Goal: Task Accomplishment & Management: Complete application form

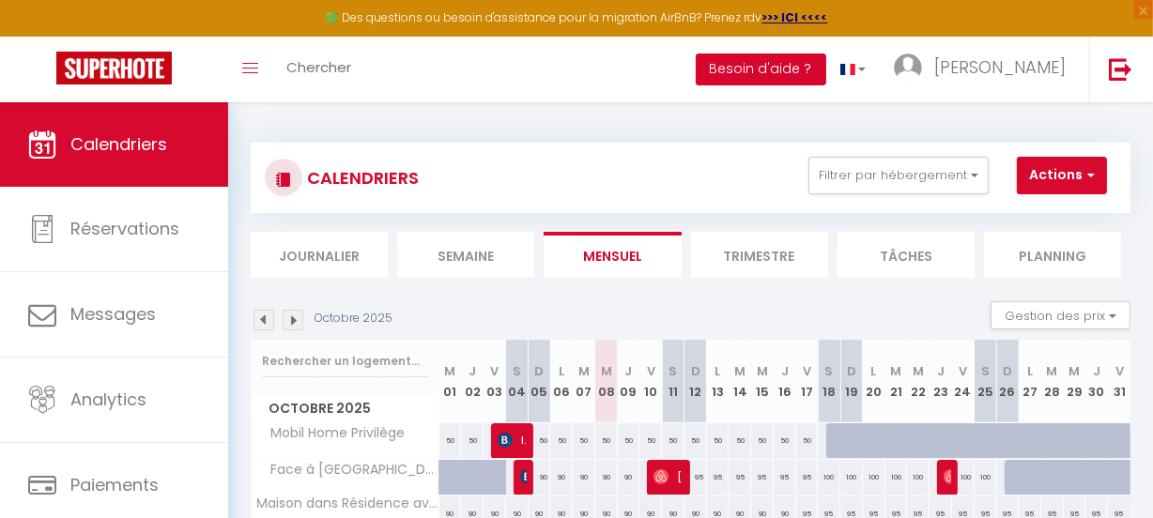
click at [825, 64] on button "Besoin d'aide ?" at bounding box center [760, 69] width 130 height 32
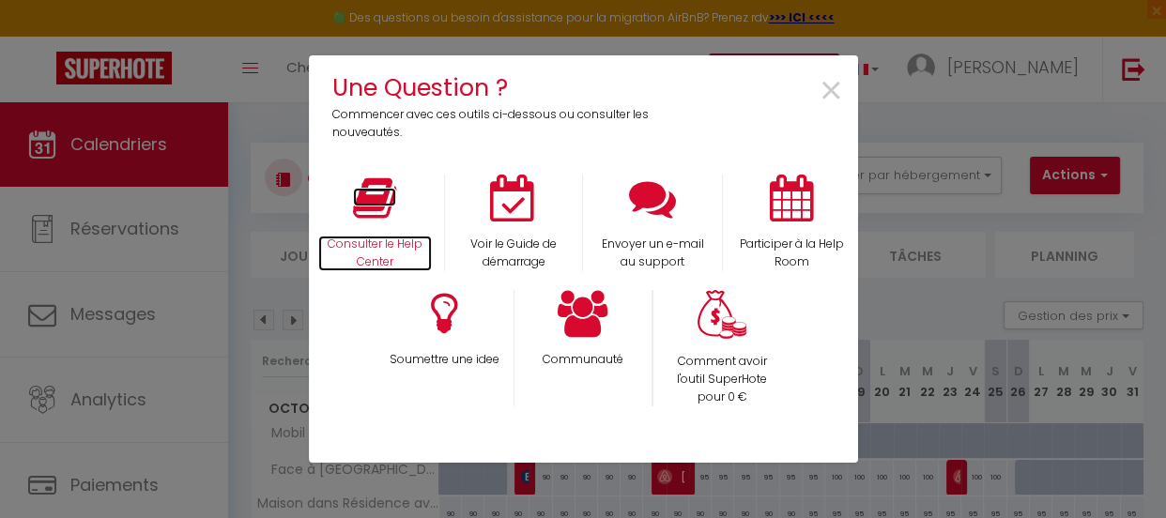
click at [385, 206] on icon at bounding box center [374, 198] width 43 height 47
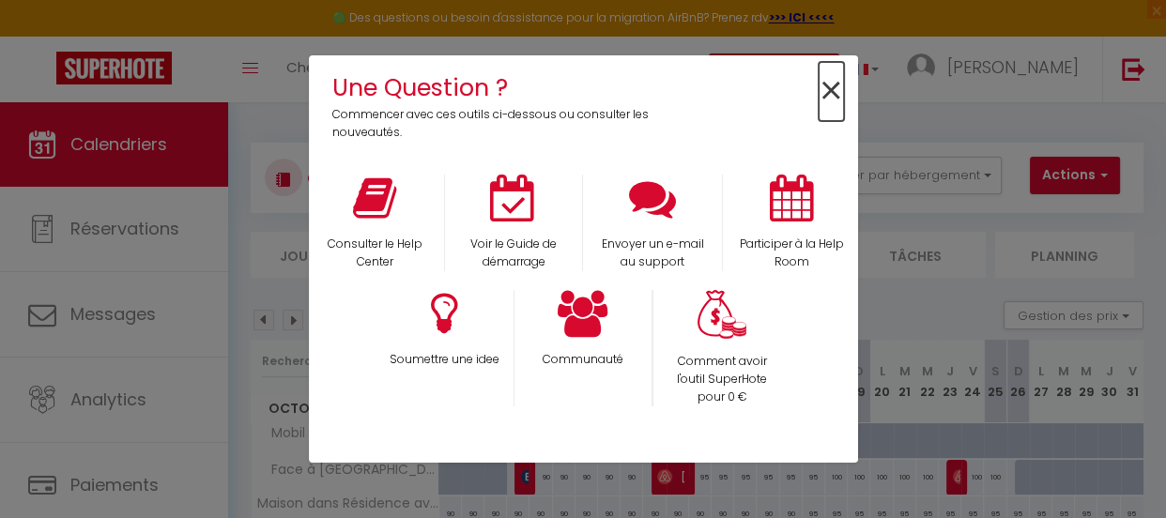
click at [825, 90] on span "×" at bounding box center [830, 91] width 25 height 59
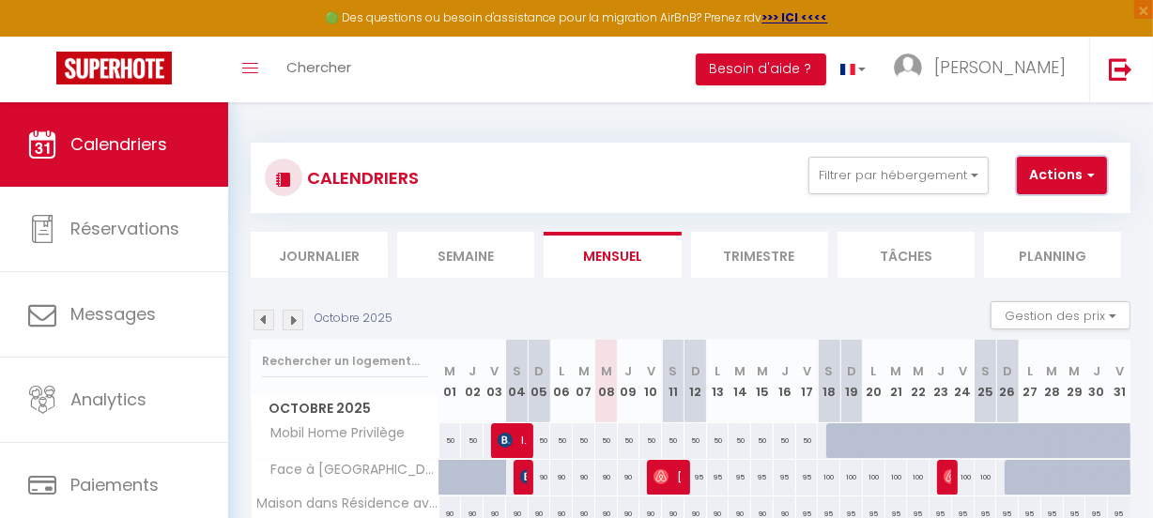
click at [1079, 170] on button "Actions" at bounding box center [1061, 176] width 90 height 38
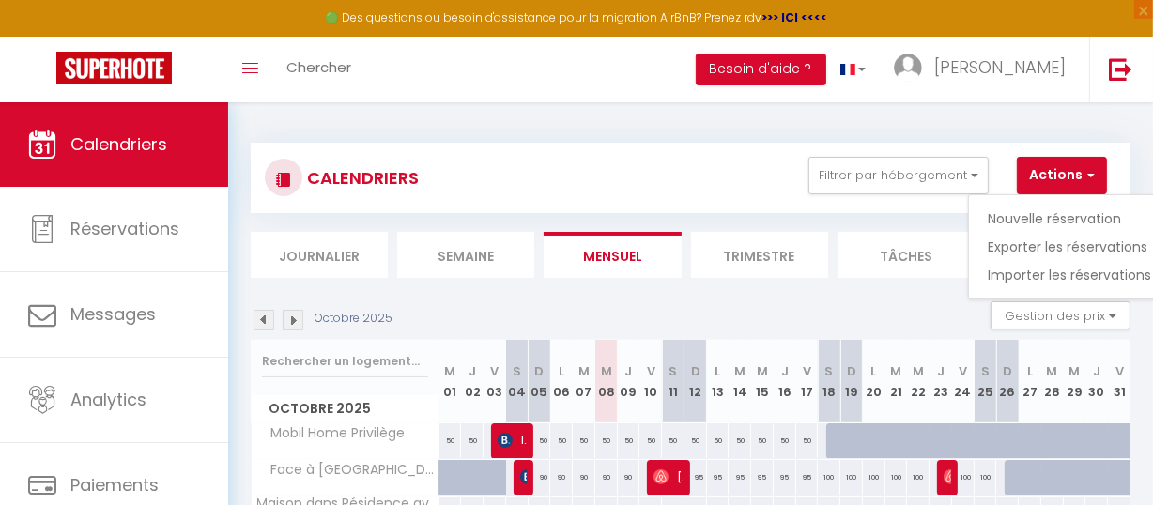
click at [695, 178] on div "CALENDRIERS Filtrer par hébergement Tous Face à Cordouan, Maison dans Résidence…" at bounding box center [690, 178] width 851 height 42
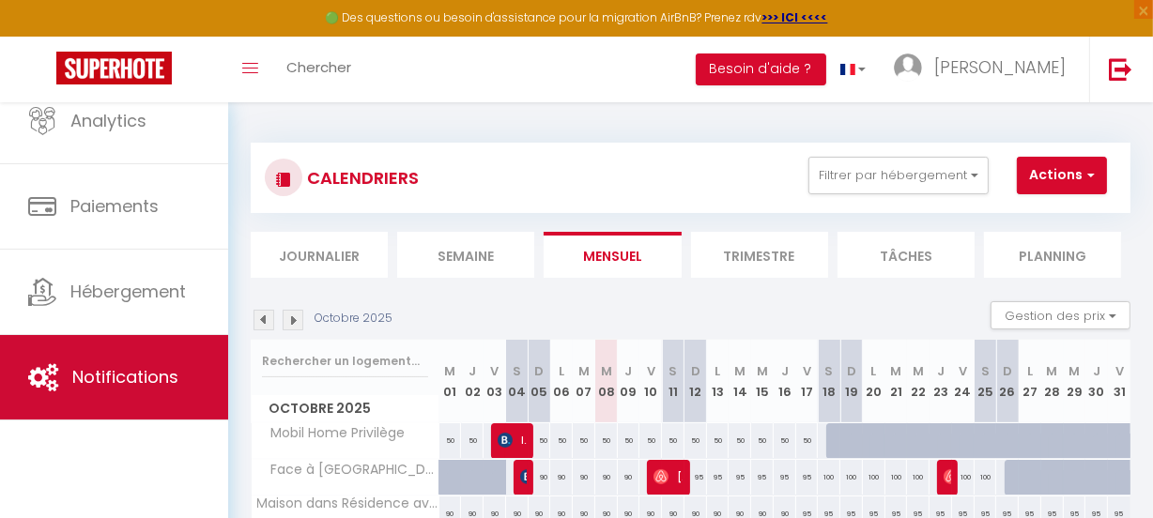
scroll to position [141, 0]
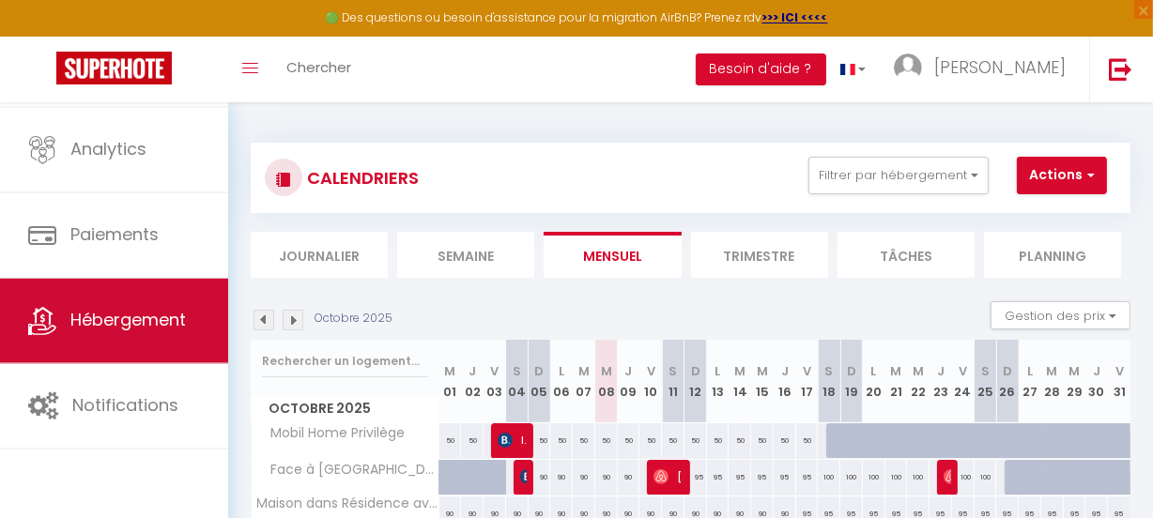
click at [112, 302] on link "Hébergement" at bounding box center [114, 321] width 228 height 84
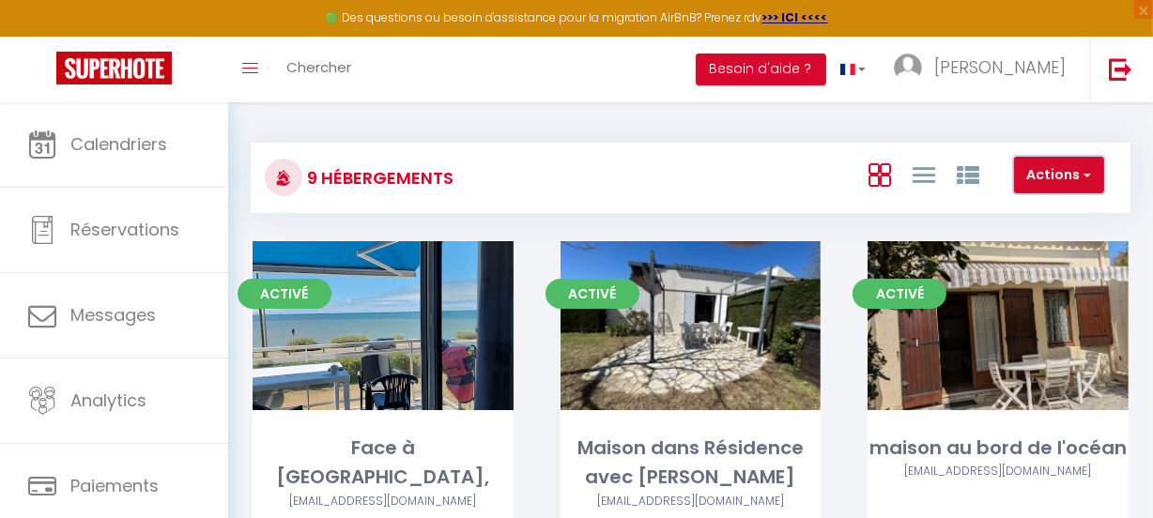
click at [1074, 176] on button "Actions" at bounding box center [1059, 176] width 90 height 38
click at [1064, 215] on li "Créer un Hébergement" at bounding box center [1017, 214] width 172 height 21
select select "3"
select select "2"
select select "1"
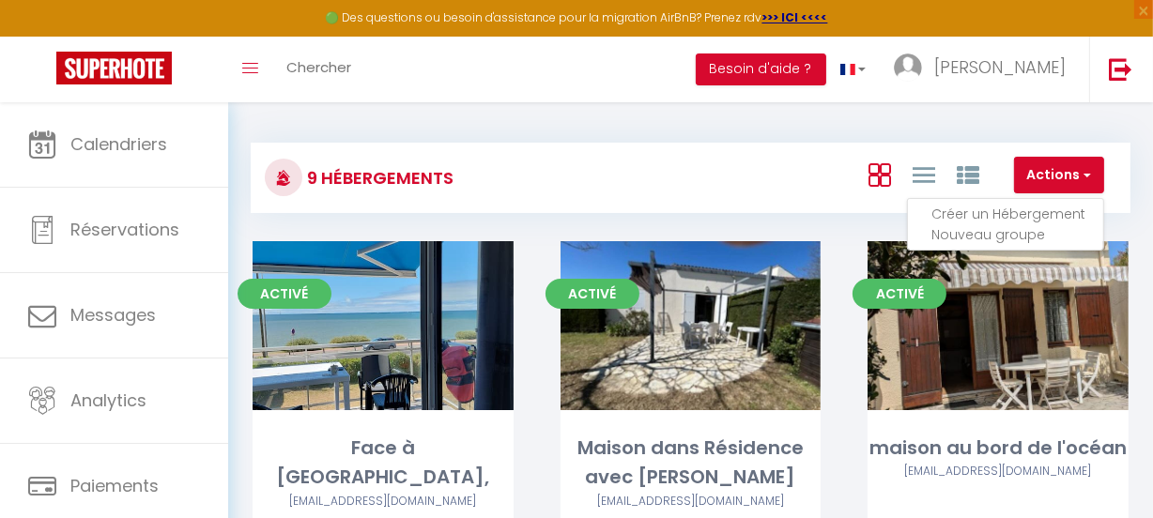
select select "1"
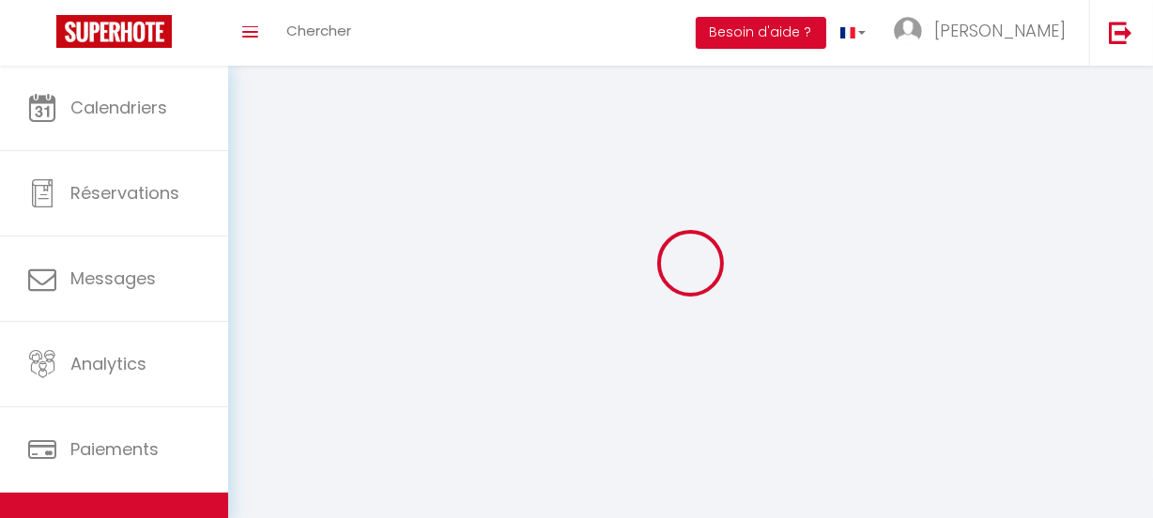
select select
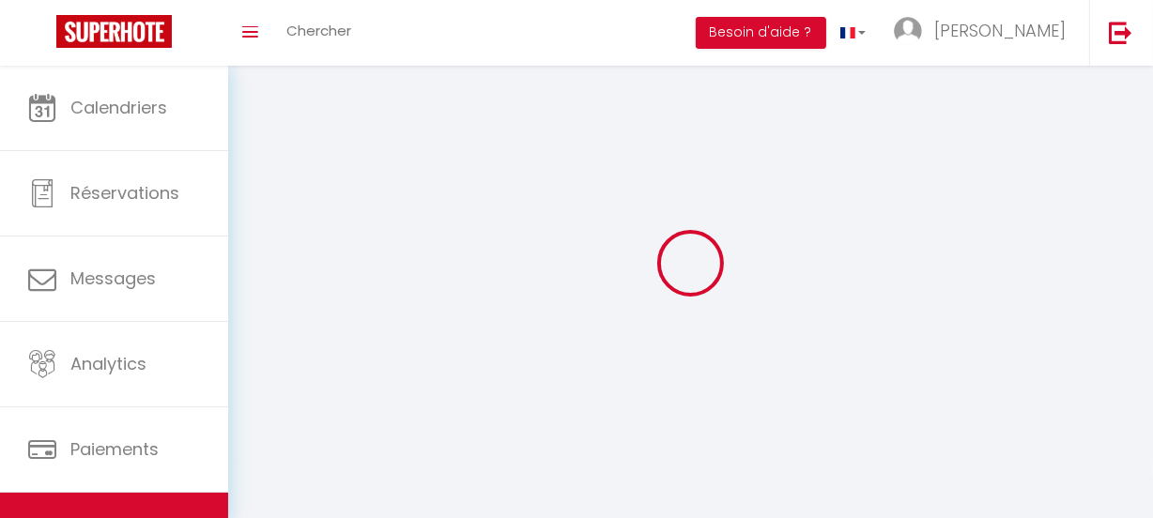
select select "1"
select select
checkbox input "false"
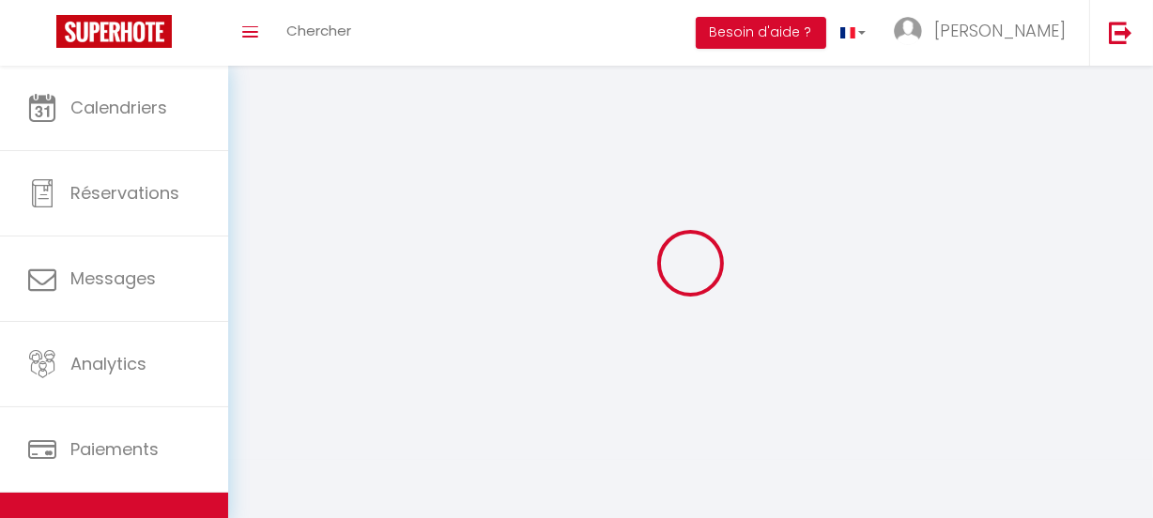
checkbox input "false"
select select "28"
select select
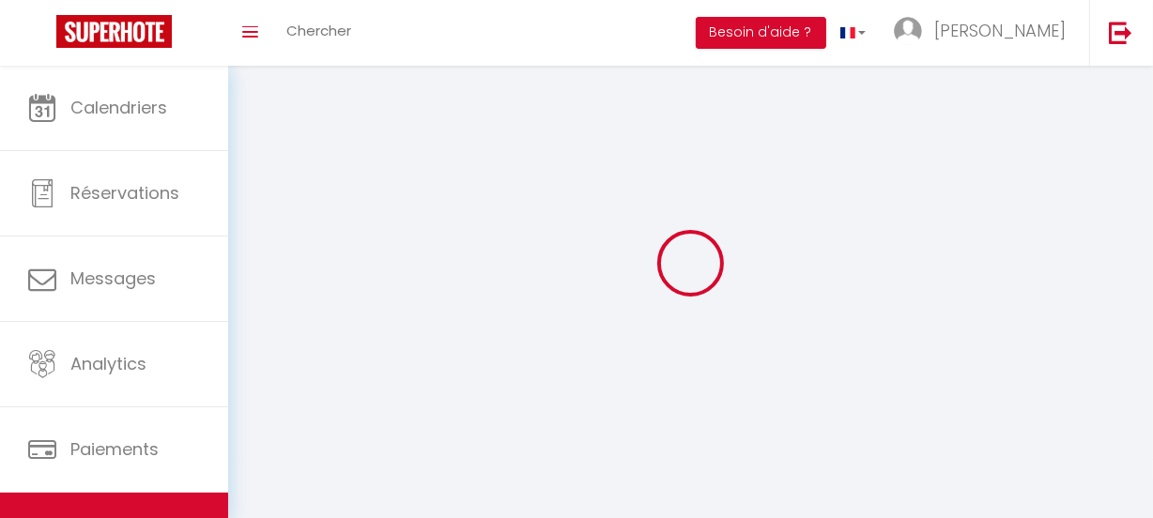
select select
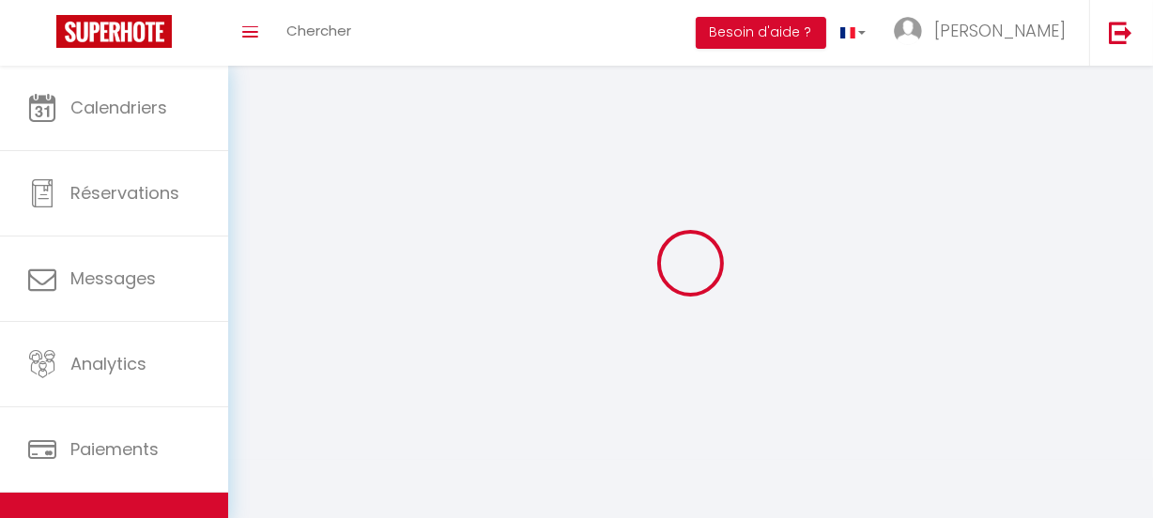
checkbox input "false"
select select
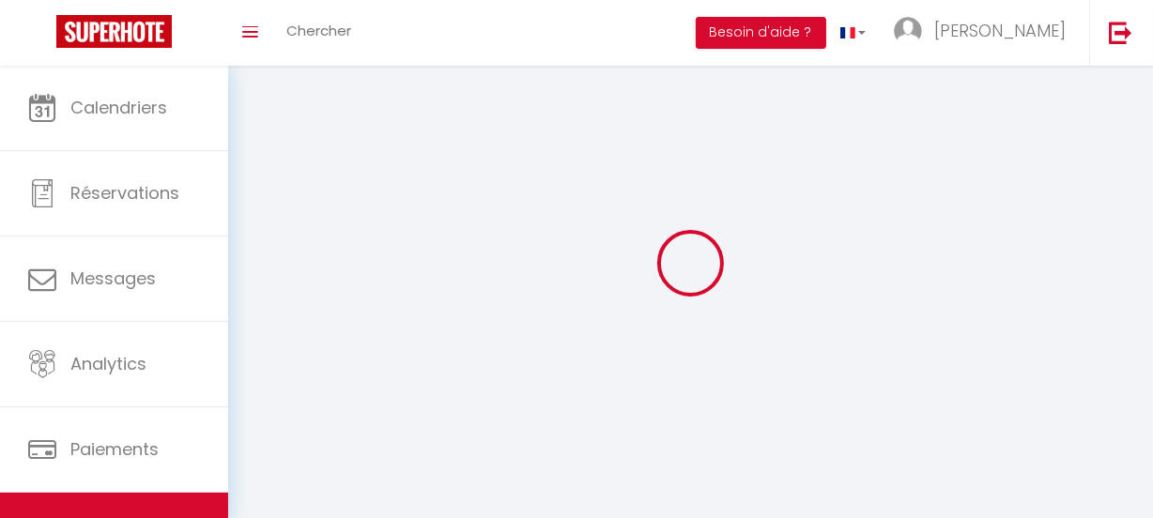
select select
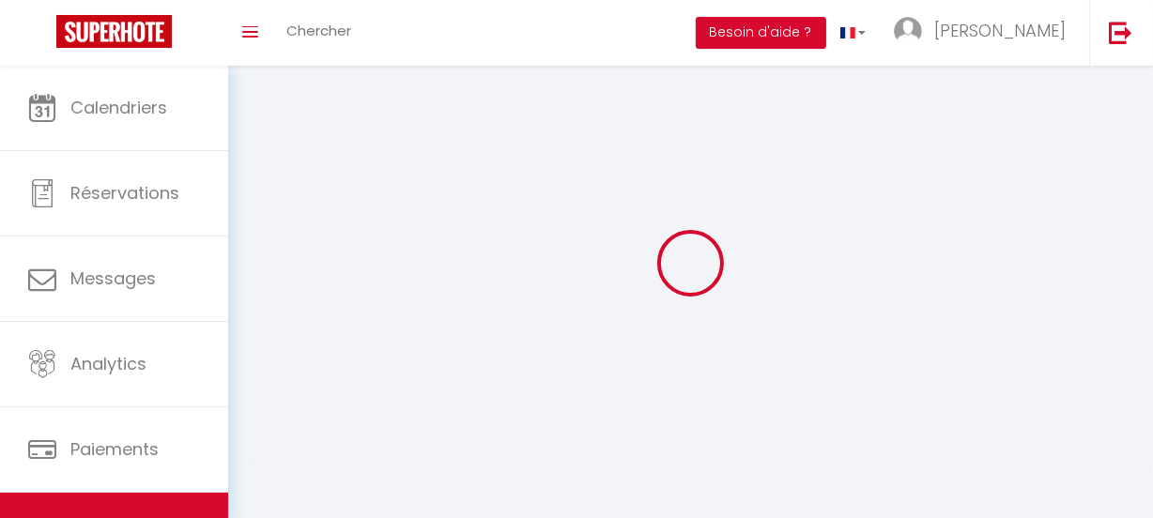
select select
checkbox input "false"
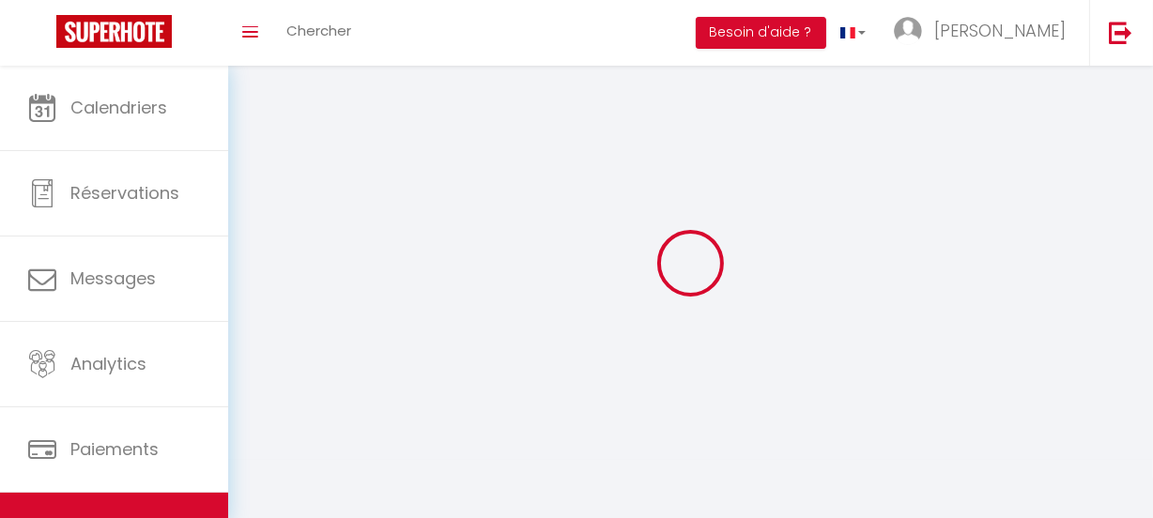
checkbox input "false"
select select
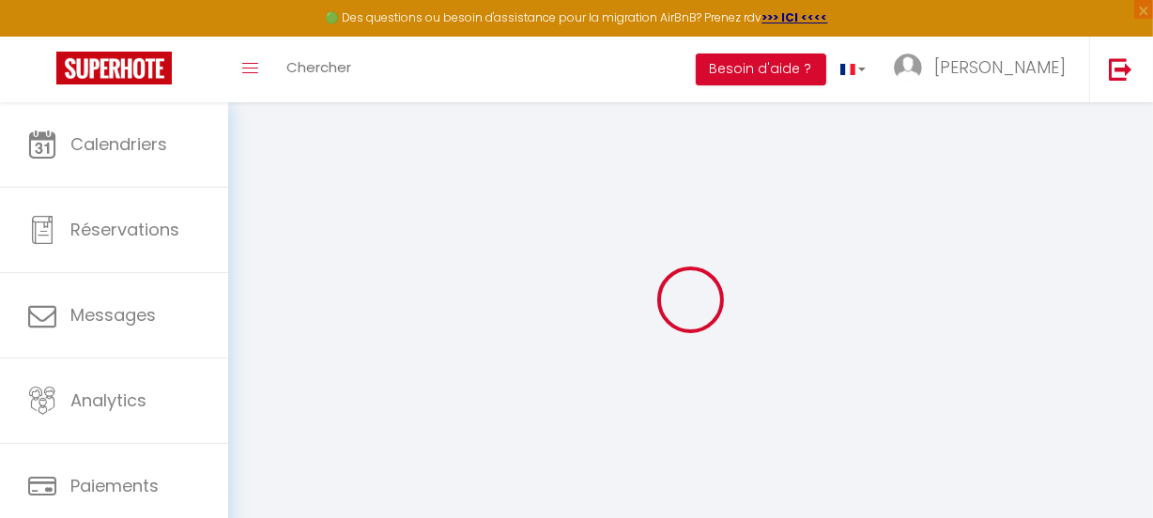
select select
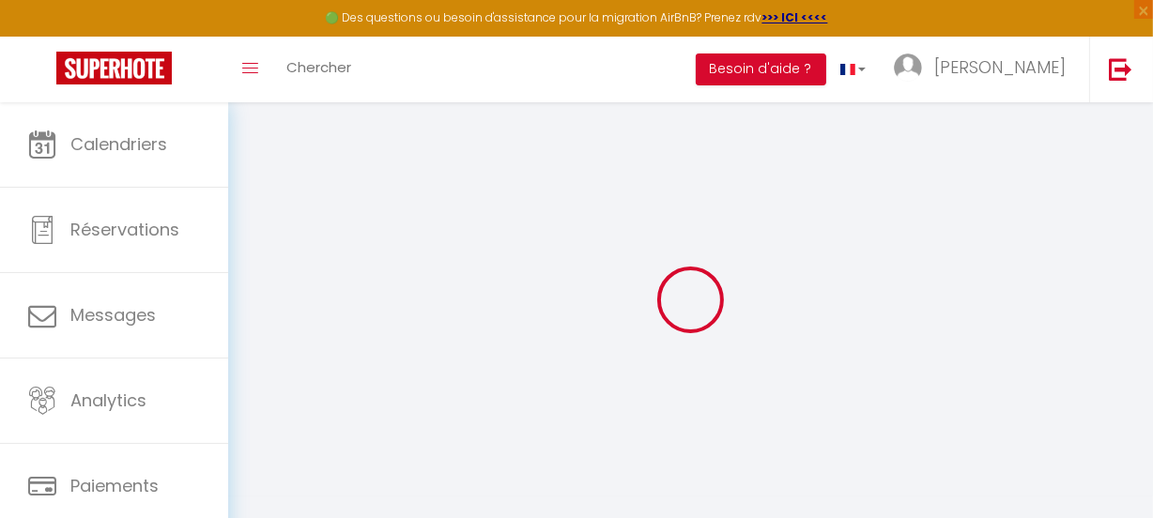
select select
checkbox input "false"
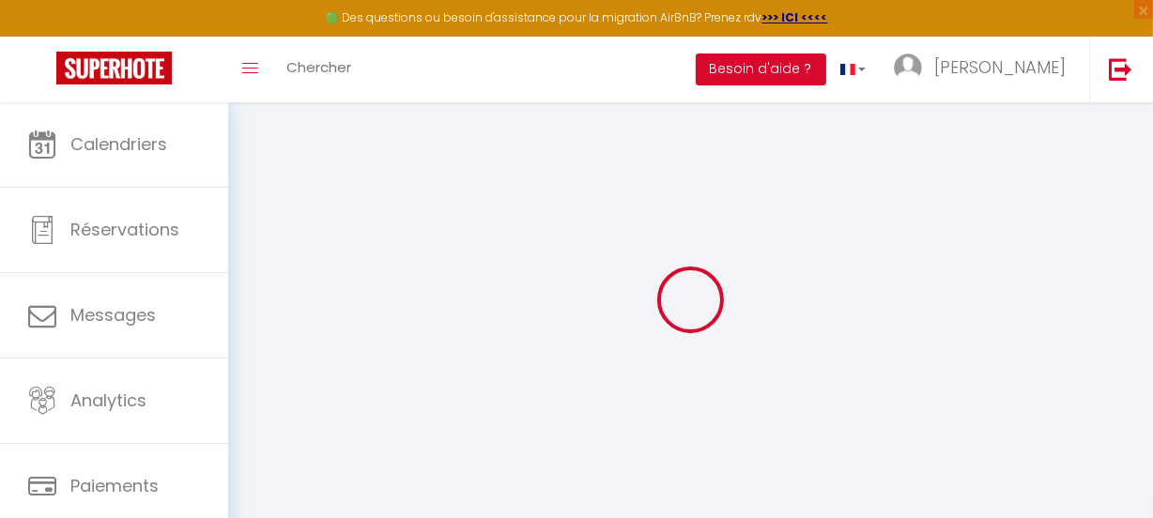
select select
checkbox input "false"
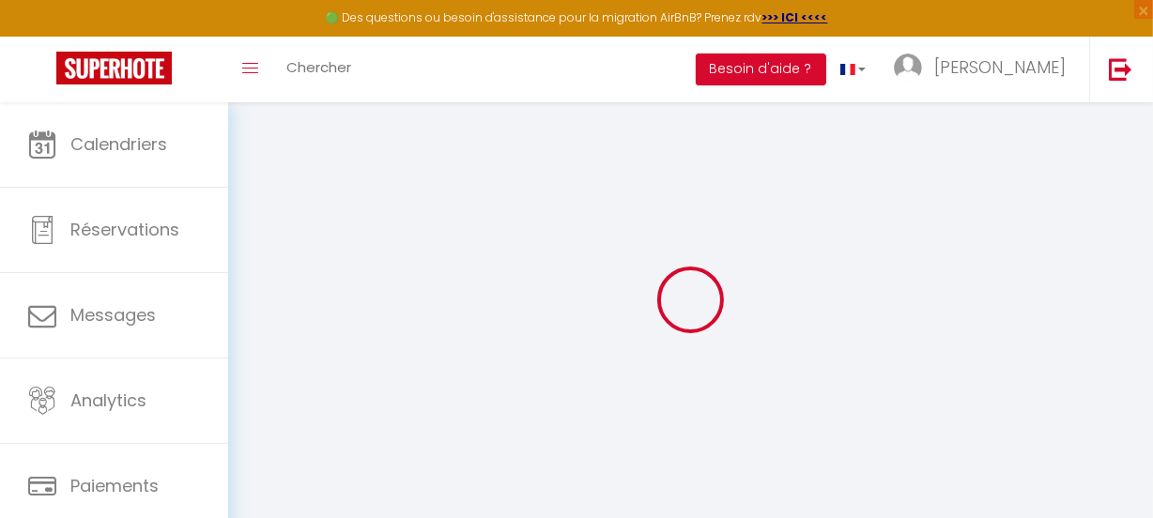
checkbox input "false"
select select
select select "15:00"
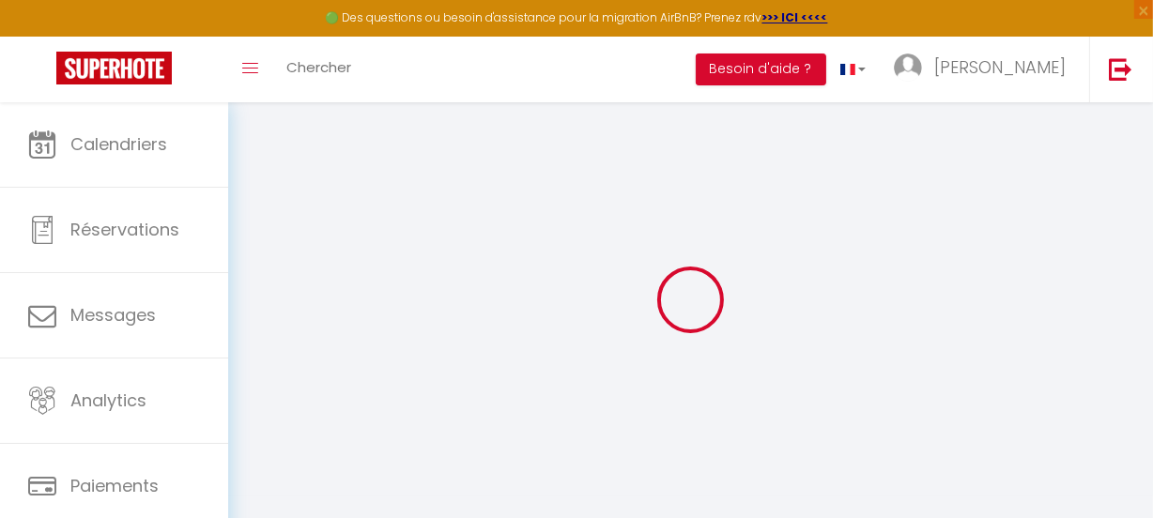
select select "23:45"
select select "11:00"
select select "30"
select select "120"
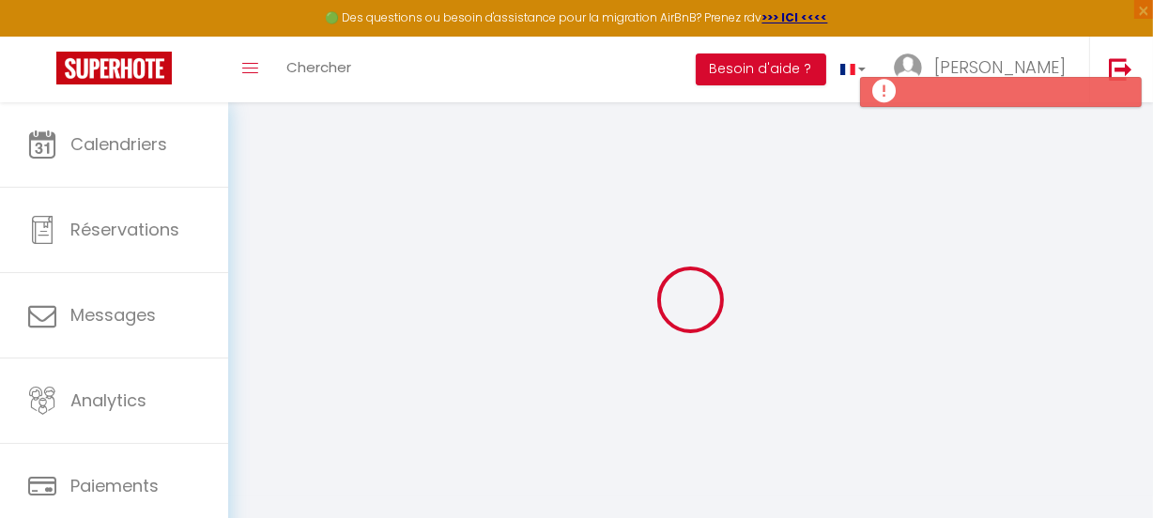
select select
checkbox input "false"
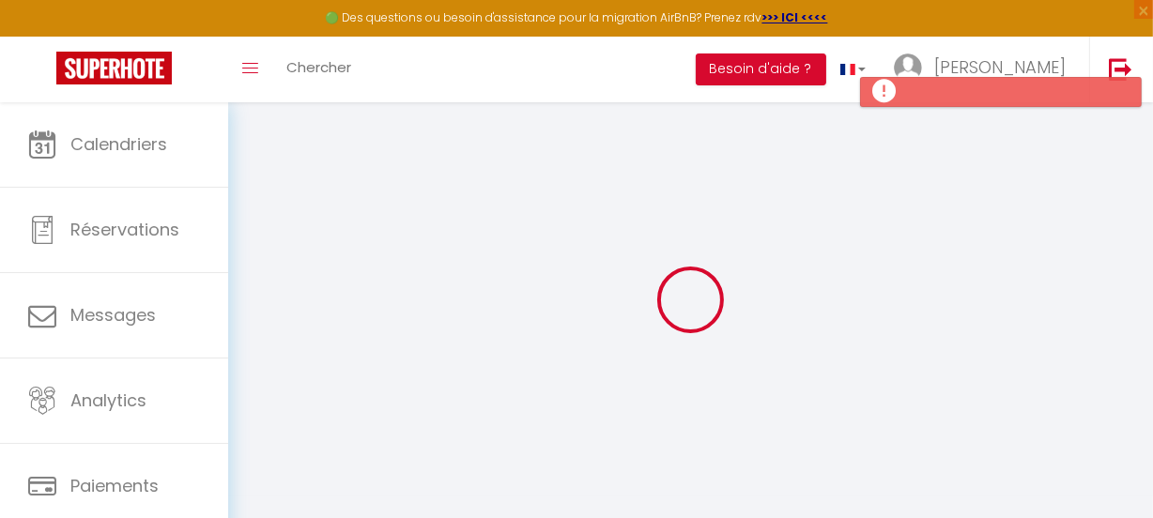
select select
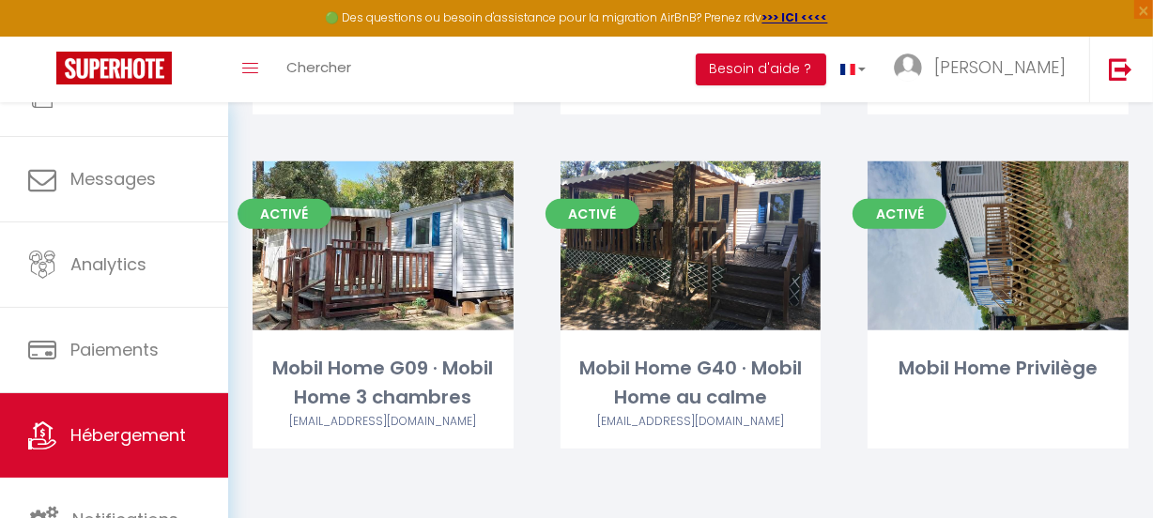
scroll to position [141, 0]
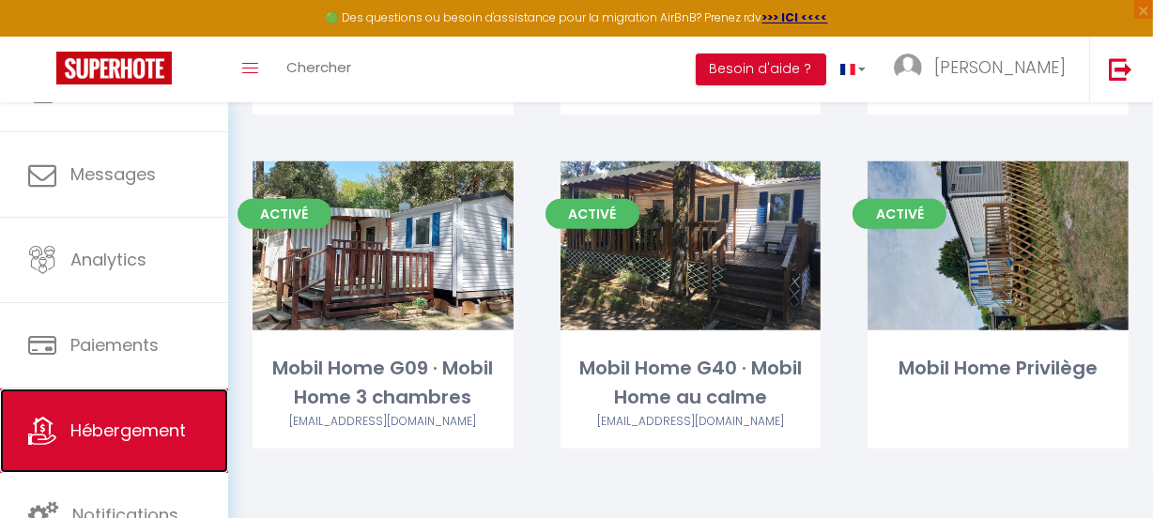
click at [114, 422] on span "Hébergement" at bounding box center [127, 430] width 115 height 23
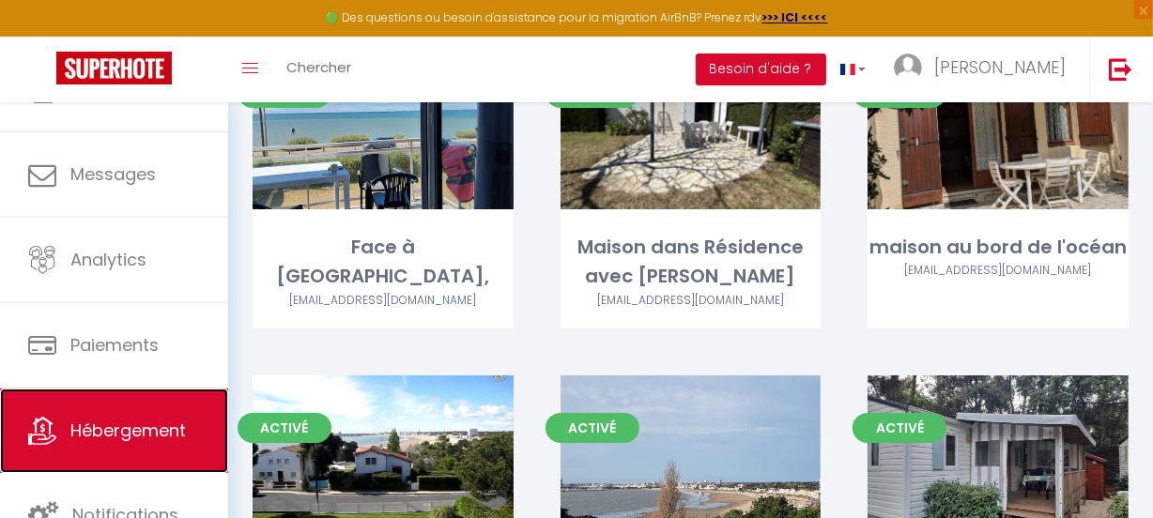
scroll to position [0, 0]
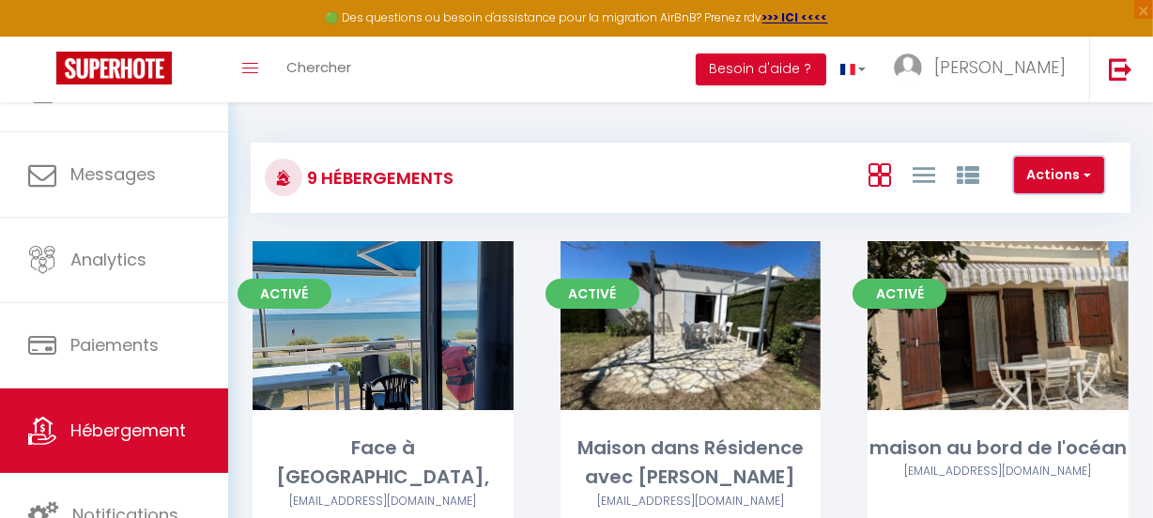
click at [1092, 176] on button "Actions" at bounding box center [1059, 176] width 90 height 38
click at [1063, 210] on li "Créer un Hébergement" at bounding box center [1017, 214] width 172 height 21
select select "3"
select select "2"
select select "1"
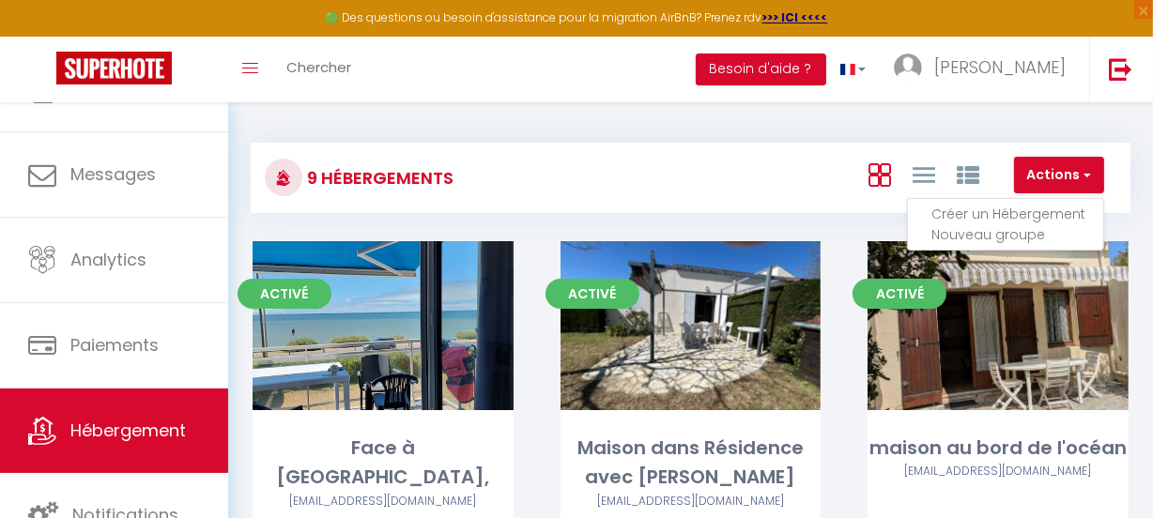
select select "1"
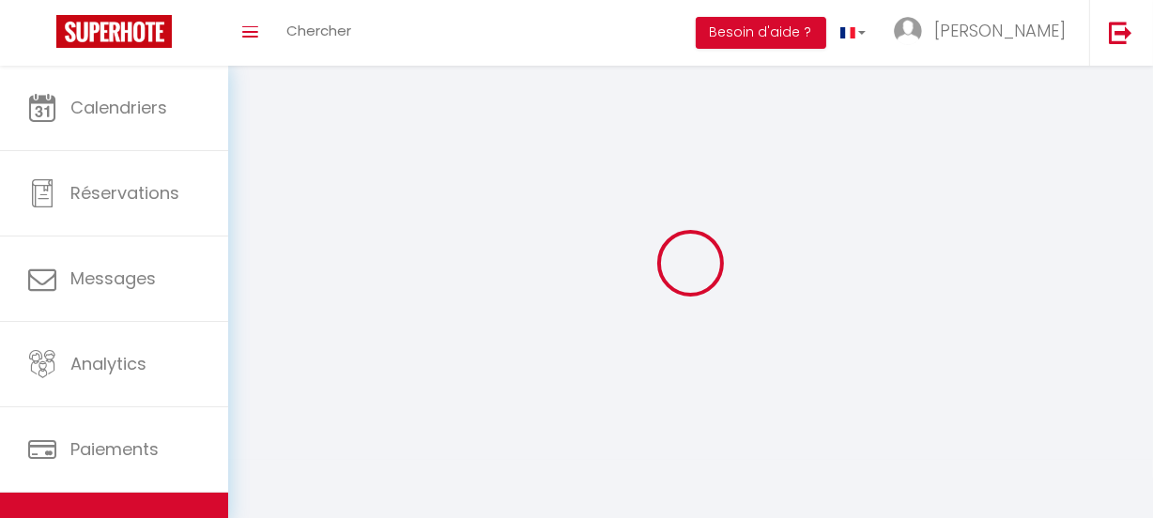
select select
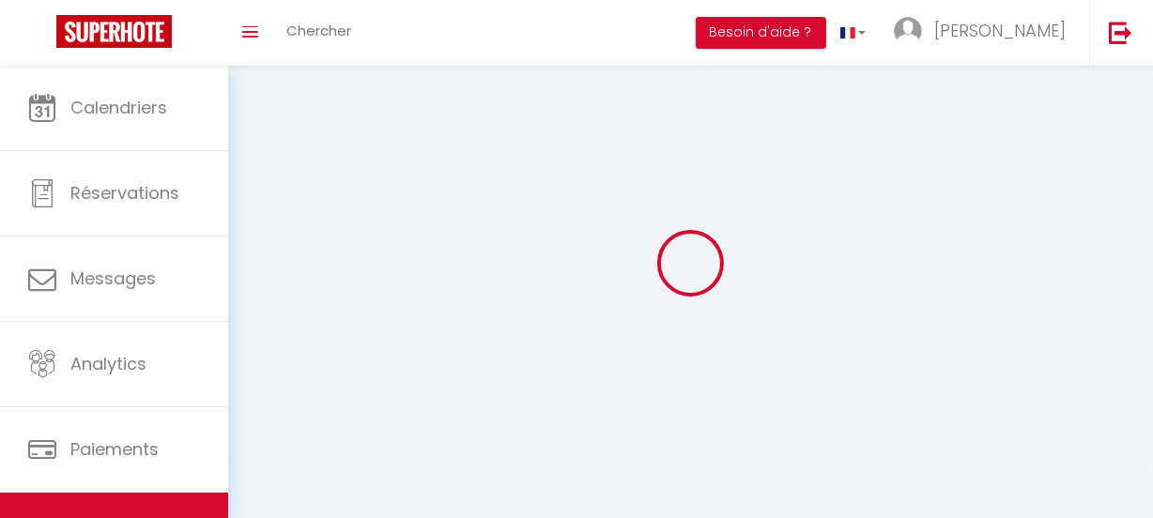
checkbox input "false"
select select
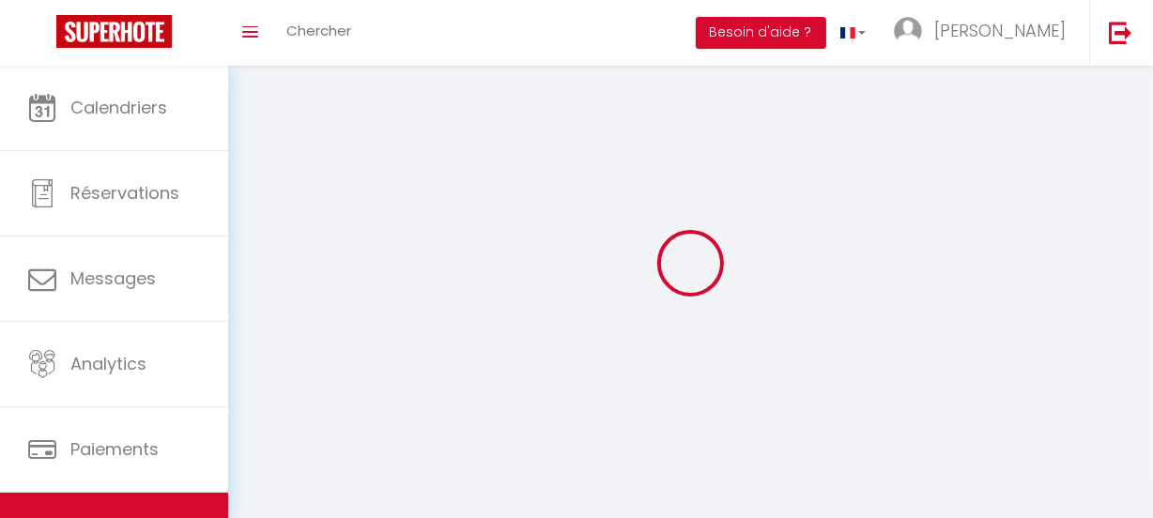
select select
select select "1"
select select
select select "28"
select select
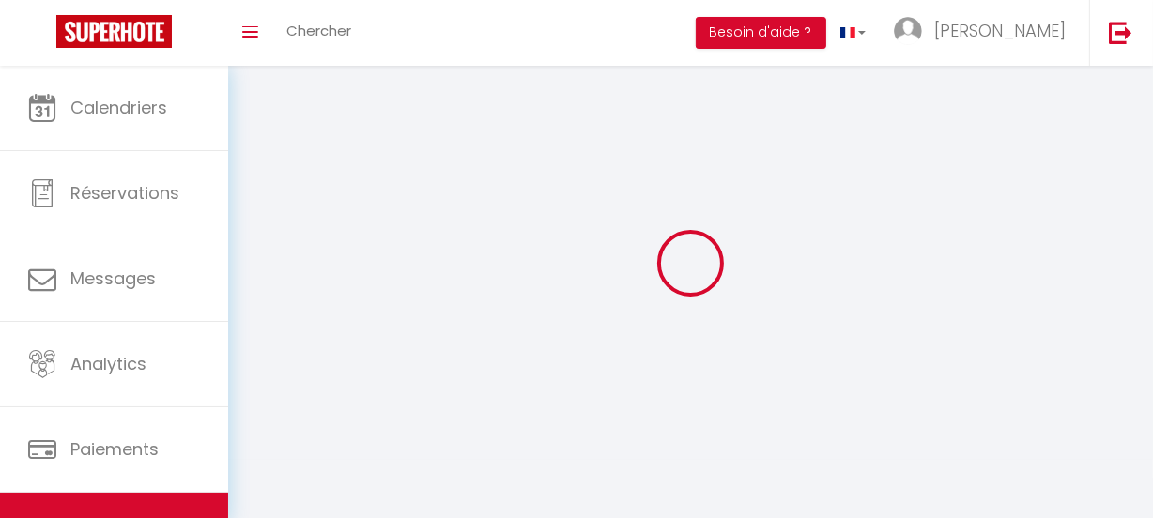
select select
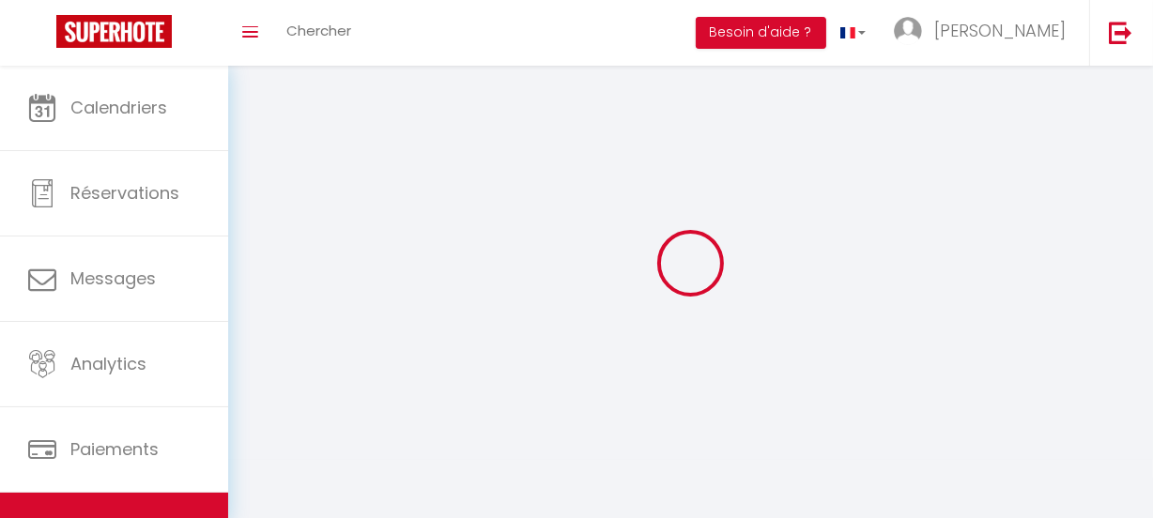
checkbox input "false"
select select
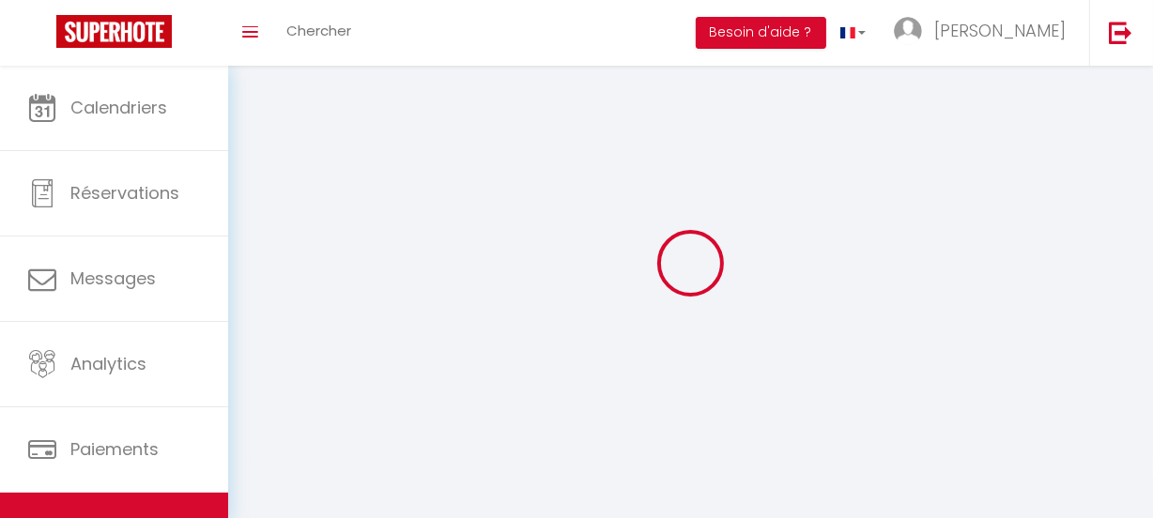
select select
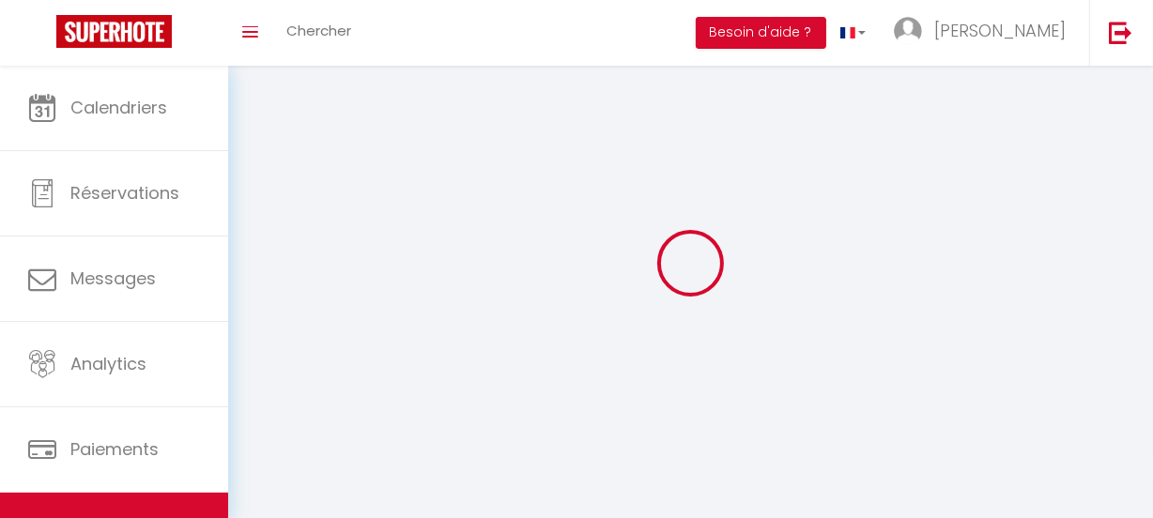
select select
checkbox input "false"
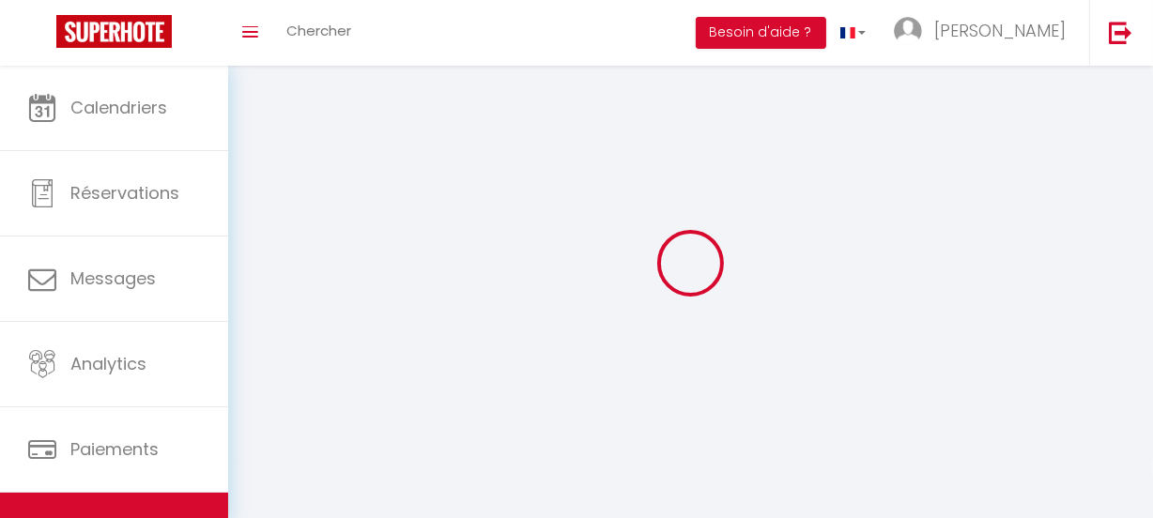
checkbox input "false"
select select
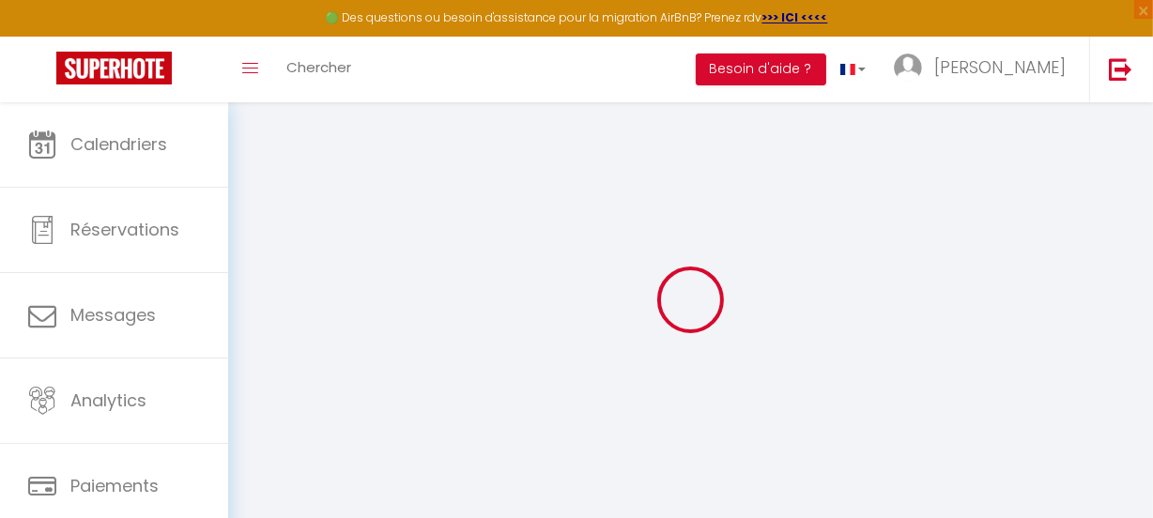
select select
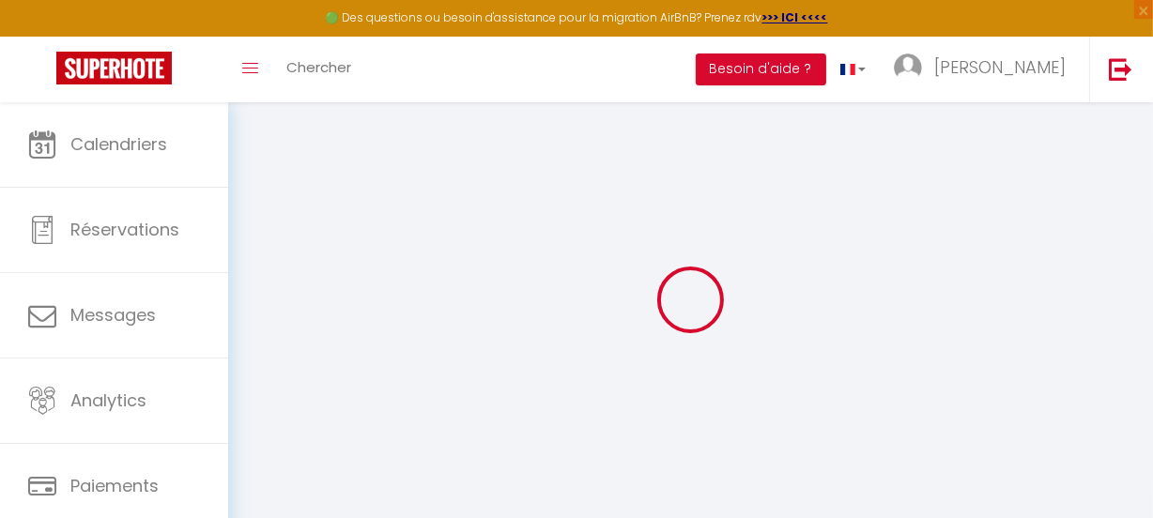
select select
checkbox input "false"
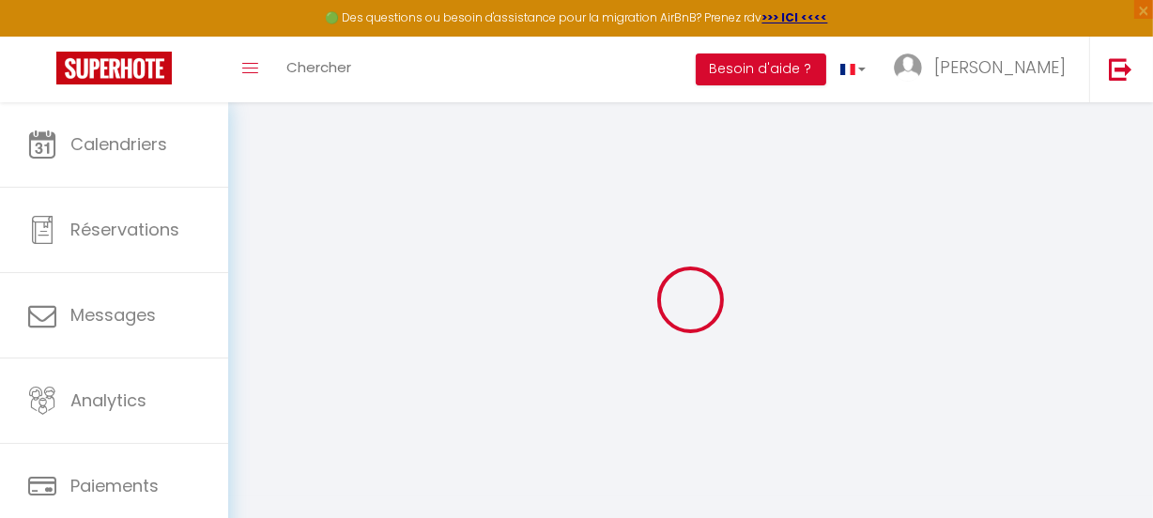
select select
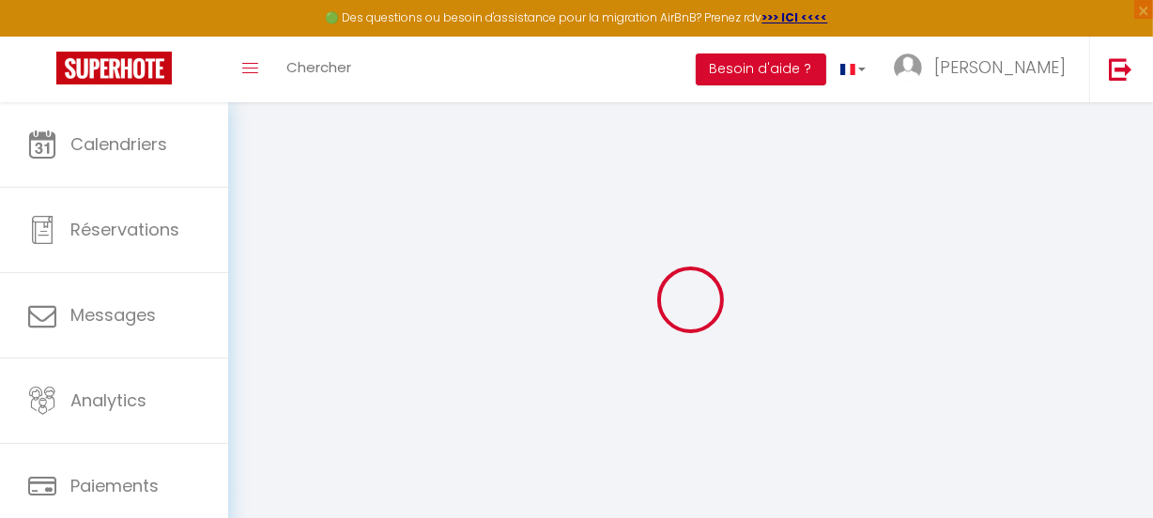
select select
checkbox input "false"
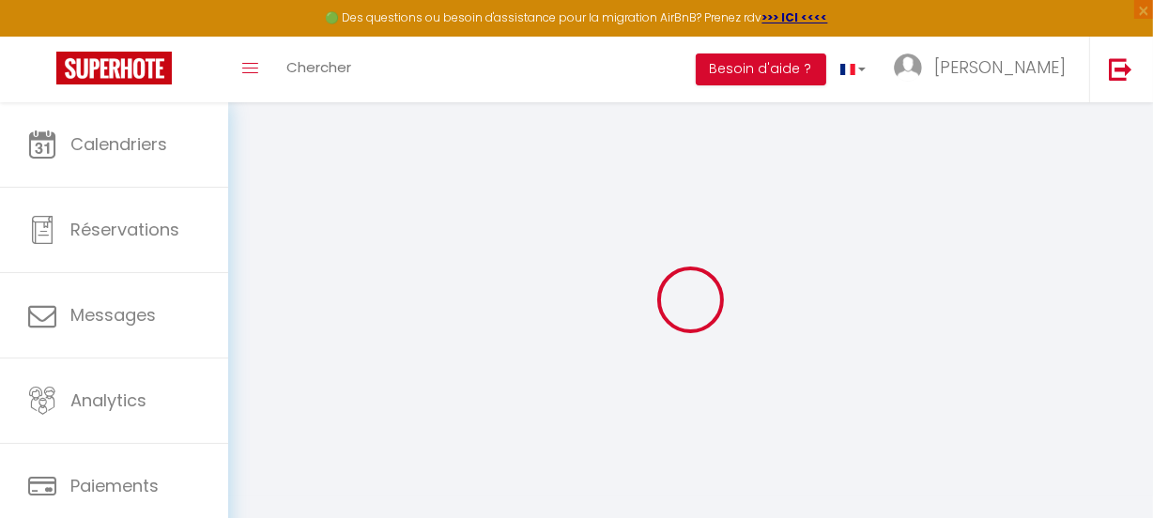
checkbox input "false"
select select
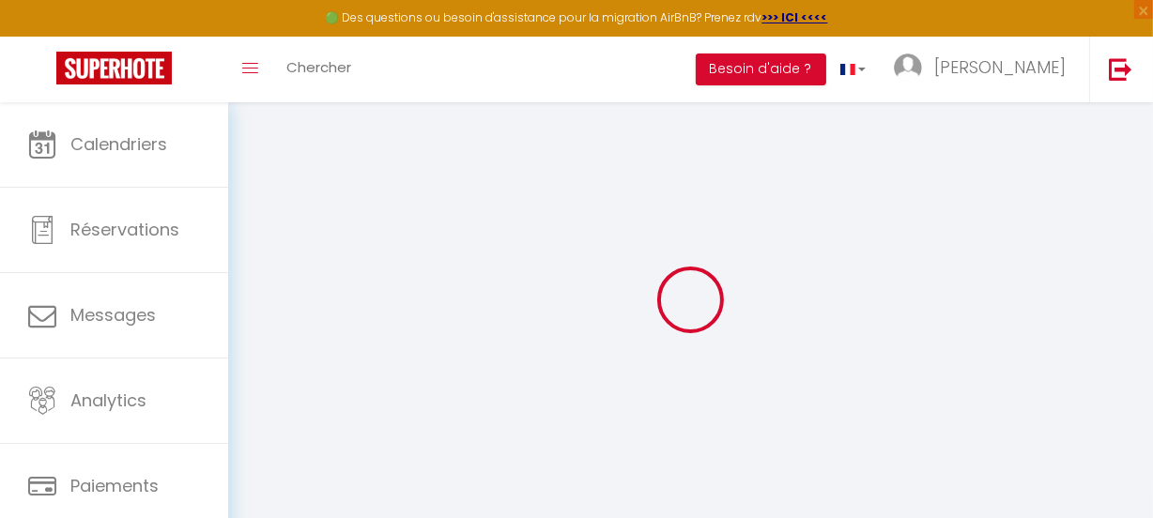
checkbox input "false"
select select
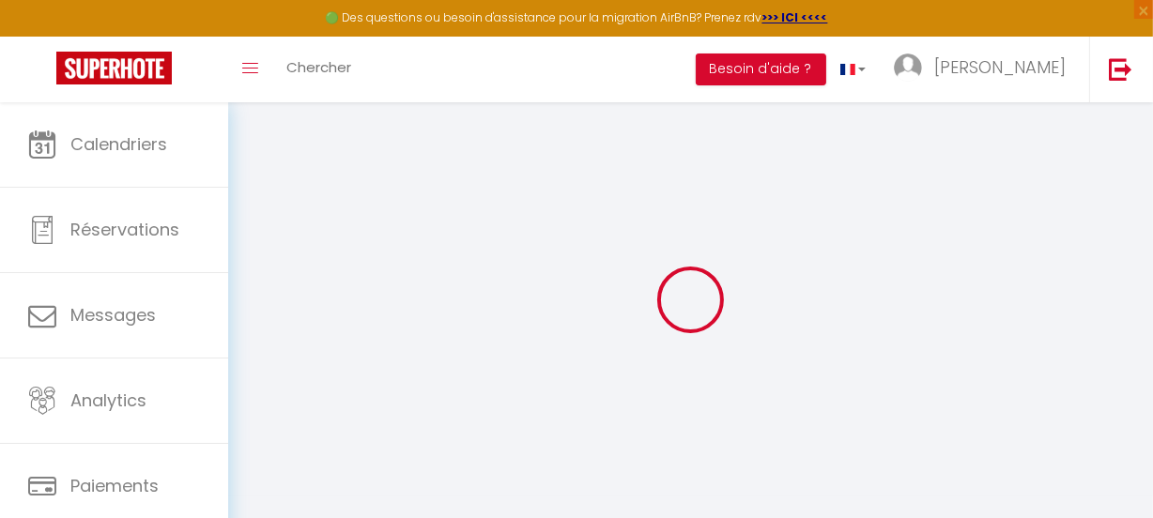
select select
select select "15:00"
select select "23:45"
select select "11:00"
select select "30"
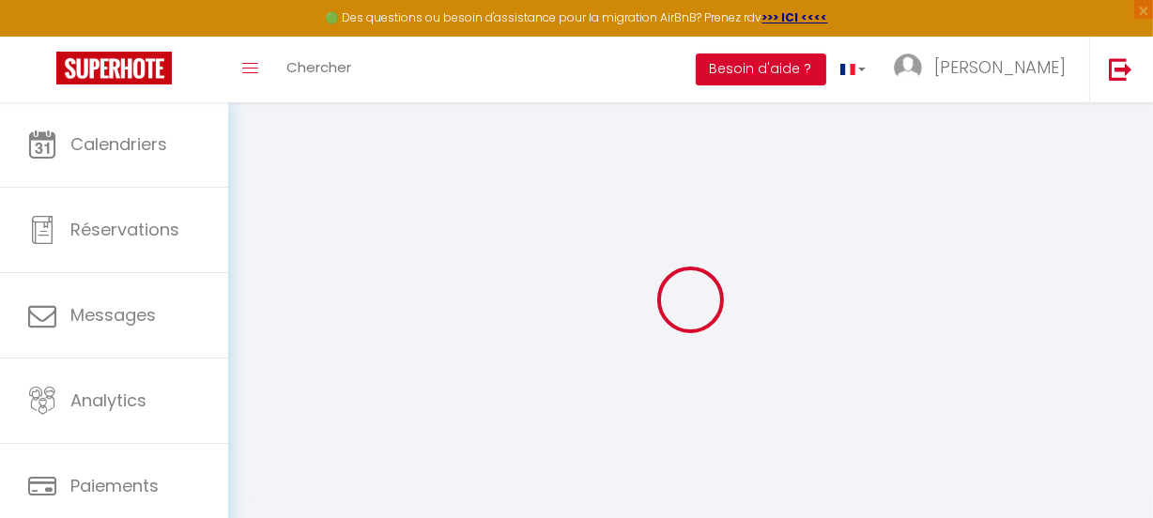
select select "120"
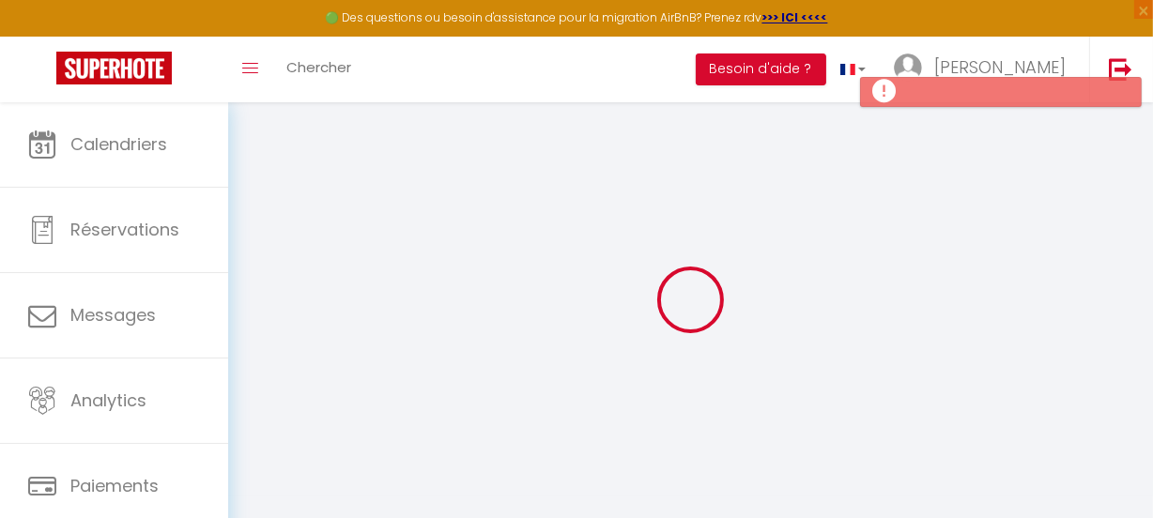
select select
checkbox input "false"
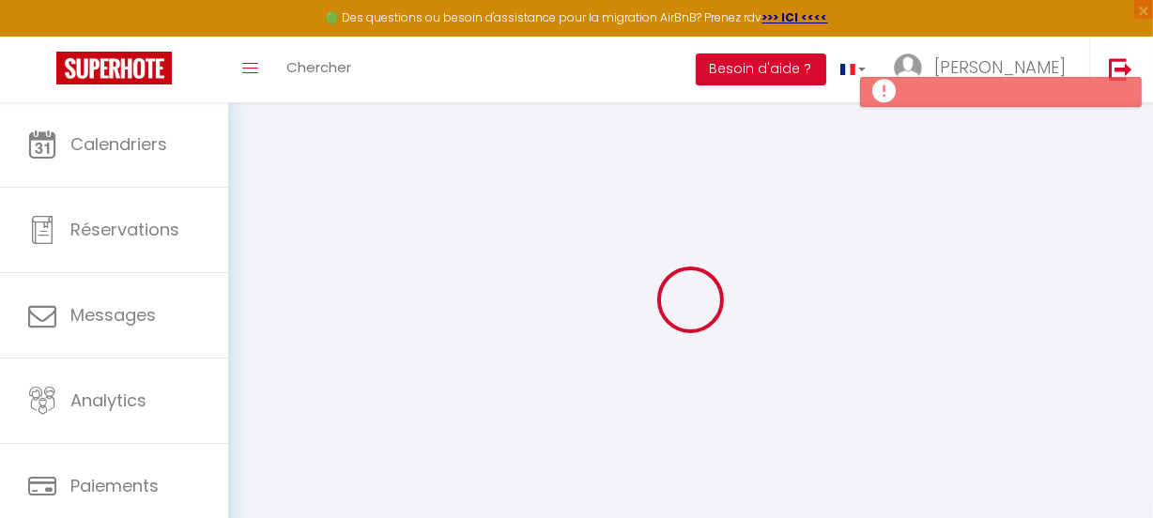
select select
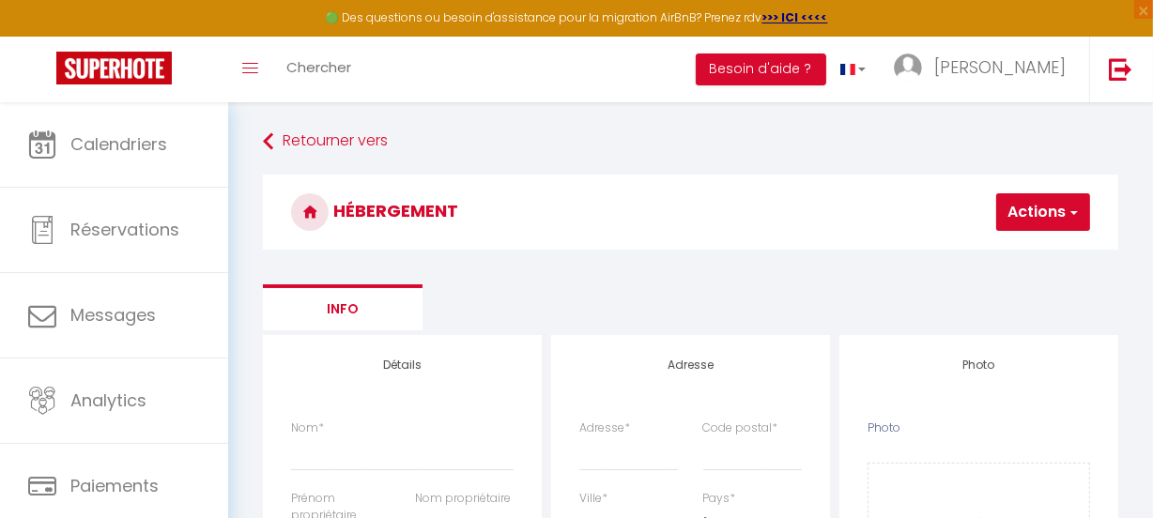
scroll to position [170, 0]
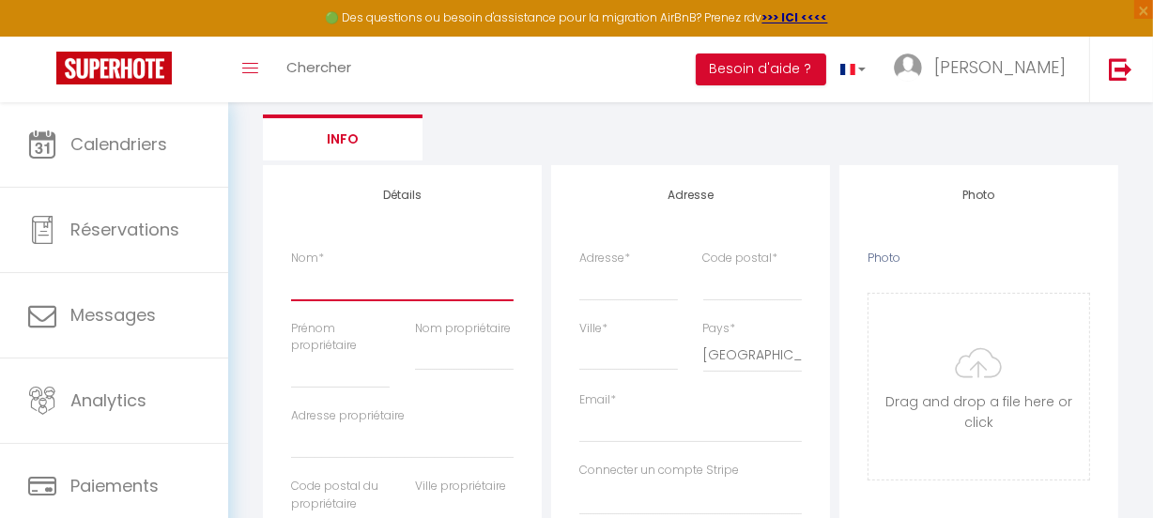
click at [347, 276] on input "Nom *" at bounding box center [402, 284] width 222 height 34
type input "M"
select select
checkbox input "false"
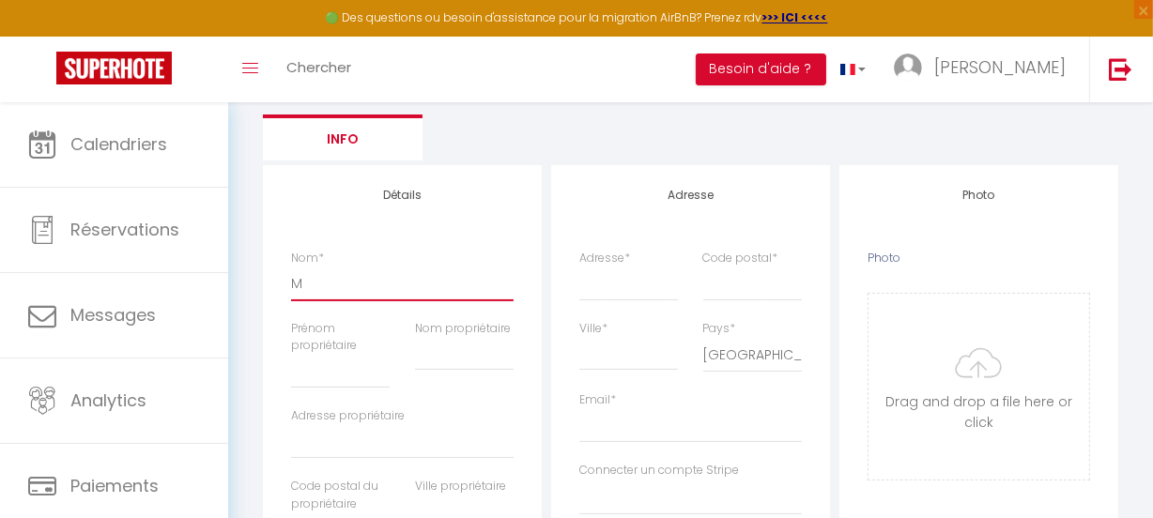
checkbox input "false"
select select
type input "Mo"
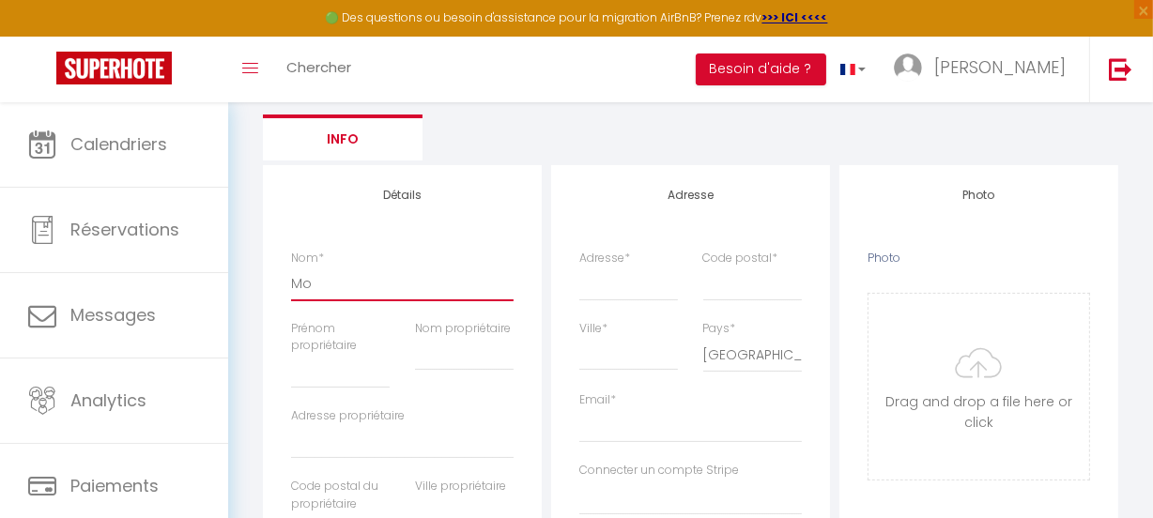
select select
checkbox input "false"
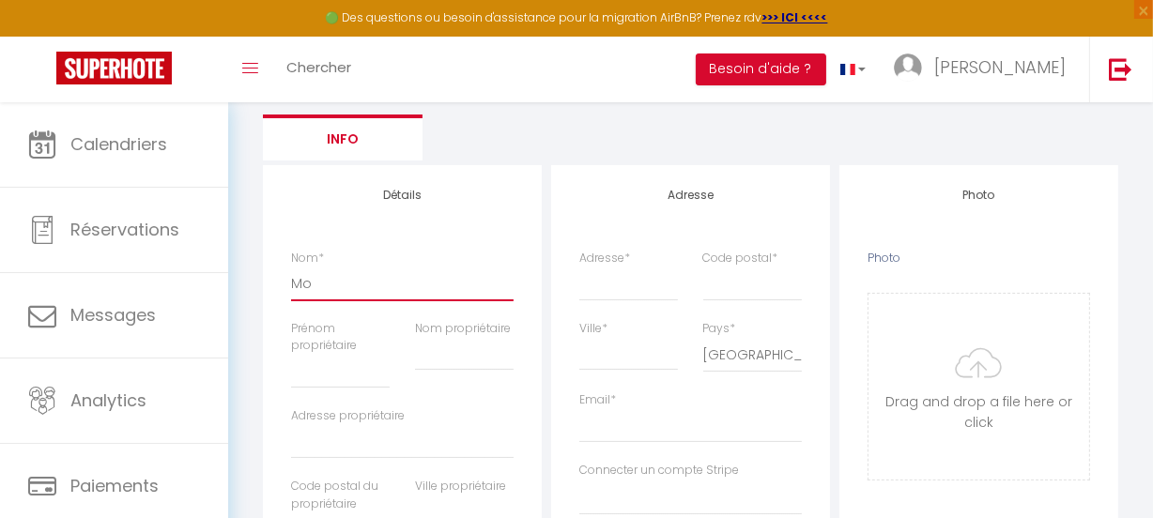
select select
type input "Mob"
select select
checkbox input "false"
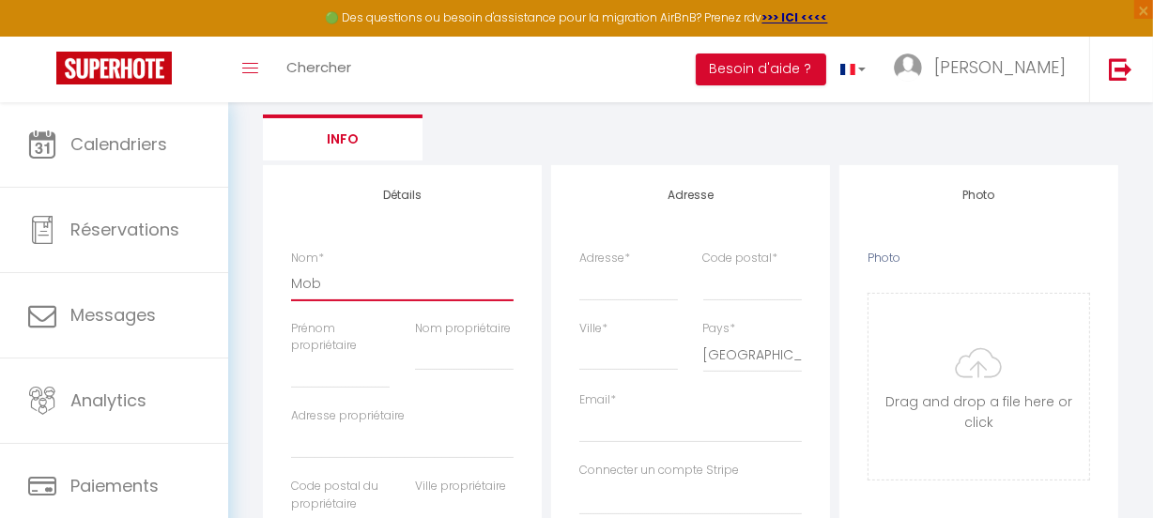
checkbox input "false"
select select
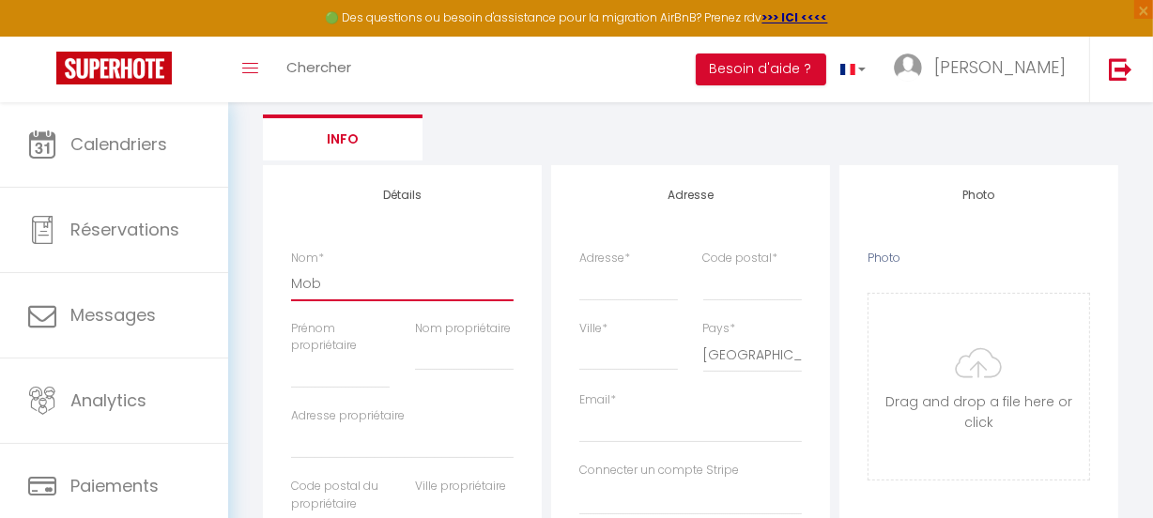
type input "Mobi"
select select
checkbox input "false"
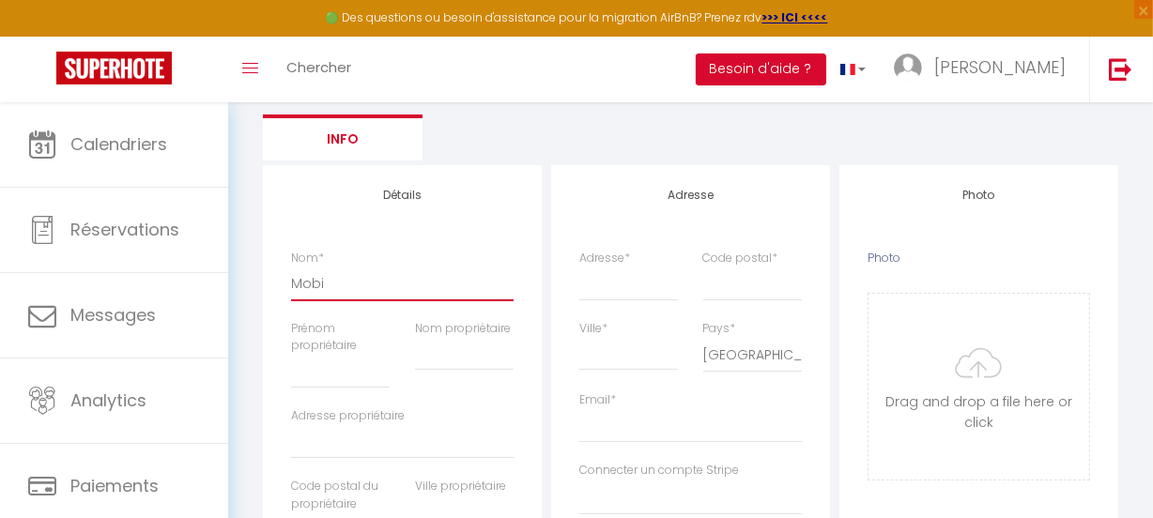
checkbox input "false"
select select
type input "Mobil"
select select
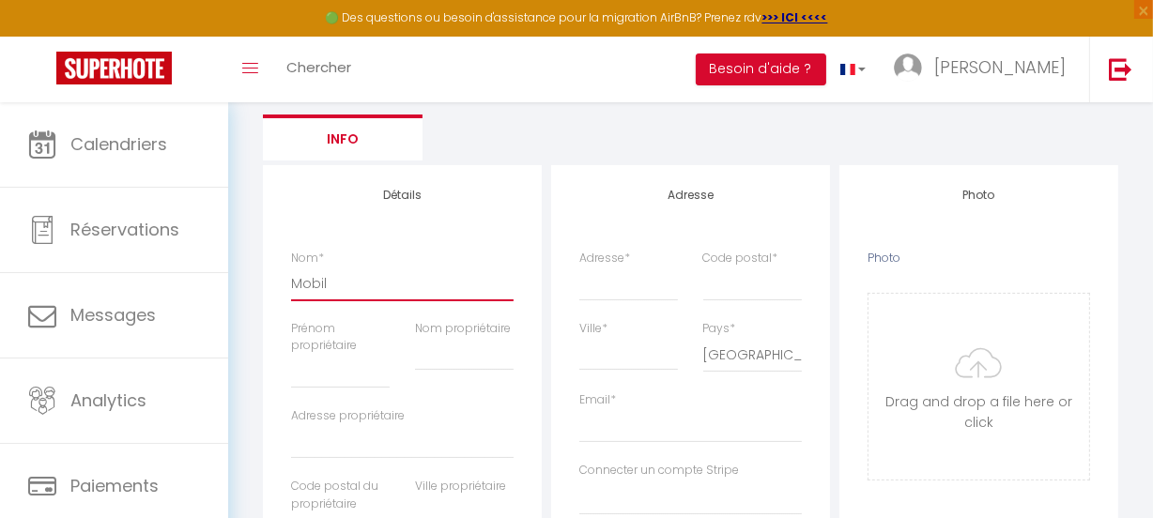
checkbox input "false"
select select
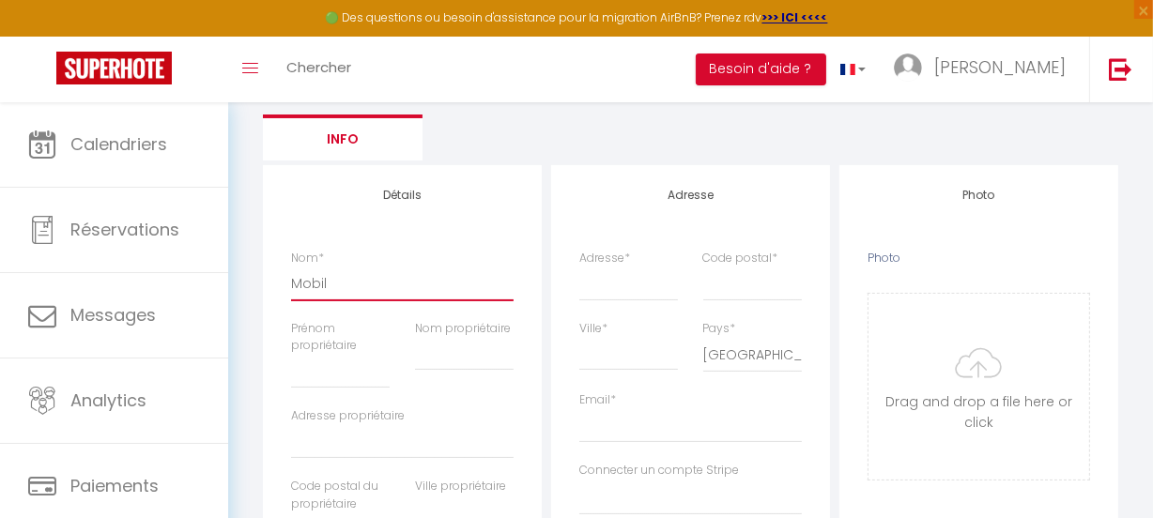
select select
type input "Mobil"
select select
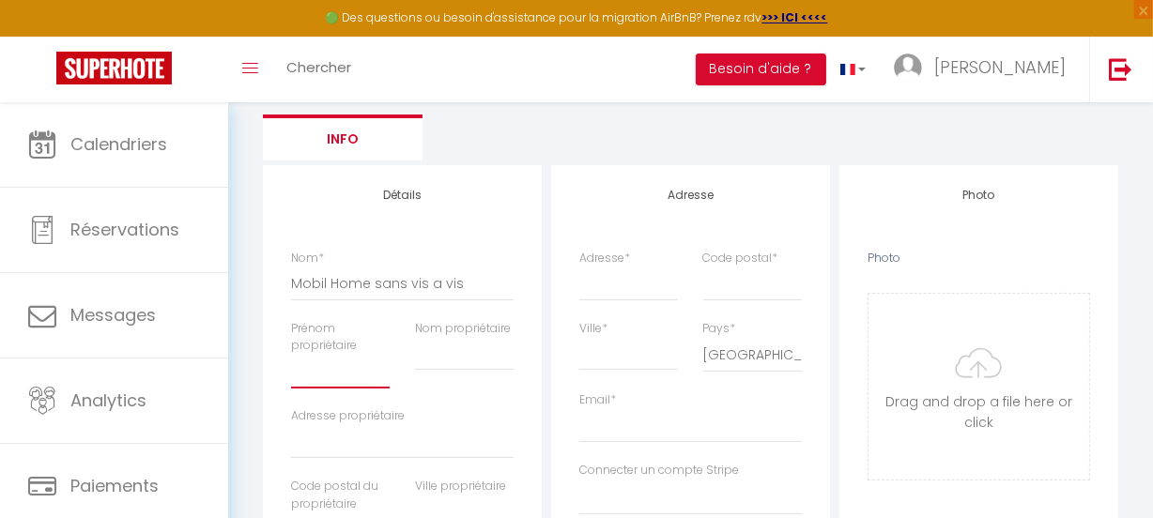
click at [383, 375] on div "Prénom propriétaire" at bounding box center [340, 354] width 99 height 69
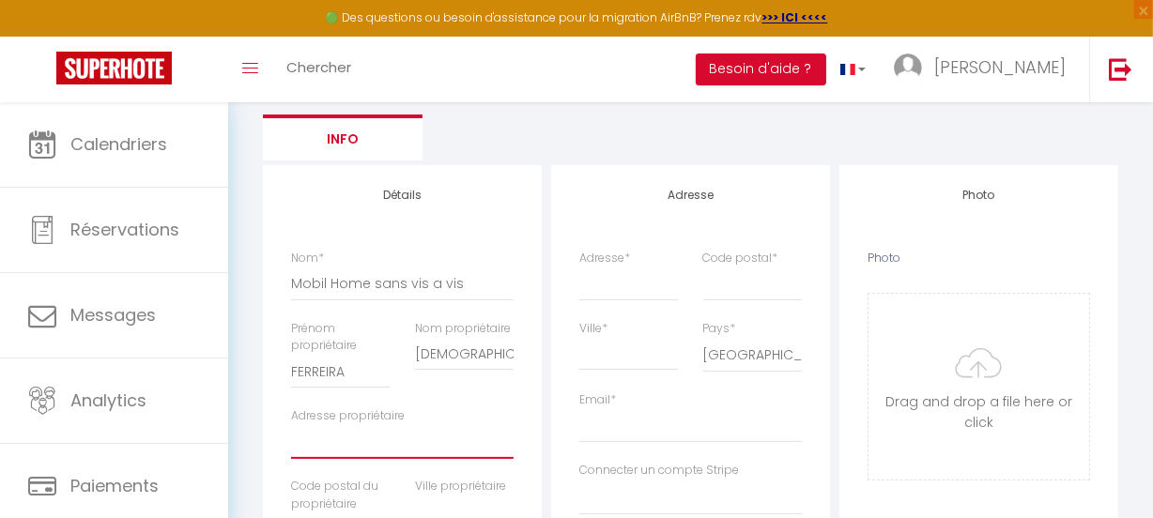
click at [385, 444] on input "Adresse propriétaire" at bounding box center [402, 442] width 222 height 34
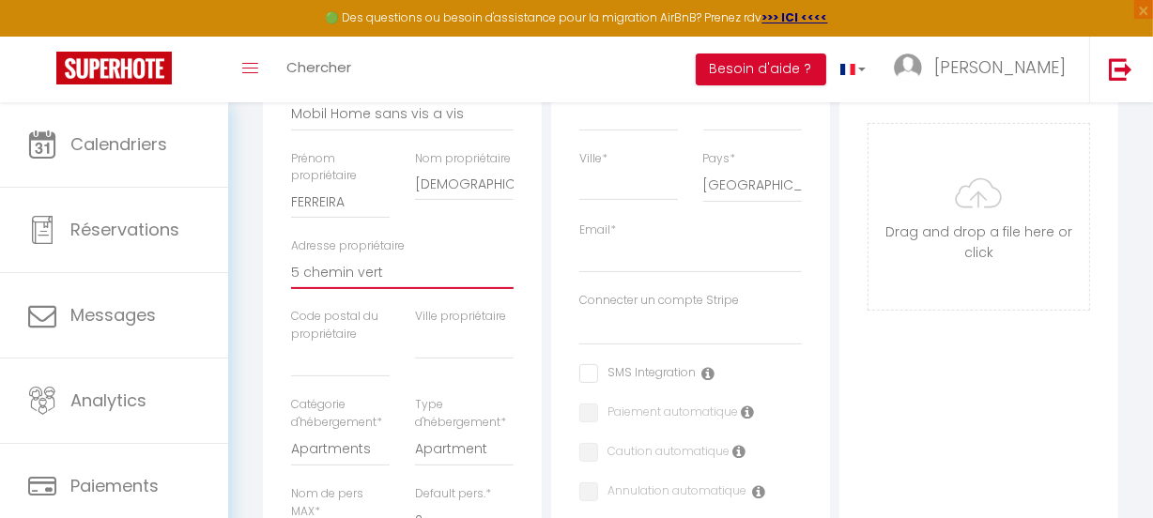
scroll to position [341, 0]
click at [332, 366] on input "text" at bounding box center [340, 360] width 99 height 34
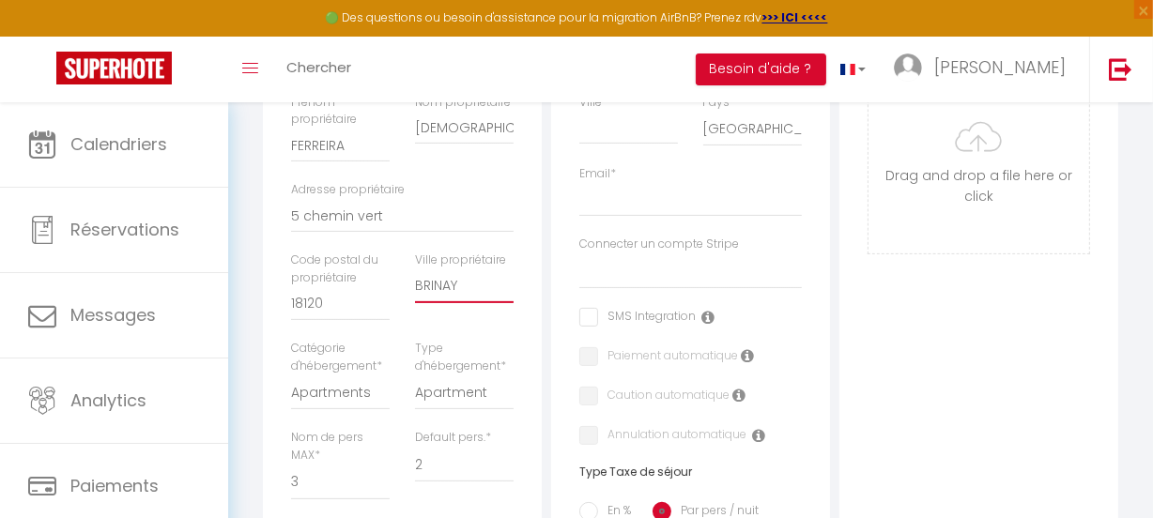
scroll to position [512, 0]
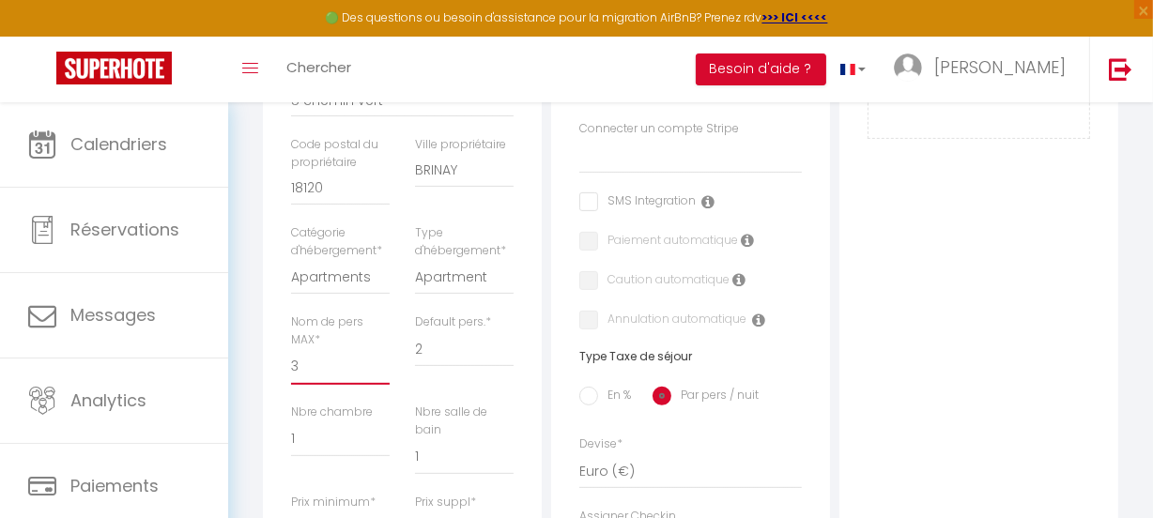
click at [314, 369] on select "1 2 3 4 5 6 7 8 9 10 11 12 13 14" at bounding box center [340, 367] width 99 height 36
click at [291, 349] on select "1 2 3 4 5 6 7 8 9 10 11 12 13 14" at bounding box center [340, 367] width 99 height 36
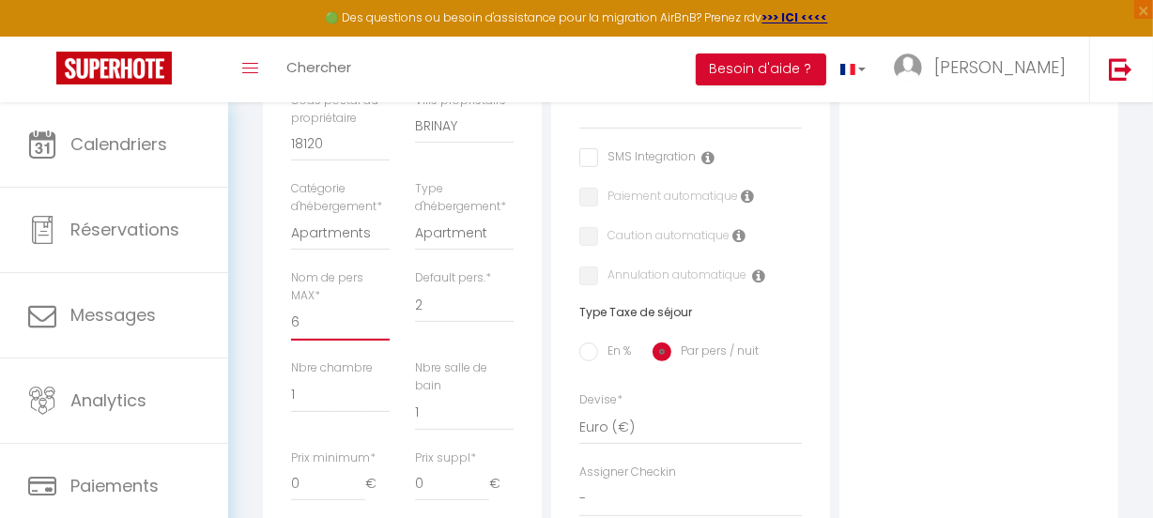
scroll to position [597, 0]
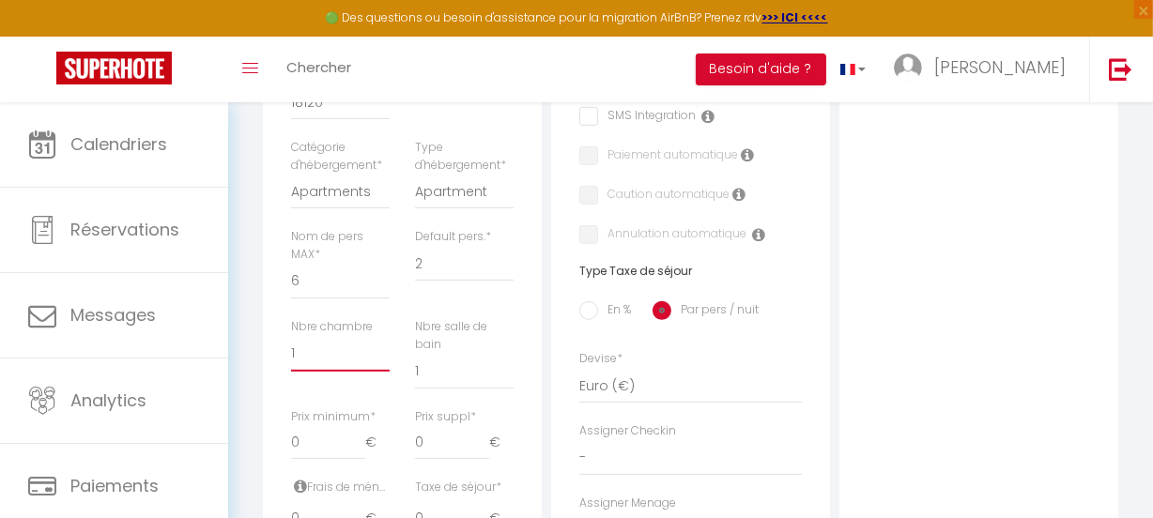
click at [297, 355] on select "0 1 2 3 4 5 6 7 8 9 10 11 12 13" at bounding box center [340, 354] width 99 height 36
click at [291, 336] on select "0 1 2 3 4 5 6 7 8 9 10 11 12 13" at bounding box center [340, 354] width 99 height 36
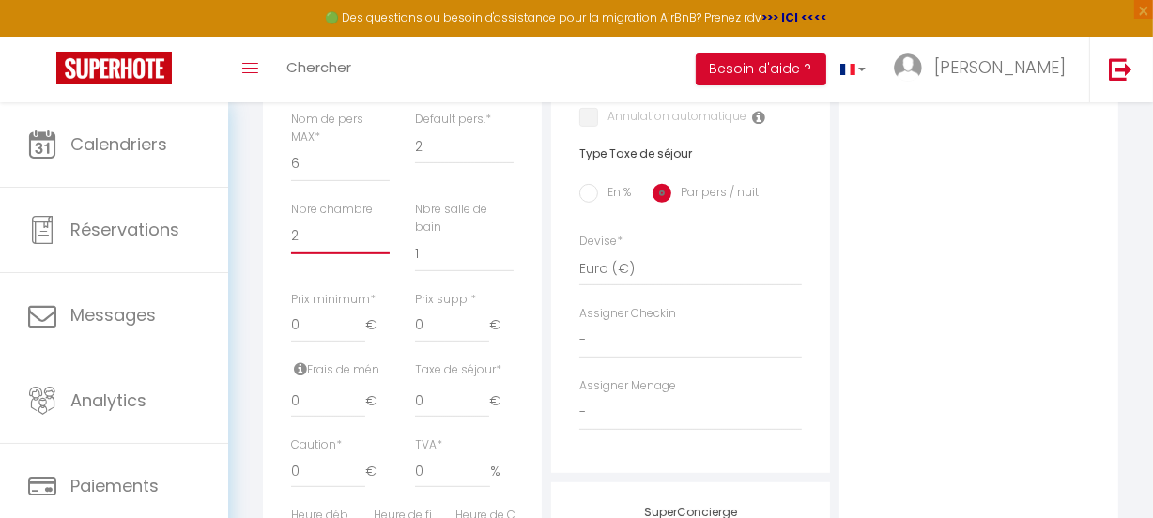
scroll to position [768, 0]
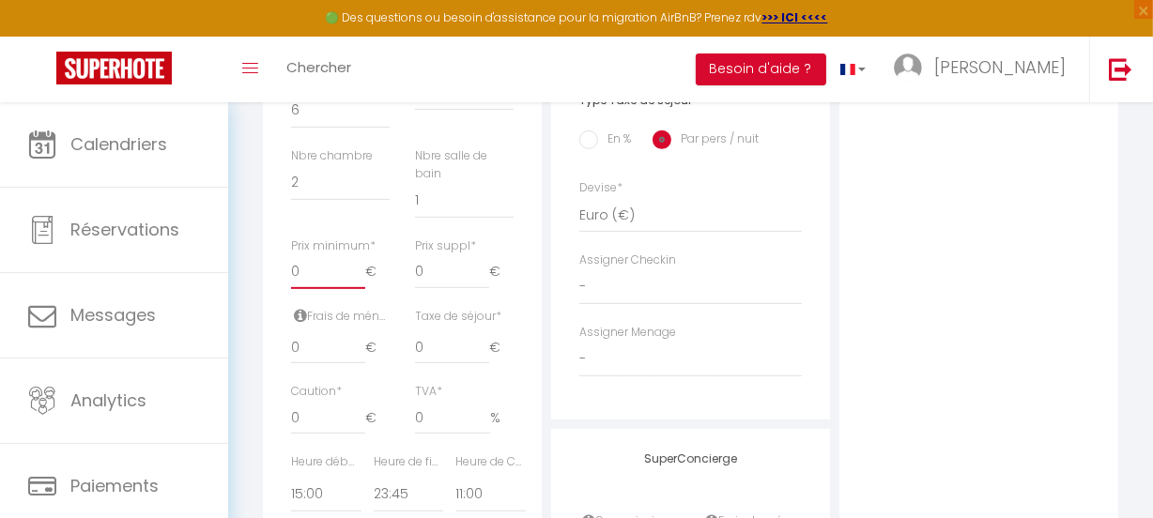
click at [303, 271] on input "0" at bounding box center [328, 272] width 74 height 34
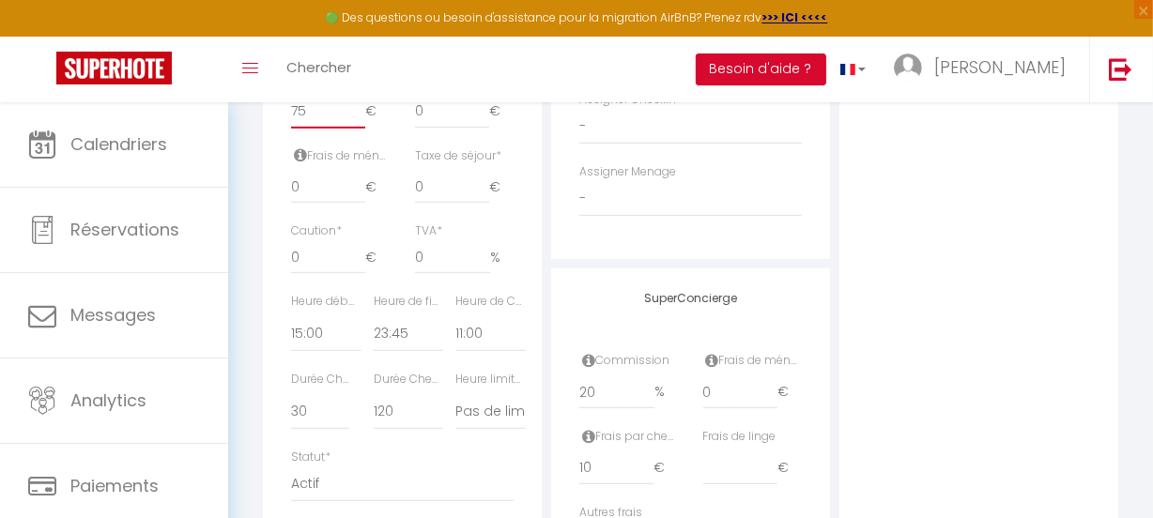
scroll to position [939, 0]
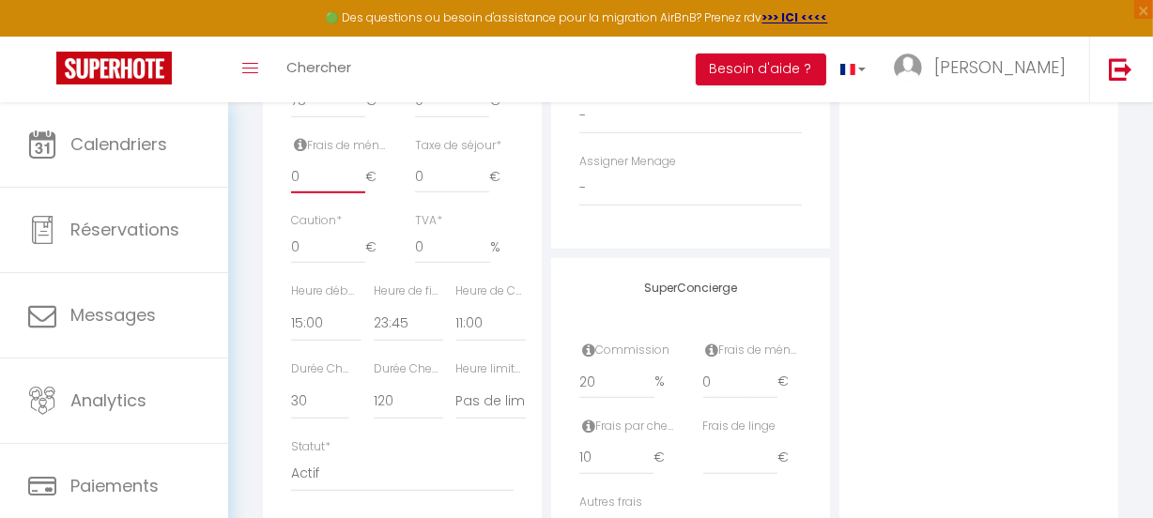
click at [299, 177] on input "0" at bounding box center [328, 177] width 74 height 34
click at [433, 177] on input "0" at bounding box center [452, 177] width 74 height 34
click at [489, 314] on select "00:00 00:15 00:30 00:45 01:00 01:15 01:30 01:45 02:00 02:15 02:30 02:45 03:00" at bounding box center [491, 324] width 70 height 36
click at [456, 306] on select "00:00 00:15 00:30 00:45 01:00 01:15 01:30 01:45 02:00 02:15 02:30 02:45 03:00" at bounding box center [491, 324] width 70 height 36
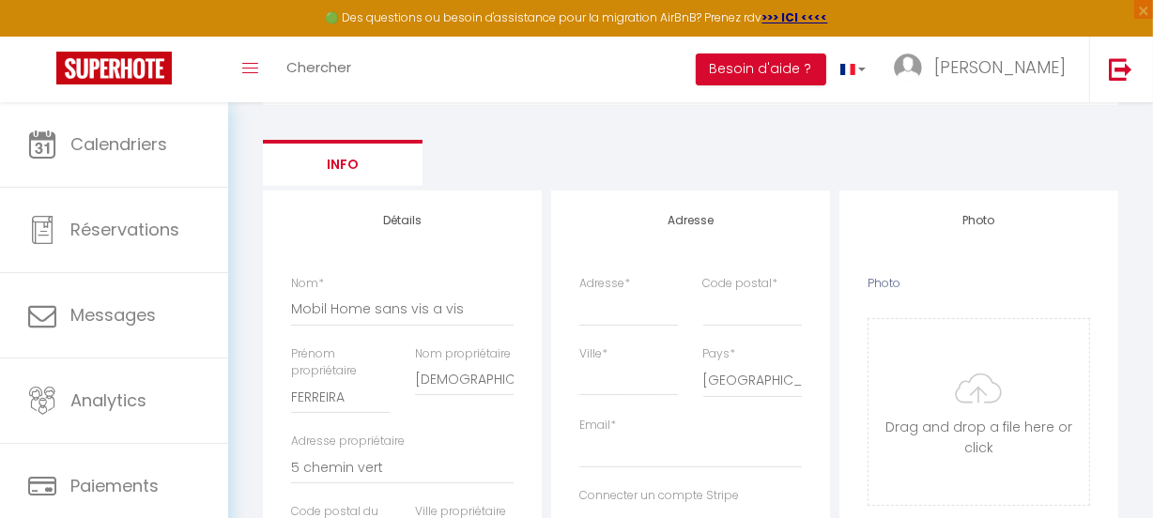
scroll to position [122, 0]
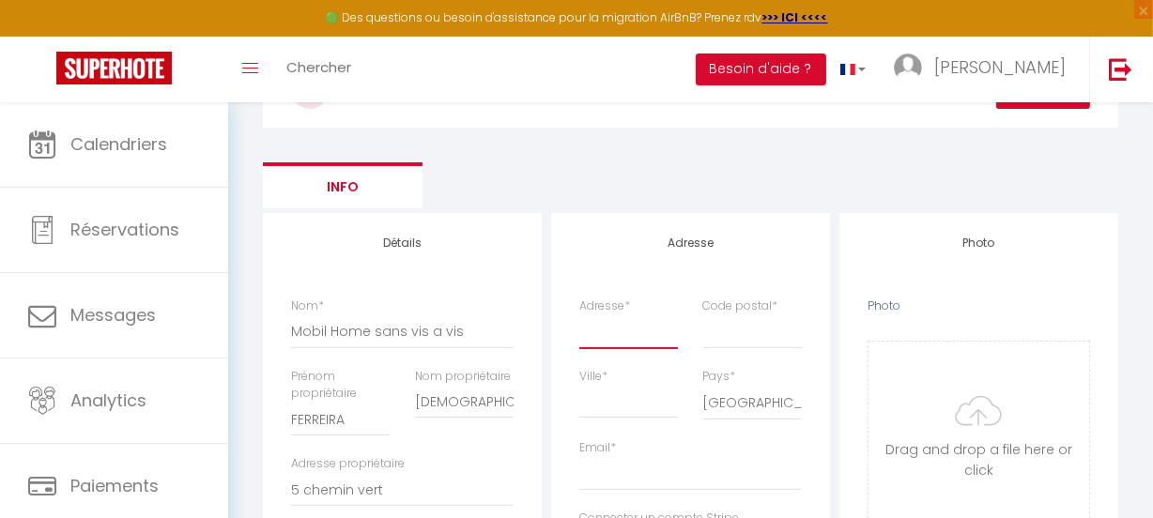
click at [599, 338] on input "Adresse *" at bounding box center [628, 331] width 99 height 34
click at [717, 332] on input "Code postal *" at bounding box center [752, 331] width 99 height 34
click at [596, 405] on input "Ville *" at bounding box center [628, 402] width 99 height 34
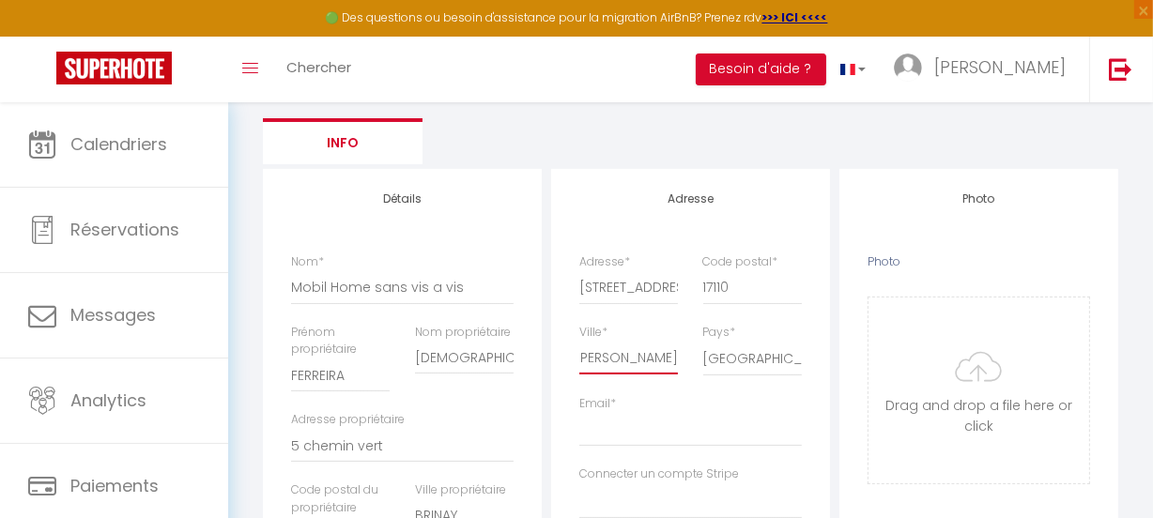
scroll to position [206, 0]
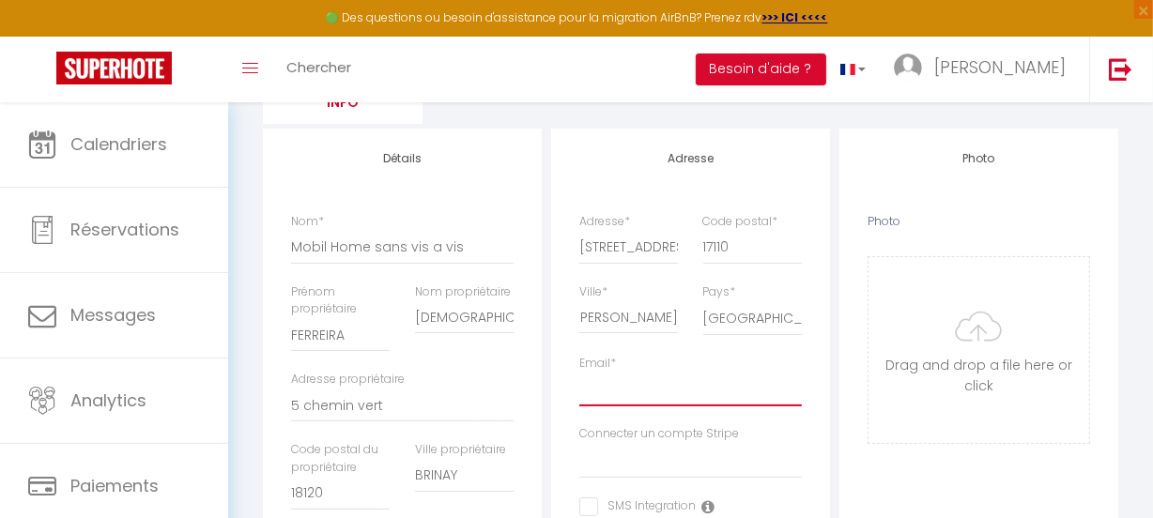
click at [623, 393] on input "Email *" at bounding box center [690, 390] width 222 height 34
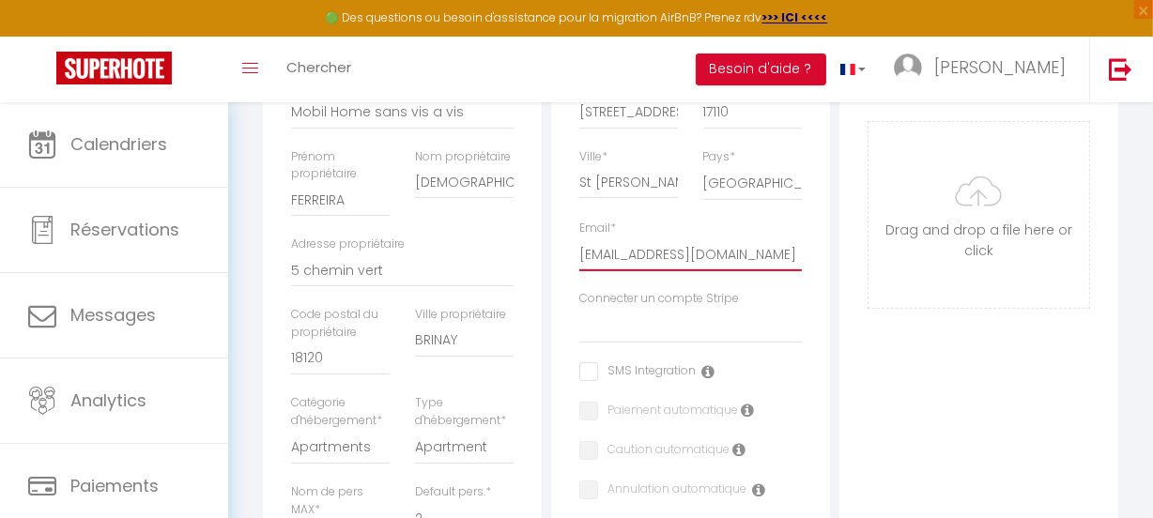
scroll to position [377, 0]
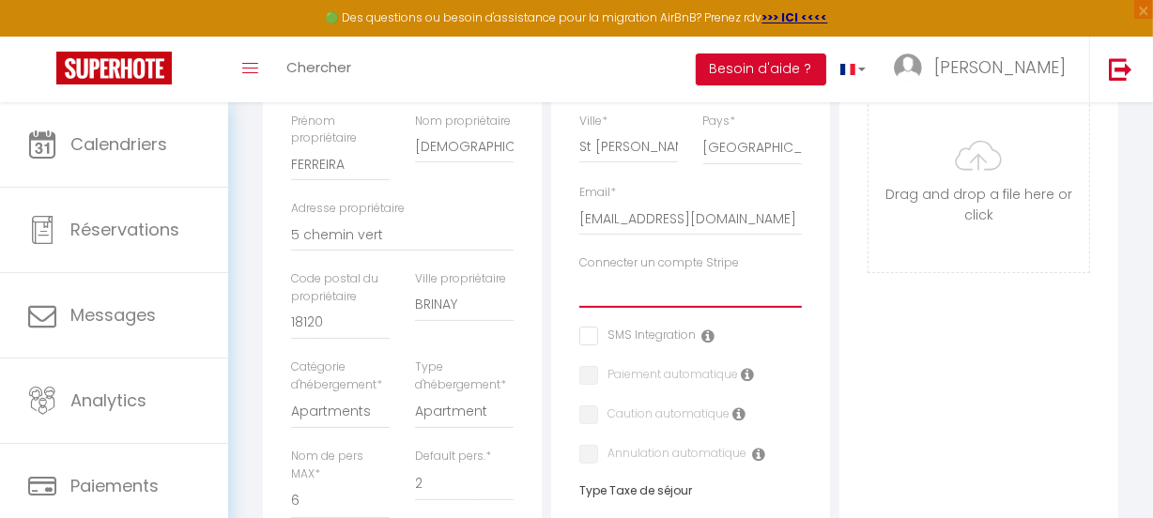
click at [607, 300] on select "MB Lodge Conciergerie" at bounding box center [690, 290] width 222 height 36
click at [579, 272] on select "MB Lodge Conciergerie" at bounding box center [690, 290] width 222 height 36
click at [706, 332] on icon at bounding box center [707, 335] width 13 height 15
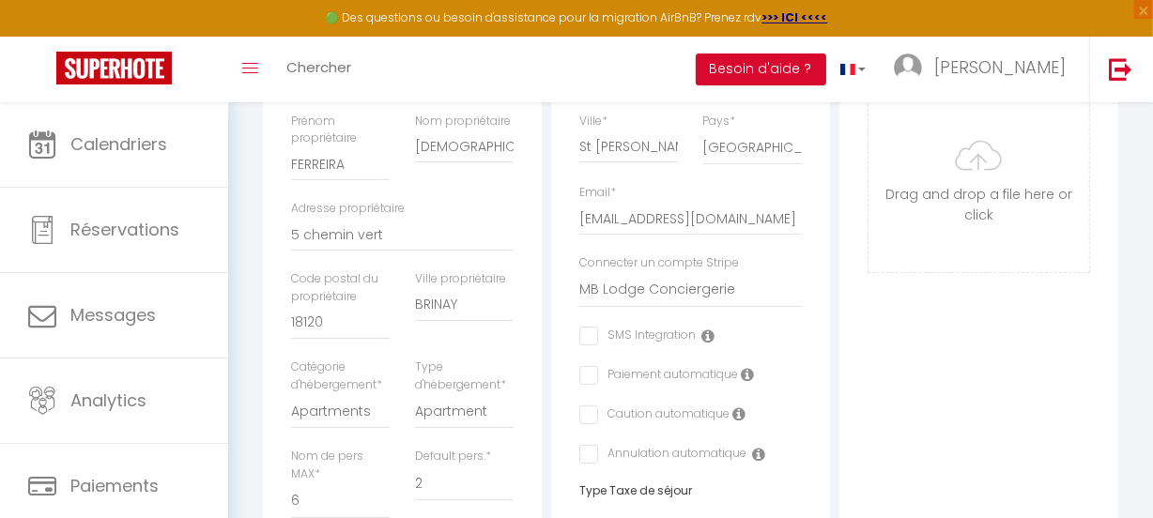
click at [753, 367] on div "Paiement automatique" at bounding box center [684, 376] width 211 height 21
click at [742, 375] on icon at bounding box center [747, 374] width 13 height 15
click at [588, 374] on input "checkbox" at bounding box center [585, 375] width 12 height 19
click at [598, 412] on label "Caution automatique" at bounding box center [663, 415] width 131 height 21
click at [582, 414] on input "checkbox" at bounding box center [585, 414] width 12 height 19
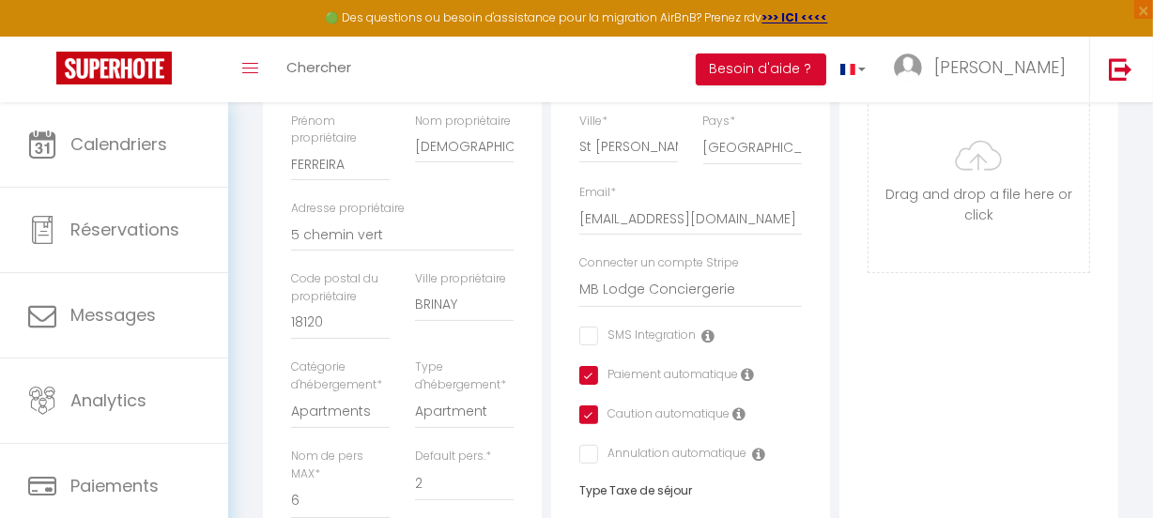
click at [588, 449] on input "checkbox" at bounding box center [662, 454] width 167 height 19
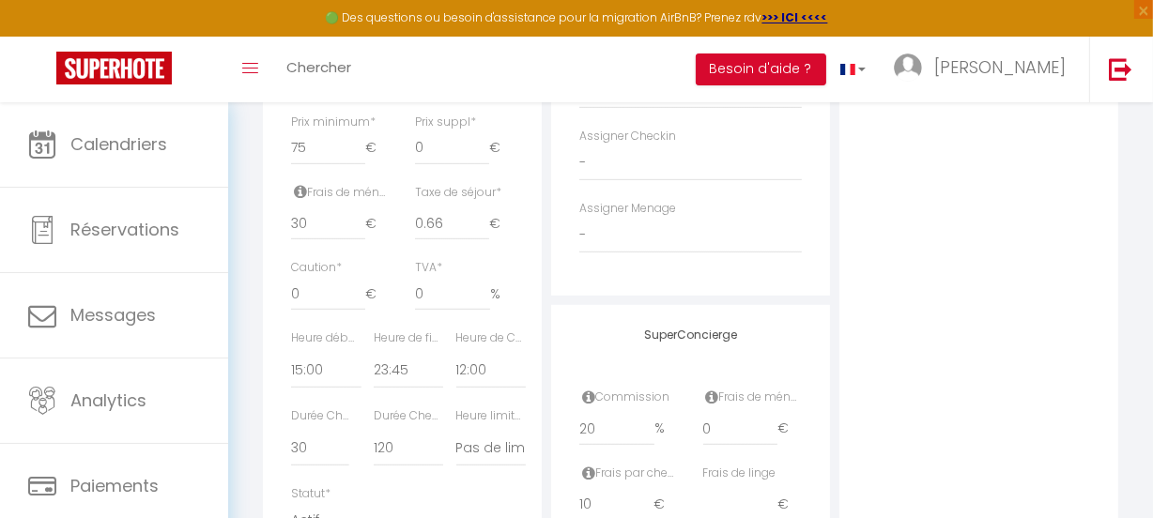
scroll to position [975, 0]
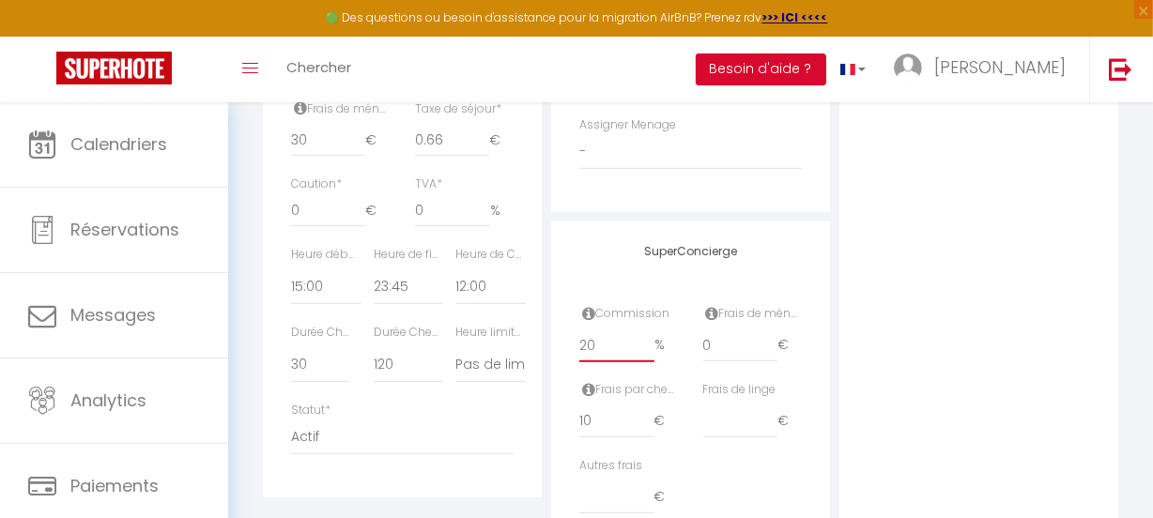
click at [593, 344] on input "20" at bounding box center [616, 345] width 75 height 34
click at [584, 390] on icon at bounding box center [588, 389] width 13 height 15
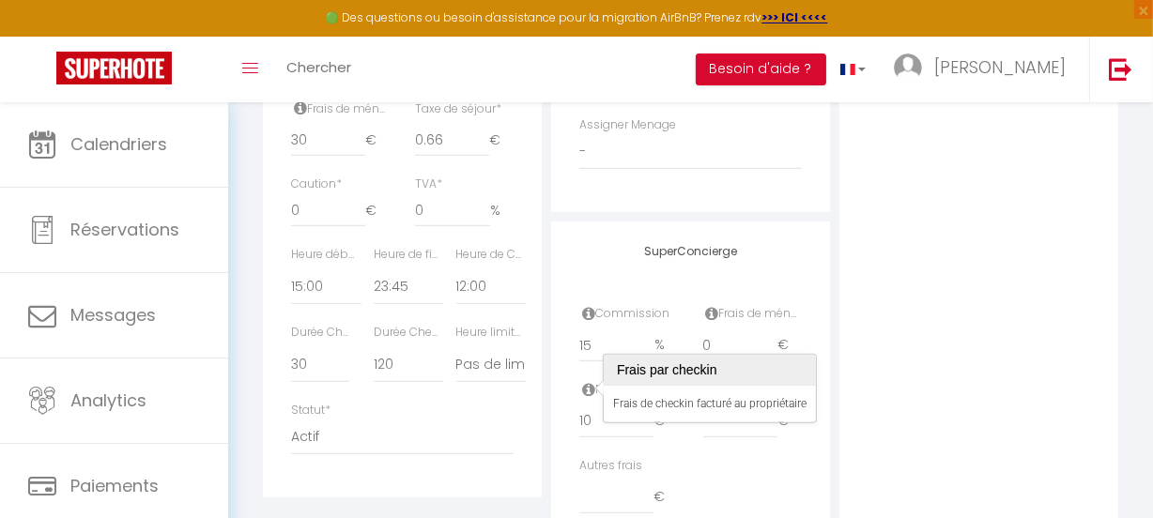
click at [584, 390] on icon at bounding box center [588, 389] width 13 height 15
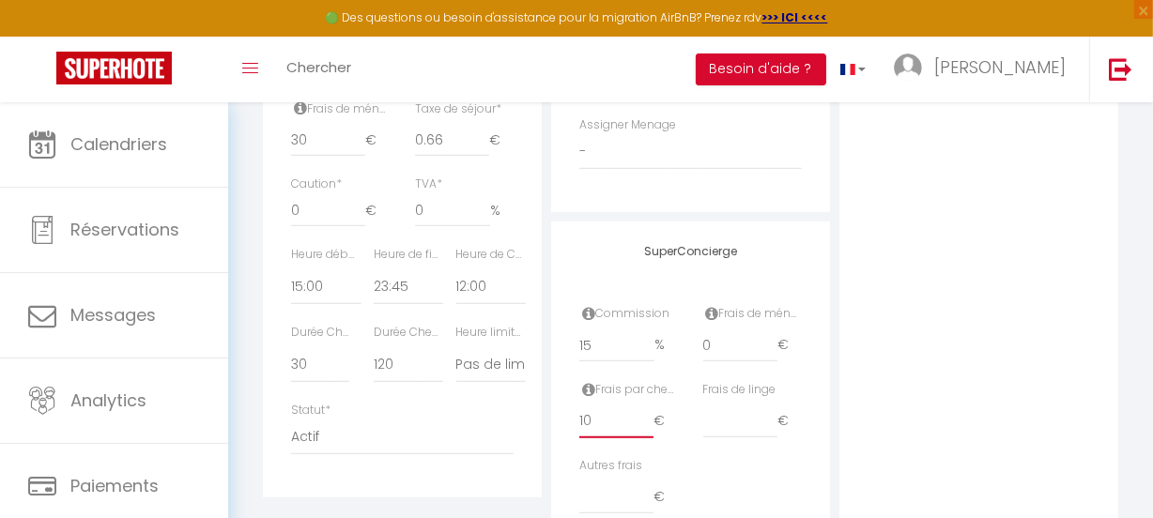
drag, startPoint x: 595, startPoint y: 421, endPoint x: 571, endPoint y: 415, distance: 25.3
click at [571, 415] on div "Frais par checkin 10 €" at bounding box center [629, 419] width 124 height 76
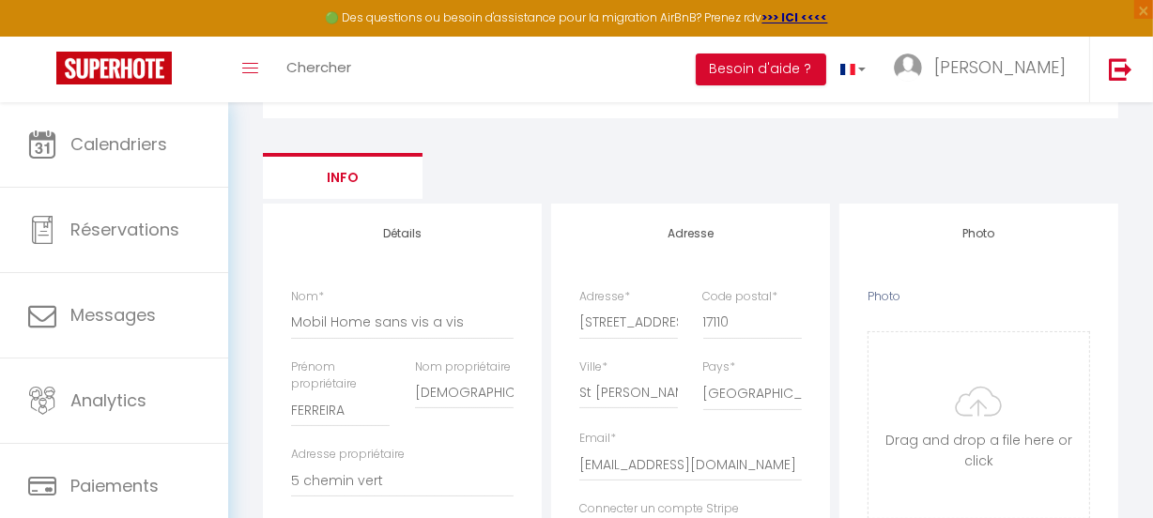
scroll to position [122, 0]
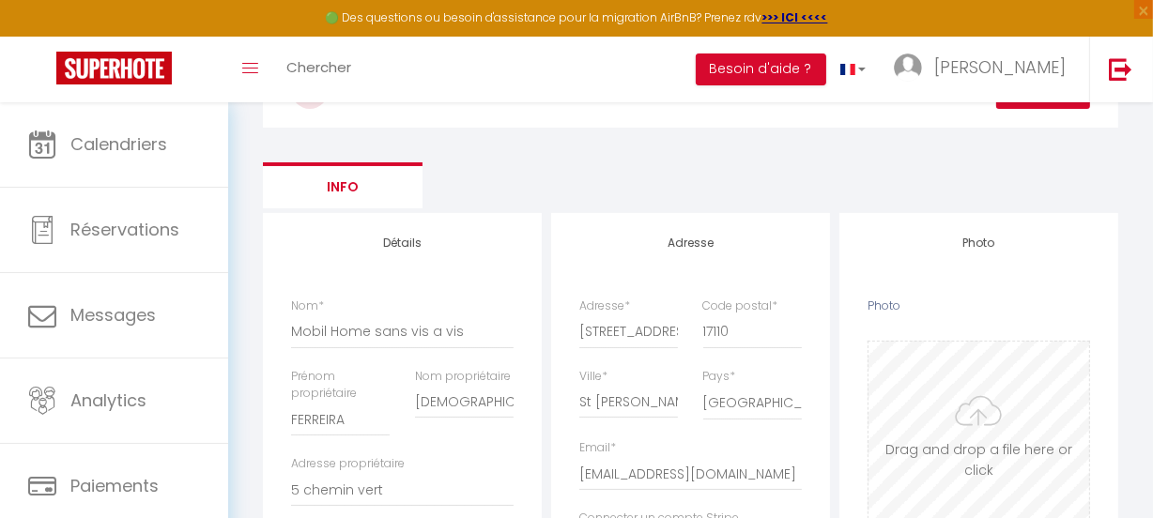
click at [968, 420] on input "Photo" at bounding box center [978, 435] width 221 height 186
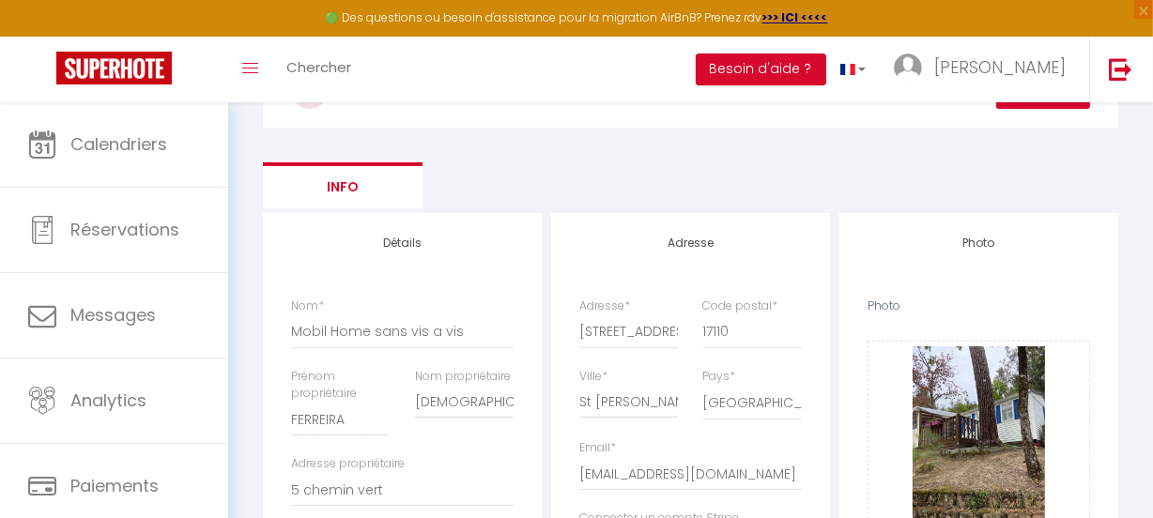
scroll to position [0, 0]
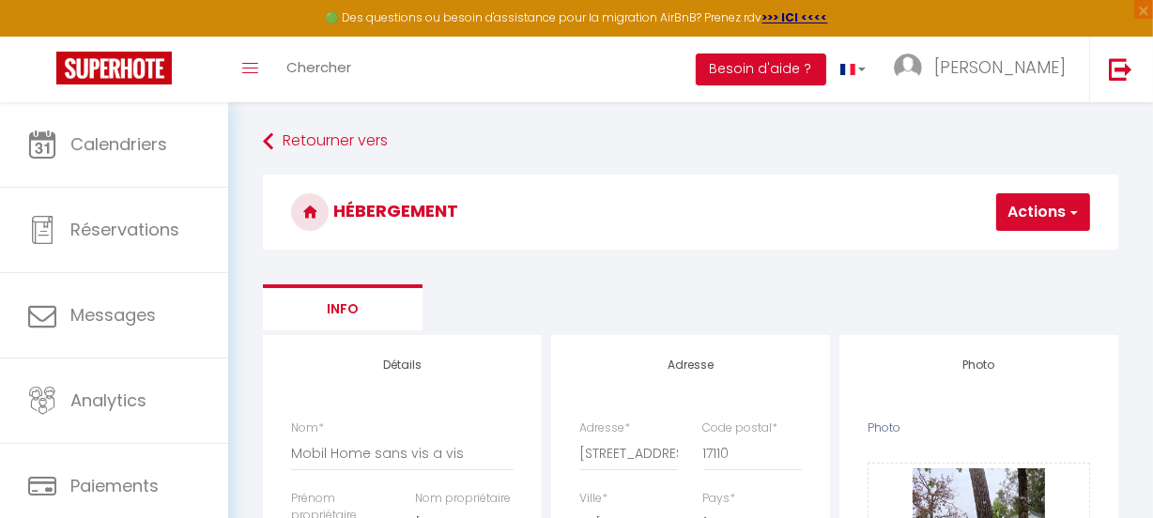
click at [1066, 206] on span "button" at bounding box center [1072, 212] width 12 height 19
click at [968, 252] on input "Enregistrer" at bounding box center [993, 253] width 69 height 19
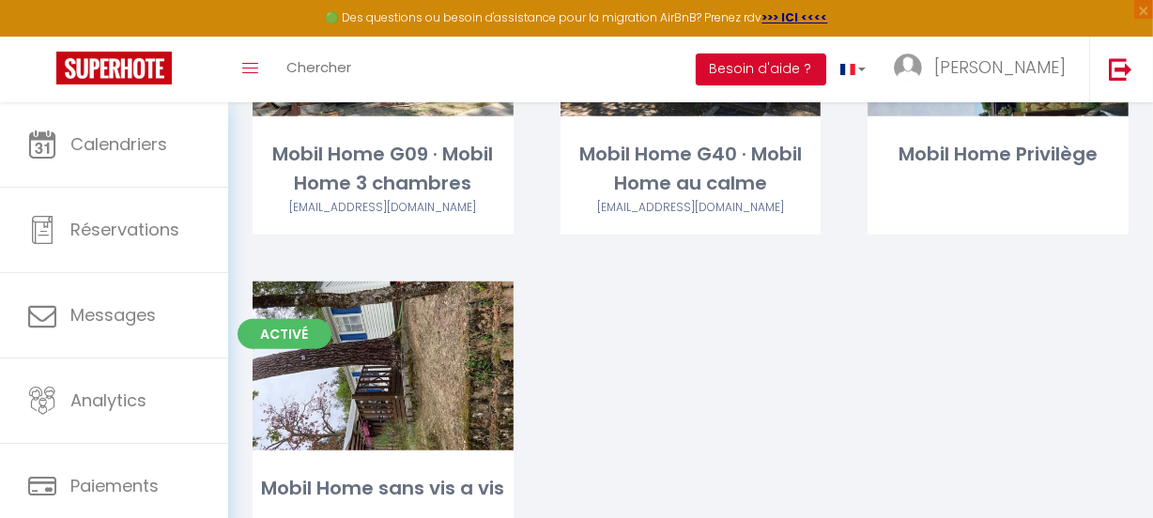
scroll to position [939, 0]
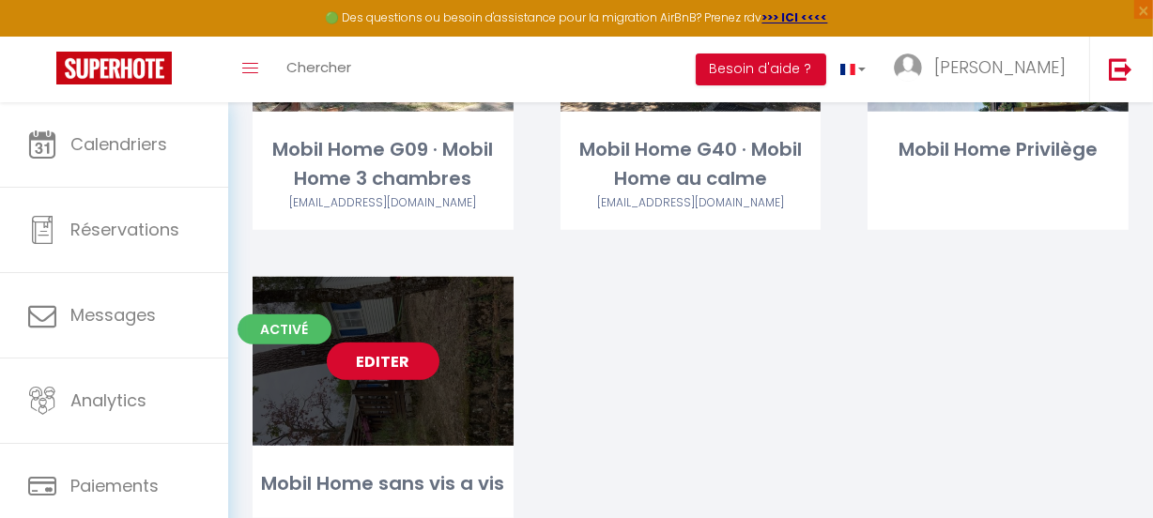
click at [374, 362] on link "Editer" at bounding box center [383, 362] width 113 height 38
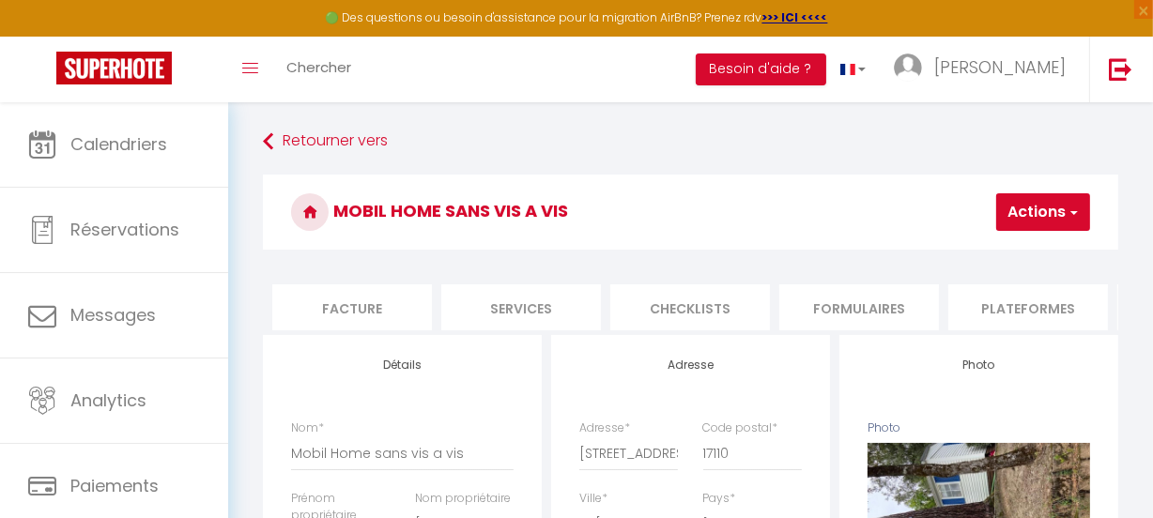
scroll to position [0, 375]
click at [999, 309] on li "Plateformes" at bounding box center [981, 307] width 160 height 46
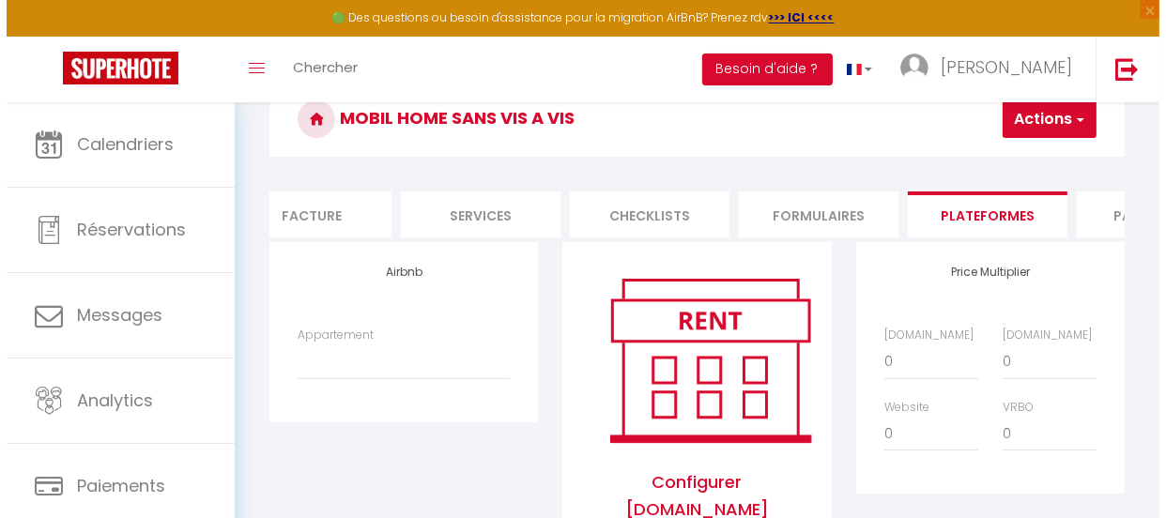
scroll to position [255, 0]
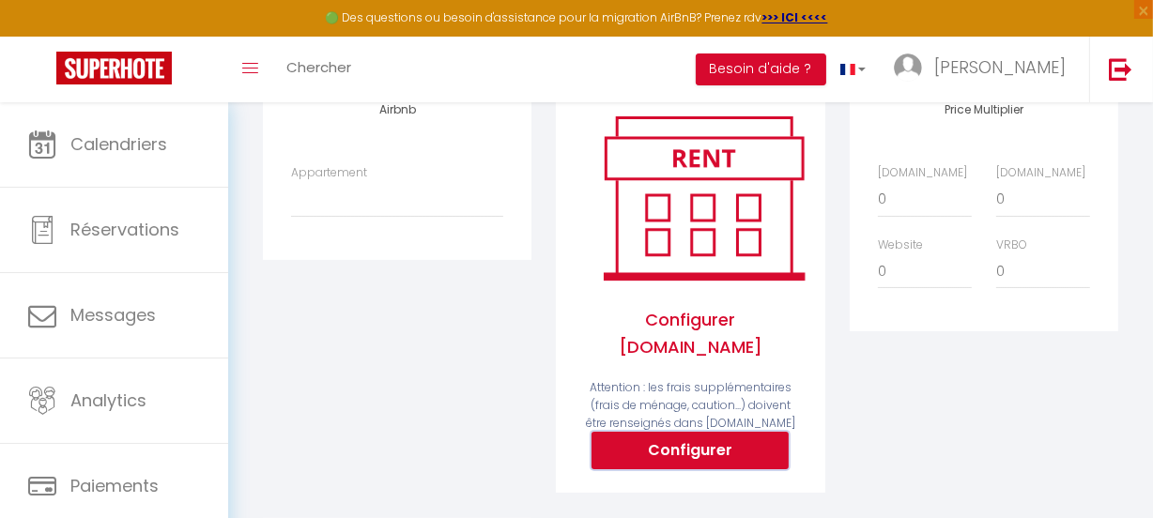
click at [687, 432] on button "Configurer" at bounding box center [689, 451] width 197 height 38
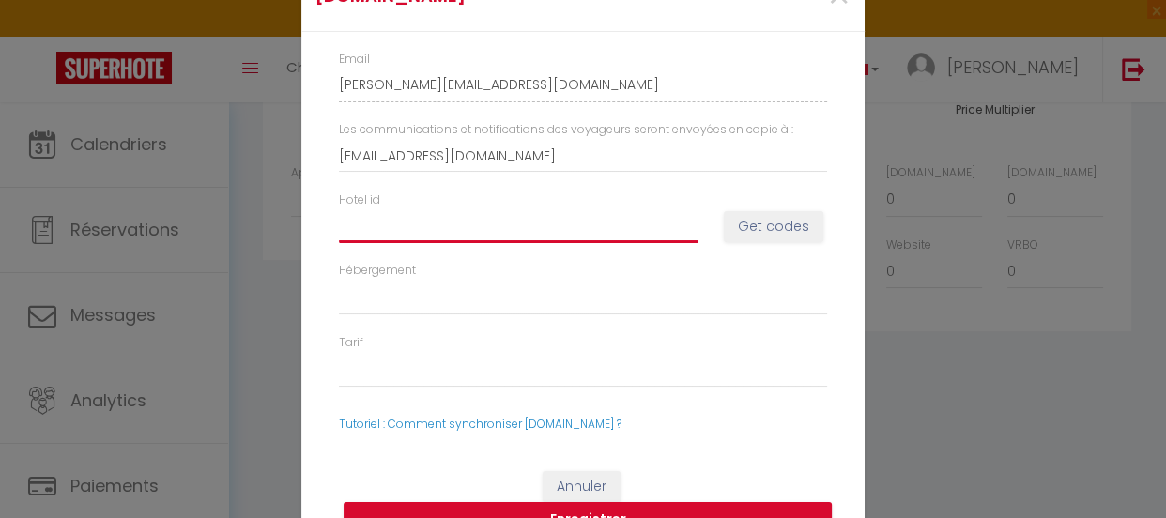
paste input "15068034"
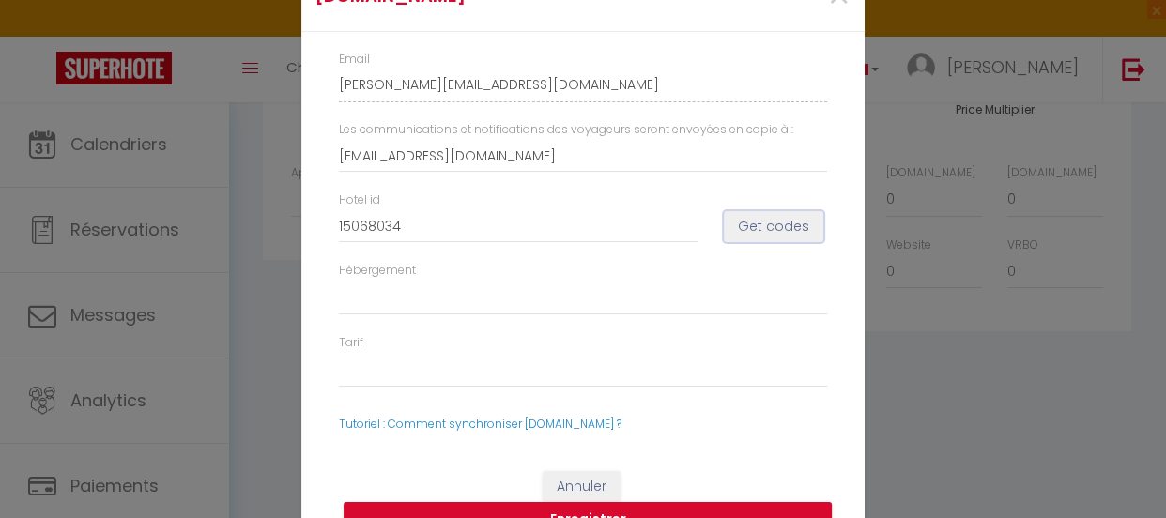
click at [766, 221] on button "Get codes" at bounding box center [773, 227] width 99 height 32
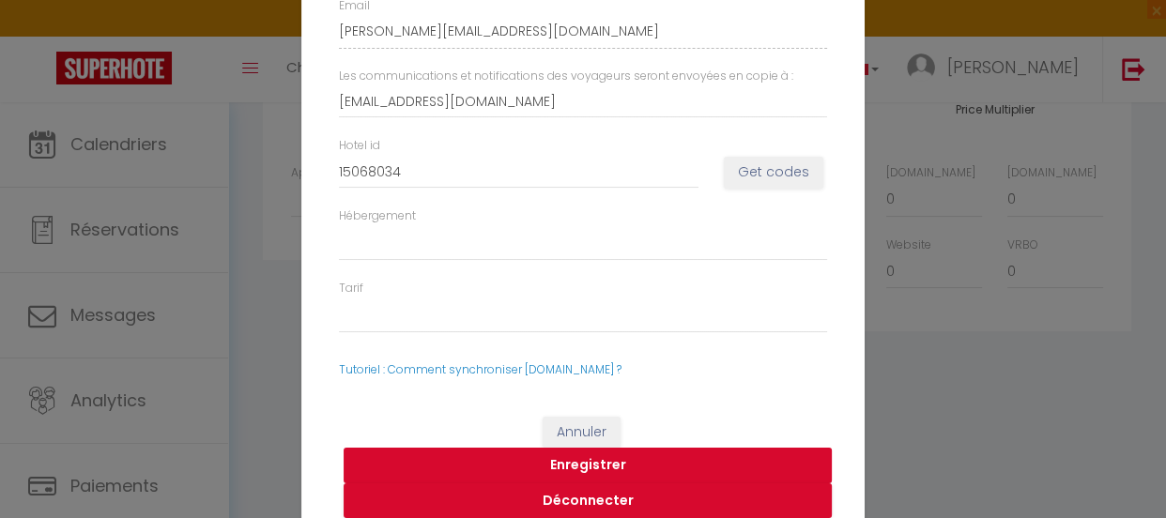
scroll to position [55, 0]
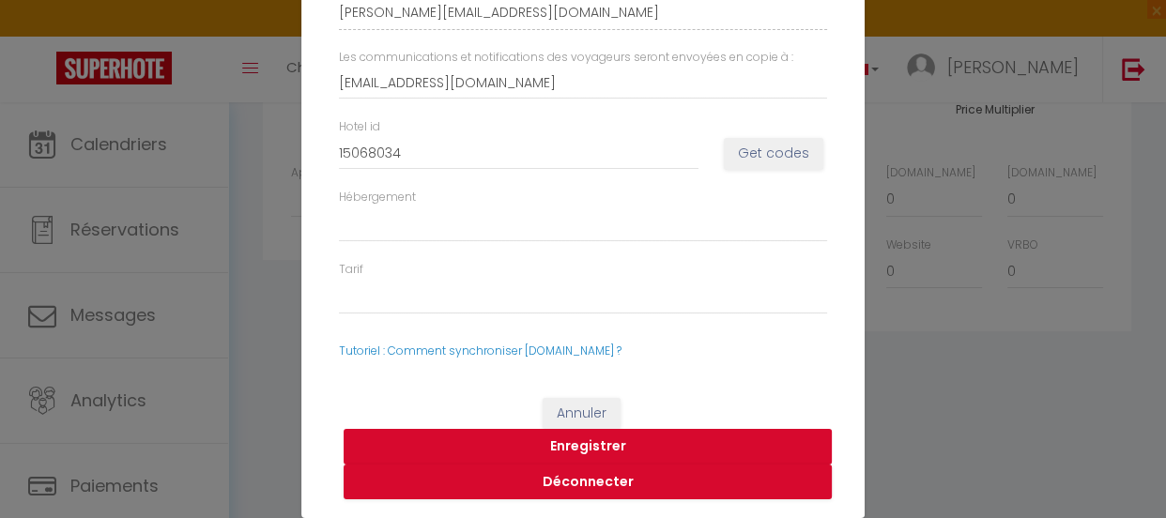
click at [581, 438] on button "Enregistrer" at bounding box center [588, 447] width 488 height 36
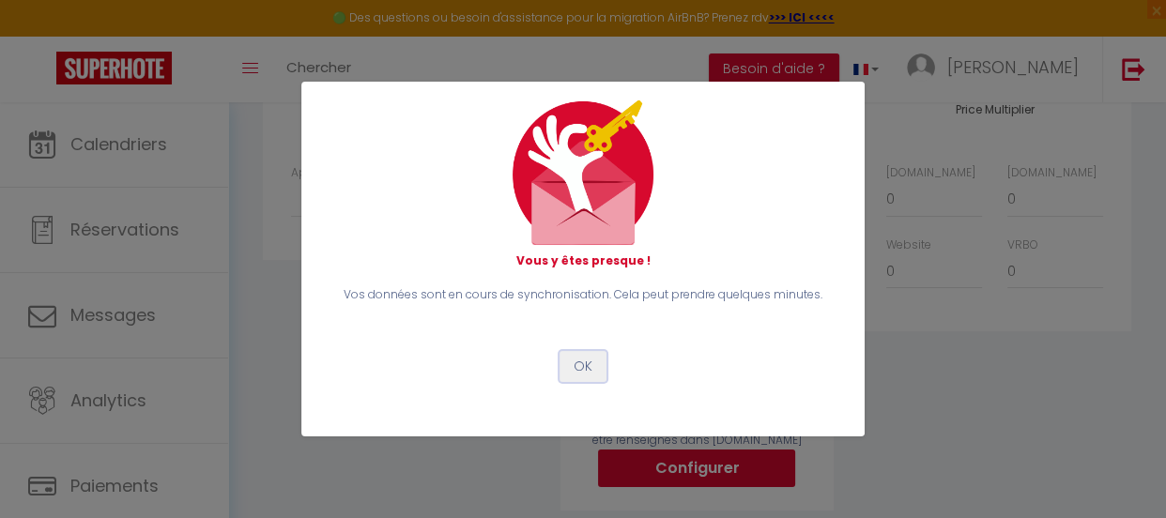
click at [582, 357] on button "OK" at bounding box center [582, 367] width 47 height 32
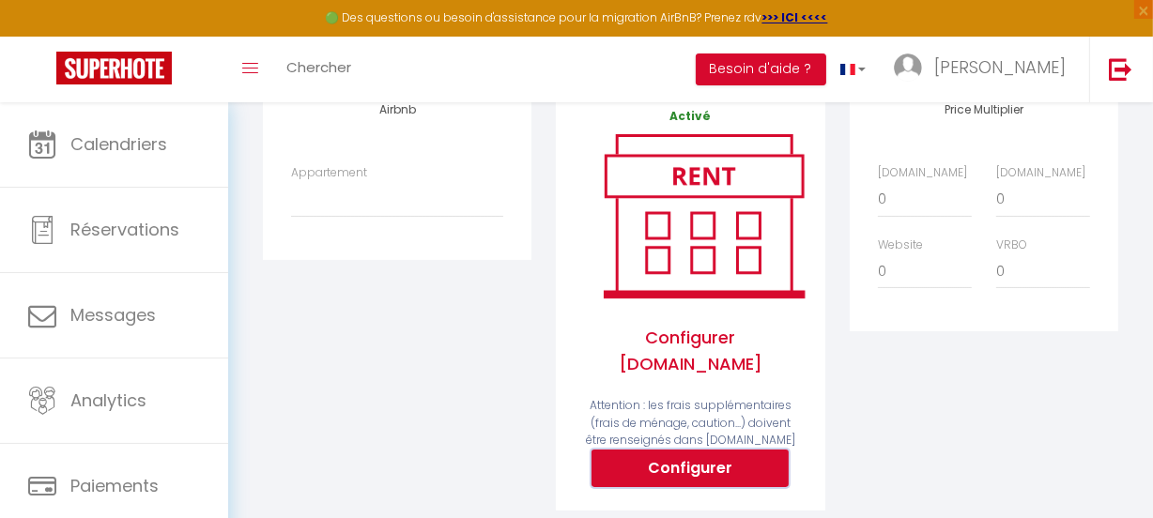
click at [699, 450] on button "Configurer" at bounding box center [689, 469] width 197 height 38
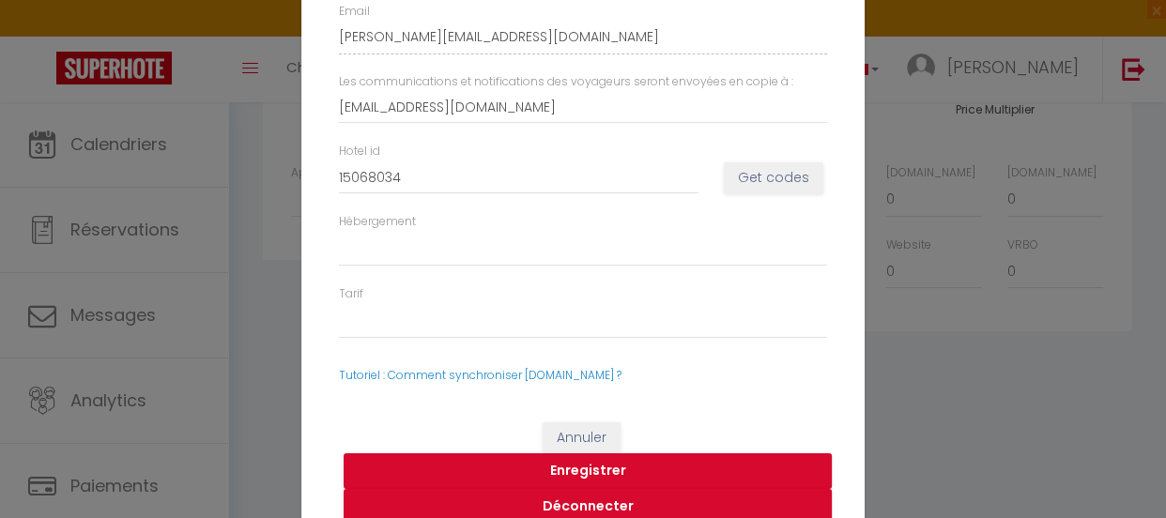
click at [984, 383] on div "Booking.com × Email marylene-bonniord-wpa22xcp_property@reply.superhote.com Les…" at bounding box center [583, 259] width 1166 height 518
click at [930, 404] on div "Booking.com × Email marylene-bonniord-wpa22xcp_property@reply.superhote.com Les…" at bounding box center [583, 259] width 1166 height 518
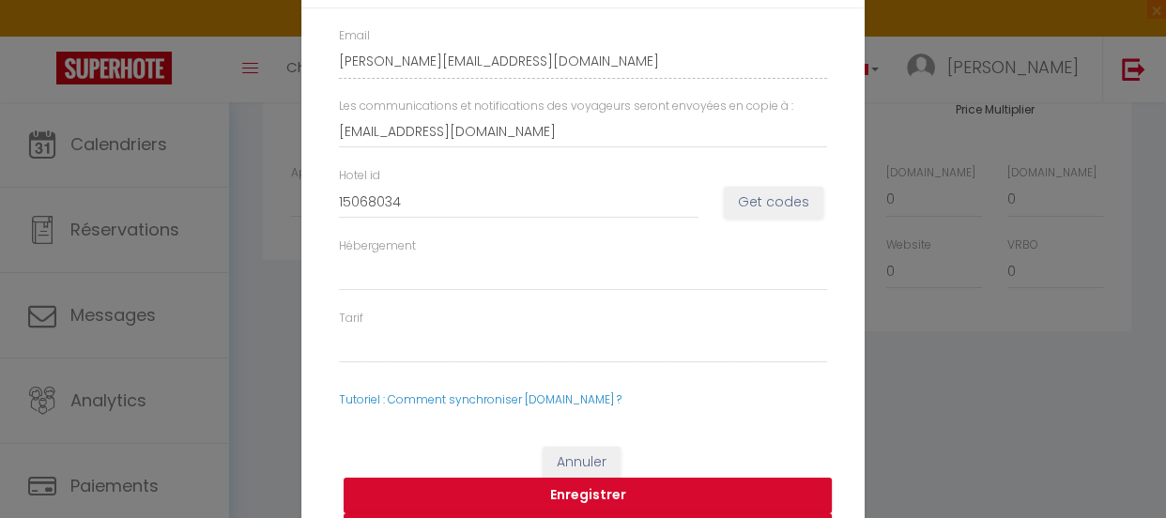
scroll to position [0, 0]
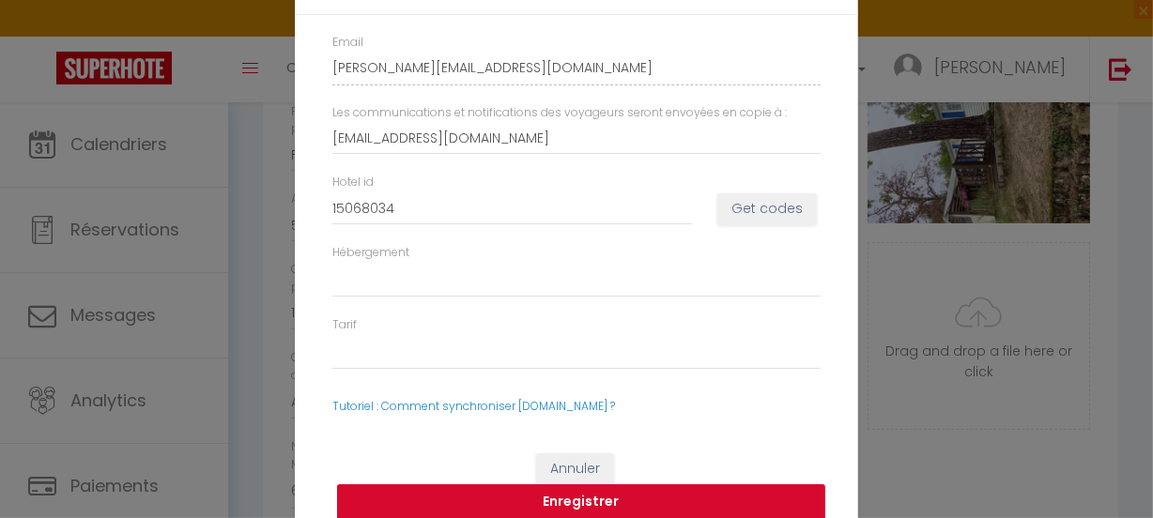
scroll to position [426, 0]
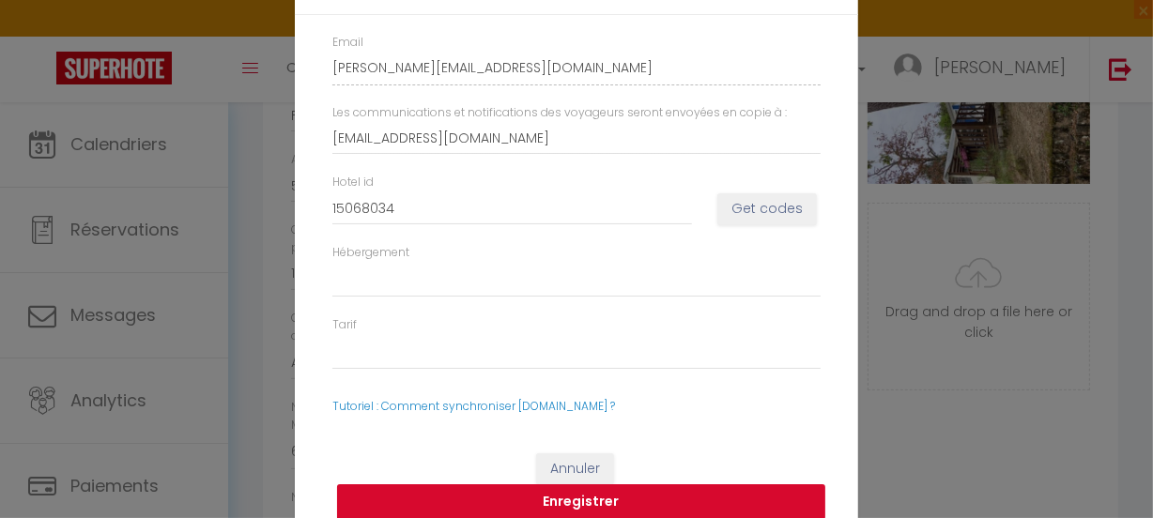
click at [563, 497] on button "Enregistrer" at bounding box center [581, 502] width 488 height 36
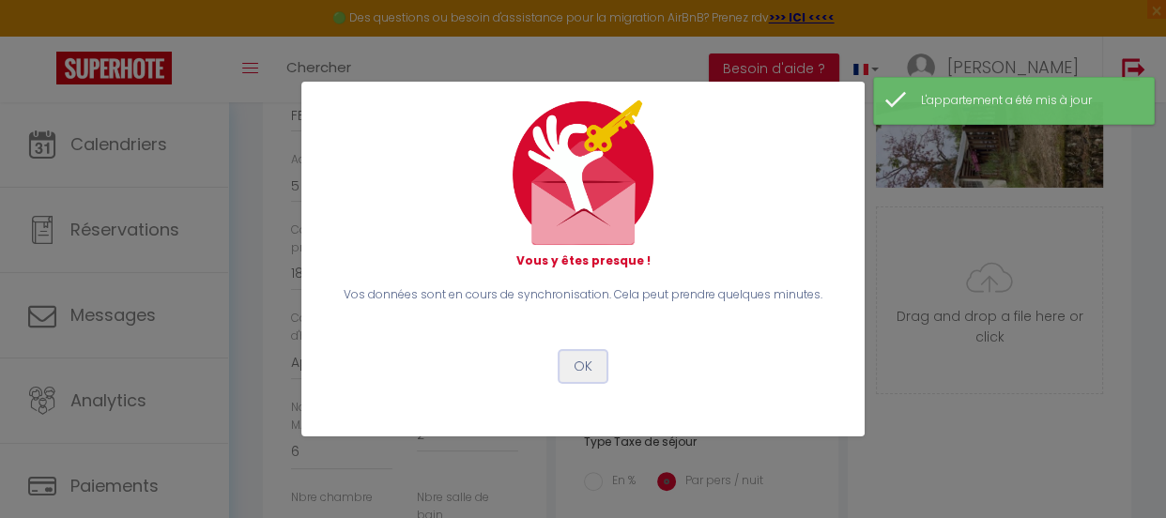
click at [575, 366] on button "OK" at bounding box center [582, 367] width 47 height 32
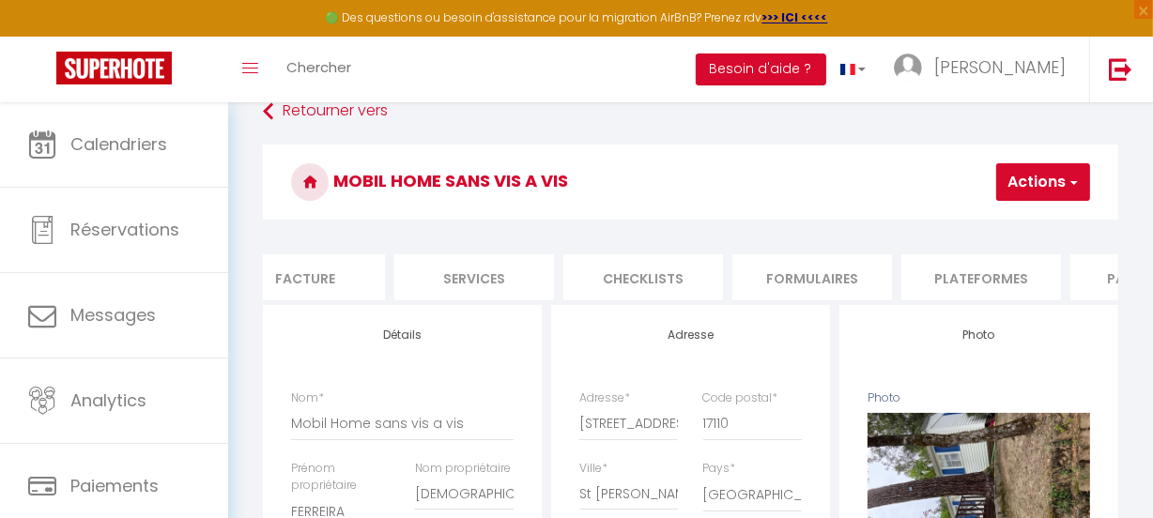
scroll to position [0, 0]
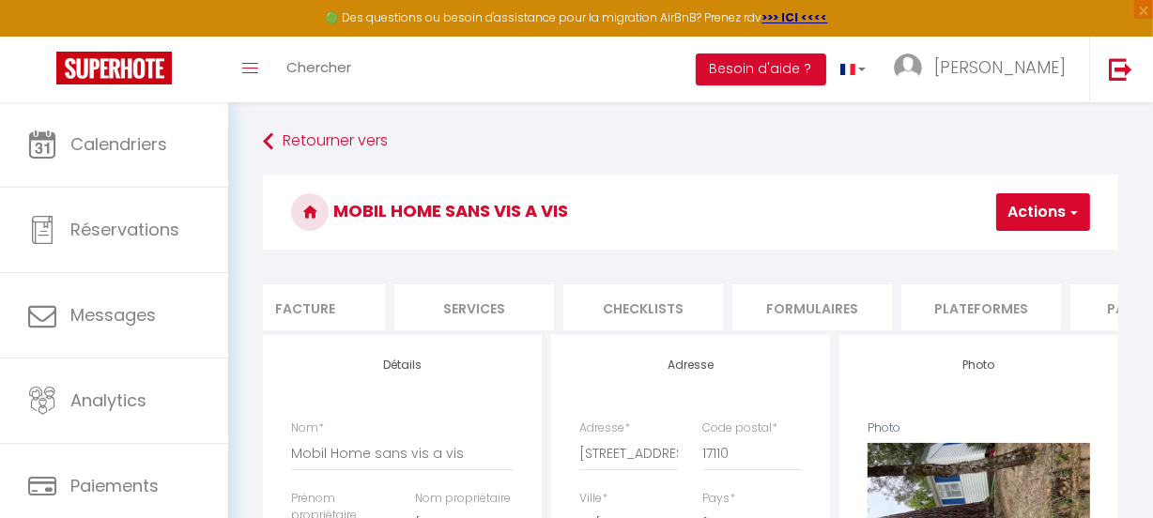
click at [966, 307] on li "Plateformes" at bounding box center [981, 307] width 160 height 46
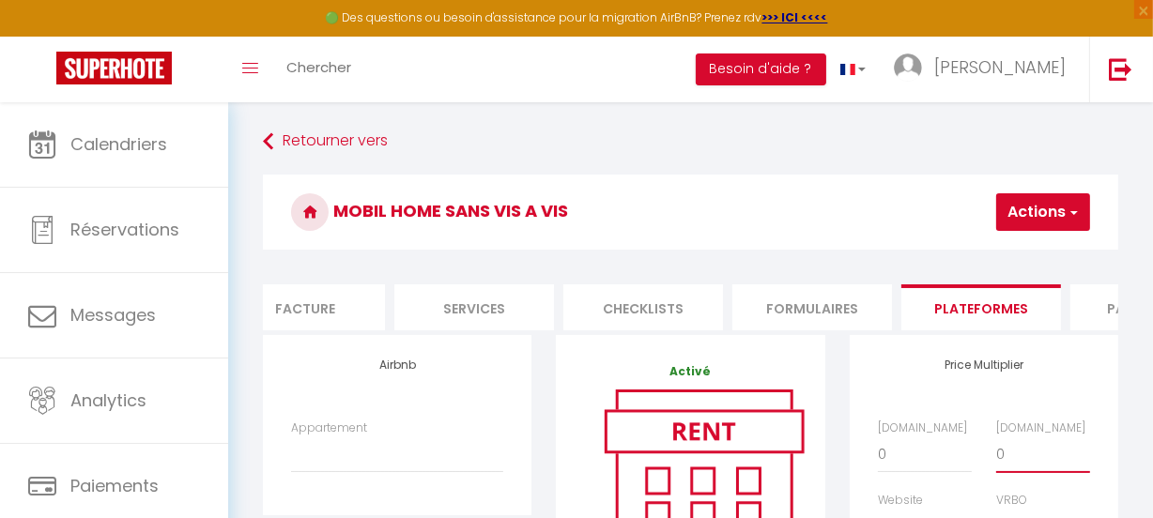
click at [1023, 462] on select "0 + 1 % + 2 % + 3 % + 4 % + 5 % + 6 % + 7 % + 8 % + 9 %" at bounding box center [1043, 454] width 94 height 36
click at [996, 449] on select "0 + 1 % + 2 % + 3 % + 4 % + 5 % + 6 % + 7 % + 8 % + 9 %" at bounding box center [1043, 454] width 94 height 36
click at [1062, 209] on button "Actions" at bounding box center [1043, 212] width 94 height 38
click at [1010, 252] on link "Enregistrer" at bounding box center [1014, 253] width 148 height 24
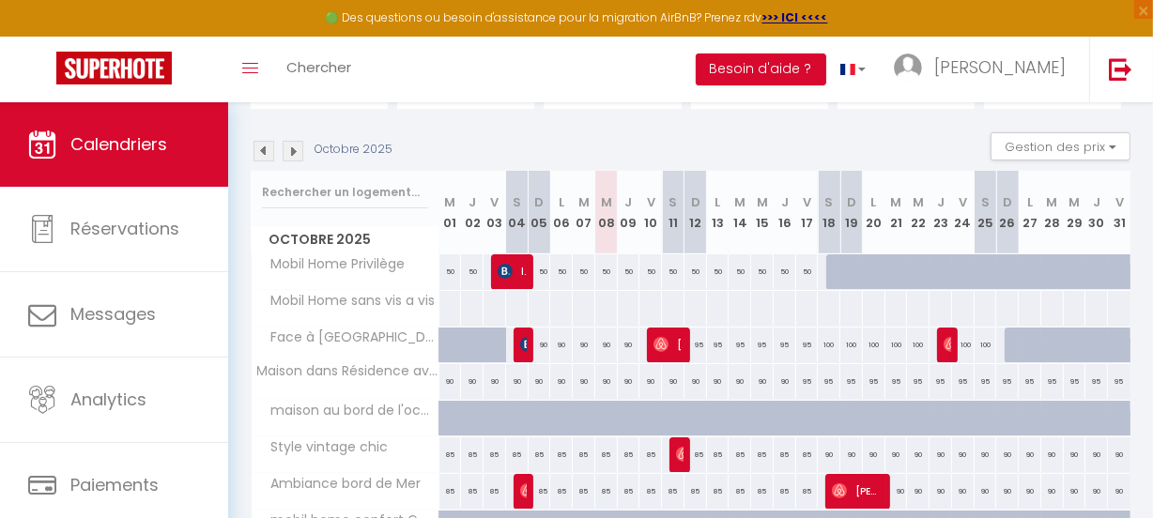
scroll to position [170, 0]
click at [449, 307] on div at bounding box center [449, 307] width 23 height 35
type input "Mer 01 Octobre 2025"
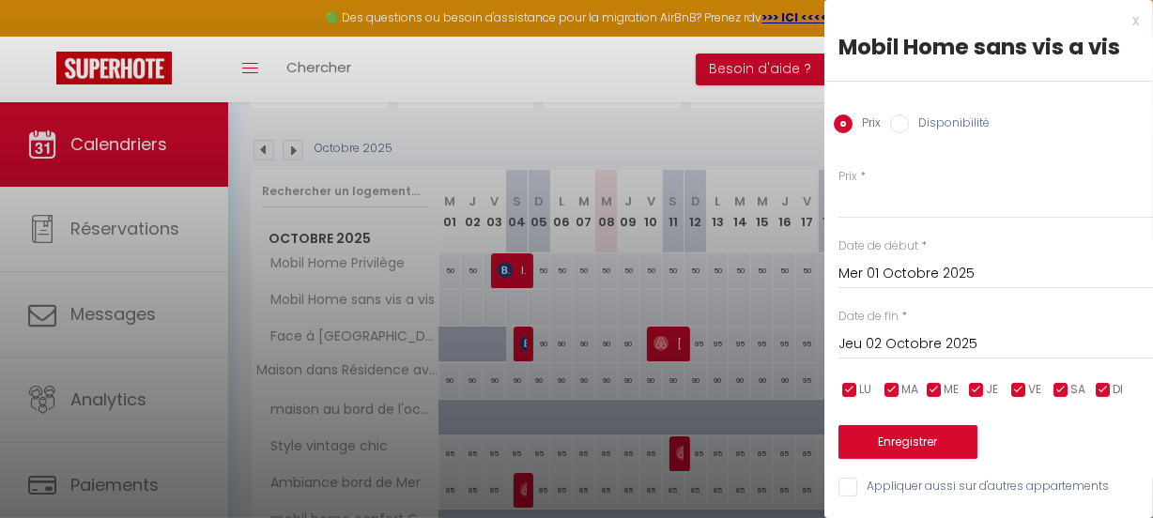
click at [1032, 343] on input "Jeu 02 Octobre 2025" at bounding box center [995, 344] width 314 height 24
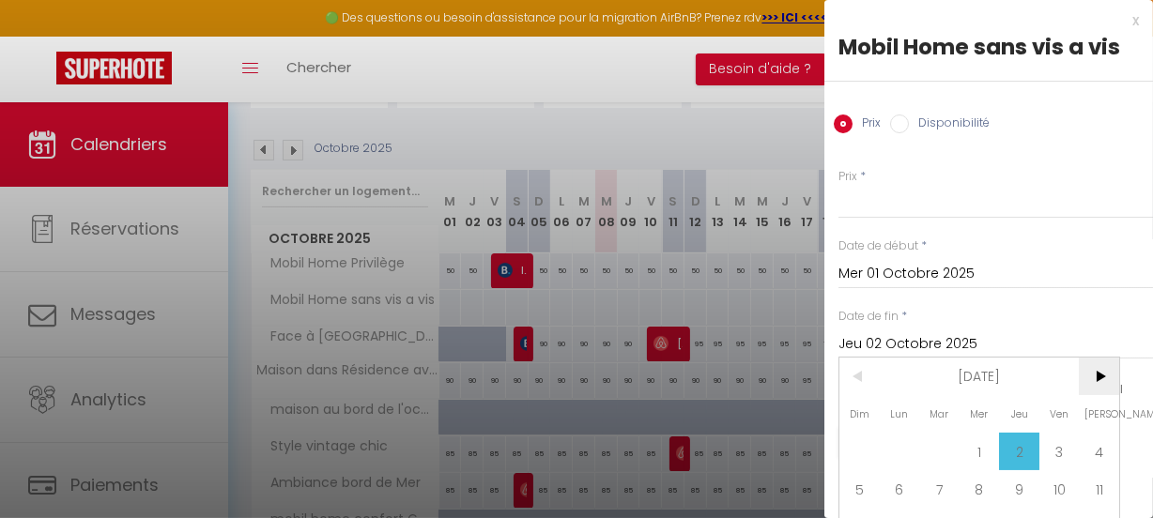
click at [1102, 370] on span ">" at bounding box center [1098, 377] width 40 height 38
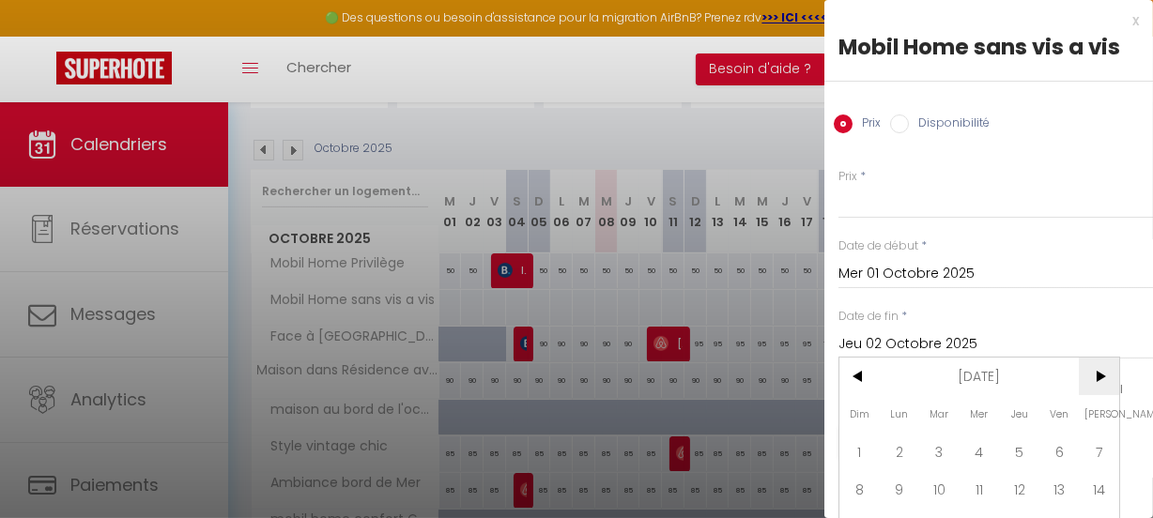
click at [1102, 370] on span ">" at bounding box center [1098, 377] width 40 height 38
click at [858, 380] on span "<" at bounding box center [859, 377] width 40 height 38
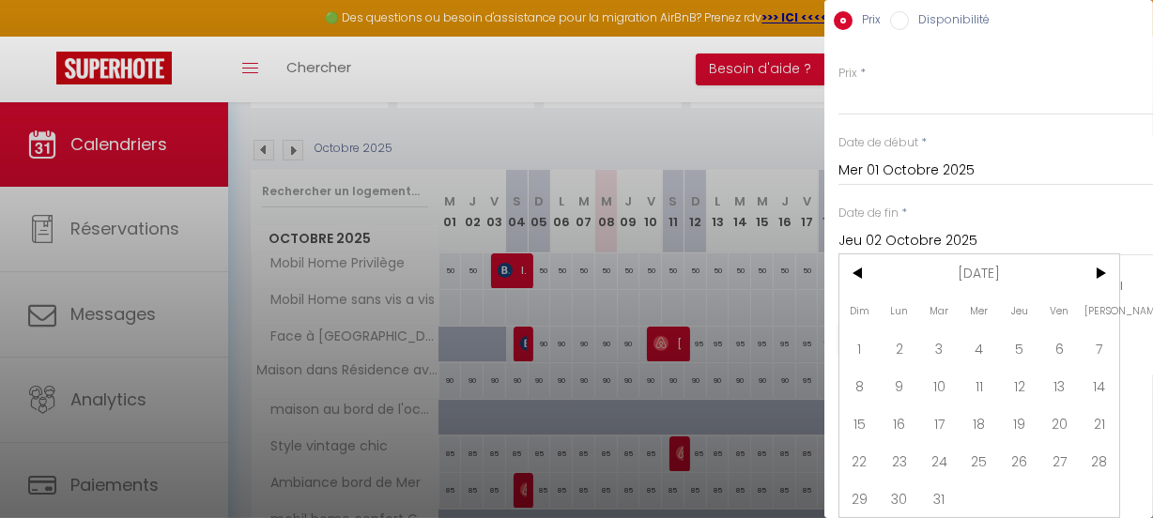
scroll to position [115, 0]
click at [952, 481] on span "31" at bounding box center [939, 499] width 40 height 38
type input "Mar 31 Mars 2026"
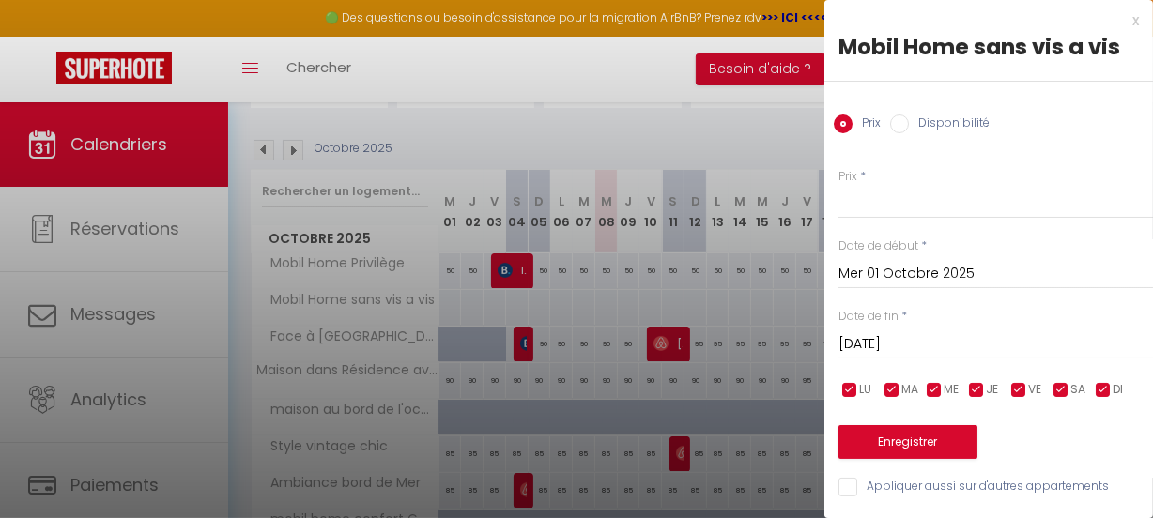
scroll to position [11, 0]
click at [905, 115] on input "Disponibilité" at bounding box center [899, 124] width 19 height 19
radio input "true"
radio input "false"
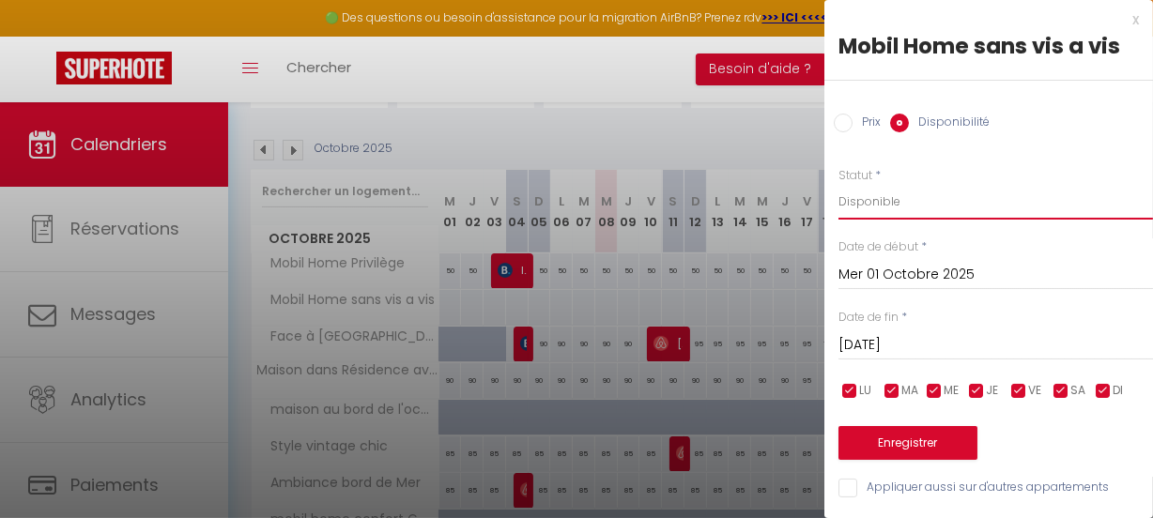
click at [1069, 191] on select "Disponible Indisponible" at bounding box center [995, 202] width 314 height 36
select select "0"
click at [838, 184] on select "Disponible Indisponible" at bounding box center [995, 202] width 314 height 36
click at [928, 426] on button "Enregistrer" at bounding box center [907, 443] width 139 height 34
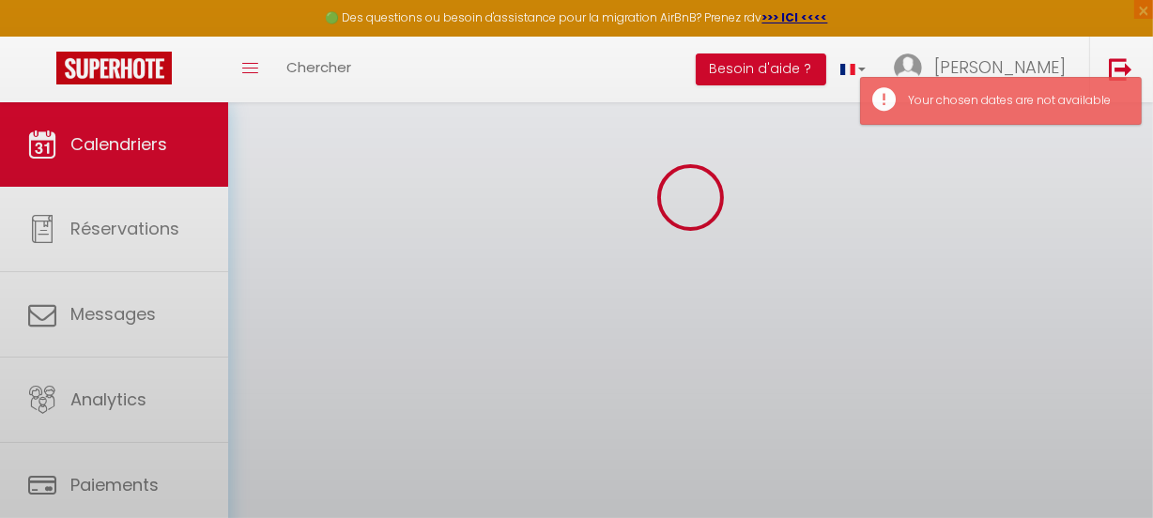
scroll to position [170, 0]
select select "0"
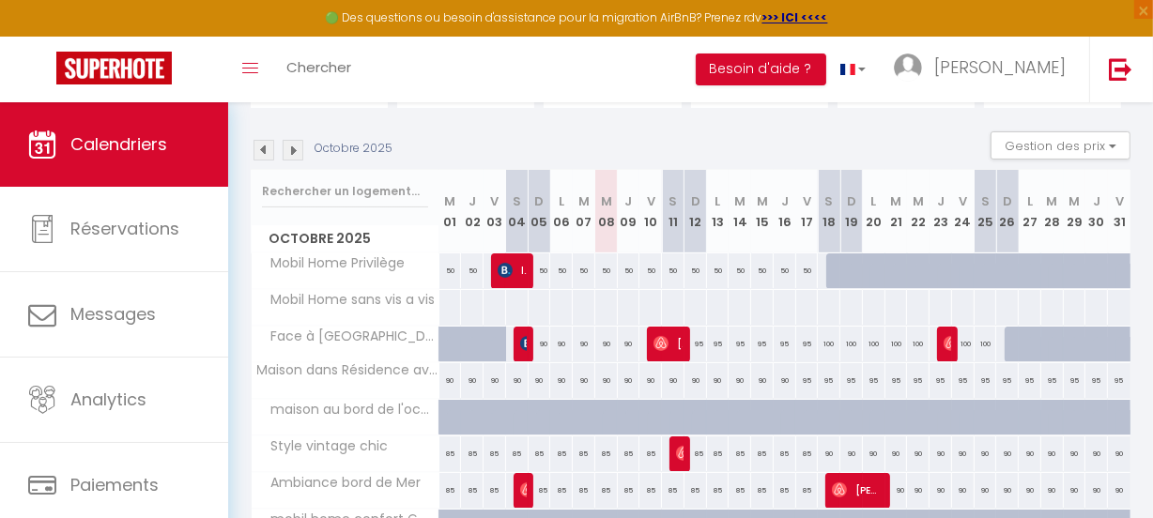
click at [600, 311] on div at bounding box center [605, 307] width 23 height 35
type input "Mer 08 Octobre 2025"
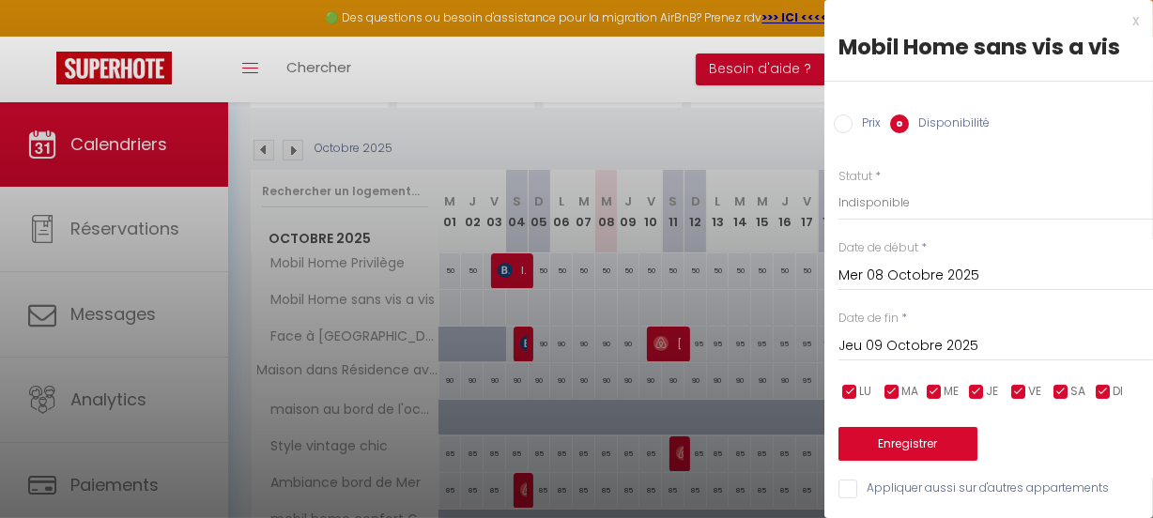
click at [1024, 338] on input "Jeu 09 Octobre 2025" at bounding box center [995, 346] width 314 height 24
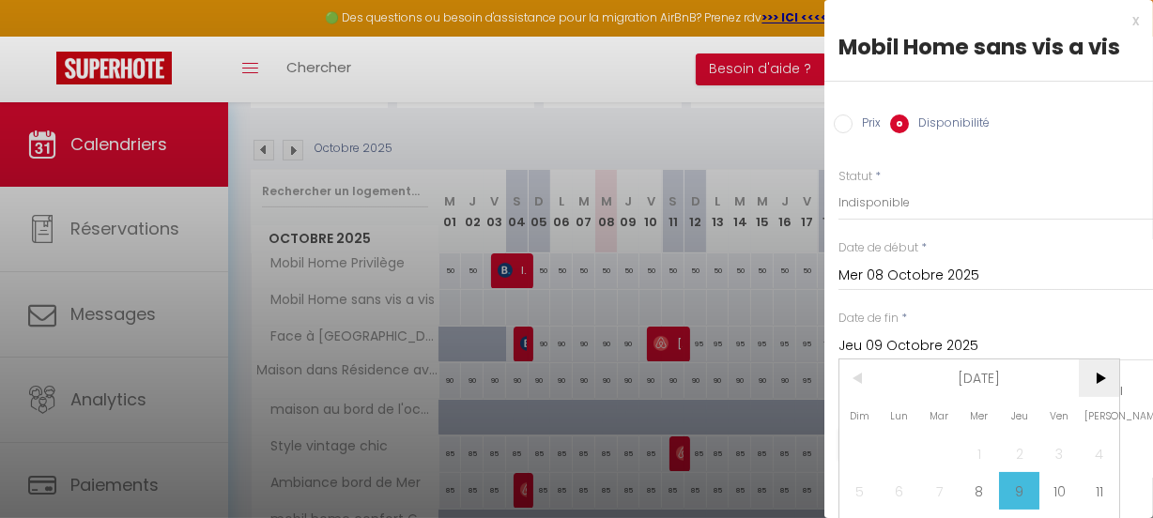
click at [1094, 374] on span ">" at bounding box center [1098, 378] width 40 height 38
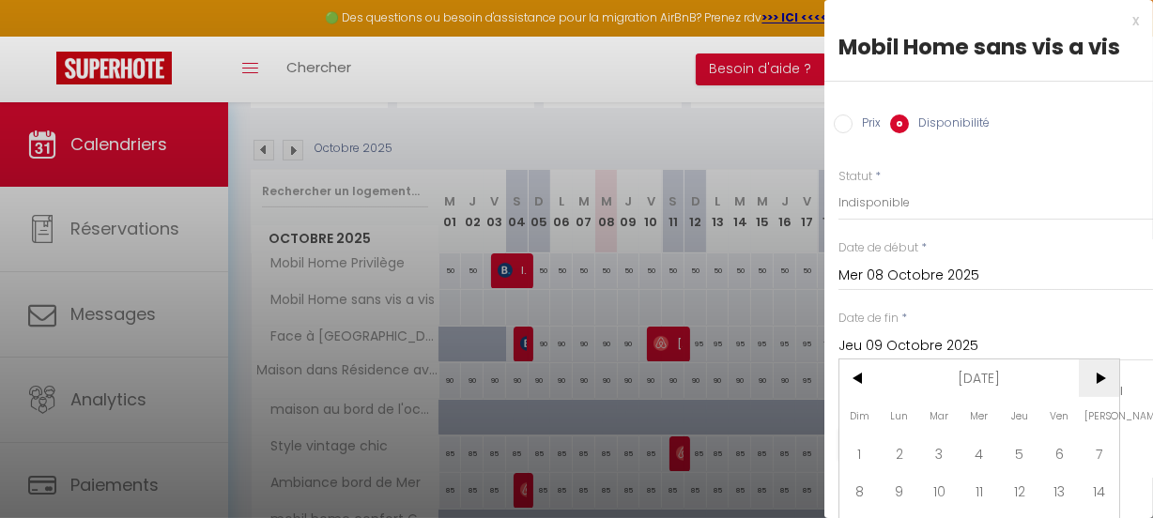
click at [1094, 374] on span ">" at bounding box center [1098, 378] width 40 height 38
click at [854, 374] on span "<" at bounding box center [859, 378] width 40 height 38
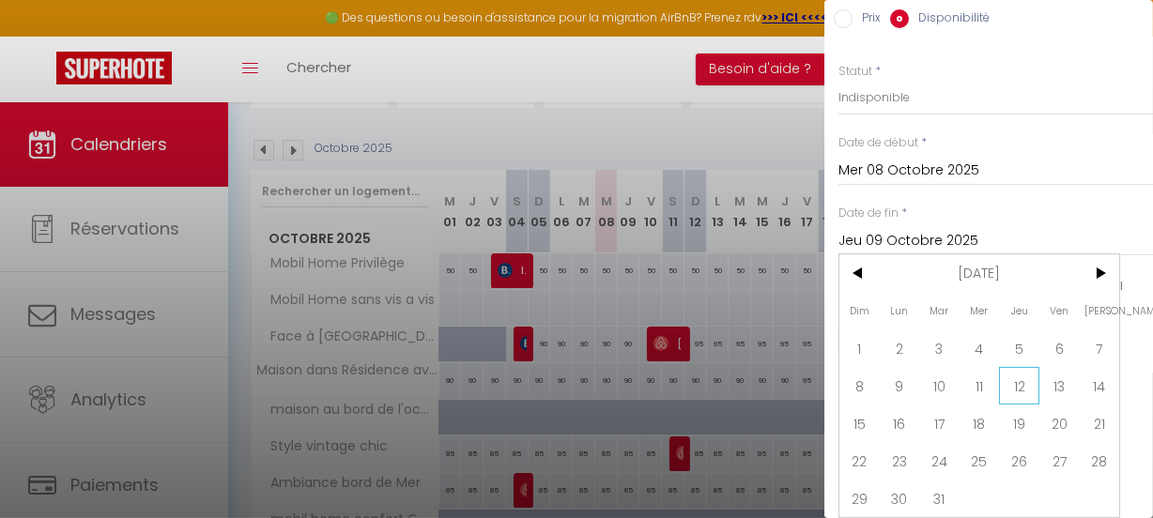
scroll to position [117, 0]
click at [942, 485] on span "31" at bounding box center [939, 499] width 40 height 38
type input "Mar 31 Mars 2026"
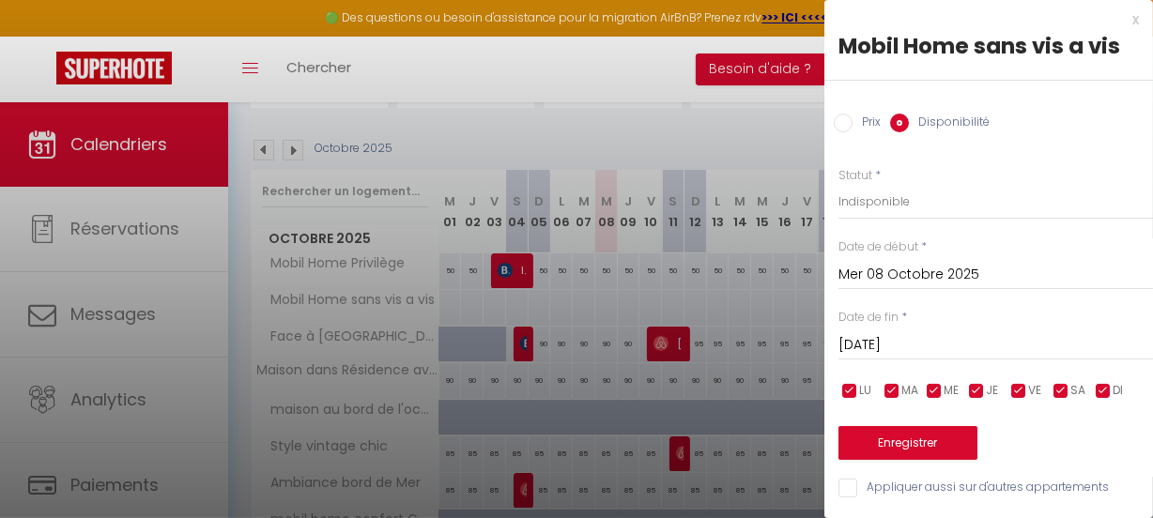
scroll to position [13, 0]
click at [926, 201] on select "Disponible Indisponible" at bounding box center [995, 202] width 314 height 36
select select "0"
click at [838, 184] on select "Disponible Indisponible" at bounding box center [995, 202] width 314 height 36
click at [900, 426] on button "Enregistrer" at bounding box center [907, 443] width 139 height 34
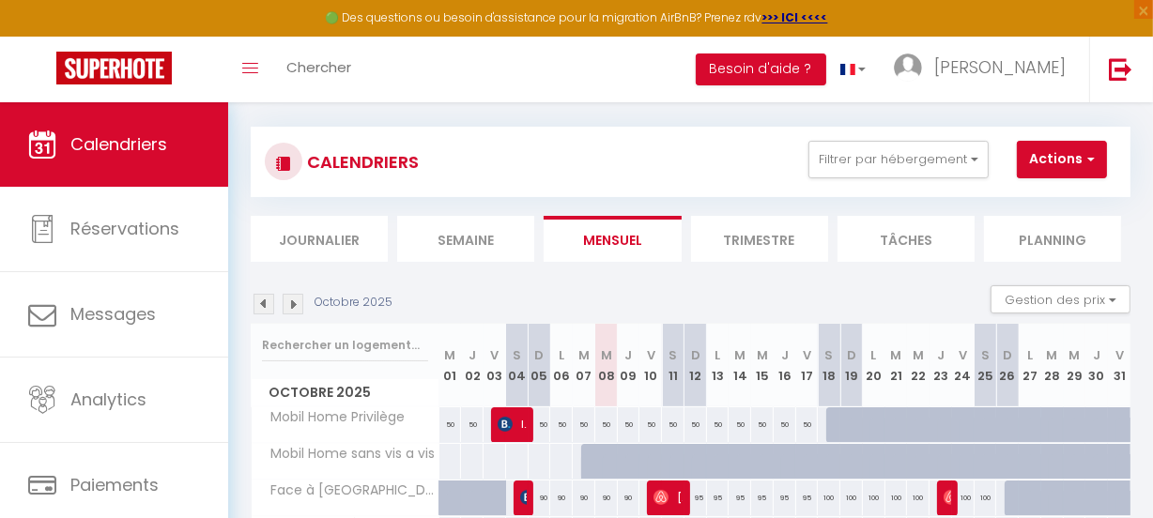
scroll to position [0, 0]
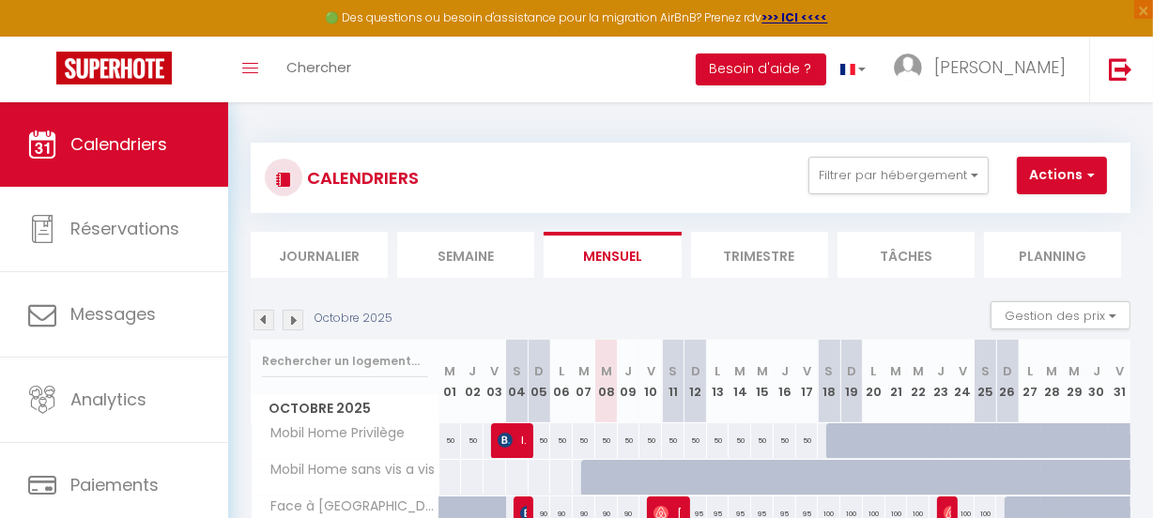
click at [765, 262] on li "Trimestre" at bounding box center [759, 255] width 137 height 46
click at [291, 323] on img at bounding box center [293, 320] width 21 height 21
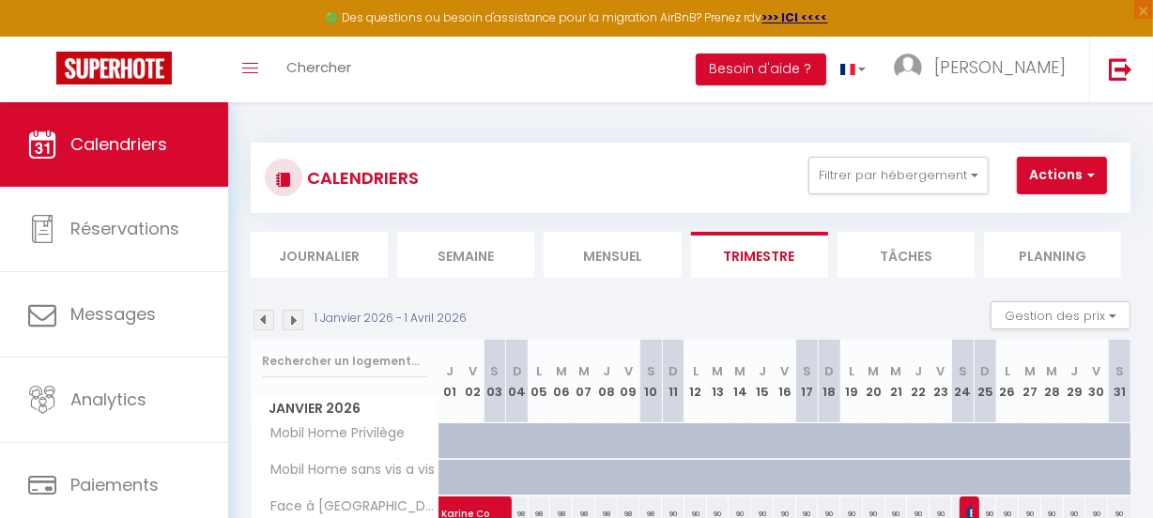
click at [292, 324] on img at bounding box center [293, 320] width 21 height 21
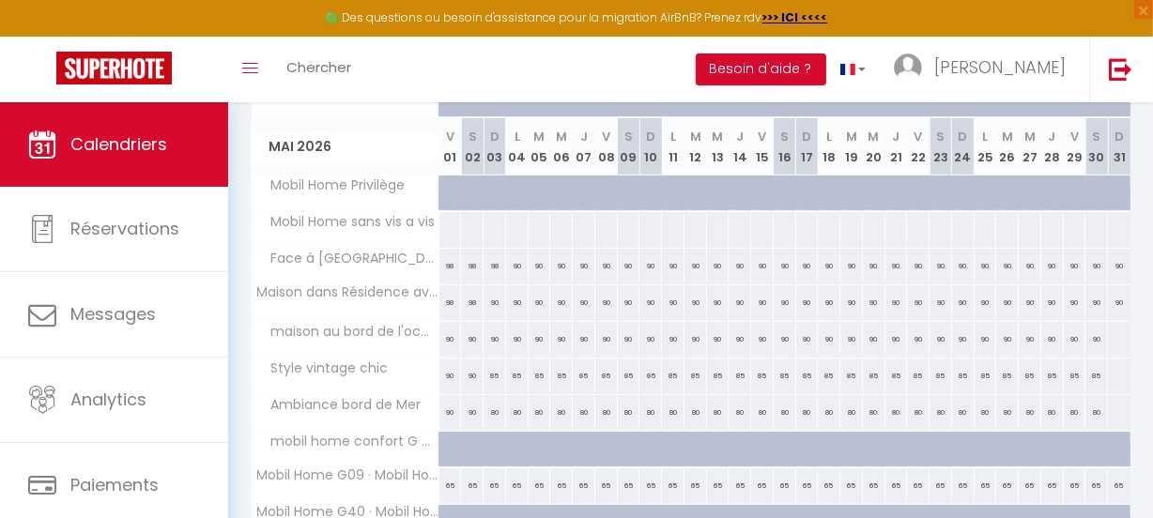
scroll to position [682, 0]
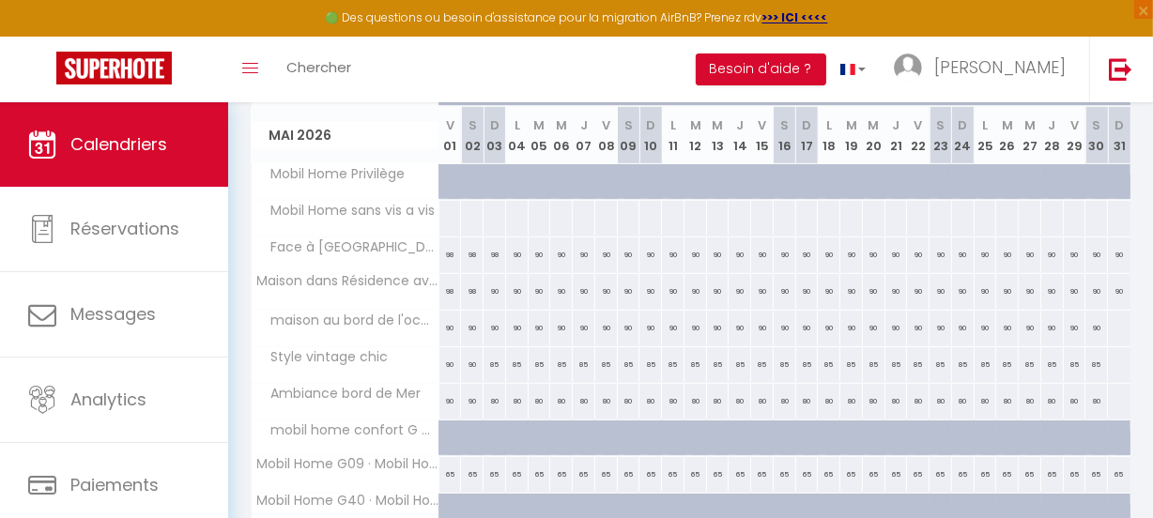
click at [620, 214] on div at bounding box center [628, 218] width 23 height 35
select select "1"
type input "Sam 09 Mai 2026"
type input "Dim 10 Mai 2026"
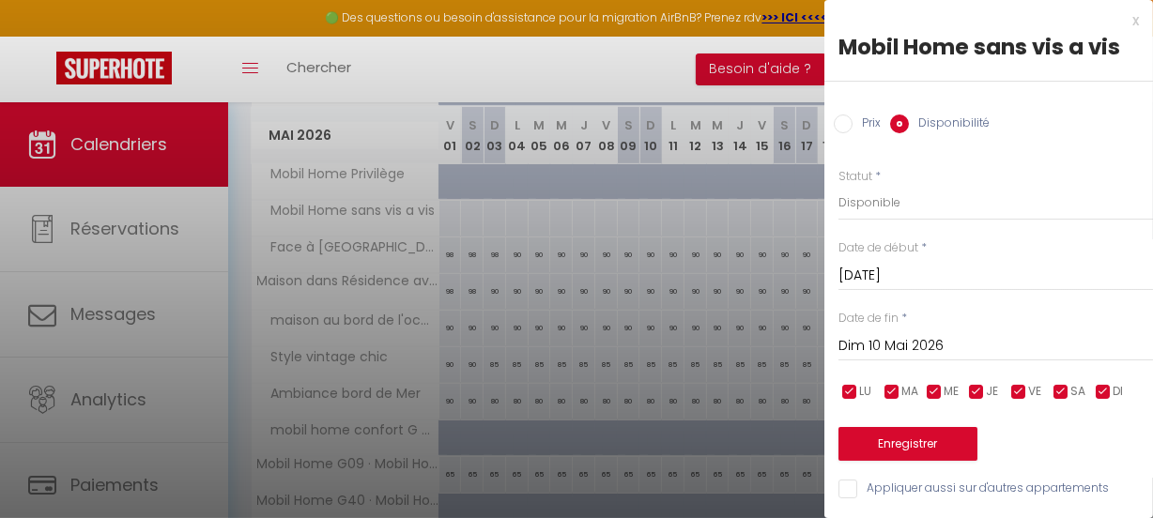
click at [649, 77] on div at bounding box center [576, 259] width 1153 height 518
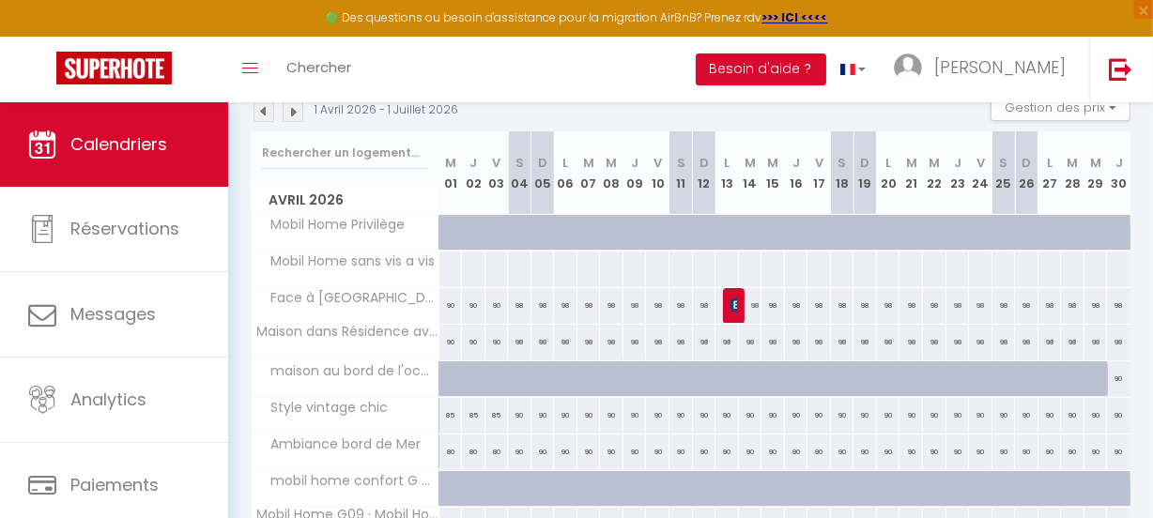
scroll to position [96, 0]
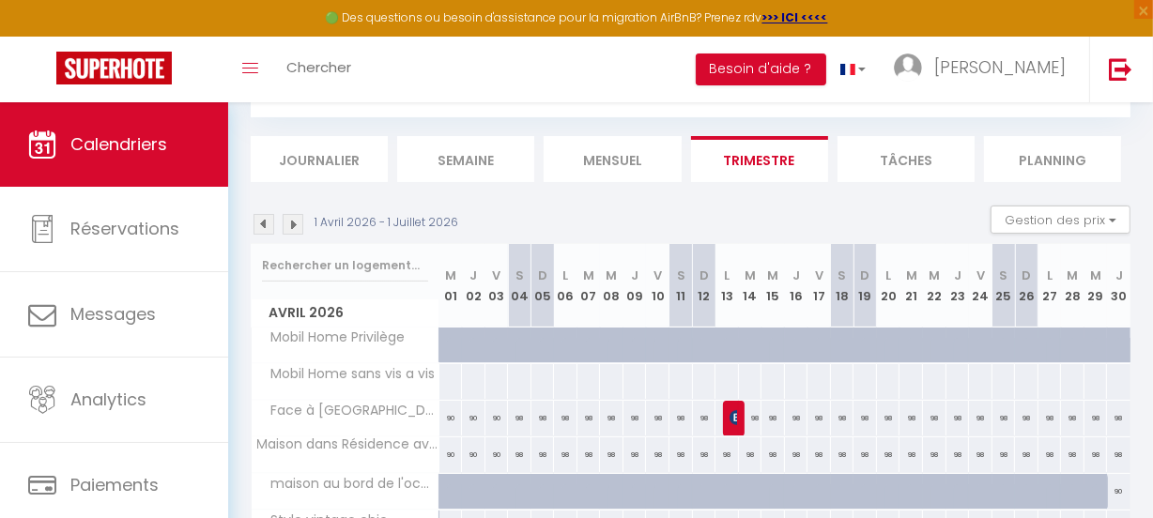
click at [298, 227] on img at bounding box center [293, 224] width 21 height 21
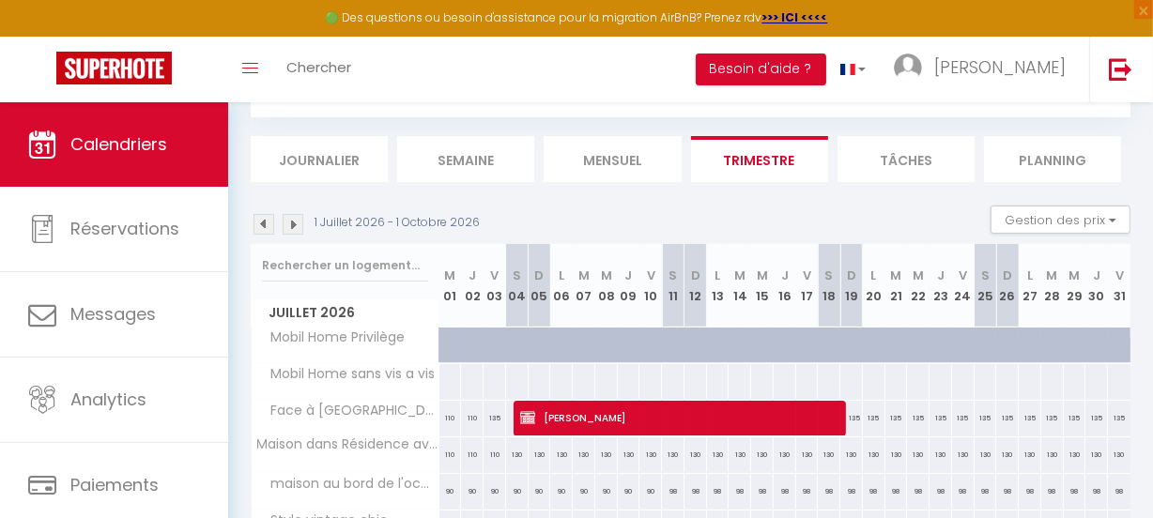
click at [665, 374] on div at bounding box center [672, 381] width 23 height 35
select select "1"
type input "Sam 11 Juillet 2026"
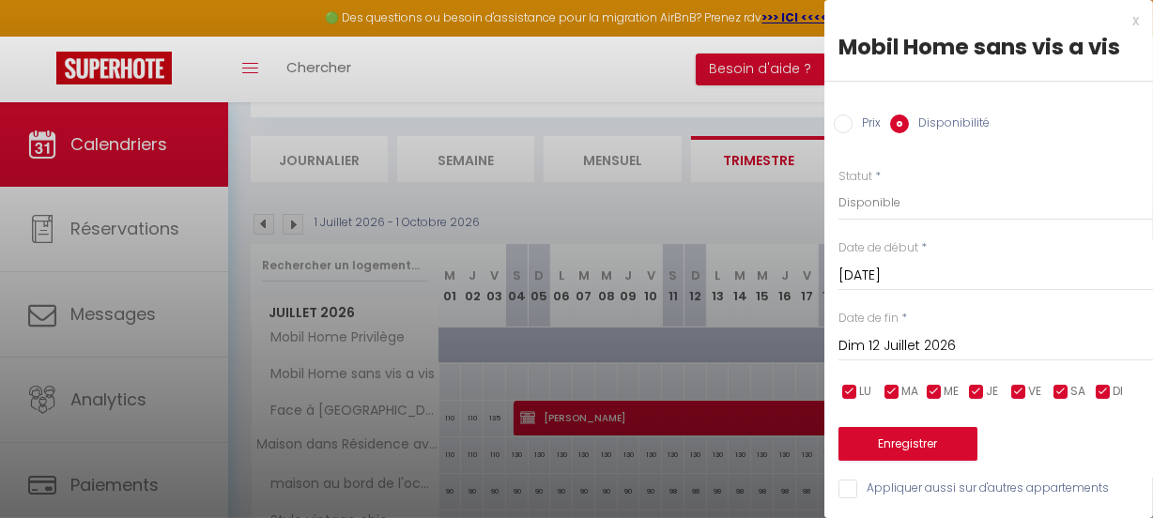
click at [1066, 343] on input "Dim 12 Juillet 2026" at bounding box center [995, 346] width 314 height 24
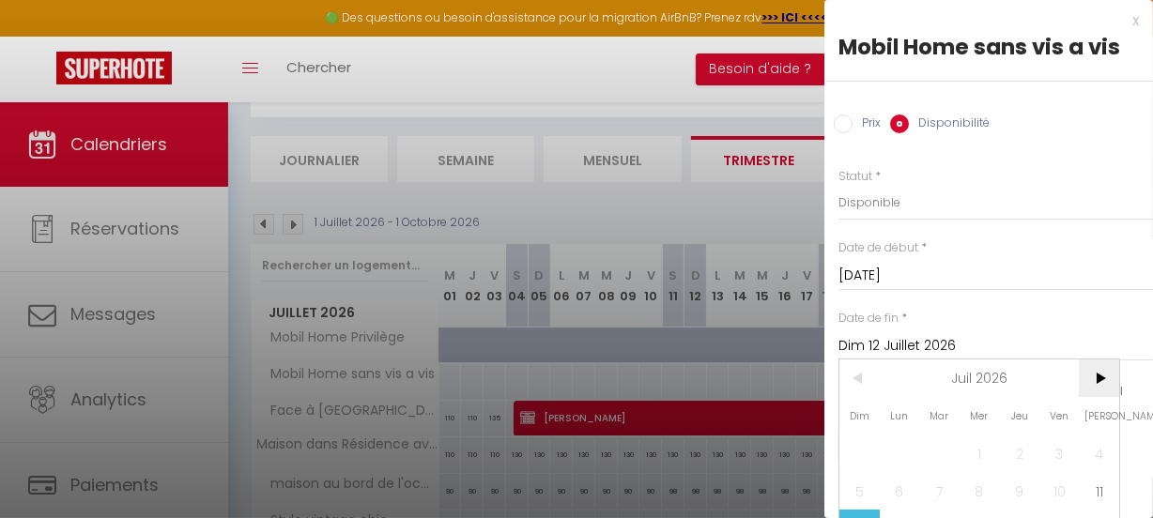
click at [1098, 379] on span ">" at bounding box center [1098, 378] width 40 height 38
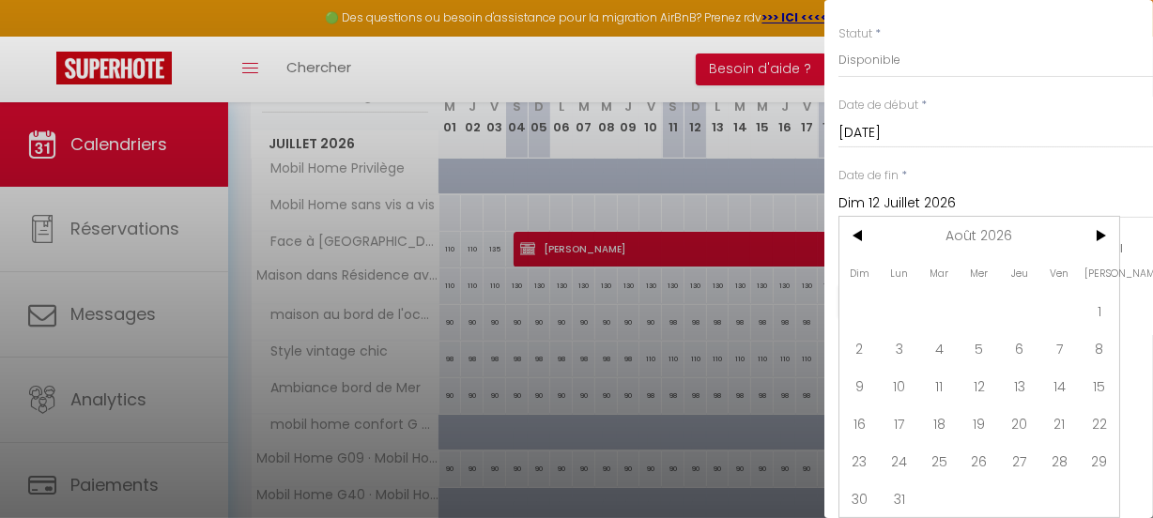
scroll to position [267, 0]
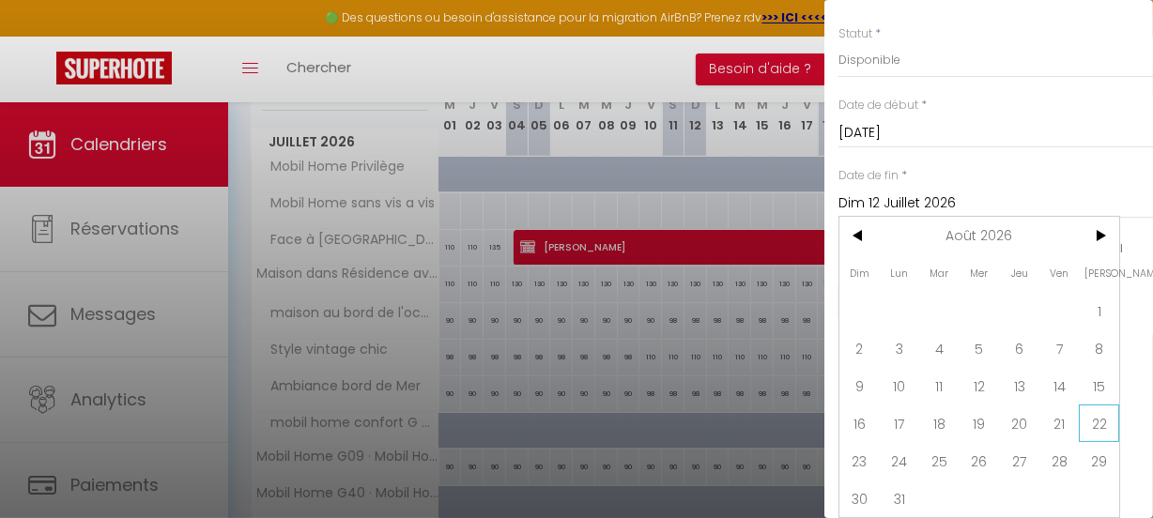
click at [1101, 416] on span "22" at bounding box center [1098, 424] width 40 height 38
type input "Sam 22 Août 2026"
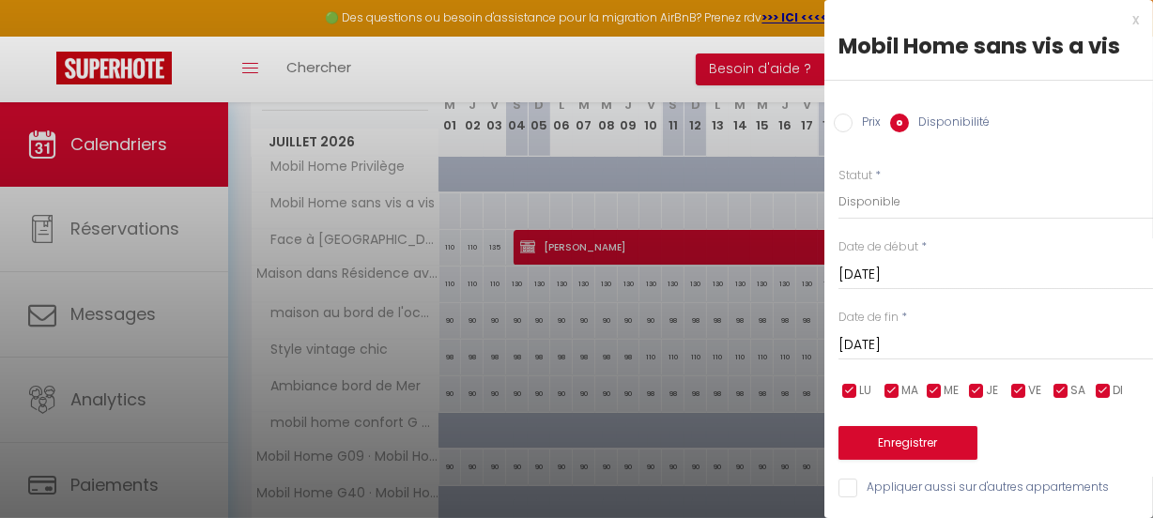
scroll to position [13, 0]
click at [889, 191] on select "Disponible Indisponible" at bounding box center [995, 202] width 314 height 36
select select "0"
click at [838, 184] on select "Disponible Indisponible" at bounding box center [995, 202] width 314 height 36
click at [926, 427] on button "Enregistrer" at bounding box center [907, 443] width 139 height 34
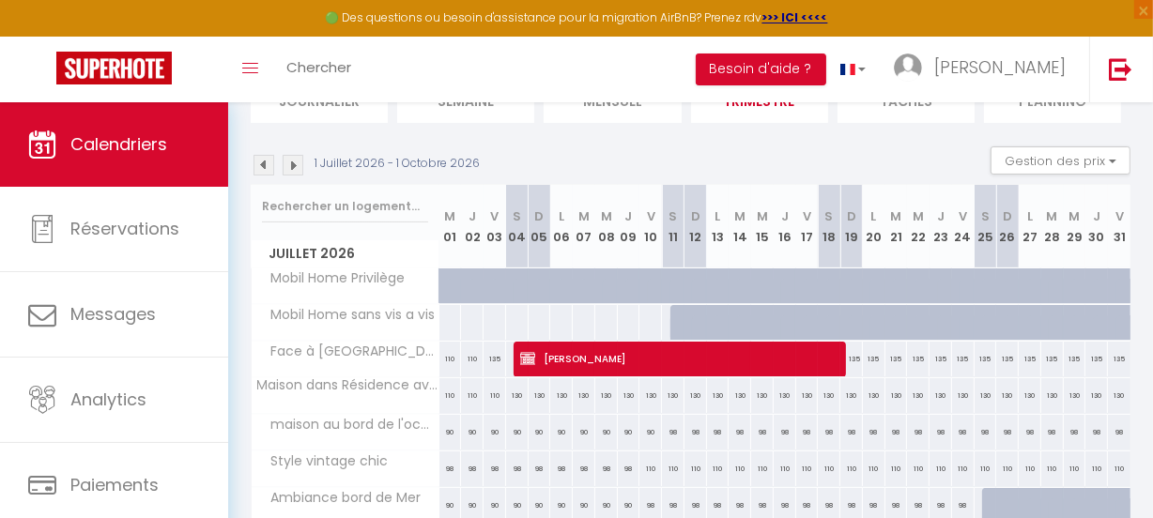
scroll to position [181, 0]
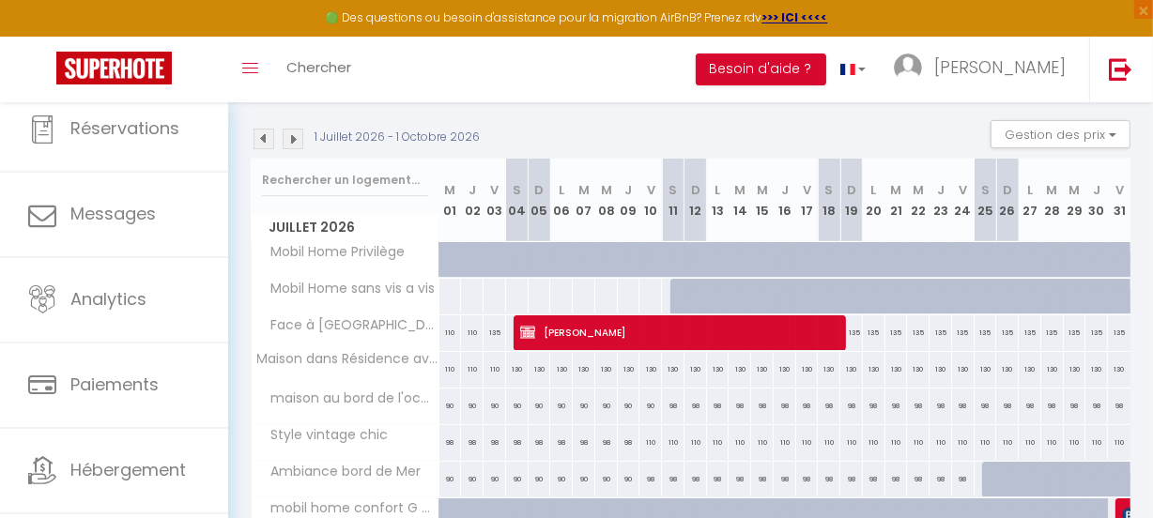
click at [259, 138] on img at bounding box center [263, 139] width 21 height 21
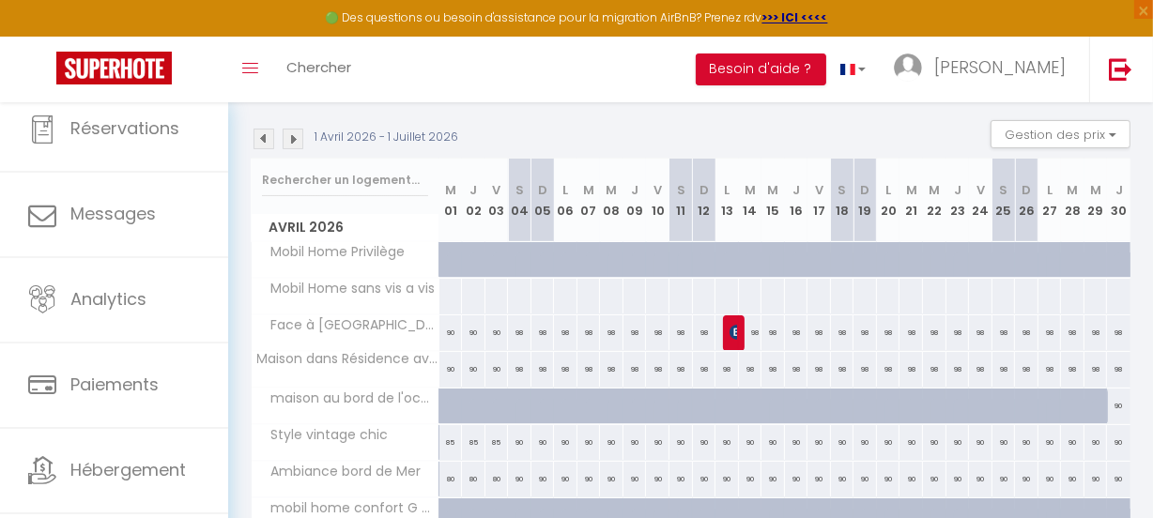
click at [450, 298] on div at bounding box center [450, 296] width 24 height 35
select select "1"
type input "Mer 01 Avril 2026"
type input "Jeu 02 Avril 2026"
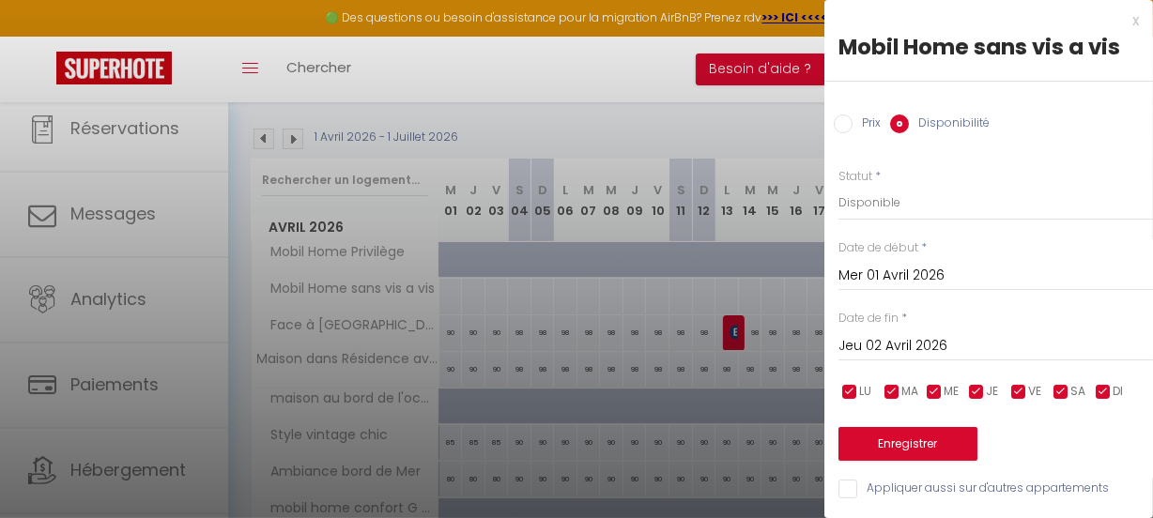
click at [846, 120] on input "Prix" at bounding box center [842, 124] width 19 height 19
radio input "true"
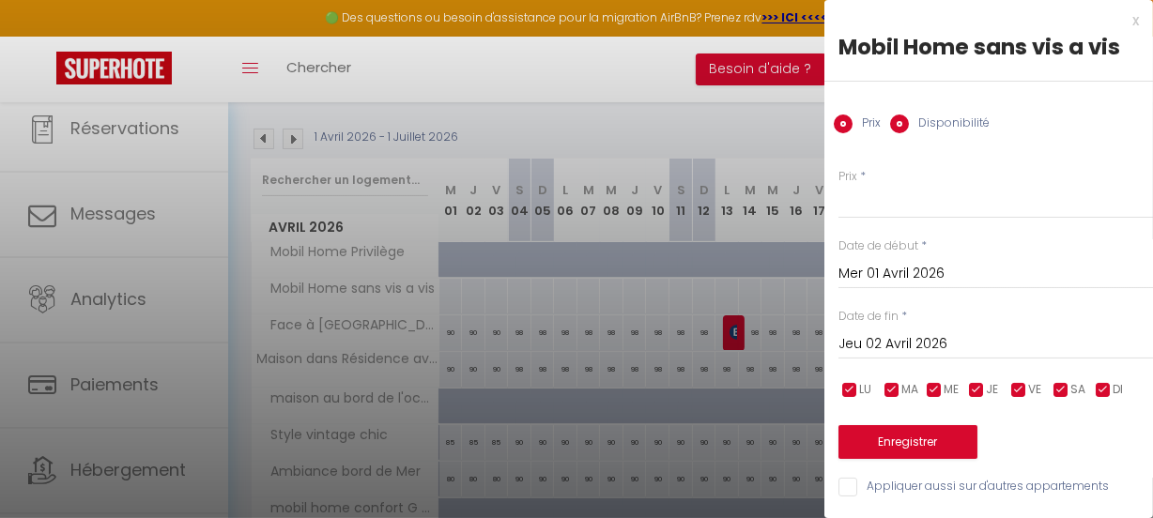
radio input "false"
click at [880, 204] on input "Prix" at bounding box center [995, 202] width 314 height 34
type input "70"
click at [1041, 338] on input "Jeu 02 Avril 2026" at bounding box center [995, 344] width 314 height 24
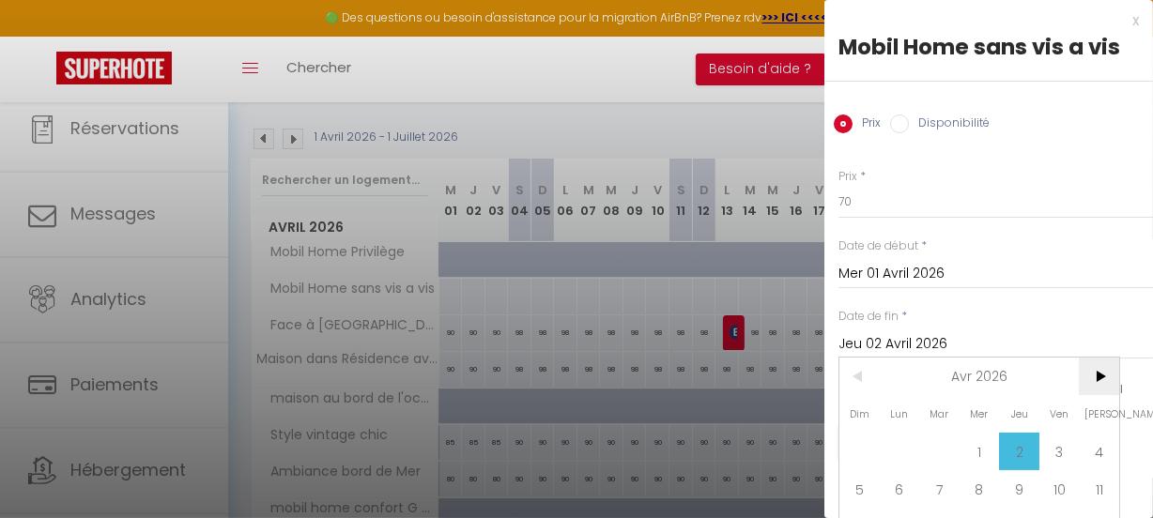
click at [1098, 376] on span ">" at bounding box center [1098, 377] width 40 height 38
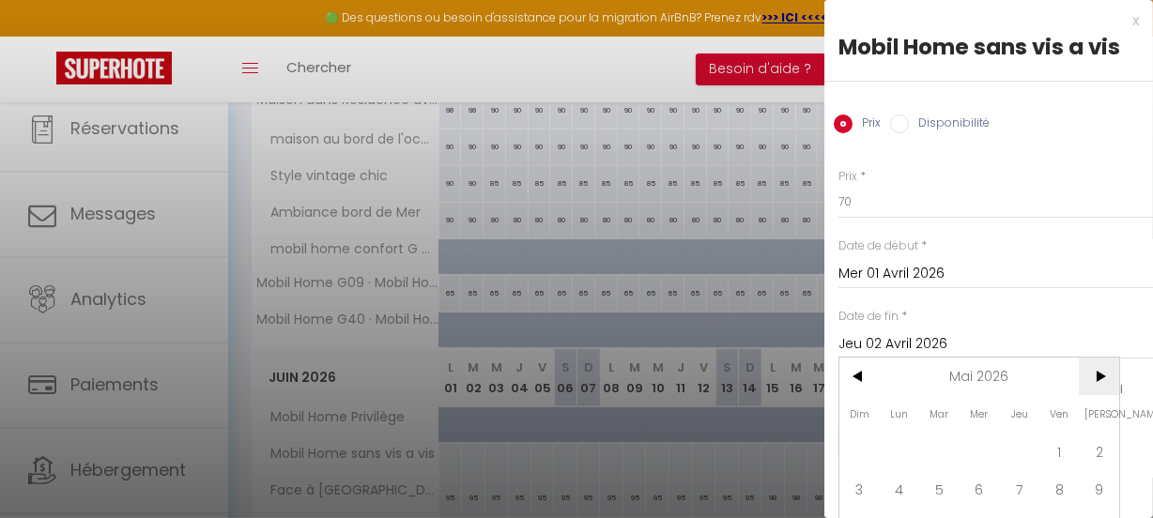
scroll to position [152, 0]
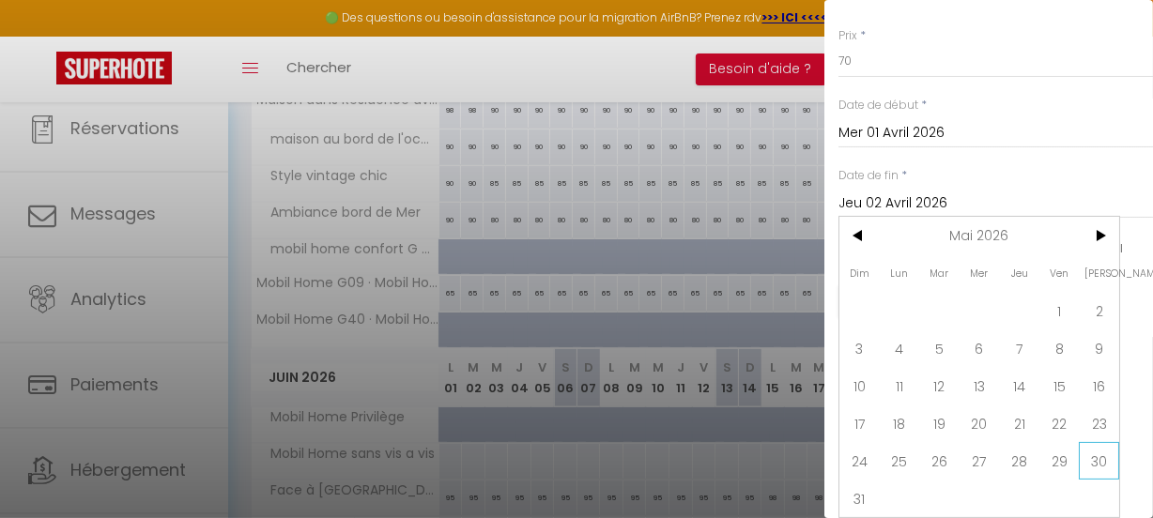
click at [1100, 449] on span "30" at bounding box center [1098, 461] width 40 height 38
type input "Sam 30 Mai 2026"
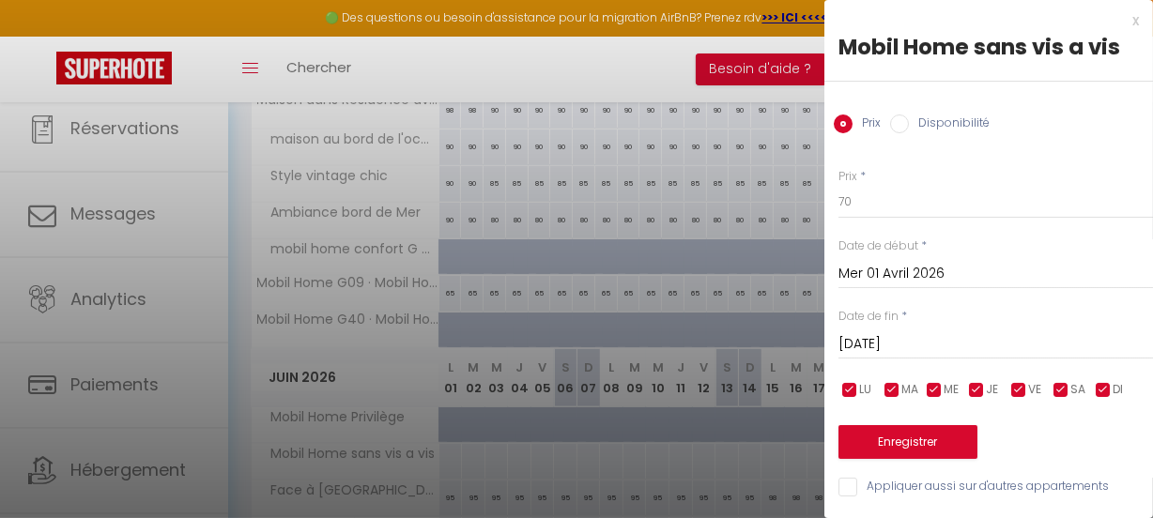
scroll to position [11, 0]
click at [907, 430] on button "Enregistrer" at bounding box center [907, 442] width 139 height 34
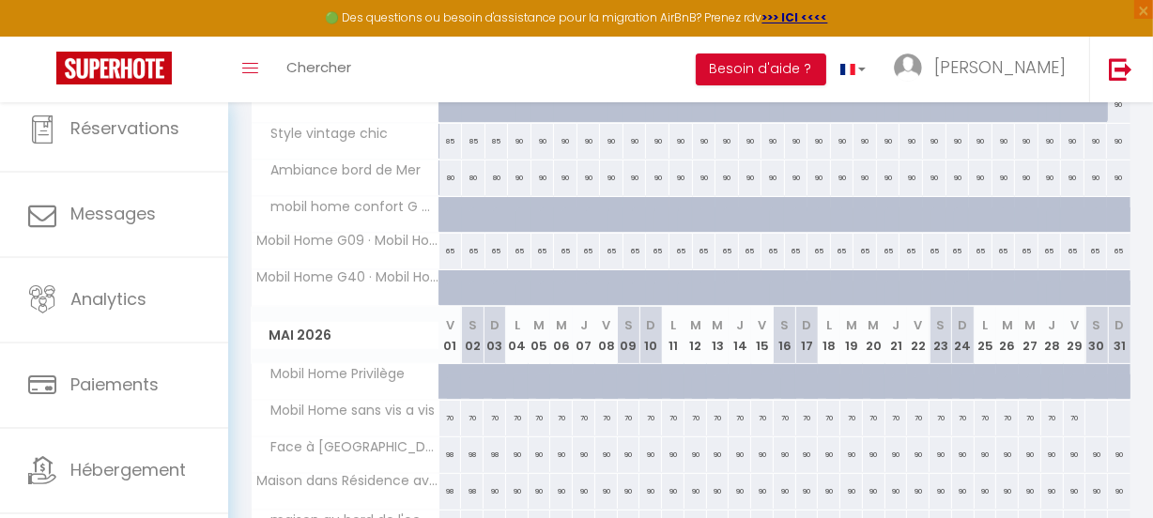
scroll to position [523, 0]
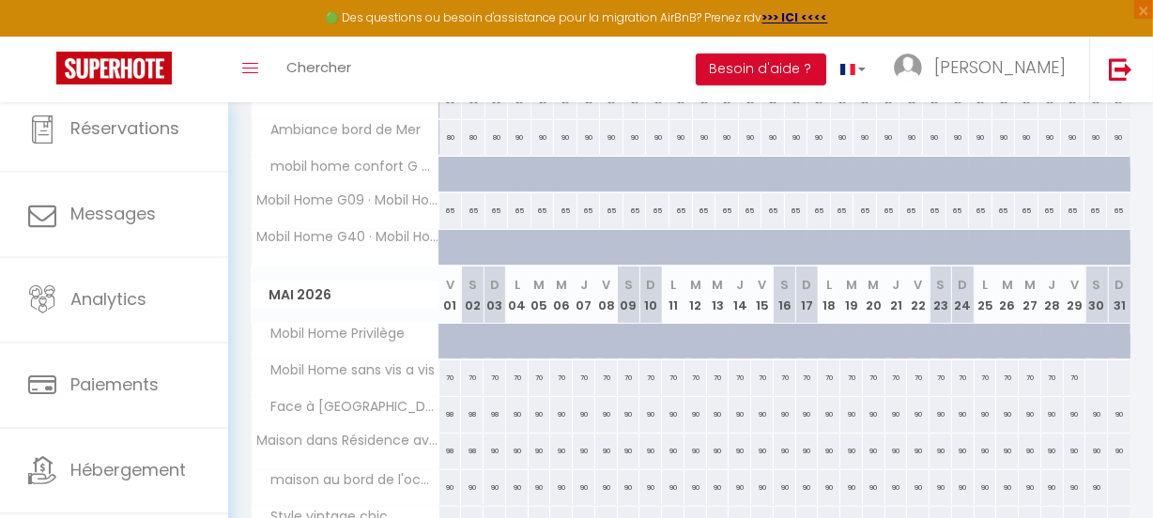
click at [1084, 377] on div at bounding box center [1095, 377] width 23 height 35
type input "Sam 30 Mai 2026"
type input "Dim 31 Mai 2026"
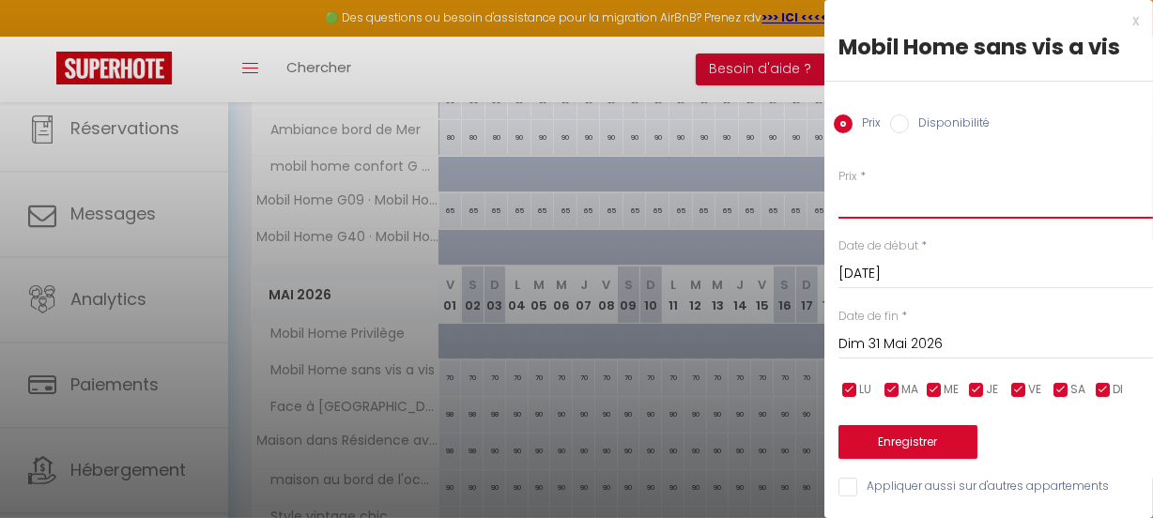
click at [876, 197] on input "Prix" at bounding box center [995, 202] width 314 height 34
type input "75"
click at [995, 335] on input "Dim 31 Mai 2026" at bounding box center [995, 344] width 314 height 24
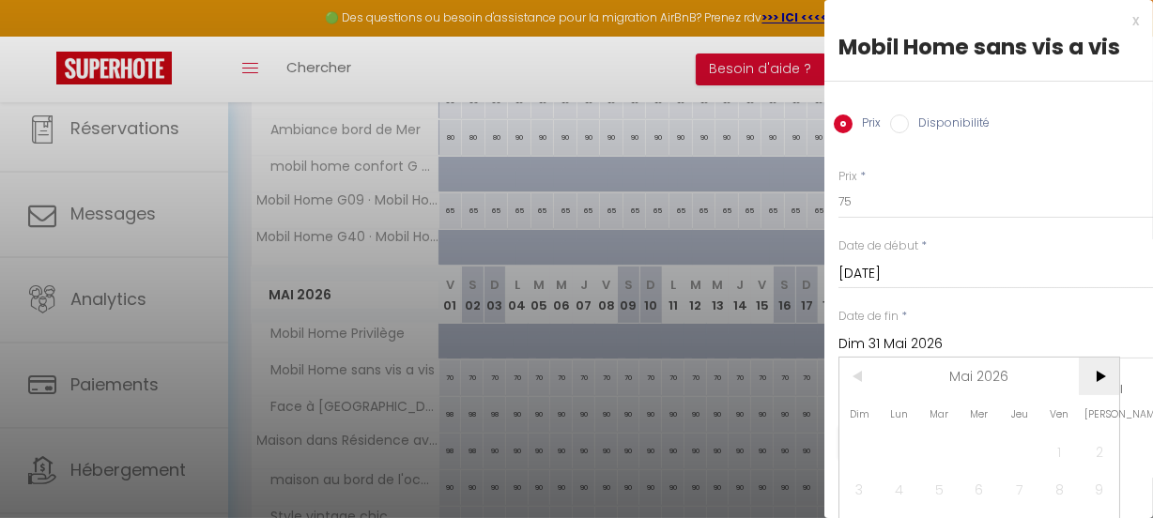
click at [1102, 375] on span ">" at bounding box center [1098, 377] width 40 height 38
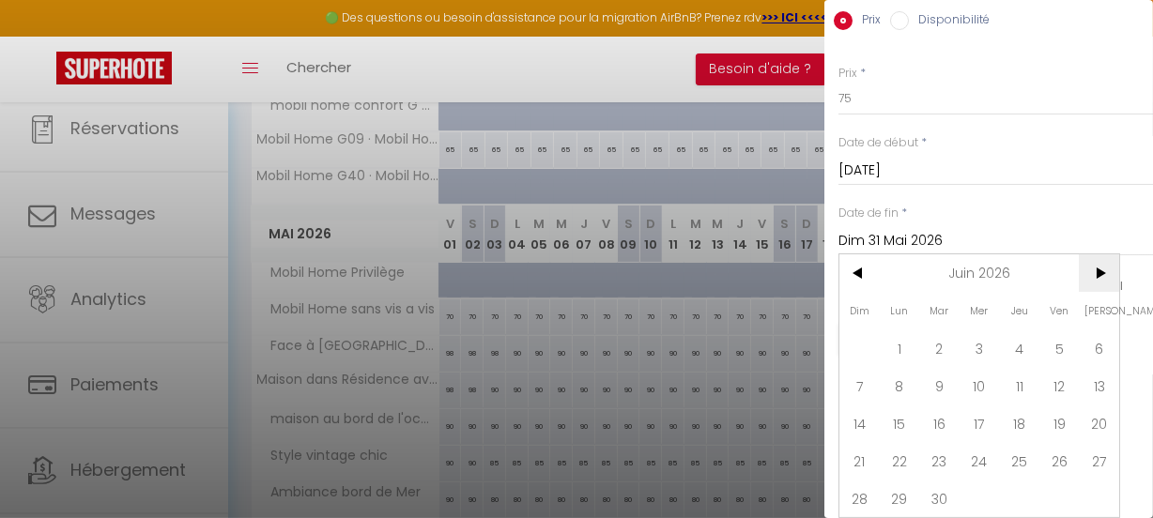
scroll to position [608, 0]
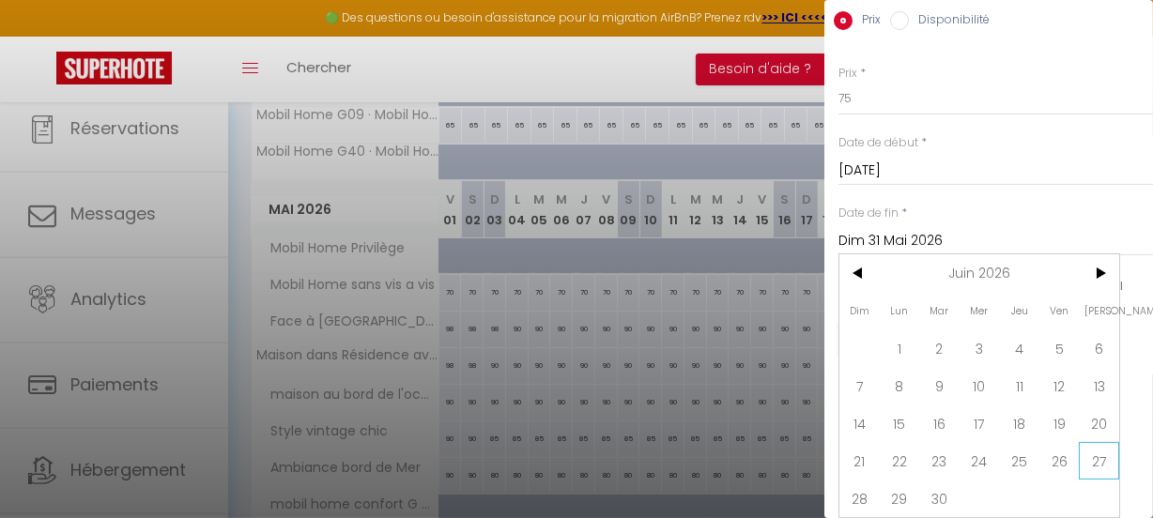
click at [1098, 442] on span "27" at bounding box center [1098, 461] width 40 height 38
type input "Sam 27 Juin 2026"
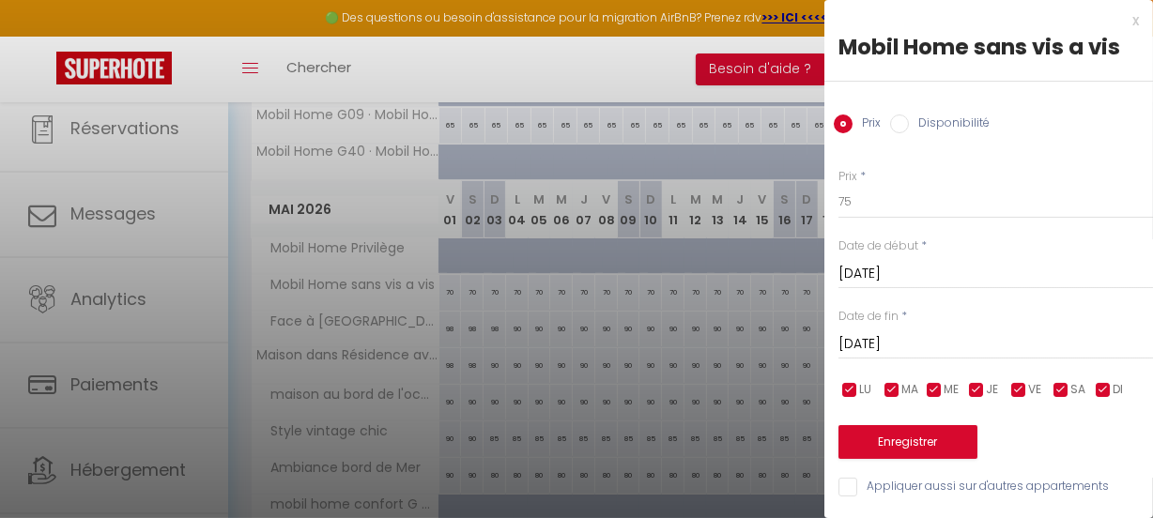
scroll to position [11, 0]
click at [932, 426] on button "Enregistrer" at bounding box center [907, 442] width 139 height 34
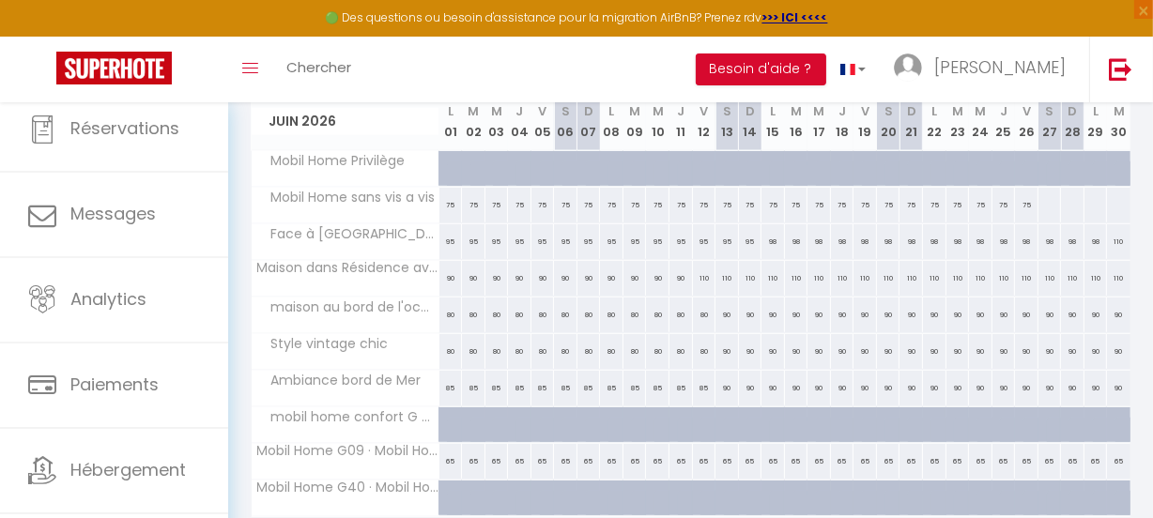
scroll to position [1034, 0]
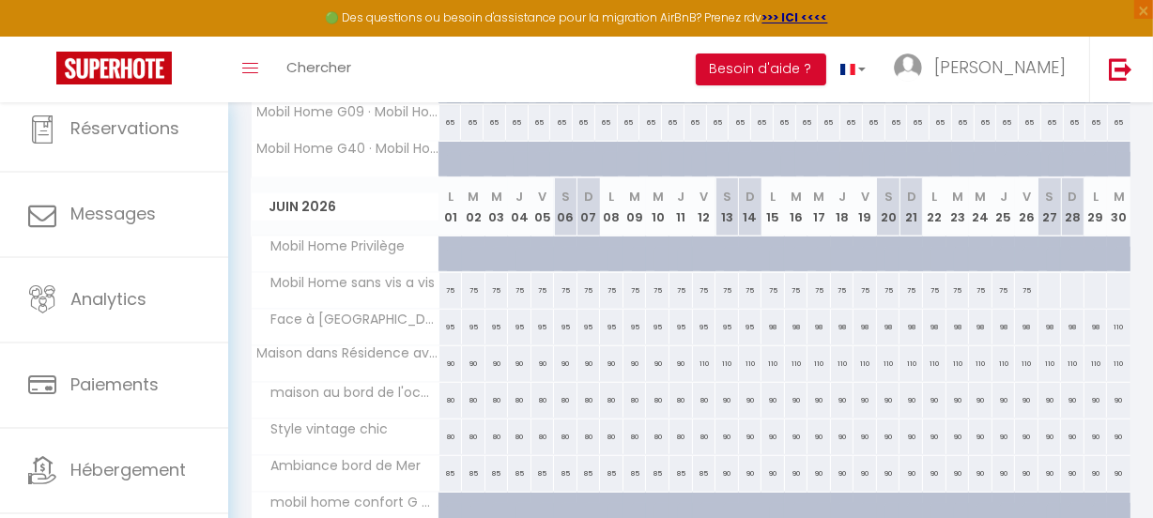
click at [1037, 290] on div at bounding box center [1049, 290] width 24 height 35
type input "Sam 27 Juin 2026"
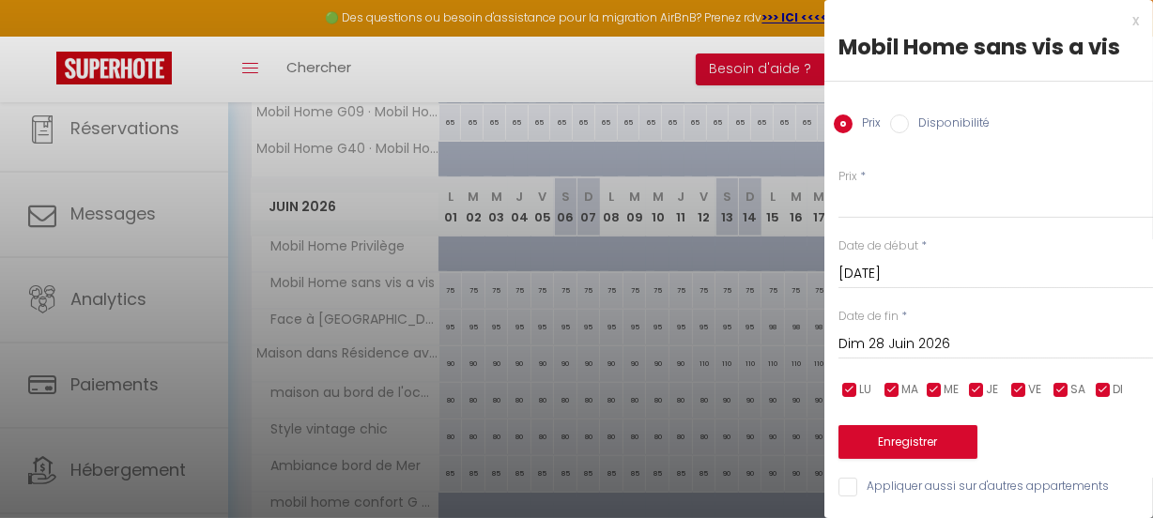
click at [1010, 338] on input "Dim 28 Juin 2026" at bounding box center [995, 344] width 314 height 24
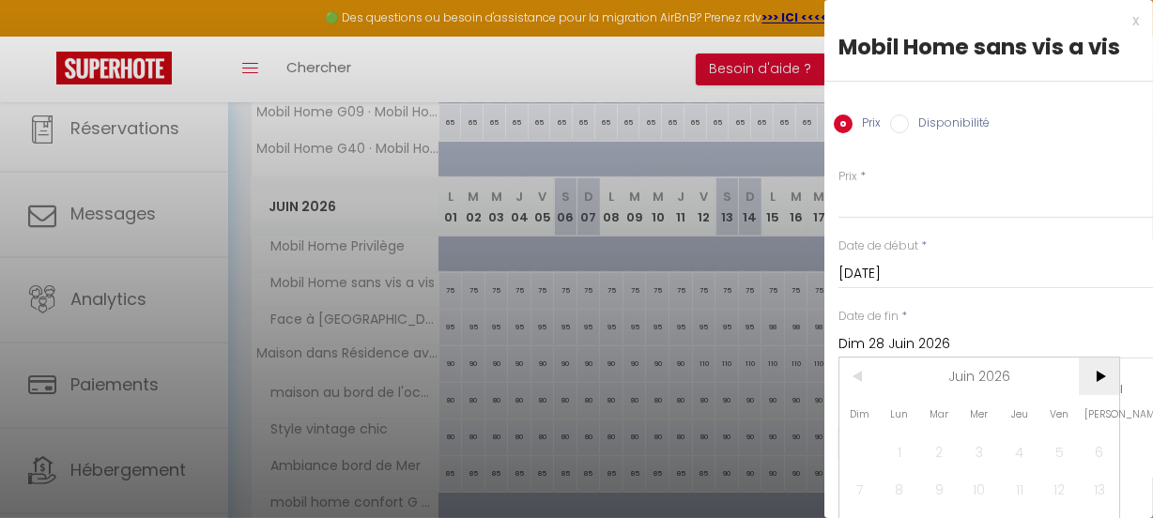
click at [1104, 377] on span ">" at bounding box center [1098, 377] width 40 height 38
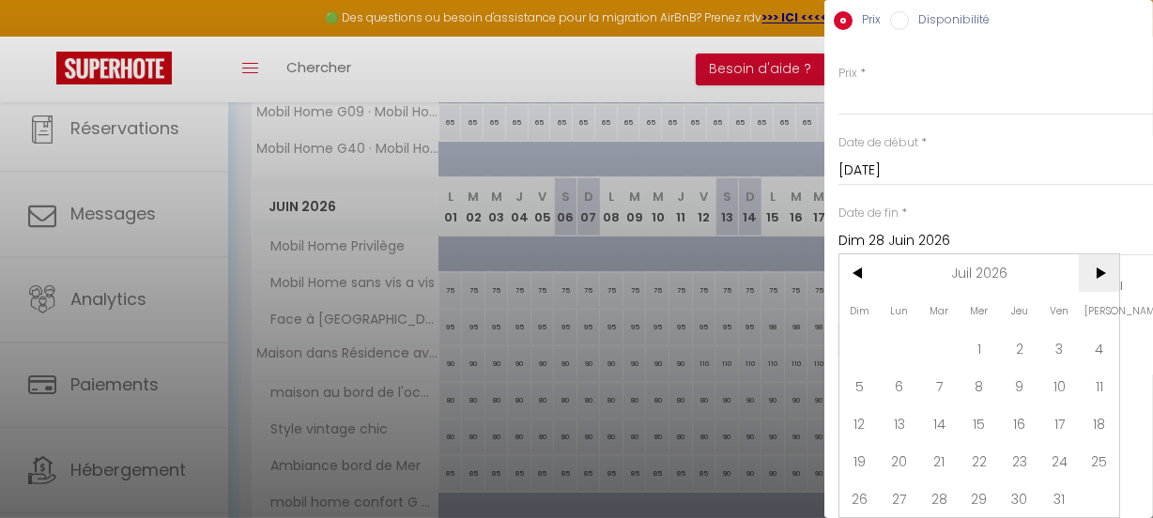
scroll to position [115, 0]
click at [1059, 367] on span "10" at bounding box center [1059, 386] width 40 height 38
type input "Ven 10 Juillet 2026"
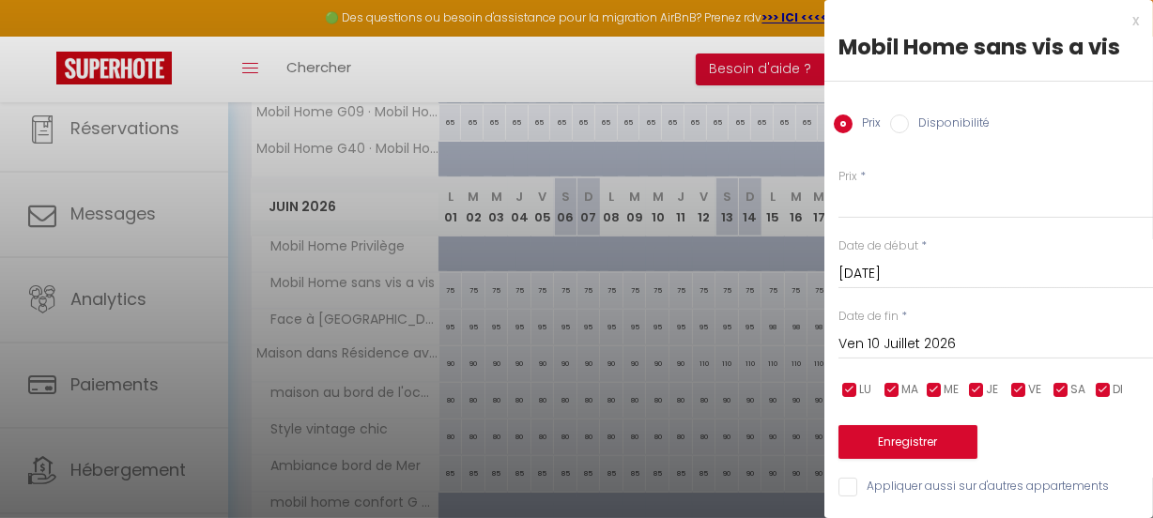
scroll to position [11, 0]
click at [893, 198] on input "Prix" at bounding box center [995, 202] width 314 height 34
type input "85"
click at [915, 431] on button "Enregistrer" at bounding box center [907, 442] width 139 height 34
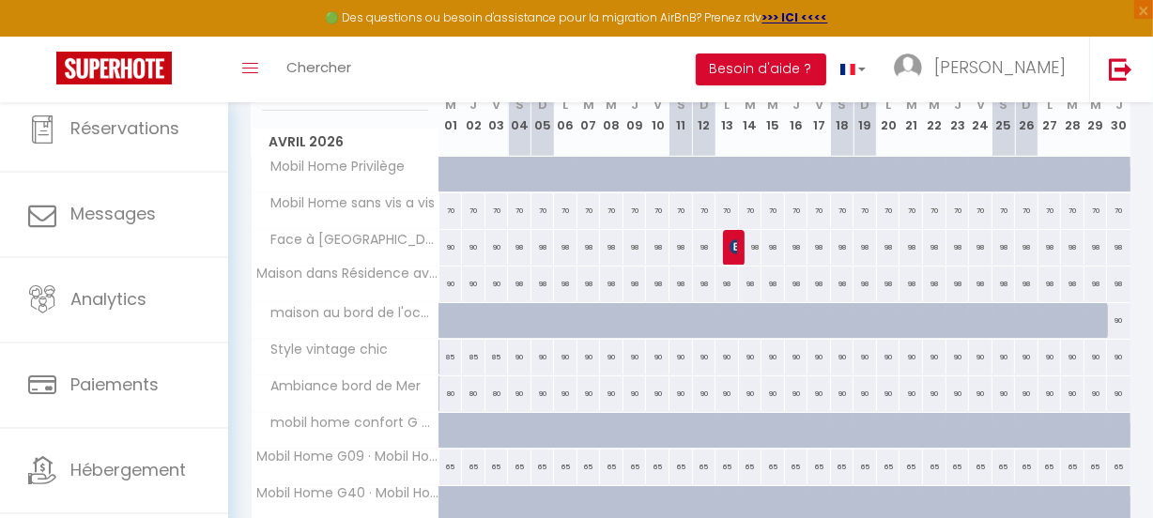
scroll to position [0, 0]
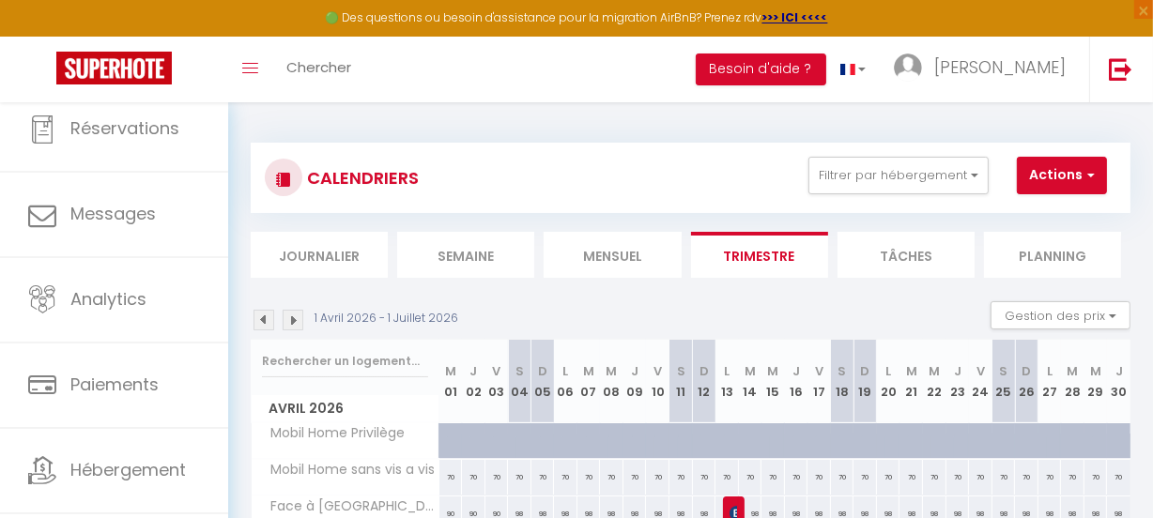
click at [291, 321] on img at bounding box center [293, 320] width 21 height 21
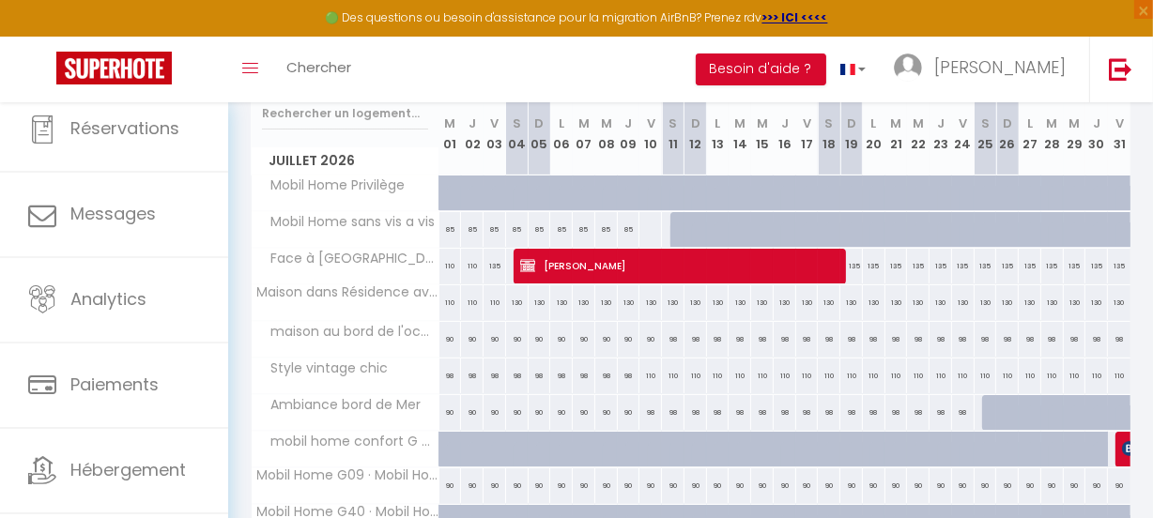
scroll to position [255, 0]
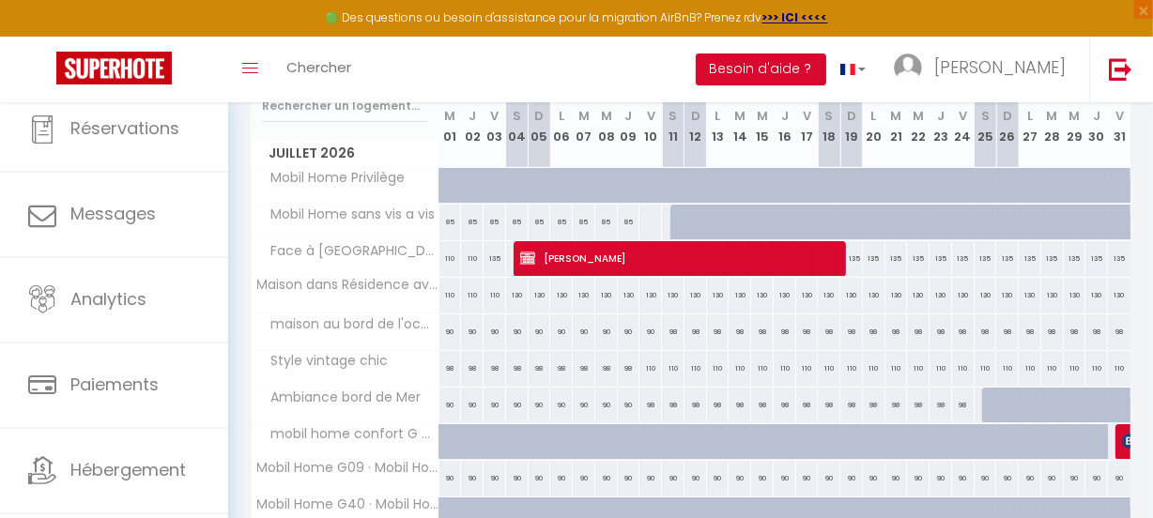
click at [647, 221] on div at bounding box center [649, 222] width 23 height 35
type input "Ven 10 Juillet 2026"
type input "Sam 11 Juillet 2026"
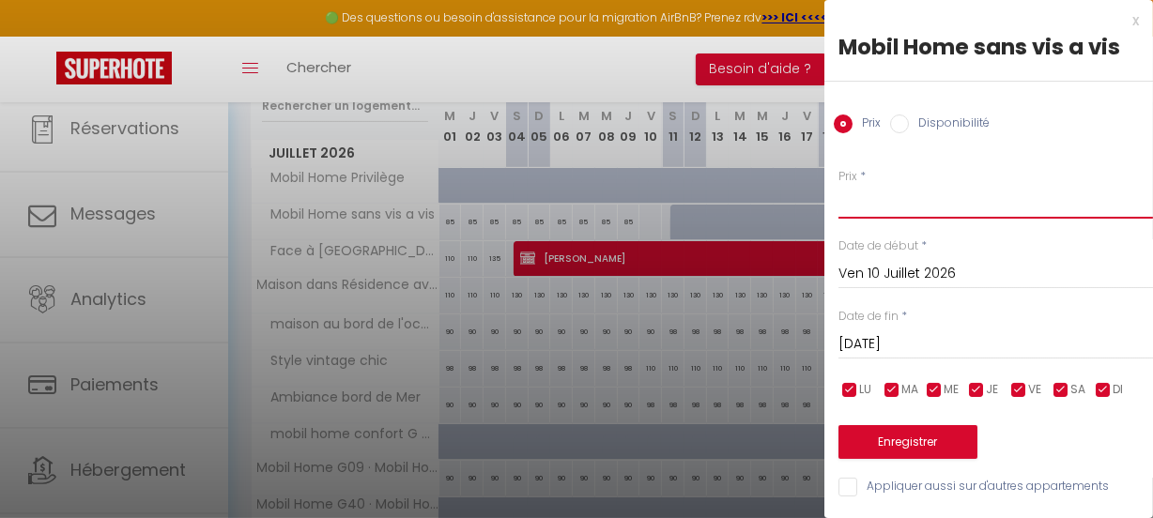
click at [974, 191] on input "Prix" at bounding box center [995, 202] width 314 height 34
type input "85"
click at [927, 440] on button "Enregistrer" at bounding box center [907, 442] width 139 height 34
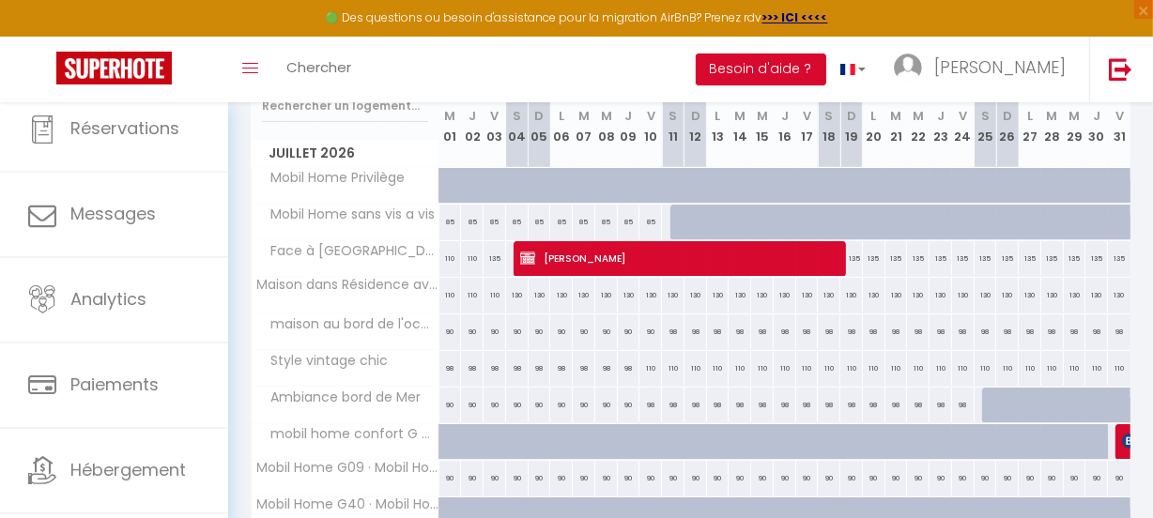
click at [672, 220] on div at bounding box center [681, 223] width 23 height 36
type input "Sam 11 Juillet 2026"
type input "Dim 12 Juillet 2026"
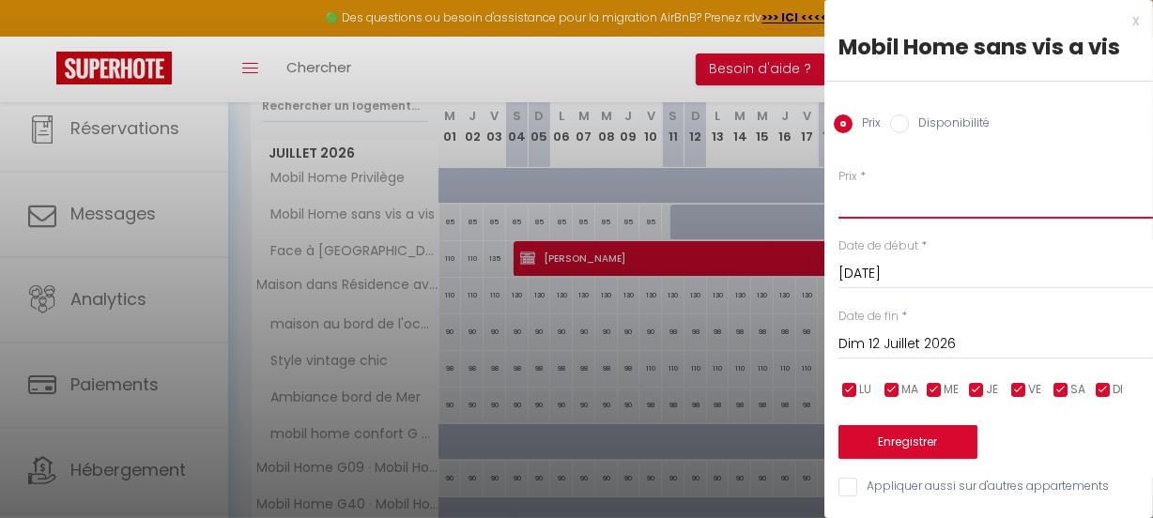
click at [913, 201] on input "Prix" at bounding box center [995, 202] width 314 height 34
type input "90"
click at [1021, 334] on input "Dim 12 Juillet 2026" at bounding box center [995, 344] width 314 height 24
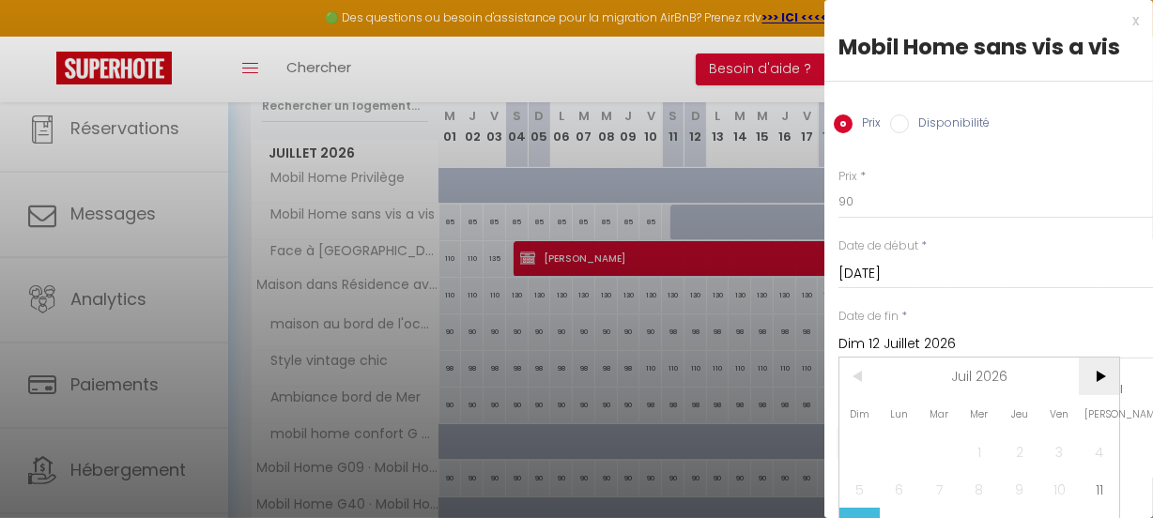
click at [1103, 374] on span ">" at bounding box center [1098, 377] width 40 height 38
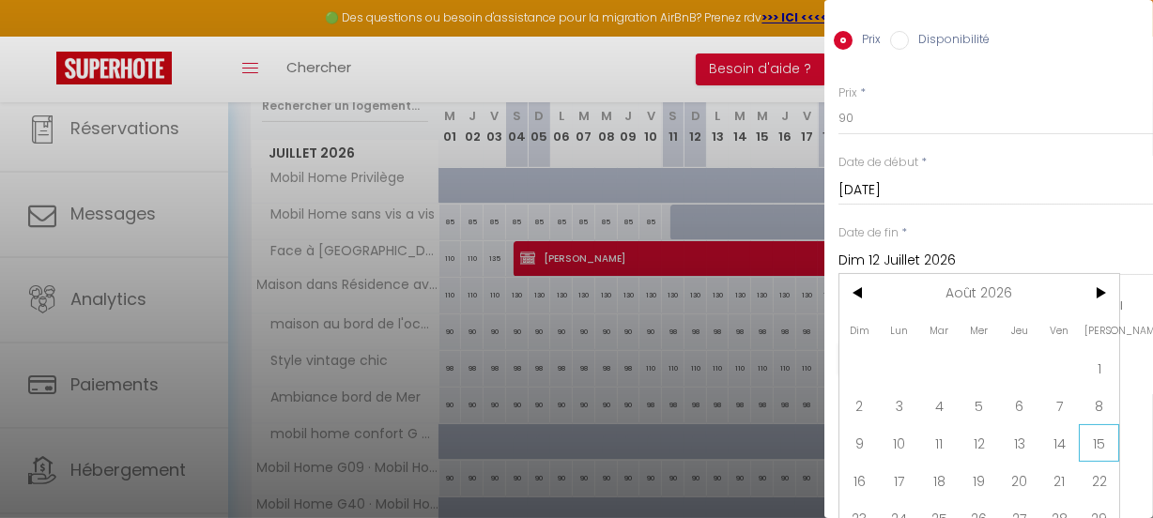
scroll to position [152, 0]
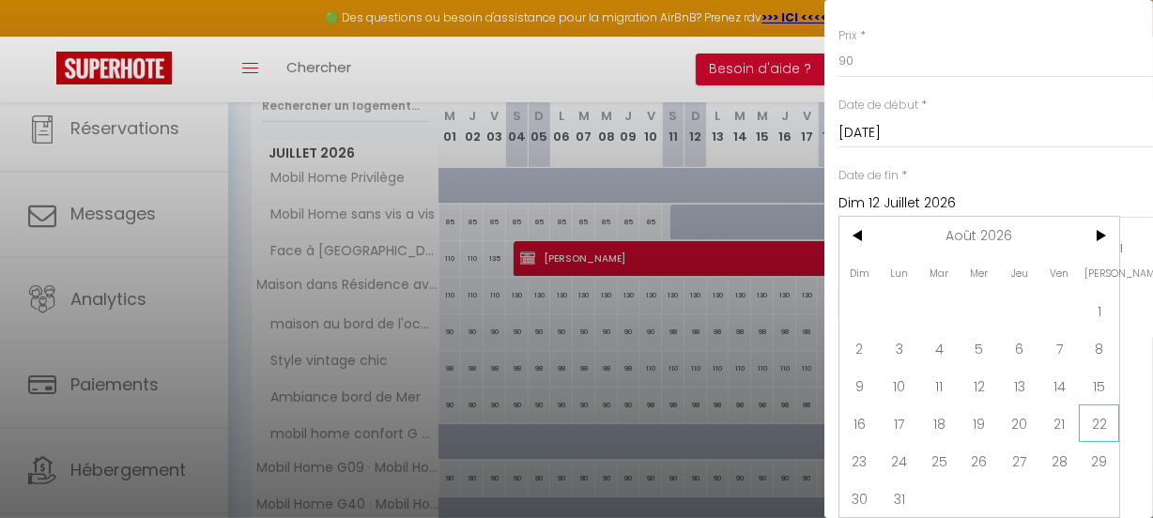
click at [1097, 412] on span "22" at bounding box center [1098, 424] width 40 height 38
type input "Sam 22 Août 2026"
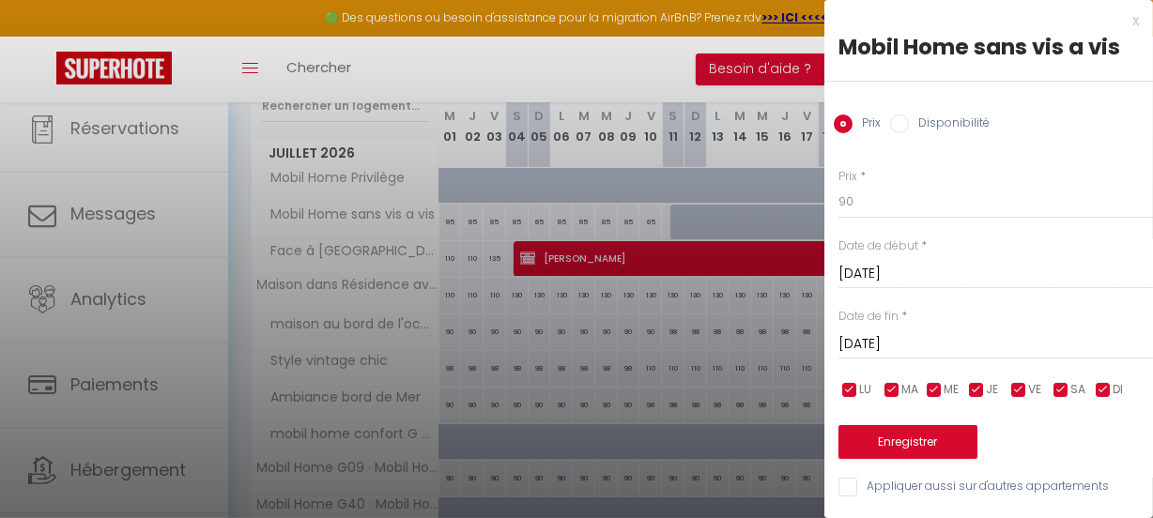
scroll to position [11, 0]
click at [909, 425] on button "Enregistrer" at bounding box center [907, 442] width 139 height 34
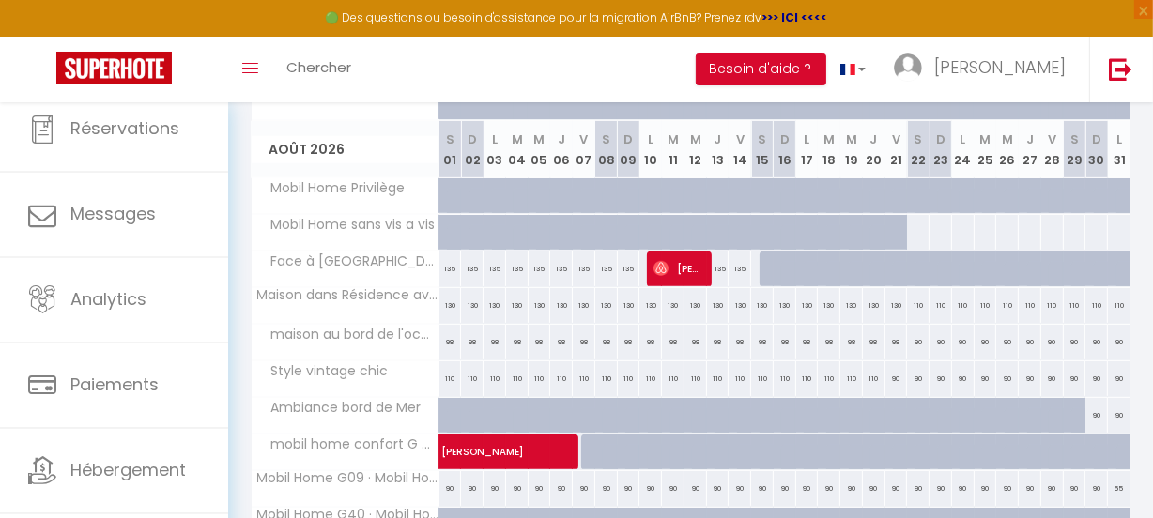
scroll to position [597, 0]
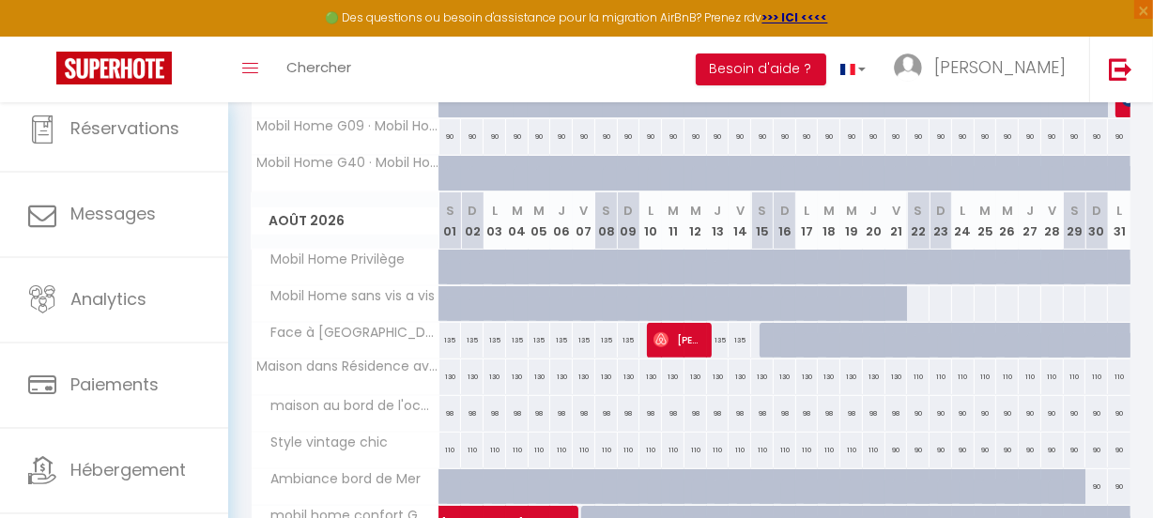
click at [906, 308] on div at bounding box center [917, 303] width 23 height 35
type input "Sam 22 Août 2026"
type input "Dim 23 Août 2026"
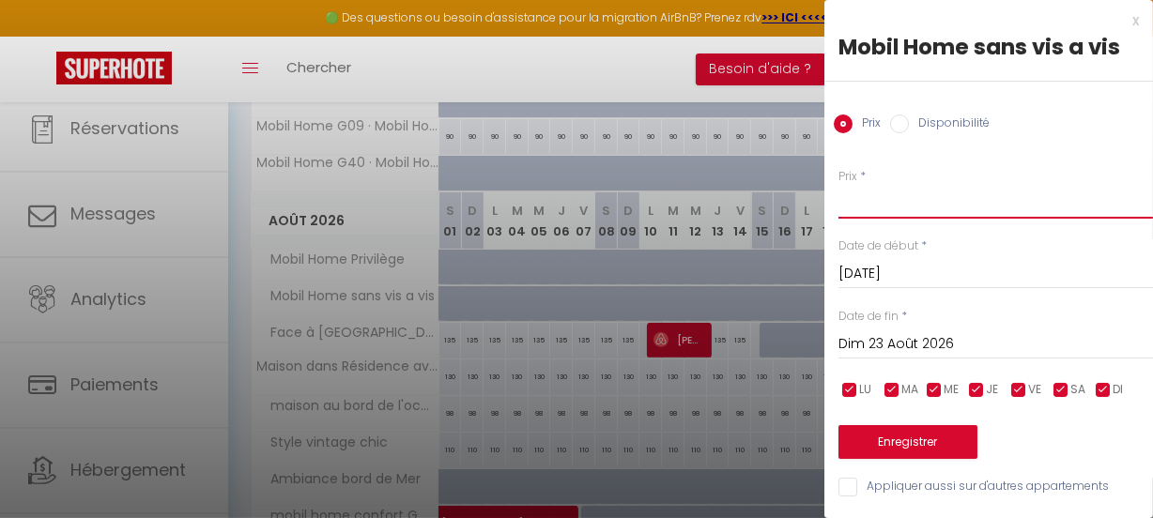
click at [885, 199] on input "Prix" at bounding box center [995, 202] width 314 height 34
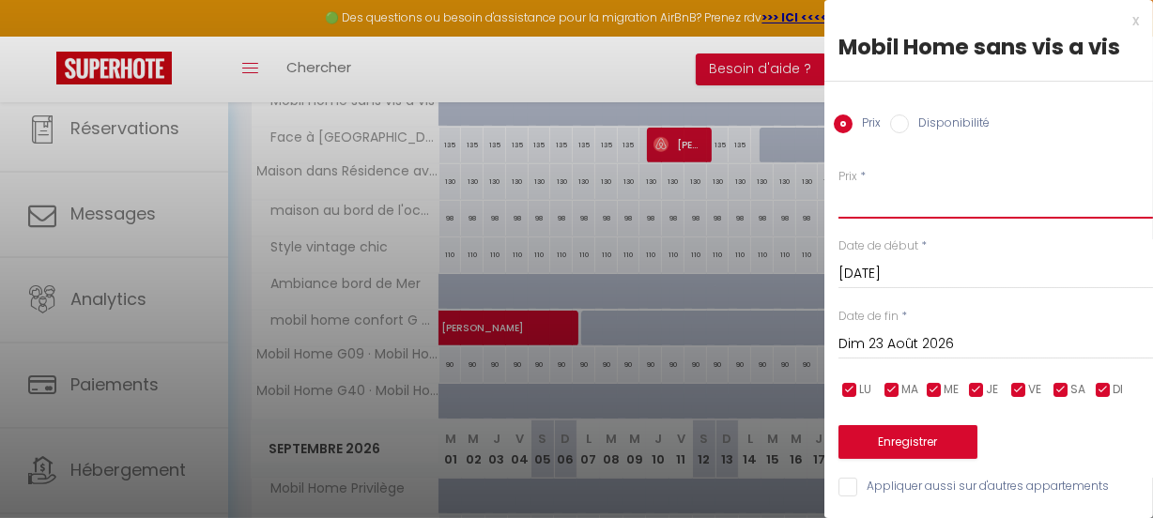
scroll to position [768, 0]
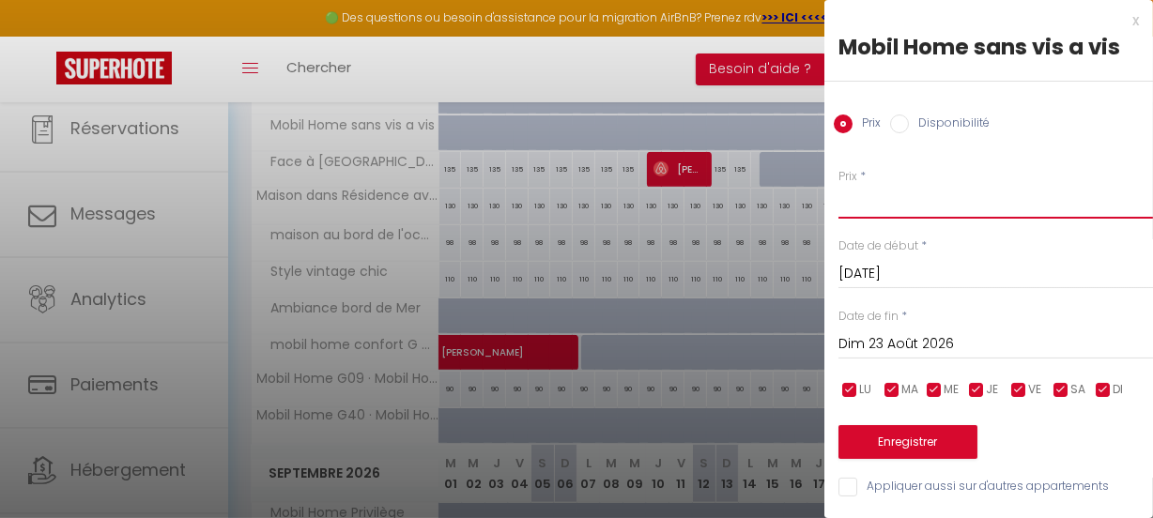
click at [863, 197] on input "Prix" at bounding box center [995, 202] width 314 height 34
type input "85"
click at [1024, 346] on input "Dim 23 Août 2026" at bounding box center [995, 344] width 314 height 24
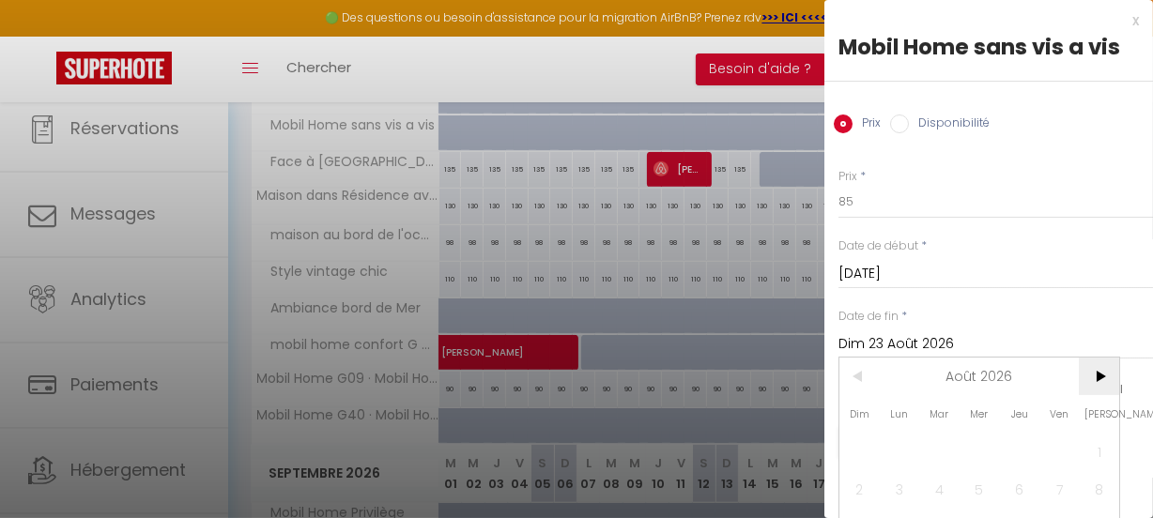
click at [1099, 377] on span ">" at bounding box center [1098, 377] width 40 height 38
click at [862, 376] on span "<" at bounding box center [859, 377] width 40 height 38
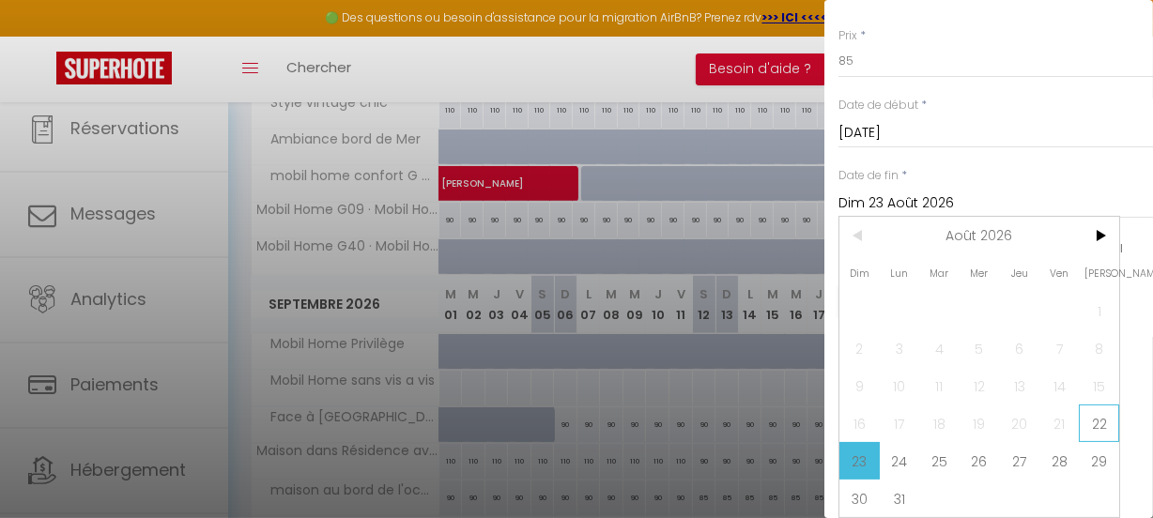
scroll to position [939, 0]
click at [898, 483] on span "31" at bounding box center [899, 499] width 40 height 38
type input "Lun 31 Août 2026"
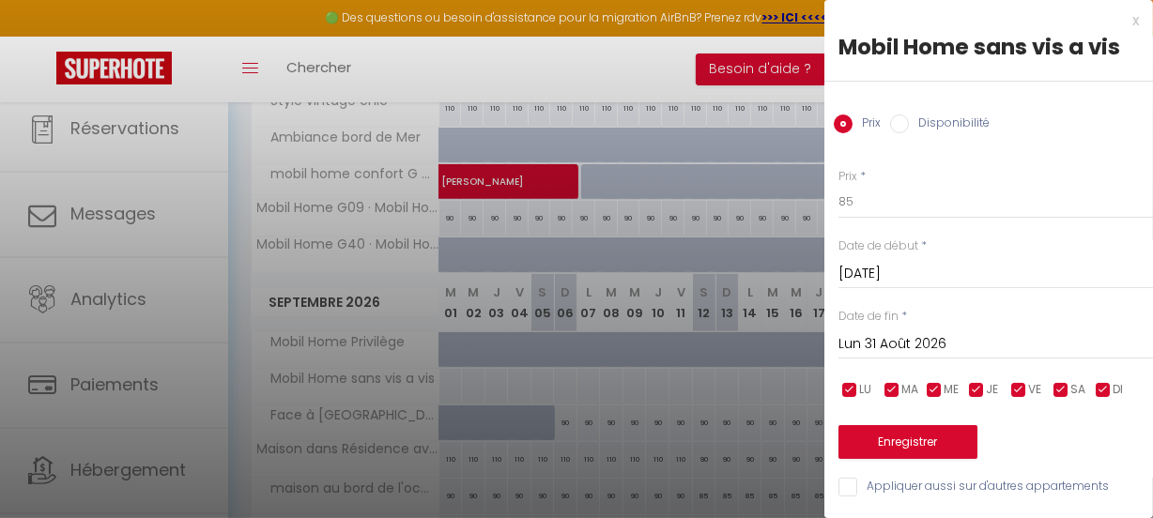
scroll to position [11, 0]
click at [926, 425] on button "Enregistrer" at bounding box center [907, 442] width 139 height 34
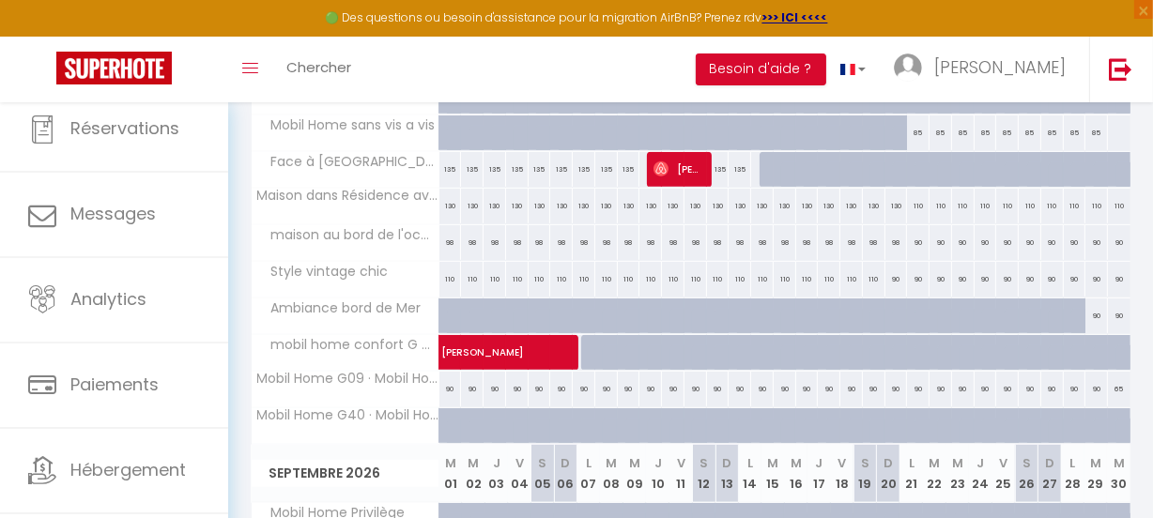
scroll to position [682, 0]
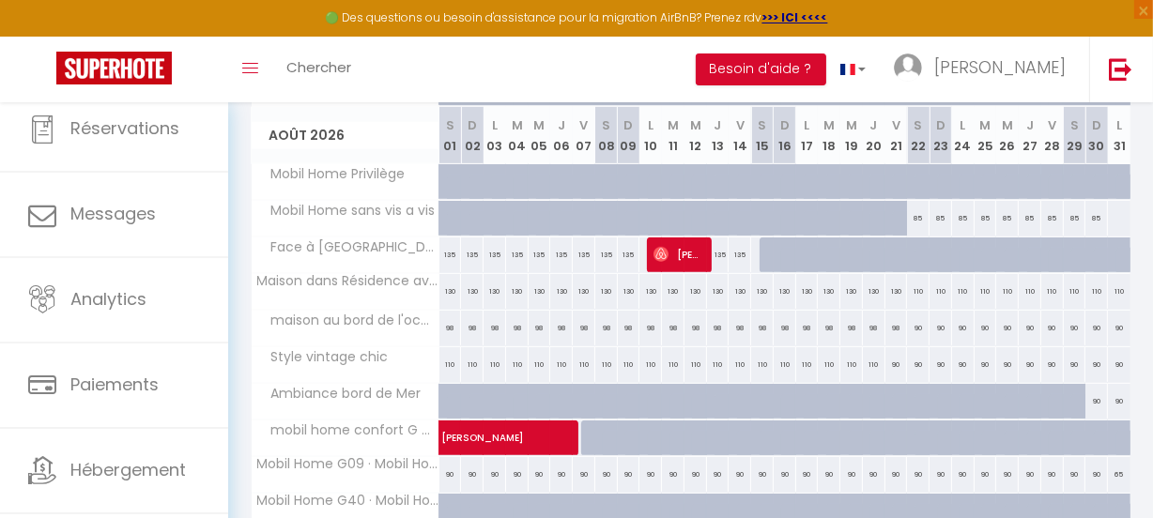
click at [1107, 218] on div at bounding box center [1118, 218] width 23 height 35
type input "Lun 31 Août 2026"
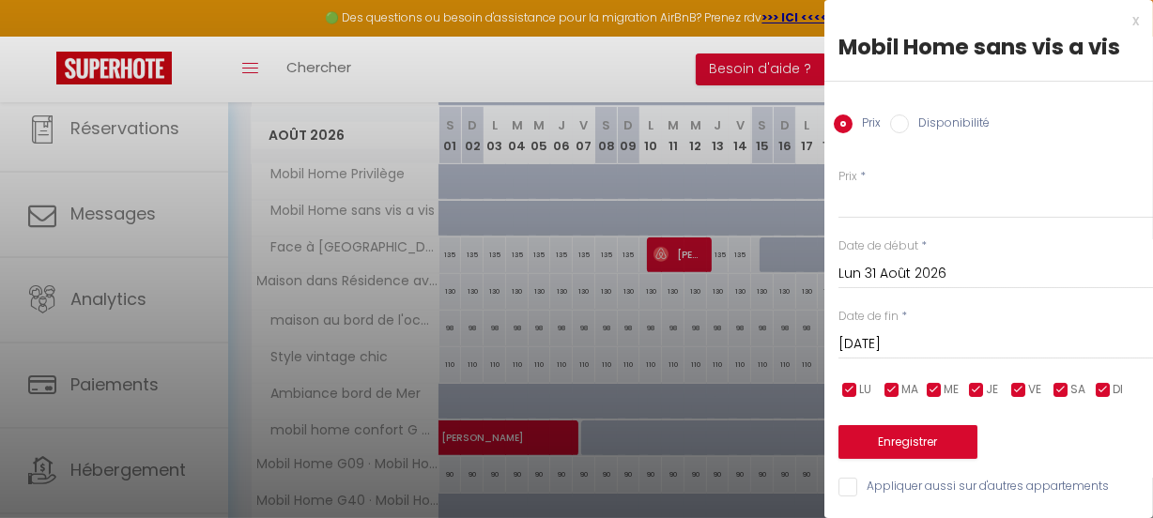
click at [1086, 336] on input "Mar 01 Septembre 2026" at bounding box center [995, 344] width 314 height 24
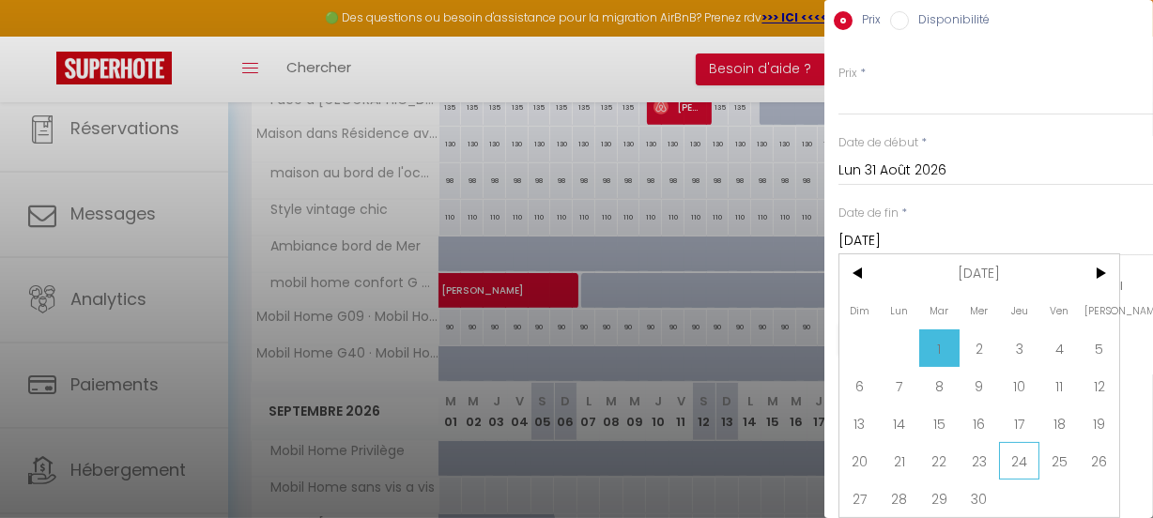
scroll to position [939, 0]
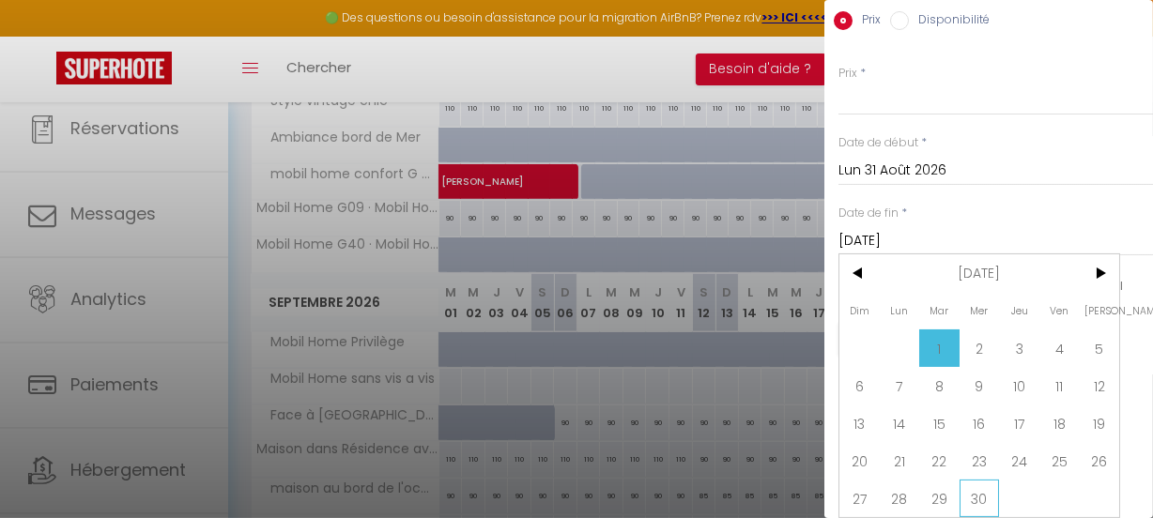
click at [983, 481] on span "30" at bounding box center [979, 499] width 40 height 38
type input "Mer 30 Septembre 2026"
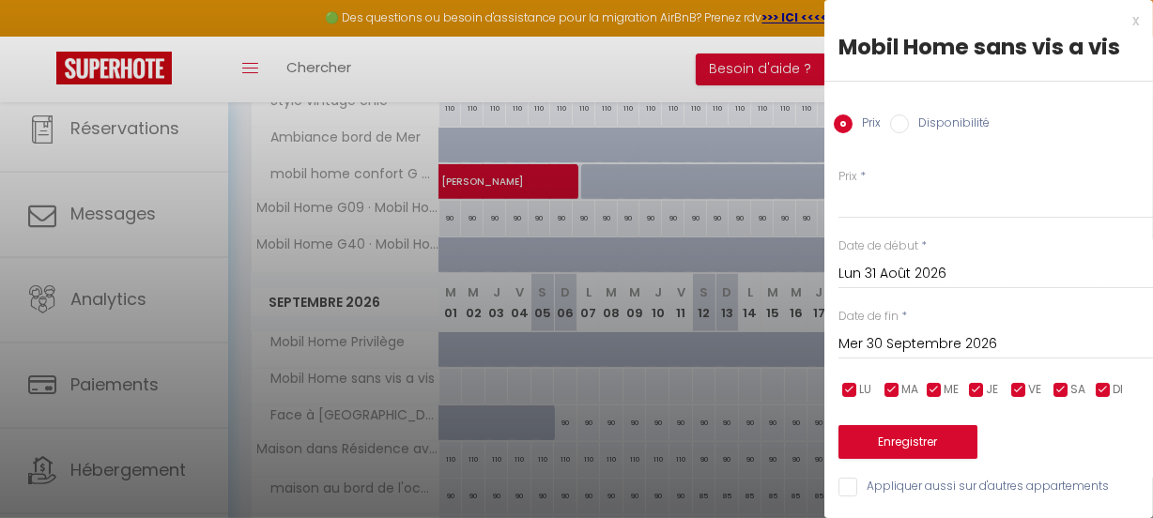
scroll to position [11, 0]
click at [877, 187] on input "Prix" at bounding box center [995, 202] width 314 height 34
type input "70"
click at [867, 425] on button "Enregistrer" at bounding box center [907, 442] width 139 height 34
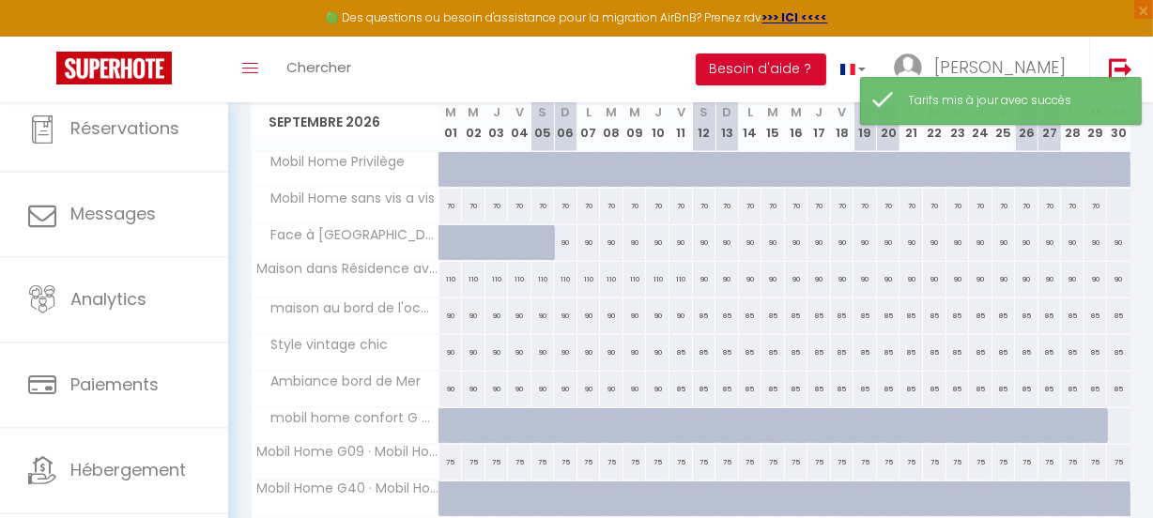
scroll to position [1108, 0]
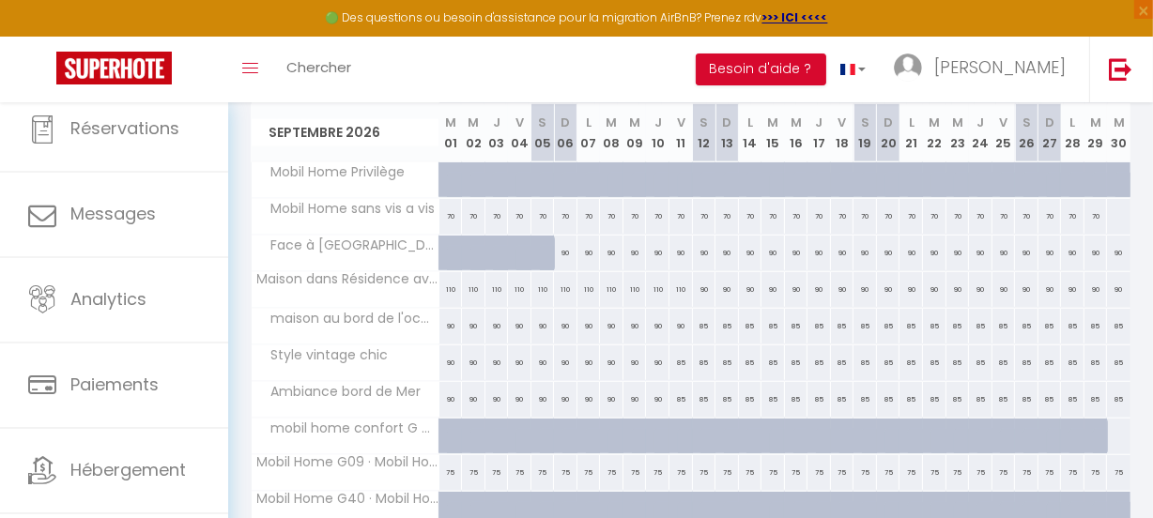
click at [1106, 210] on div at bounding box center [1118, 216] width 24 height 35
type input "Mer 30 Septembre 2026"
type input "Jeu 01 Octobre 2026"
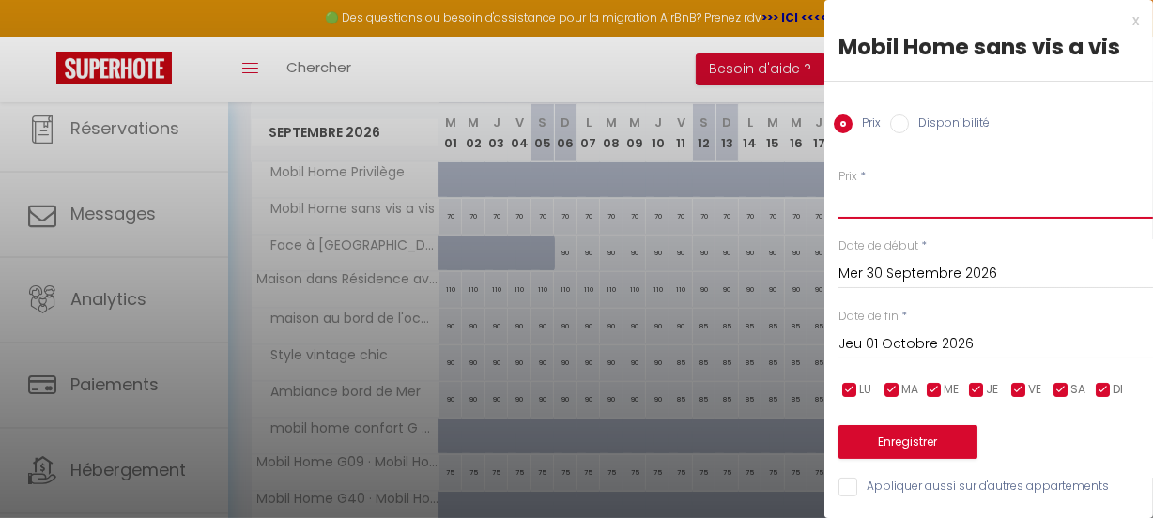
click at [884, 209] on input "Prix" at bounding box center [995, 202] width 314 height 34
type input "70"
click at [939, 431] on button "Enregistrer" at bounding box center [907, 442] width 139 height 34
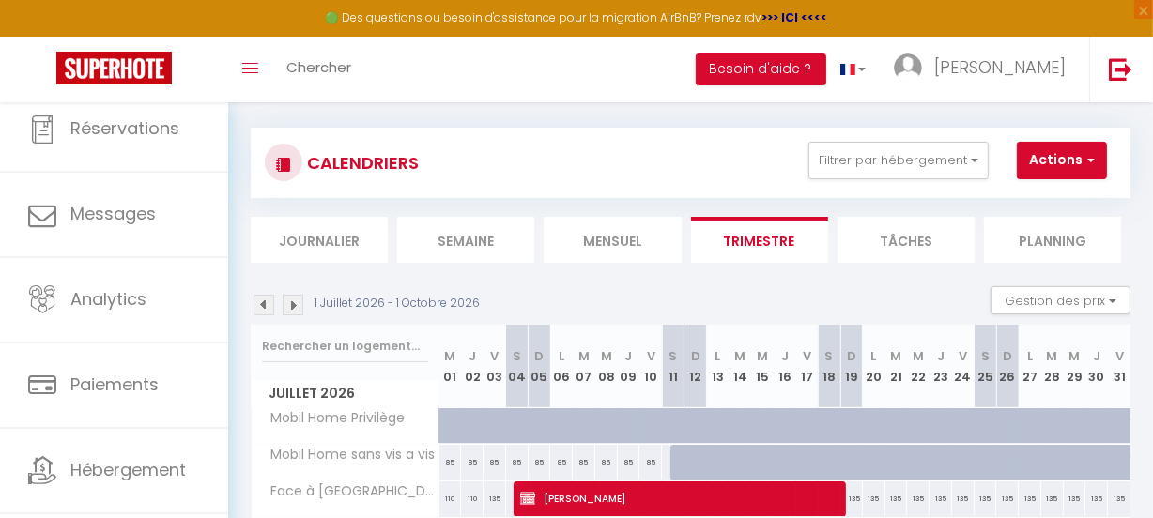
scroll to position [0, 0]
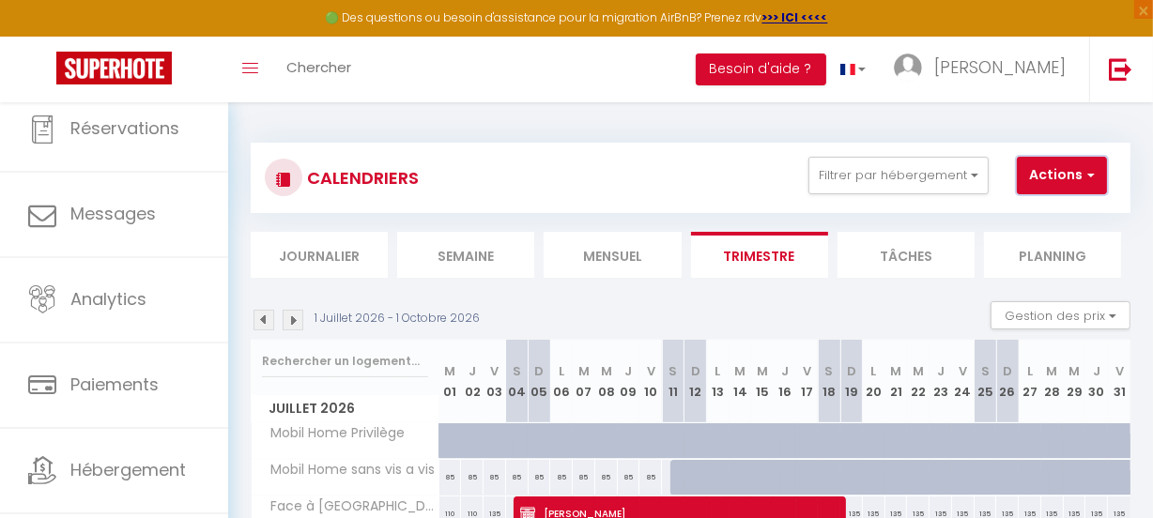
click at [1092, 175] on span "button" at bounding box center [1087, 174] width 11 height 19
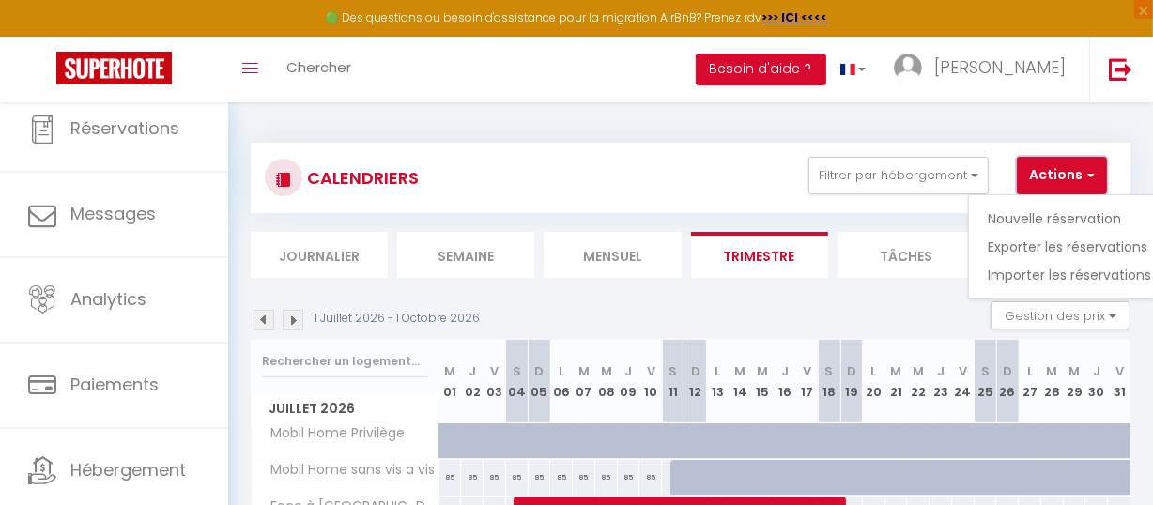
click at [1092, 175] on span "button" at bounding box center [1087, 174] width 11 height 19
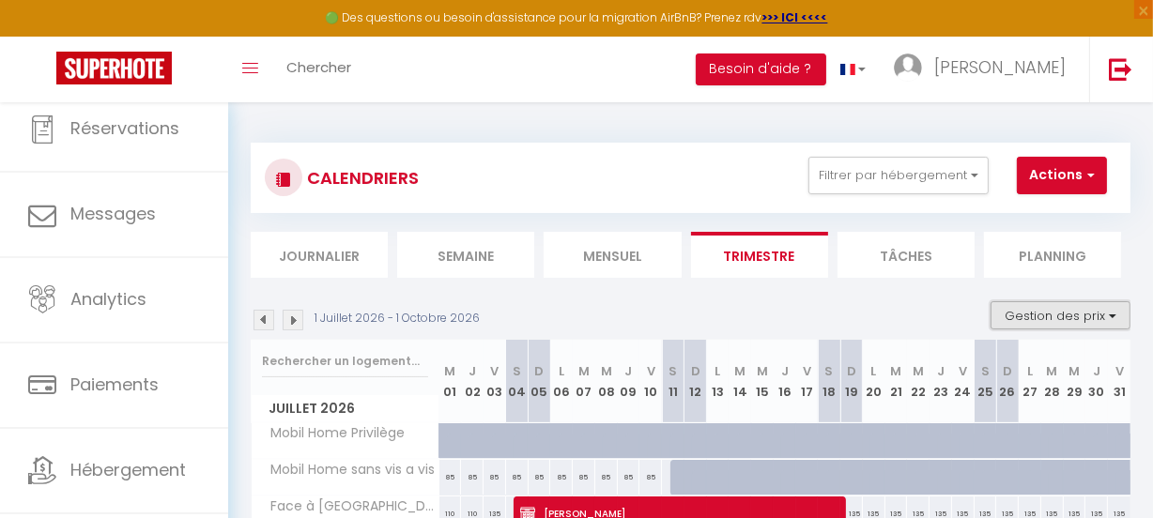
click at [1097, 317] on button "Gestion des prix" at bounding box center [1060, 315] width 140 height 28
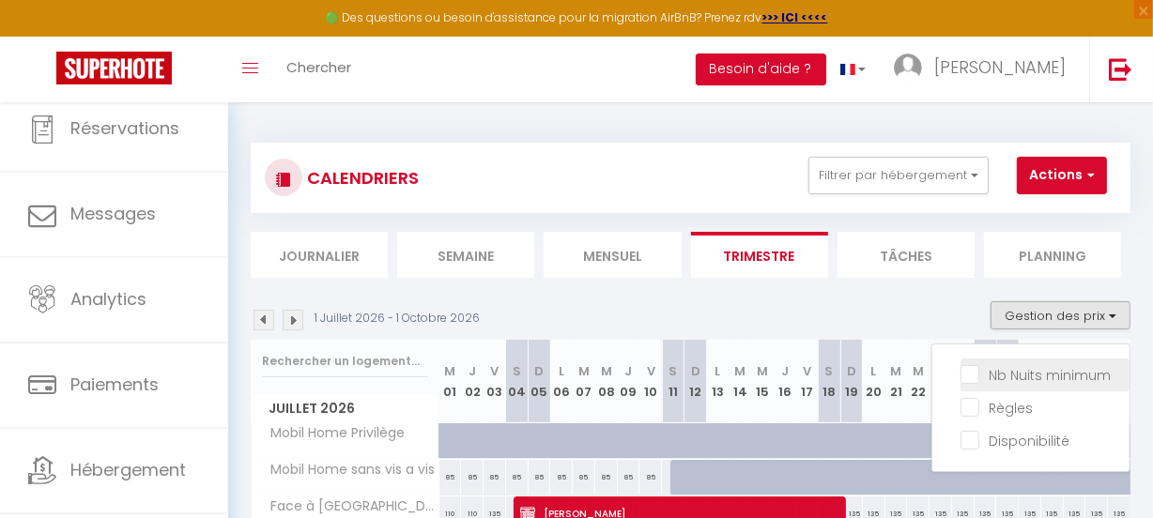
click at [960, 374] on input "Nb Nuits minimum" at bounding box center [1044, 373] width 169 height 19
checkbox input "true"
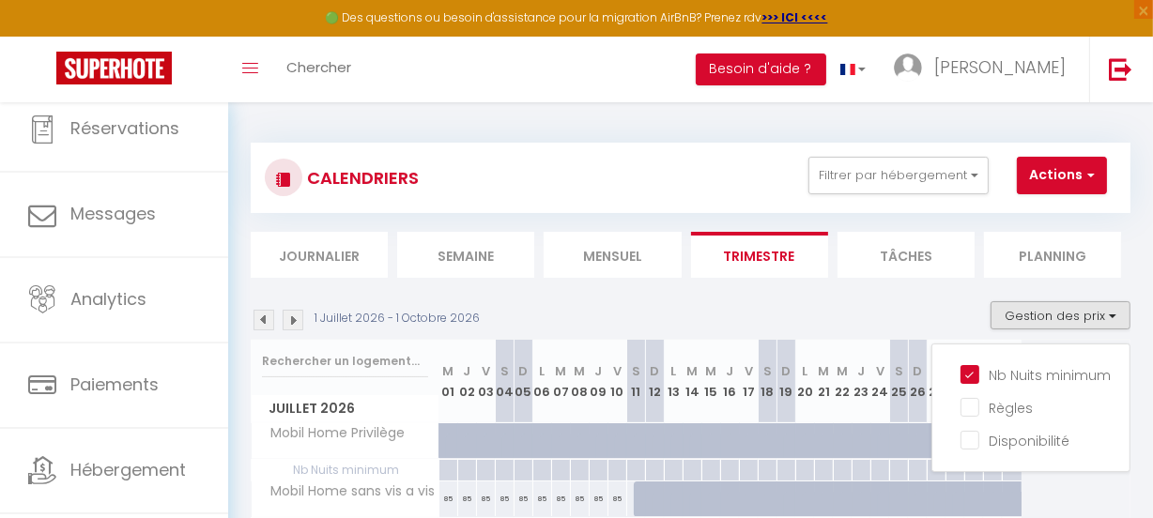
click at [892, 310] on div "1 Juillet 2026 - 1 Octobre 2026 Gestion des prix Nb Nuits minimum Règles Dispon…" at bounding box center [690, 320] width 879 height 38
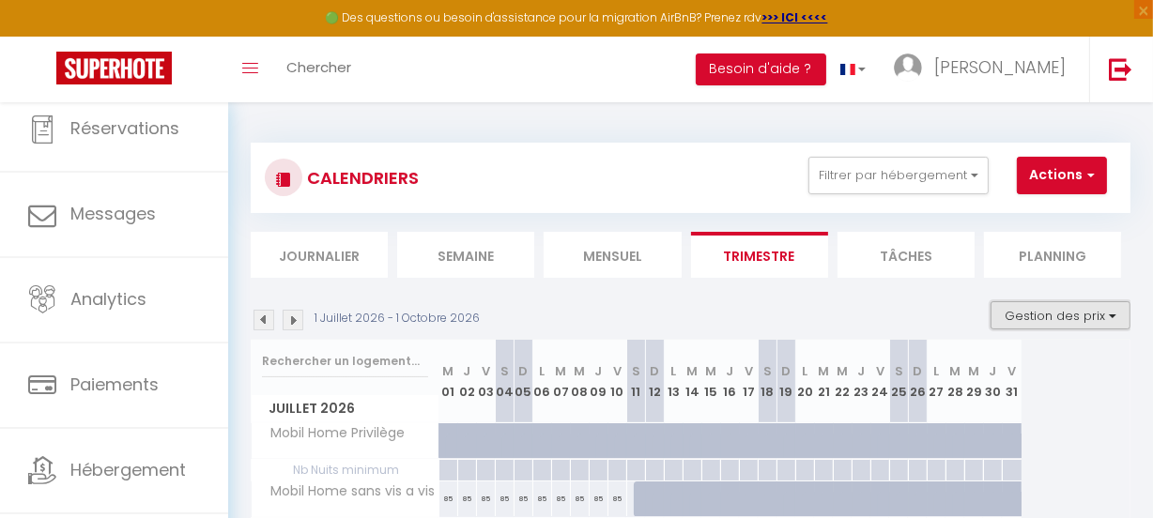
click at [1101, 319] on button "Gestion des prix" at bounding box center [1060, 315] width 140 height 28
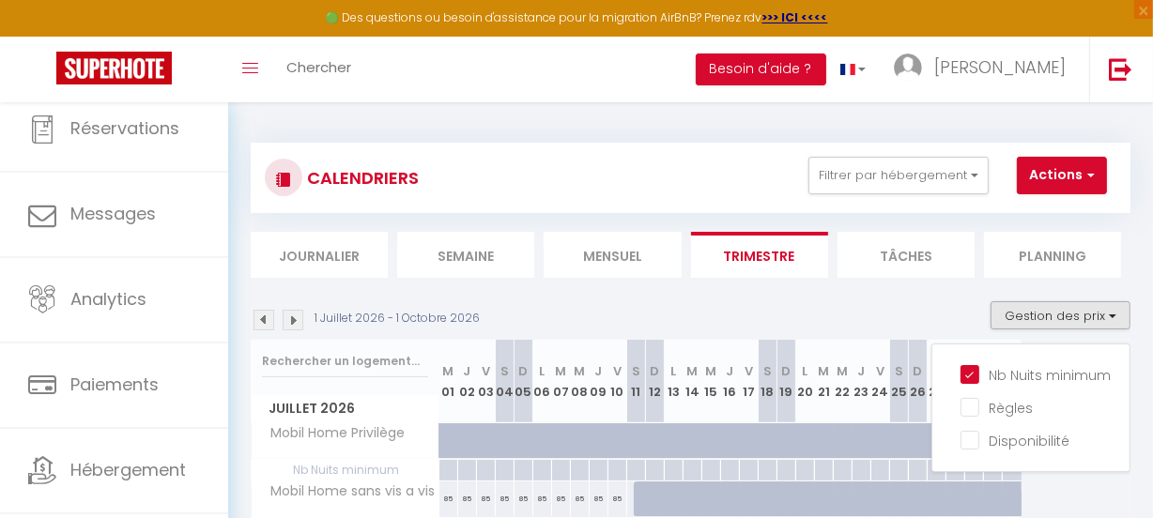
click at [857, 309] on div "1 Juillet 2026 - 1 Octobre 2026 Gestion des prix Nb Nuits minimum Règles Dispon…" at bounding box center [690, 320] width 879 height 38
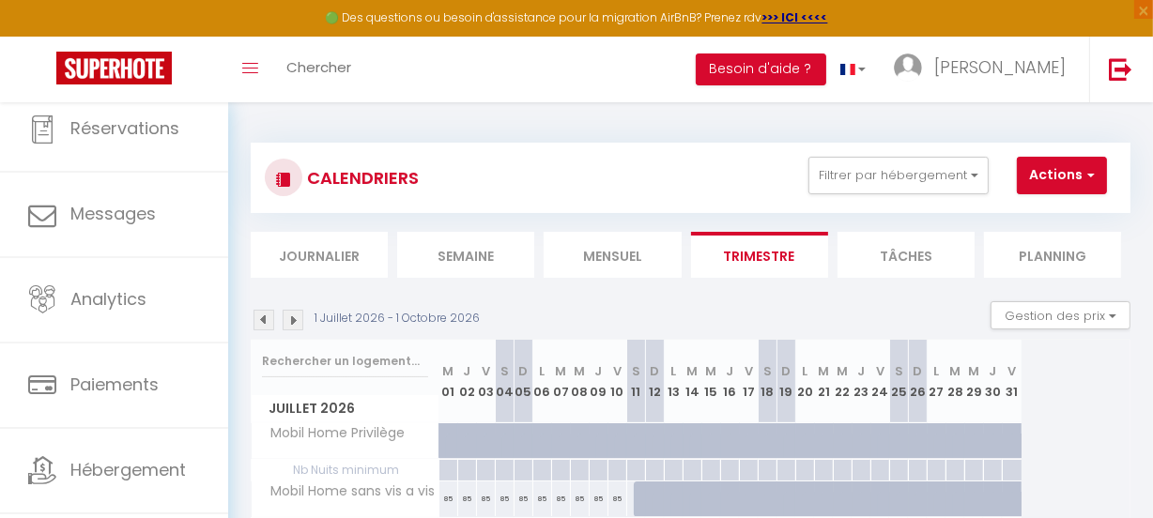
click at [258, 318] on img at bounding box center [263, 320] width 21 height 21
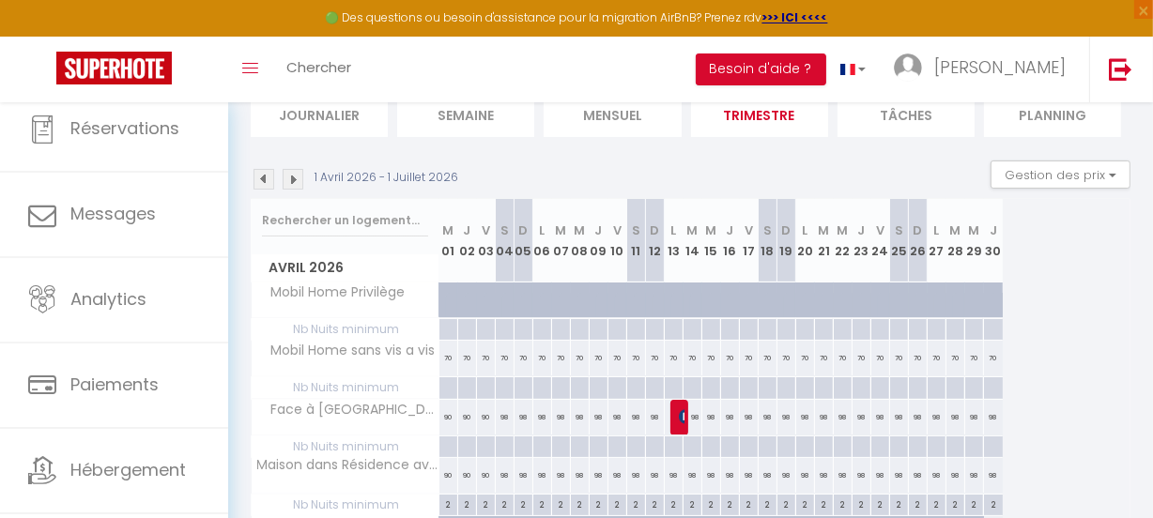
scroll to position [170, 0]
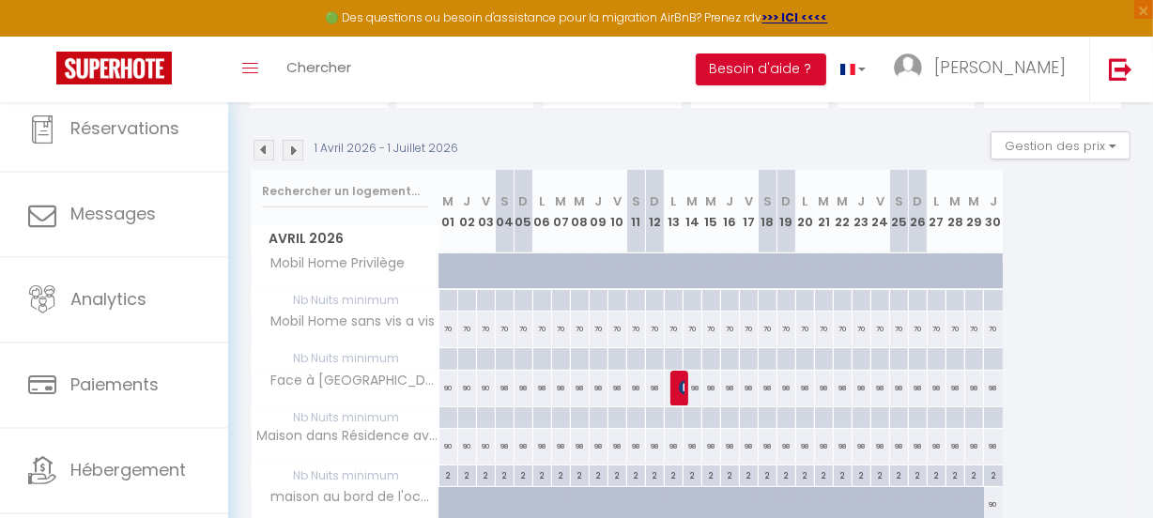
click at [451, 359] on div at bounding box center [447, 359] width 19 height 22
type input "Mer 01 Avril 2026"
type input "Jeu 02 Avril 2026"
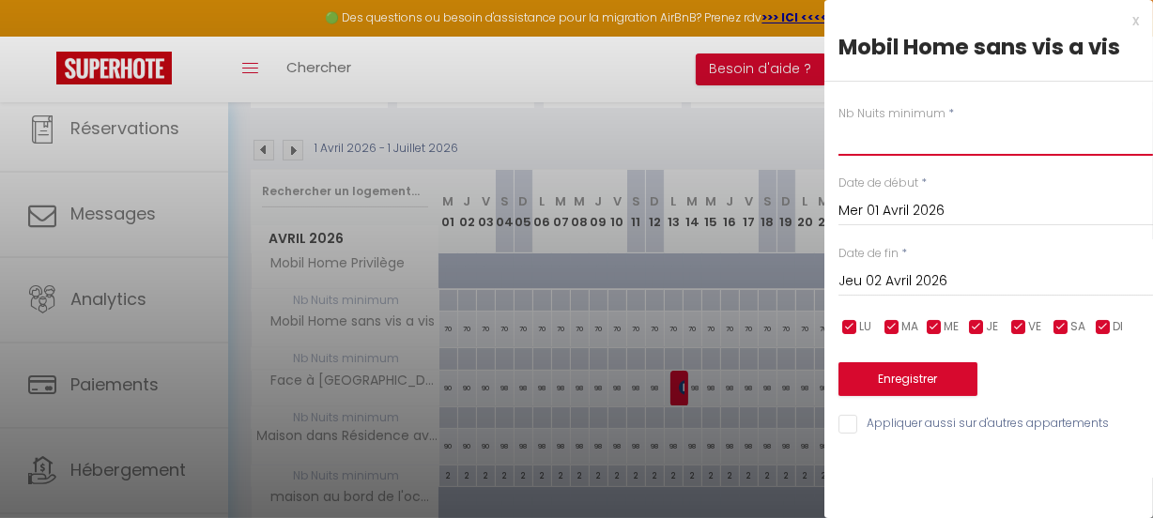
click at [884, 148] on input "text" at bounding box center [995, 139] width 314 height 34
type input "2"
click at [980, 274] on input "Jeu 02 Avril 2026" at bounding box center [995, 281] width 314 height 24
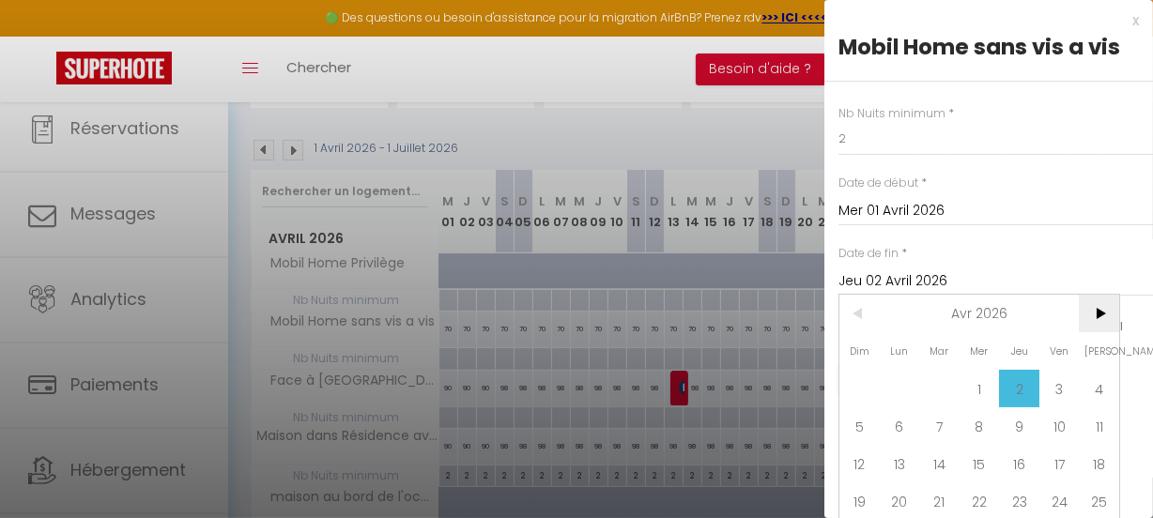
click at [1096, 307] on span ">" at bounding box center [1098, 314] width 40 height 38
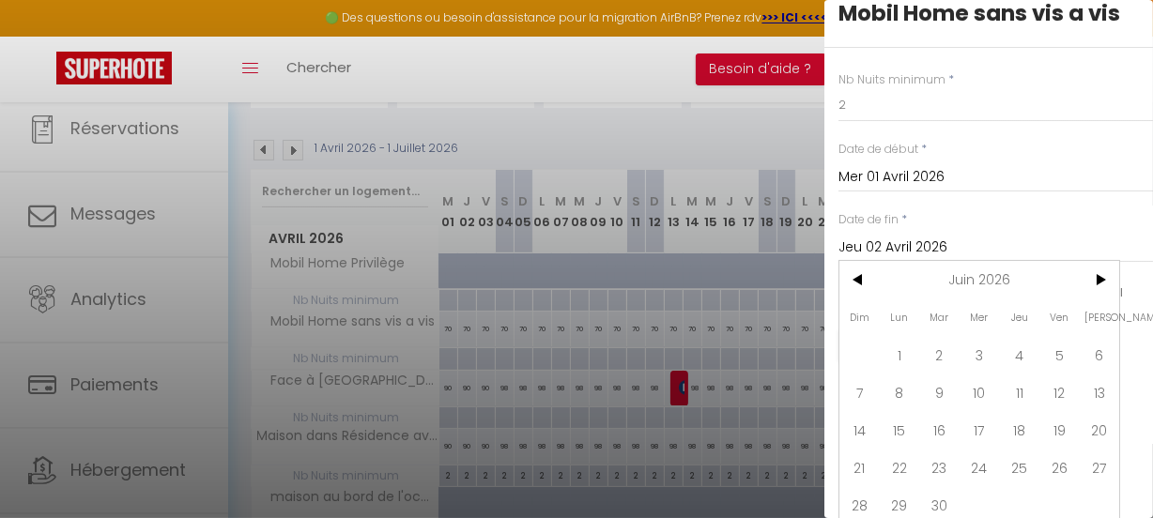
scroll to position [53, 0]
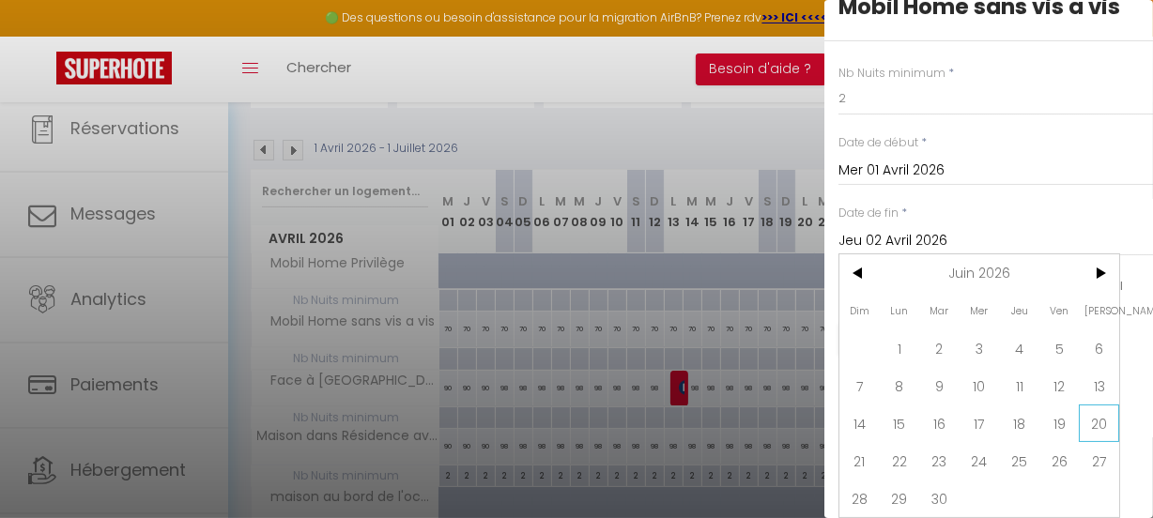
click at [1103, 405] on span "20" at bounding box center [1098, 424] width 40 height 38
type input "Sam 20 Juin 2026"
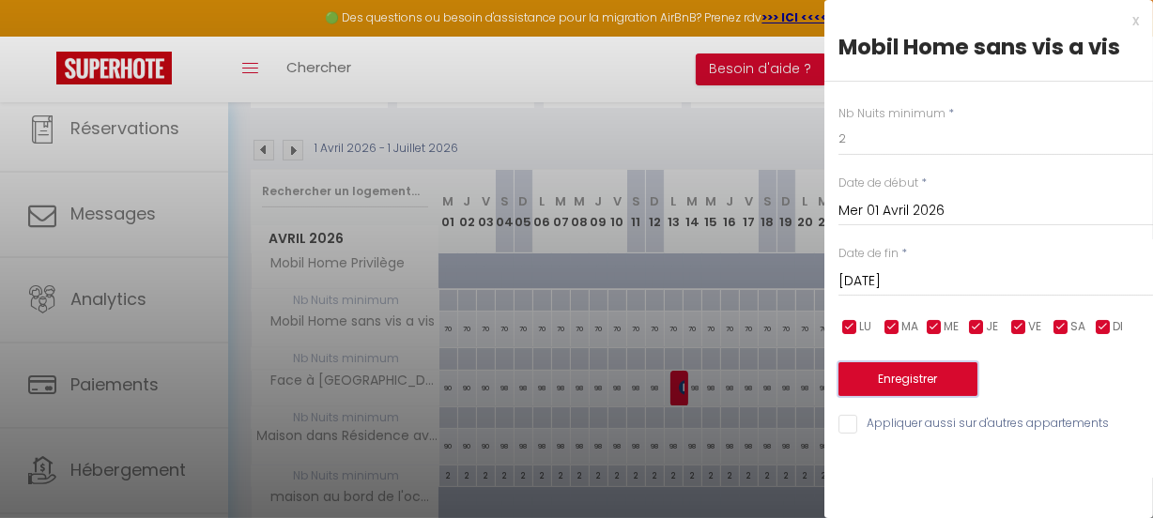
click at [905, 374] on button "Enregistrer" at bounding box center [907, 379] width 139 height 34
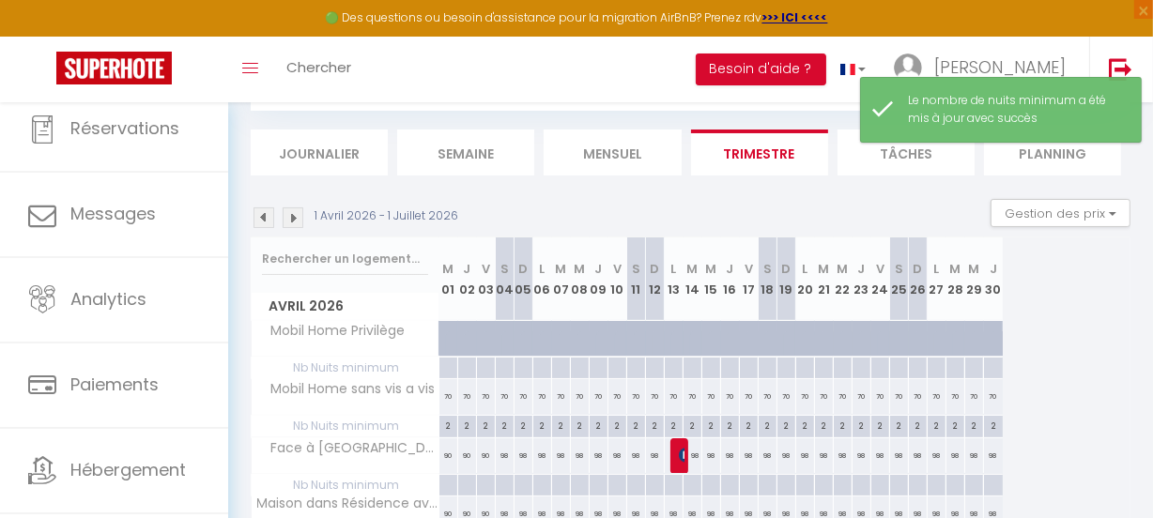
scroll to position [170, 0]
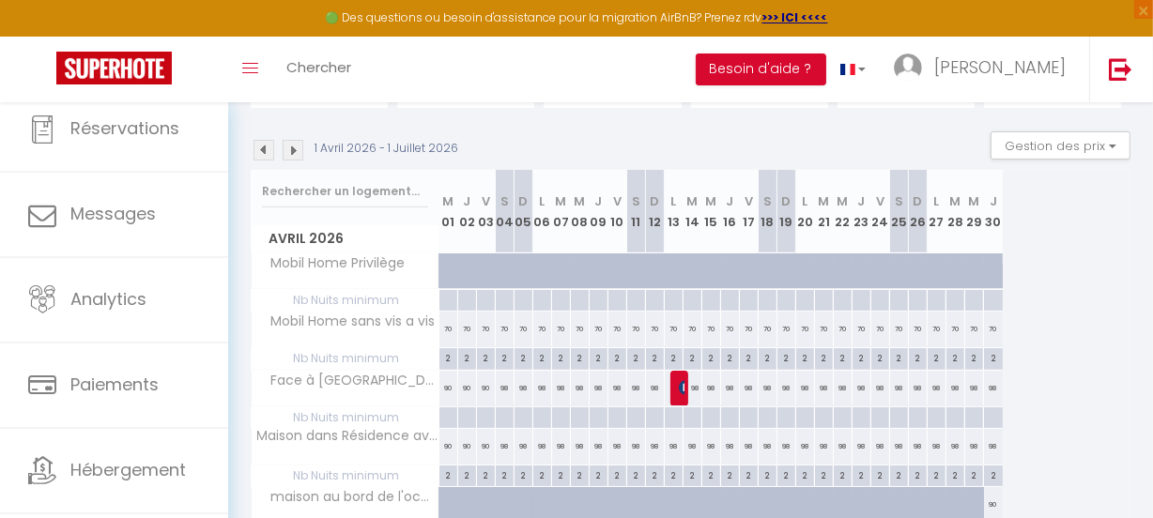
click at [449, 297] on div at bounding box center [447, 301] width 19 height 22
type input "Mer 01 Avril 2026"
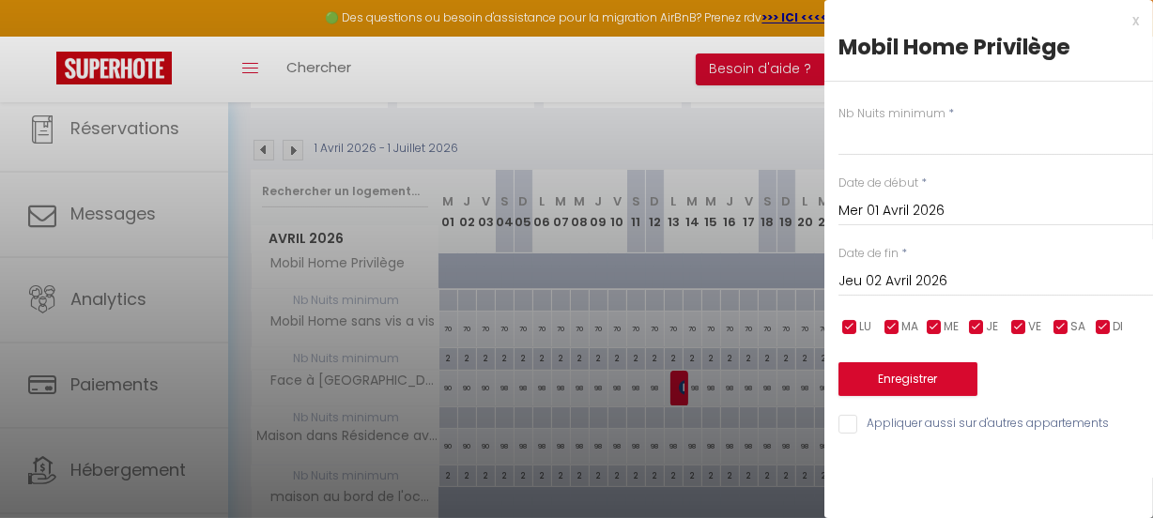
click at [967, 269] on input "Jeu 02 Avril 2026" at bounding box center [995, 281] width 314 height 24
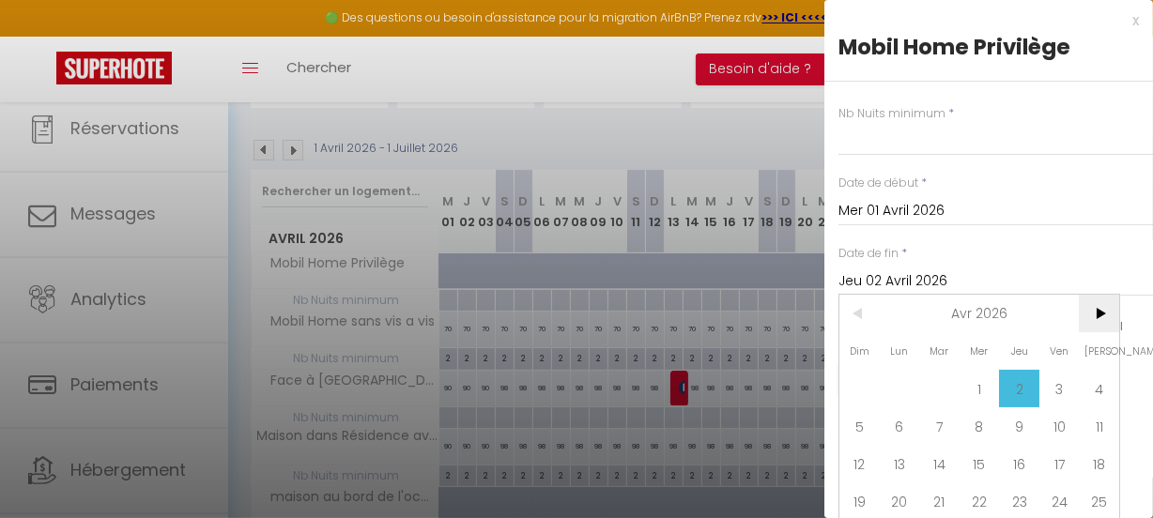
click at [1102, 314] on span ">" at bounding box center [1098, 314] width 40 height 38
click at [1103, 466] on span "20" at bounding box center [1098, 464] width 40 height 38
type input "Sam 20 Juin 2026"
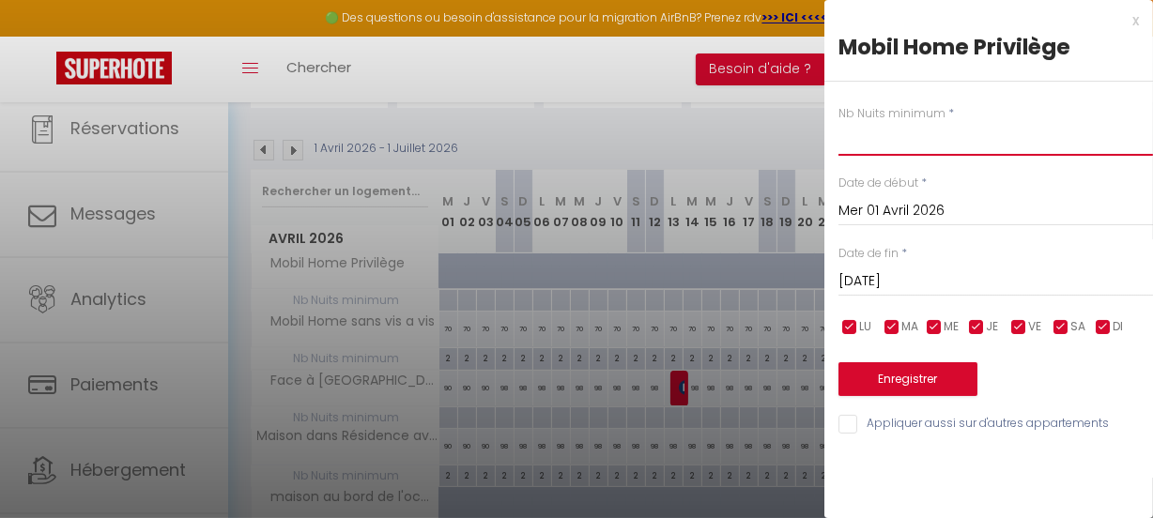
click at [868, 136] on input "text" at bounding box center [995, 139] width 314 height 34
type input "2"
click at [947, 367] on button "Enregistrer" at bounding box center [907, 379] width 139 height 34
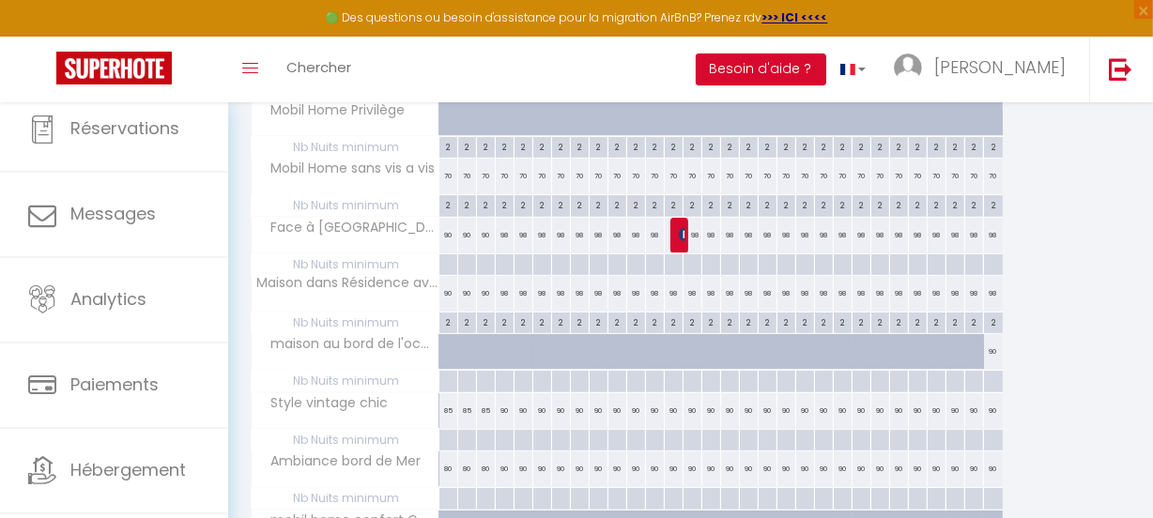
scroll to position [341, 0]
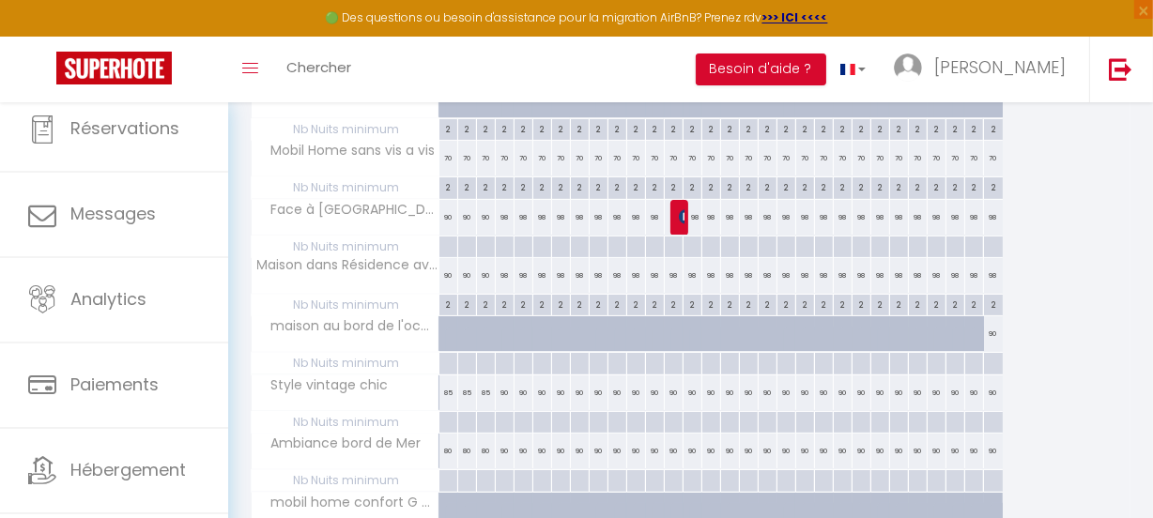
click at [446, 243] on div at bounding box center [447, 248] width 19 height 22
type input "Mer 01 Avril 2026"
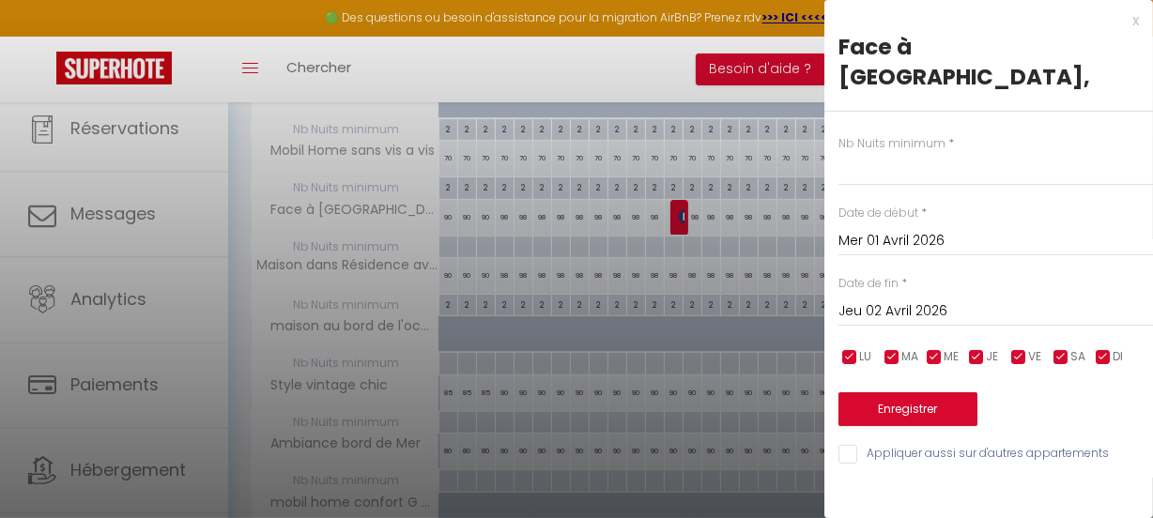
click at [1050, 299] on input "Jeu 02 Avril 2026" at bounding box center [995, 311] width 314 height 24
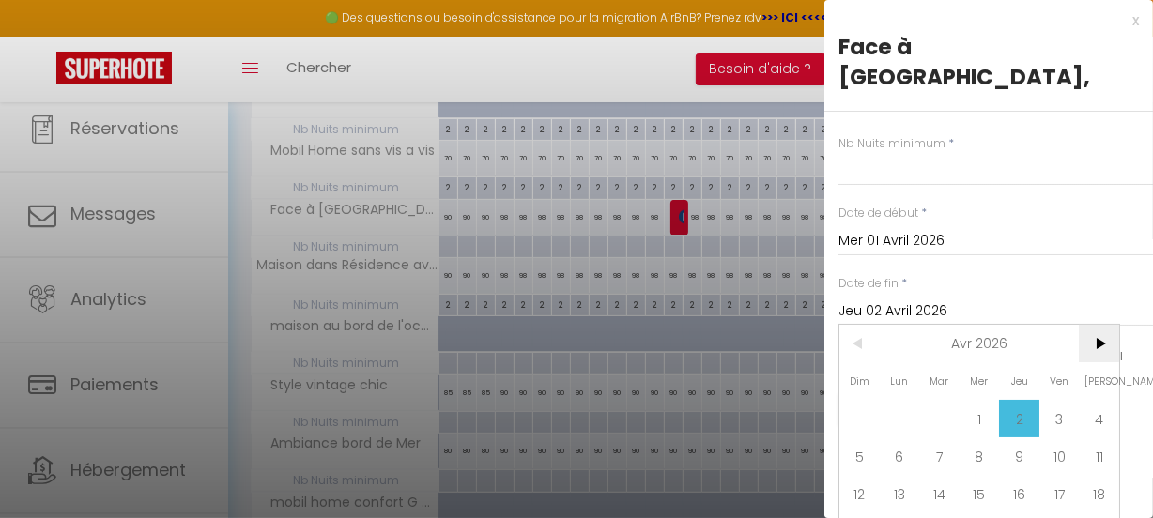
click at [1099, 325] on span ">" at bounding box center [1098, 344] width 40 height 38
click at [1098, 325] on span ">" at bounding box center [1098, 344] width 40 height 38
click at [1098, 475] on span "20" at bounding box center [1098, 494] width 40 height 38
type input "Sam 20 Juin 2026"
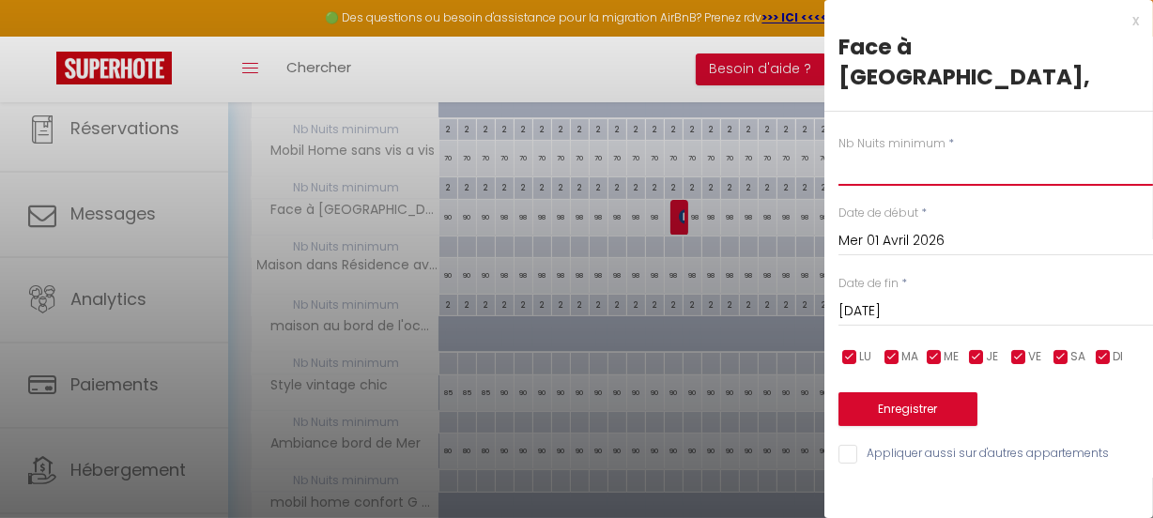
click at [891, 152] on input "text" at bounding box center [995, 169] width 314 height 34
type input "2"
click at [956, 392] on button "Enregistrer" at bounding box center [907, 409] width 139 height 34
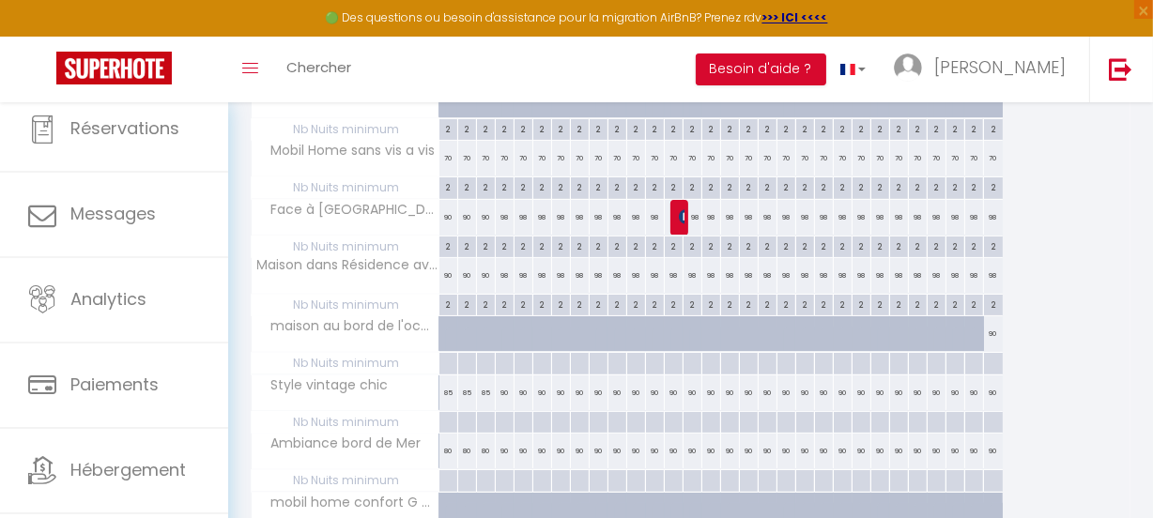
click at [448, 366] on div at bounding box center [447, 364] width 19 height 22
type input "Mer 01 Avril 2026"
type input "Jeu 02 Avril 2026"
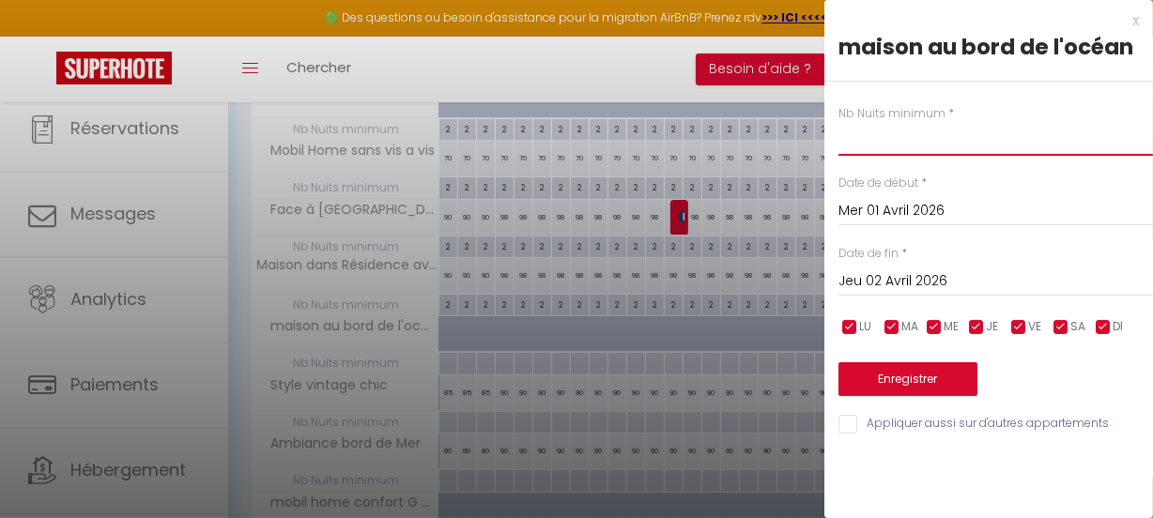
click at [940, 132] on input "text" at bounding box center [995, 139] width 314 height 34
type input "3"
click at [1092, 272] on input "Jeu 02 Avril 2026" at bounding box center [995, 281] width 314 height 24
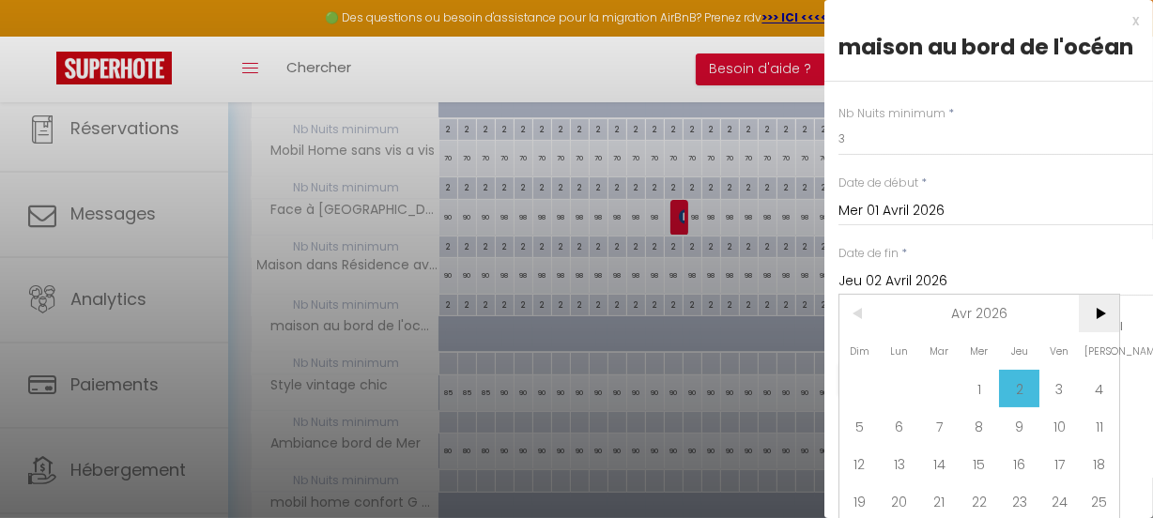
click at [1098, 332] on span ">" at bounding box center [1098, 314] width 40 height 38
click at [1098, 482] on span "20" at bounding box center [1098, 464] width 40 height 38
type input "Sam 20 Juin 2026"
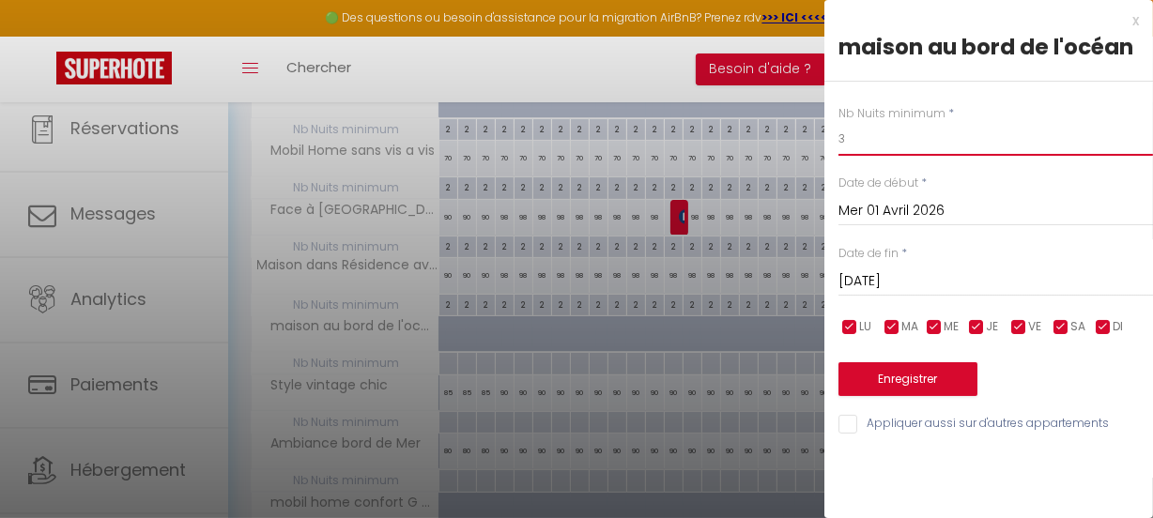
click at [858, 136] on input "3" at bounding box center [995, 139] width 314 height 34
type input "7"
click at [1032, 293] on div "Sam 20 Juin 2026 < Juin 2026 > Dim Lun Mar Mer Jeu Ven Sam 1 2 3 4 5 6 7 8 9 10…" at bounding box center [995, 280] width 314 height 34
click at [983, 277] on input "Sam 20 Juin 2026" at bounding box center [995, 281] width 314 height 24
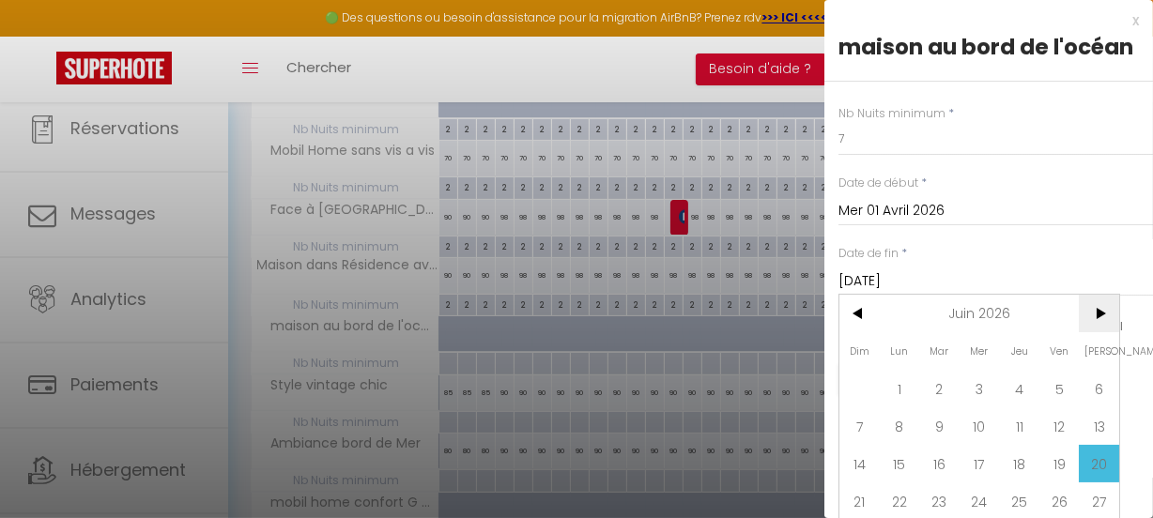
click at [1104, 332] on span ">" at bounding box center [1098, 314] width 40 height 38
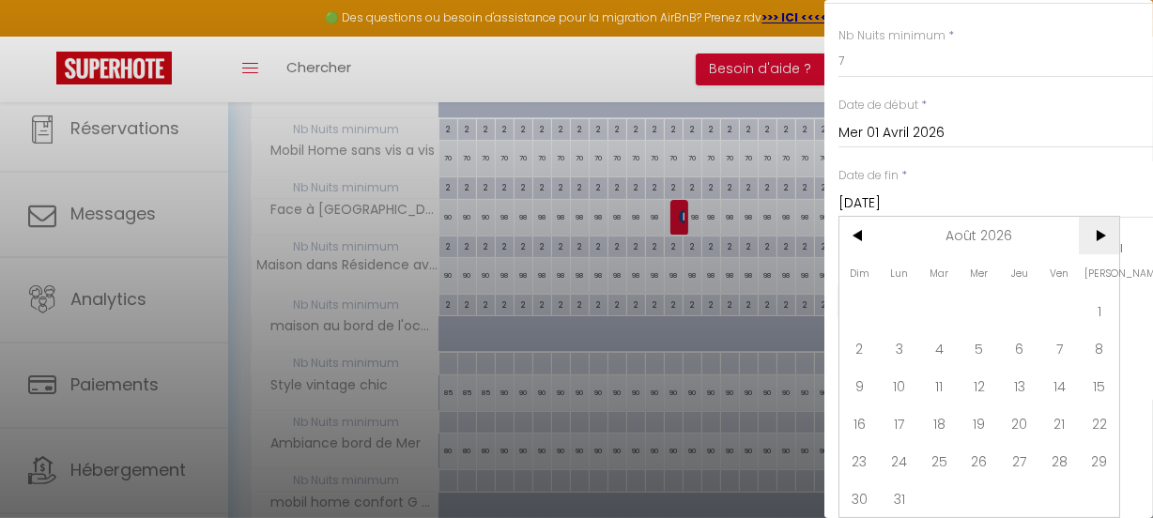
scroll to position [120, 0]
click at [1105, 217] on span ">" at bounding box center [1098, 236] width 40 height 38
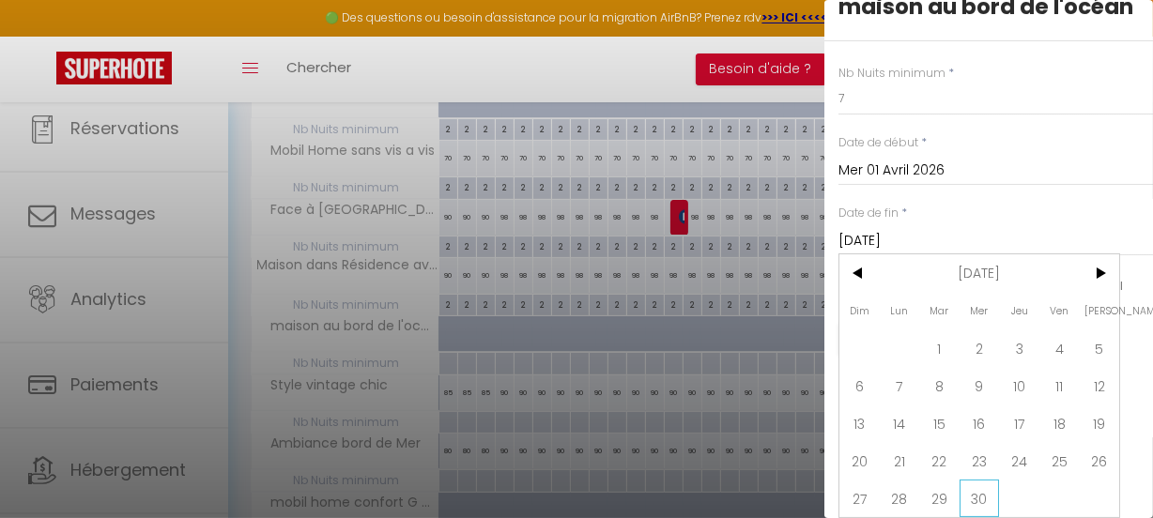
click at [985, 487] on span "30" at bounding box center [979, 499] width 40 height 38
type input "Mer 30 Septembre 2026"
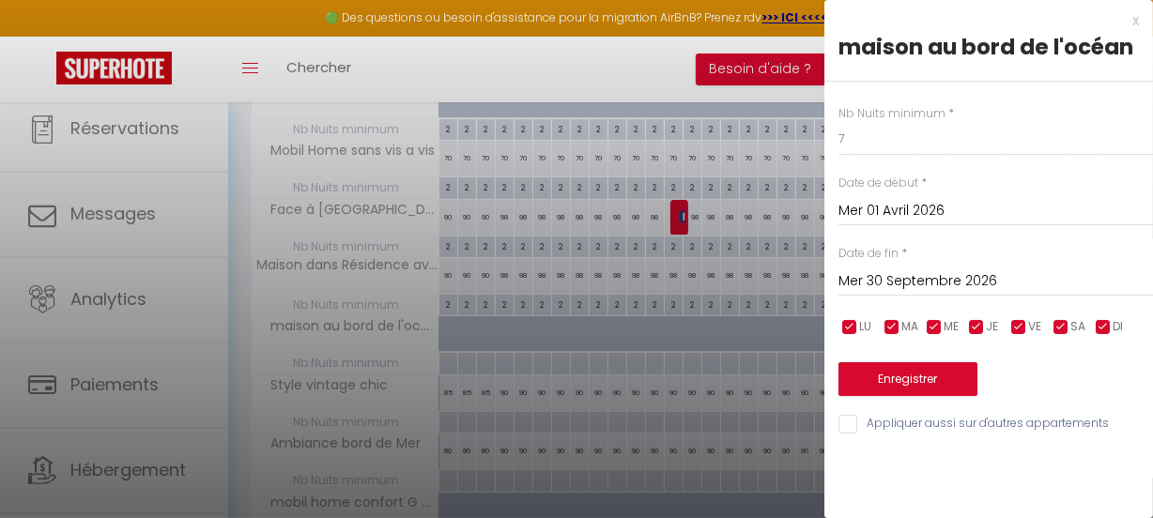
scroll to position [0, 0]
click at [892, 374] on button "Enregistrer" at bounding box center [907, 379] width 139 height 34
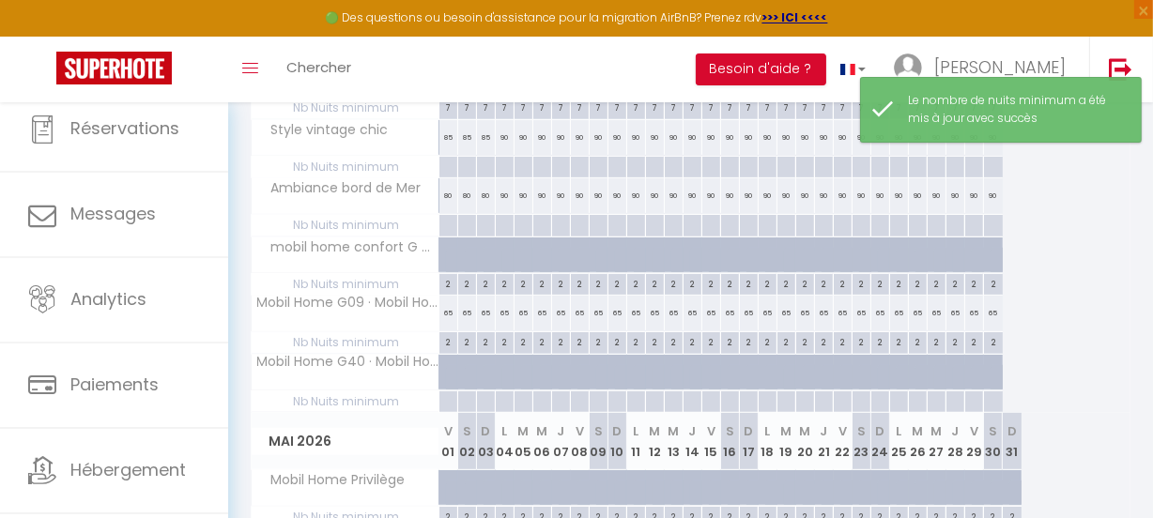
scroll to position [597, 0]
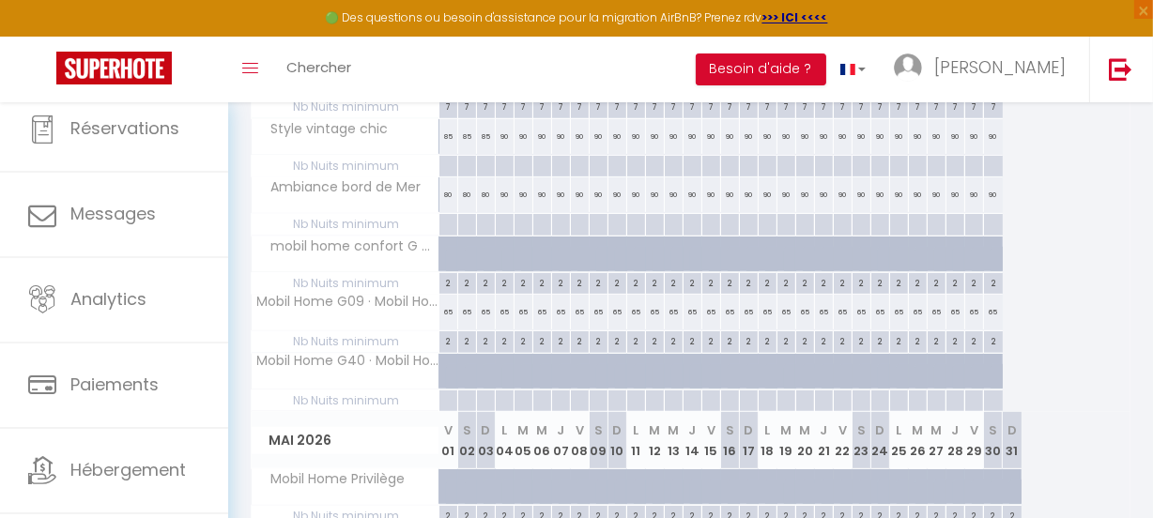
click at [446, 165] on div at bounding box center [447, 167] width 19 height 22
type input "Mer 01 Avril 2026"
type input "Jeu 02 Avril 2026"
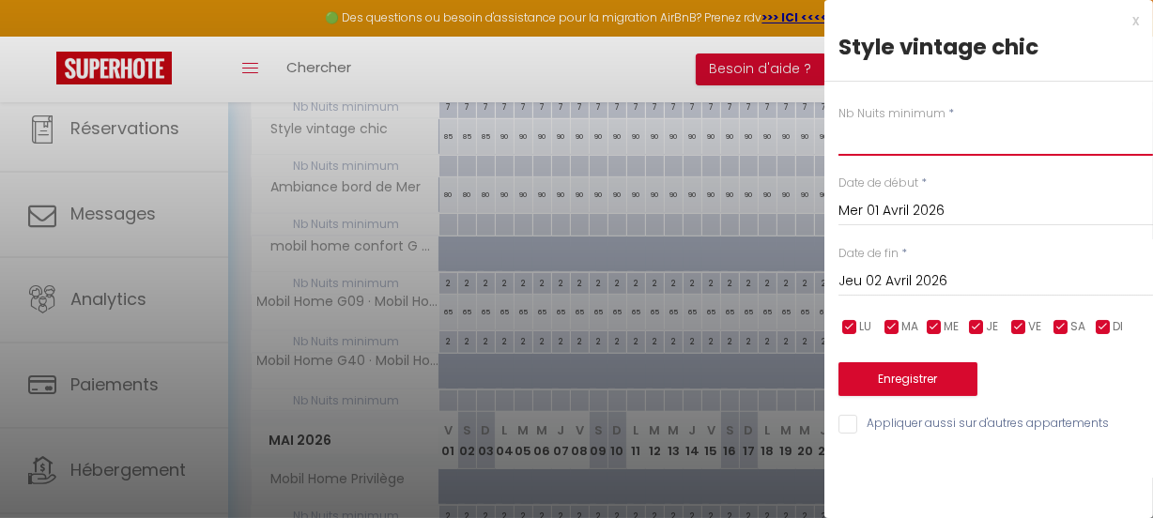
click at [909, 129] on input "text" at bounding box center [995, 139] width 314 height 34
type input "2"
click at [990, 282] on input "Jeu 02 Avril 2026" at bounding box center [995, 281] width 314 height 24
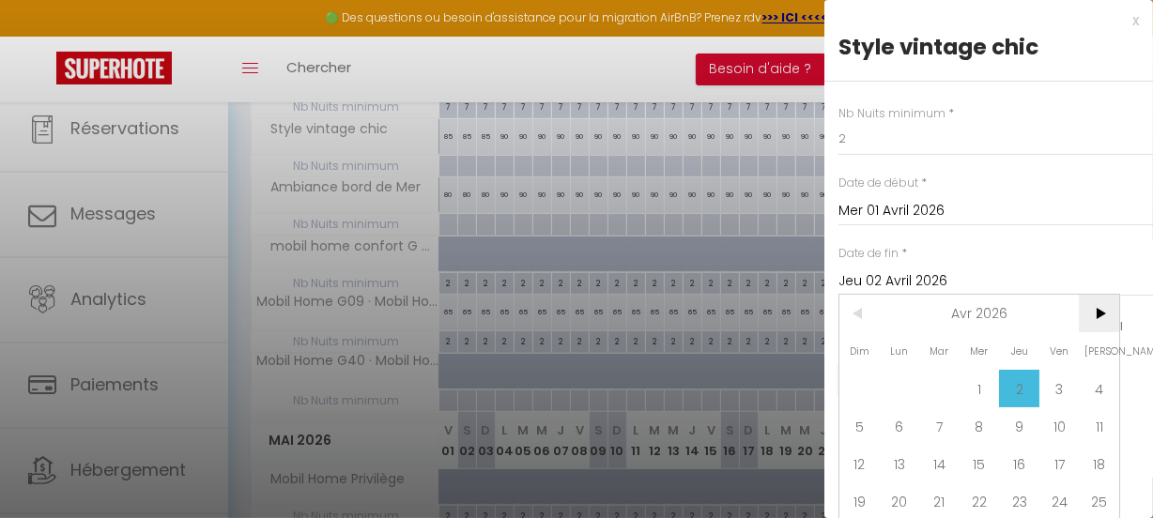
click at [1099, 309] on span ">" at bounding box center [1098, 314] width 40 height 38
click at [1104, 457] on span "20" at bounding box center [1098, 464] width 40 height 38
type input "Sam 20 Juin 2026"
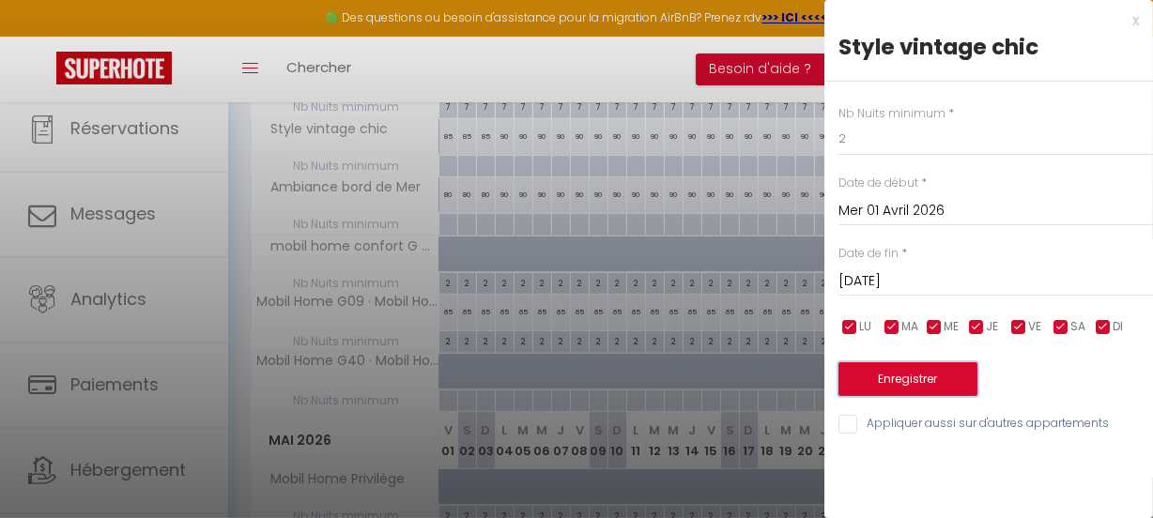
click at [883, 367] on button "Enregistrer" at bounding box center [907, 379] width 139 height 34
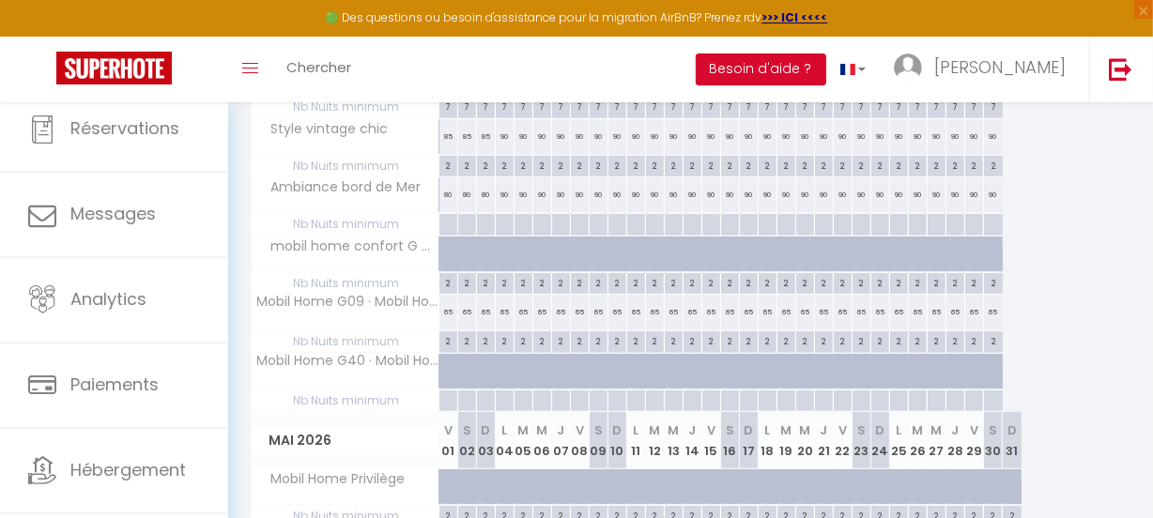
click at [448, 221] on div at bounding box center [447, 225] width 19 height 22
type input "Mer 01 Avril 2026"
type input "Jeu 02 Avril 2026"
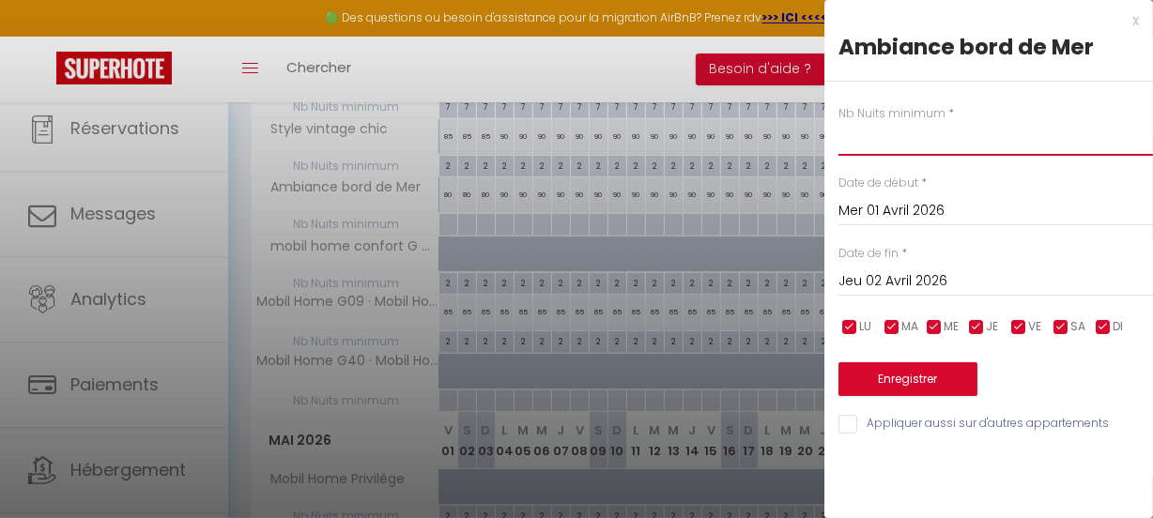
click at [868, 134] on input "text" at bounding box center [995, 139] width 314 height 34
type input "2"
click at [1092, 285] on input "Jeu 02 Avril 2026" at bounding box center [995, 281] width 314 height 24
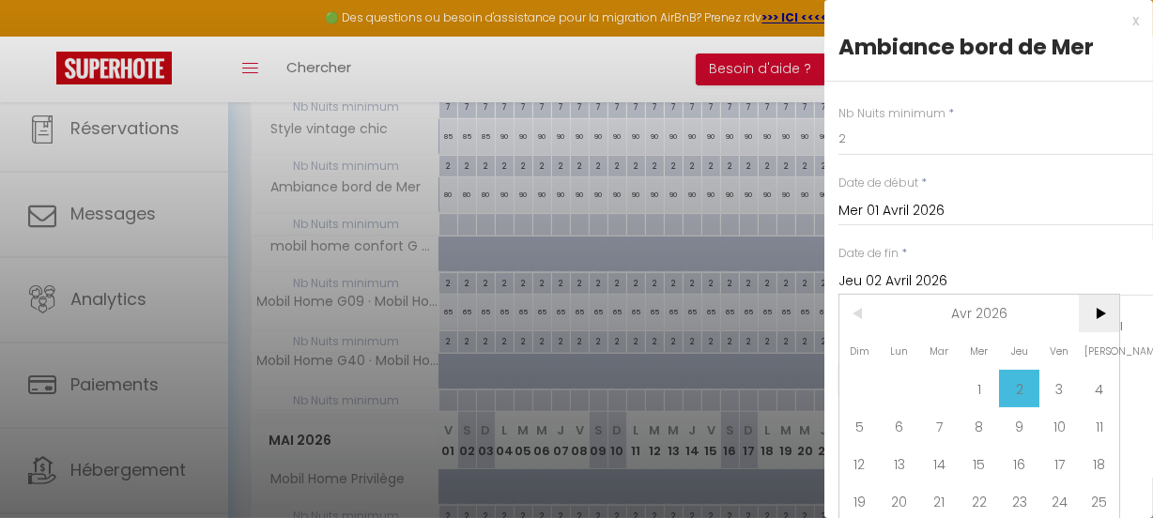
click at [1098, 304] on span ">" at bounding box center [1098, 314] width 40 height 38
click at [1103, 463] on span "20" at bounding box center [1098, 464] width 40 height 38
type input "Sam 20 Juin 2026"
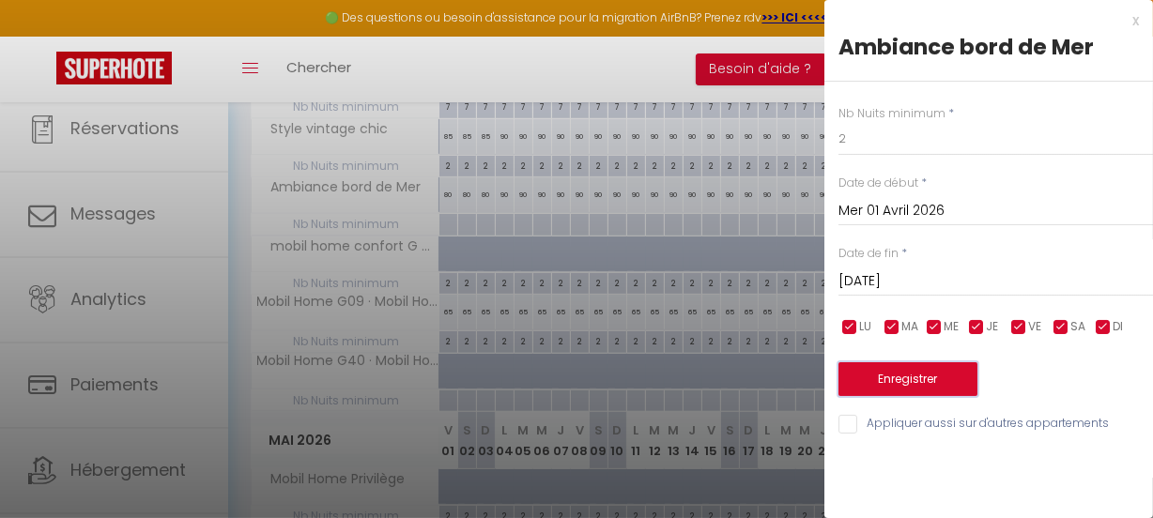
click at [881, 375] on button "Enregistrer" at bounding box center [907, 379] width 139 height 34
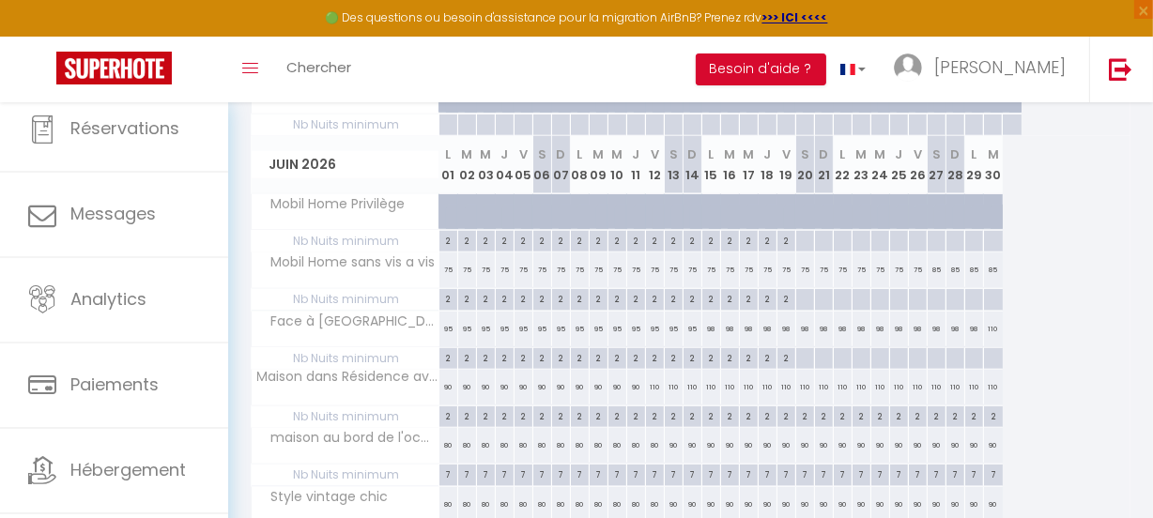
scroll to position [1535, 0]
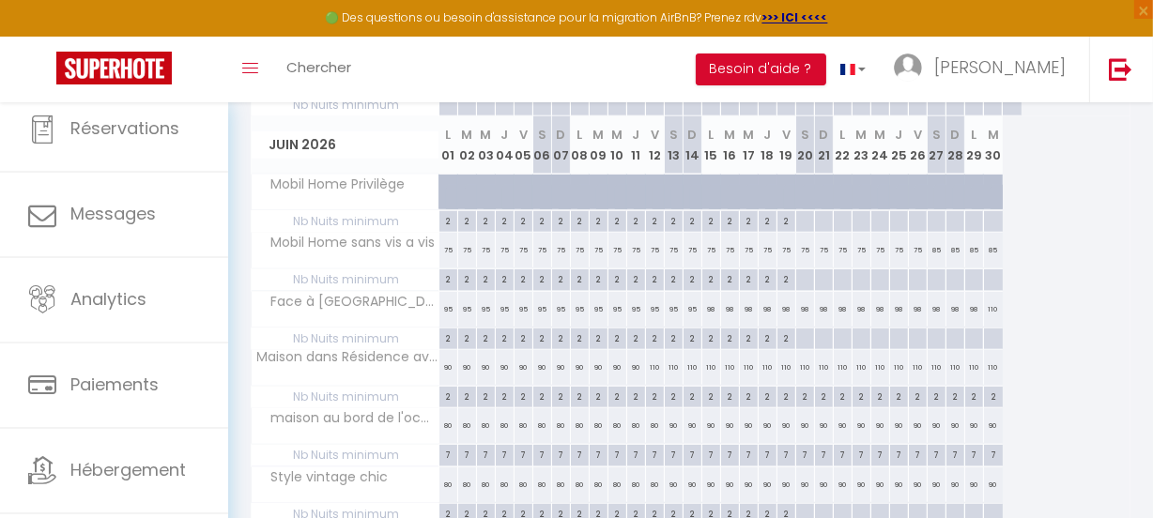
click at [806, 218] on div at bounding box center [804, 222] width 19 height 22
type input "Sam 20 Juin 2026"
type input "Dim 21 Juin 2026"
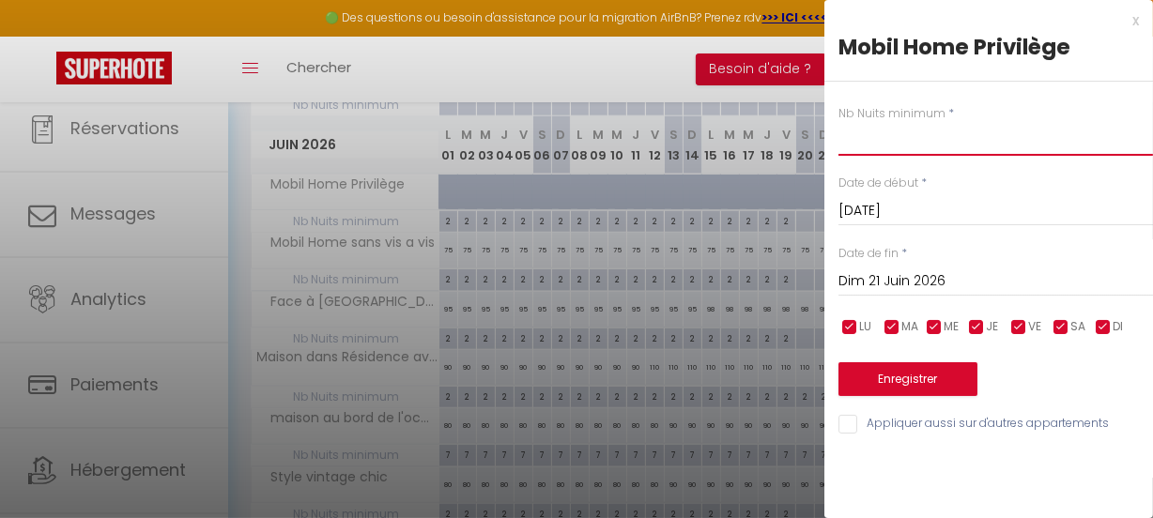
click at [891, 140] on input "text" at bounding box center [995, 139] width 314 height 34
type input "7"
click at [1052, 278] on input "Dim 21 Juin 2026" at bounding box center [995, 281] width 314 height 24
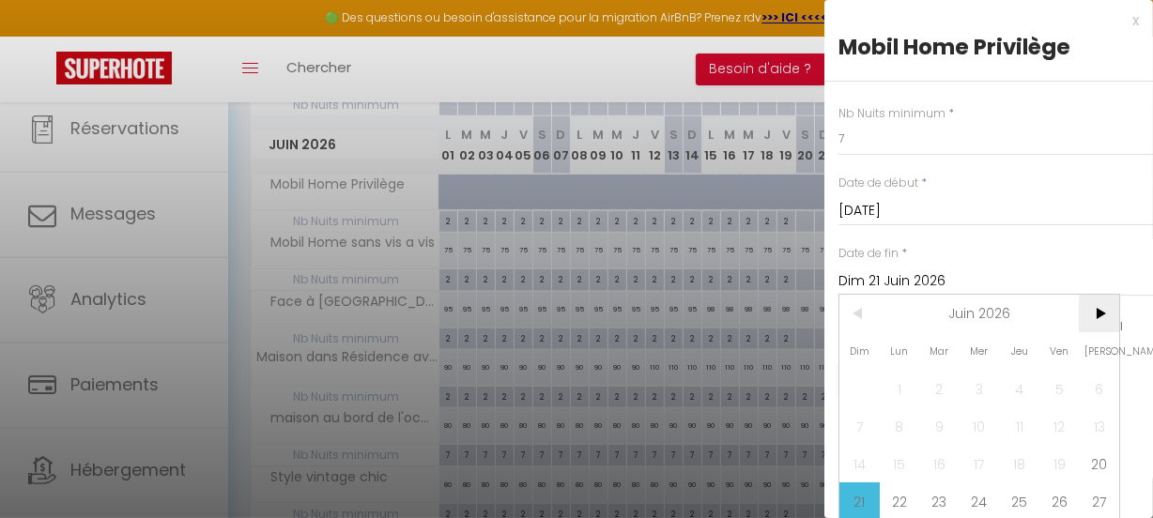
click at [1098, 313] on span ">" at bounding box center [1098, 314] width 40 height 38
click at [1094, 310] on span ">" at bounding box center [1098, 314] width 40 height 38
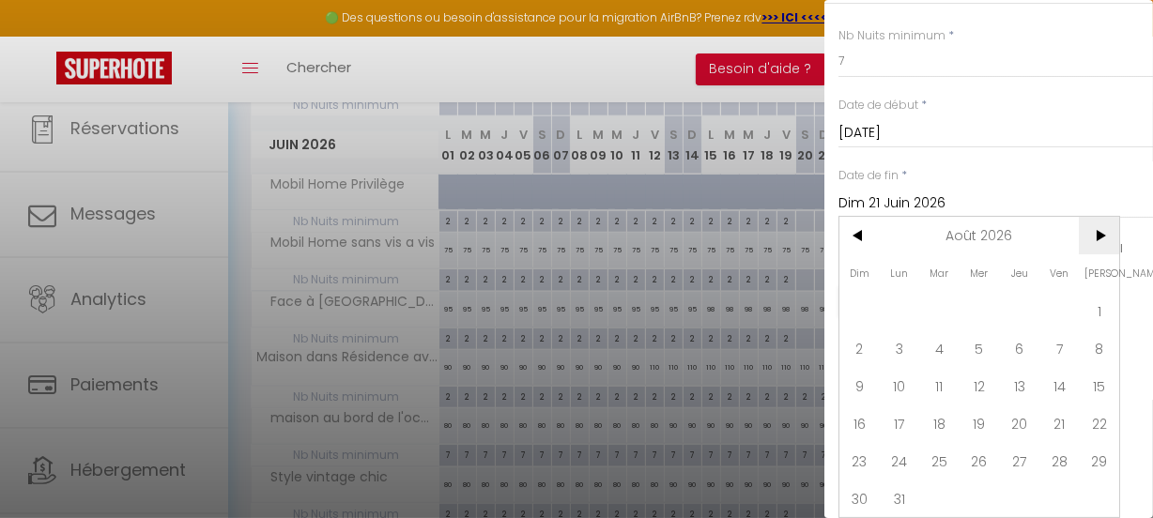
scroll to position [90, 0]
click at [1097, 445] on span "29" at bounding box center [1098, 461] width 40 height 38
type input "Sam 29 Août 2026"
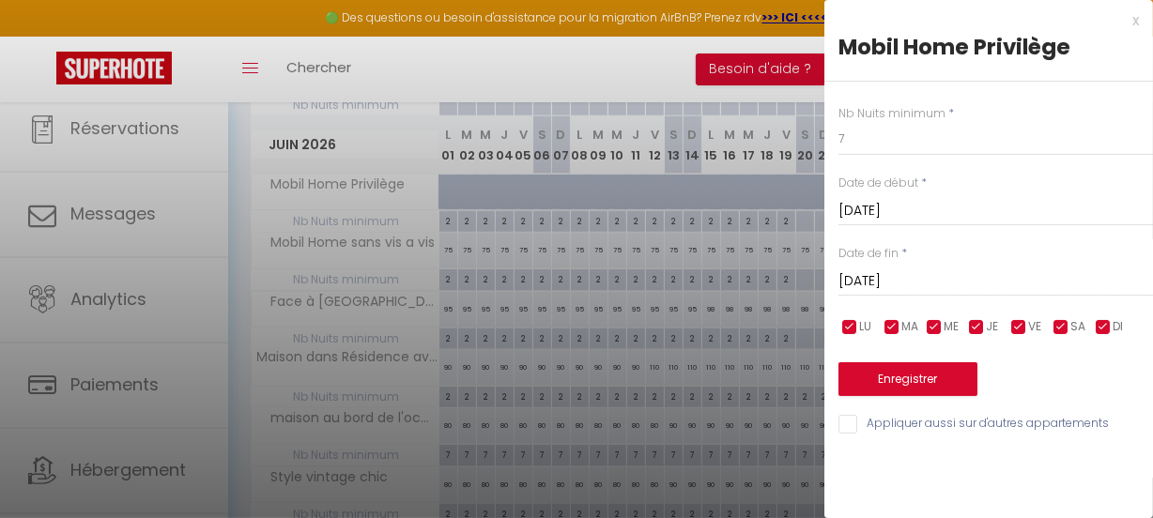
scroll to position [0, 0]
click at [915, 374] on button "Enregistrer" at bounding box center [907, 379] width 139 height 34
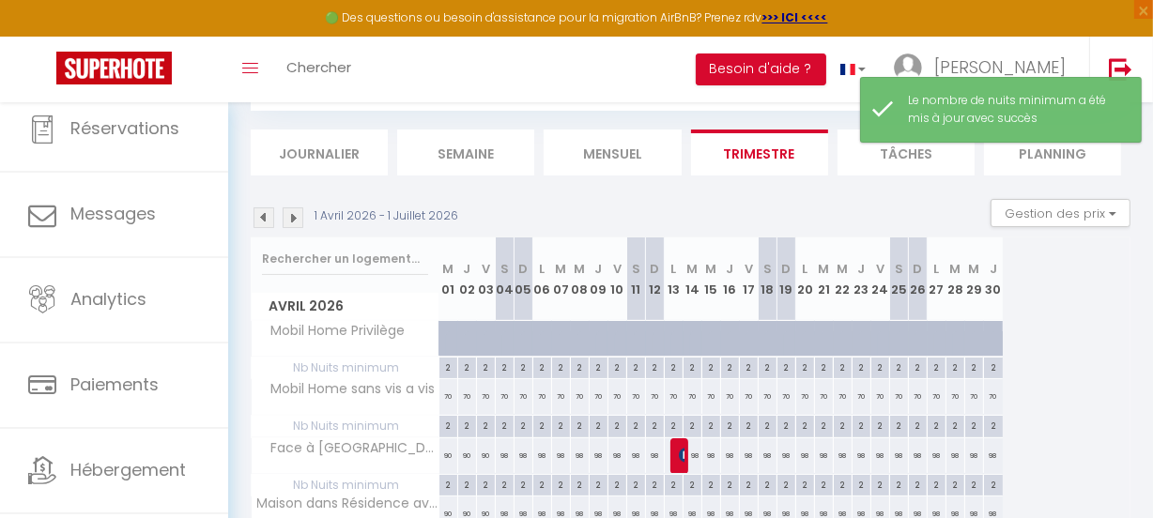
scroll to position [1535, 0]
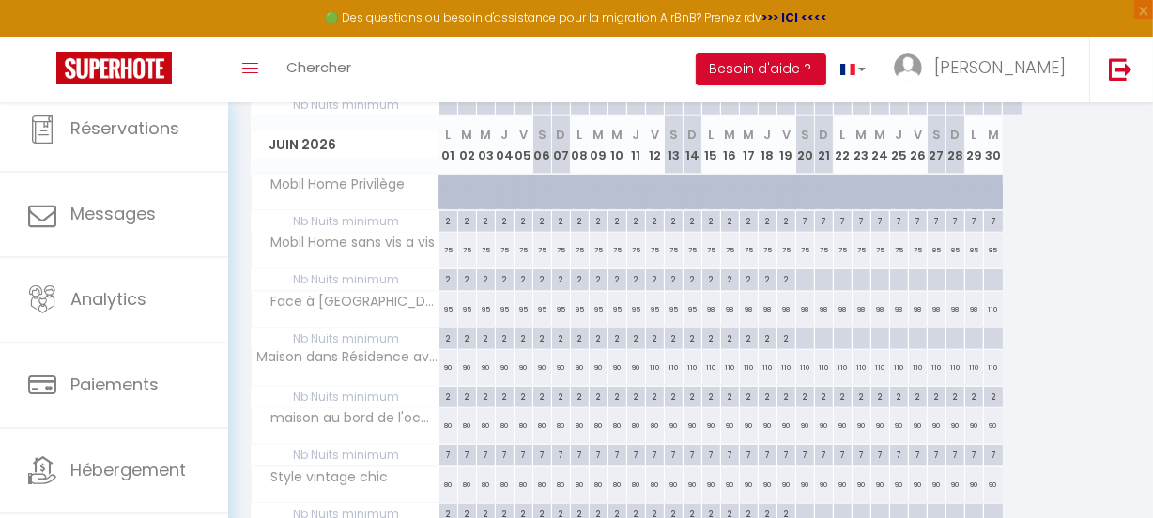
click at [799, 332] on div at bounding box center [804, 339] width 19 height 22
type input "Sam 20 Juin 2026"
type input "Dim 21 Juin 2026"
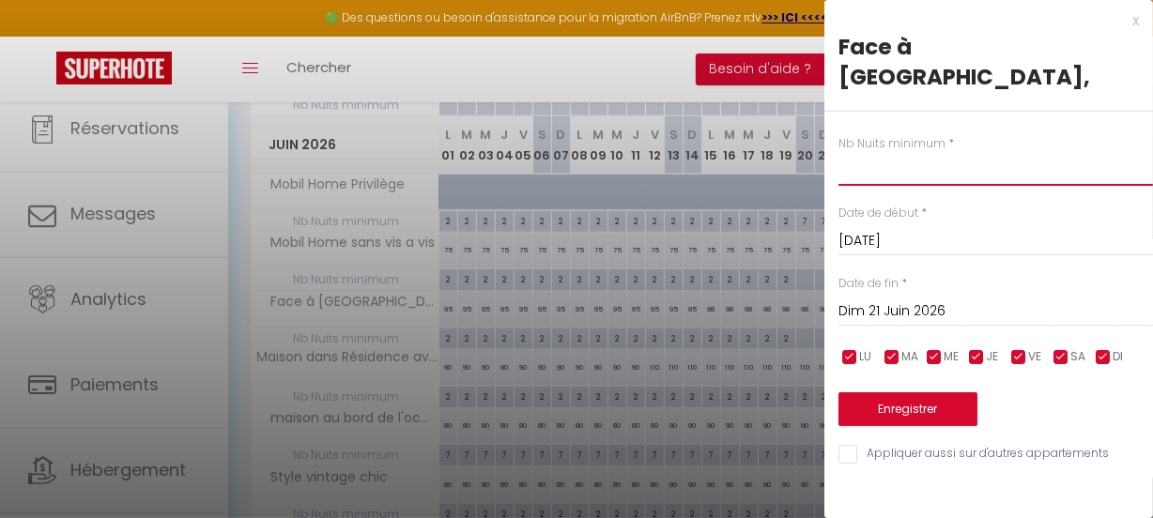
click at [970, 152] on input "text" at bounding box center [995, 169] width 314 height 34
type input "7"
click at [1067, 299] on input "Dim 21 Juin 2026" at bounding box center [995, 311] width 314 height 24
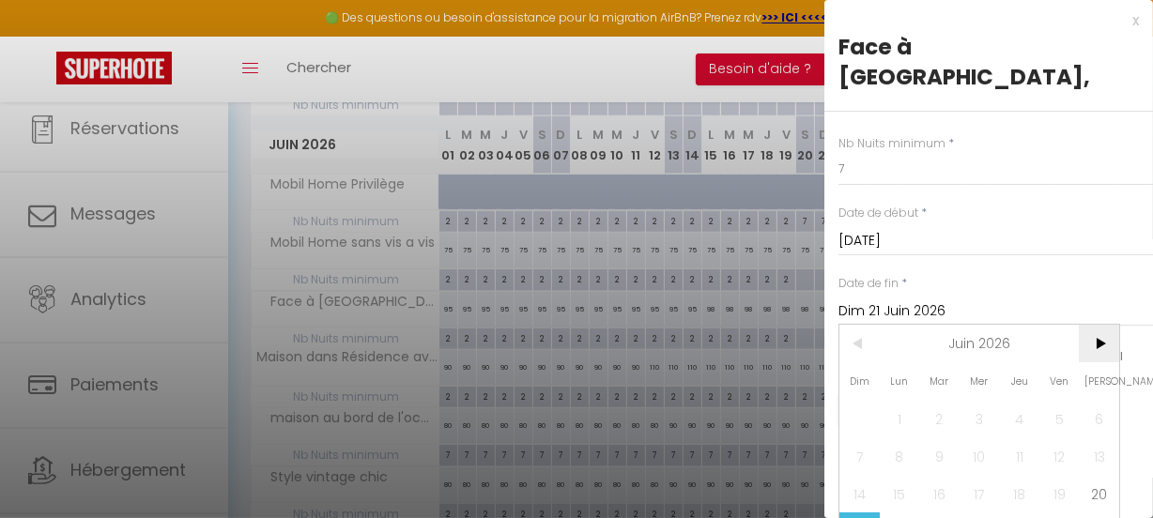
click at [1098, 325] on span ">" at bounding box center [1098, 344] width 40 height 38
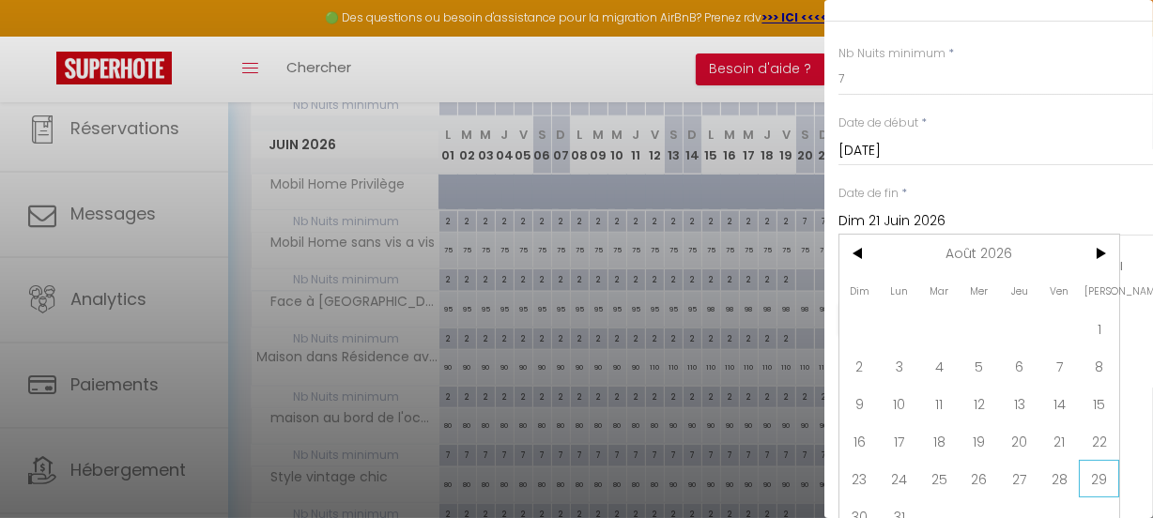
click at [1098, 460] on span "29" at bounding box center [1098, 479] width 40 height 38
type input "Sam 29 Août 2026"
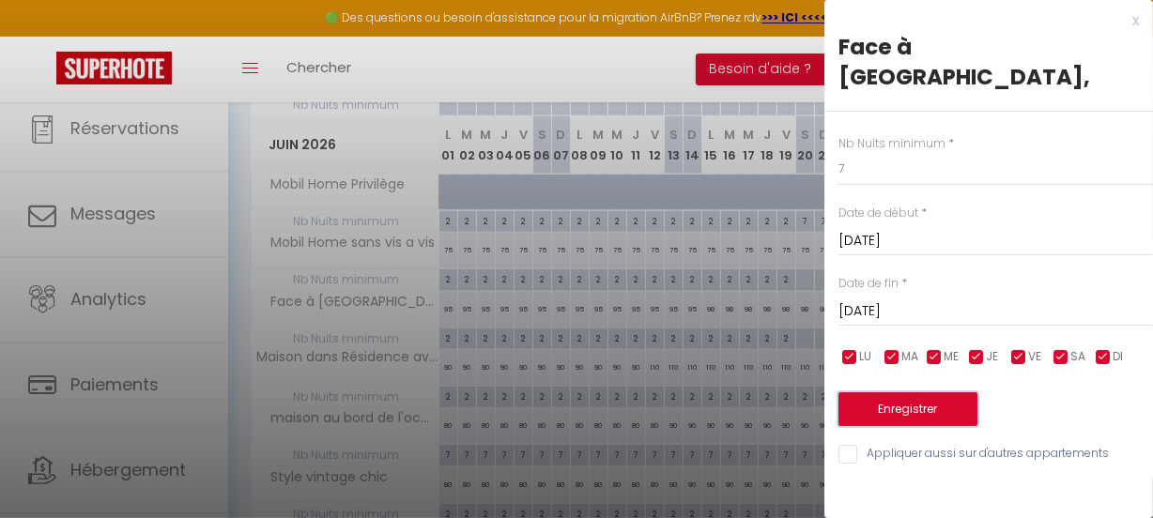
click at [906, 392] on button "Enregistrer" at bounding box center [907, 409] width 139 height 34
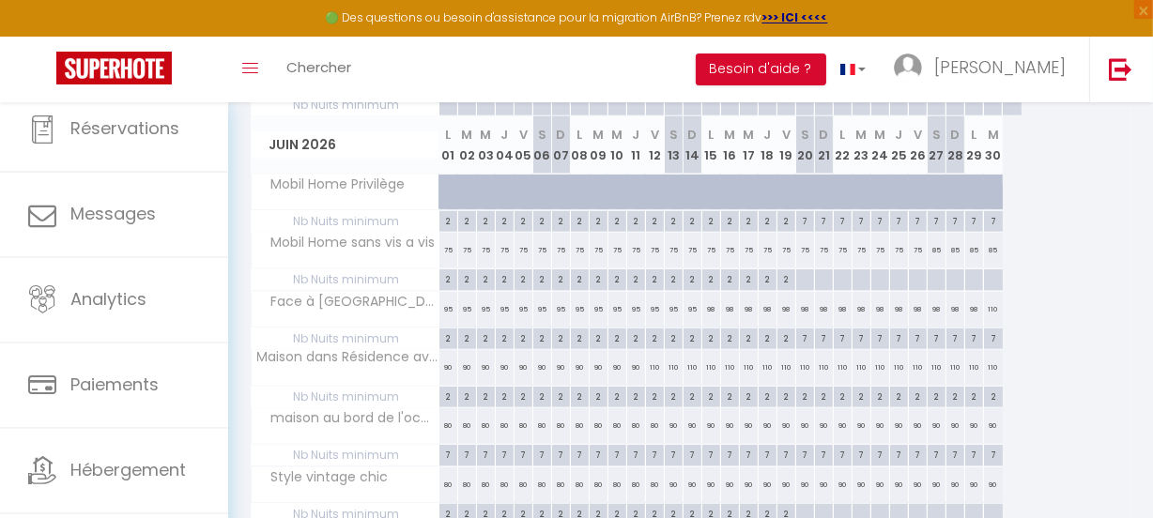
click at [807, 272] on div at bounding box center [804, 280] width 19 height 22
type input "Sam 20 Juin 2026"
type input "Dim 21 Juin 2026"
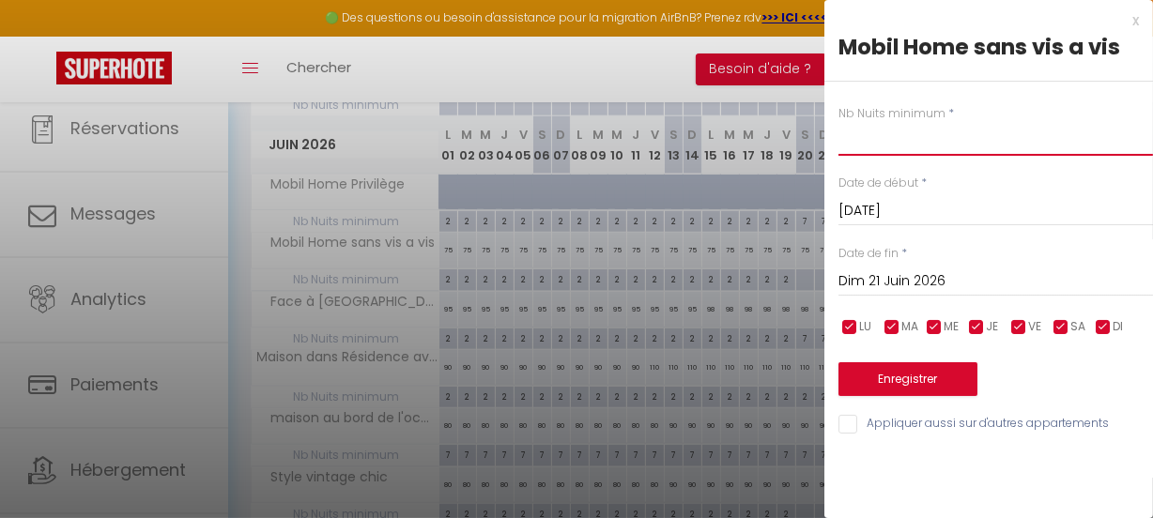
click at [904, 139] on input "text" at bounding box center [995, 139] width 314 height 34
type input "7"
click at [1035, 265] on div "Dim 21 Juin 2026 < Juin 2026 > Dim Lun Mar Mer Jeu Ven Sam 1 2 3 4 5 6 7 8 9 10…" at bounding box center [995, 280] width 314 height 34
click at [1047, 280] on input "Dim 21 Juin 2026" at bounding box center [995, 281] width 314 height 24
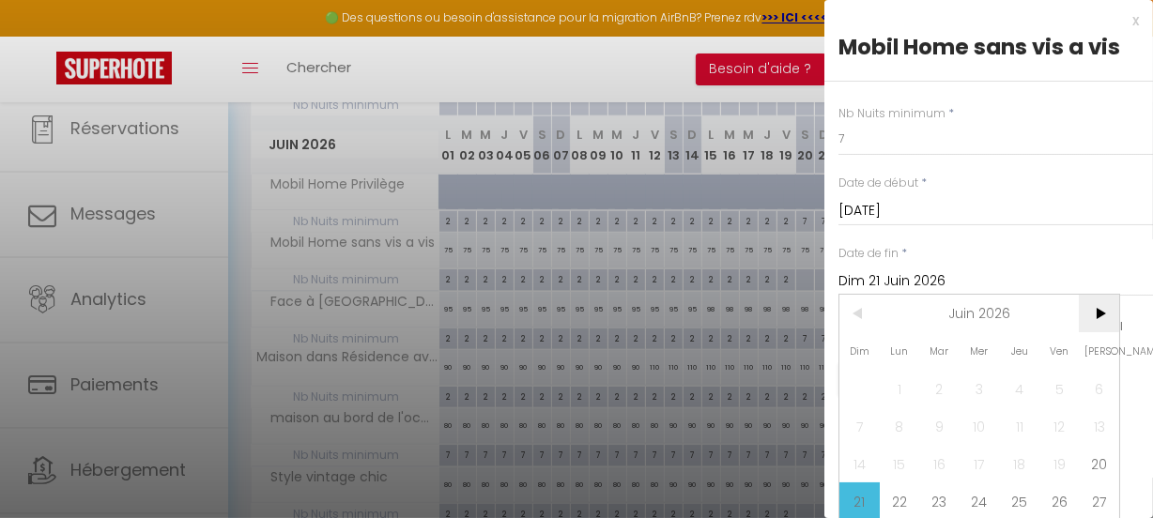
click at [1094, 313] on span ">" at bounding box center [1098, 314] width 40 height 38
click at [1095, 313] on span ">" at bounding box center [1098, 314] width 40 height 38
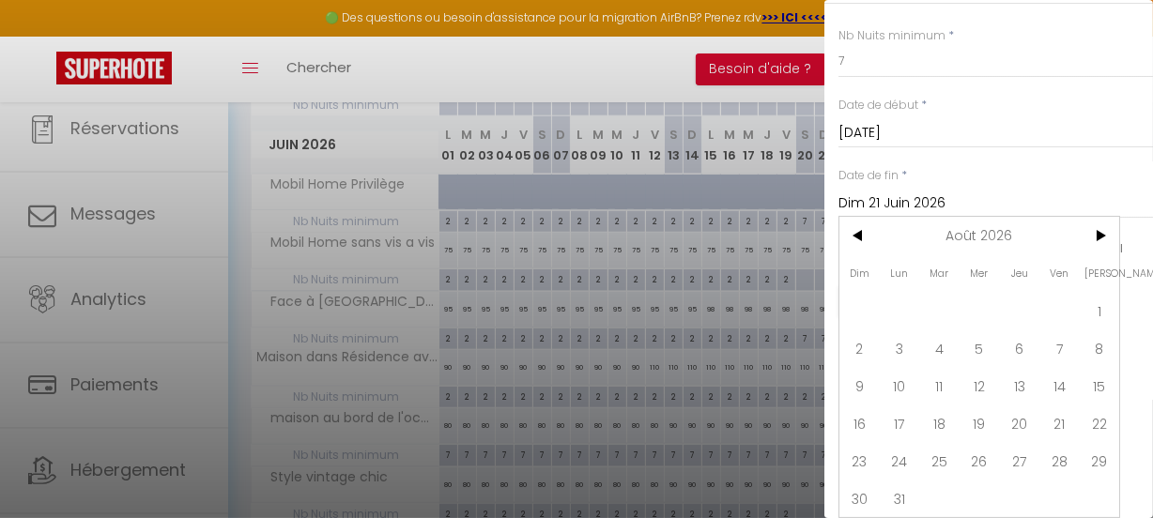
scroll to position [90, 0]
click at [1095, 442] on span "29" at bounding box center [1098, 461] width 40 height 38
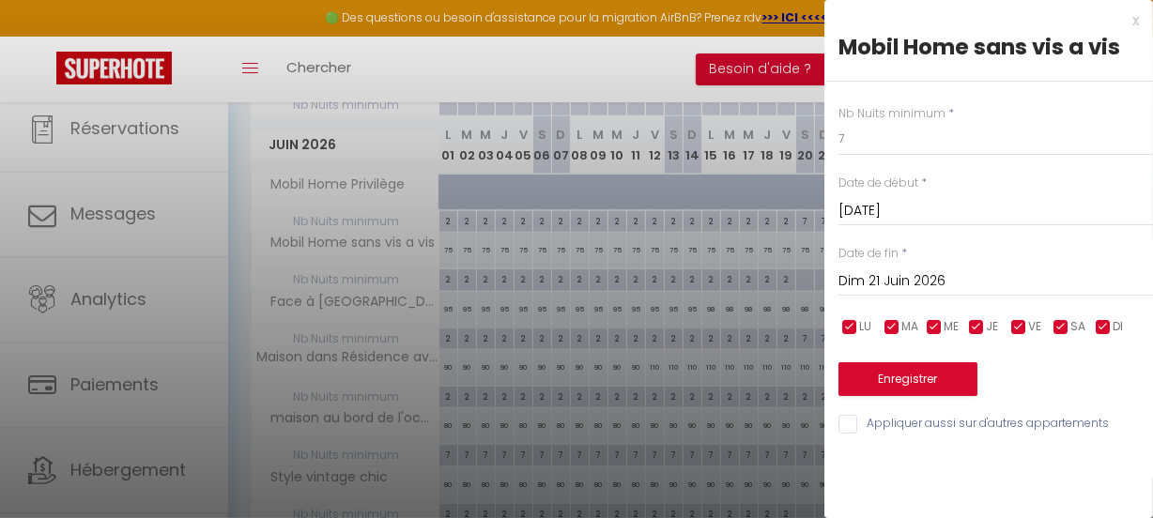
type input "Sam 29 Août 2026"
click at [883, 382] on button "Enregistrer" at bounding box center [907, 379] width 139 height 34
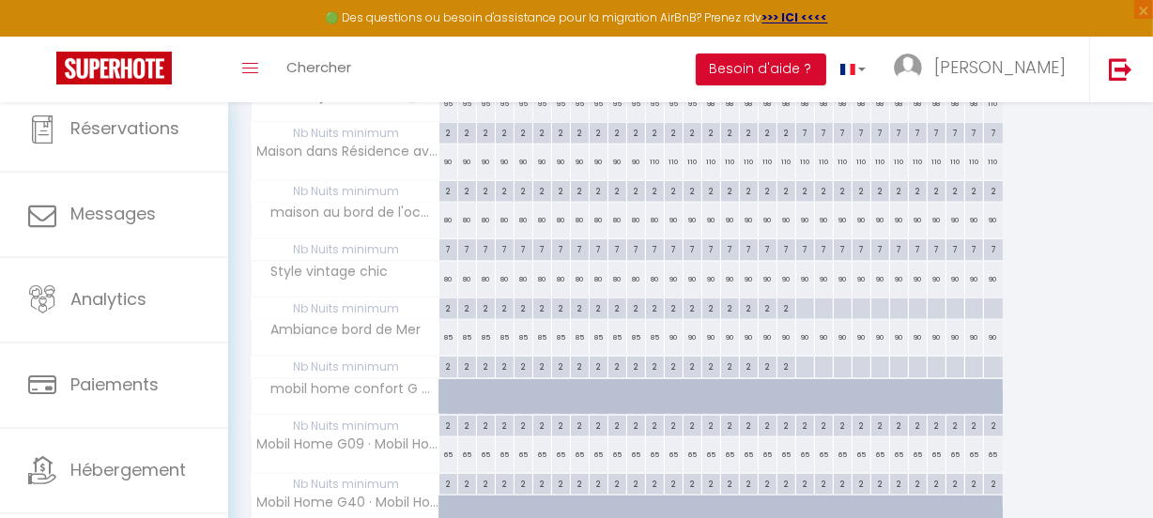
scroll to position [1792, 0]
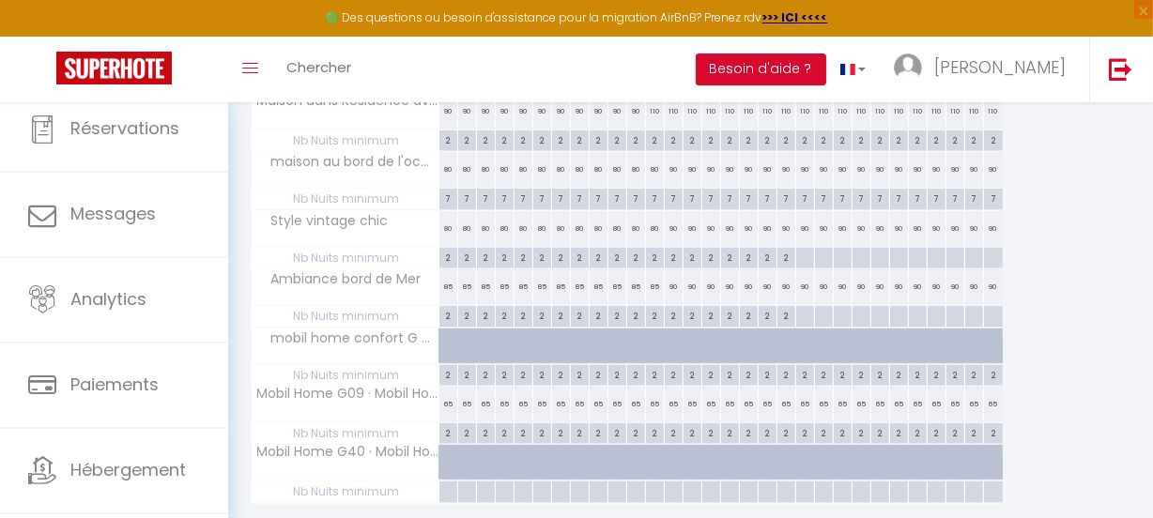
click at [802, 252] on div at bounding box center [804, 259] width 19 height 22
type input "Sam 20 Juin 2026"
type input "Dim 21 Juin 2026"
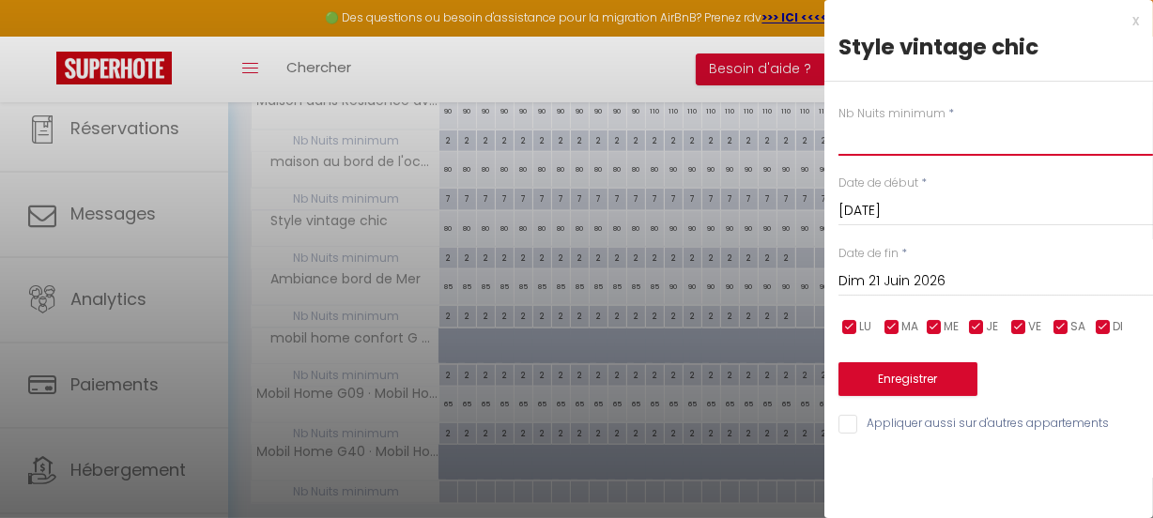
click at [878, 140] on input "text" at bounding box center [995, 139] width 314 height 34
type input "7"
click at [1071, 287] on input "Dim 21 Juin 2026" at bounding box center [995, 281] width 314 height 24
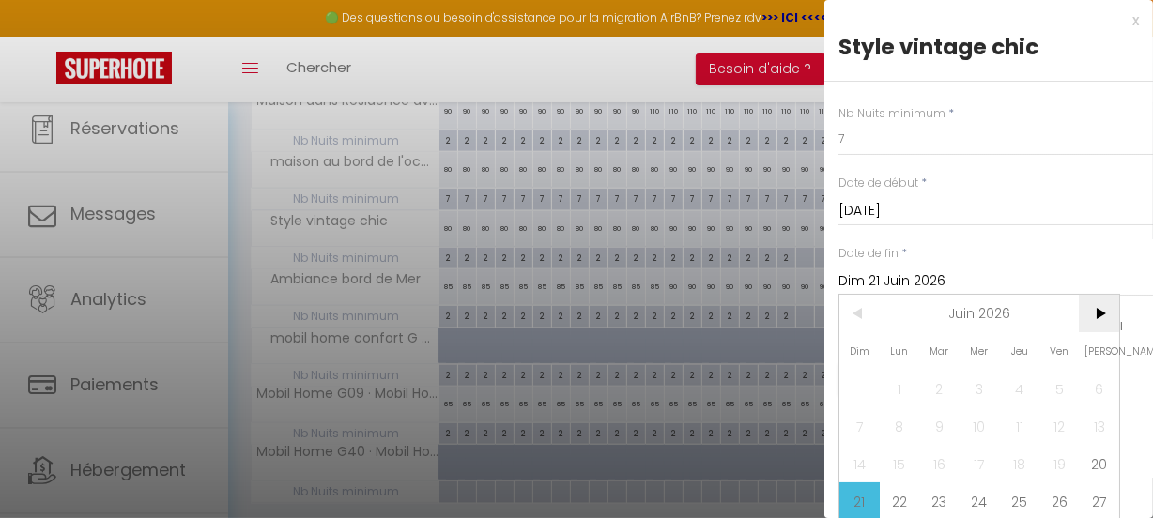
click at [1092, 305] on span ">" at bounding box center [1098, 314] width 40 height 38
click at [1095, 306] on span ">" at bounding box center [1098, 314] width 40 height 38
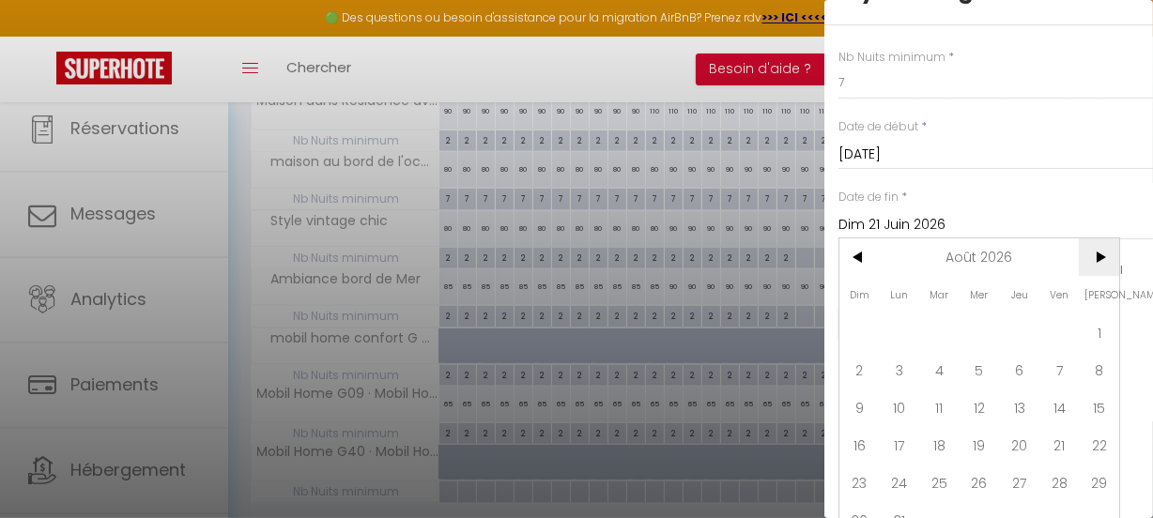
scroll to position [90, 0]
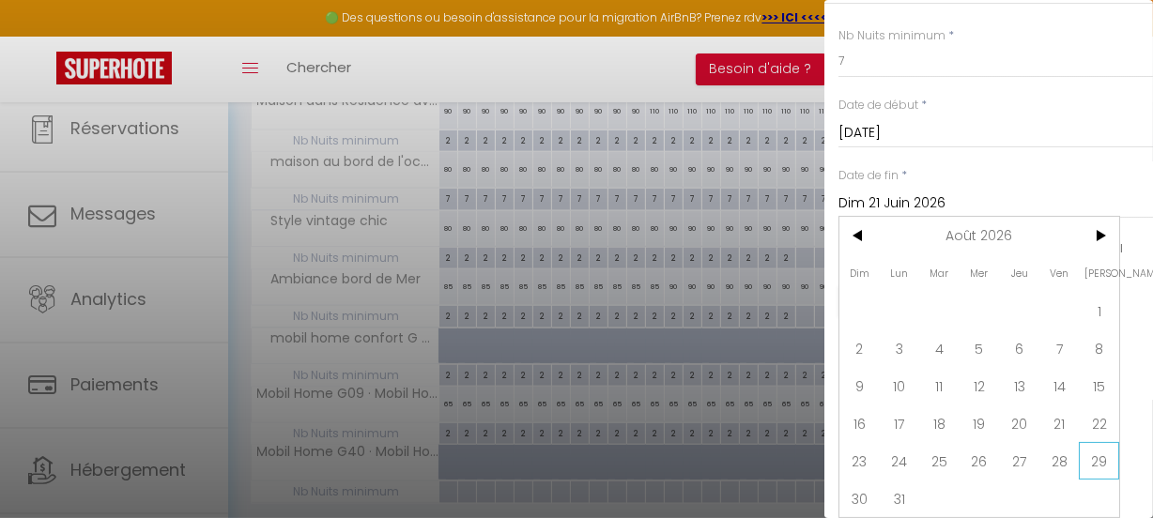
click at [1099, 444] on span "29" at bounding box center [1098, 461] width 40 height 38
type input "Sam 29 Août 2026"
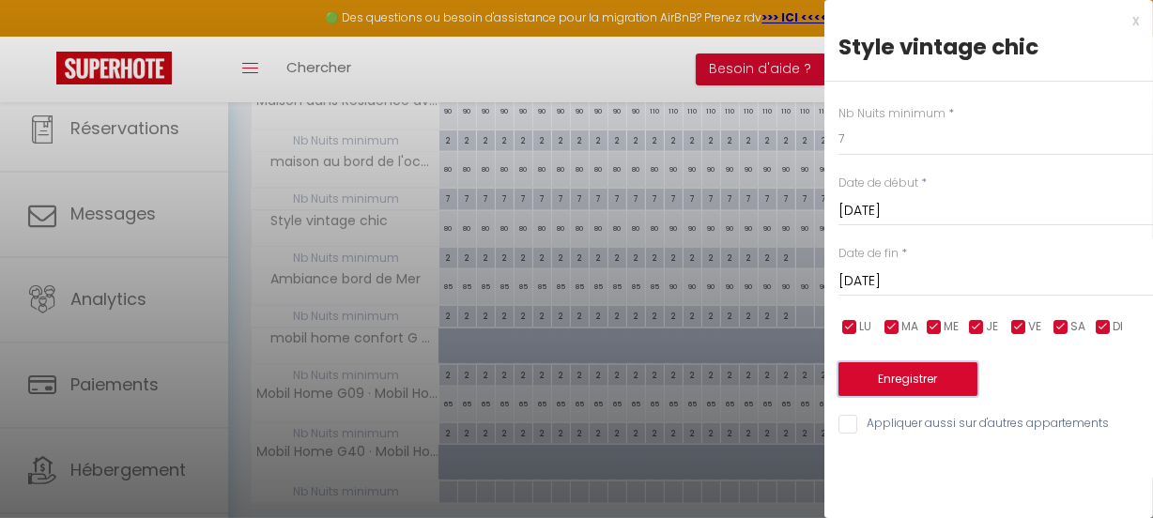
click at [941, 375] on button "Enregistrer" at bounding box center [907, 379] width 139 height 34
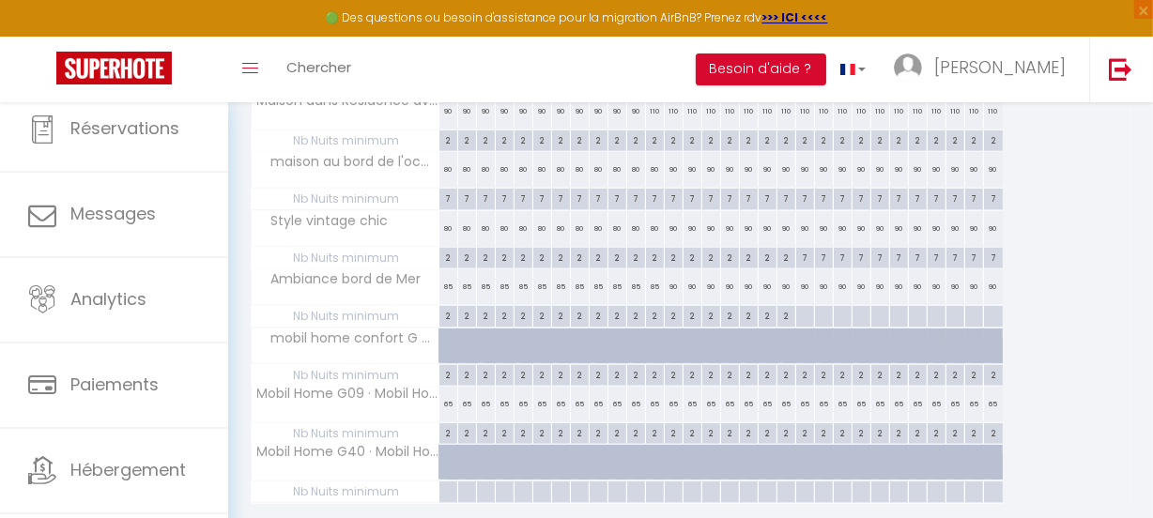
click at [803, 313] on div at bounding box center [804, 317] width 19 height 22
type input "Sam 20 Juin 2026"
type input "Dim 21 Juin 2026"
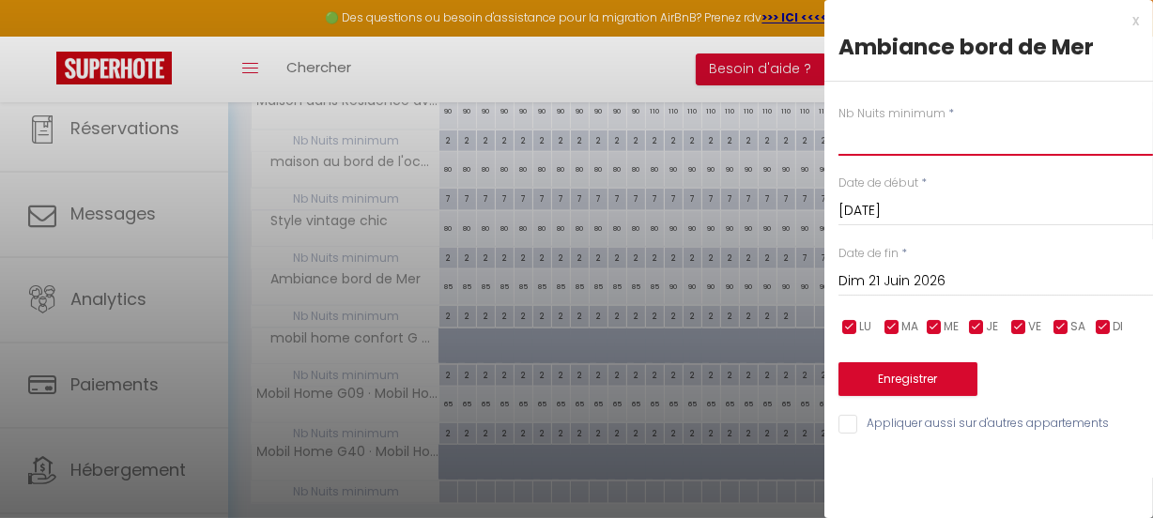
click at [886, 149] on input "text" at bounding box center [995, 139] width 314 height 34
type input "7"
click at [1064, 269] on input "Dim 21 Juin 2026" at bounding box center [995, 281] width 314 height 24
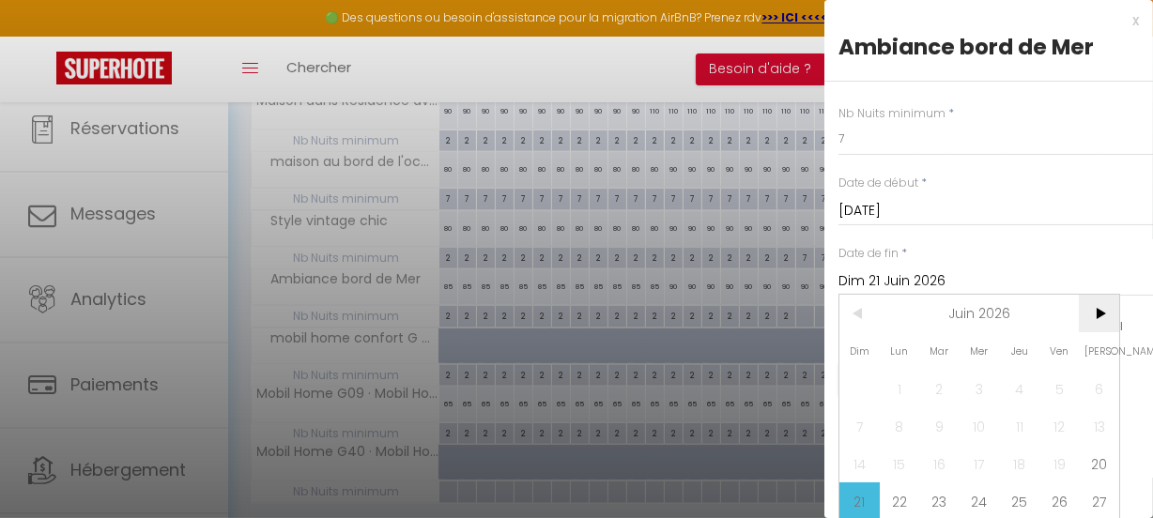
click at [1098, 311] on span ">" at bounding box center [1098, 314] width 40 height 38
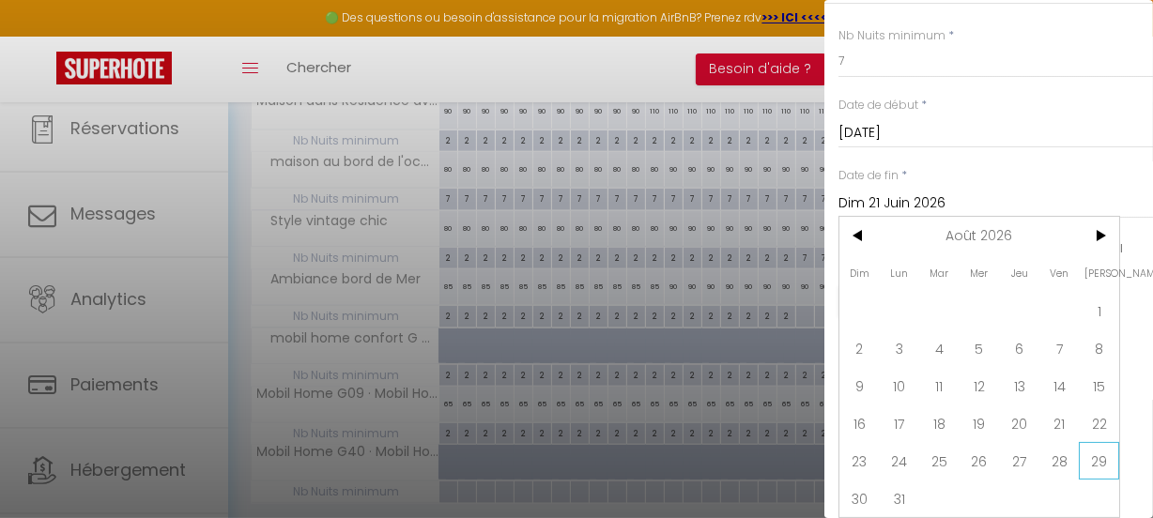
click at [1096, 449] on span "29" at bounding box center [1098, 461] width 40 height 38
type input "Sam 29 Août 2026"
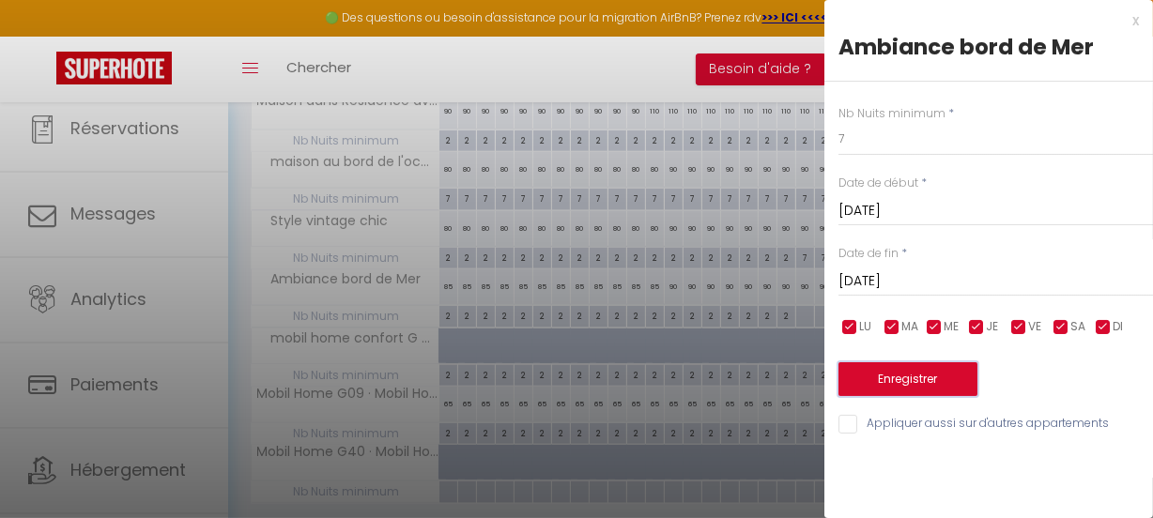
click at [898, 374] on button "Enregistrer" at bounding box center [907, 379] width 139 height 34
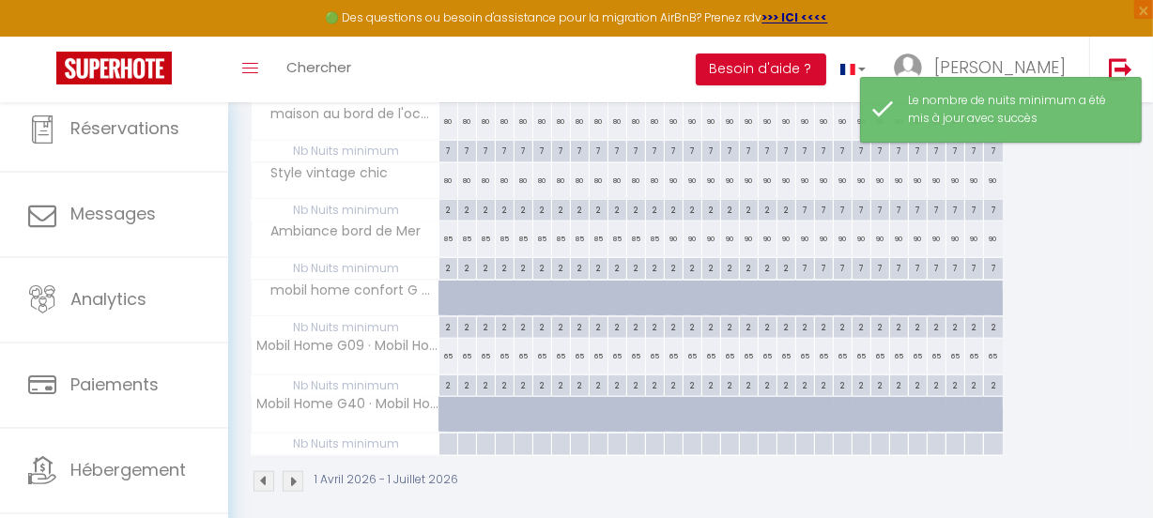
scroll to position [1861, 0]
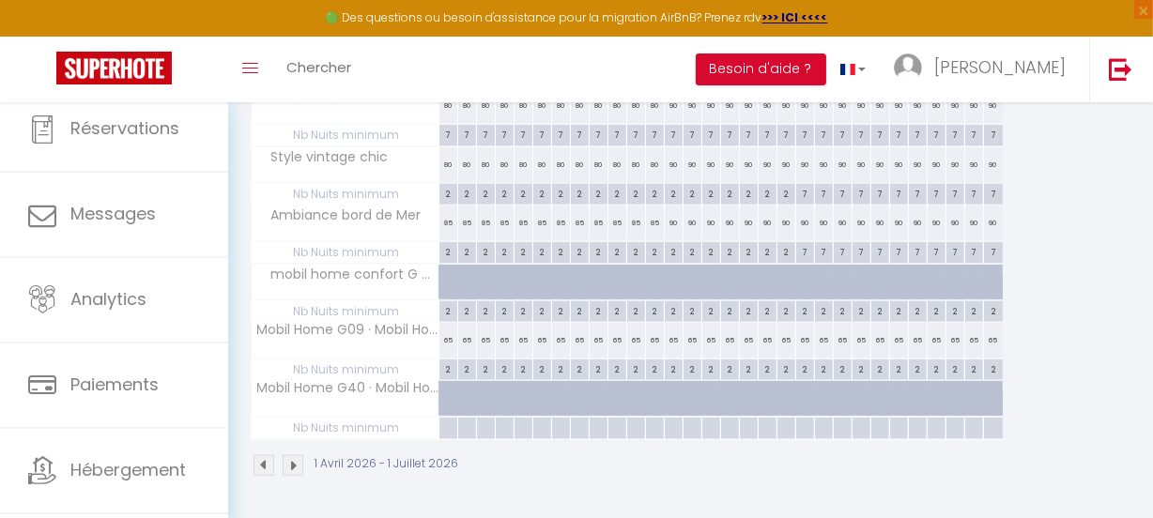
click at [294, 455] on img at bounding box center [293, 465] width 21 height 21
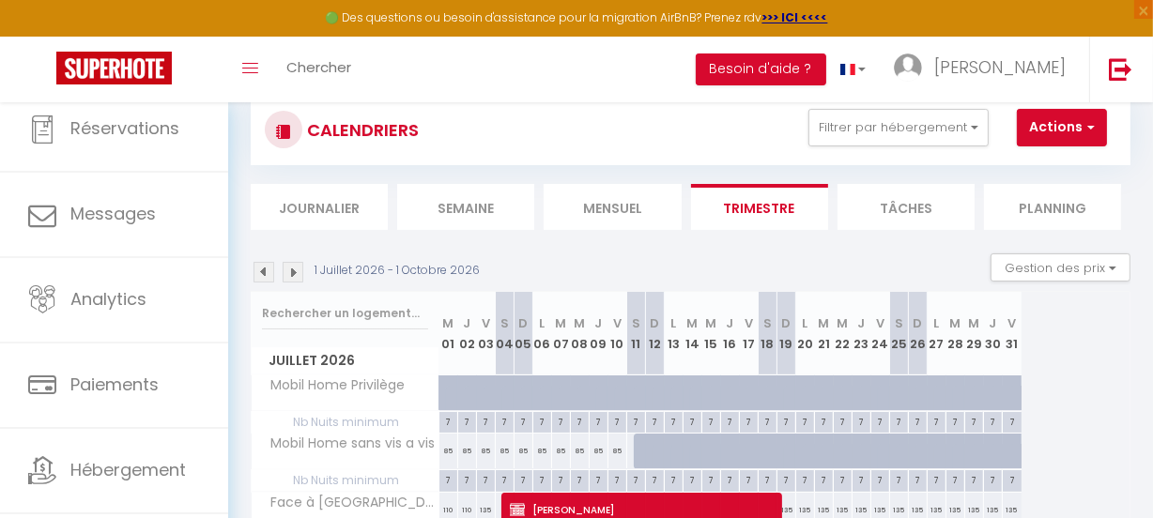
scroll to position [0, 0]
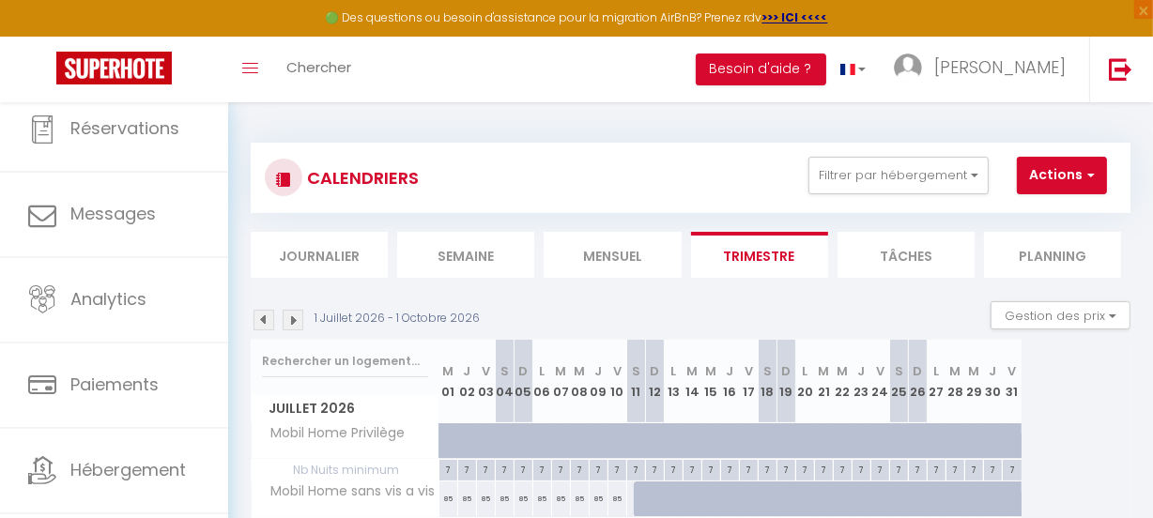
click at [263, 319] on img at bounding box center [263, 320] width 21 height 21
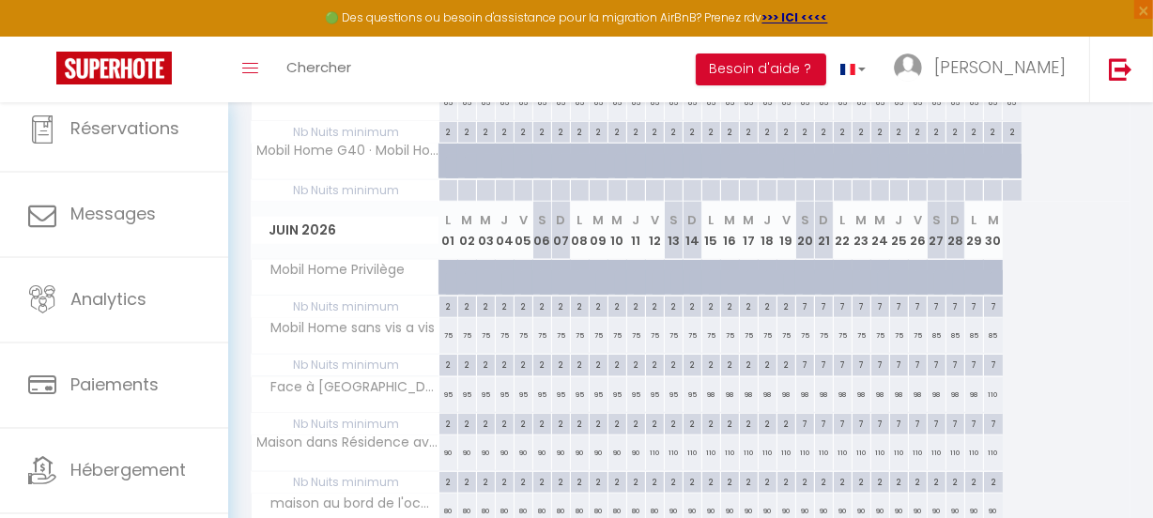
scroll to position [1535, 0]
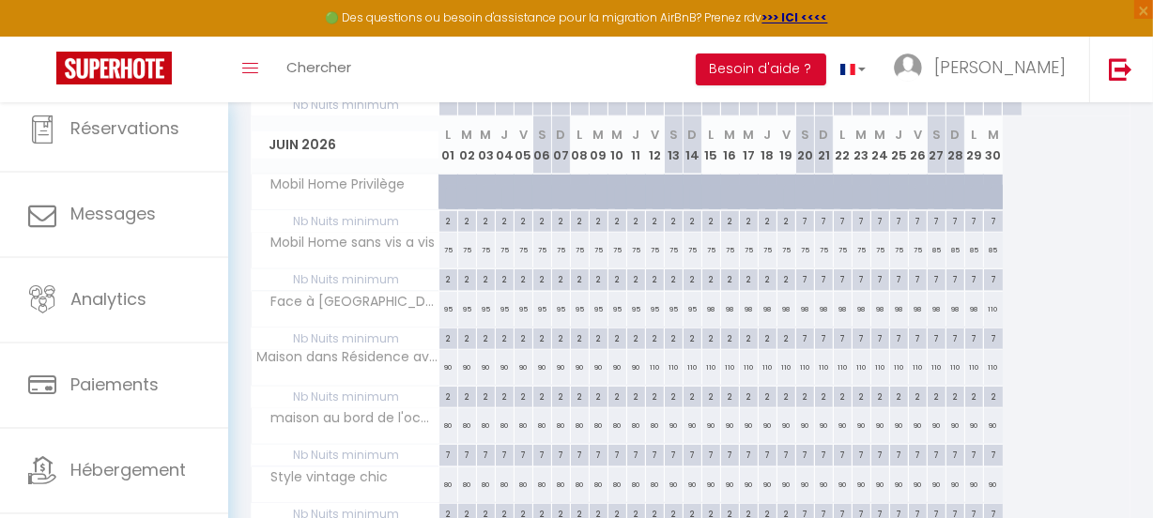
click at [804, 393] on div "2" at bounding box center [805, 396] width 18 height 18
type input "2"
type input "Sam 20 Juin 2026"
type input "Dim 21 Juin 2026"
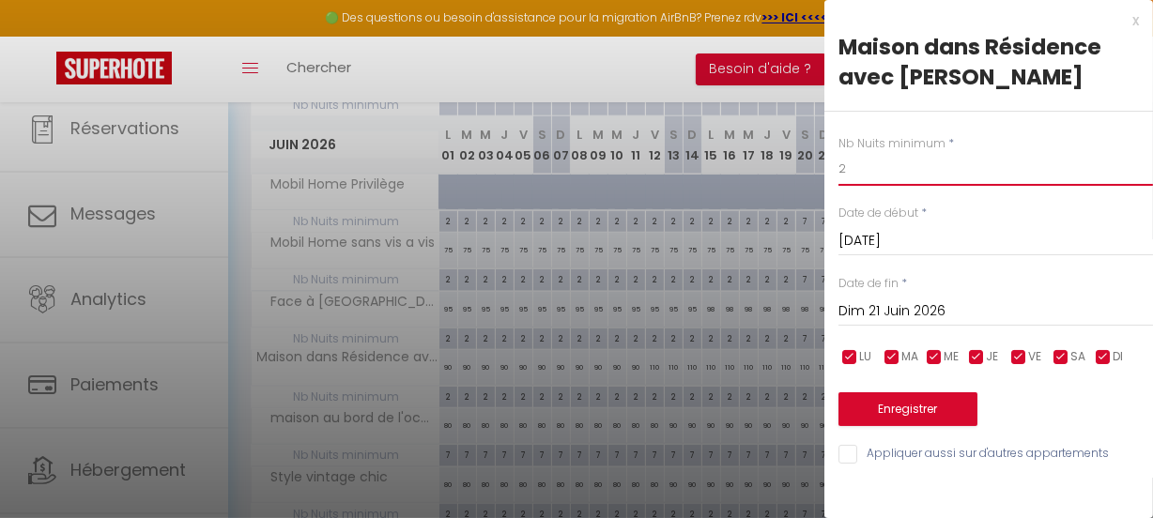
drag, startPoint x: 856, startPoint y: 167, endPoint x: 825, endPoint y: 161, distance: 31.5
click at [825, 161] on div "Nb Nuits minimum * 2 Date de début * Sam 20 Juin 2026 < Juin 2026 > Dim Lun Mar…" at bounding box center [988, 289] width 328 height 355
type input "7"
click at [992, 309] on input "Dim 21 Juin 2026" at bounding box center [995, 311] width 314 height 24
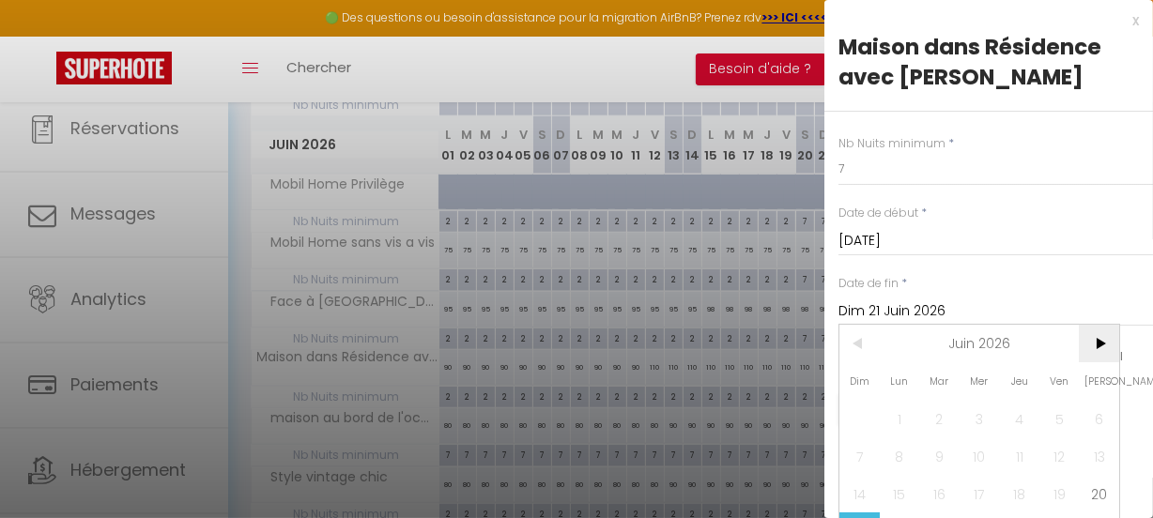
click at [1102, 342] on span ">" at bounding box center [1098, 344] width 40 height 38
click at [1101, 342] on span ">" at bounding box center [1098, 344] width 40 height 38
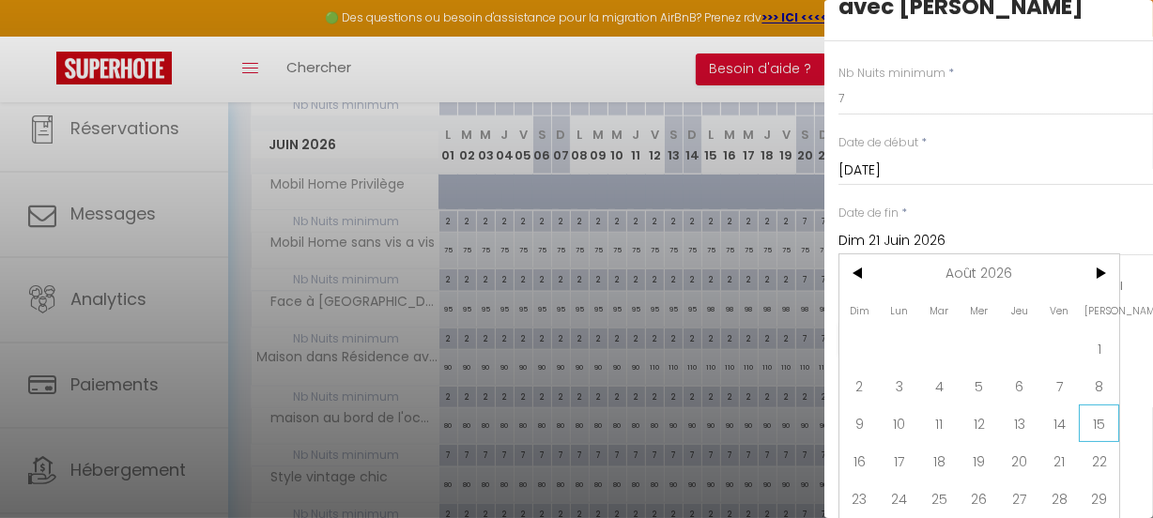
scroll to position [120, 0]
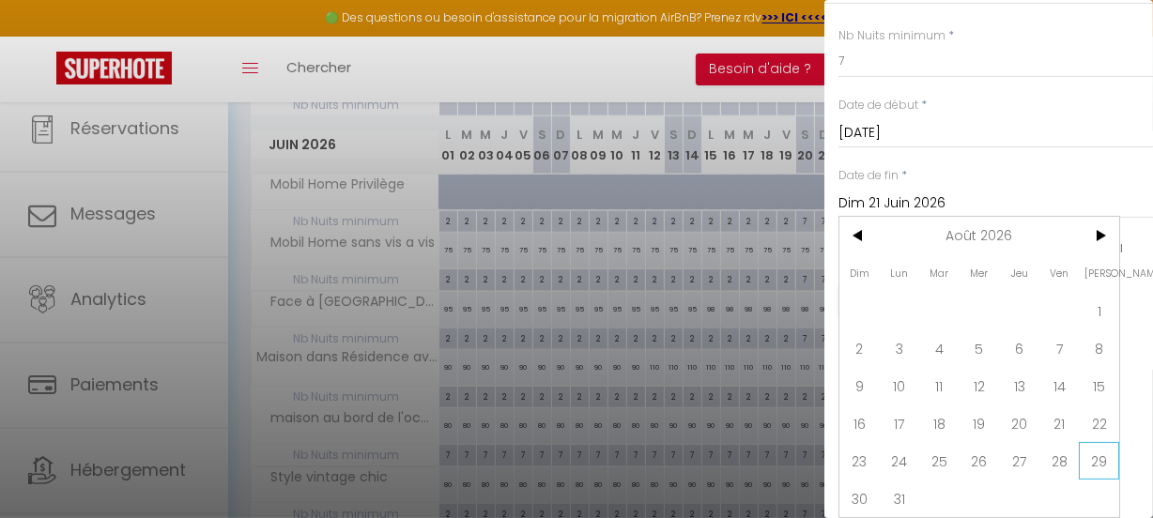
click at [1097, 442] on span "29" at bounding box center [1098, 461] width 40 height 38
type input "Sam 29 Août 2026"
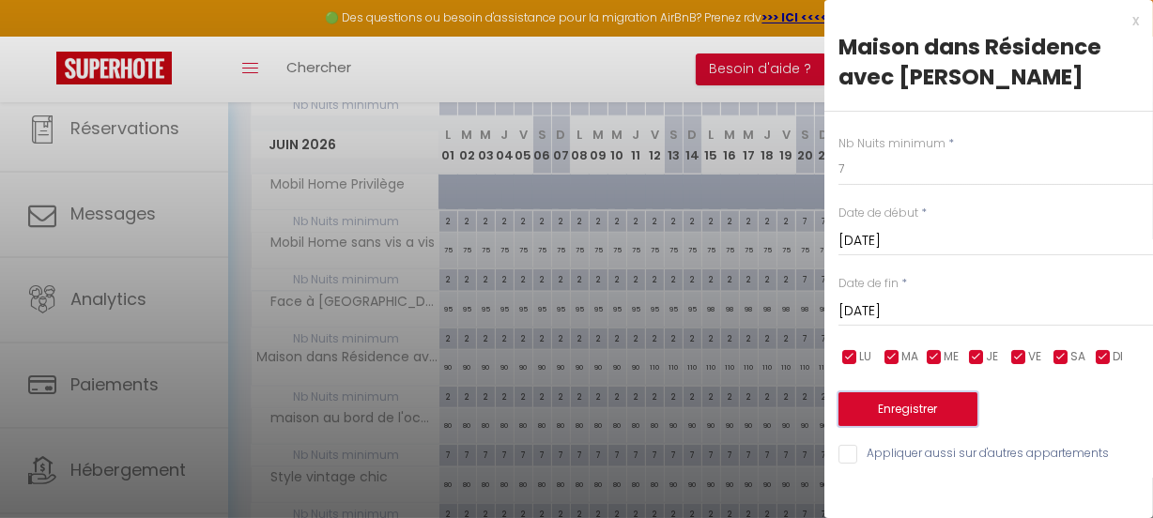
click at [905, 402] on button "Enregistrer" at bounding box center [907, 409] width 139 height 34
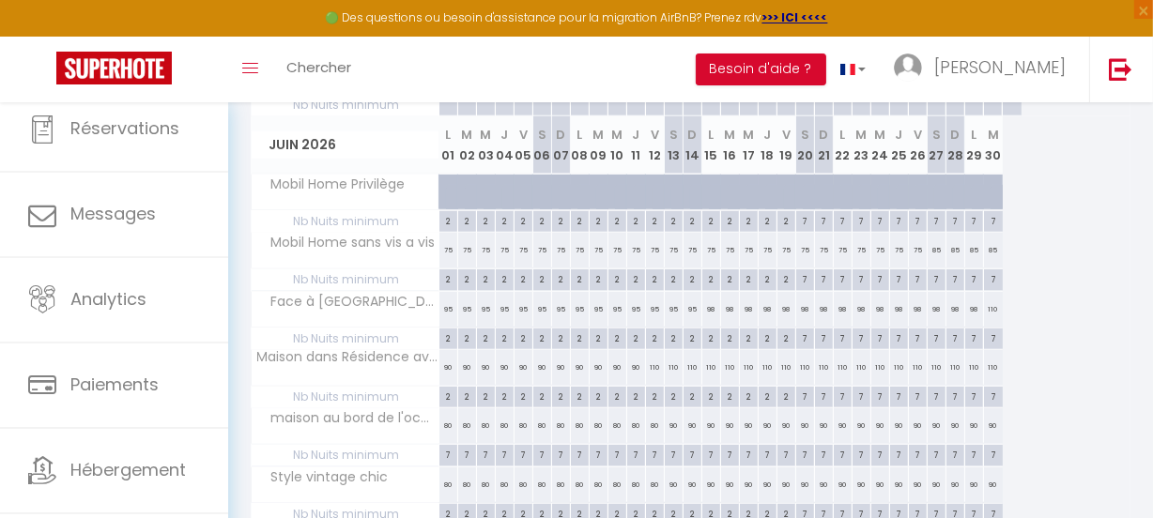
click at [710, 300] on div "98" at bounding box center [711, 309] width 19 height 35
type input "98"
type input "Lun 15 Juin 2026"
type input "Mar 16 Juin 2026"
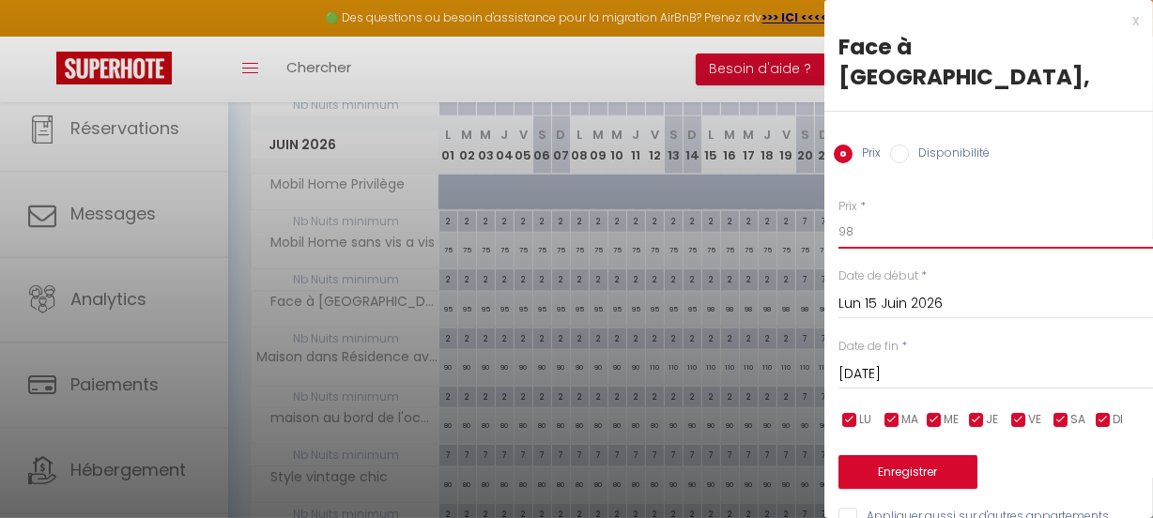
click at [853, 215] on input "98" at bounding box center [995, 232] width 314 height 34
type input "110"
click at [1011, 362] on input "Mar 16 Juin 2026" at bounding box center [995, 374] width 314 height 24
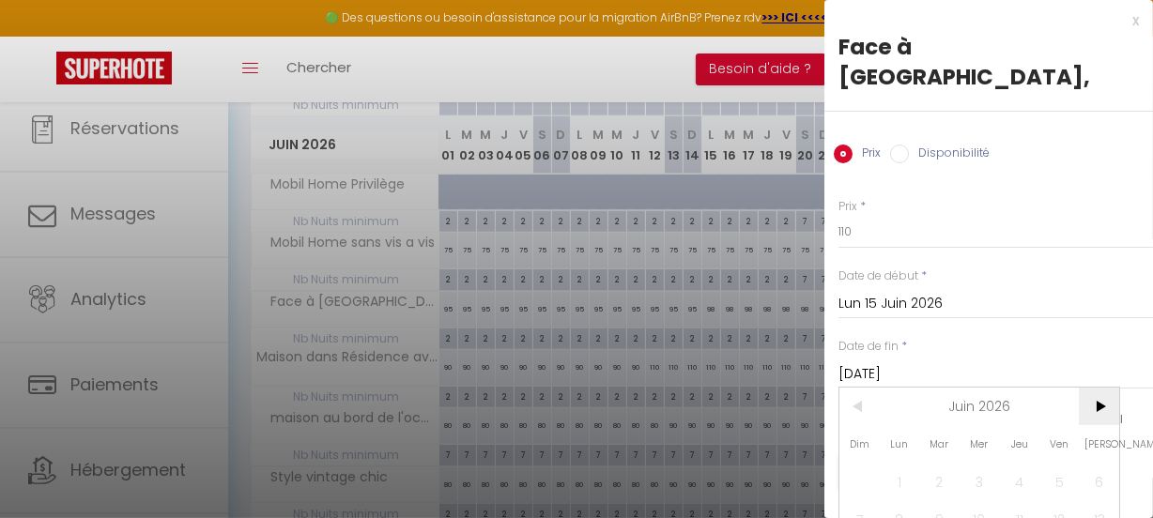
click at [1106, 388] on span ">" at bounding box center [1098, 407] width 40 height 38
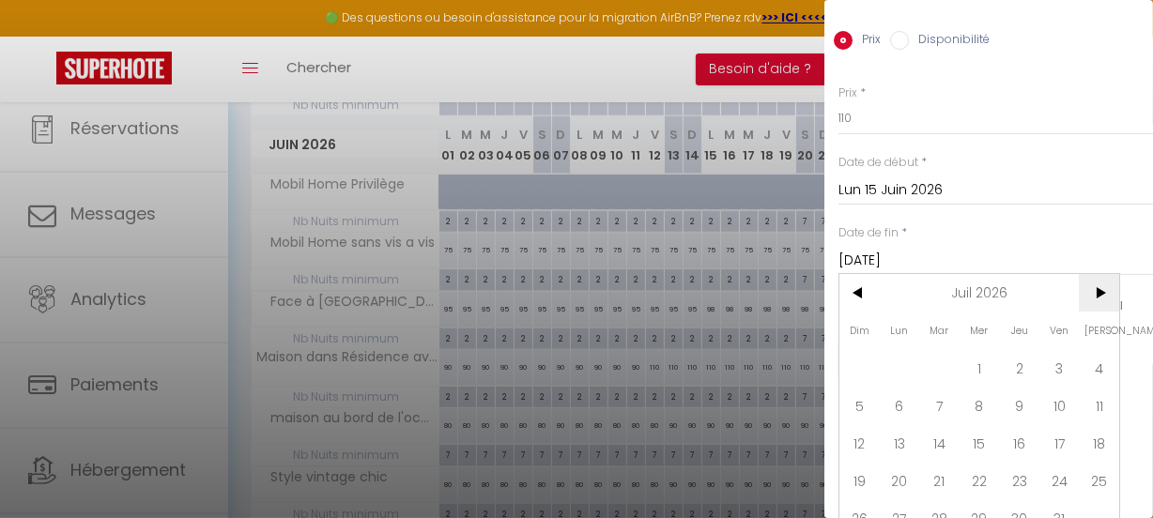
scroll to position [115, 0]
click at [1103, 386] on span "11" at bounding box center [1098, 405] width 40 height 38
type input "Sam 11 Juillet 2026"
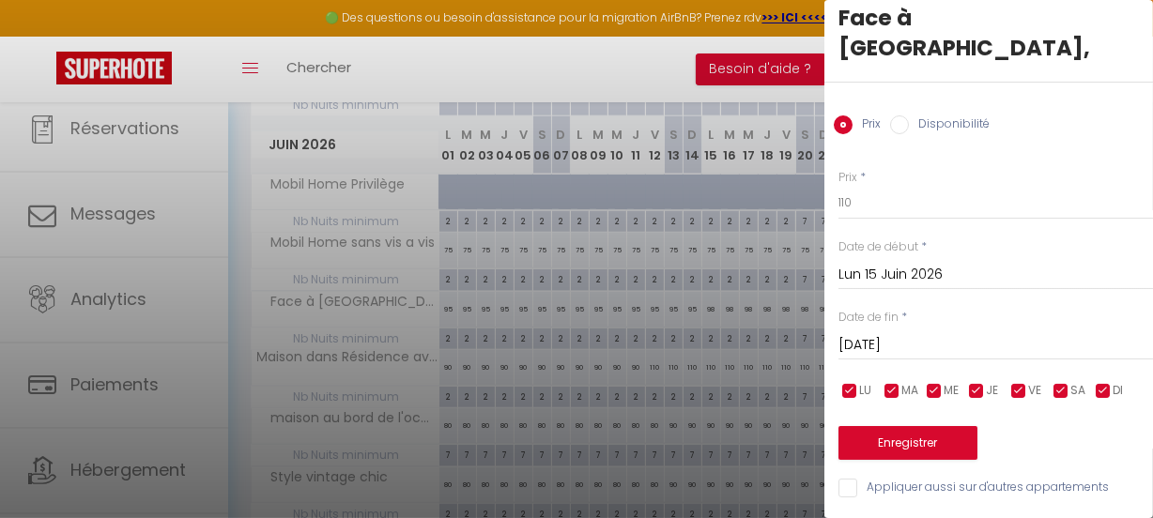
scroll to position [11, 0]
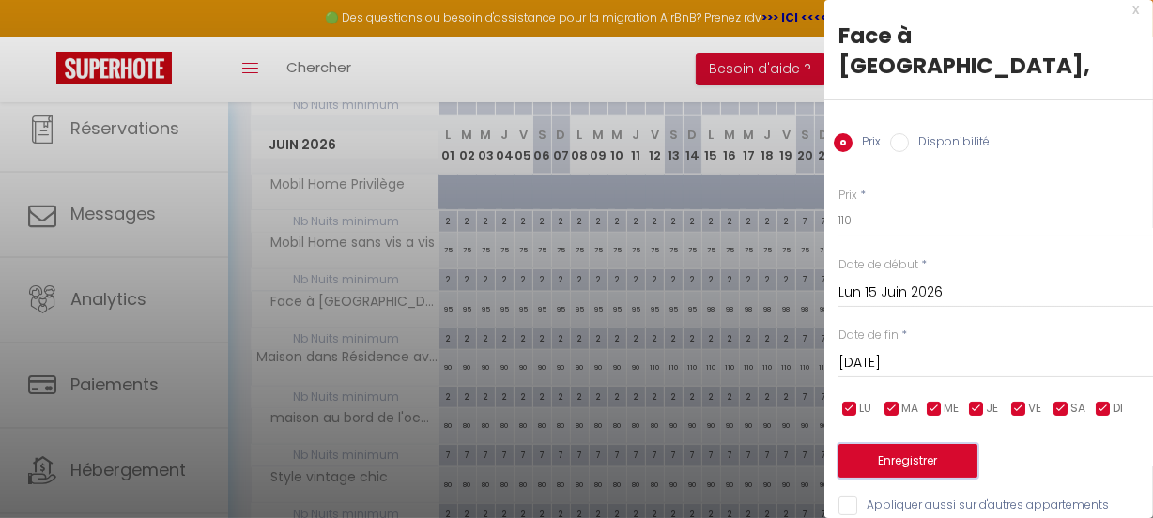
click at [858, 444] on button "Enregistrer" at bounding box center [907, 461] width 139 height 34
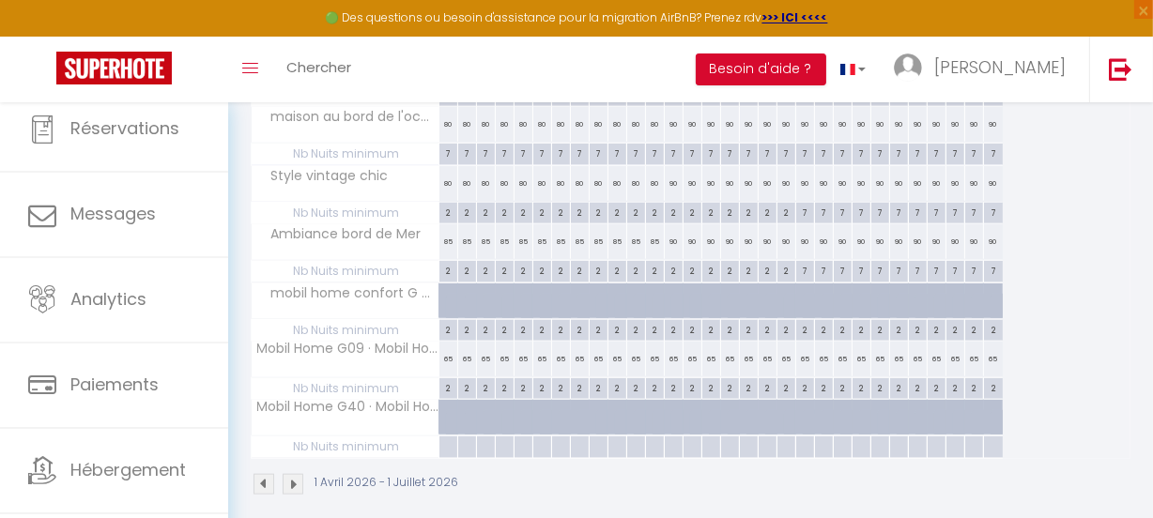
scroll to position [1861, 0]
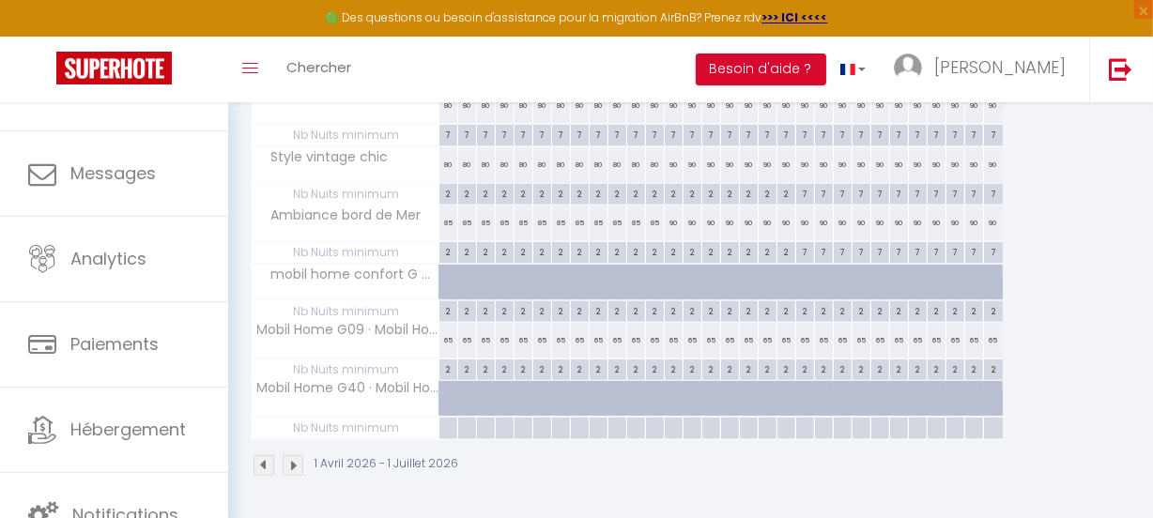
click at [293, 455] on img at bounding box center [293, 465] width 21 height 21
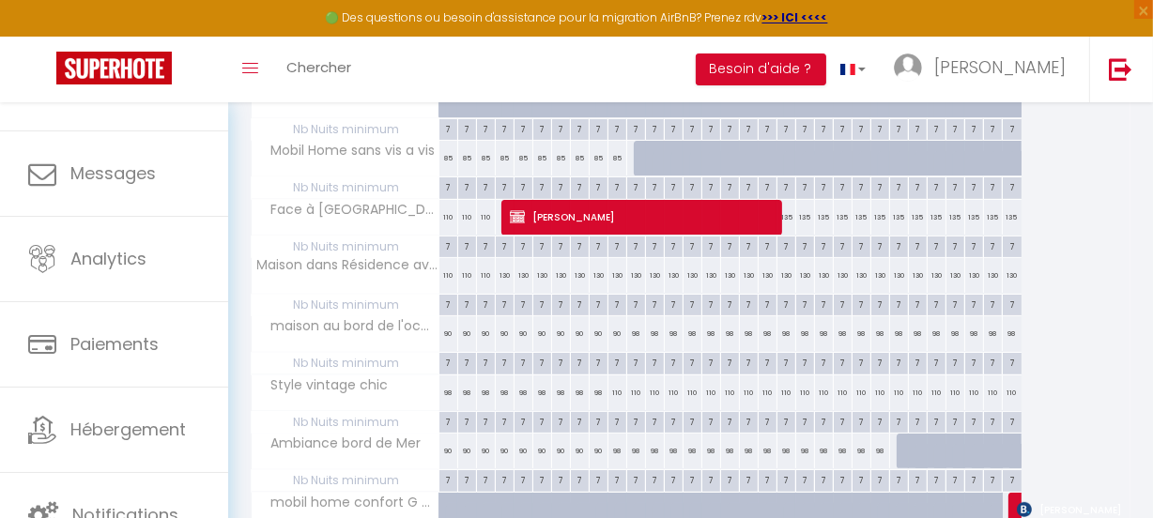
scroll to position [426, 0]
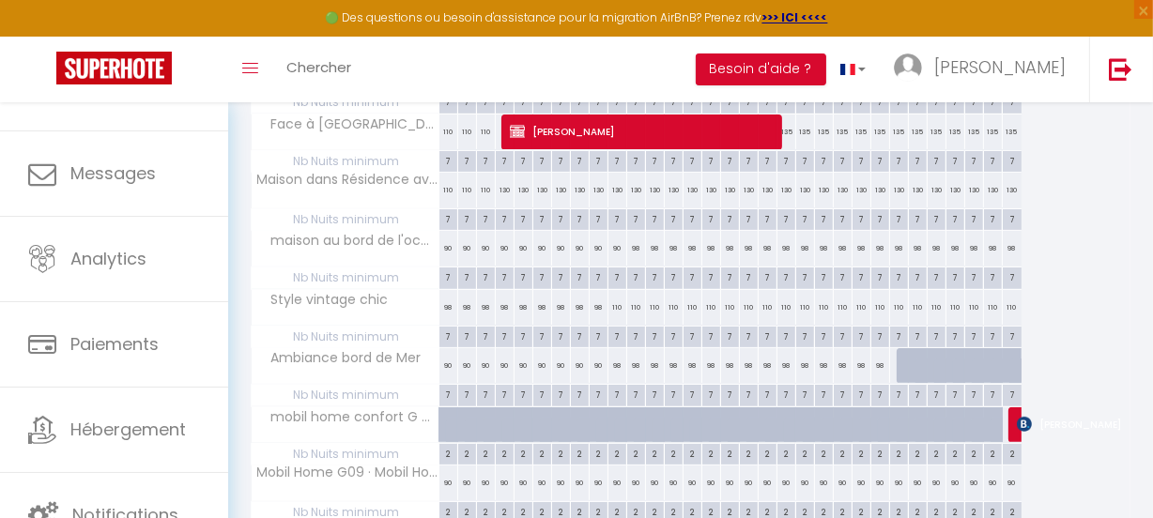
click at [632, 452] on div "2" at bounding box center [636, 453] width 18 height 18
type input "2"
type input "Sam 11 Juillet 2026"
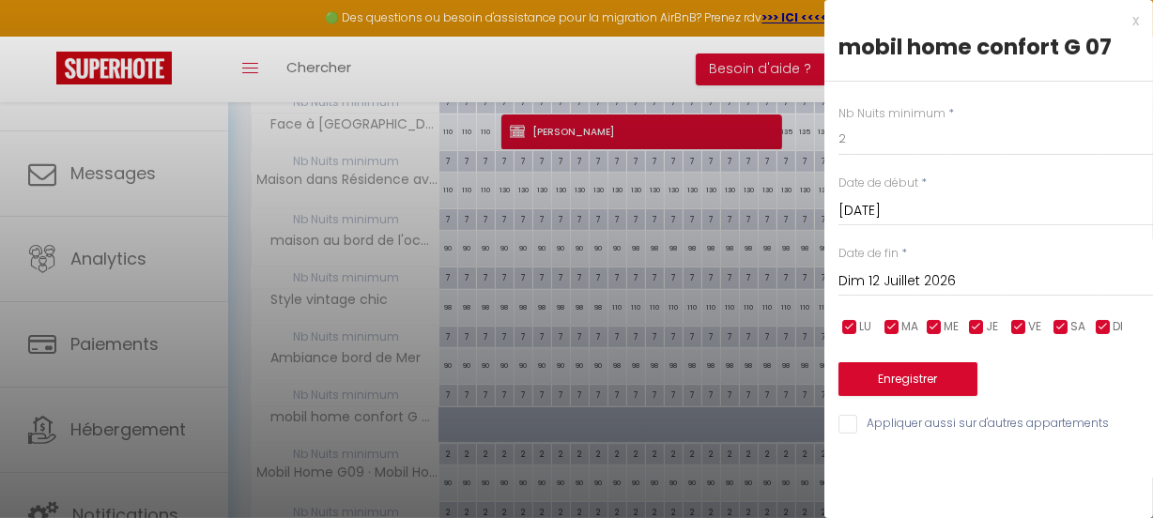
click at [968, 277] on input "Dim 12 Juillet 2026" at bounding box center [995, 281] width 314 height 24
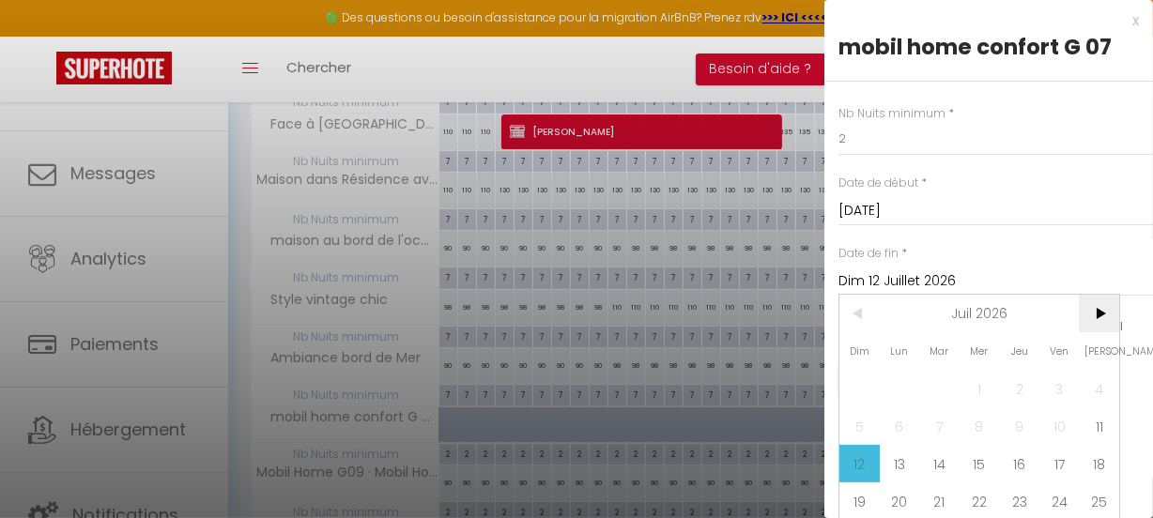
click at [1092, 317] on span ">" at bounding box center [1098, 314] width 40 height 38
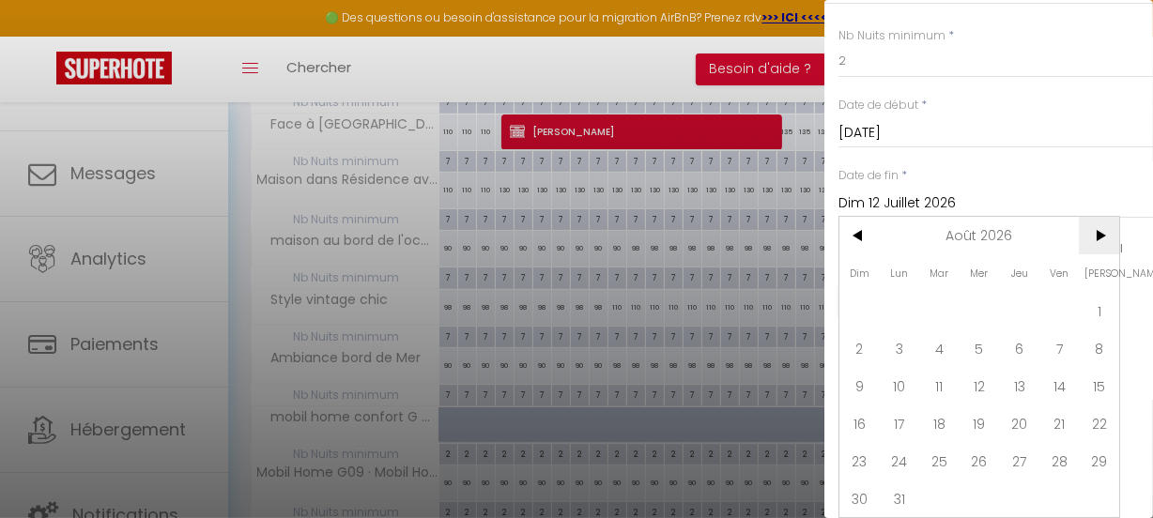
scroll to position [90, 0]
click at [1100, 442] on span "29" at bounding box center [1098, 461] width 40 height 38
type input "Sam 29 Août 2026"
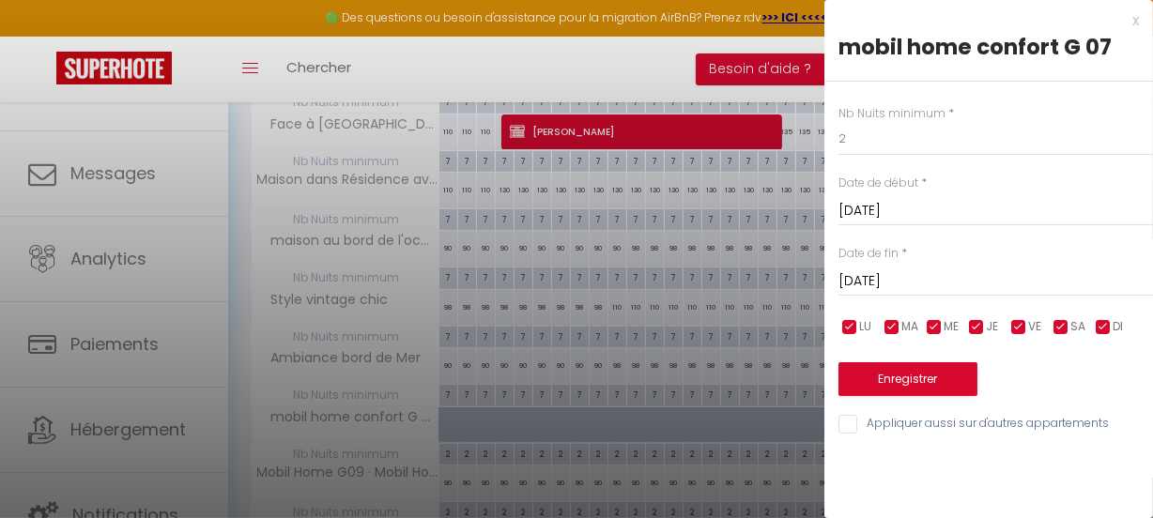
scroll to position [0, 0]
click at [844, 139] on input "2" at bounding box center [995, 139] width 314 height 34
type input "7"
click at [935, 374] on button "Enregistrer" at bounding box center [907, 379] width 139 height 34
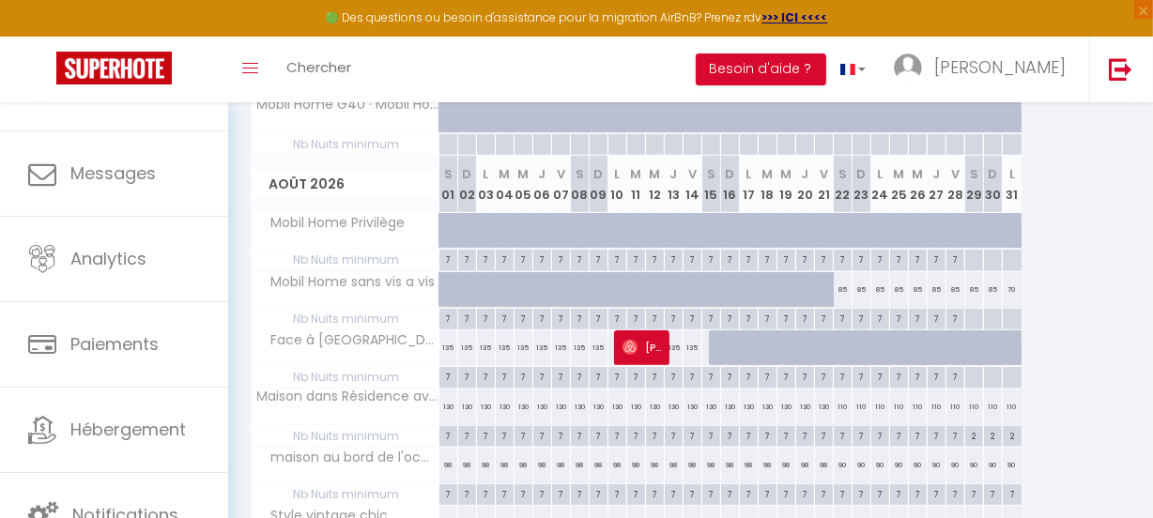
scroll to position [939, 0]
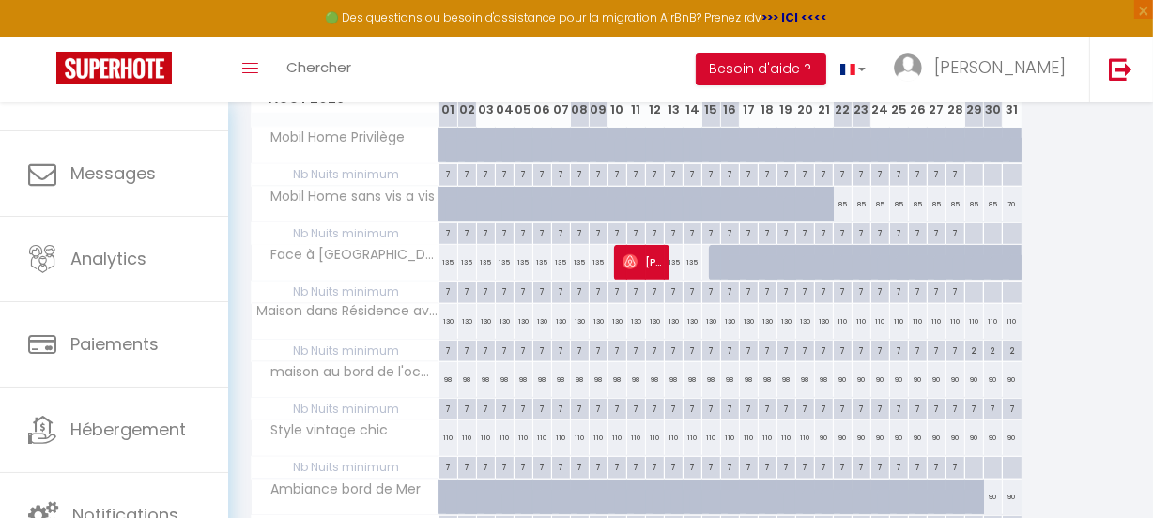
click at [976, 174] on div at bounding box center [973, 175] width 19 height 22
type input "Sam 29 Août 2026"
type input "Dim 30 Août 2026"
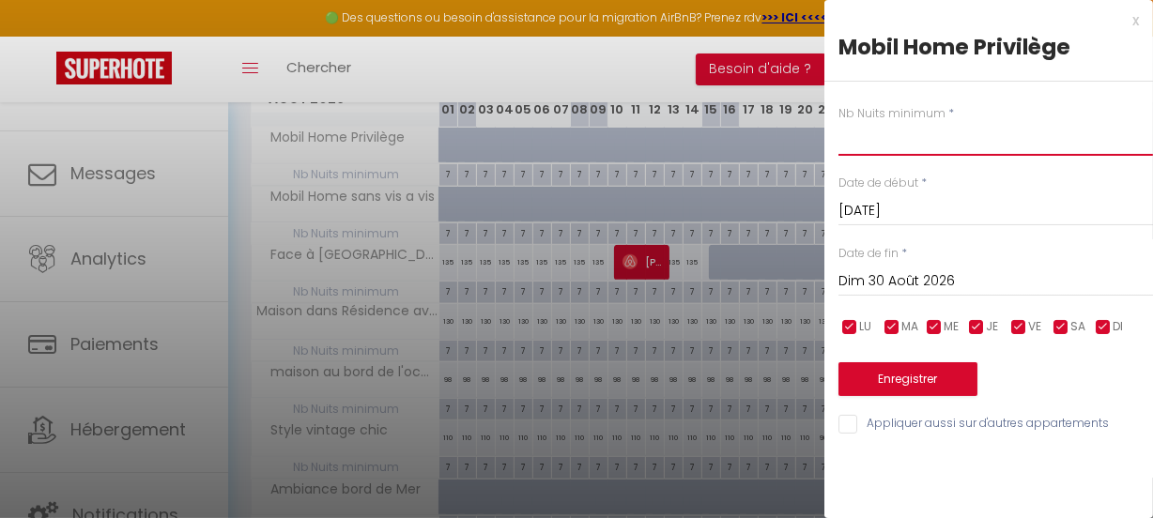
click at [899, 150] on input "text" at bounding box center [995, 139] width 314 height 34
type input "2"
click at [1022, 273] on input "Dim 30 Août 2026" at bounding box center [995, 281] width 314 height 24
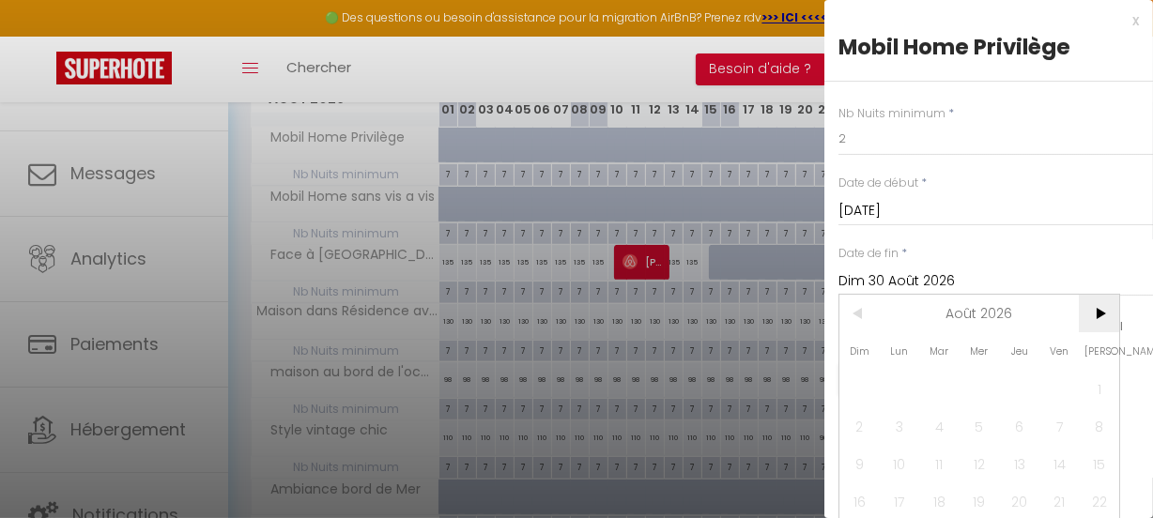
click at [1097, 313] on span ">" at bounding box center [1098, 314] width 40 height 38
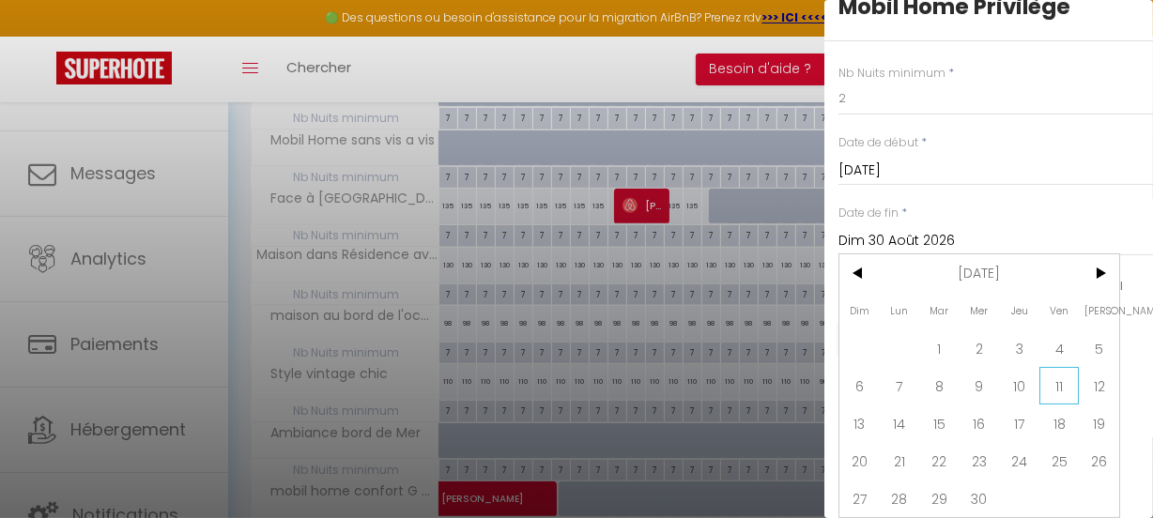
scroll to position [1023, 0]
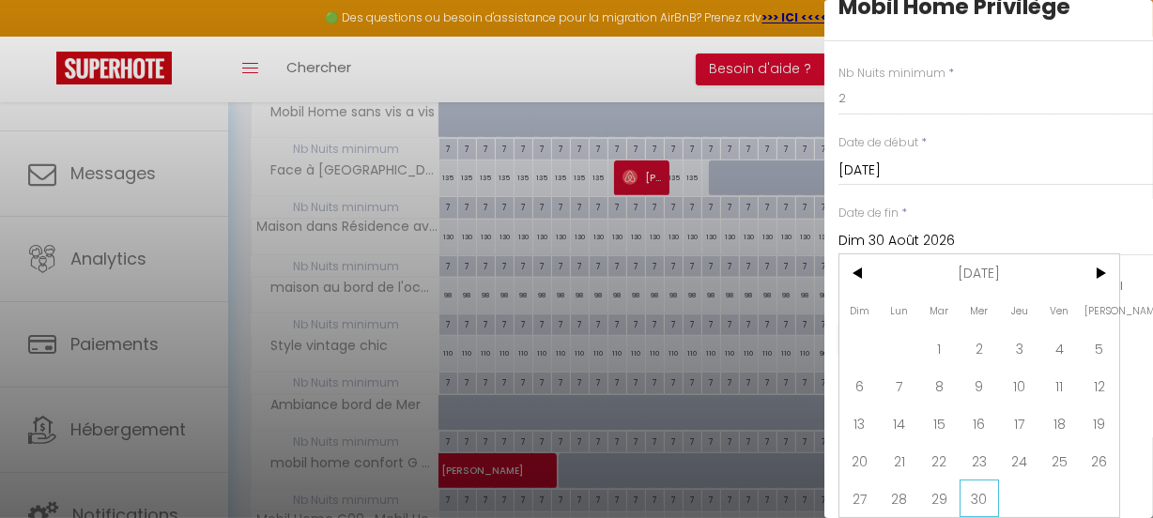
click at [975, 488] on span "30" at bounding box center [979, 499] width 40 height 38
type input "Mer 30 Septembre 2026"
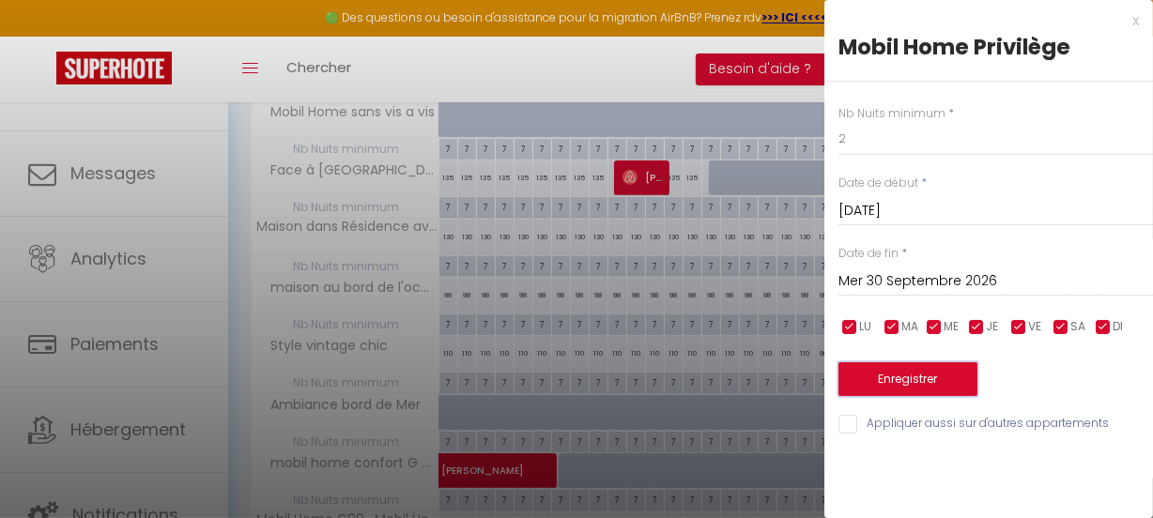
click at [893, 377] on button "Enregistrer" at bounding box center [907, 379] width 139 height 34
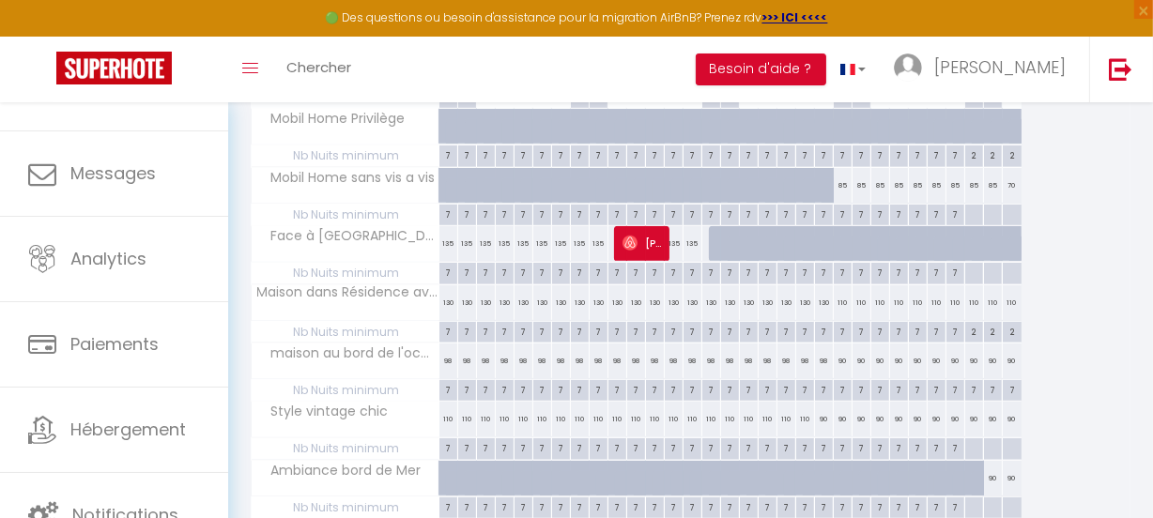
scroll to position [939, 0]
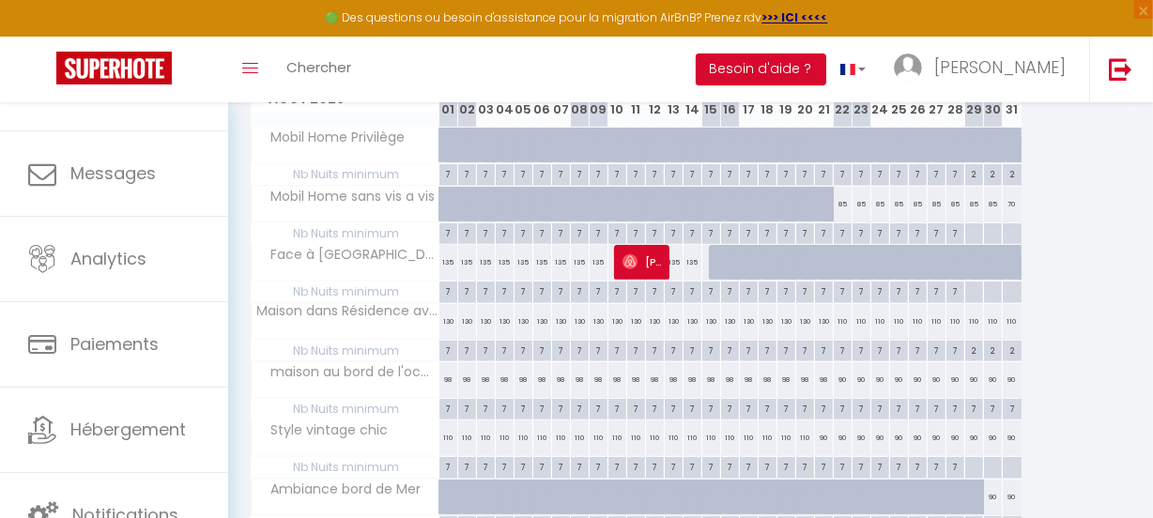
click at [974, 227] on div at bounding box center [973, 234] width 19 height 22
type input "Sam 29 Août 2026"
type input "Dim 30 Août 2026"
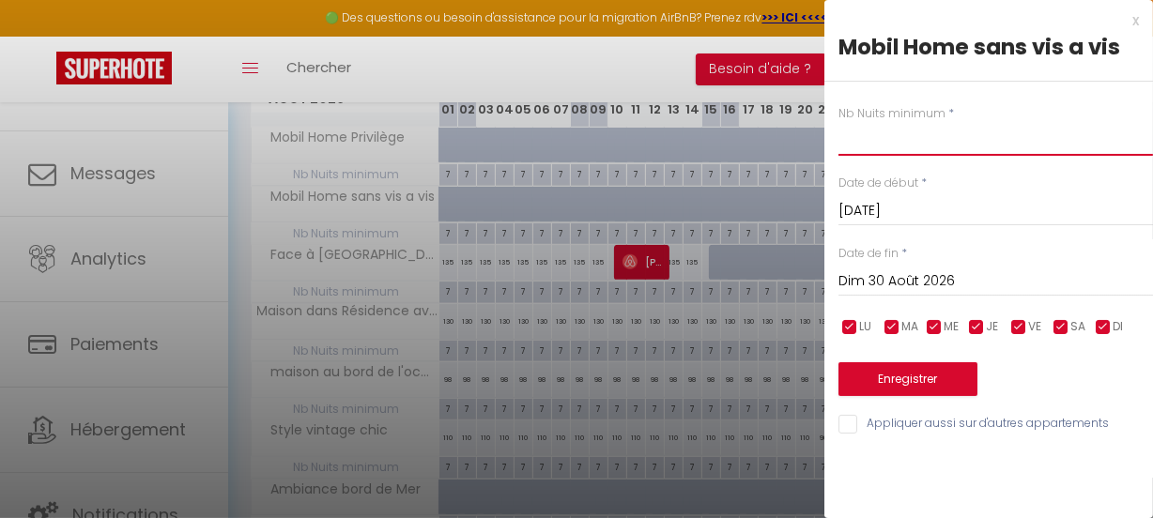
click at [881, 137] on input "text" at bounding box center [995, 139] width 314 height 34
type input "2"
click at [989, 277] on input "Dim 30 Août 2026" at bounding box center [995, 281] width 314 height 24
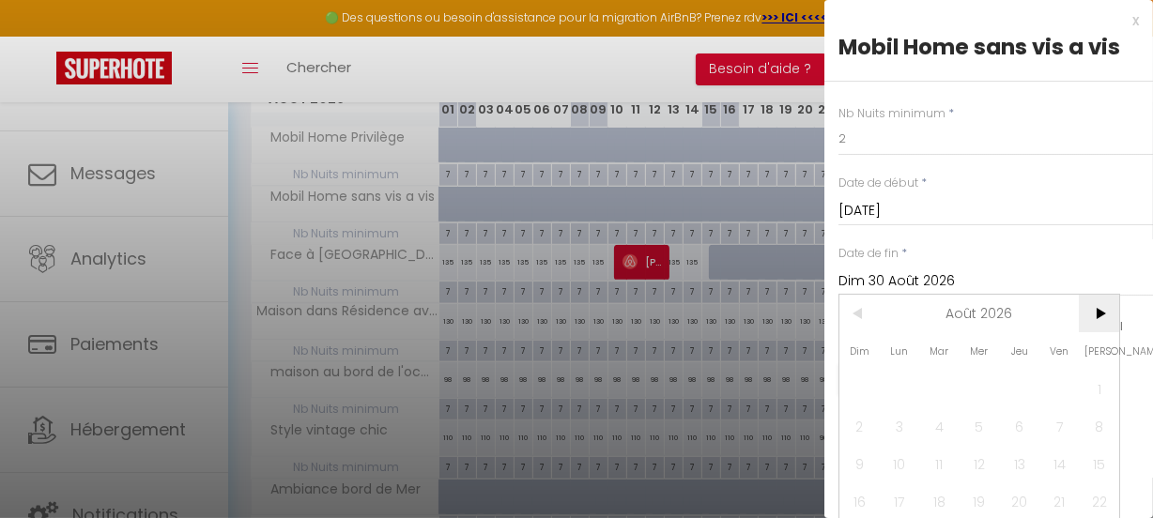
click at [1100, 310] on span ">" at bounding box center [1098, 314] width 40 height 38
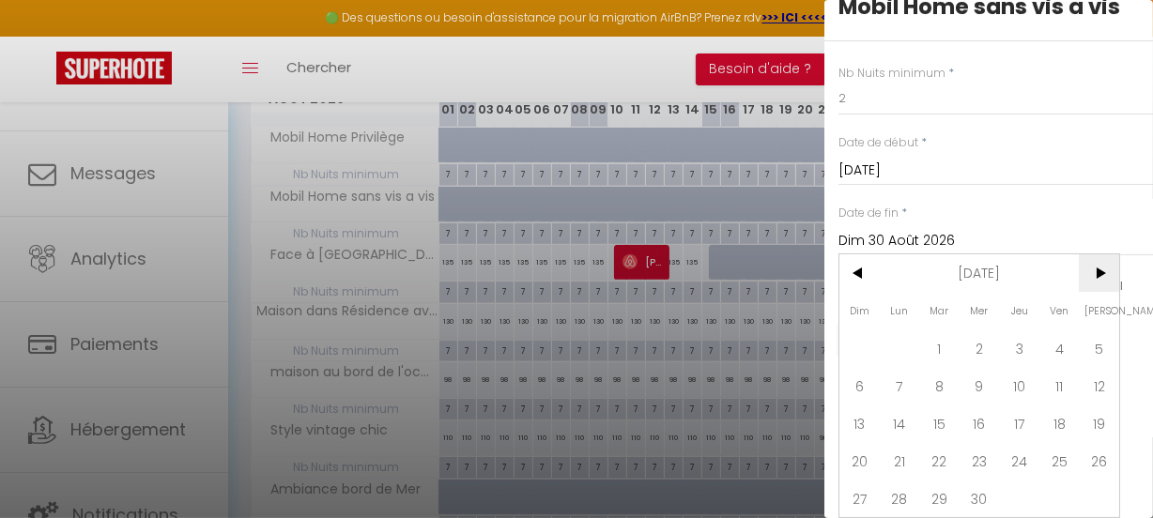
scroll to position [53, 0]
click at [979, 490] on span "30" at bounding box center [979, 499] width 40 height 38
type input "Mer 30 Septembre 2026"
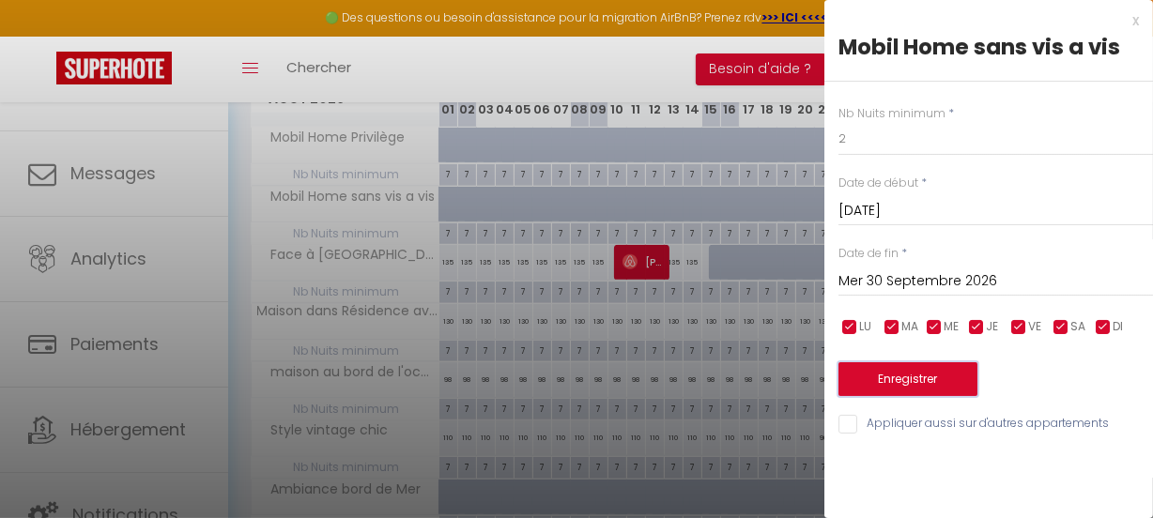
click at [890, 385] on button "Enregistrer" at bounding box center [907, 379] width 139 height 34
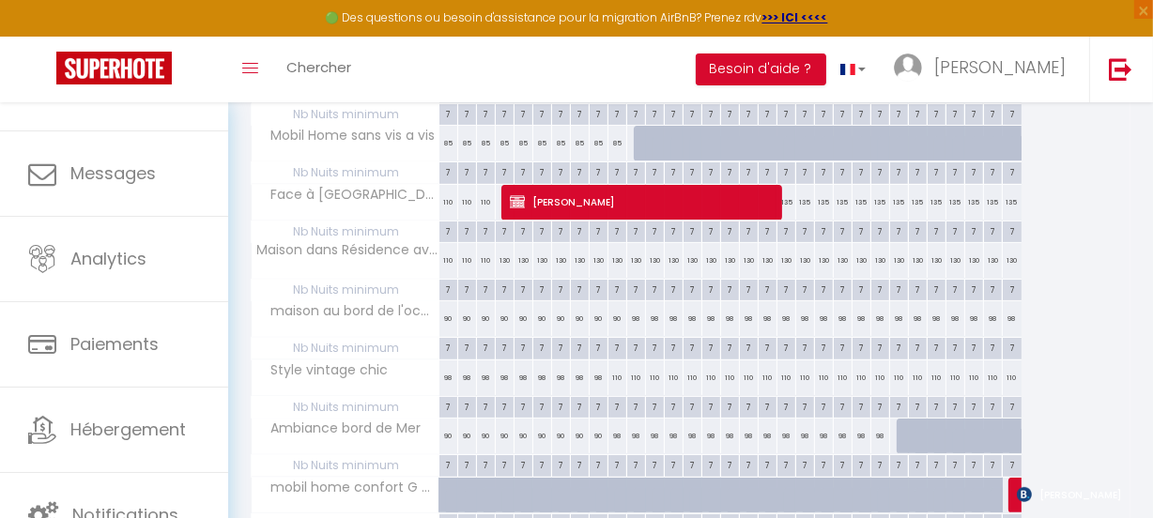
scroll to position [170, 0]
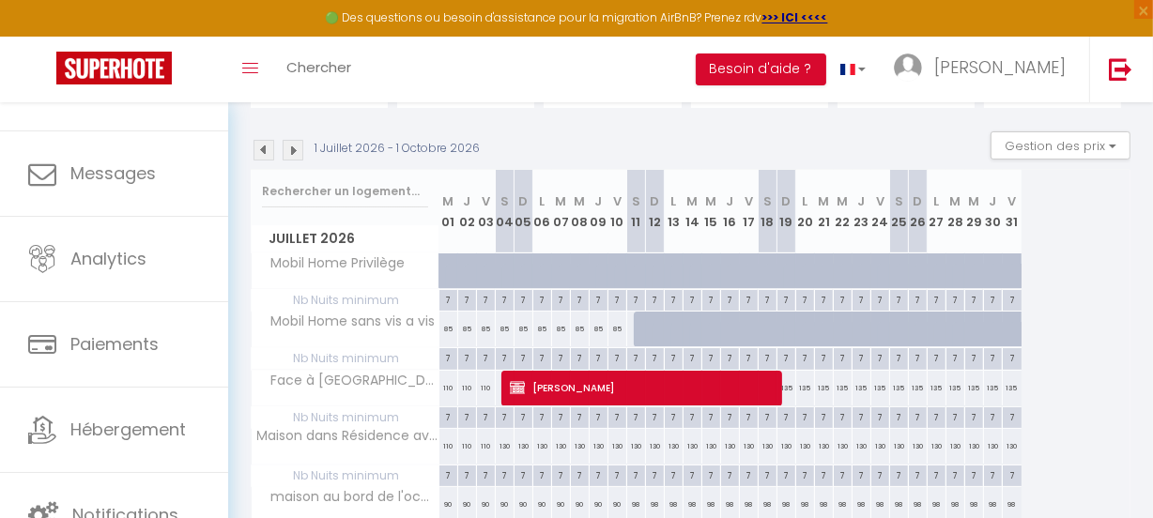
click at [265, 146] on img at bounding box center [263, 150] width 21 height 21
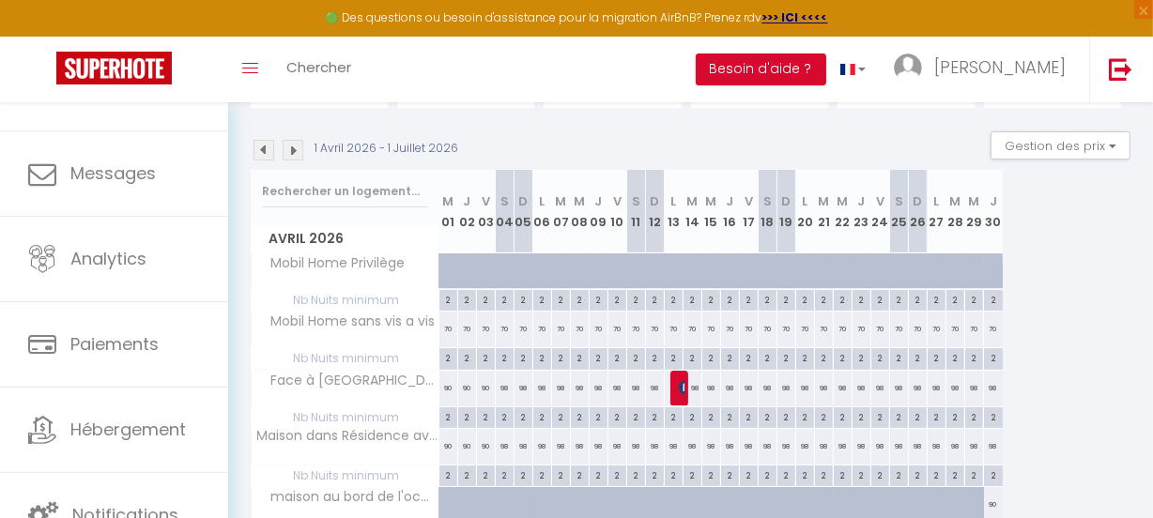
click at [262, 146] on img at bounding box center [263, 150] width 21 height 21
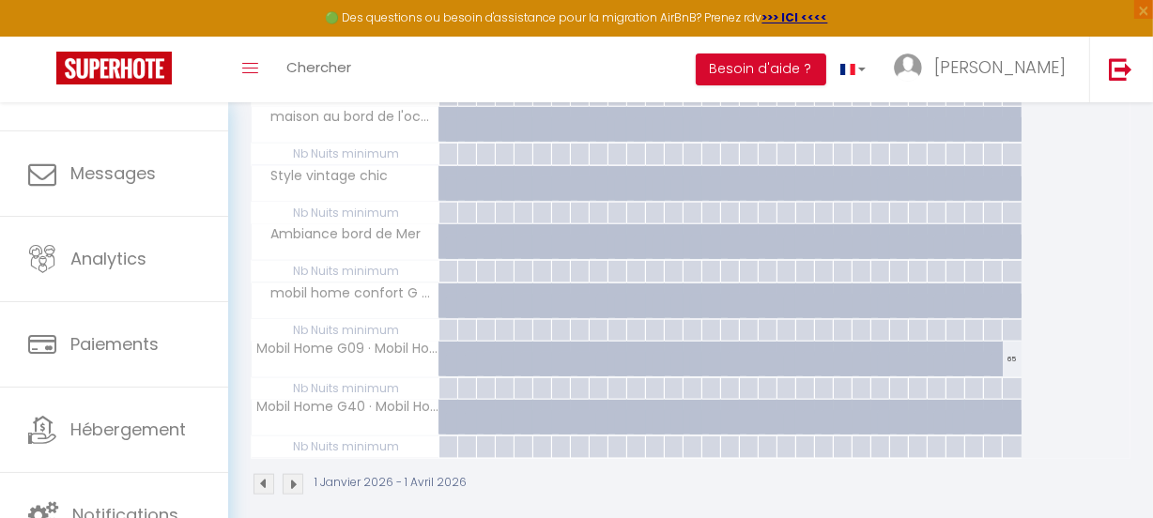
scroll to position [1861, 0]
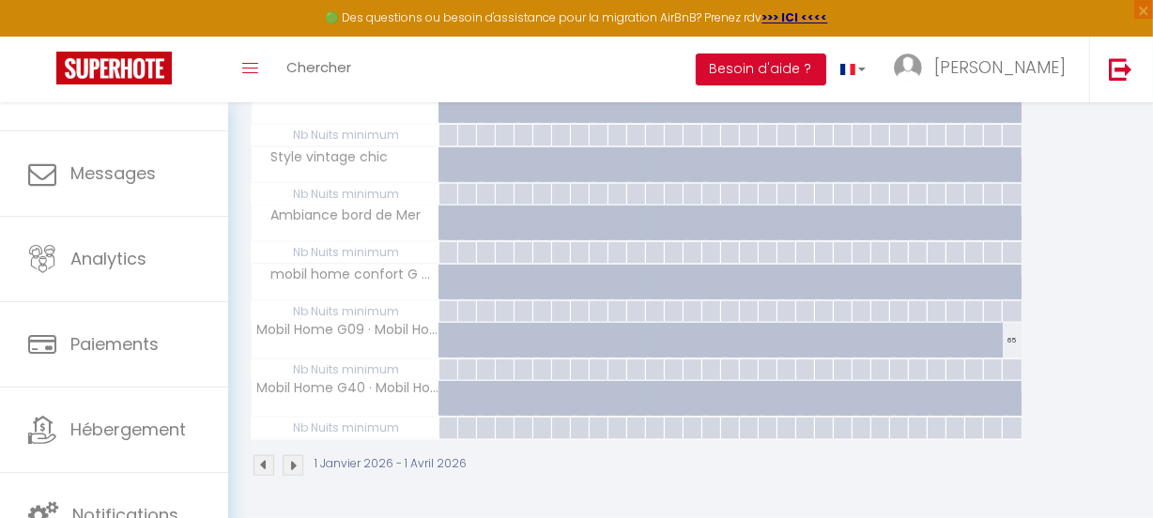
click at [301, 455] on img at bounding box center [293, 465] width 21 height 21
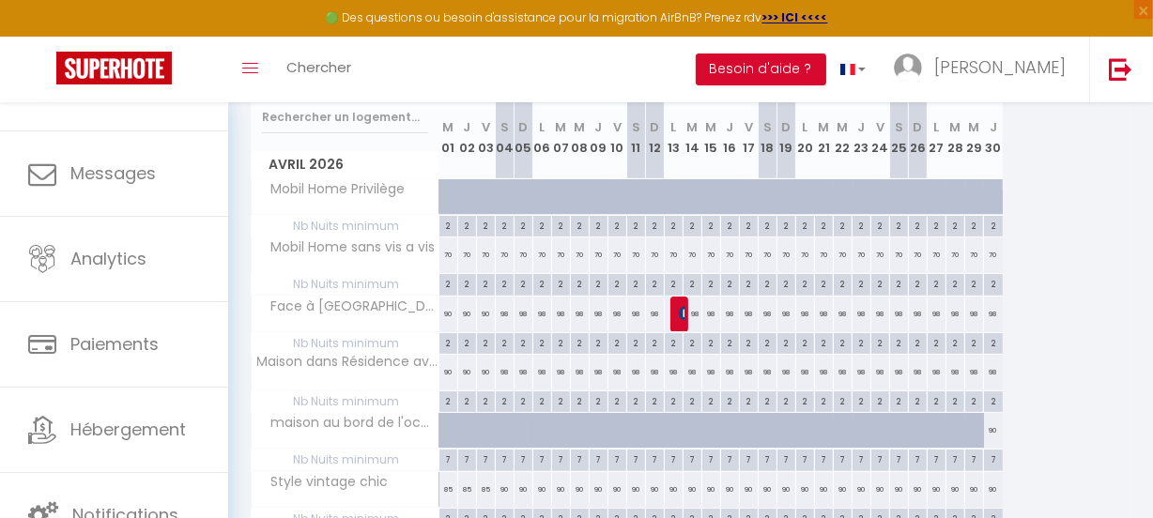
scroll to position [255, 0]
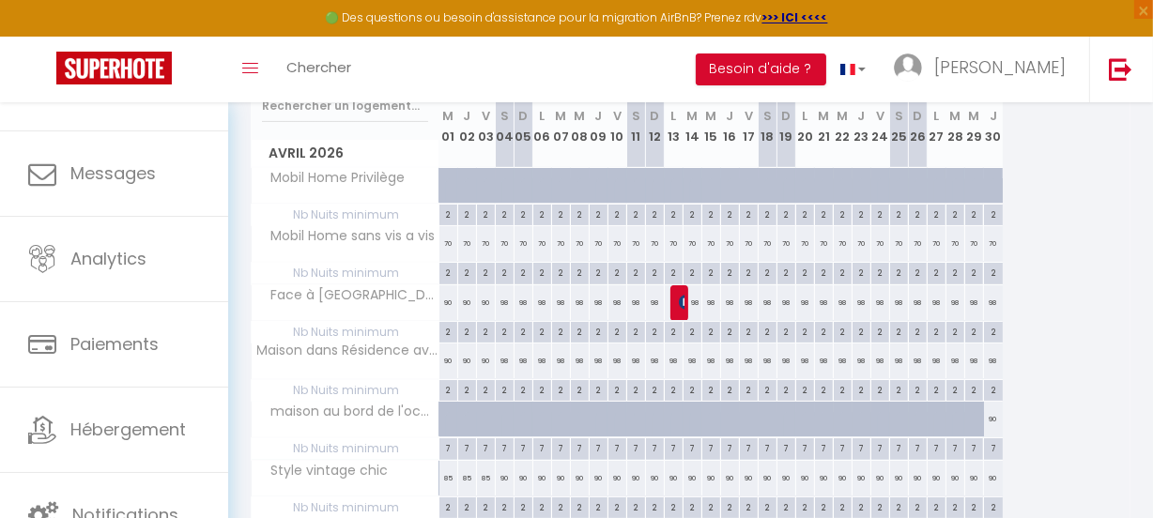
click at [446, 330] on div "2" at bounding box center [448, 331] width 18 height 18
type input "2"
type input "Mer 01 Avril 2026"
type input "Jeu 02 Avril 2026"
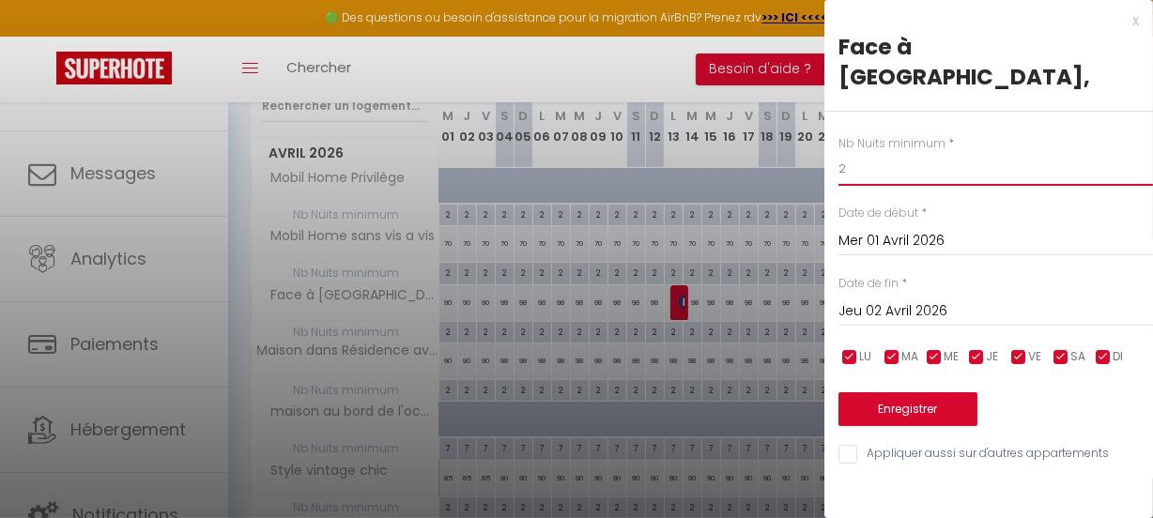
click at [848, 152] on input "2" at bounding box center [995, 169] width 314 height 34
type input "0"
click at [1000, 299] on input "Jeu 02 Avril 2026" at bounding box center [995, 311] width 314 height 24
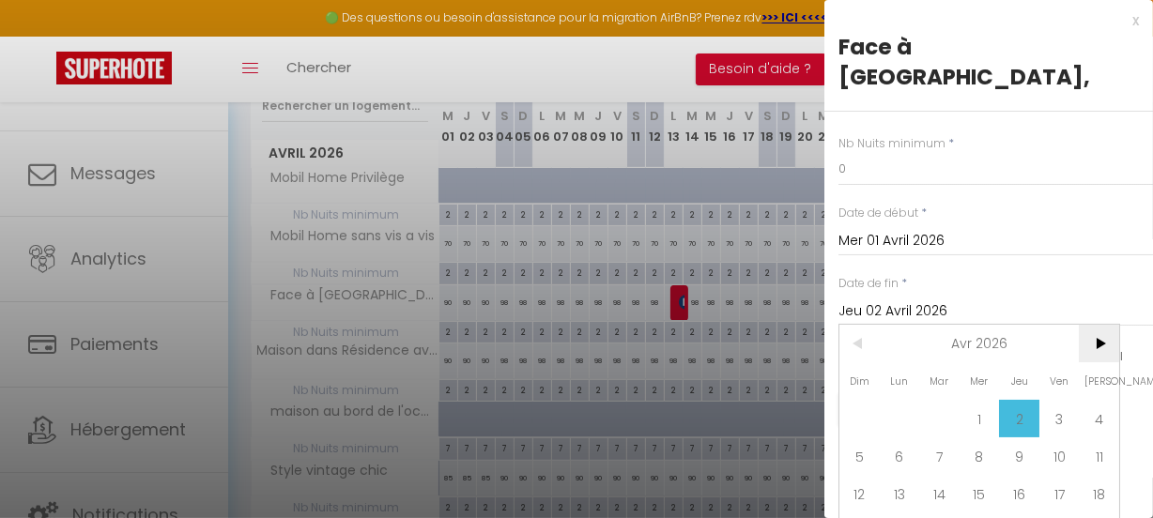
click at [1097, 325] on span ">" at bounding box center [1098, 344] width 40 height 38
click at [1099, 325] on span ">" at bounding box center [1098, 344] width 40 height 38
click at [1102, 325] on span ">" at bounding box center [1098, 344] width 40 height 38
click at [1103, 437] on span "11" at bounding box center [1098, 456] width 40 height 38
type input "Sam 11 Juillet 2026"
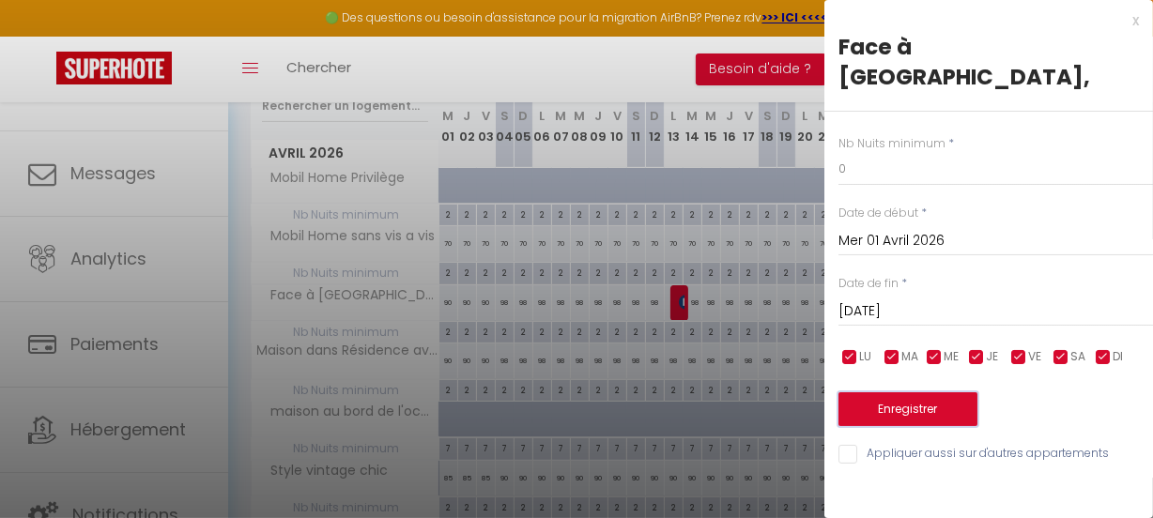
click at [899, 392] on button "Enregistrer" at bounding box center [907, 409] width 139 height 34
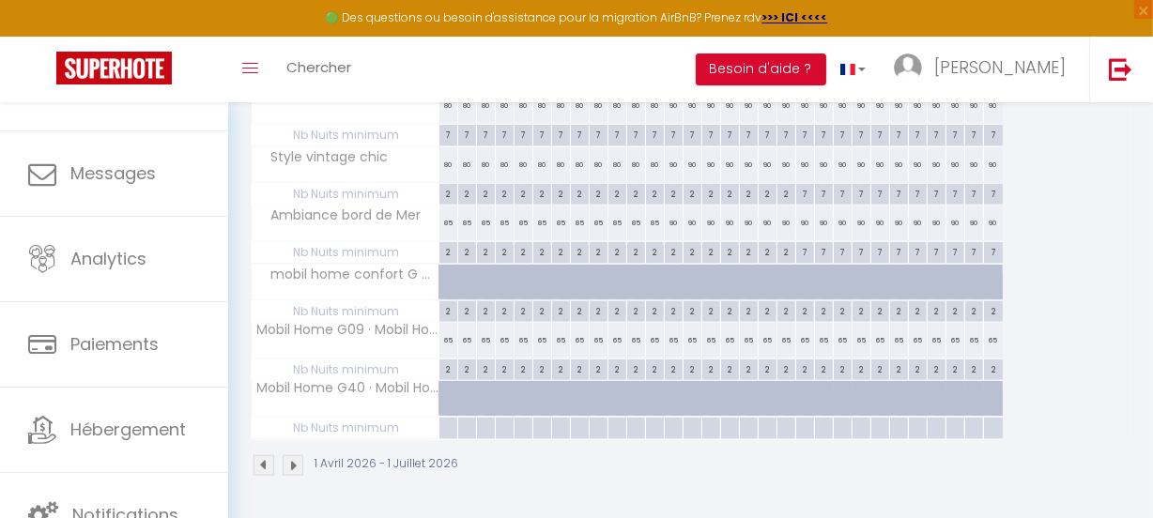
scroll to position [1861, 0]
click at [291, 455] on img at bounding box center [293, 465] width 21 height 21
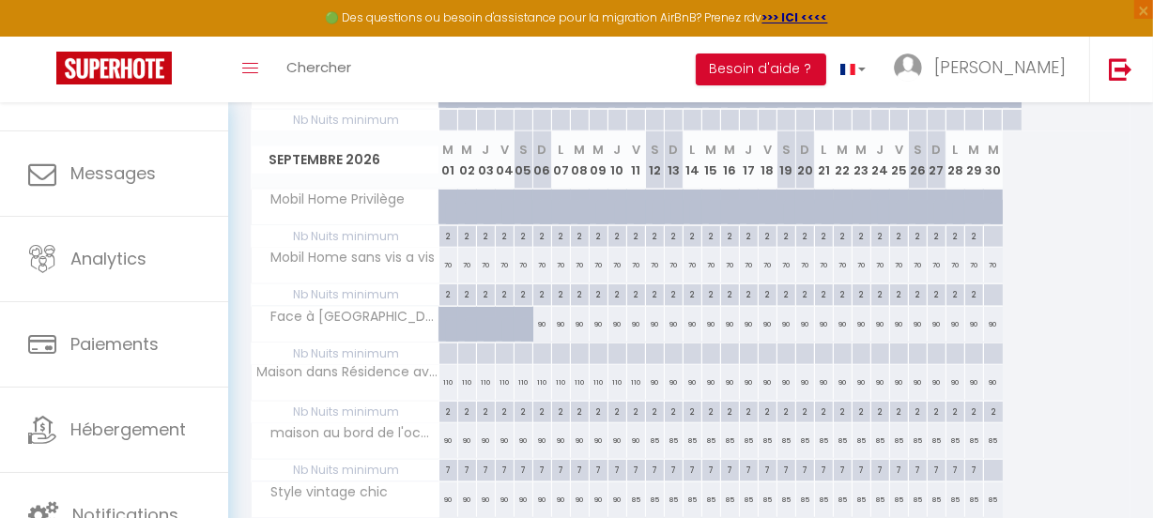
scroll to position [1690, 0]
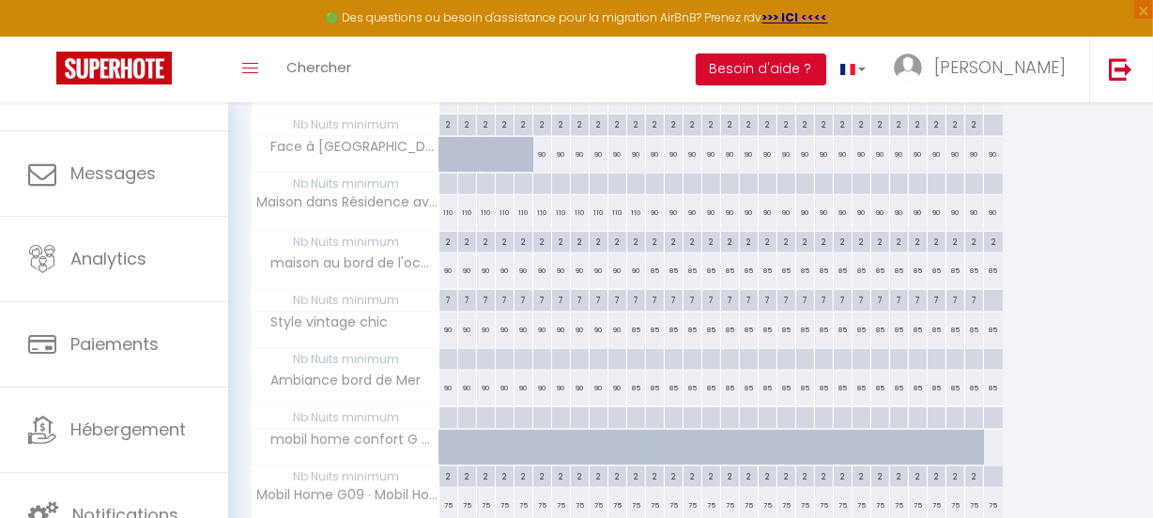
click at [446, 358] on div at bounding box center [447, 360] width 19 height 22
type input "Mar 01 Septembre 2026"
type input "Mer 02 Septembre 2026"
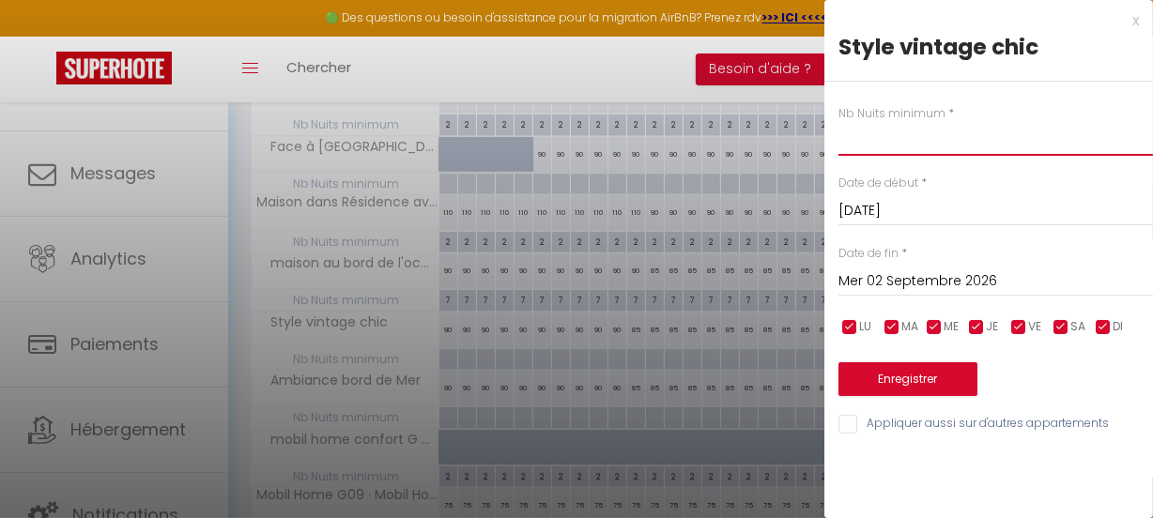
click at [879, 143] on input "text" at bounding box center [995, 139] width 314 height 34
type input "2"
click at [996, 280] on input "Mer 02 Septembre 2026" at bounding box center [995, 281] width 314 height 24
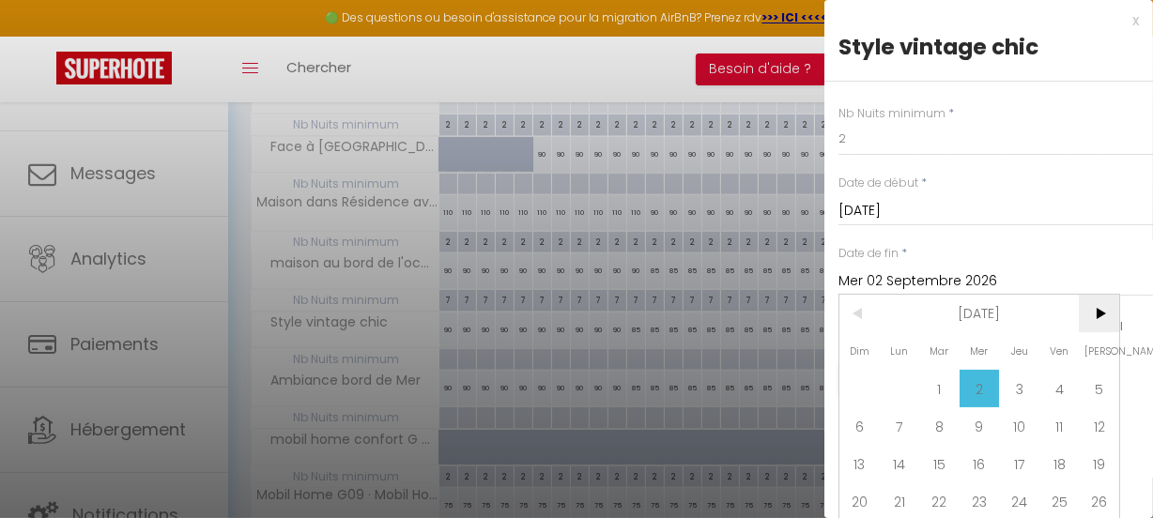
click at [1104, 303] on span ">" at bounding box center [1098, 314] width 40 height 38
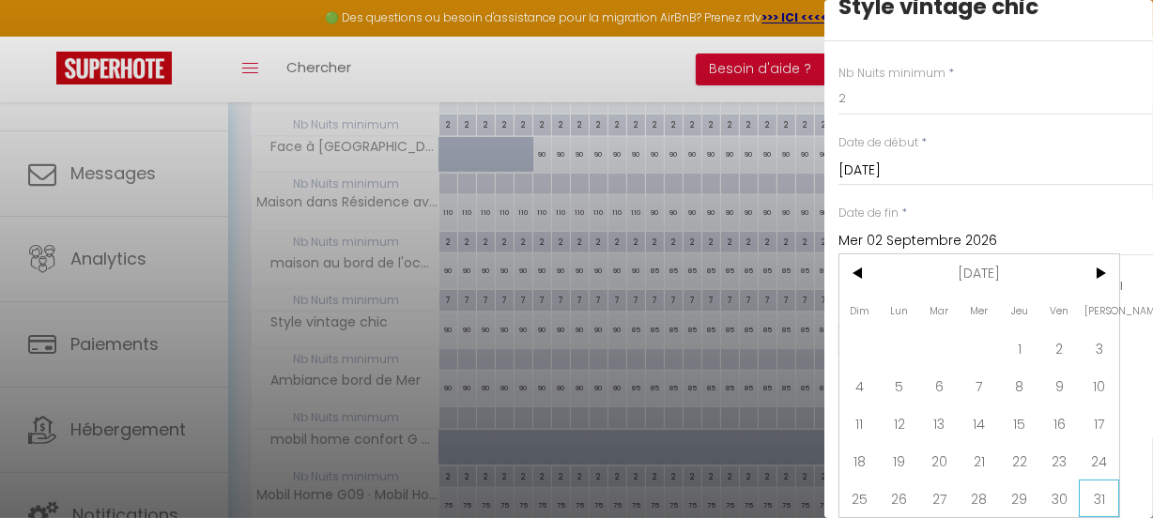
click at [1098, 484] on span "31" at bounding box center [1098, 499] width 40 height 38
type input "Sam 31 Octobre 2026"
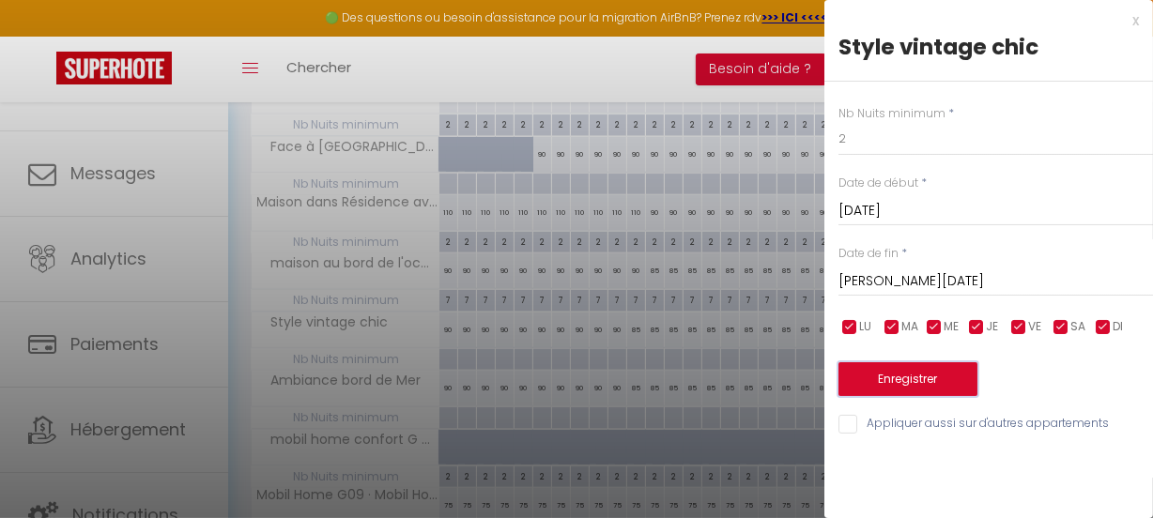
click at [943, 372] on button "Enregistrer" at bounding box center [907, 379] width 139 height 34
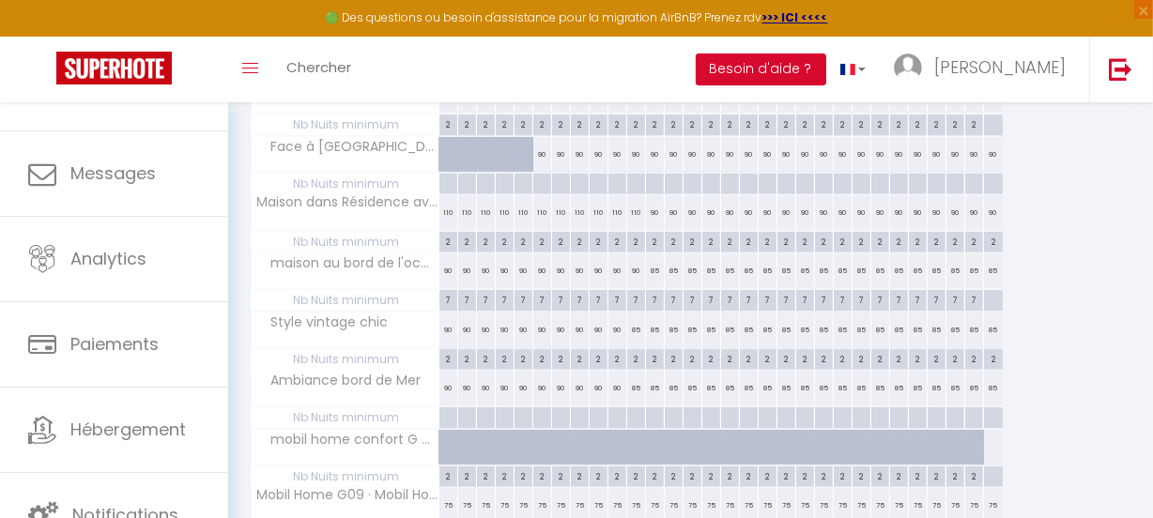
click at [451, 412] on div at bounding box center [447, 418] width 19 height 22
type input "Mar 01 Septembre 2026"
type input "Mer 02 Septembre 2026"
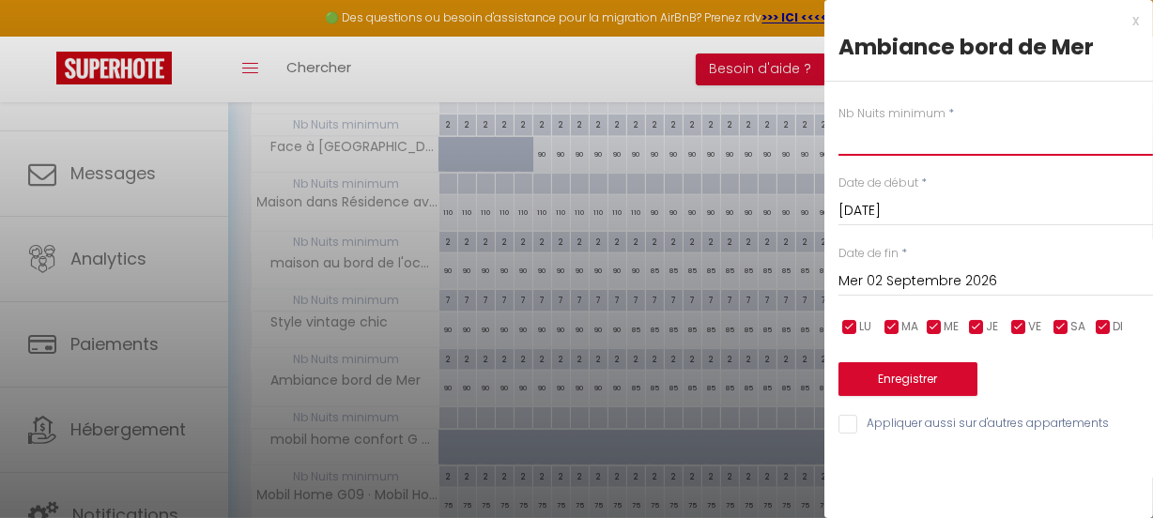
click at [880, 142] on input "text" at bounding box center [995, 139] width 314 height 34
type input "2"
click at [1023, 273] on input "Mer 02 Septembre 2026" at bounding box center [995, 281] width 314 height 24
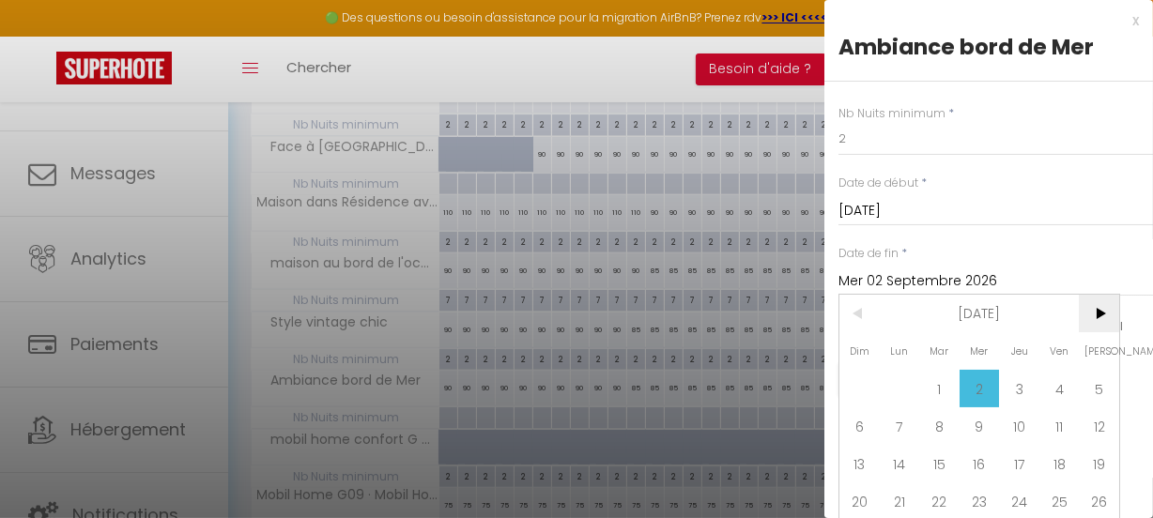
click at [1100, 316] on span ">" at bounding box center [1098, 314] width 40 height 38
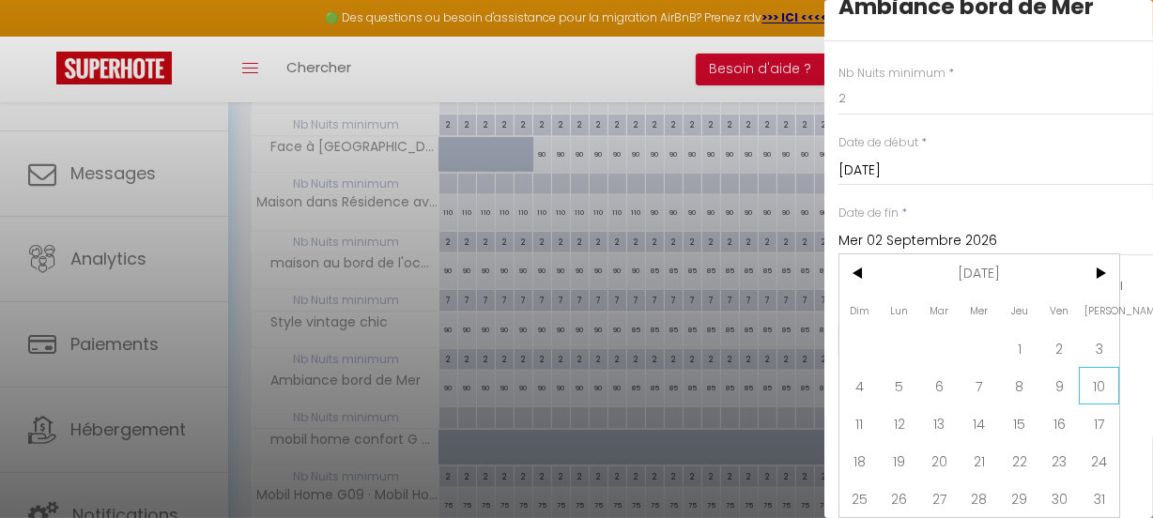
scroll to position [53, 0]
click at [1104, 486] on span "31" at bounding box center [1098, 499] width 40 height 38
type input "Sam 31 Octobre 2026"
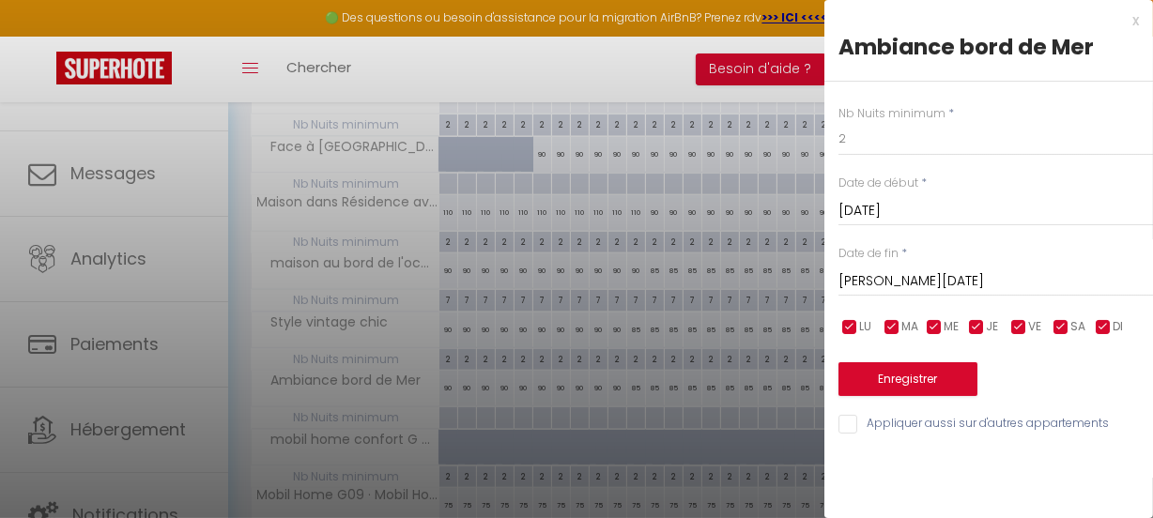
scroll to position [0, 0]
click at [899, 372] on button "Enregistrer" at bounding box center [907, 379] width 139 height 34
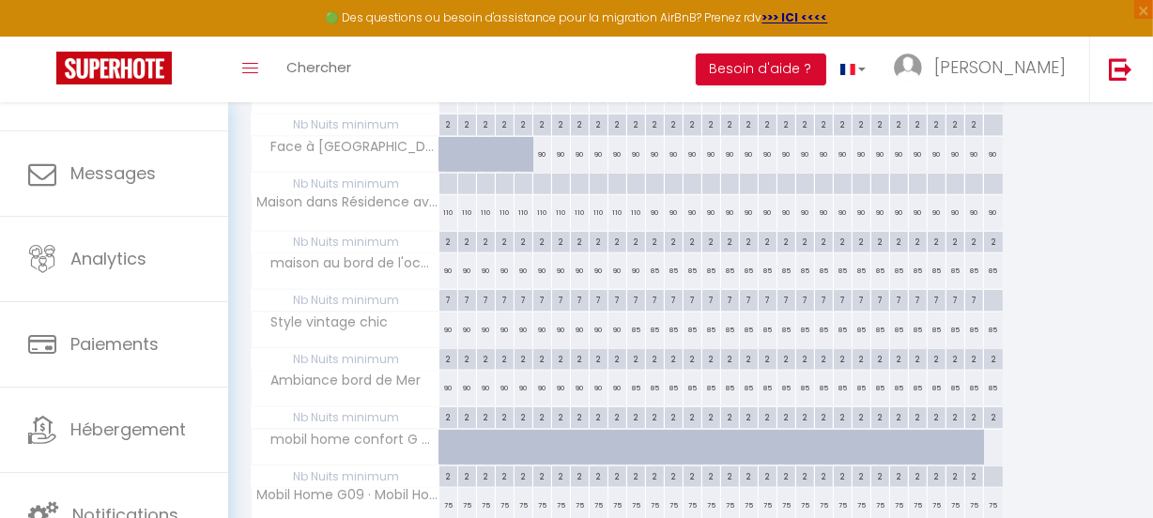
click at [988, 294] on div at bounding box center [993, 301] width 20 height 22
type input "Mer 30 Septembre 2026"
type input "Jeu 01 Octobre 2026"
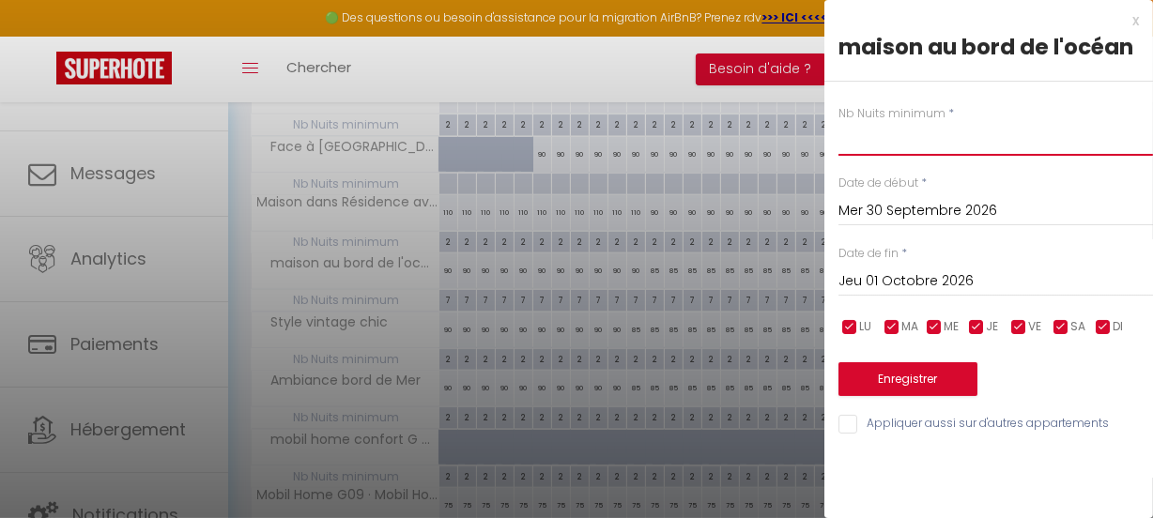
click at [887, 136] on input "text" at bounding box center [995, 139] width 314 height 34
type input "7"
click at [1003, 281] on input "Jeu 01 Octobre 2026" at bounding box center [995, 281] width 314 height 24
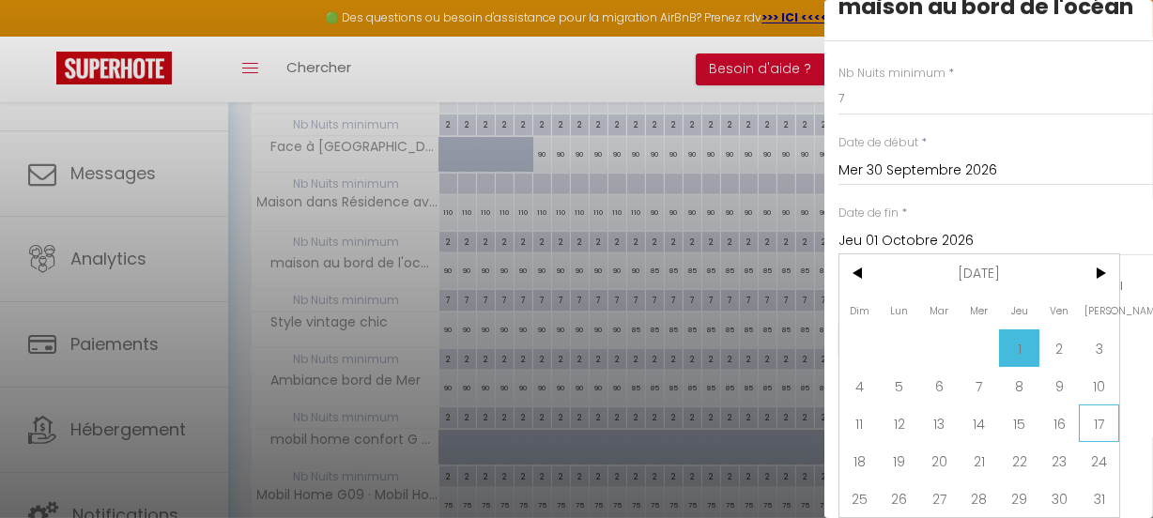
scroll to position [83, 0]
click at [1100, 487] on span "31" at bounding box center [1098, 499] width 40 height 38
type input "Sam 31 Octobre 2026"
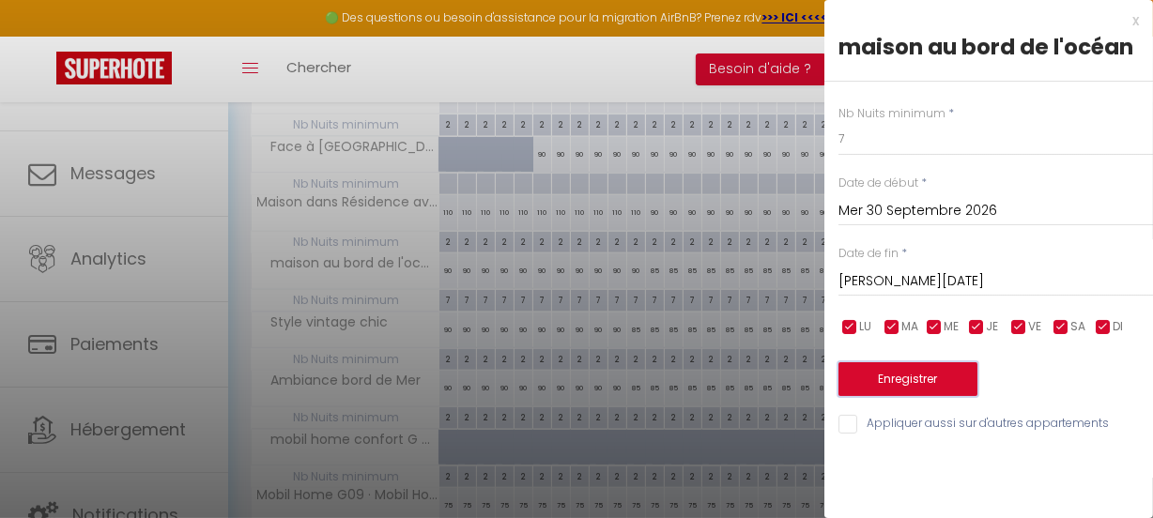
click at [886, 375] on button "Enregistrer" at bounding box center [907, 379] width 139 height 34
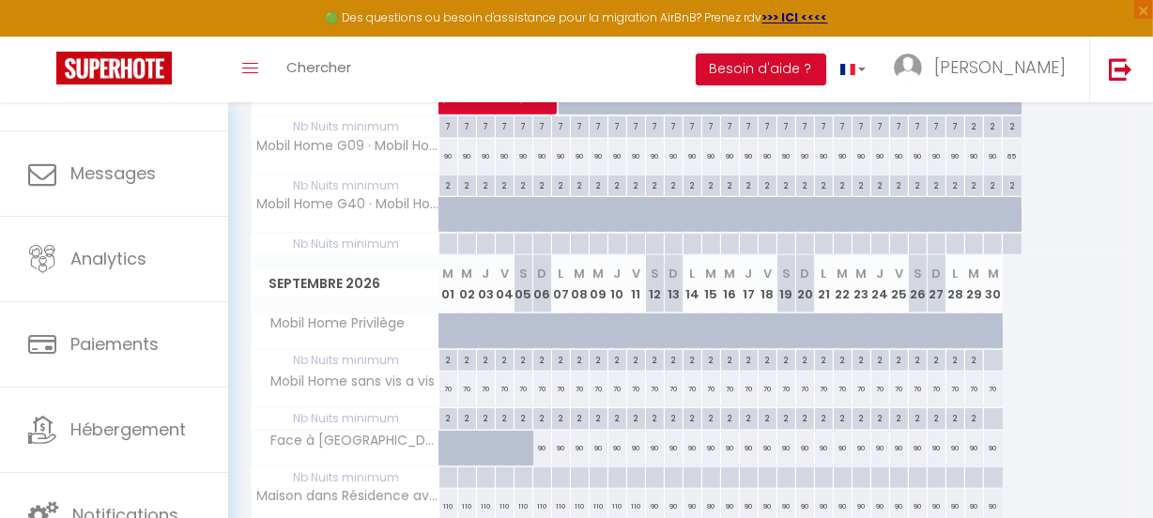
scroll to position [1264, 0]
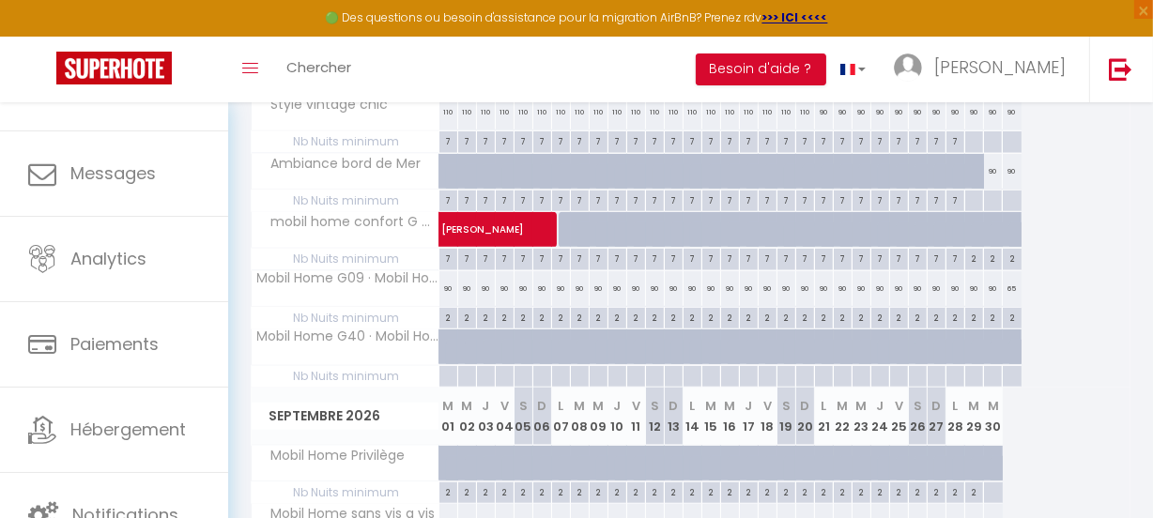
click at [967, 192] on div at bounding box center [973, 202] width 19 height 22
type input "Sam 29 Août 2026"
type input "Dim 30 Août 2026"
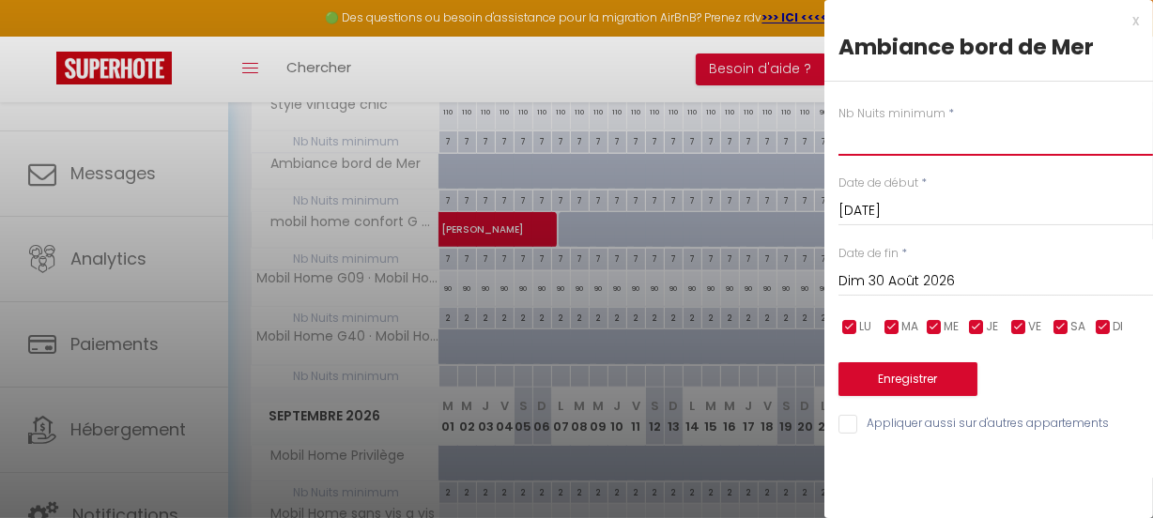
click at [948, 145] on input "text" at bounding box center [995, 139] width 314 height 34
type input "2"
click at [967, 275] on input "Dim 30 Août 2026" at bounding box center [995, 281] width 314 height 24
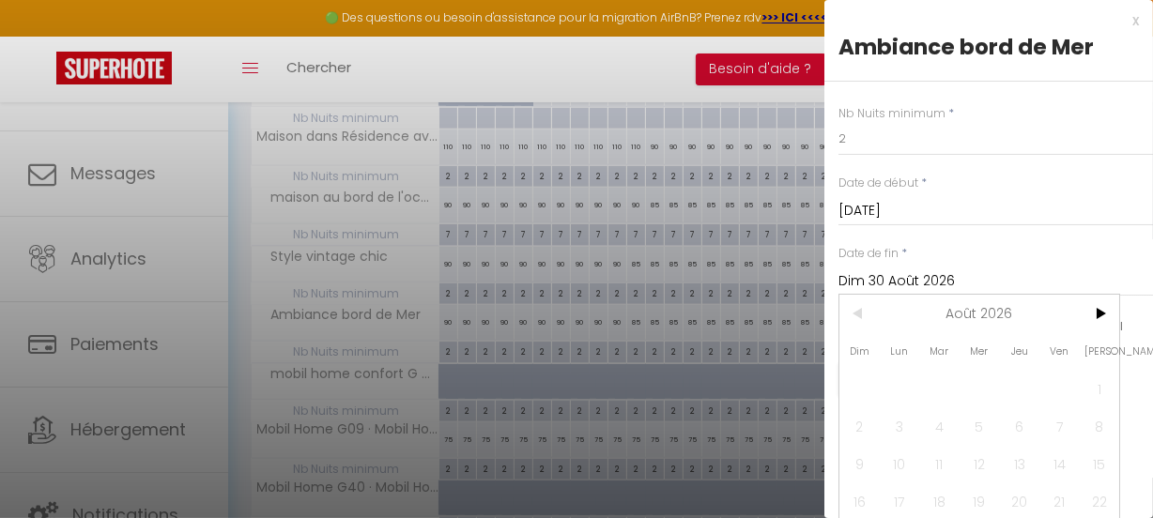
scroll to position [1776, 0]
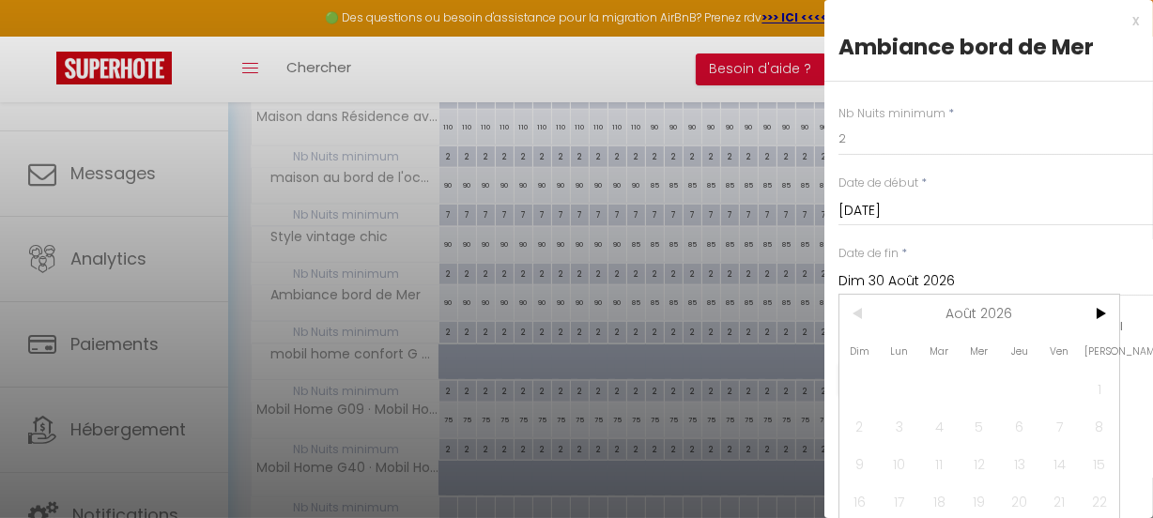
click at [1089, 276] on input "Dim 30 Août 2026" at bounding box center [995, 281] width 314 height 24
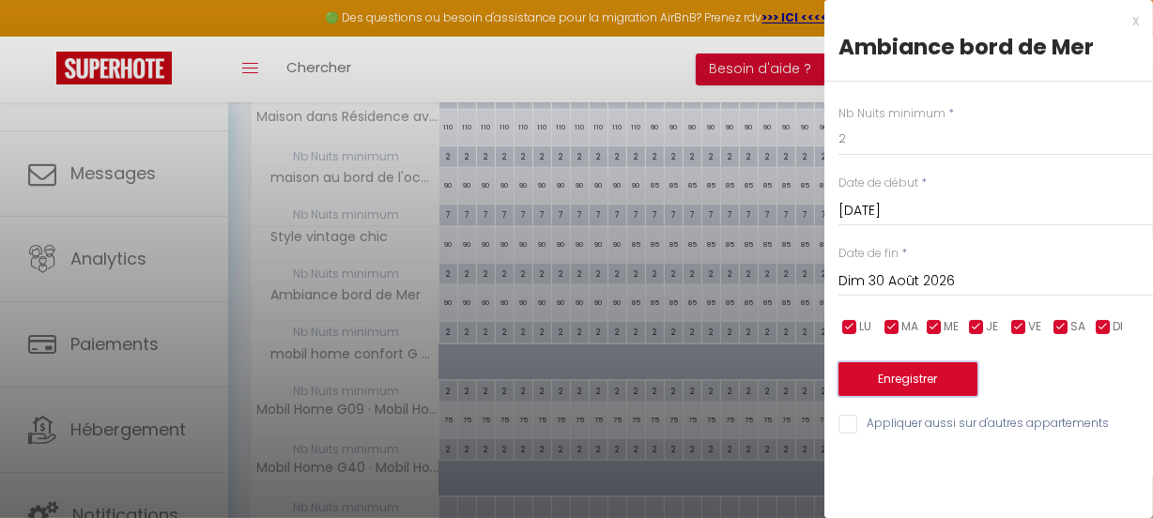
click at [879, 374] on button "Enregistrer" at bounding box center [907, 379] width 139 height 34
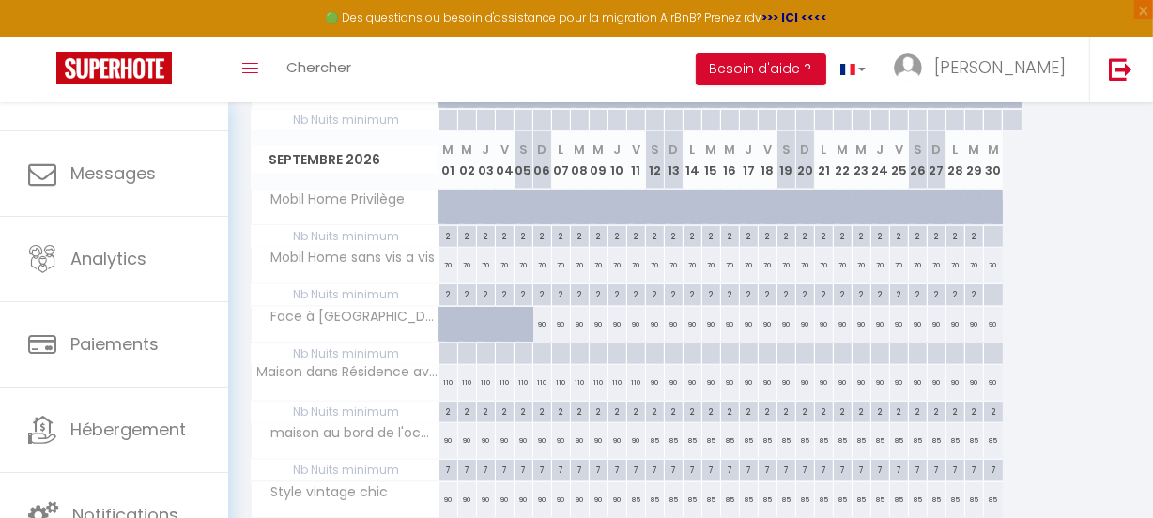
scroll to position [1435, 0]
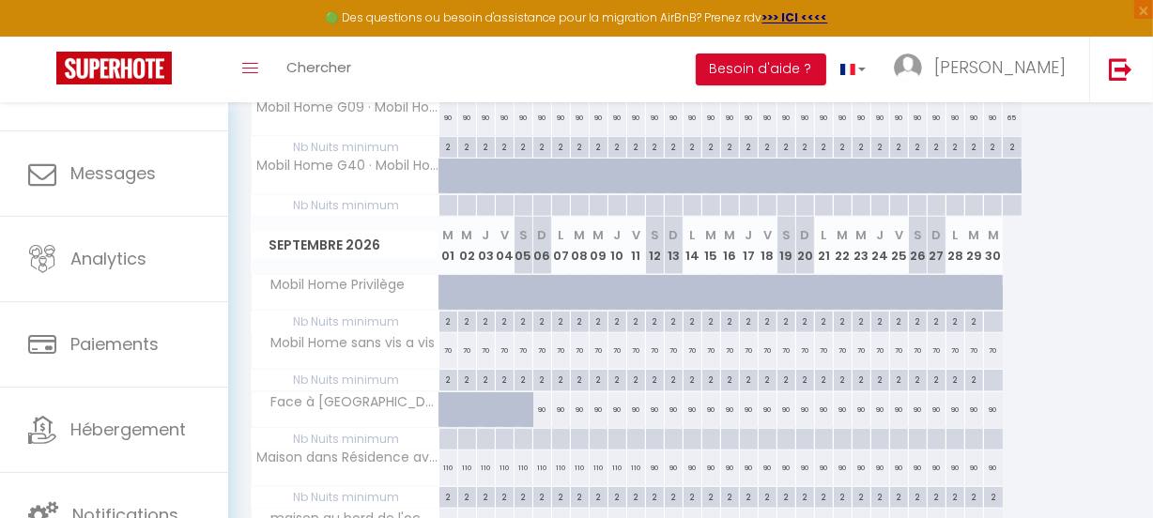
click at [989, 378] on div at bounding box center [993, 381] width 20 height 22
type input "Mer 30 Septembre 2026"
type input "Jeu 01 Octobre 2026"
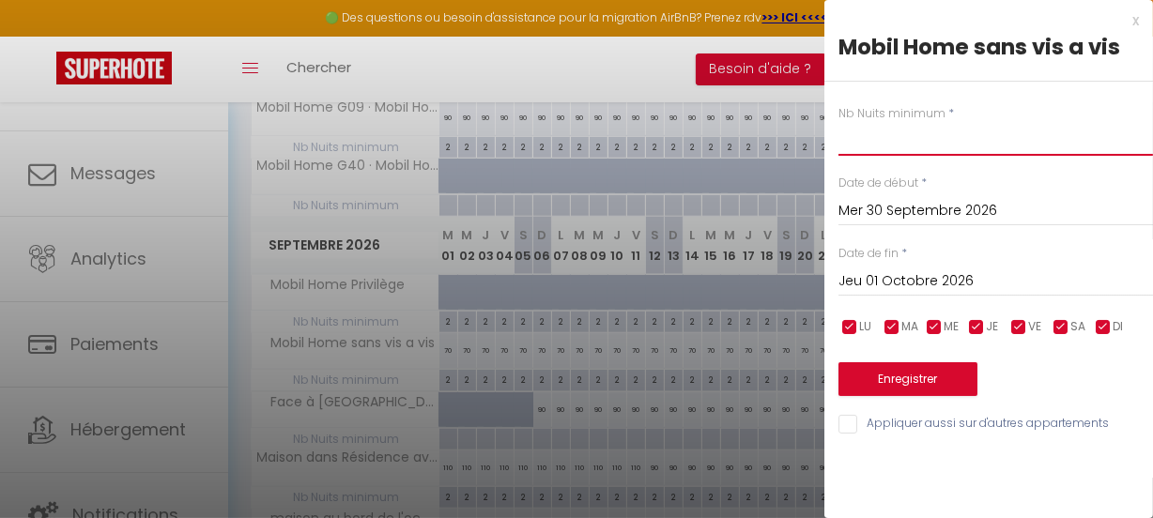
click at [906, 136] on input "text" at bounding box center [995, 139] width 314 height 34
type input "2"
click at [940, 372] on button "Enregistrer" at bounding box center [907, 379] width 139 height 34
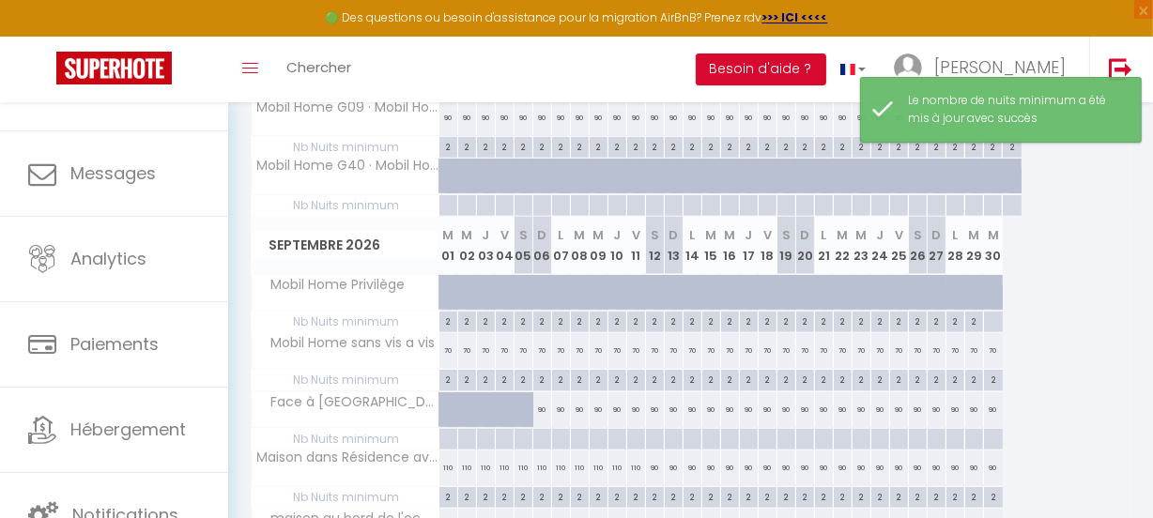
click at [988, 319] on div at bounding box center [993, 323] width 20 height 22
type input "Mer 30 Septembre 2026"
type input "Jeu 01 Octobre 2026"
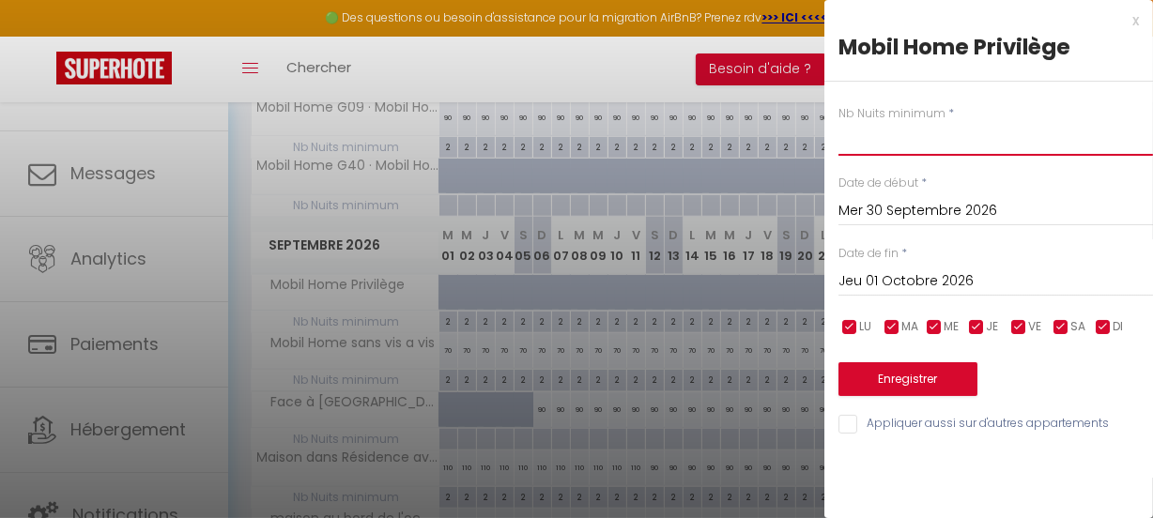
click at [925, 145] on input "text" at bounding box center [995, 139] width 314 height 34
type input "2"
click at [1077, 272] on input "Jeu 01 Octobre 2026" at bounding box center [995, 281] width 314 height 24
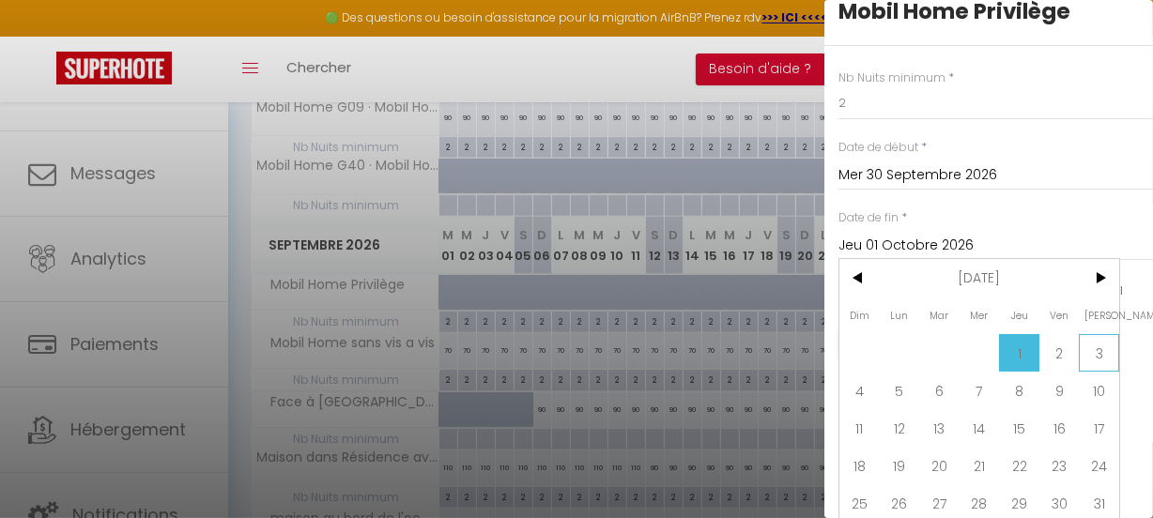
scroll to position [53, 0]
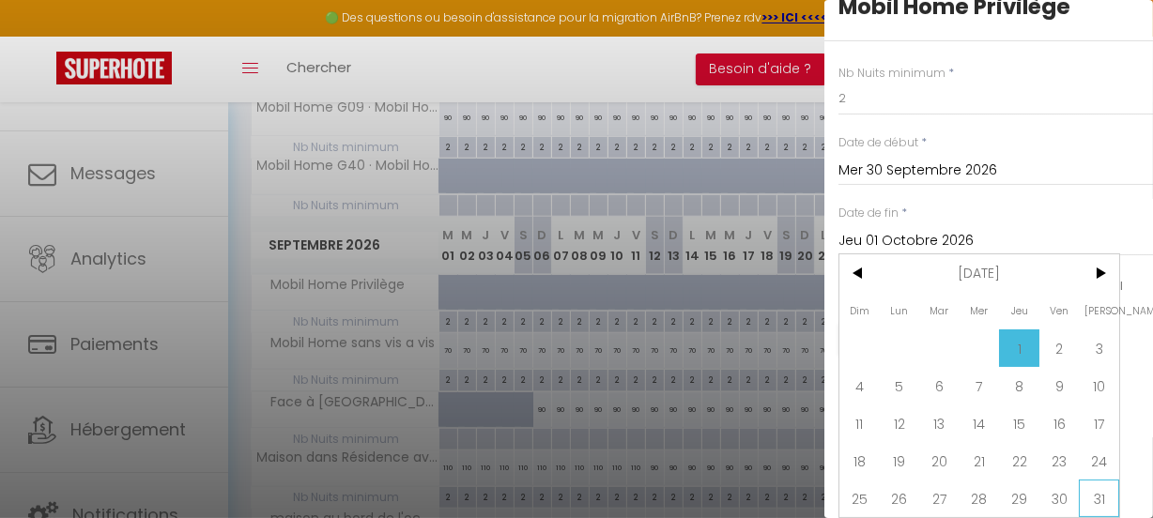
click at [1103, 488] on span "31" at bounding box center [1098, 499] width 40 height 38
type input "Sam 31 Octobre 2026"
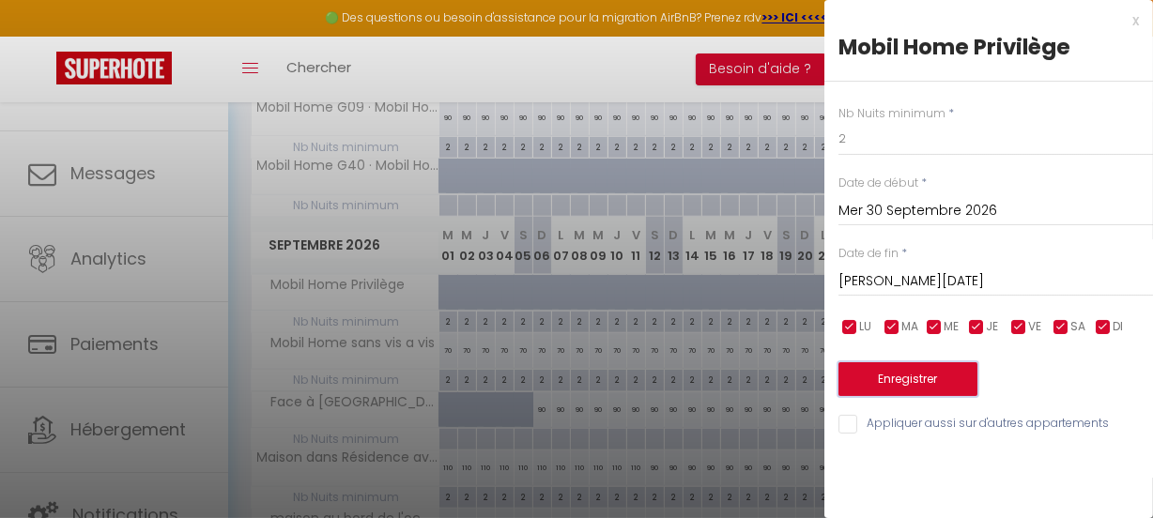
click at [958, 373] on button "Enregistrer" at bounding box center [907, 379] width 139 height 34
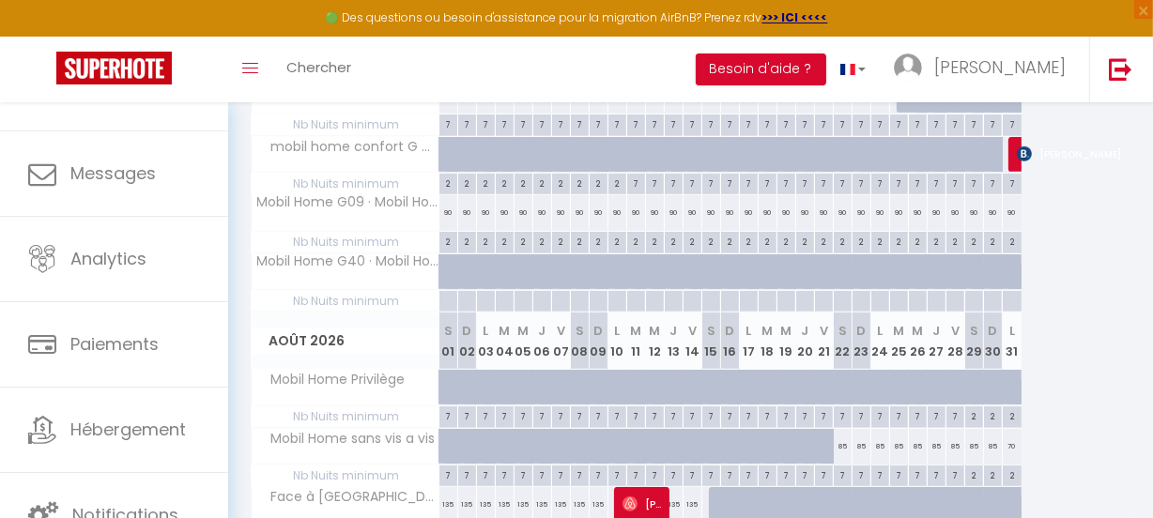
scroll to position [666, 0]
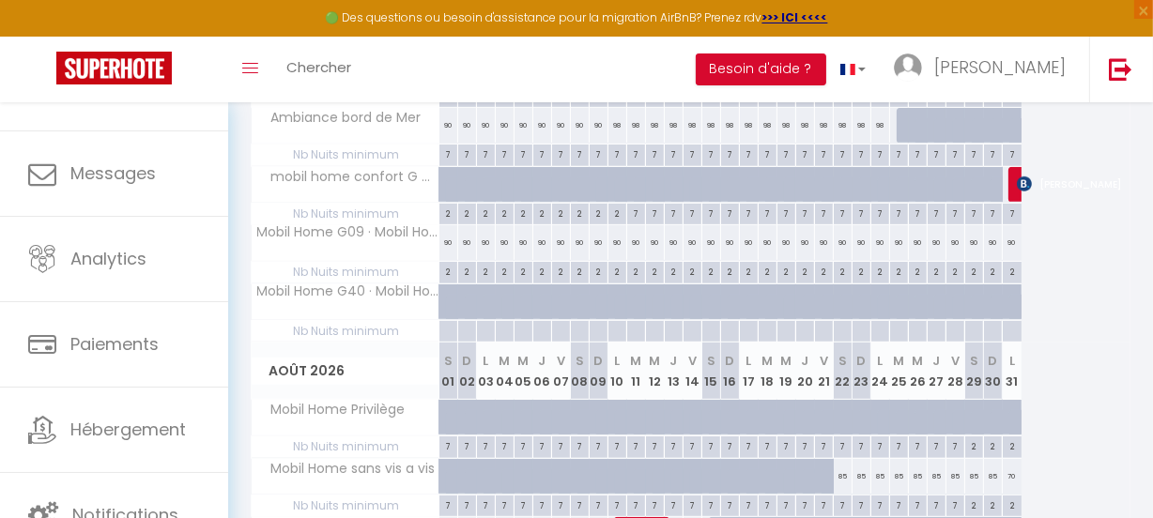
click at [1014, 181] on div at bounding box center [1017, 185] width 19 height 36
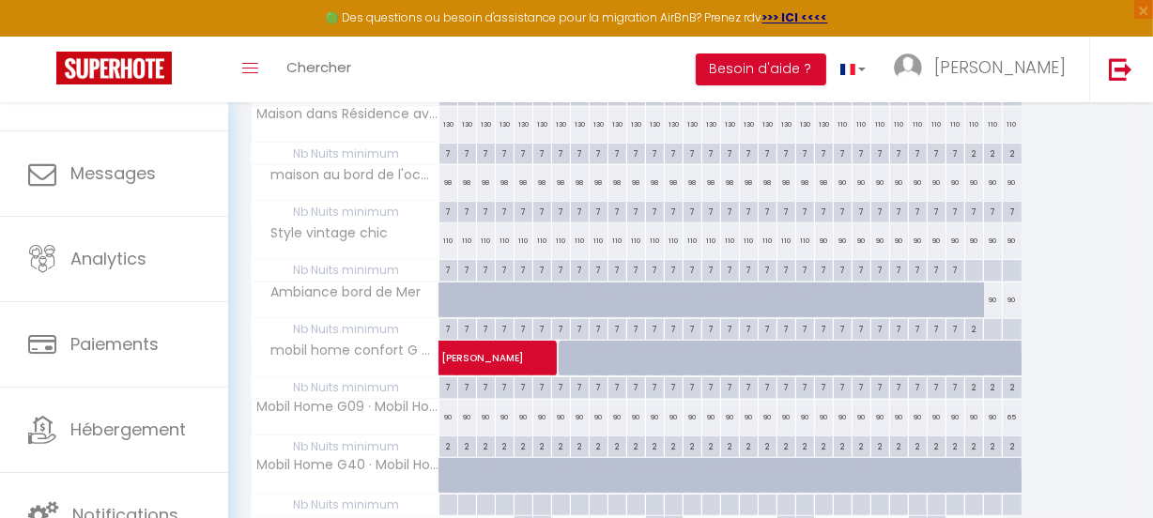
scroll to position [1179, 0]
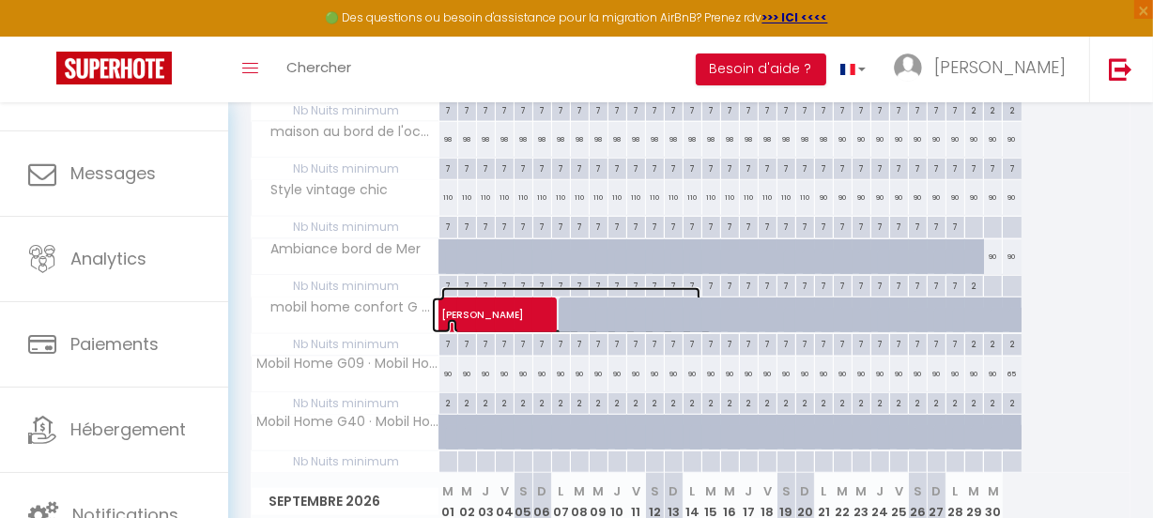
click at [482, 302] on span "Sophie BRUNO" at bounding box center [570, 305] width 259 height 36
select select "OK"
select select "KO"
select select "0"
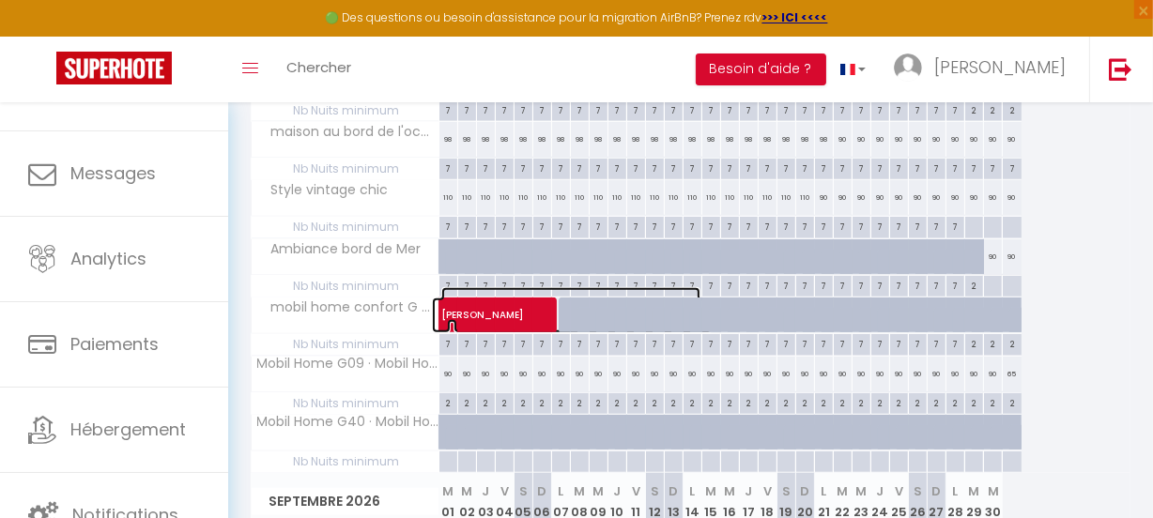
select select "1"
select select
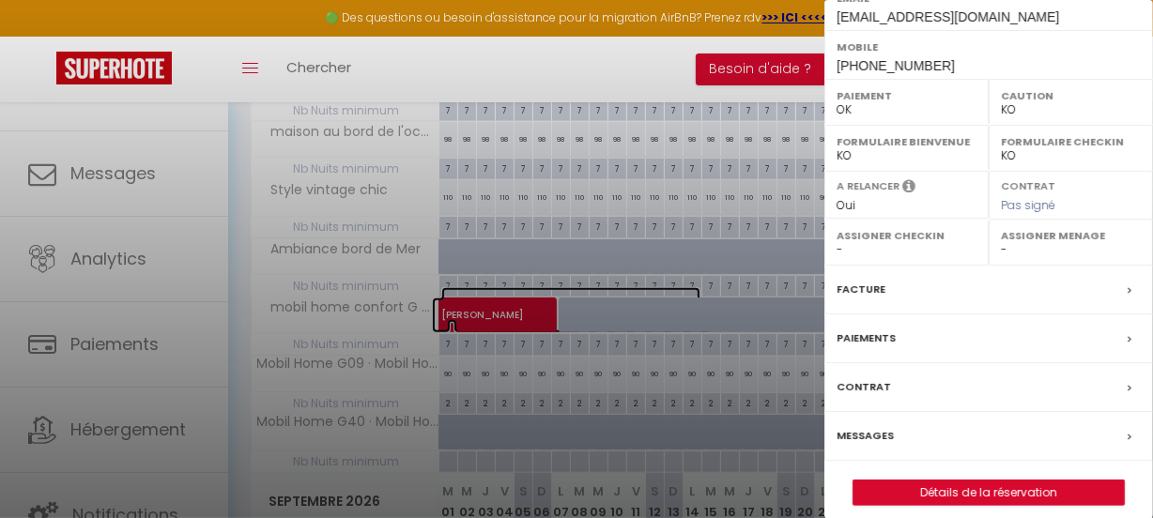
scroll to position [0, 0]
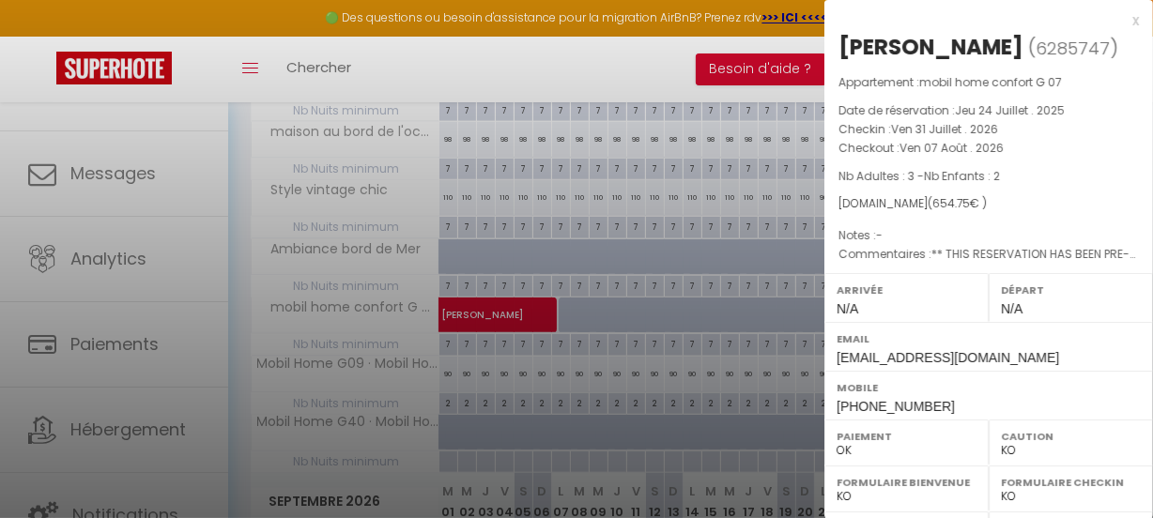
click at [675, 47] on div at bounding box center [576, 259] width 1153 height 518
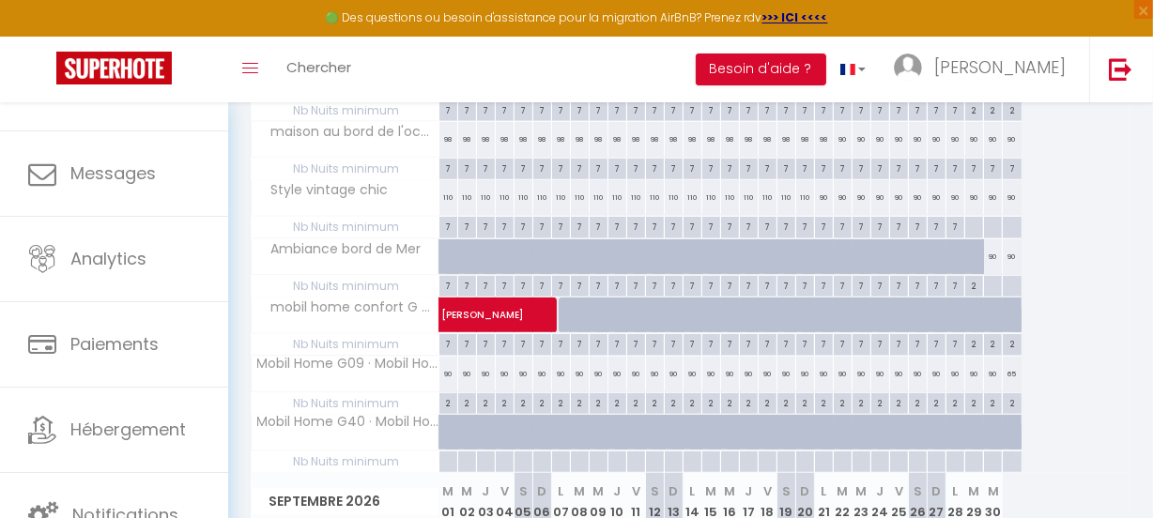
click at [669, 47] on div "Toggle menubar Chercher BUTTON Besoin d'aide ? Marylène Paramètres Équipe" at bounding box center [637, 70] width 1002 height 66
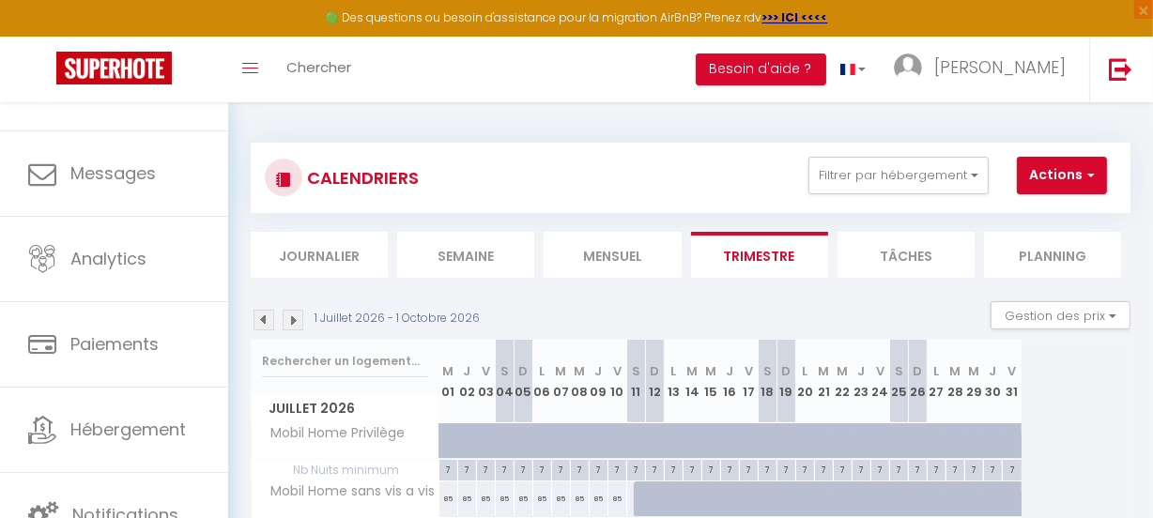
click at [265, 315] on img at bounding box center [263, 320] width 21 height 21
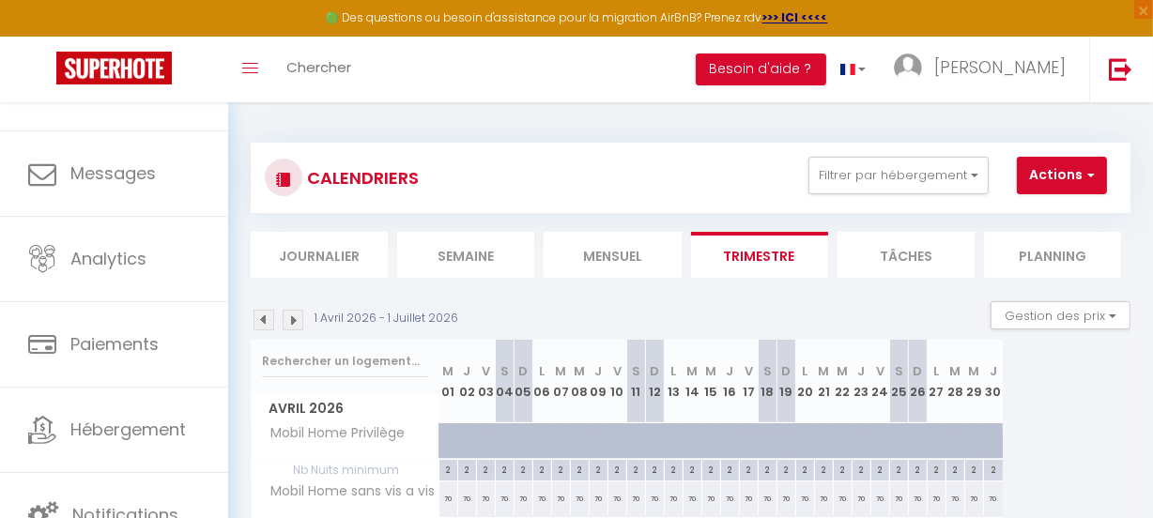
click at [265, 315] on img at bounding box center [263, 320] width 21 height 21
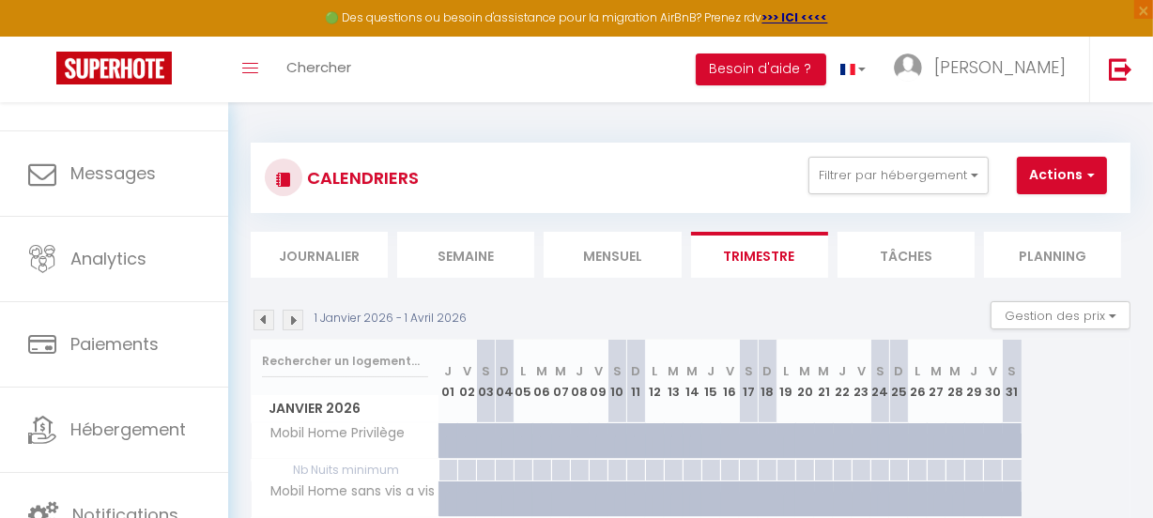
click at [265, 315] on img at bounding box center [263, 320] width 21 height 21
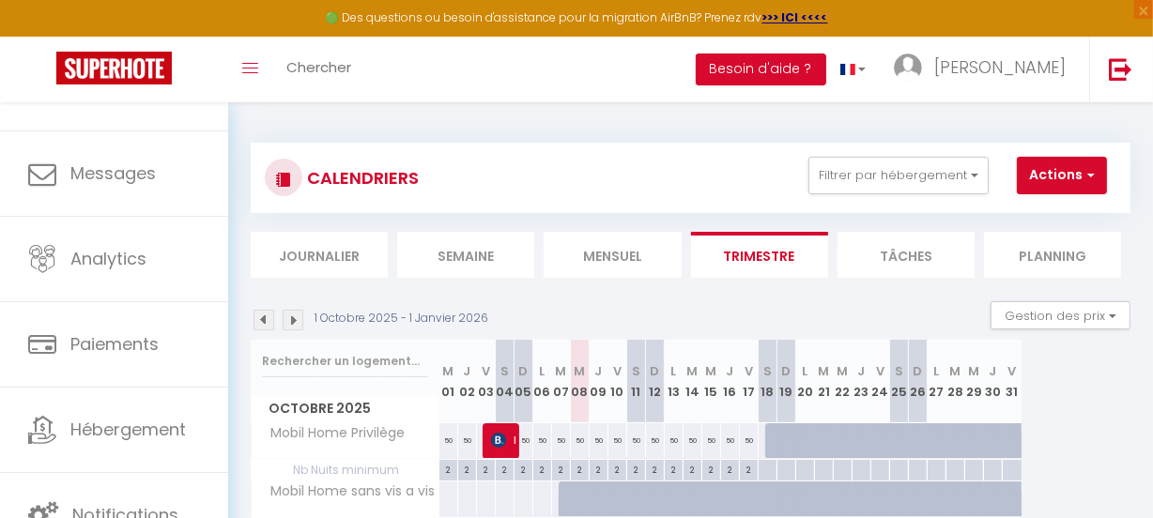
click at [265, 315] on img at bounding box center [263, 320] width 21 height 21
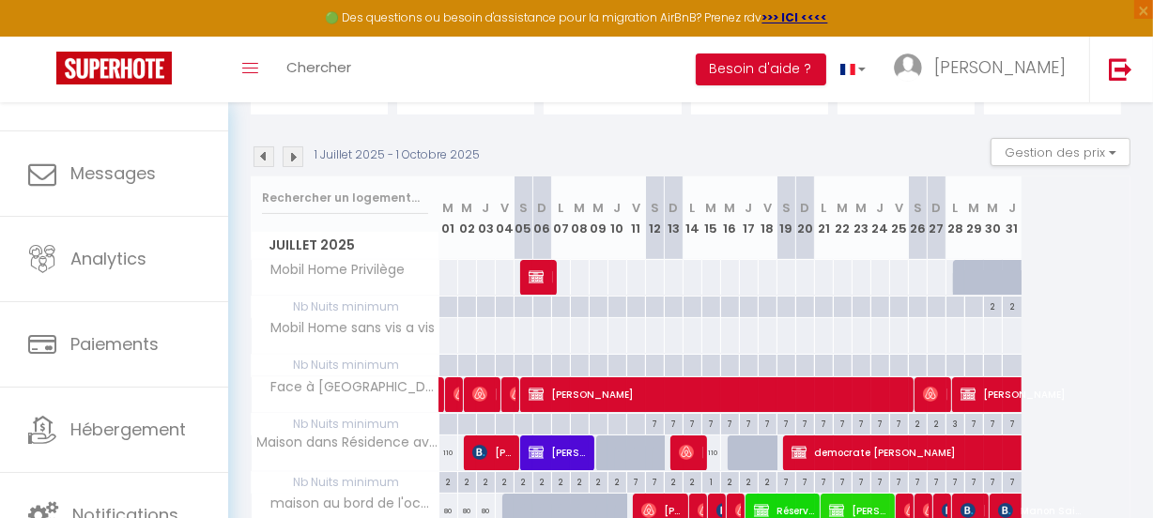
scroll to position [170, 0]
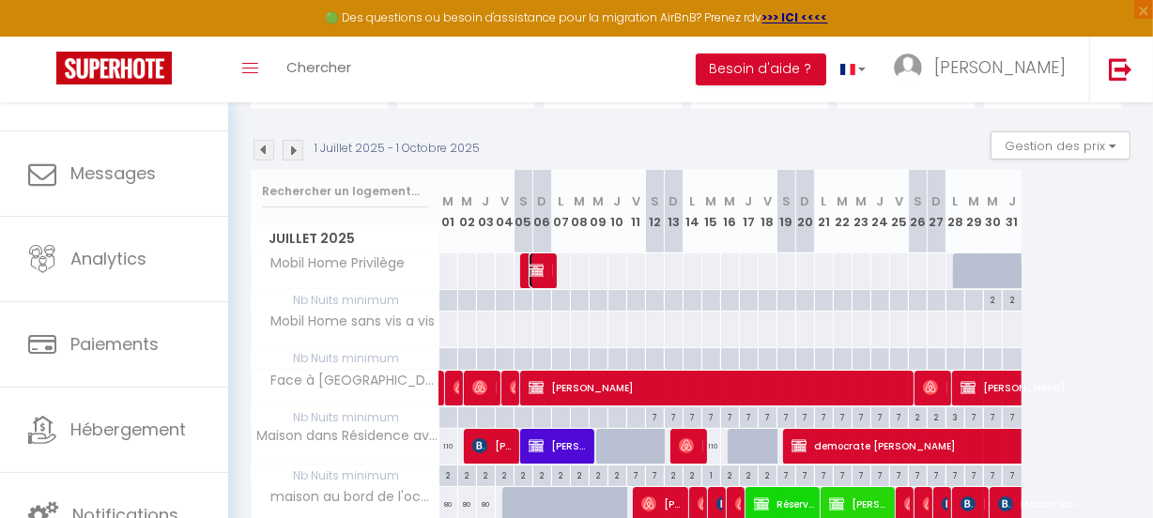
click at [535, 265] on img at bounding box center [535, 270] width 15 height 15
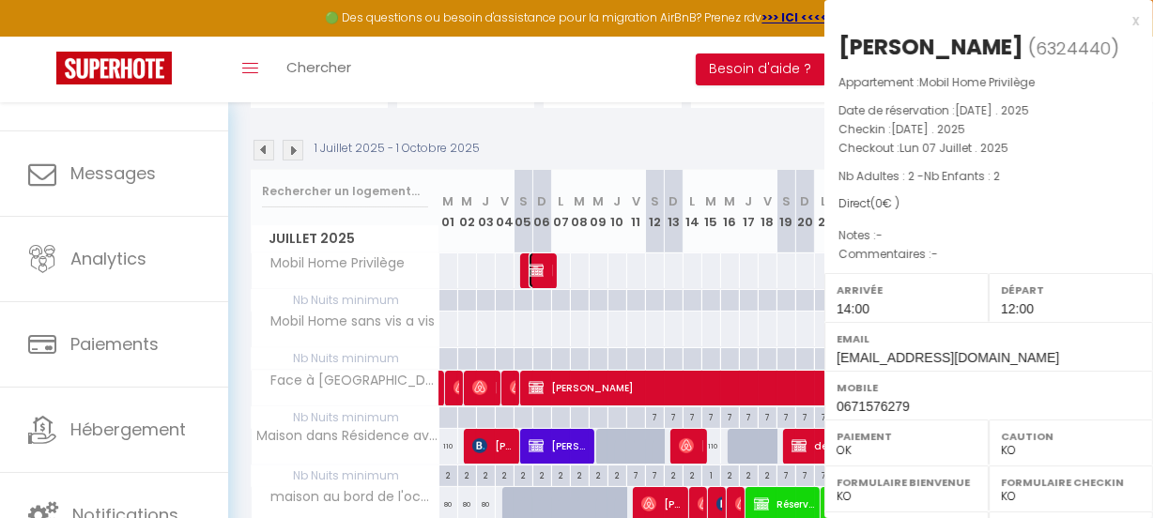
select select "OK"
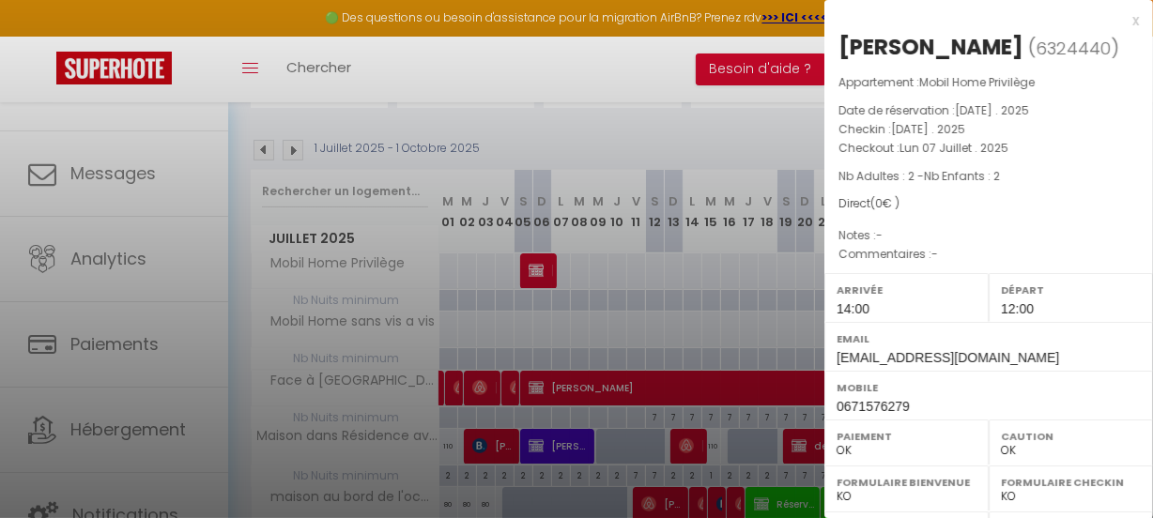
click at [734, 129] on div at bounding box center [576, 259] width 1153 height 518
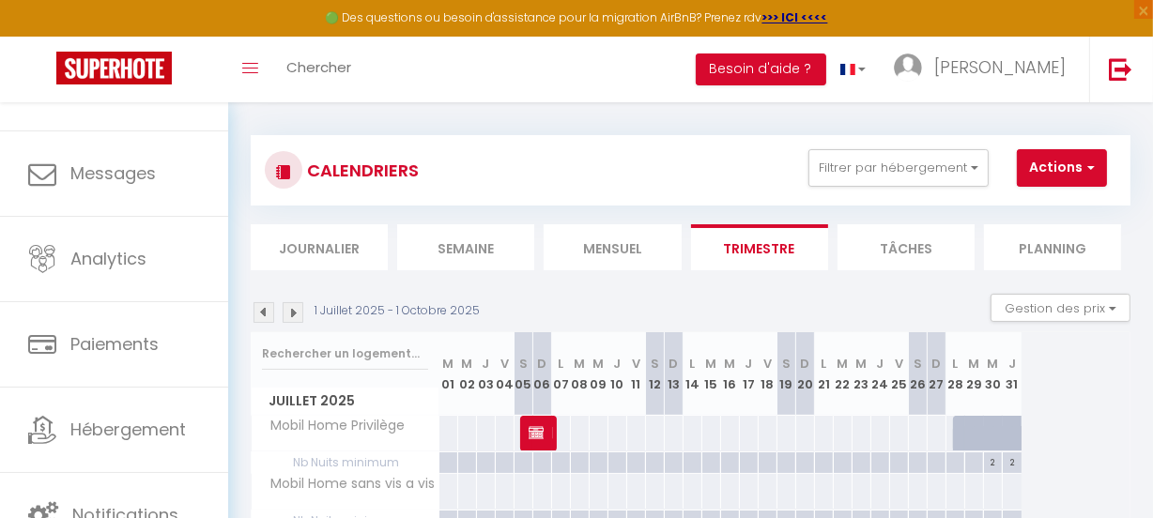
scroll to position [0, 0]
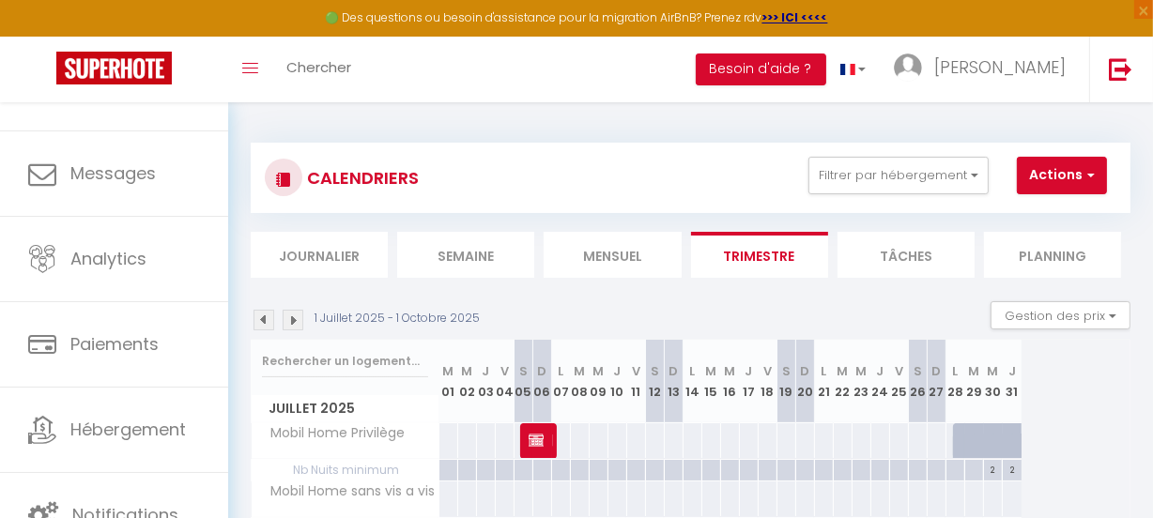
click at [292, 322] on img at bounding box center [293, 320] width 21 height 21
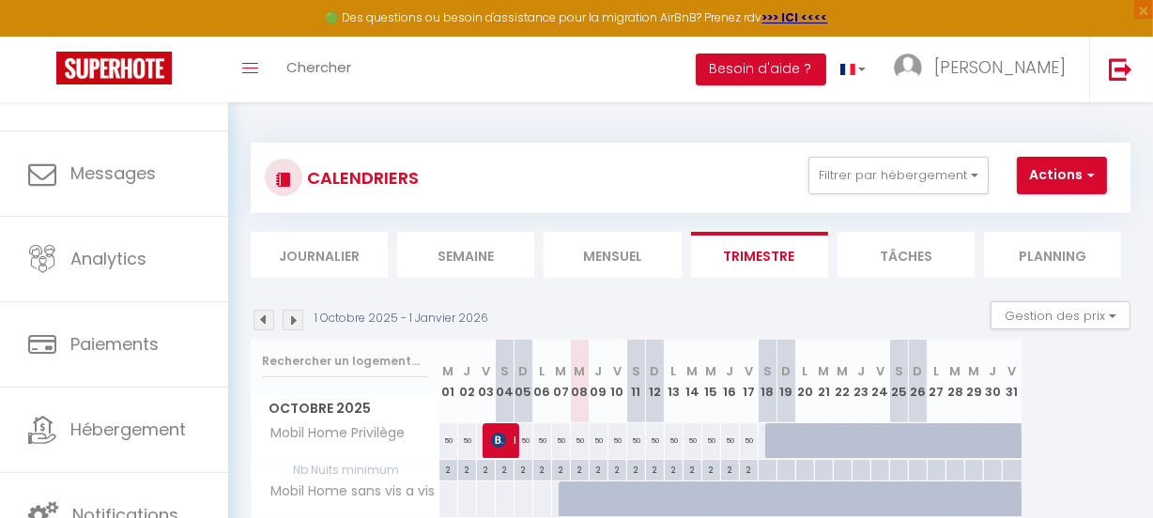
click at [292, 322] on img at bounding box center [293, 320] width 21 height 21
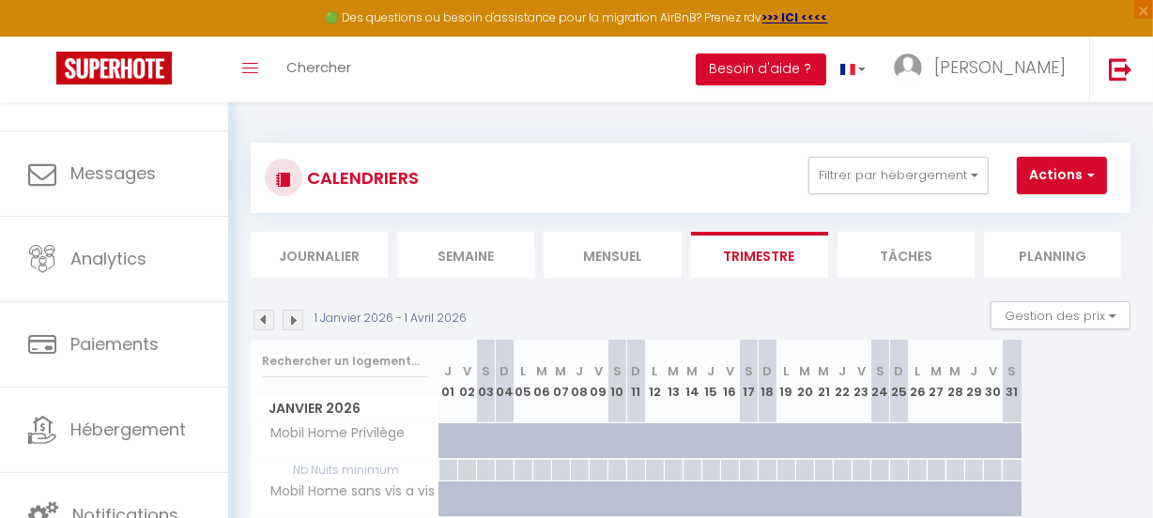
click at [292, 322] on img at bounding box center [293, 320] width 21 height 21
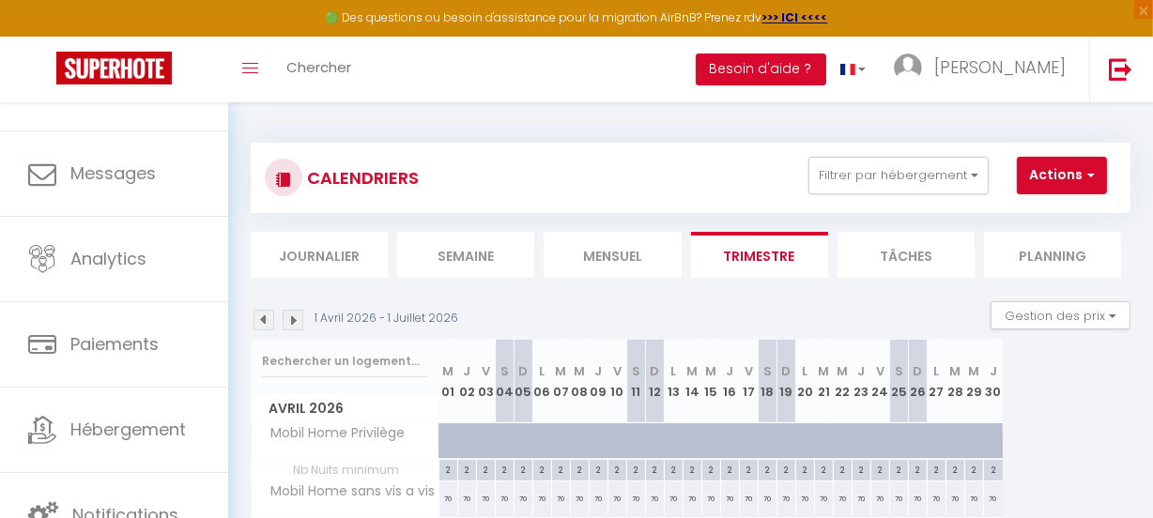
click at [292, 322] on img at bounding box center [293, 320] width 21 height 21
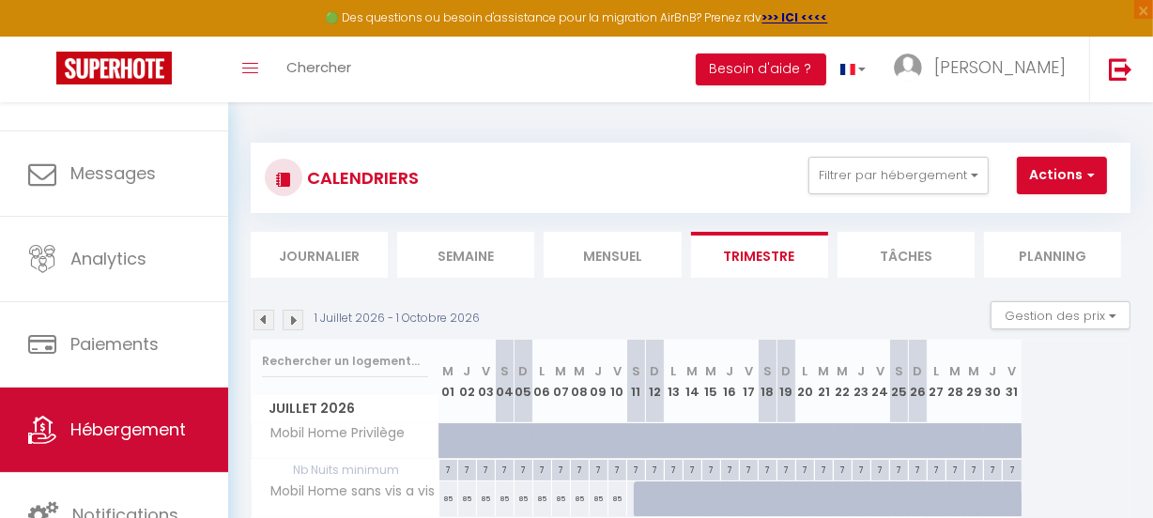
click at [124, 420] on span "Hébergement" at bounding box center [127, 429] width 115 height 23
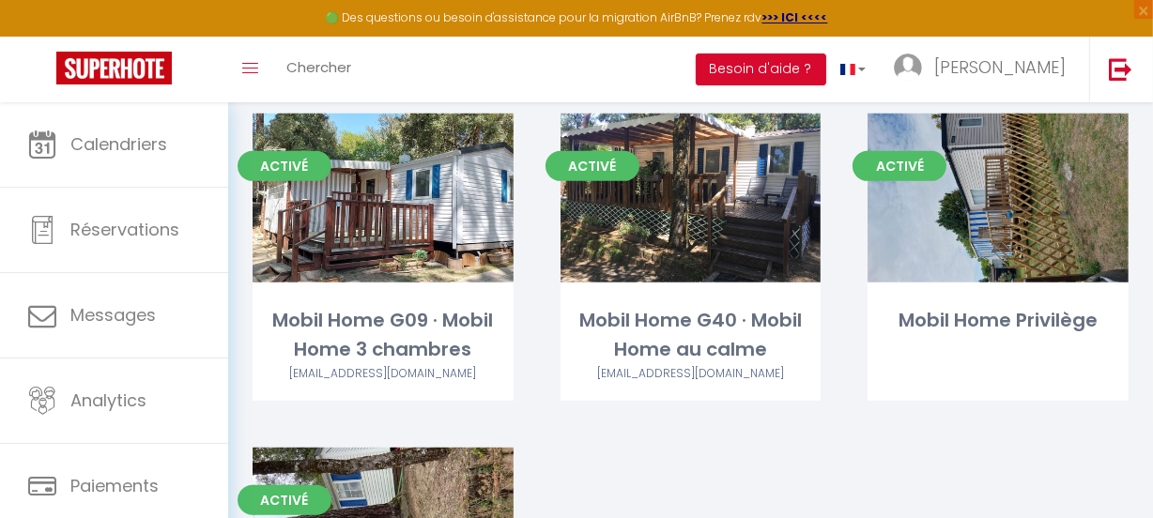
scroll to position [939, 0]
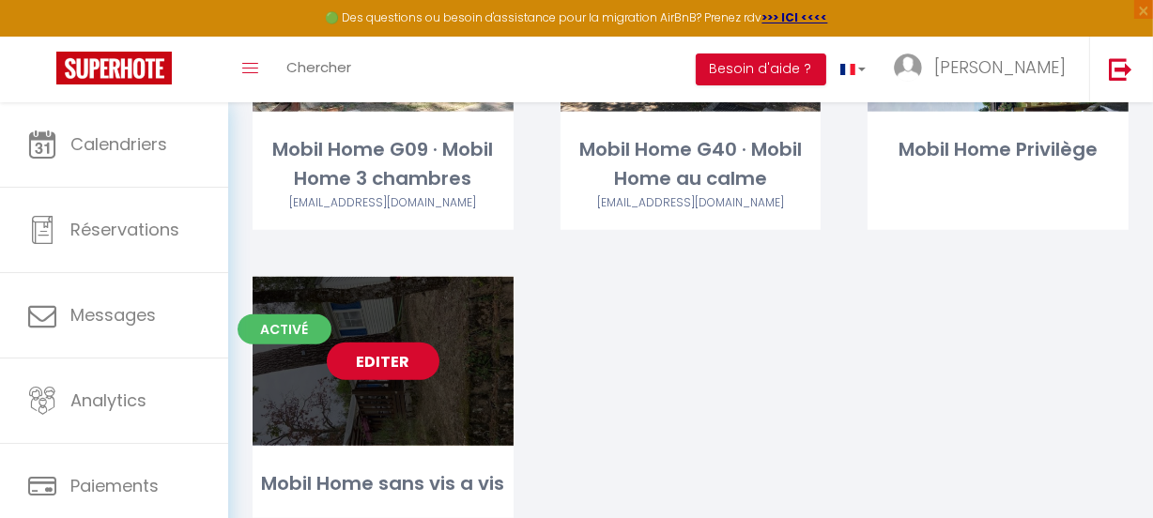
click at [362, 353] on link "Editer" at bounding box center [383, 362] width 113 height 38
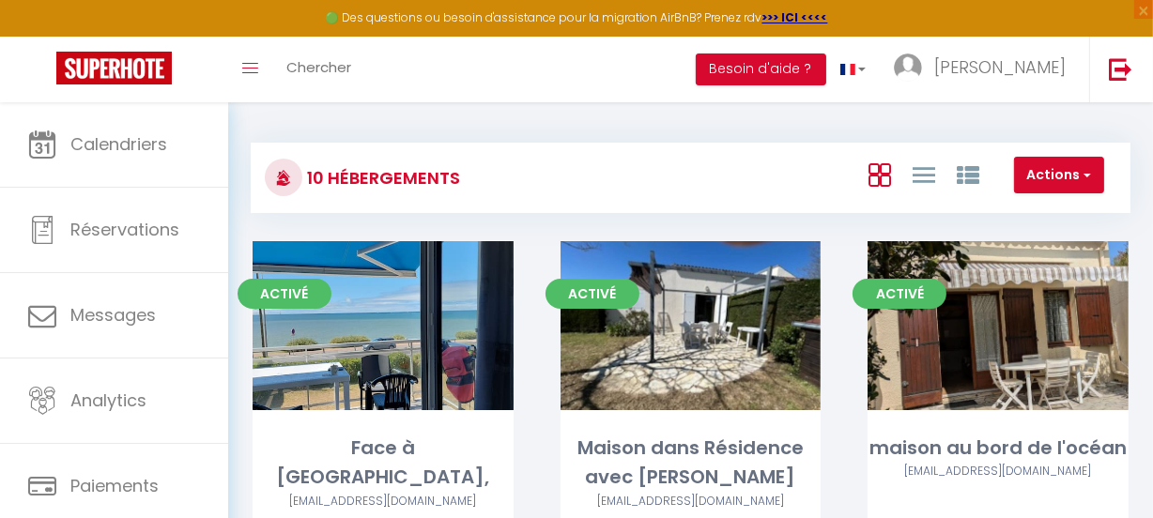
select select "3"
select select "2"
select select "1"
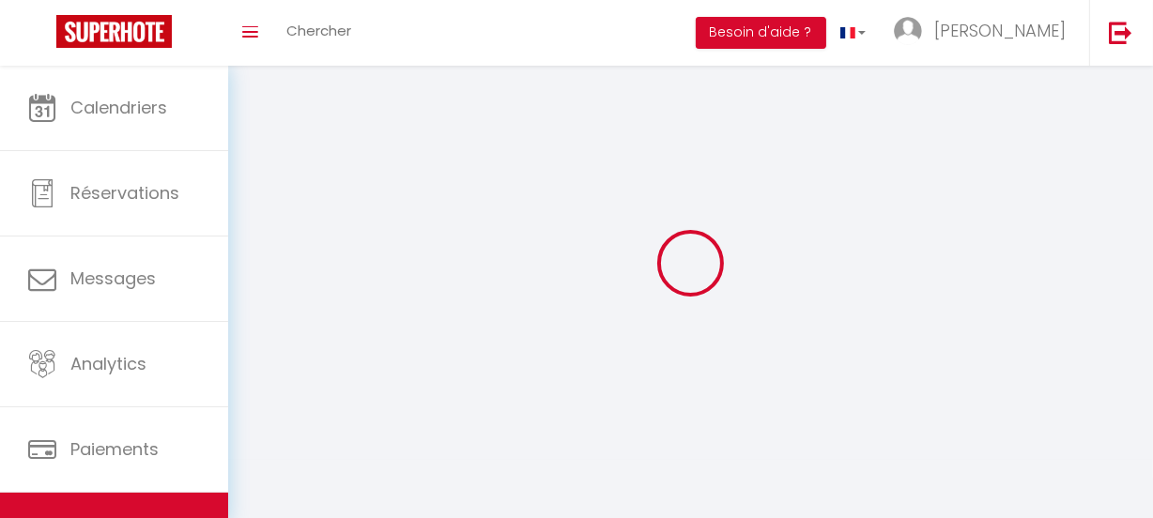
select select
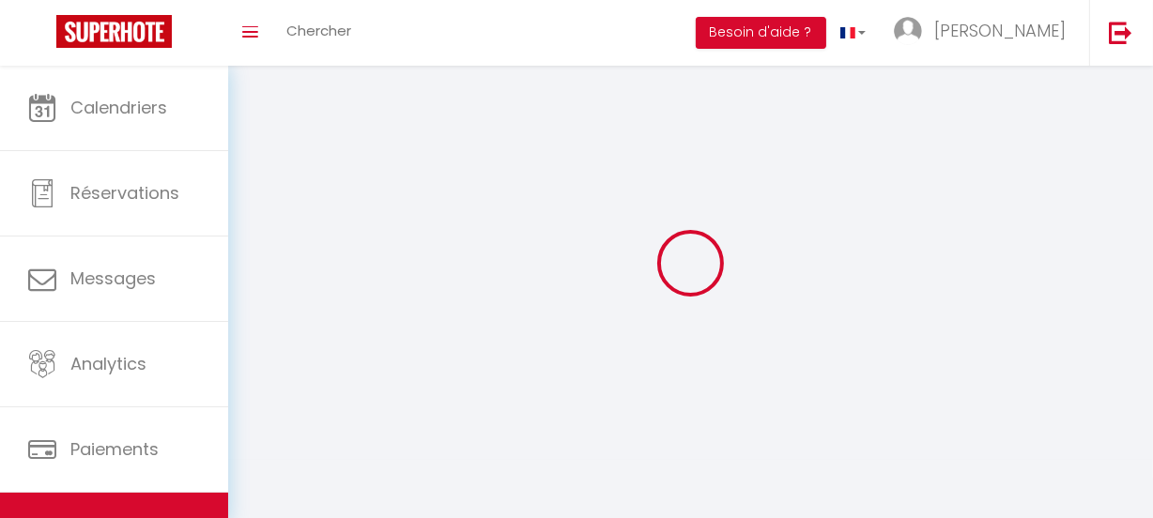
checkbox input "false"
select select
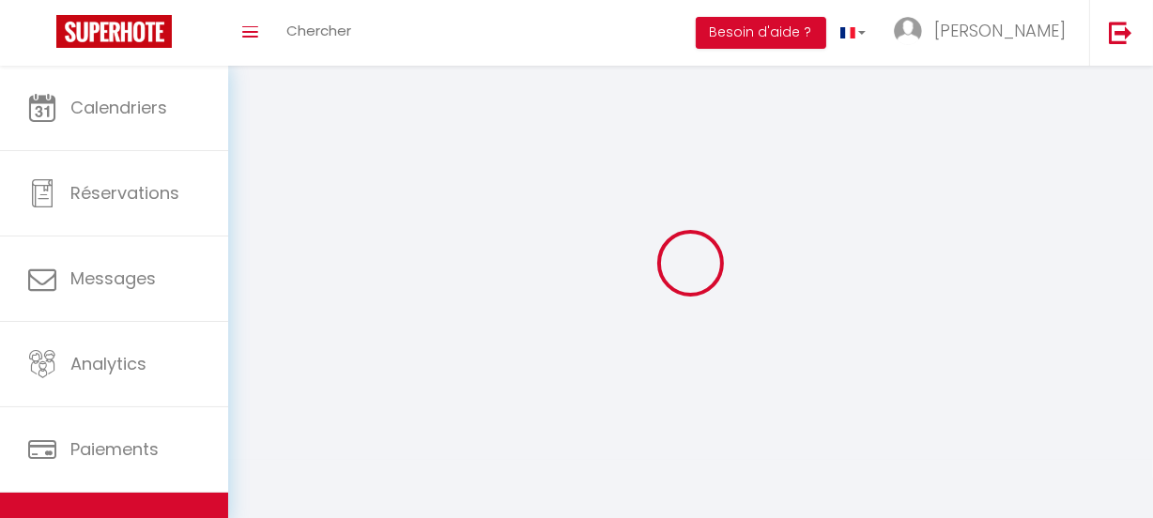
select select
select select "1"
select select
select select "28"
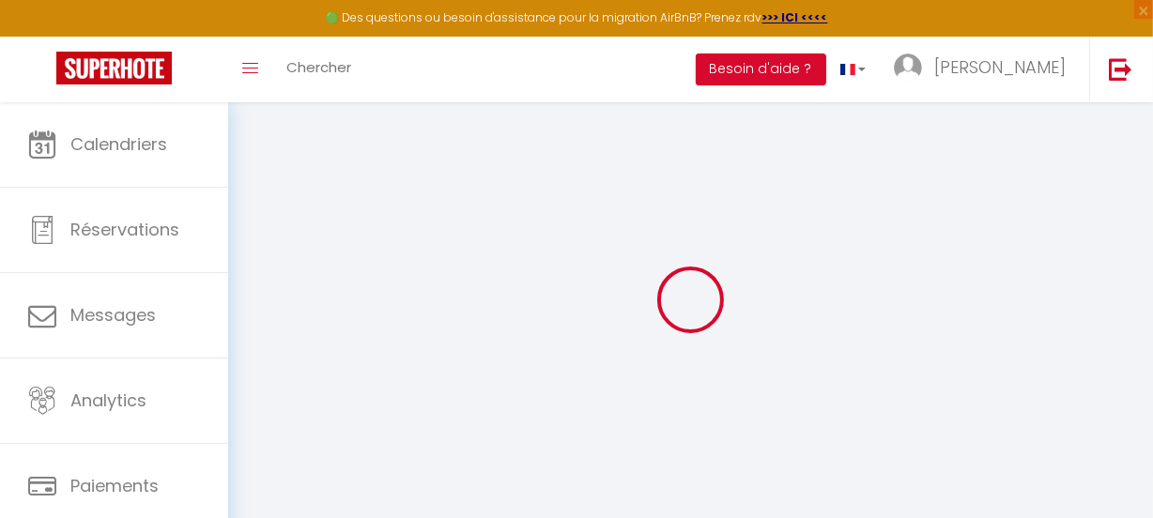
select select
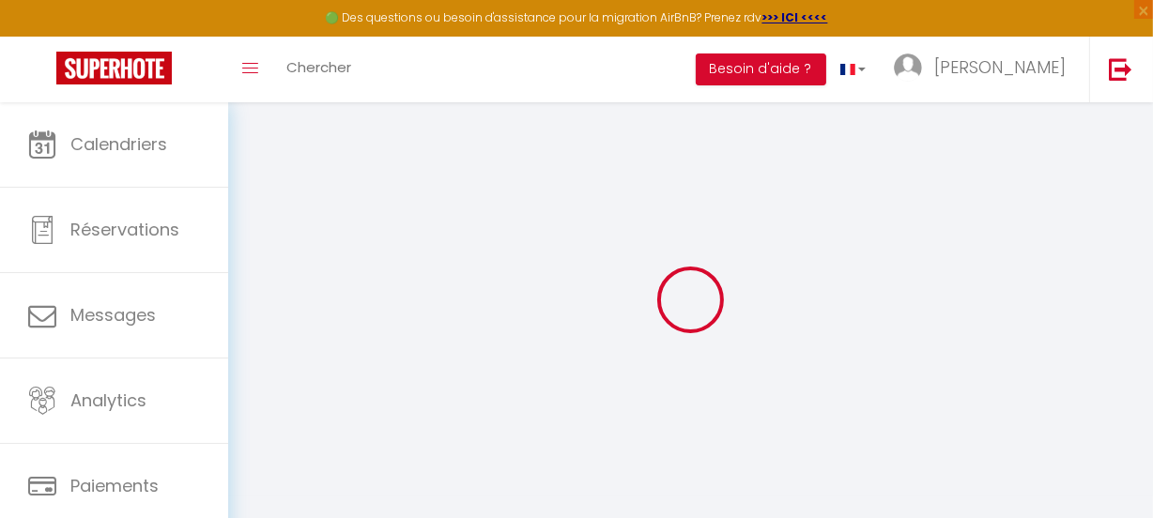
select select
checkbox input "false"
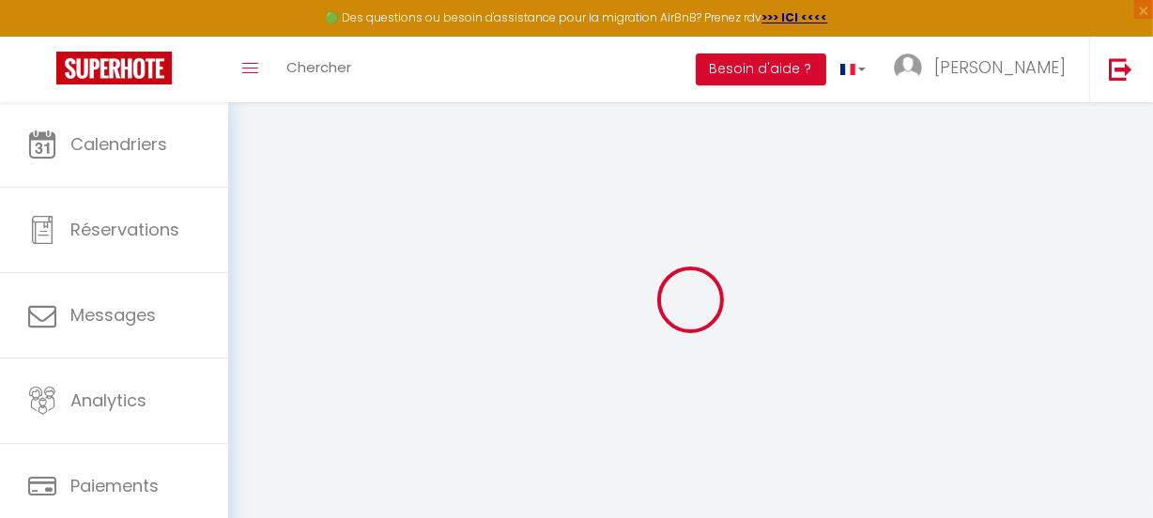
select select
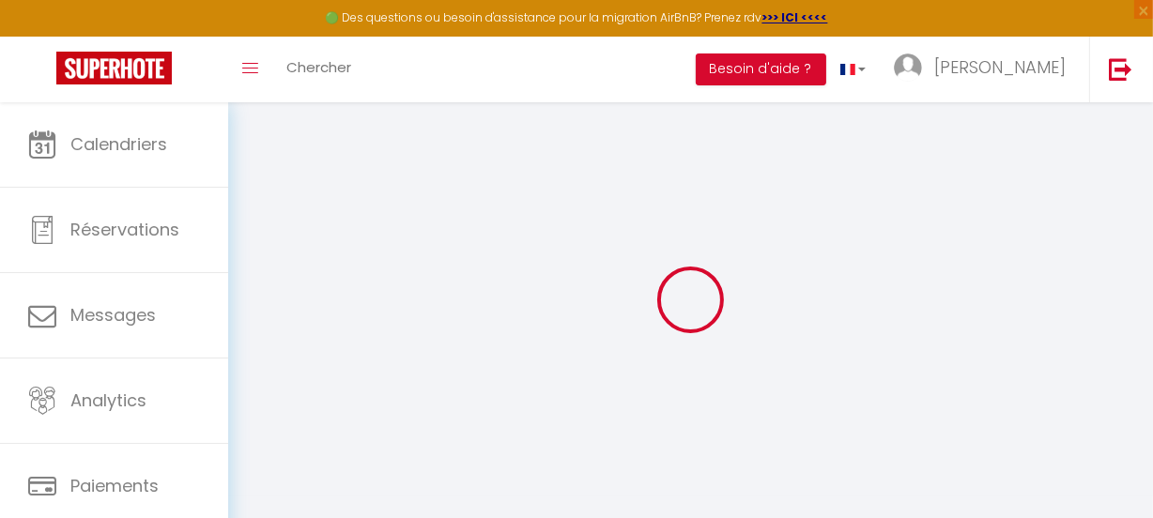
select select
checkbox input "false"
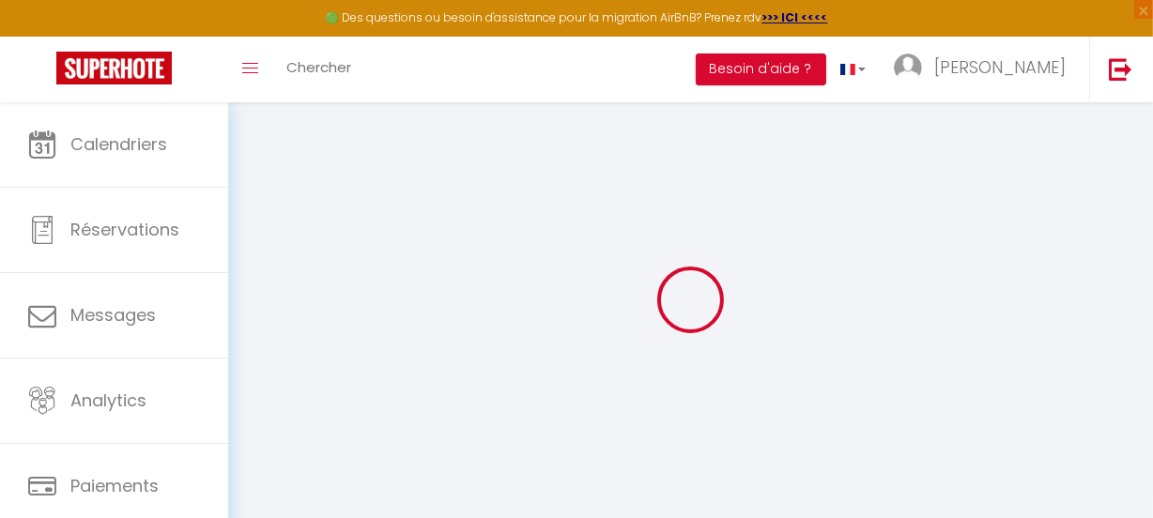
checkbox input "false"
select select
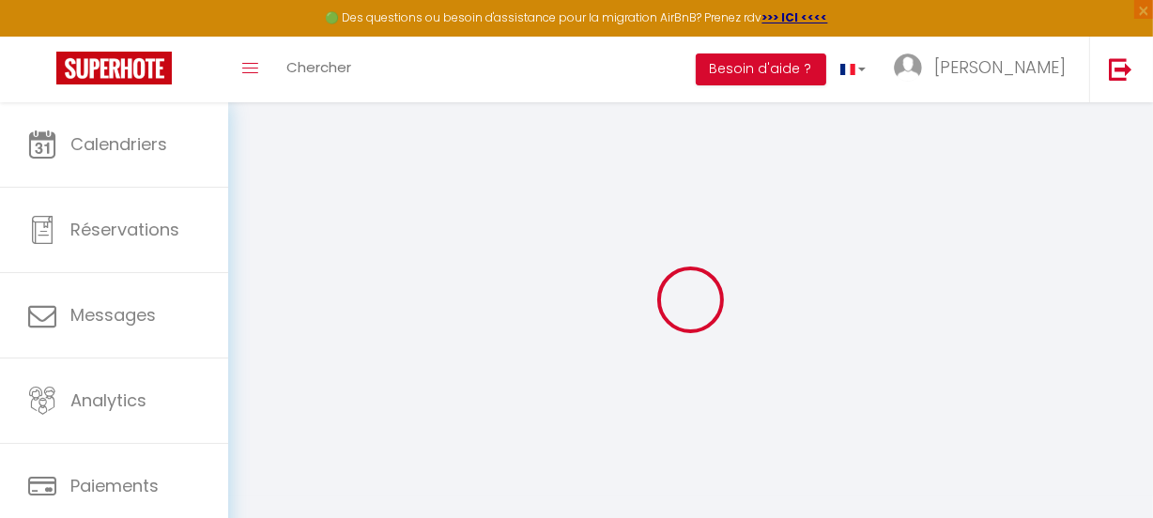
select select
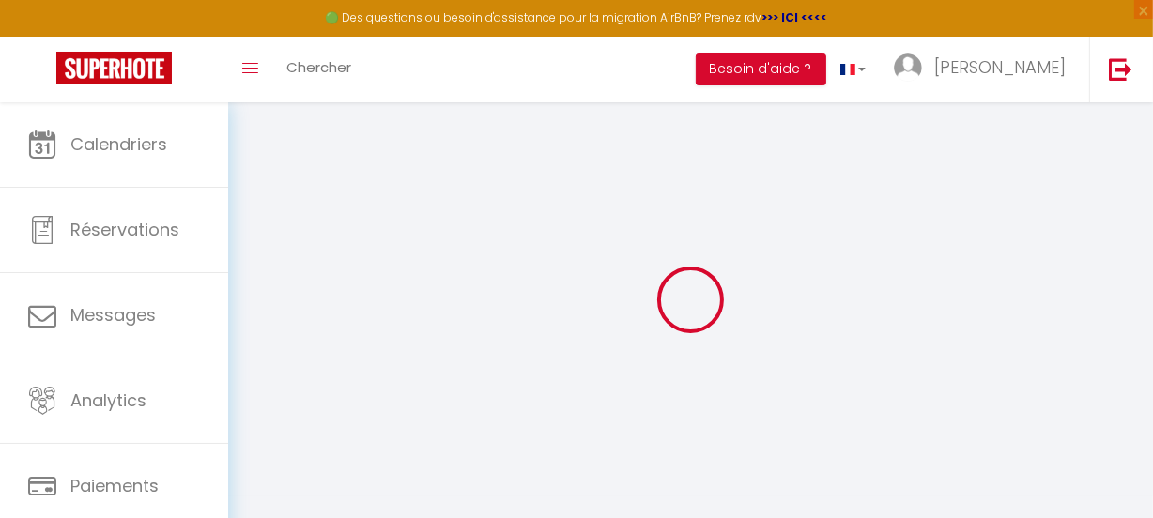
checkbox input "false"
select select
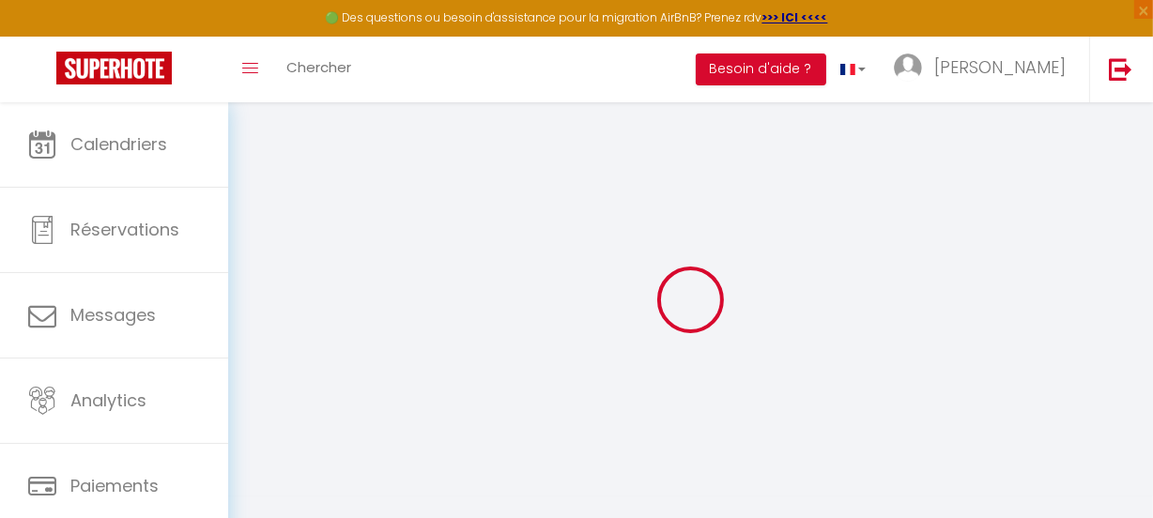
select select
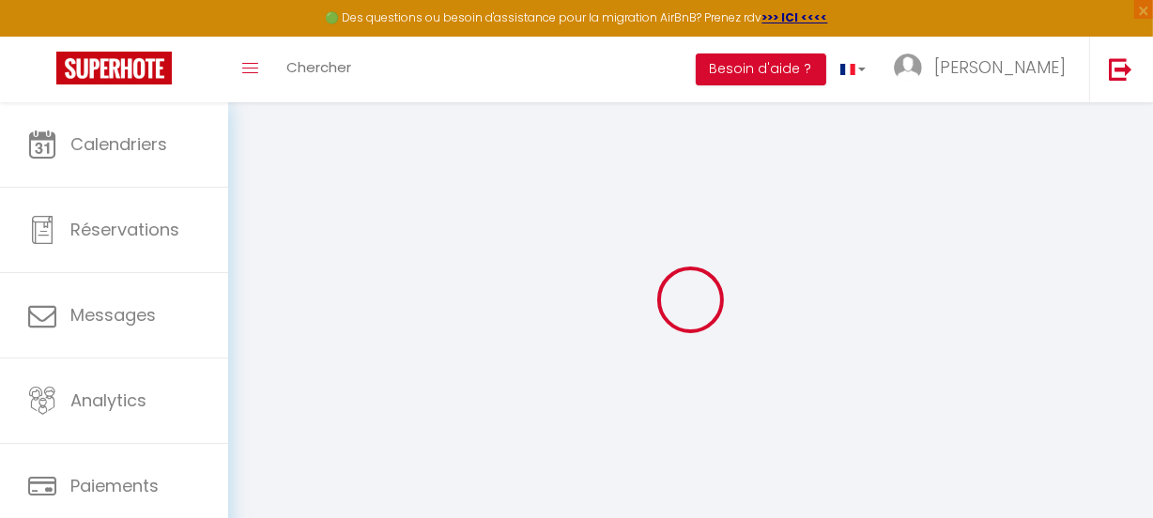
select select
checkbox input "false"
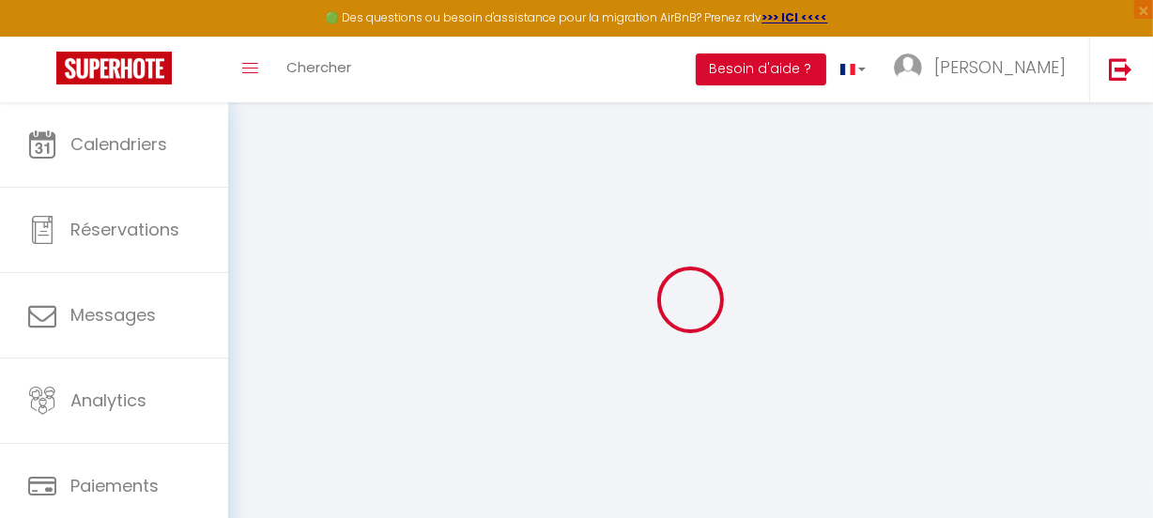
checkbox input "false"
select select
type input "Mobil Home sans vis a vis"
type input "FERREIRA"
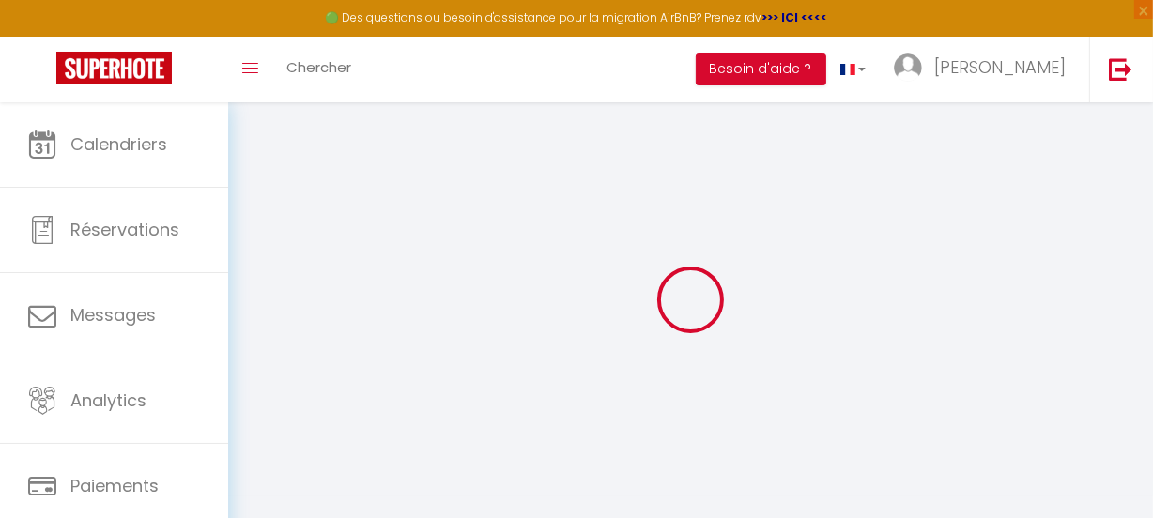
type input "[DEMOGRAPHIC_DATA]"
type input "5 chemin vert"
type input "18120"
type input "BRINAY"
select select "6"
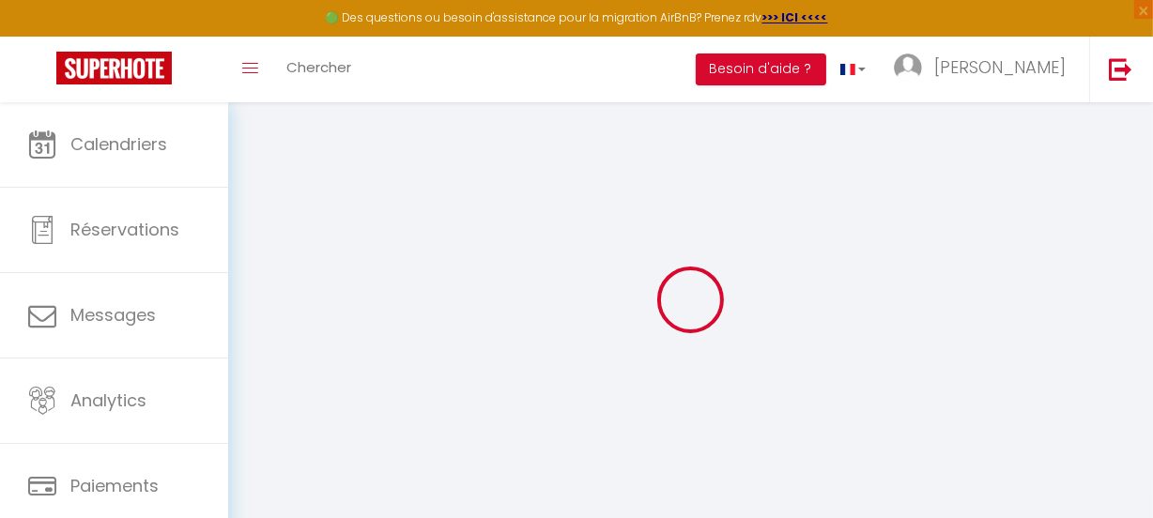
select select "2"
type input "75"
type input "30"
type input "0.66"
select select
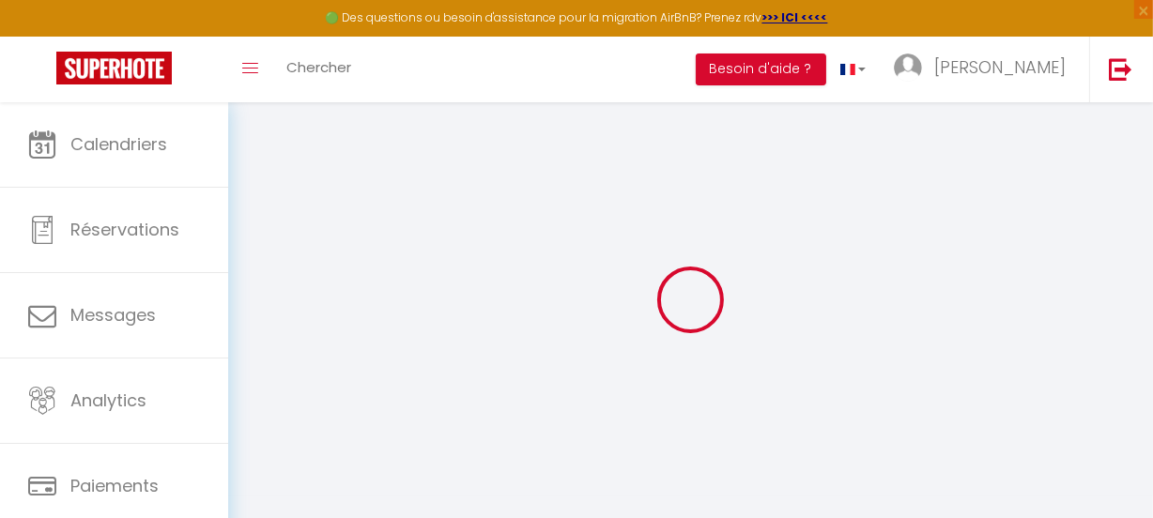
select select
type input "[STREET_ADDRESS]"
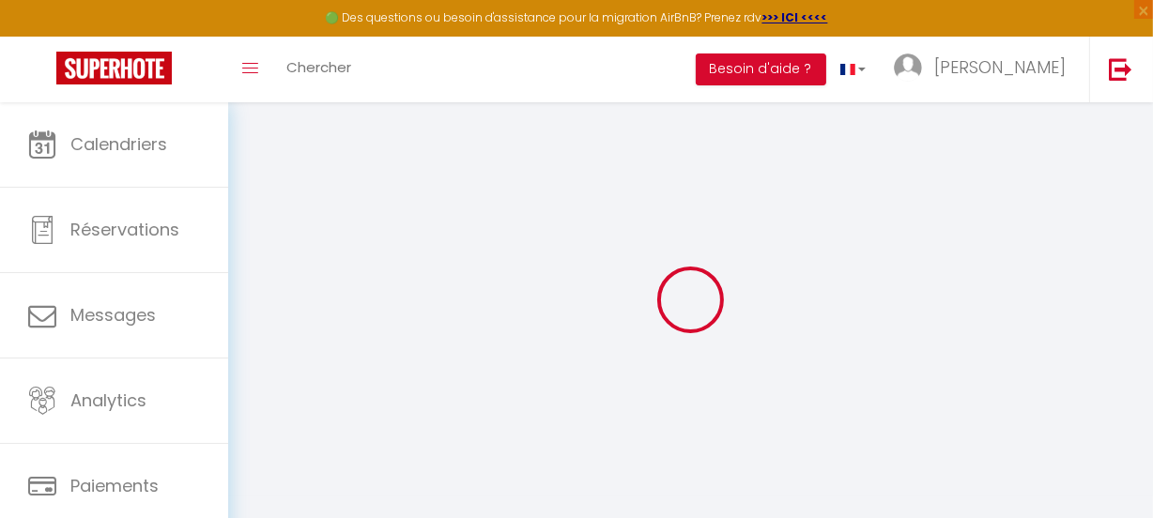
type input "17110"
type input "St [PERSON_NAME]"
type input "[EMAIL_ADDRESS][DOMAIN_NAME]"
select select "6822"
checkbox input "false"
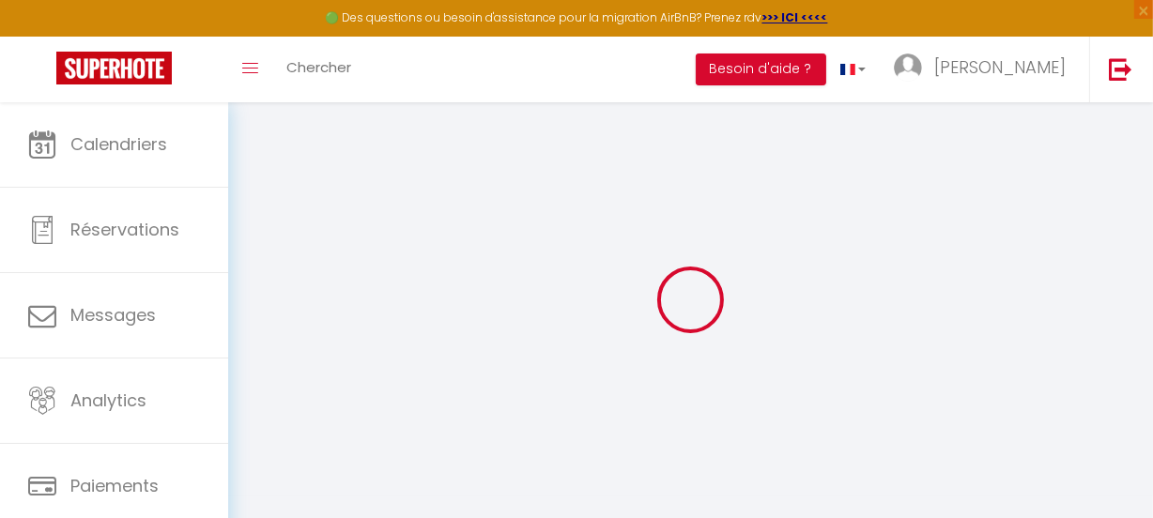
checkbox input "true"
type input "15"
type input "0"
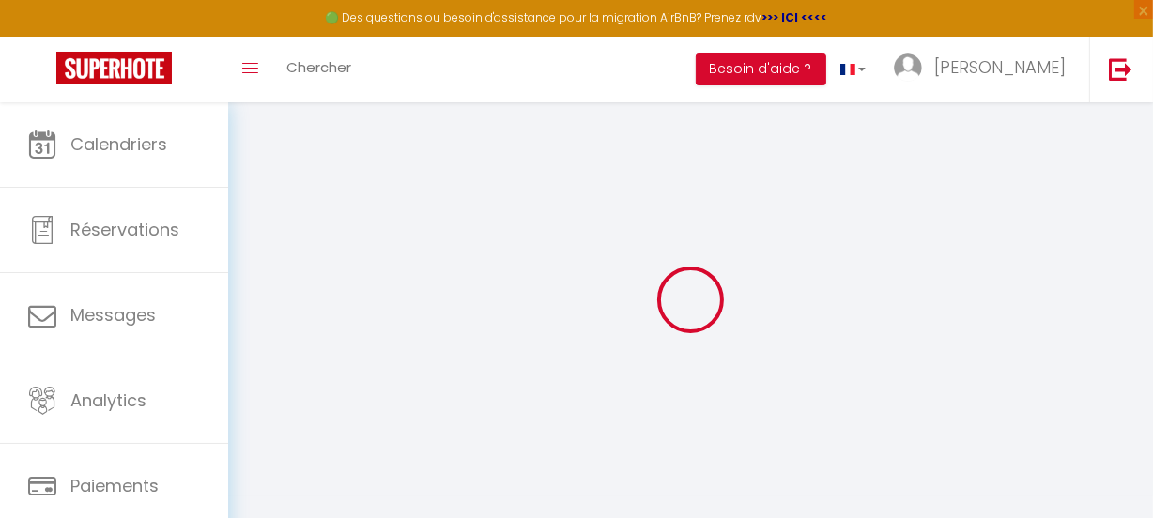
type input "0"
select select
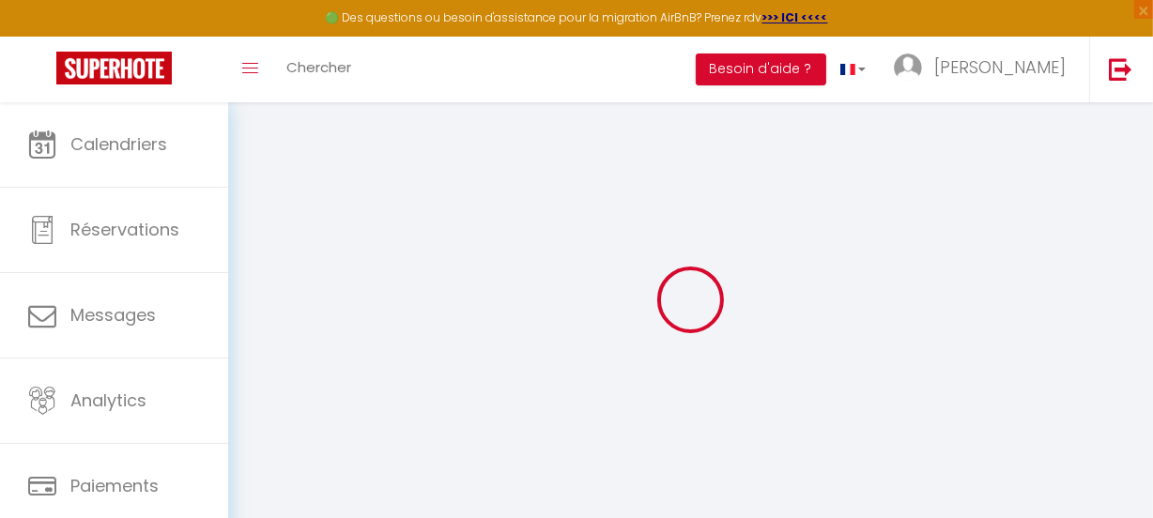
select select
checkbox input "false"
checkbox input "true"
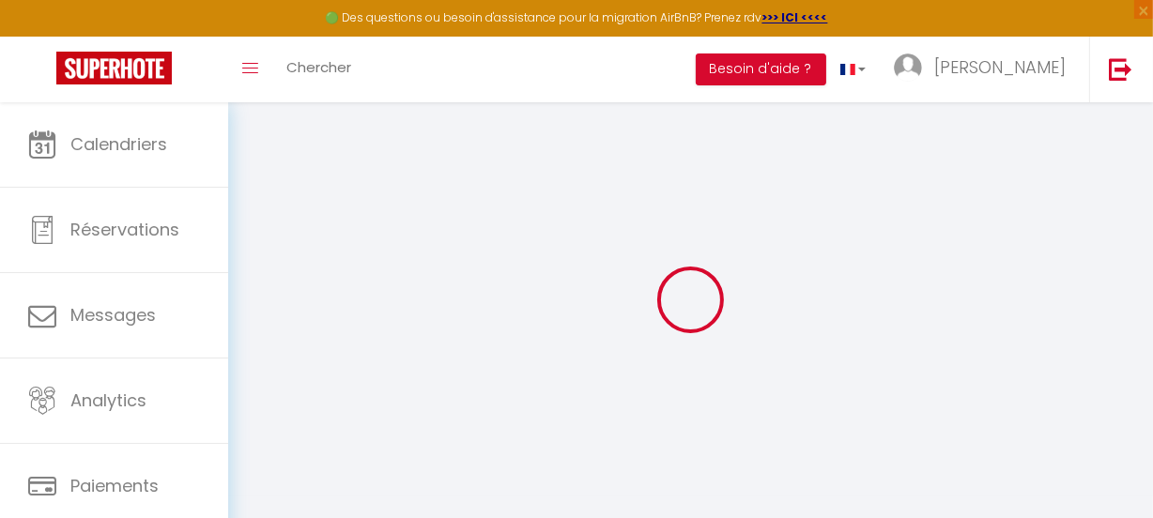
checkbox input "true"
select select
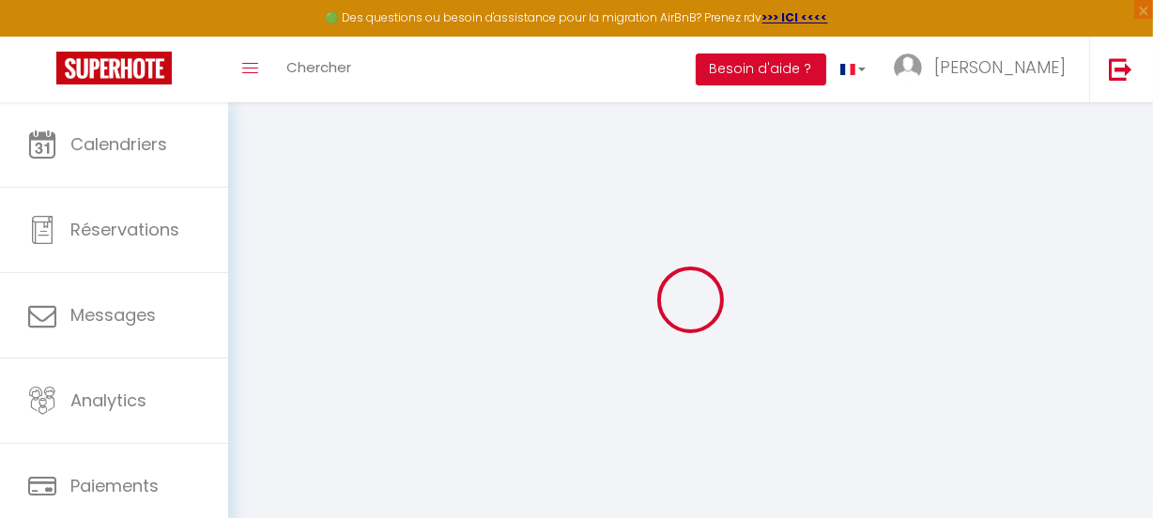
select select
checkbox input "false"
checkbox input "true"
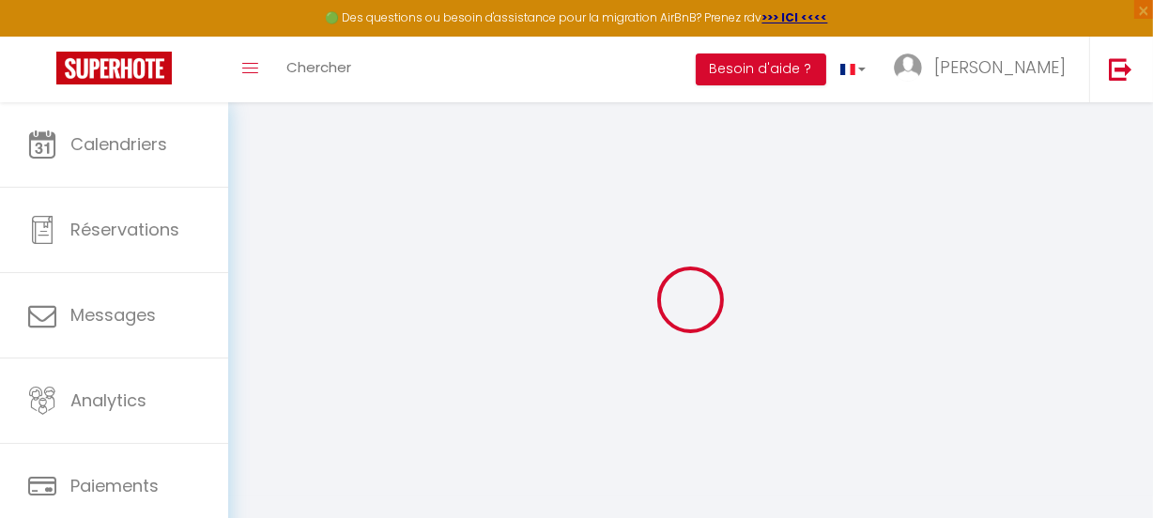
checkbox input "false"
checkbox input "true"
select select "15:00"
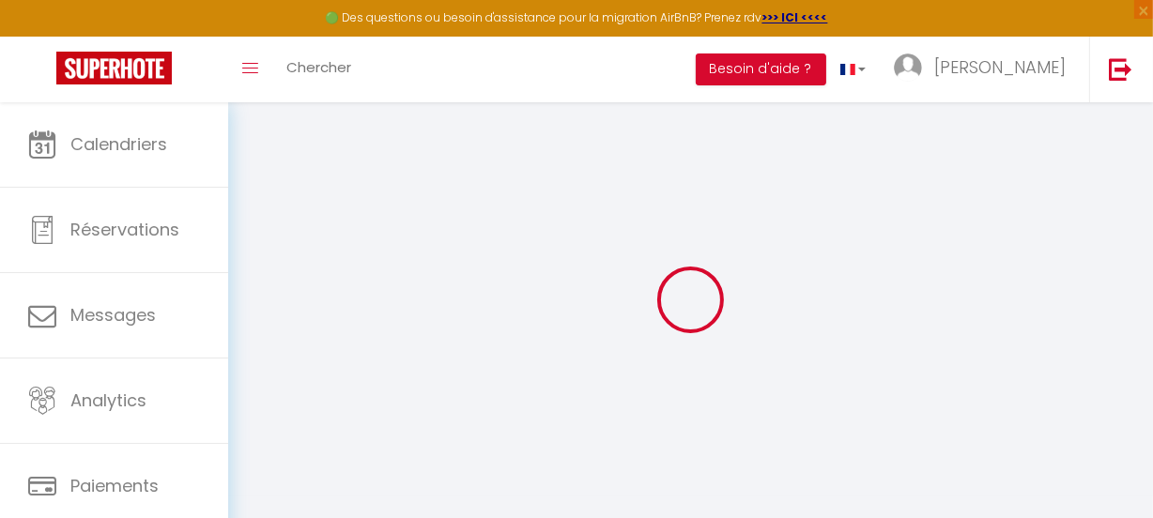
select select "23:45"
select select "12:00"
select select "30"
select select "120"
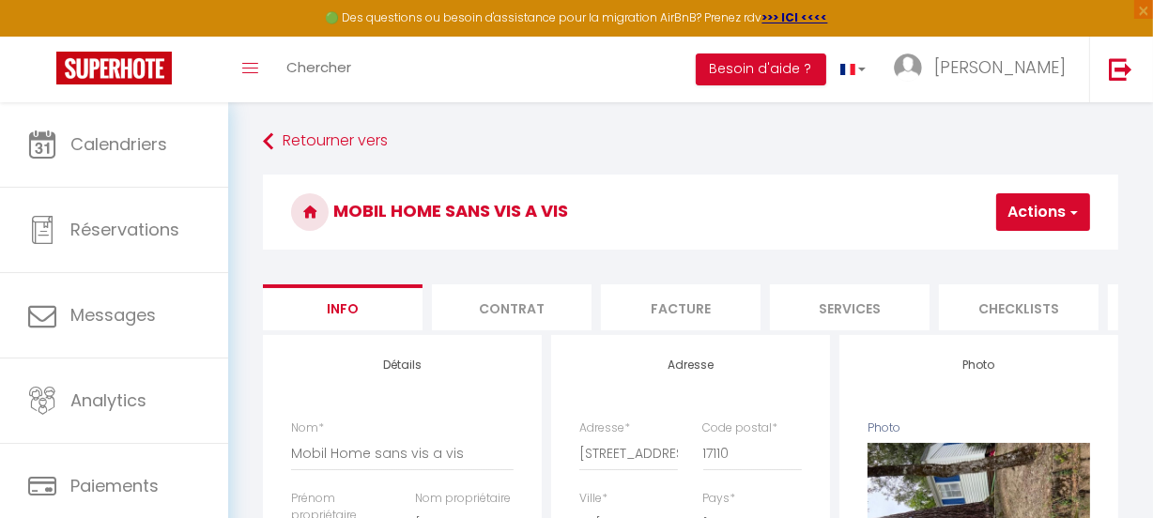
checkbox input "false"
checkbox input "true"
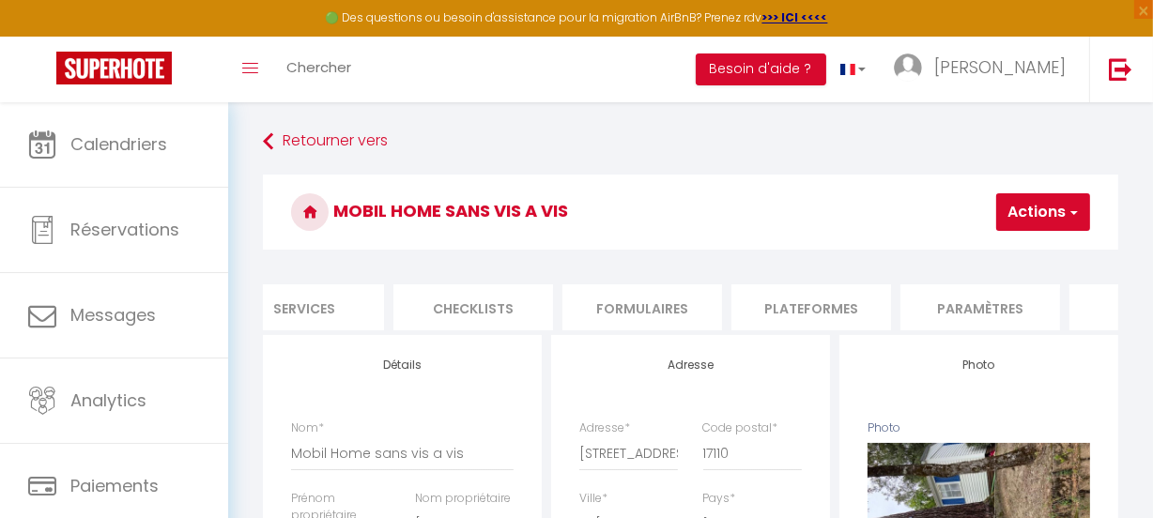
click at [997, 312] on li "Paramètres" at bounding box center [980, 307] width 160 height 46
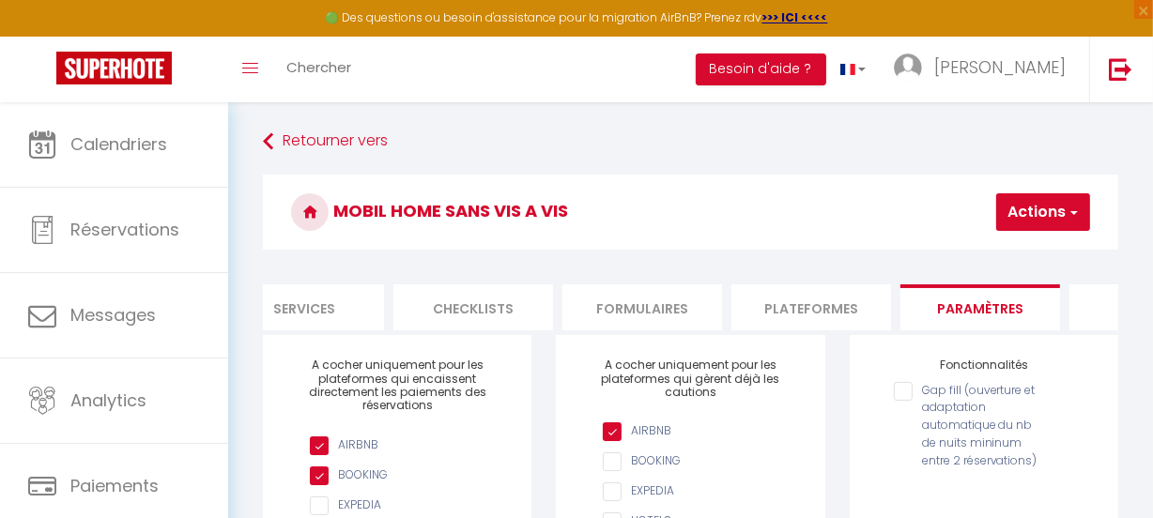
click at [900, 401] on input "Gap fill (ouverture et adaptation automatique du nb de nuits mininum entre 2 ré…" at bounding box center [966, 391] width 144 height 19
checkbox input "true"
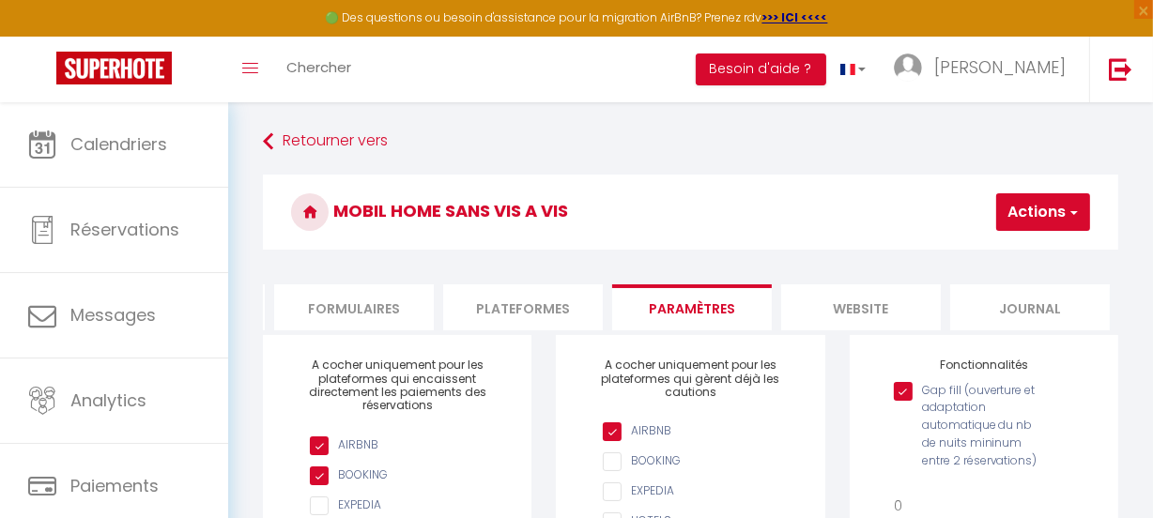
scroll to position [0, 834]
click at [854, 303] on li "website" at bounding box center [860, 307] width 160 height 46
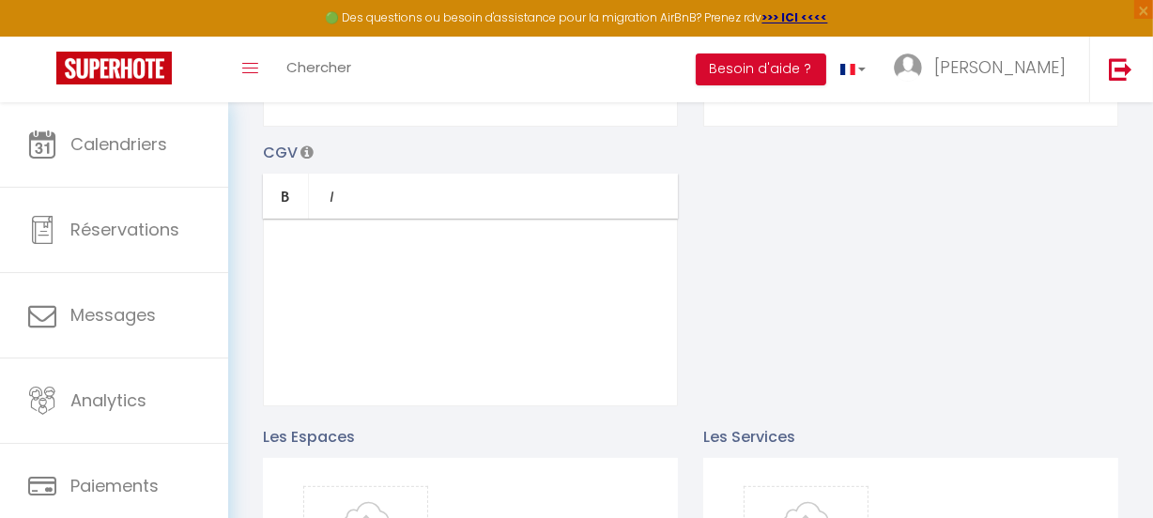
scroll to position [563, 0]
drag, startPoint x: 278, startPoint y: 368, endPoint x: 691, endPoint y: 84, distance: 501.4
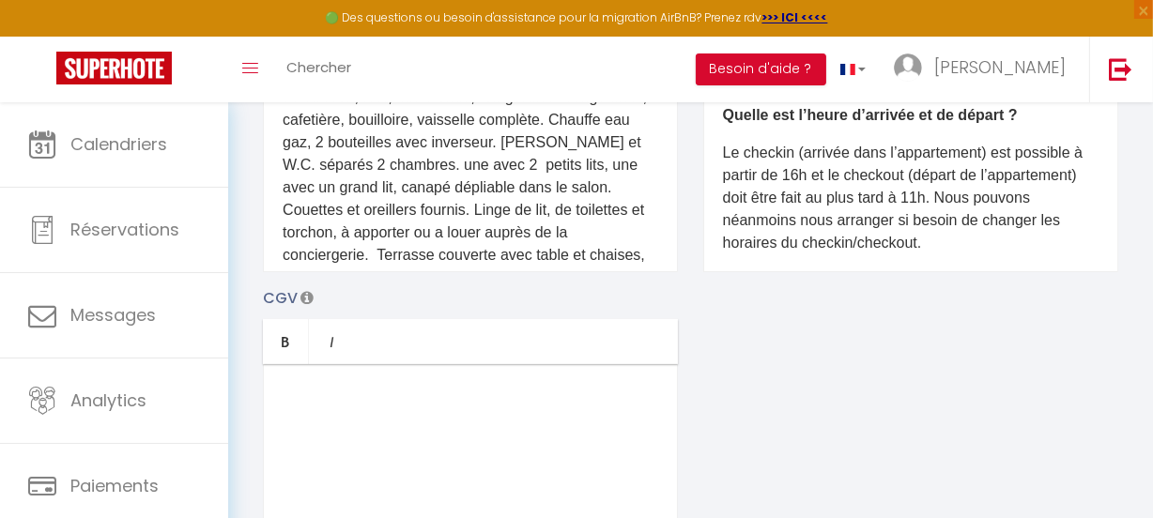
scroll to position [426, 0]
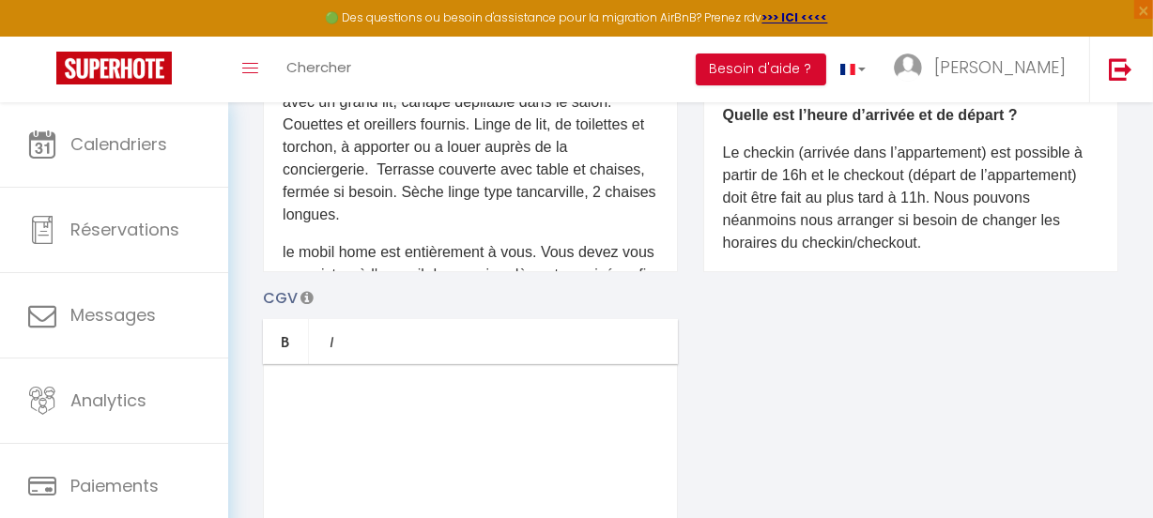
click at [554, 178] on p "Mobil Home entièrement équipé. Cuisine avec plaque de cuisson, four, micro onde…" at bounding box center [470, 102] width 375 height 248
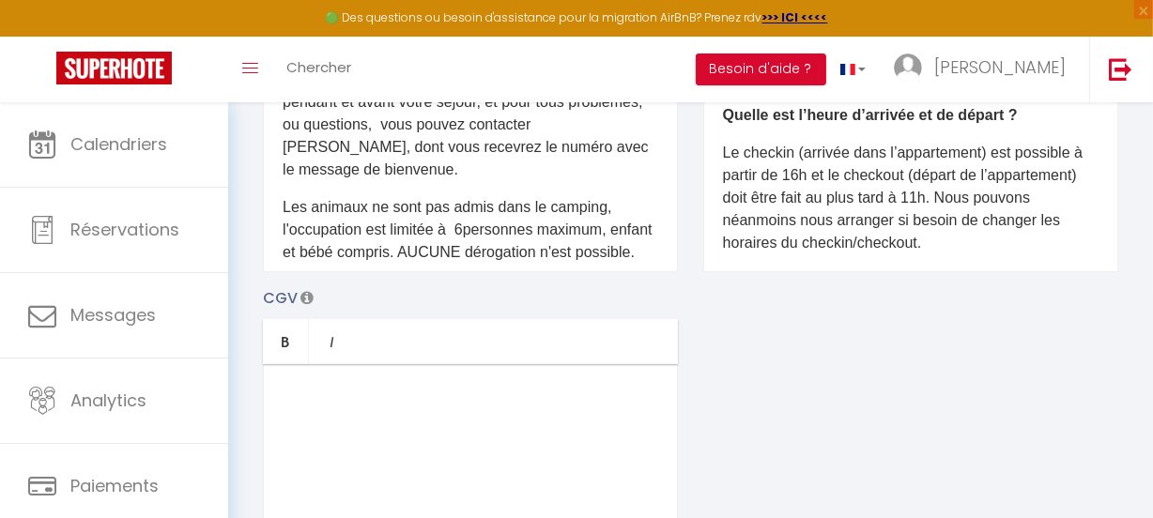
scroll to position [768, 0]
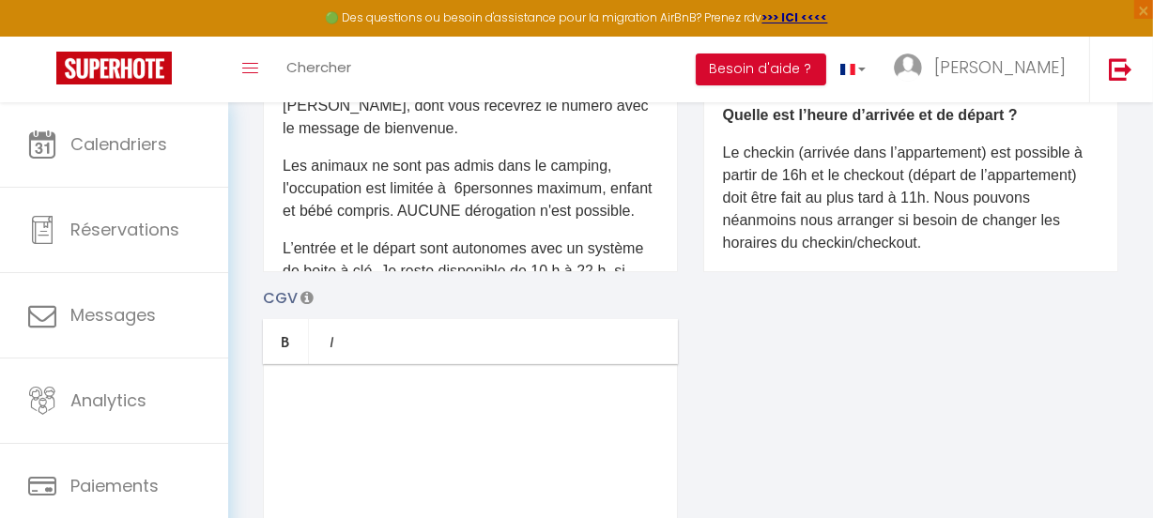
click at [470, 222] on p "​Les animaux ne sont pas admis dans le camping, l'occupation est limitée à 6per…" at bounding box center [470, 189] width 375 height 68
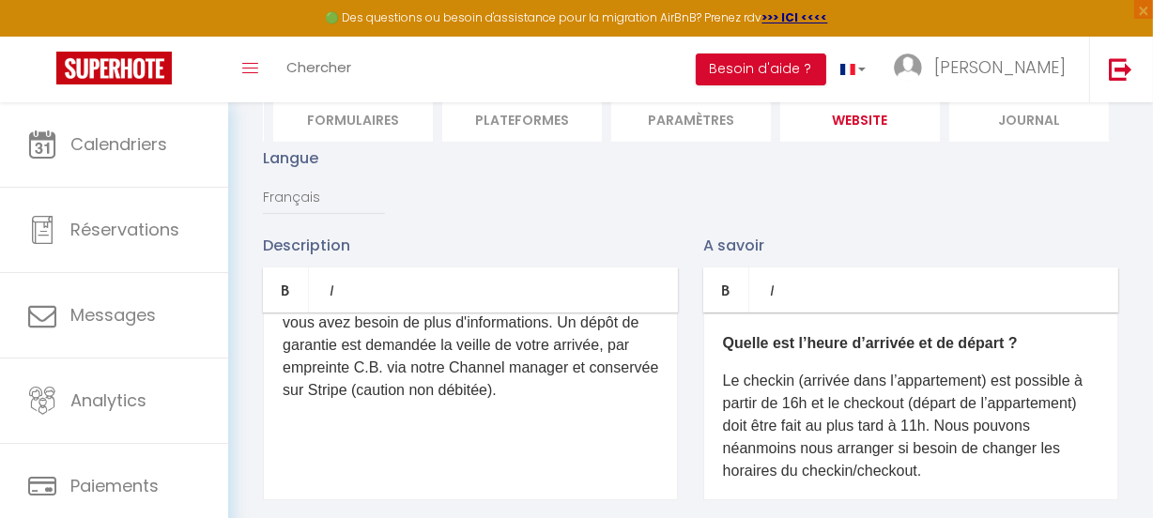
scroll to position [246, 0]
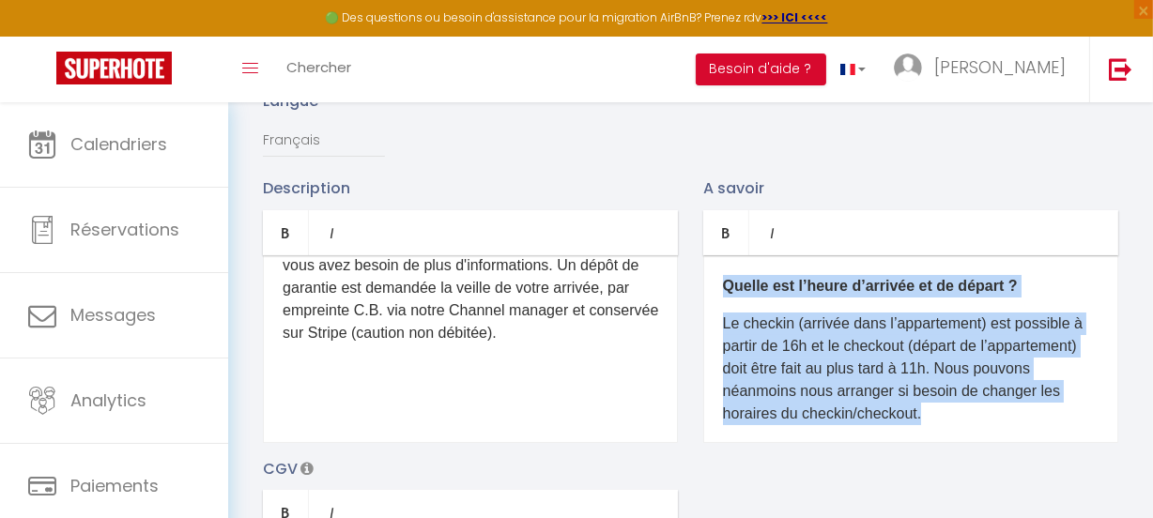
drag, startPoint x: 719, startPoint y: 295, endPoint x: 1085, endPoint y: 435, distance: 392.2
click at [1085, 435] on div "Quelle est l’heure d’arrivée et de départ ? Le checkin (arrivée dans l’appartem…" at bounding box center [910, 349] width 415 height 188
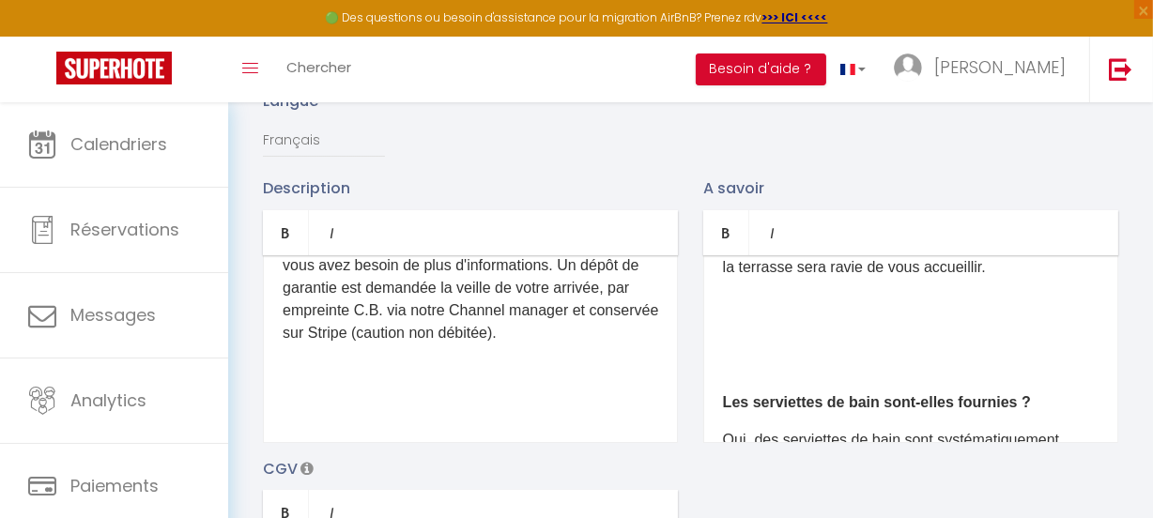
scroll to position [682, 0]
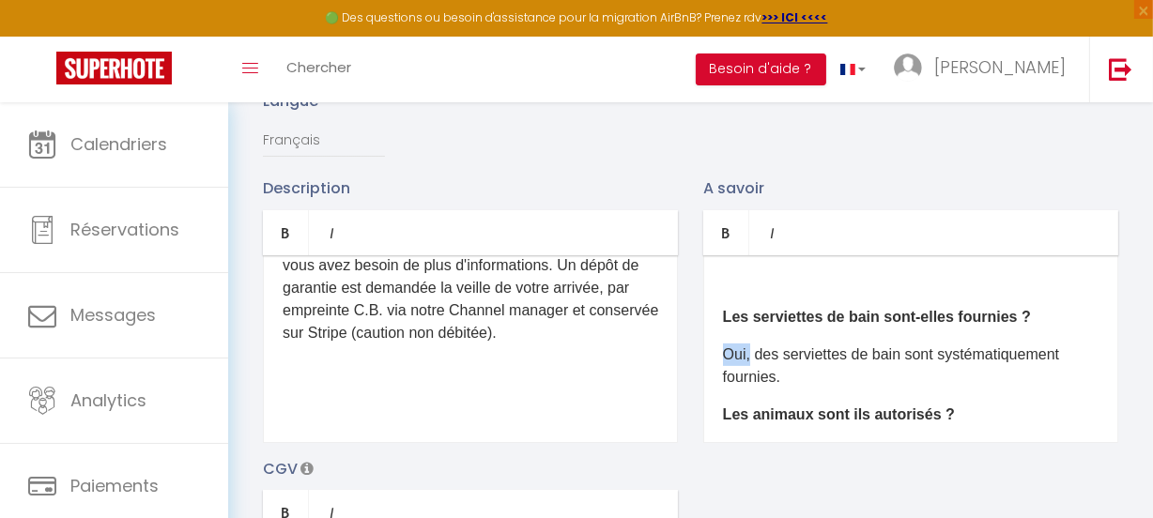
drag, startPoint x: 752, startPoint y: 365, endPoint x: 716, endPoint y: 357, distance: 36.7
click at [716, 357] on div "Quelle est l’heure d’arrivée et de départ ? Le checkin (arrivée dans le mobil h…" at bounding box center [910, 349] width 415 height 188
click at [786, 369] on p "NON des serviettes de bain sont systématiquement fournies." at bounding box center [910, 366] width 375 height 45
click at [915, 359] on p "NON Les serviettes de bain sont systématiquement fournies." at bounding box center [910, 366] width 375 height 45
click at [909, 365] on p "NON Les serviettes de bain sont systématiquement fournies." at bounding box center [910, 366] width 375 height 45
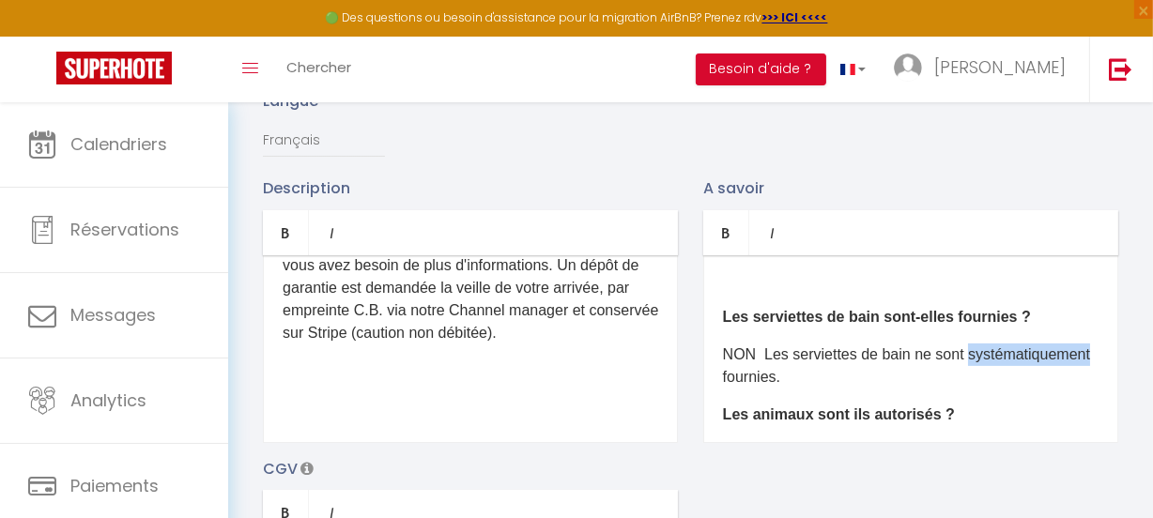
drag, startPoint x: 848, startPoint y: 387, endPoint x: 717, endPoint y: 385, distance: 130.5
click at [717, 385] on div "Quelle est l’heure d’arrivée et de départ ? Le checkin (arrivée dans le mobil h…" at bounding box center [910, 349] width 415 height 188
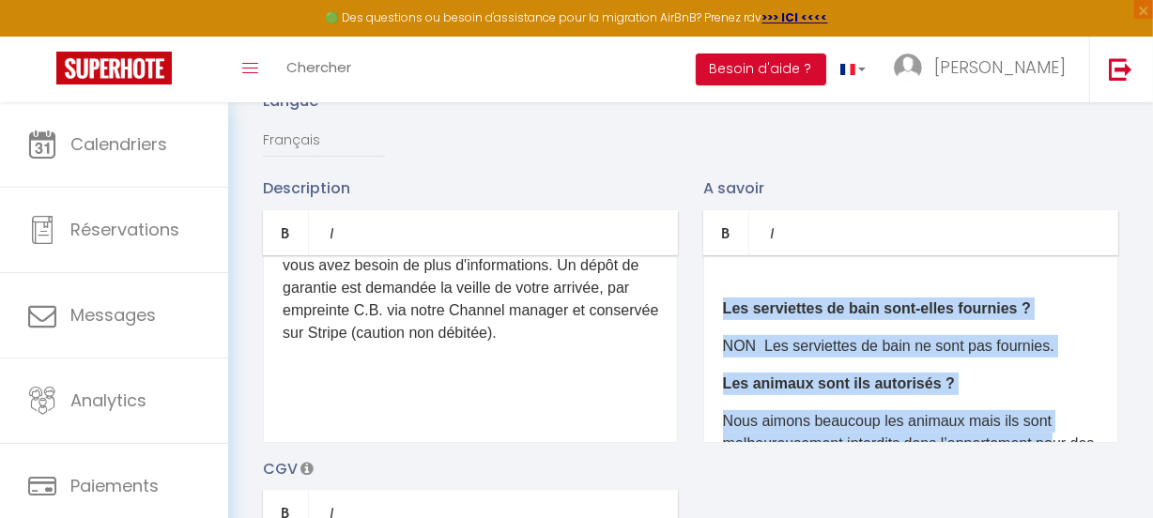
scroll to position [862, 0]
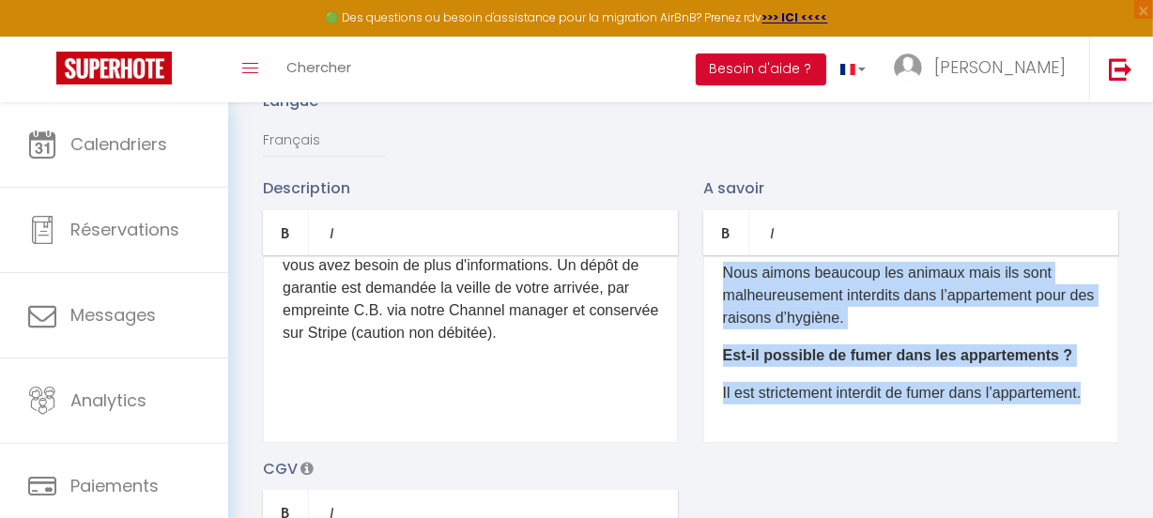
drag, startPoint x: 719, startPoint y: 316, endPoint x: 1061, endPoint y: 436, distance: 362.1
click at [1061, 436] on div "Quelle est l’heure d’arrivée et de départ ? Le checkin (arrivée dans le mobil h…" at bounding box center [910, 349] width 415 height 188
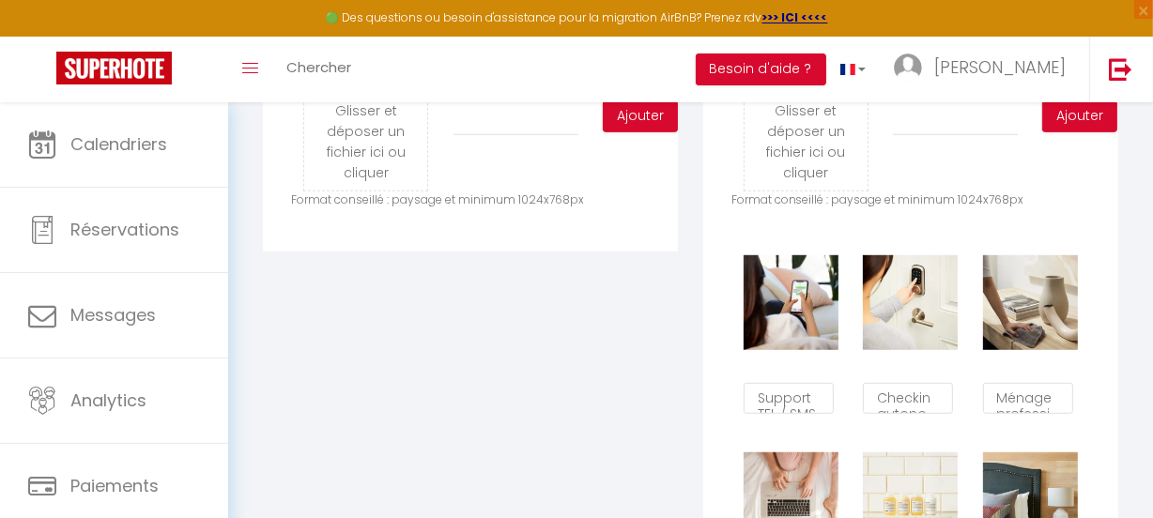
scroll to position [1014, 0]
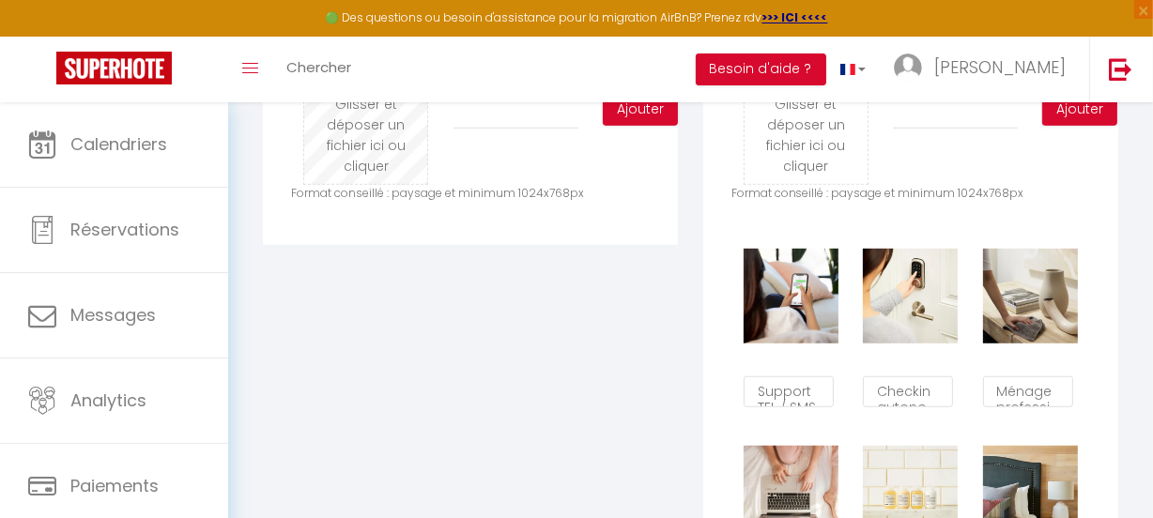
click at [352, 146] on input "file" at bounding box center [365, 110] width 123 height 148
type input "C:\fakepath\COIN SALON .jpg"
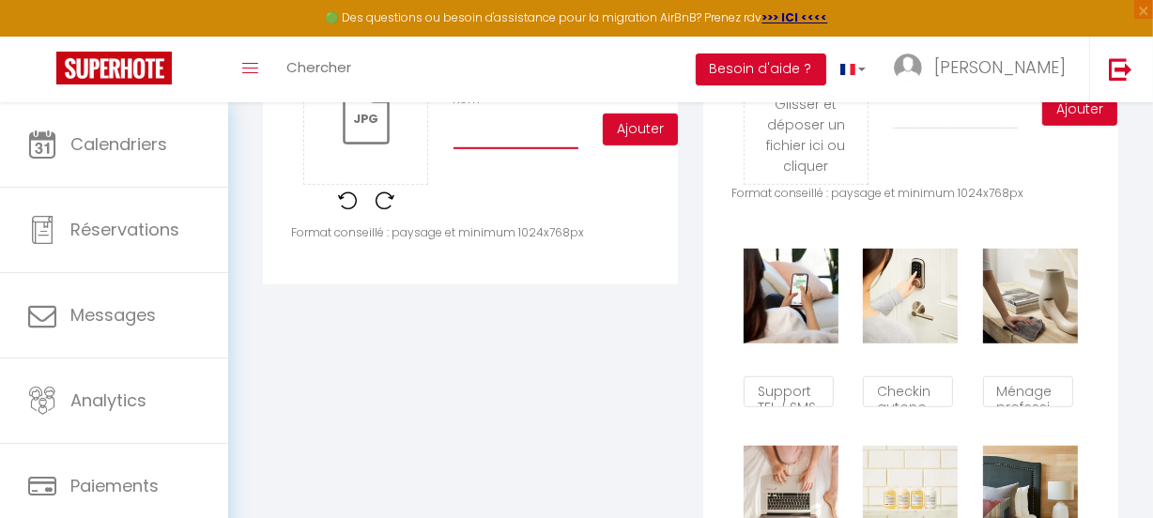
click at [481, 145] on input "Nom" at bounding box center [515, 132] width 125 height 34
type input "coin salon"
click at [629, 140] on button "Ajouter" at bounding box center [640, 130] width 75 height 32
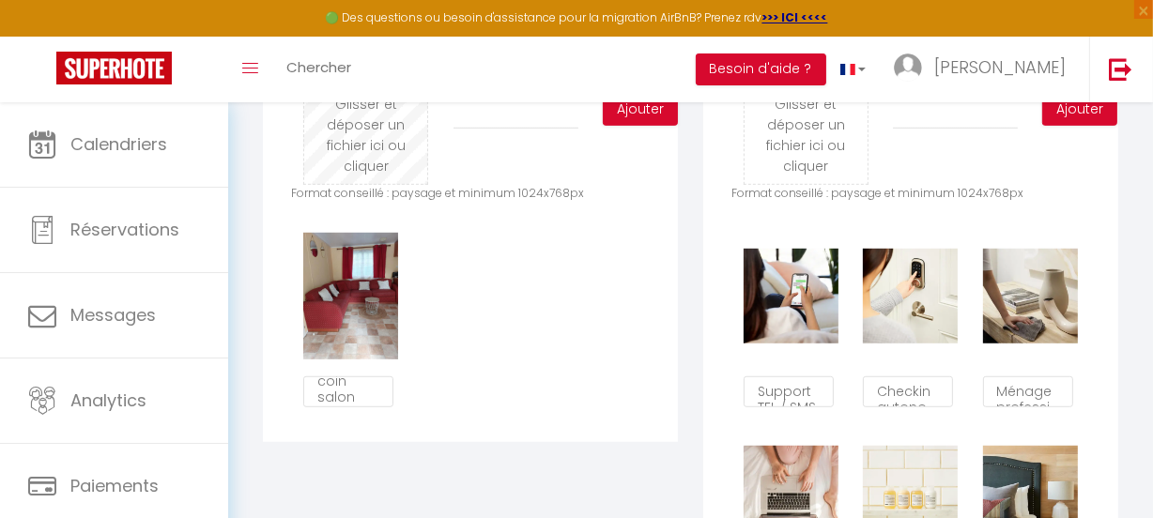
click at [361, 139] on input "file" at bounding box center [365, 110] width 123 height 148
type input "C:\fakepath\COIN SALON ET CUISINE.jpg"
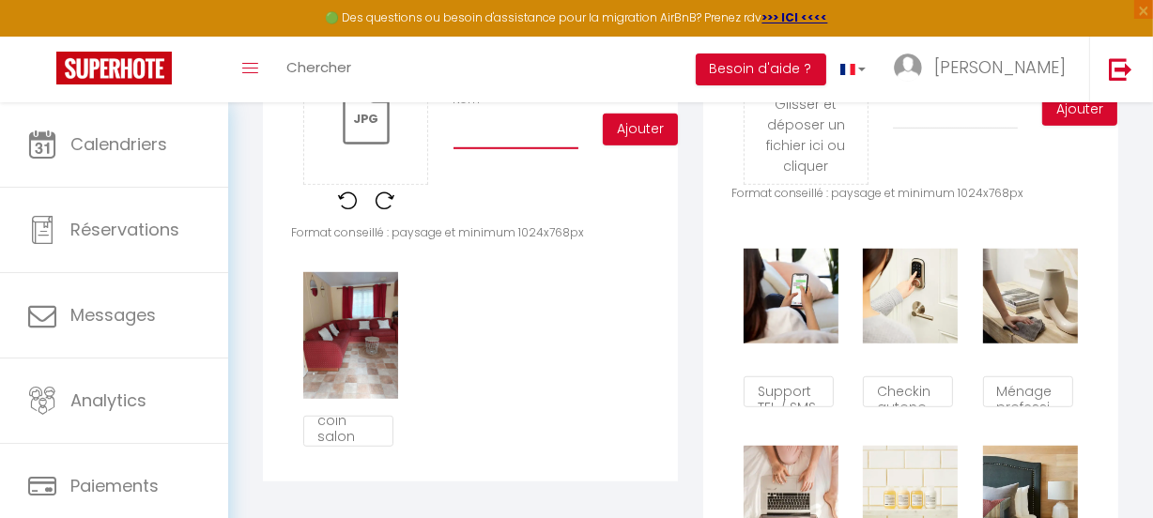
click at [505, 149] on input "Nom" at bounding box center [515, 132] width 125 height 34
type input "coin salon et cuisine"
click at [637, 139] on button "Ajouter" at bounding box center [640, 130] width 75 height 32
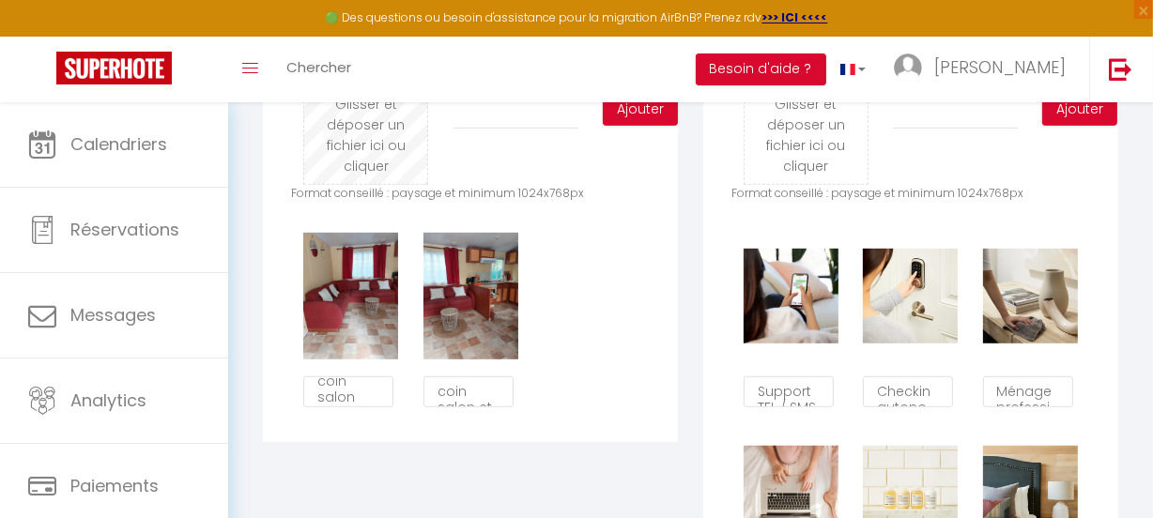
click at [376, 130] on input "file" at bounding box center [365, 110] width 123 height 148
type input "C:\fakepath\Chambre parents.jpg"
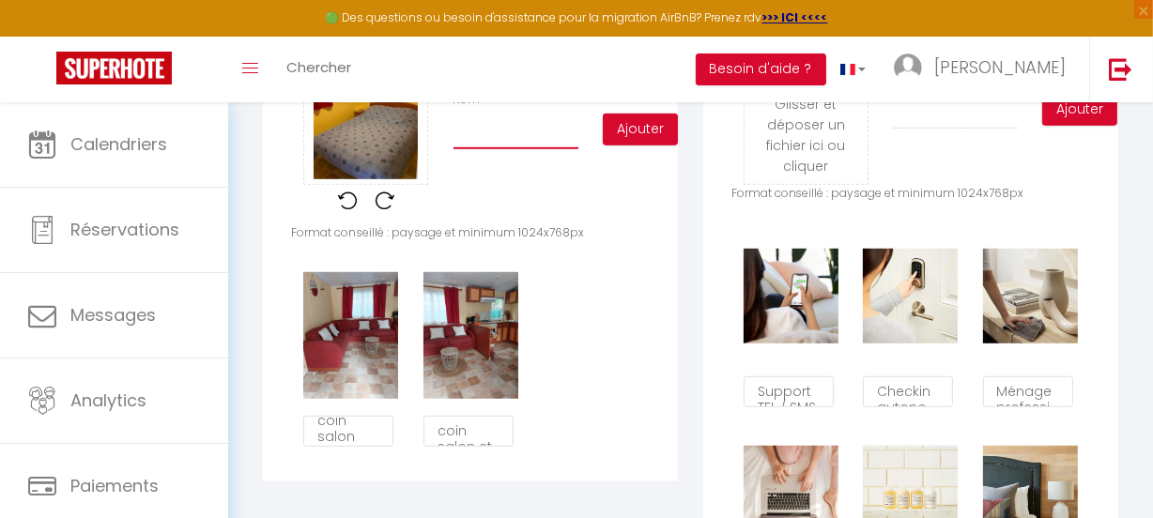
click at [523, 139] on input "Nom" at bounding box center [515, 132] width 125 height 34
type input "chambre parents"
click at [635, 133] on button "Ajouter" at bounding box center [640, 130] width 75 height 32
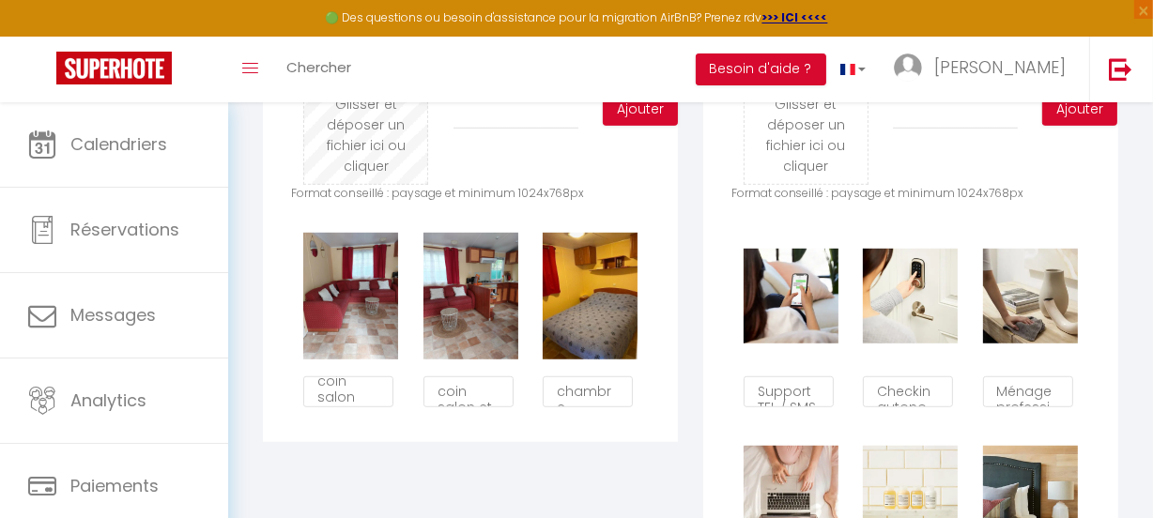
click at [366, 132] on input "file" at bounding box center [365, 110] width 123 height 148
type input "C:\fakepath\Chambe enfants.jpg"
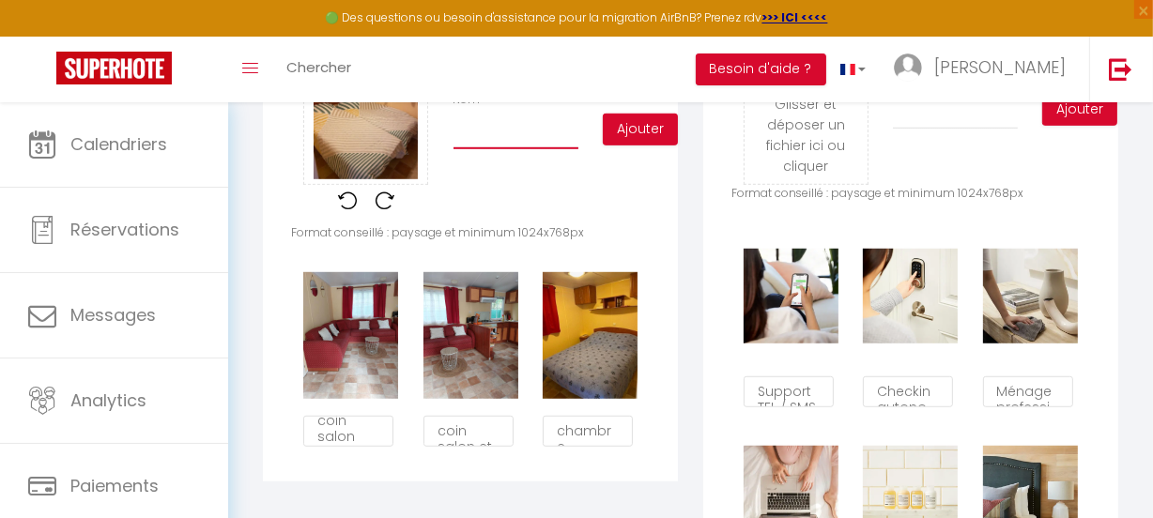
click at [489, 142] on input "Nom" at bounding box center [515, 132] width 125 height 34
type input "chambre enfants"
click at [630, 141] on button "Ajouter" at bounding box center [640, 130] width 75 height 32
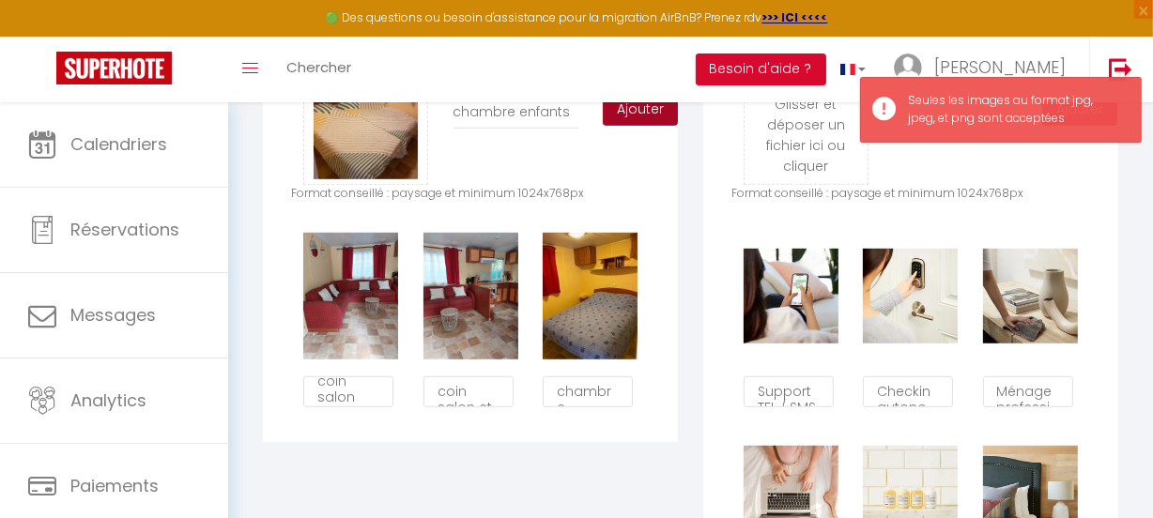
click at [642, 112] on button "Ajouter" at bounding box center [640, 110] width 75 height 32
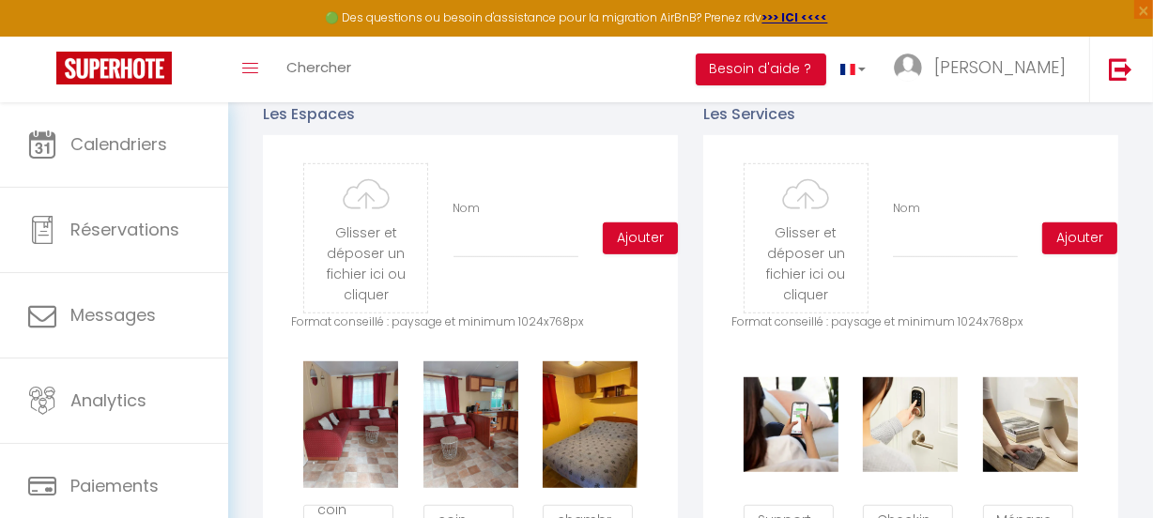
scroll to position [844, 0]
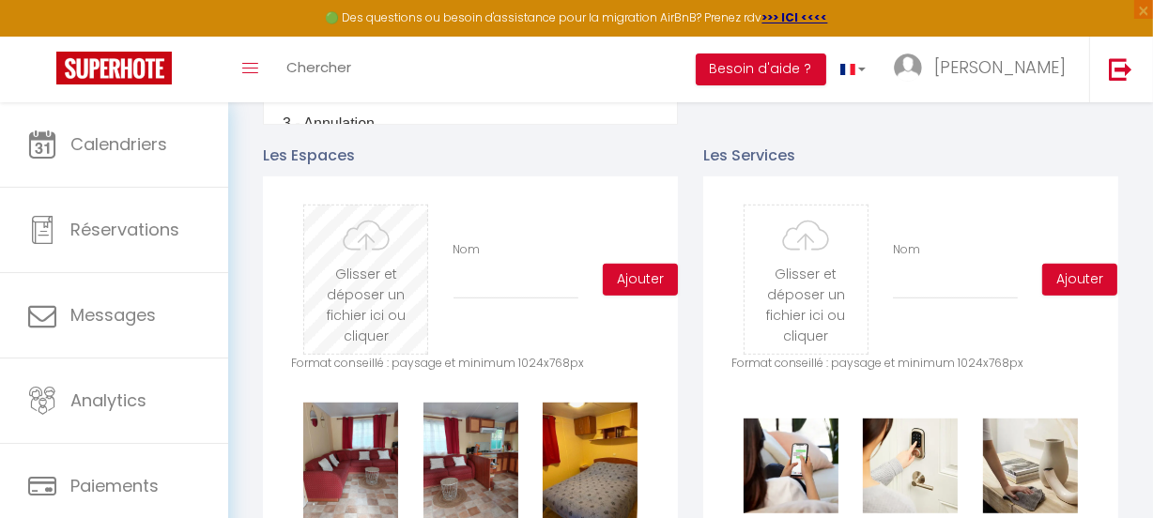
click at [374, 256] on input "file" at bounding box center [365, 280] width 123 height 148
type input "C:\fakepath\CUISINE 1.jpg"
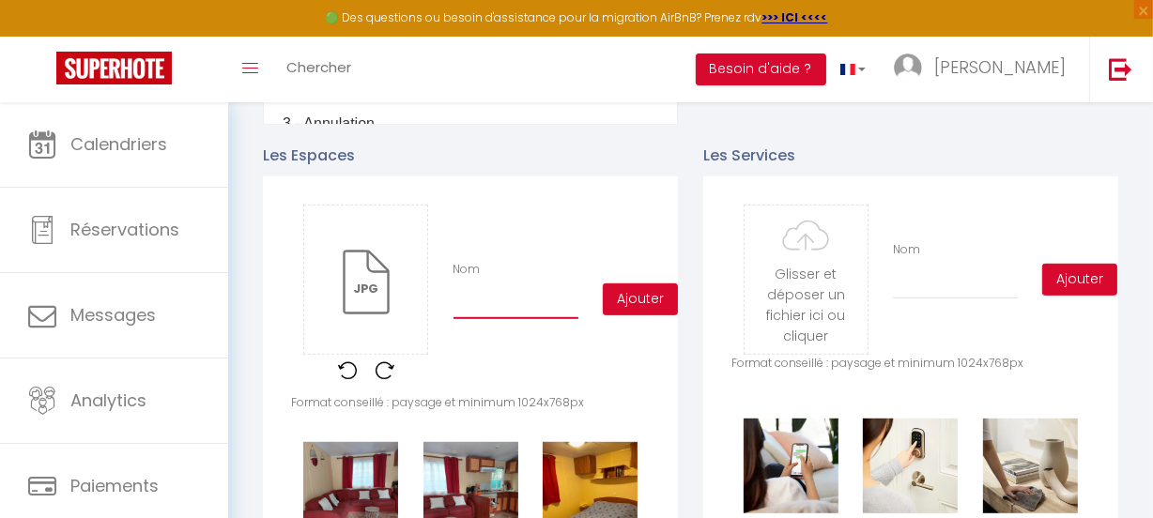
click at [489, 310] on input "Nom" at bounding box center [515, 302] width 125 height 34
click at [482, 316] on input "cuisie" at bounding box center [515, 302] width 125 height 34
type input "cuisine"
click at [628, 309] on button "Ajouter" at bounding box center [640, 299] width 75 height 32
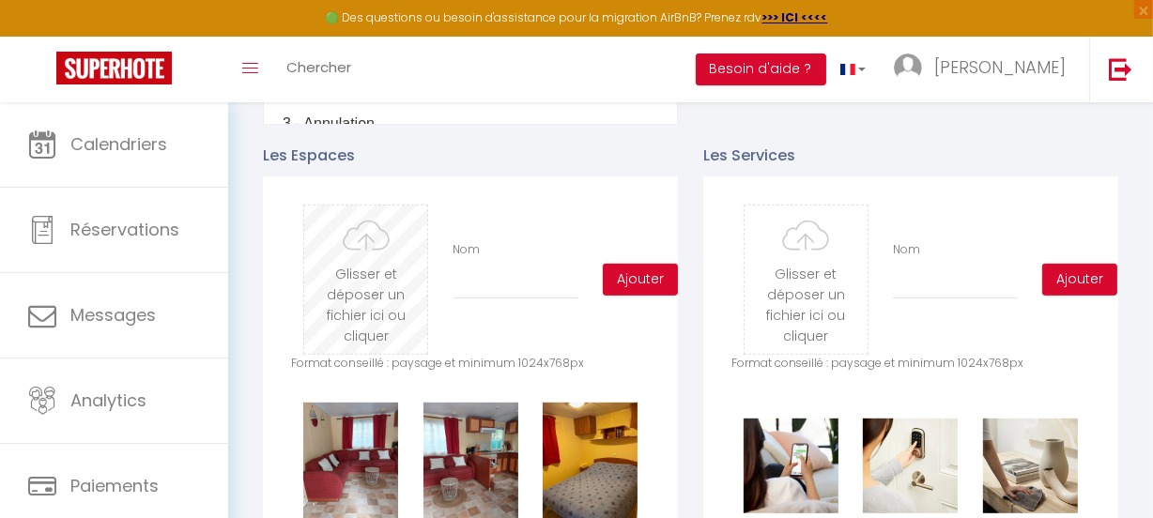
click at [351, 283] on input "file" at bounding box center [365, 280] width 123 height 148
type input "C:\fakepath\REFRIGERATEUR, CONGELATEUR, MICRO ONDE.jpg"
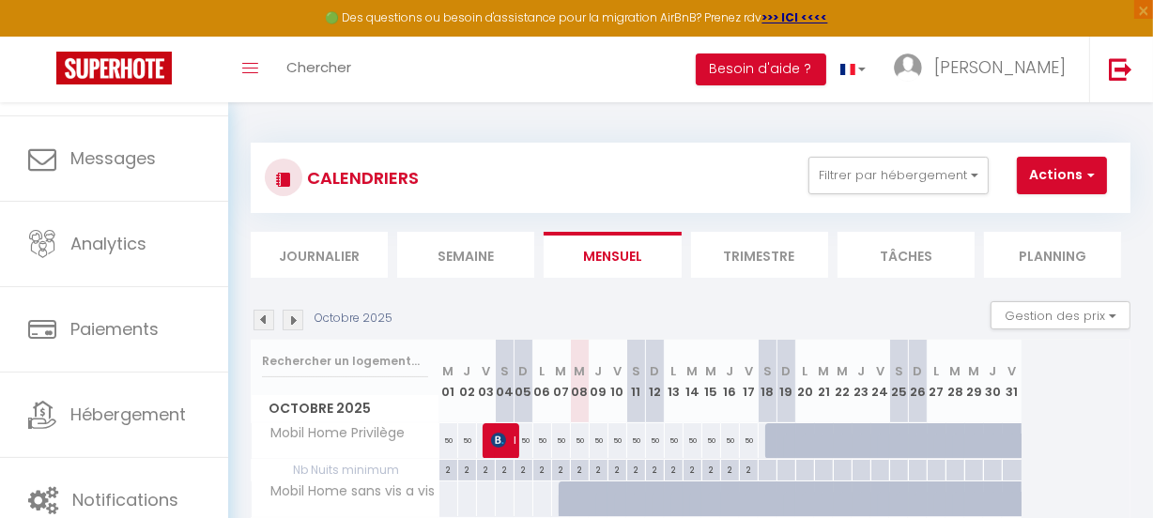
scroll to position [141, 0]
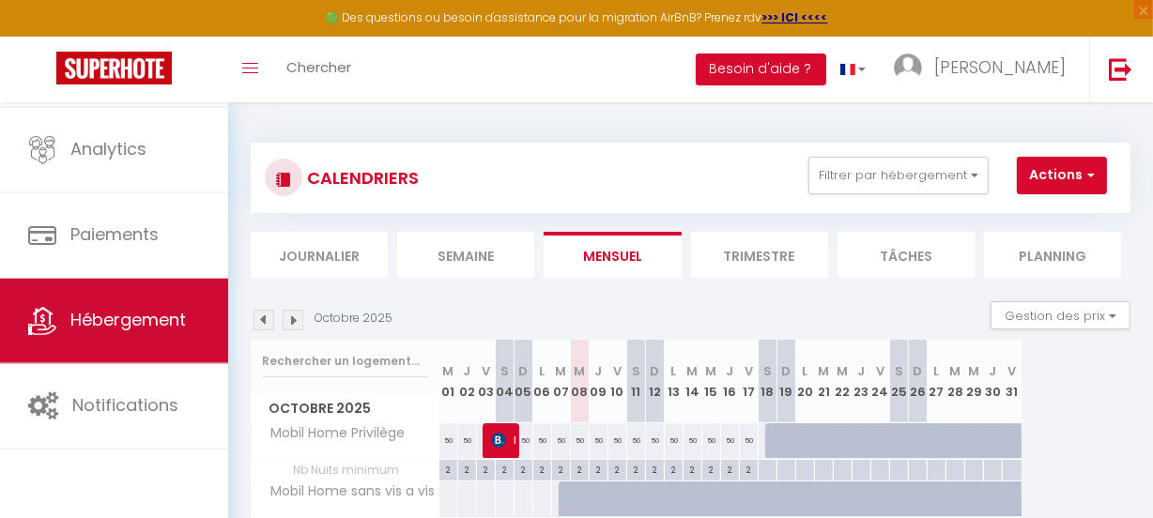
click at [120, 302] on link "Hébergement" at bounding box center [114, 321] width 228 height 84
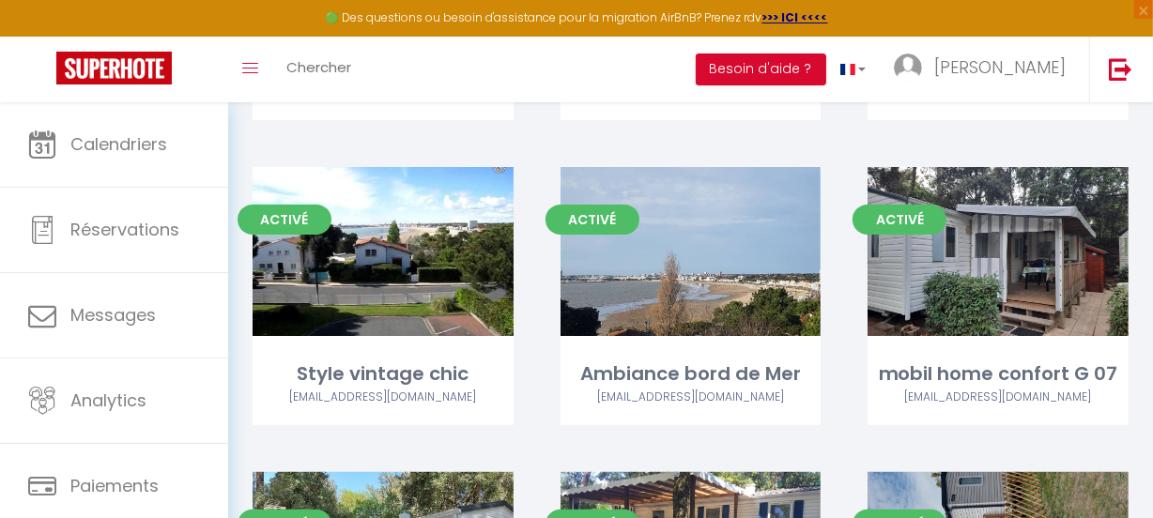
scroll to position [426, 0]
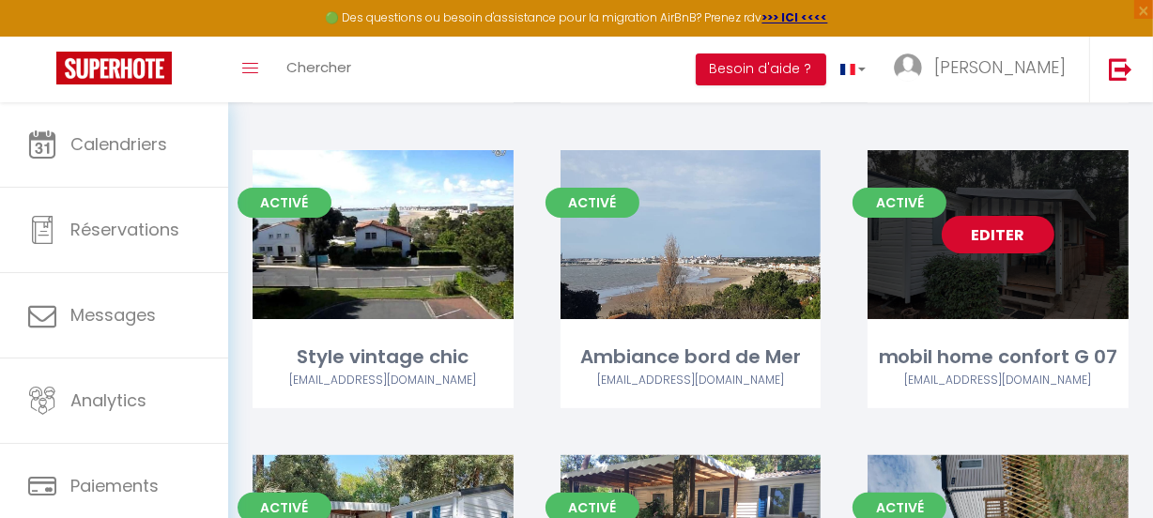
click at [977, 228] on link "Editer" at bounding box center [997, 235] width 113 height 38
select select "3"
select select "2"
select select "1"
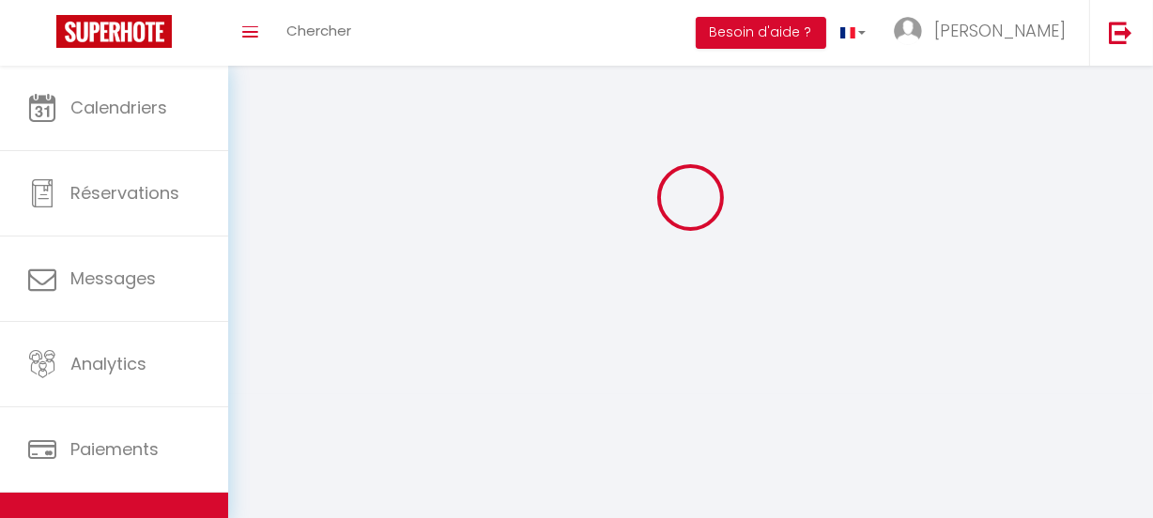
select select
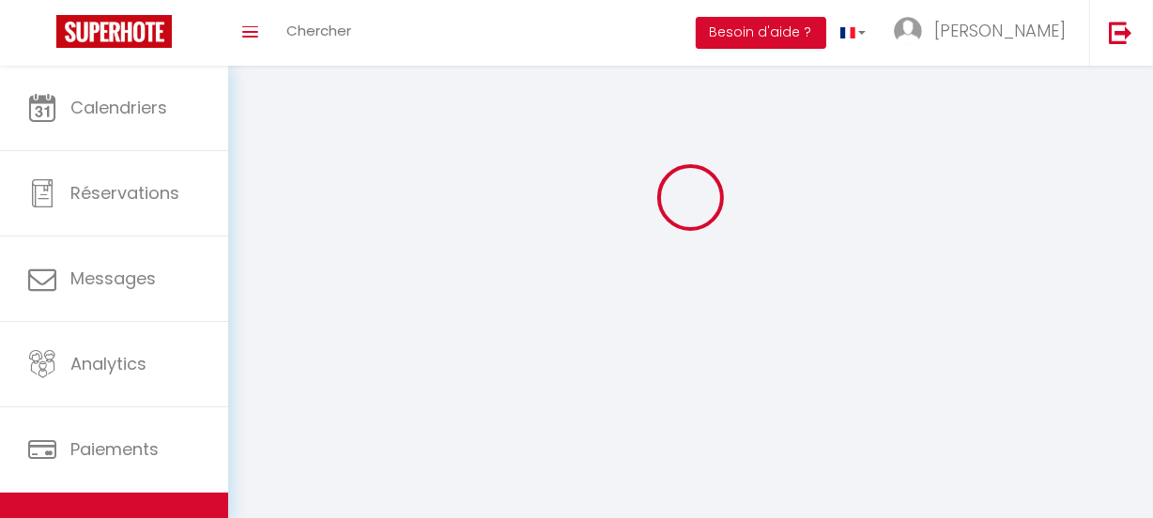
checkbox input "false"
select select
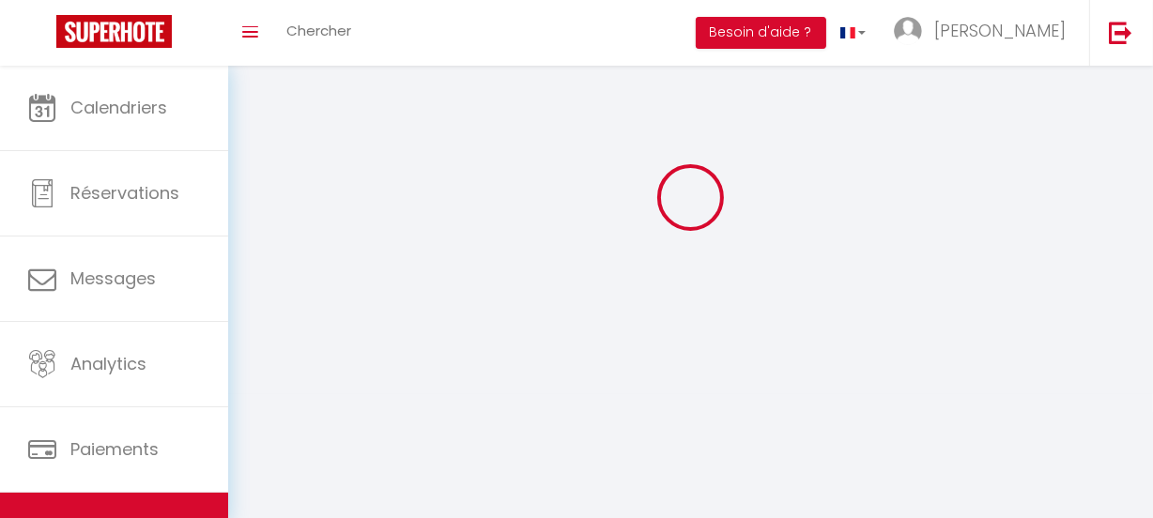
select select
select select "1"
select select
select select "28"
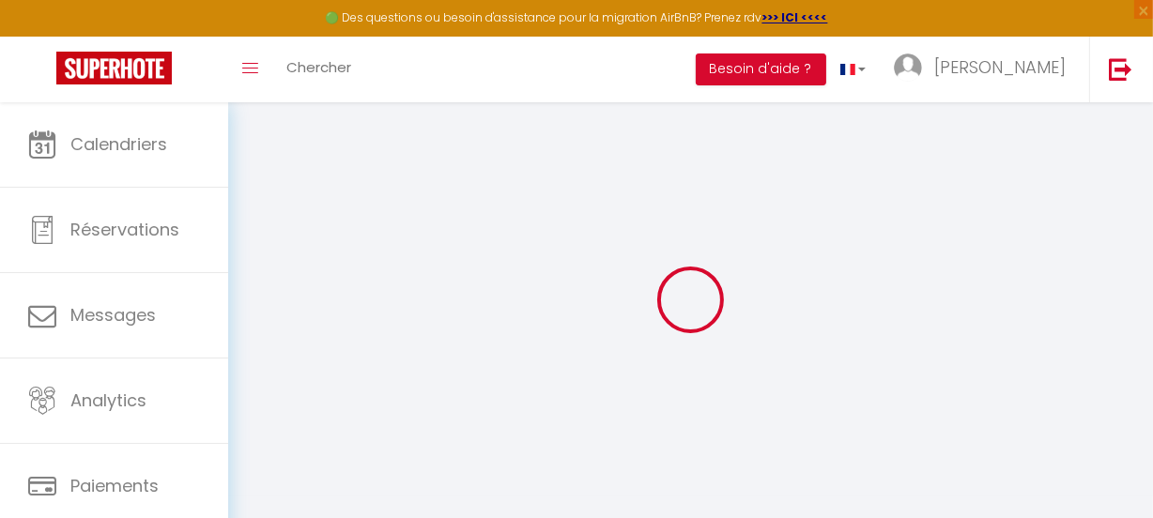
select select
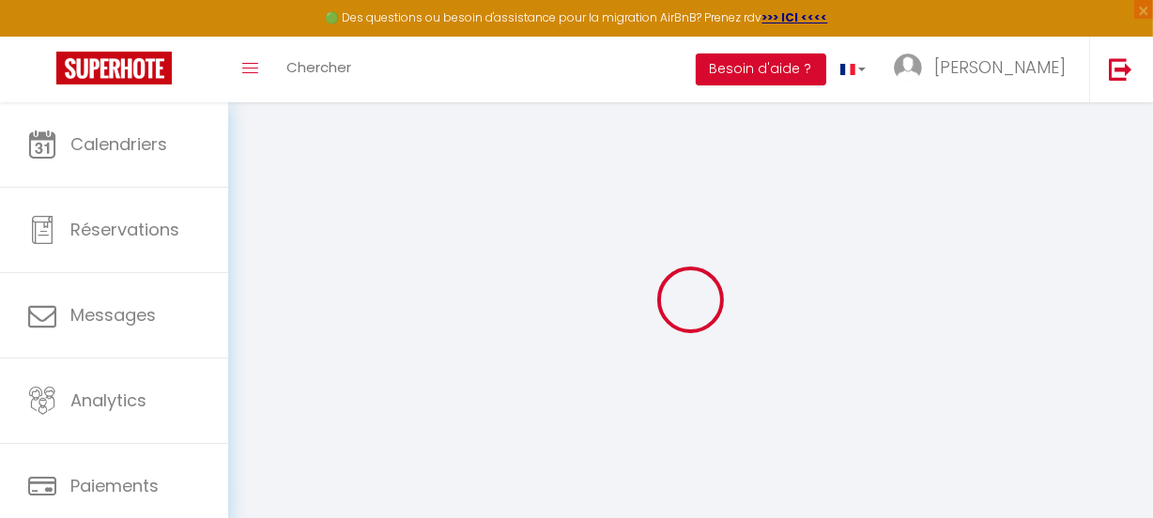
select select
checkbox input "false"
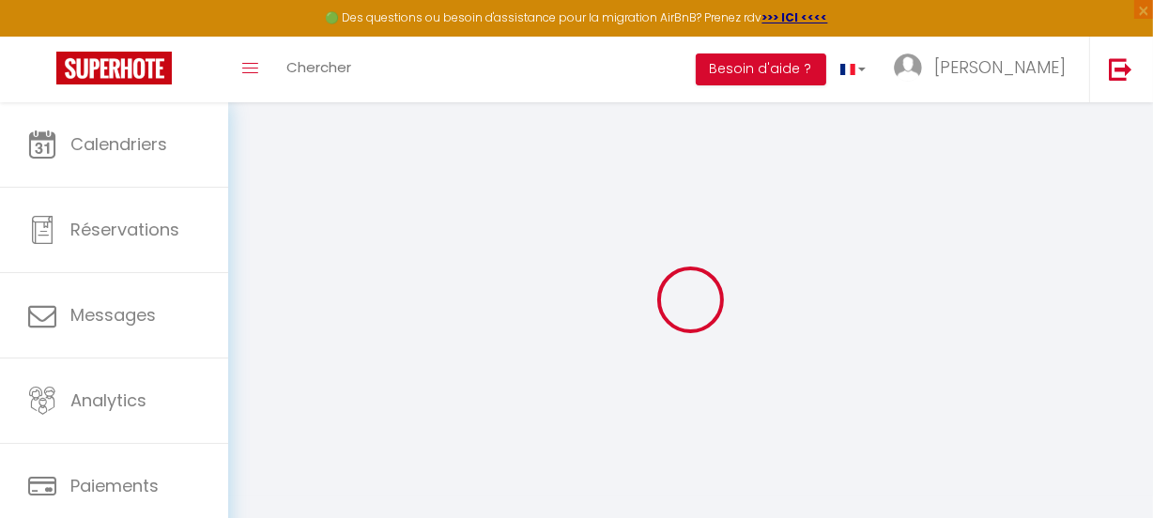
select select
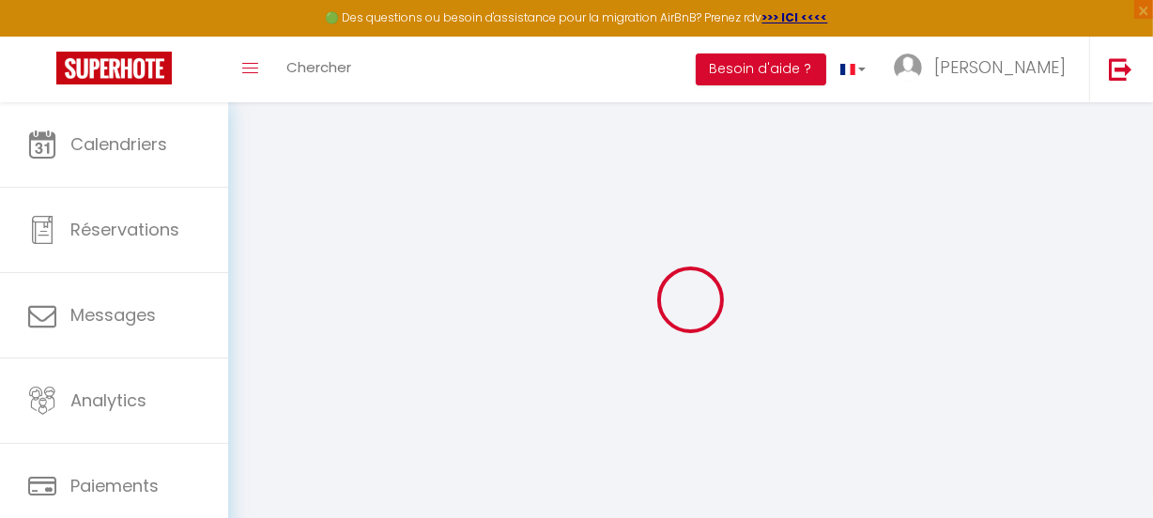
select select
checkbox input "false"
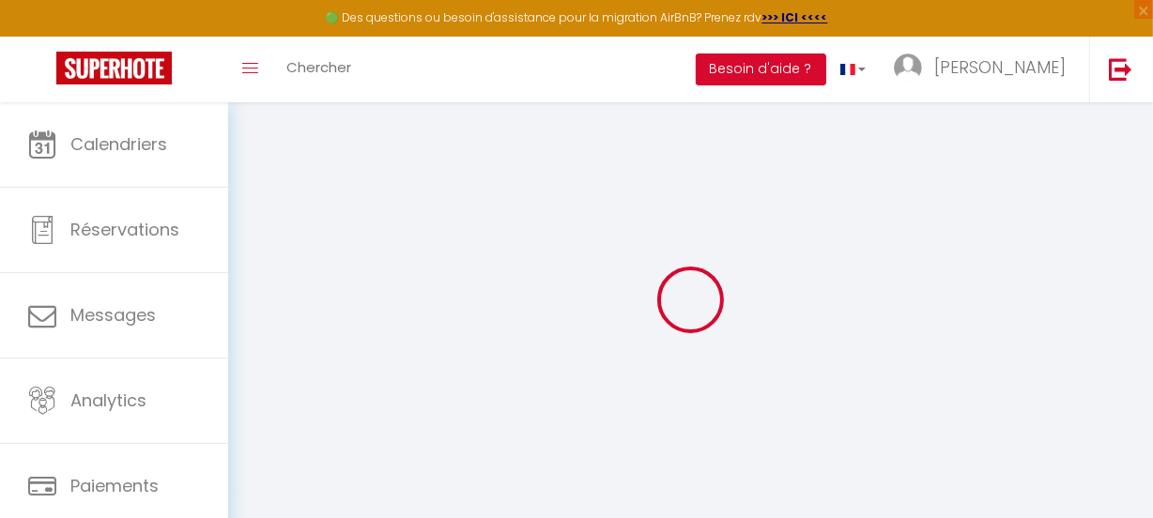
checkbox input "false"
select select
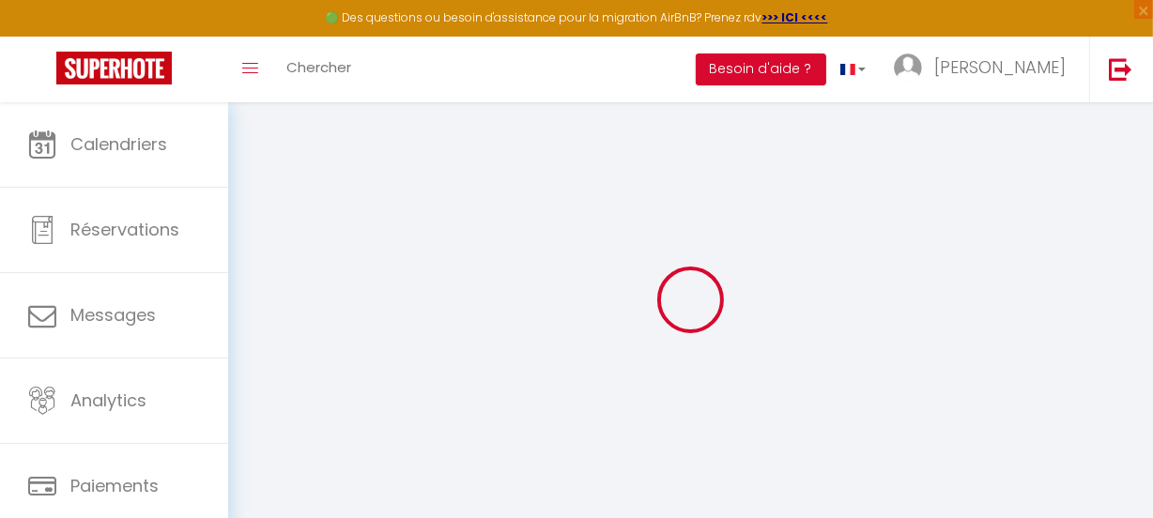
select select
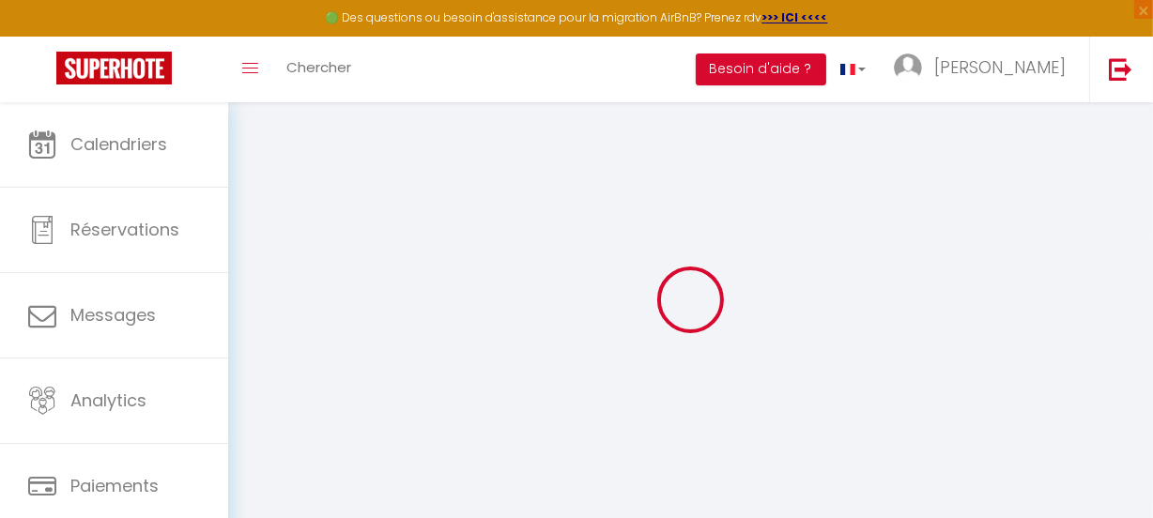
checkbox input "false"
select select
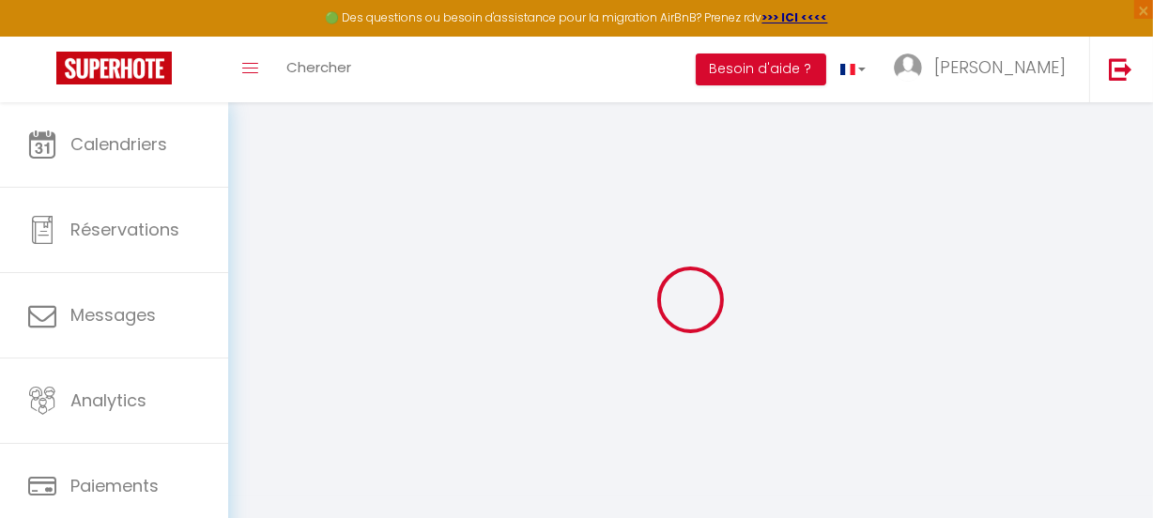
select select
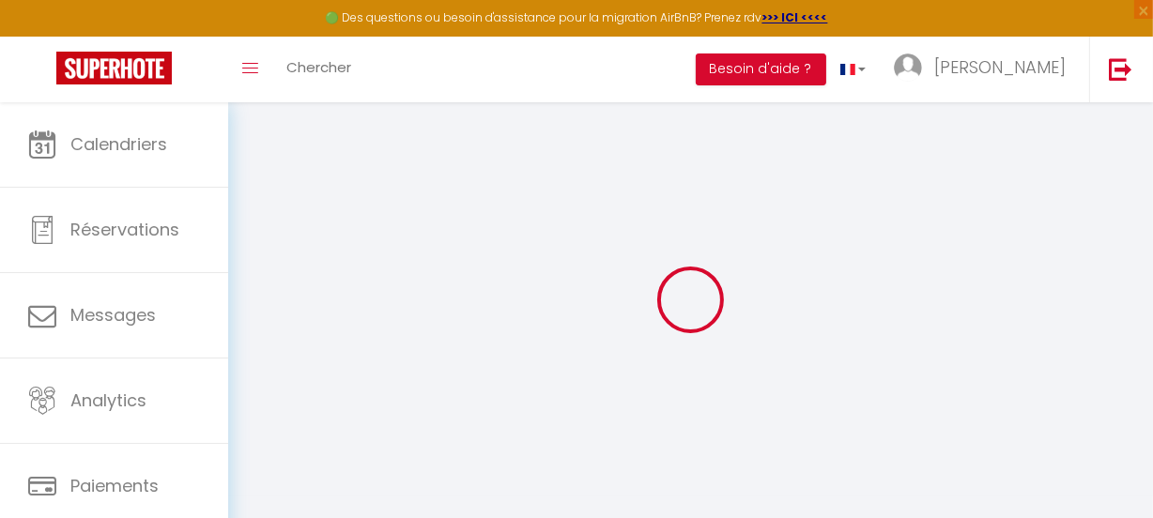
select select
checkbox input "false"
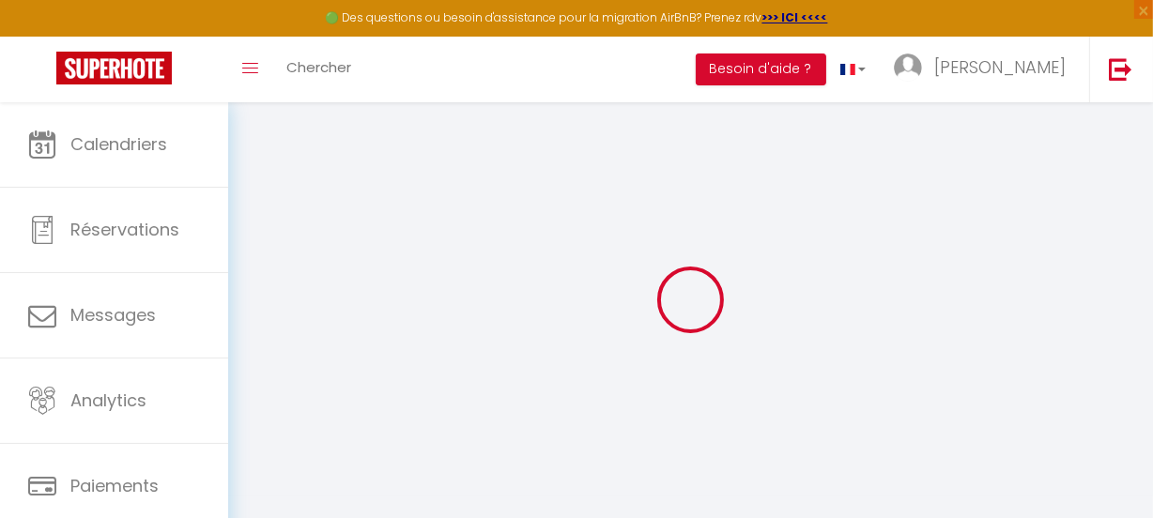
checkbox input "false"
select select
type input "mobil home confort G 07"
type input "Jeremy"
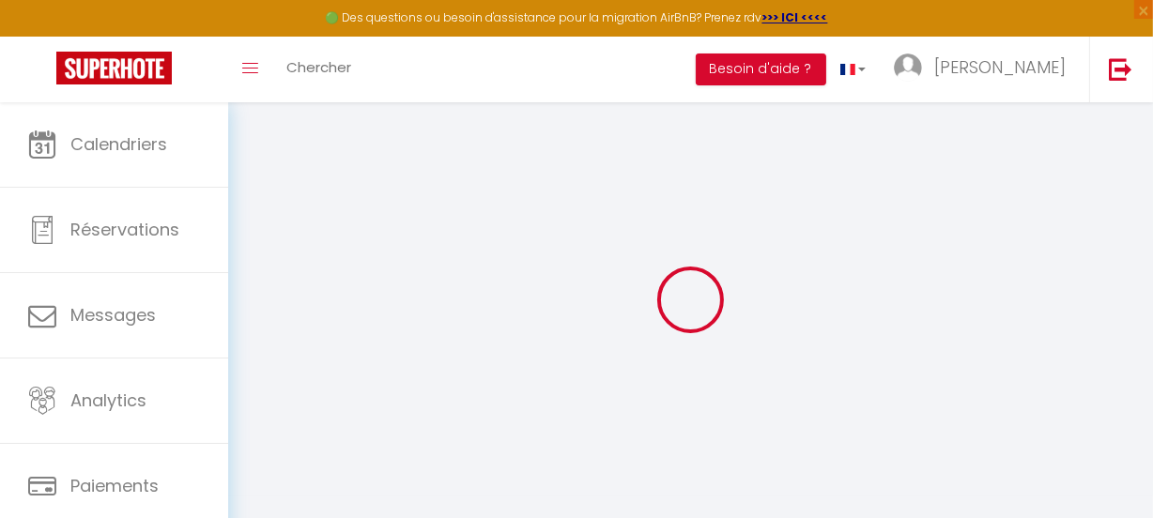
type input "31 avenue du château d'eau"
type input "37000"
type input "Mérignac"
select select "6"
select select "2"
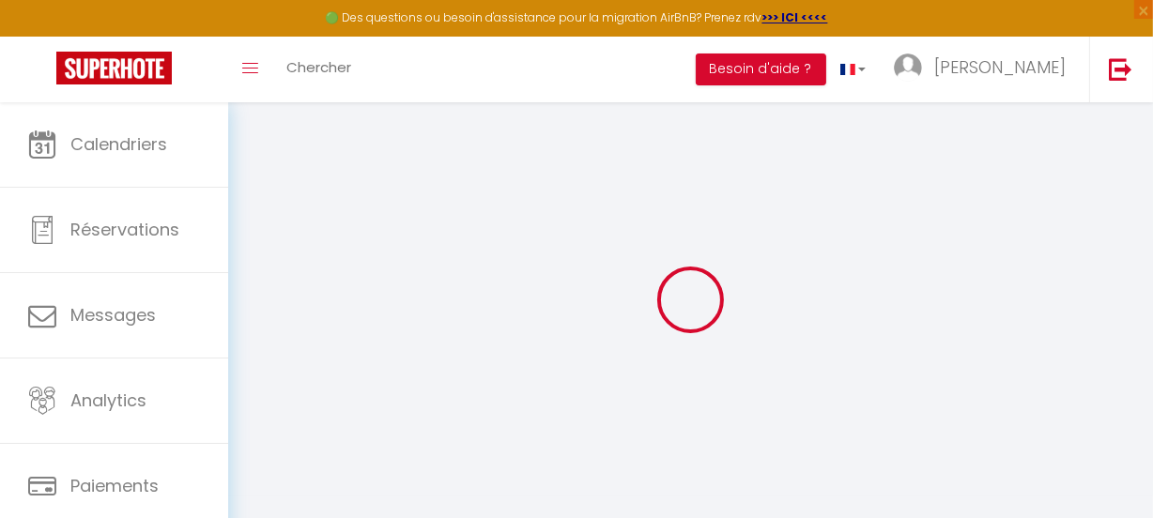
type input "55"
type input "30"
type input "0.66"
type input "300"
select select
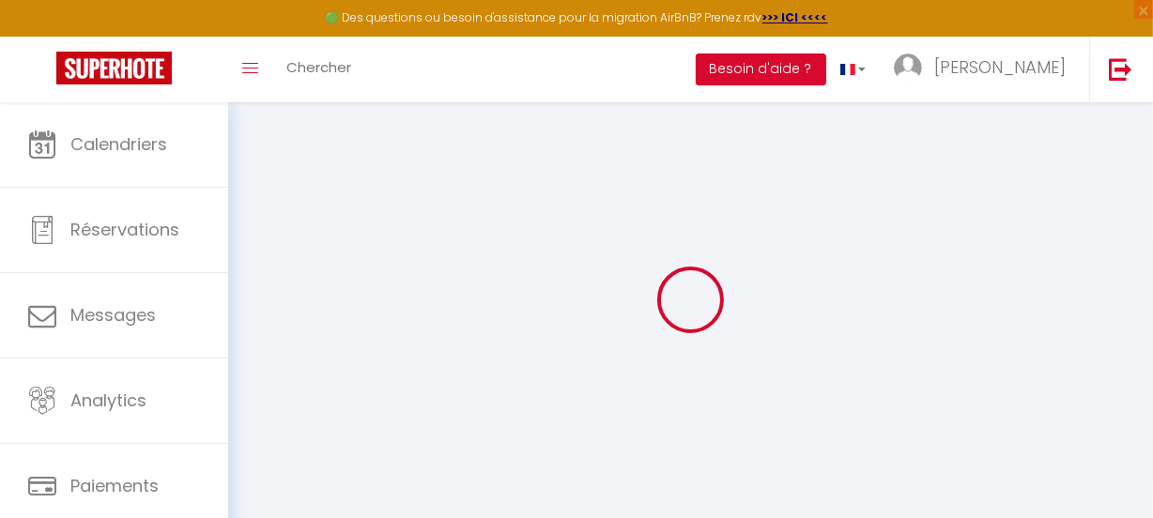
select select
type input "16 avenue de suzac"
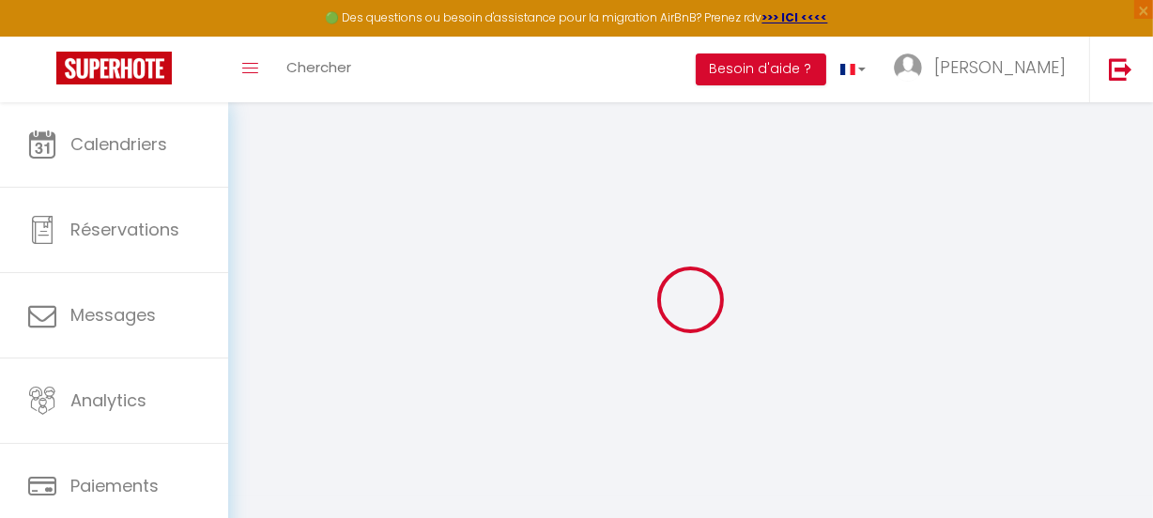
type input "17110"
type input "Saint-Georges-de-Didonne"
type input "[EMAIL_ADDRESS][DOMAIN_NAME]"
select select "6822"
checkbox input "false"
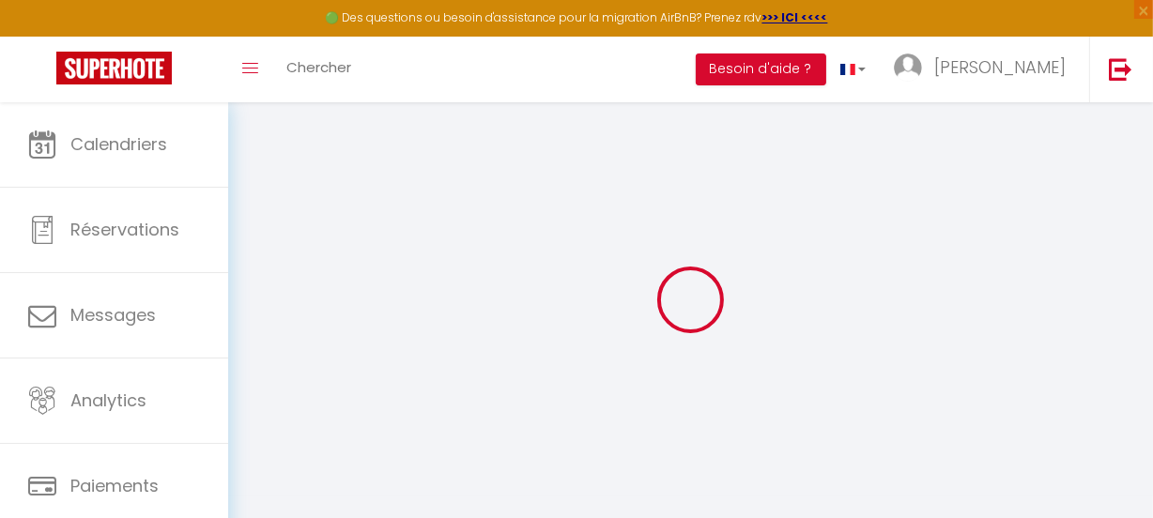
checkbox input "false"
checkbox input "true"
checkbox input "false"
type input "15"
type input "30"
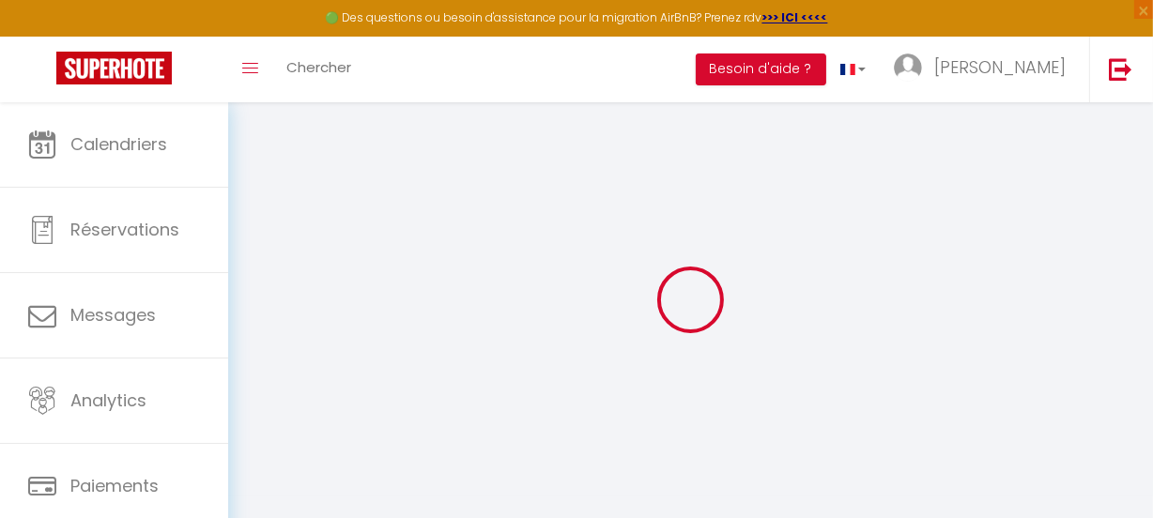
type input "0"
select select
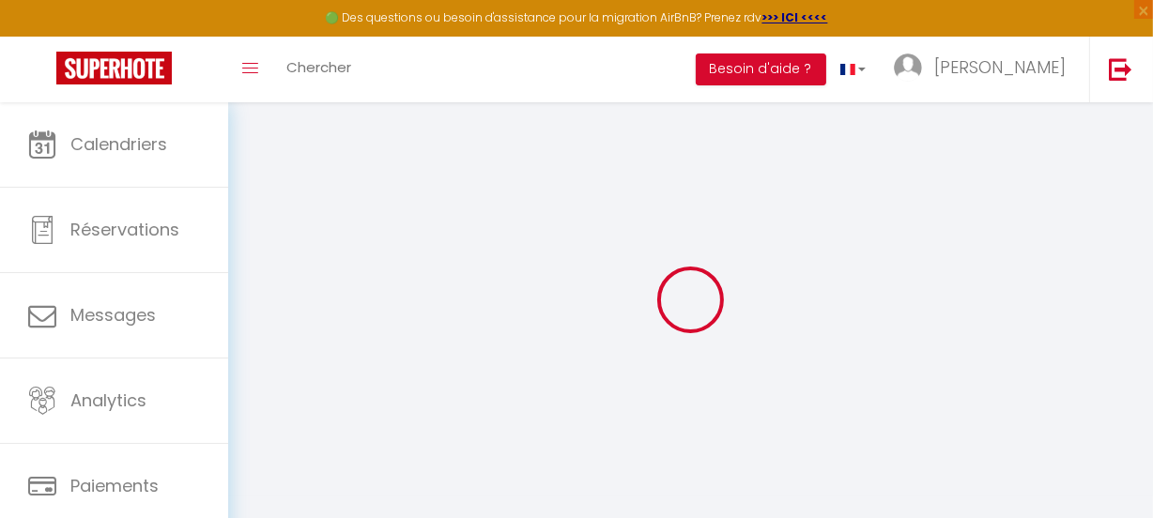
select select
checkbox input "false"
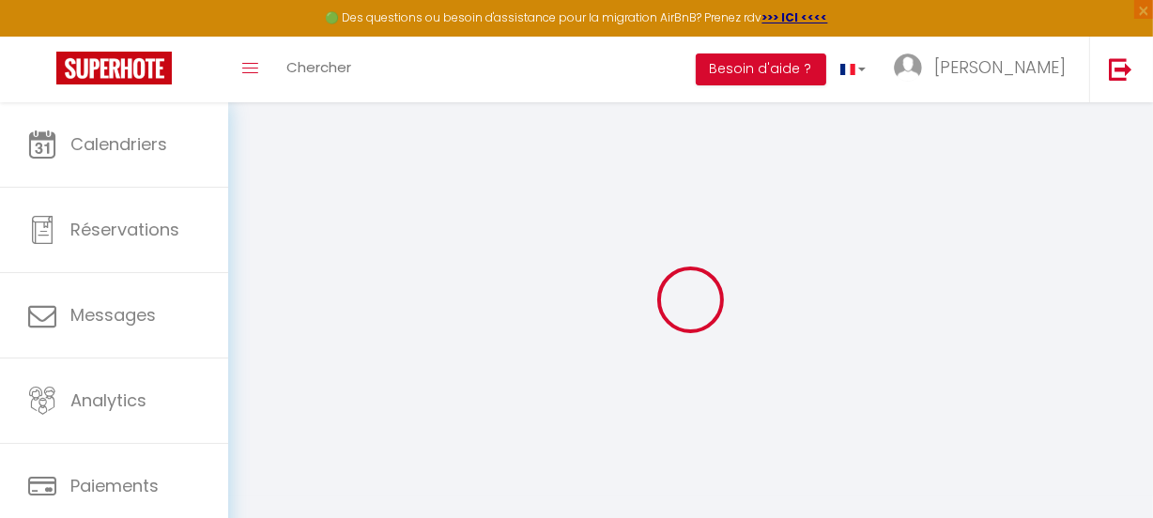
checkbox input "true"
checkbox input "false"
select select "15:00"
select select
select select "12:00"
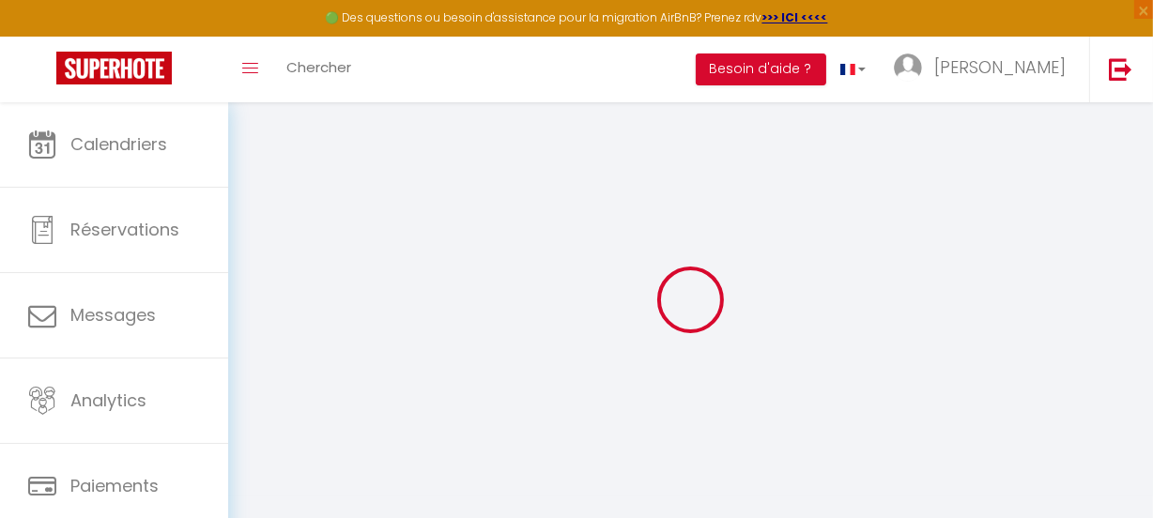
select select "30"
select select "120"
checkbox input "false"
checkbox input "true"
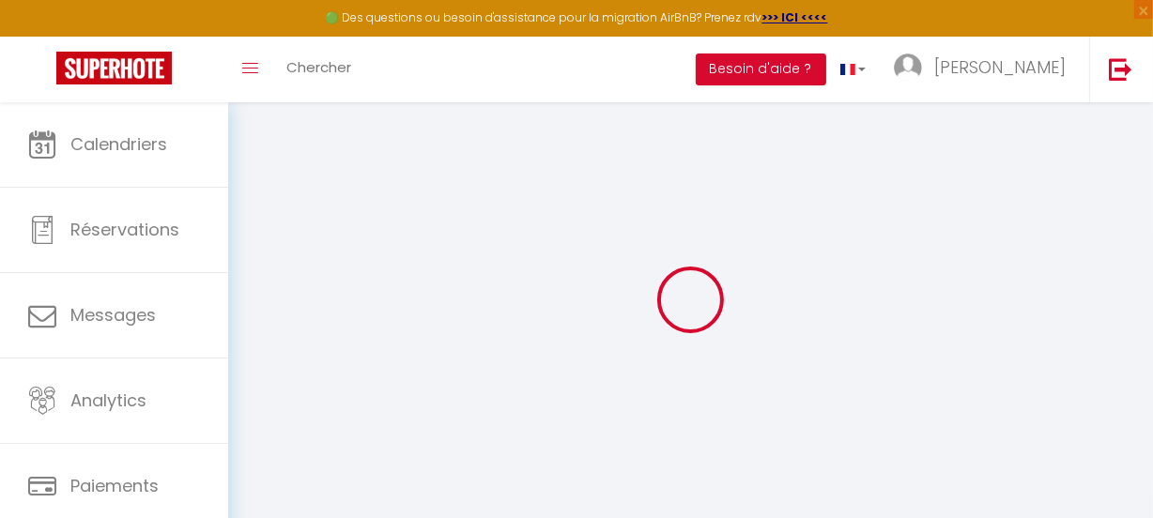
checkbox input "false"
select select
checkbox input "false"
checkbox input "true"
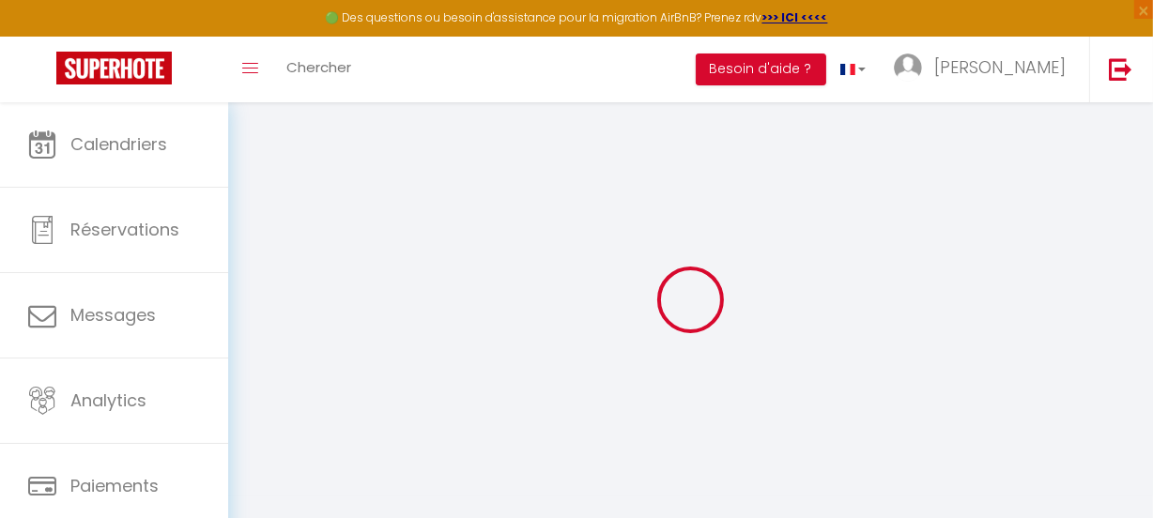
checkbox input "false"
select select
checkbox input "false"
checkbox input "true"
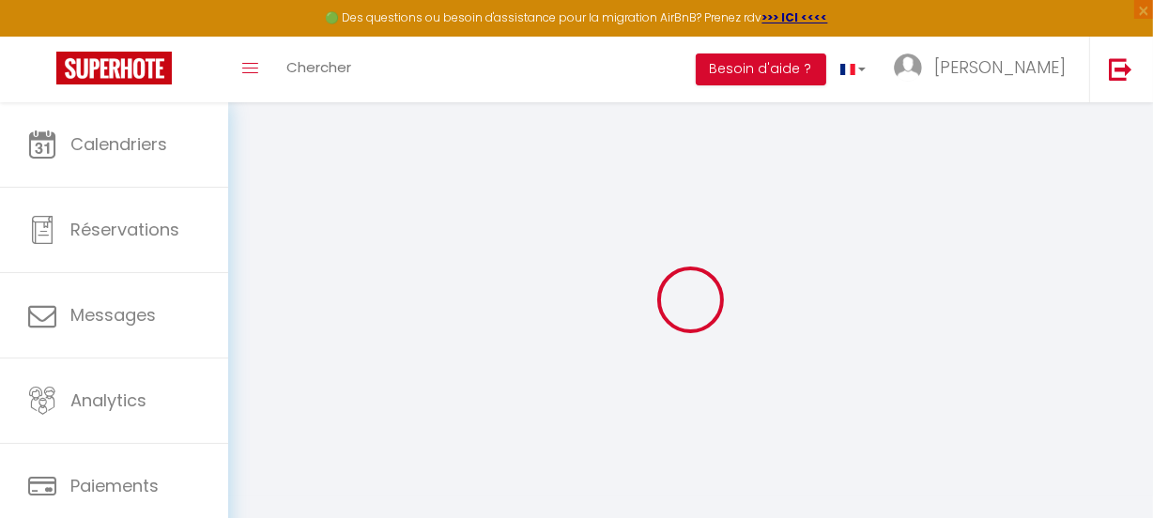
checkbox input "false"
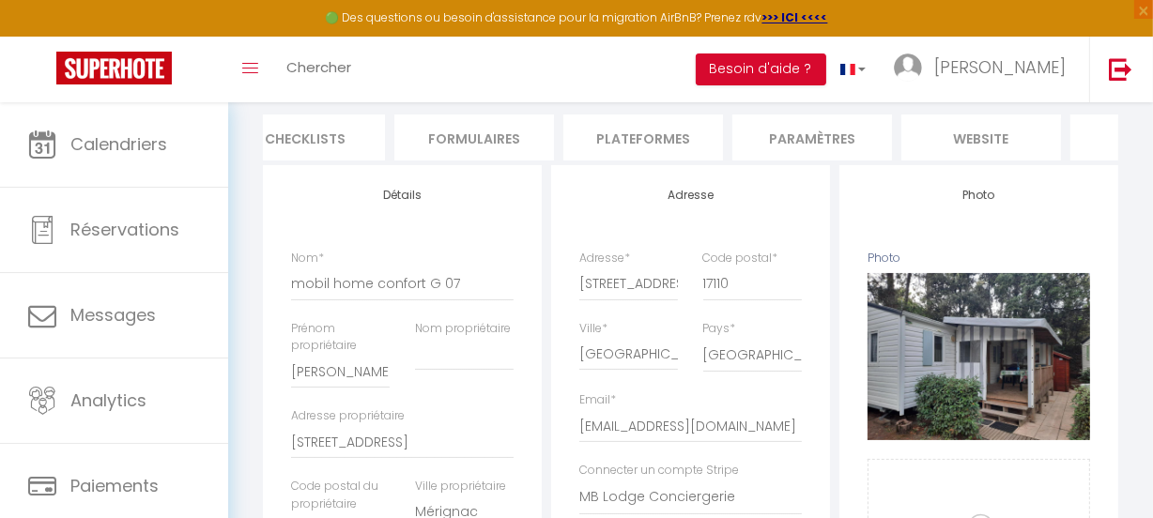
scroll to position [0, 716]
click at [993, 139] on li "website" at bounding box center [978, 138] width 160 height 46
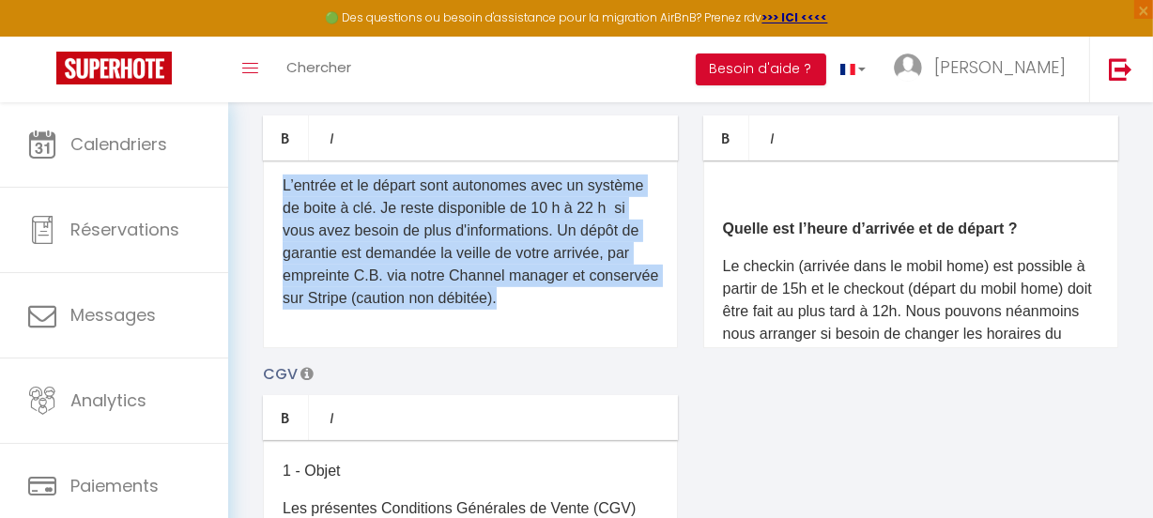
scroll to position [982, 0]
drag, startPoint x: 282, startPoint y: 198, endPoint x: 638, endPoint y: 347, distance: 386.6
click at [638, 347] on div "Venez passer des vacances inoubliables, au bord de la mer, a l'ombre des pins, …" at bounding box center [470, 254] width 415 height 188
copy div "Venez passer des vacances inoubliables, au bord de la mer, a l'ombre des pins, …"
click at [511, 211] on p "L’entrée et le départ sont autonomes avec un système de boite à clé. Je reste d…" at bounding box center [470, 242] width 375 height 135
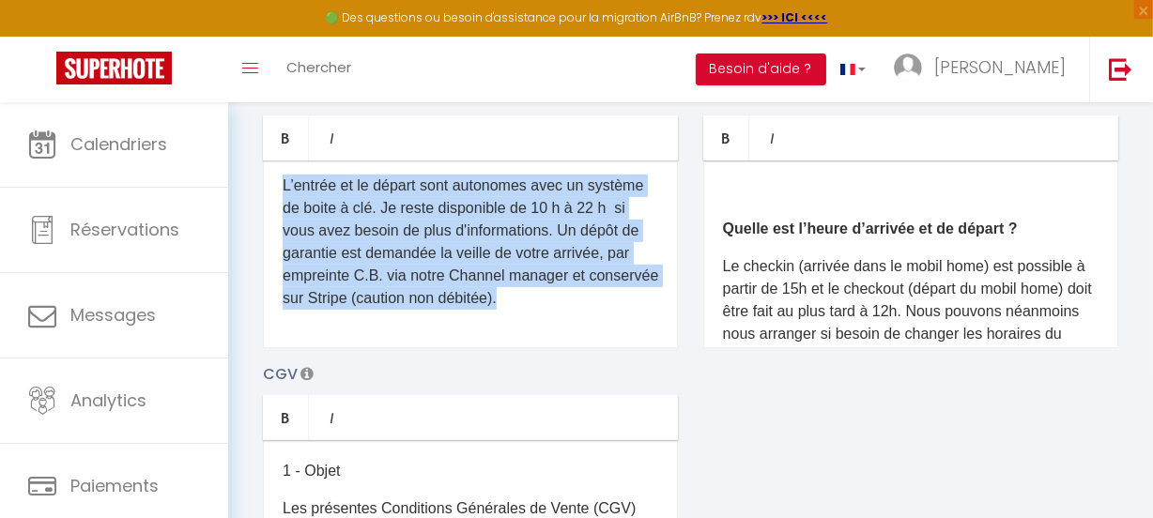
click at [536, 272] on p "L’entrée et le départ sont autonomes avec un système de boite à clé. Je reste d…" at bounding box center [470, 242] width 375 height 135
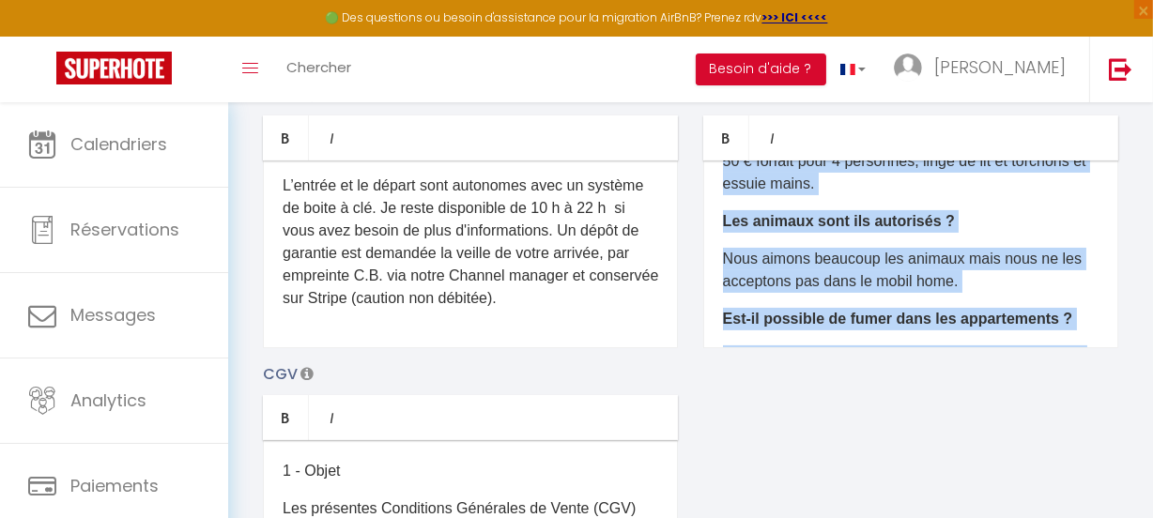
scroll to position [530, 0]
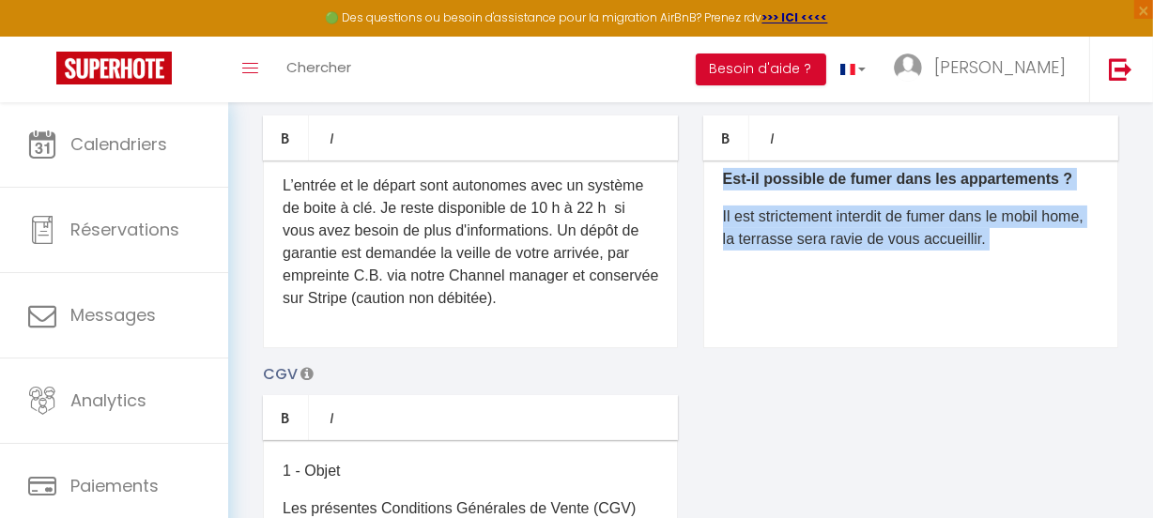
drag, startPoint x: 718, startPoint y: 233, endPoint x: 1078, endPoint y: 351, distance: 379.3
click at [1078, 348] on div "Quelle est l’heure d’arrivée et de départ ? Le checkin (arrivée dans le mobil h…" at bounding box center [910, 254] width 415 height 188
copy div "Quelle est l’heure d’arrivée et de départ ? Le checkin (arrivée dans le mobil h…"
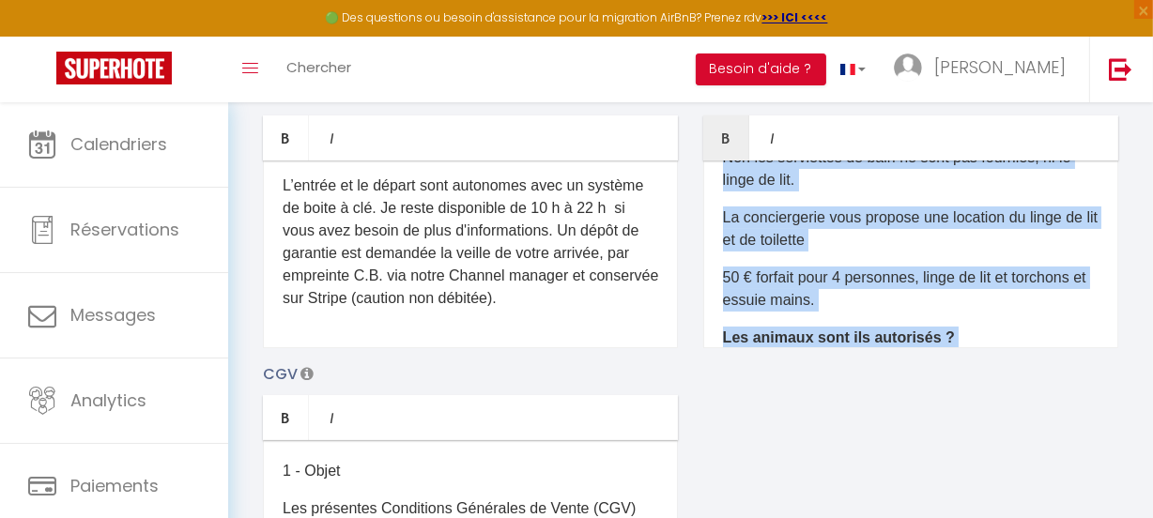
click at [862, 223] on p "La conciergerie vous propose une location du linge de lit et de toilette" at bounding box center [910, 228] width 375 height 45
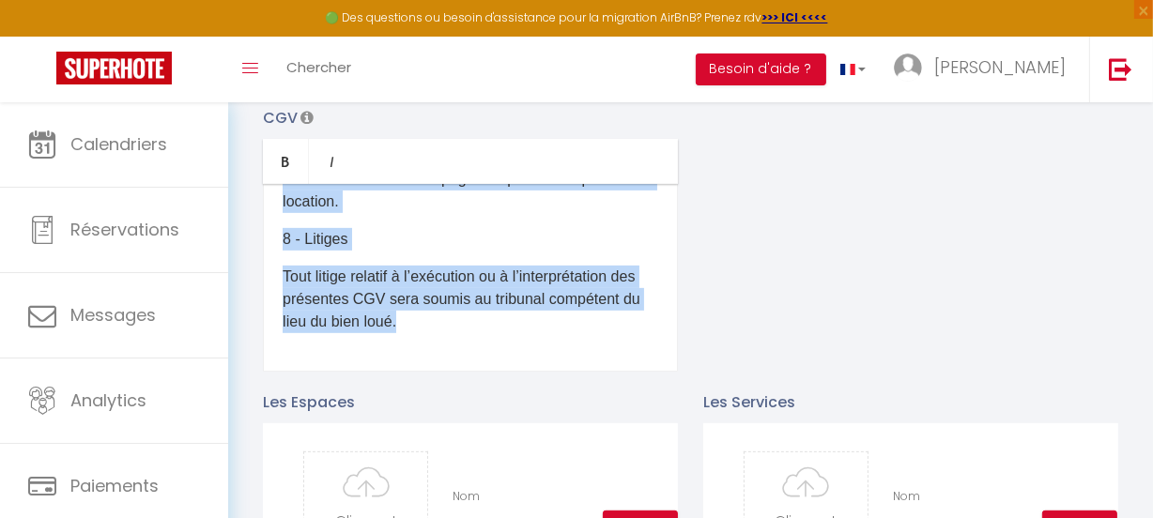
scroll to position [862, 0]
drag, startPoint x: 282, startPoint y: 221, endPoint x: 524, endPoint y: 345, distance: 272.4
click at [648, 372] on div "1 - Objet Les présentes Conditions Générales de Vente (CGV) régissent toutes le…" at bounding box center [470, 278] width 415 height 188
copy div "1 - Objet Les présentes Conditions Générales de Vente (CGV) régissent toutes le…"
click at [548, 290] on p "Tout litige relatif à l’exécution ou à l’interprétation des présentes CGV sera …" at bounding box center [470, 300] width 375 height 68
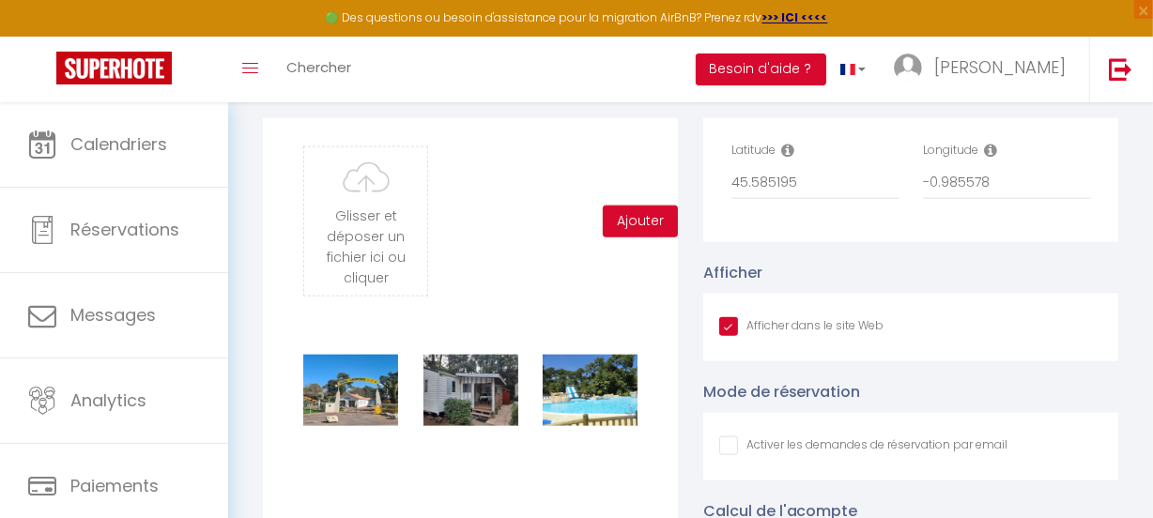
scroll to position [1962, 0]
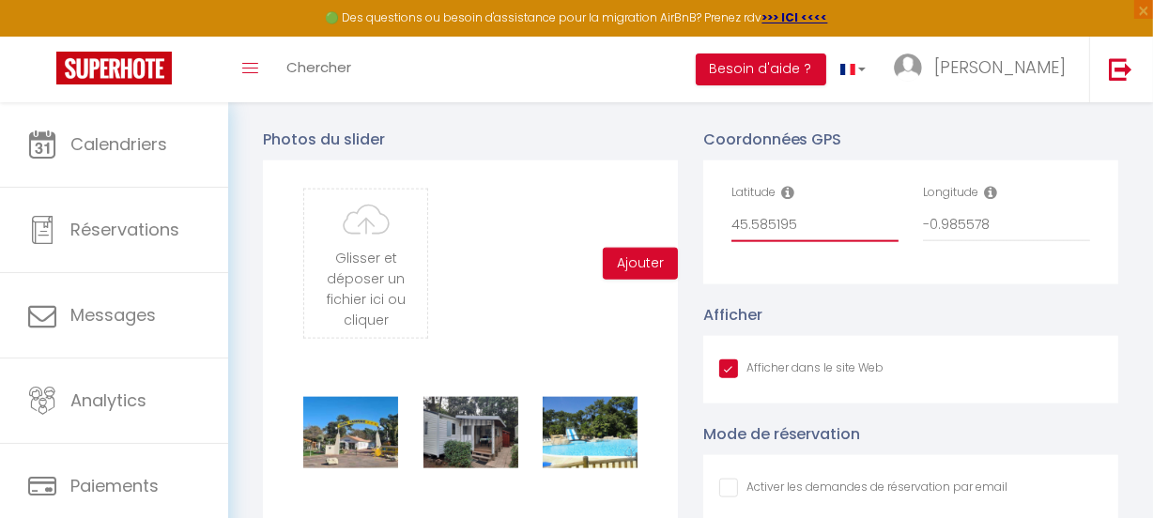
drag, startPoint x: 794, startPoint y: 237, endPoint x: 732, endPoint y: 230, distance: 62.4
click at [732, 230] on input "45.585195" at bounding box center [814, 225] width 167 height 34
drag, startPoint x: 778, startPoint y: 233, endPoint x: 812, endPoint y: 235, distance: 33.8
click at [778, 232] on input "45.585195" at bounding box center [814, 225] width 167 height 34
click at [808, 231] on input "45.585195" at bounding box center [814, 225] width 167 height 34
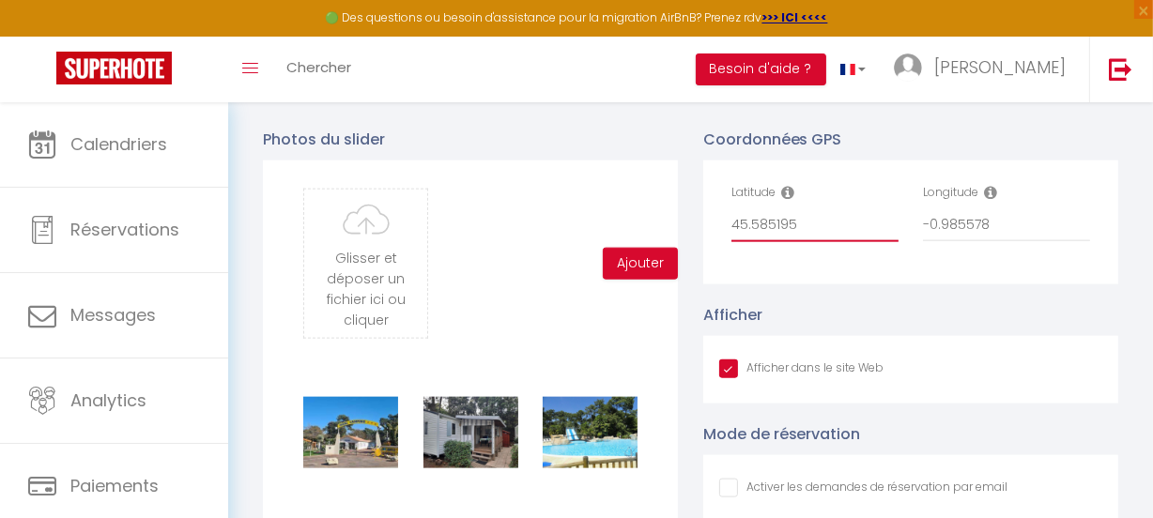
click at [775, 238] on input "45.585195" at bounding box center [814, 225] width 167 height 34
drag, startPoint x: 988, startPoint y: 234, endPoint x: 923, endPoint y: 233, distance: 65.7
click at [923, 233] on input "-0.985578" at bounding box center [1006, 225] width 167 height 34
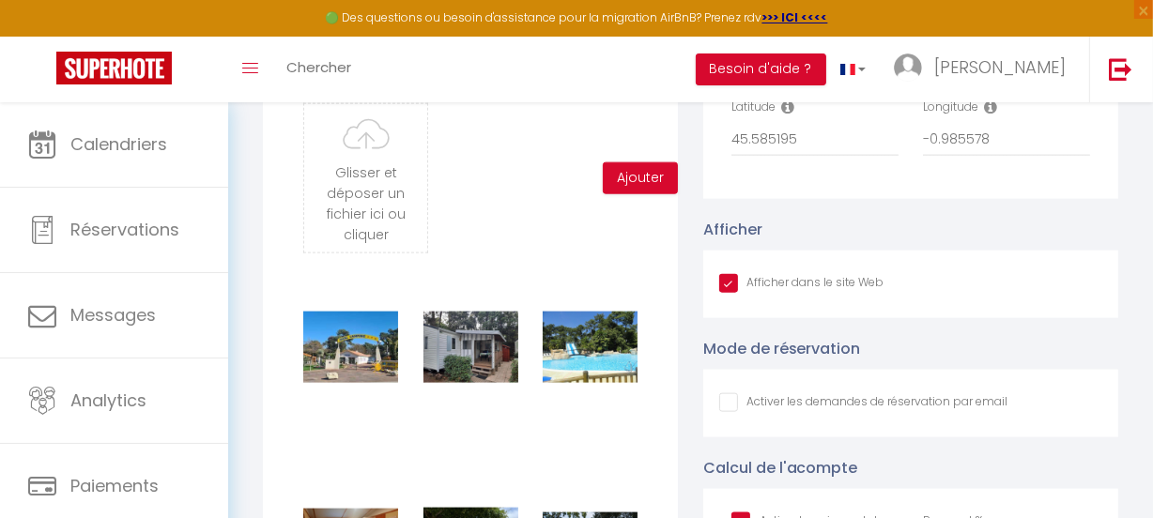
click at [730, 412] on input "Afficher dans le site Web" at bounding box center [863, 402] width 289 height 19
checkbox input "true"
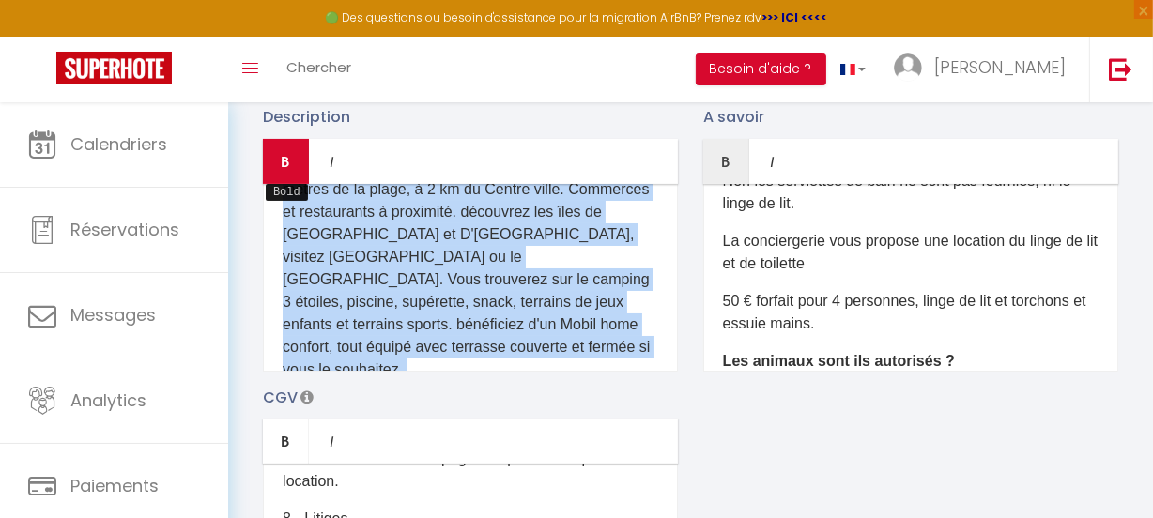
scroll to position [0, 0]
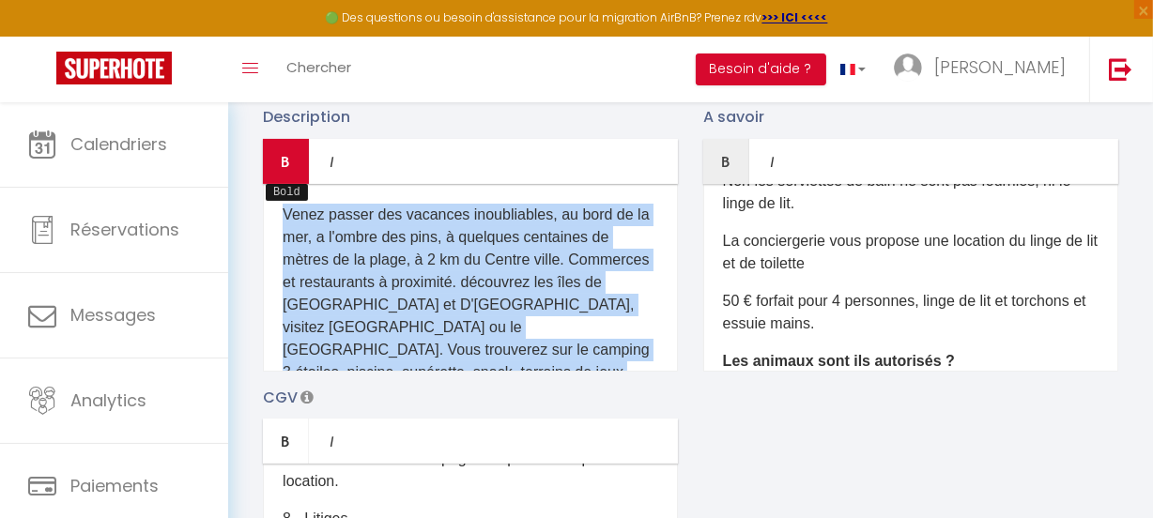
drag, startPoint x: 384, startPoint y: 339, endPoint x: 264, endPoint y: 187, distance: 193.8
click at [263, 184] on div "Bold Italic Rich text editor Venez passer des vacances inoubliables, au bord de…" at bounding box center [470, 255] width 415 height 233
copy div "Venez passer des vacances inoubliables, au bord de la mer, a l'ombre des pins, …"
click at [508, 241] on p "Venez passer des vacances inoubliables, au bord de la mer, a l'ombre des pins, …" at bounding box center [470, 328] width 375 height 248
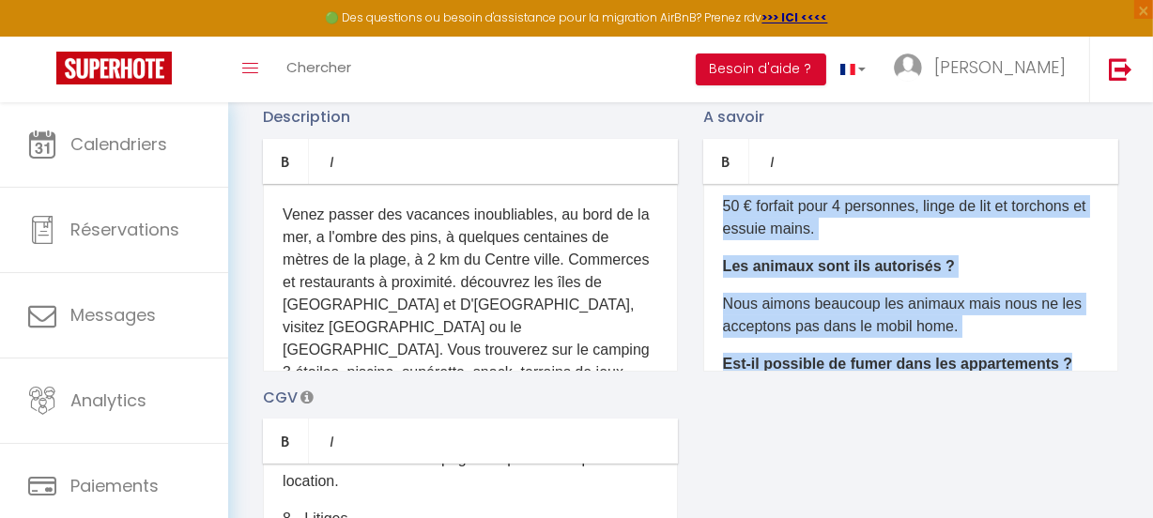
scroll to position [530, 0]
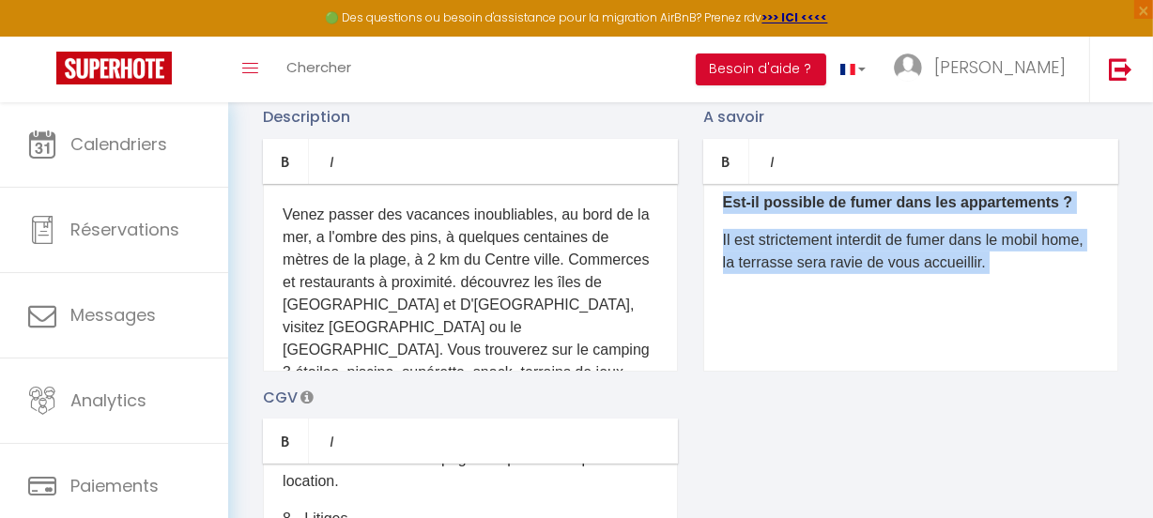
drag, startPoint x: 722, startPoint y: 262, endPoint x: 1080, endPoint y: 385, distance: 379.0
click at [1080, 385] on div "Description Bold Italic Rich text editor Venez passer des vacances inoubliables…" at bounding box center [690, 377] width 879 height 545
copy div "Quelle est l’heure d’arrivée et de départ ? Le checkin (arrivée dans le mobil h…"
click at [772, 274] on p "Il est strictement interdit de fumer dans le mobil home, la terrasse sera ravie…" at bounding box center [910, 251] width 375 height 45
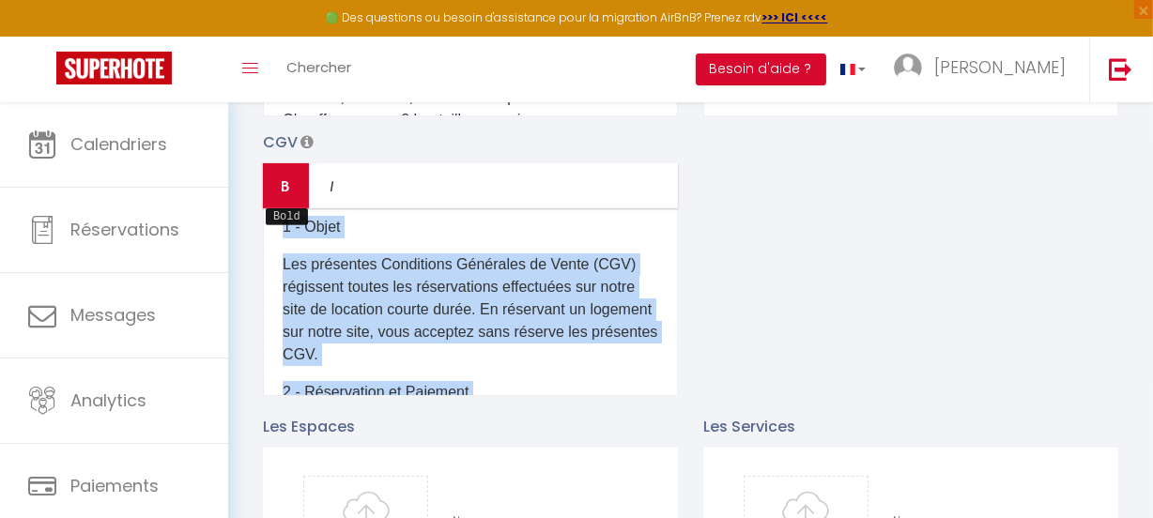
scroll to position [0, 0]
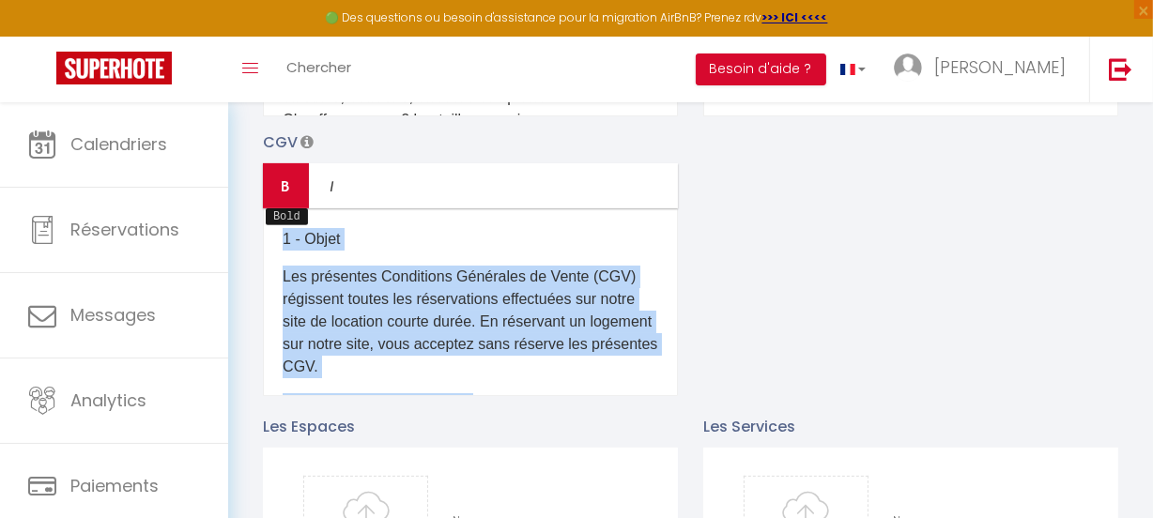
drag, startPoint x: 434, startPoint y: 362, endPoint x: 281, endPoint y: 208, distance: 217.0
click at [281, 208] on div "Bold Italic Rich text editor 1 - Objet Les présentes Conditions Générales de Ve…" at bounding box center [470, 279] width 415 height 233
copy div "1 - Objet Les présentes Conditions Générales de Vente (CGV) régissent toutes le…"
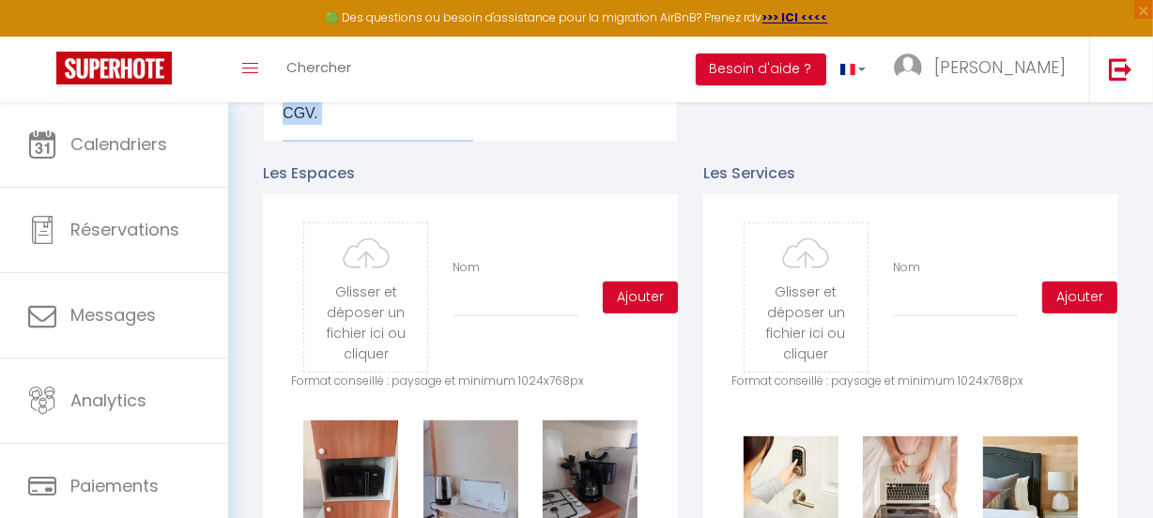
scroll to position [1000, 0]
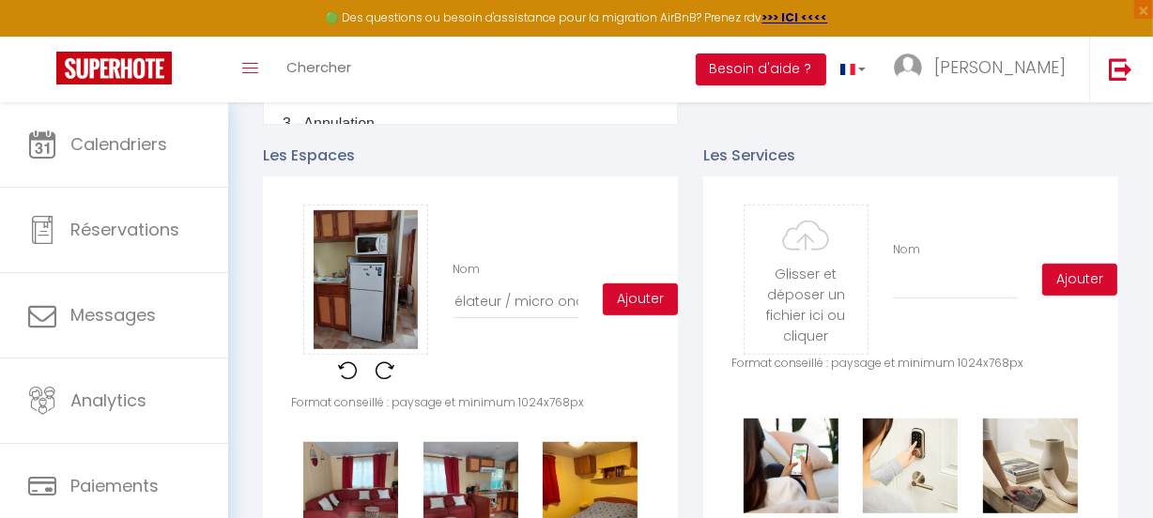
scroll to position [0, 130]
type input "refrigerateur/congélateur / micro onde"
click at [641, 304] on button "Ajouter" at bounding box center [640, 299] width 75 height 32
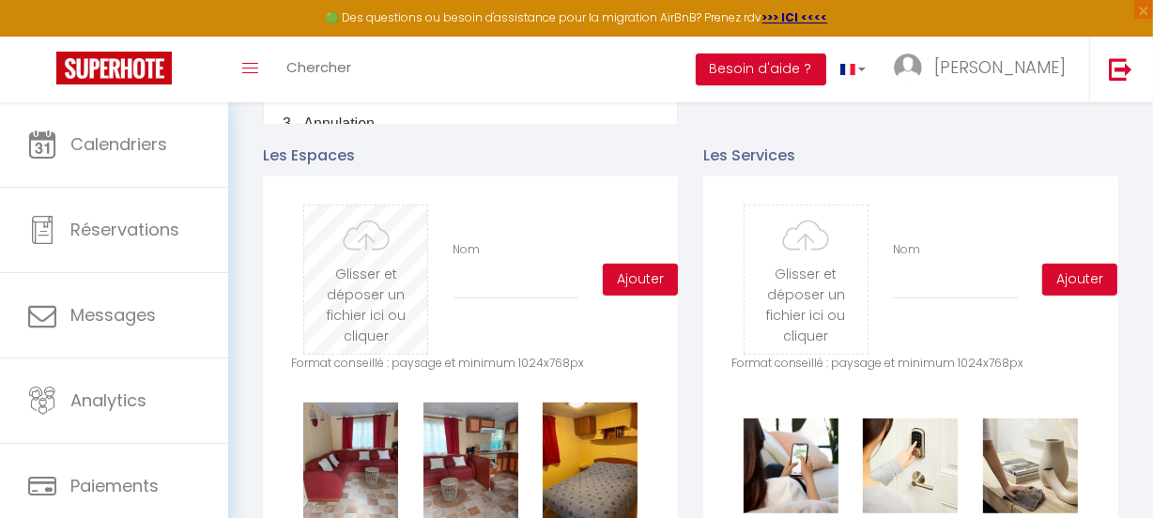
click at [350, 295] on input "file" at bounding box center [365, 280] width 123 height 148
type input "C:\fakepath\Véranda.jpg"
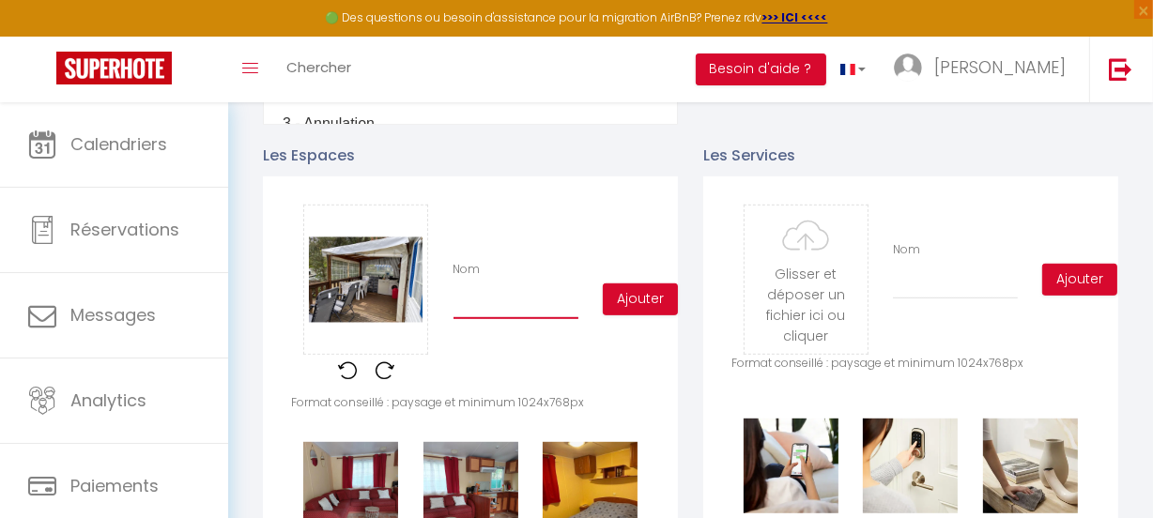
click at [462, 313] on input "Nom" at bounding box center [515, 302] width 125 height 34
click at [497, 311] on input "Véranda avec machine à laver et ave vaisselle" at bounding box center [515, 302] width 125 height 34
type input "Véranda avec machine à laver et lave vaisselle"
click at [622, 313] on button "Ajouter" at bounding box center [640, 299] width 75 height 32
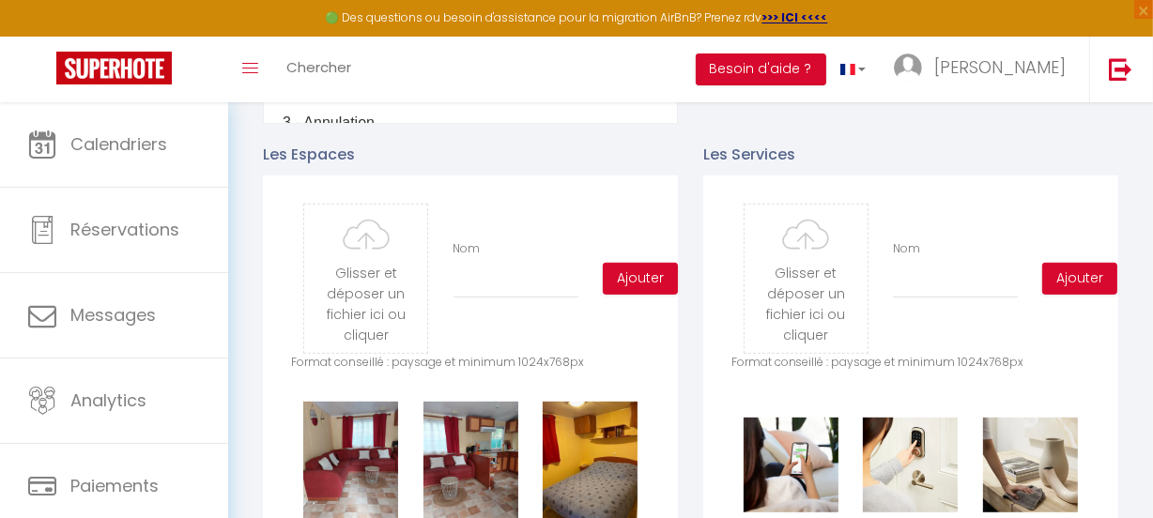
scroll to position [844, 0]
click at [356, 263] on input "file" at bounding box center [365, 280] width 123 height 148
type input "C:\fakepath\vue exterieur .jpg"
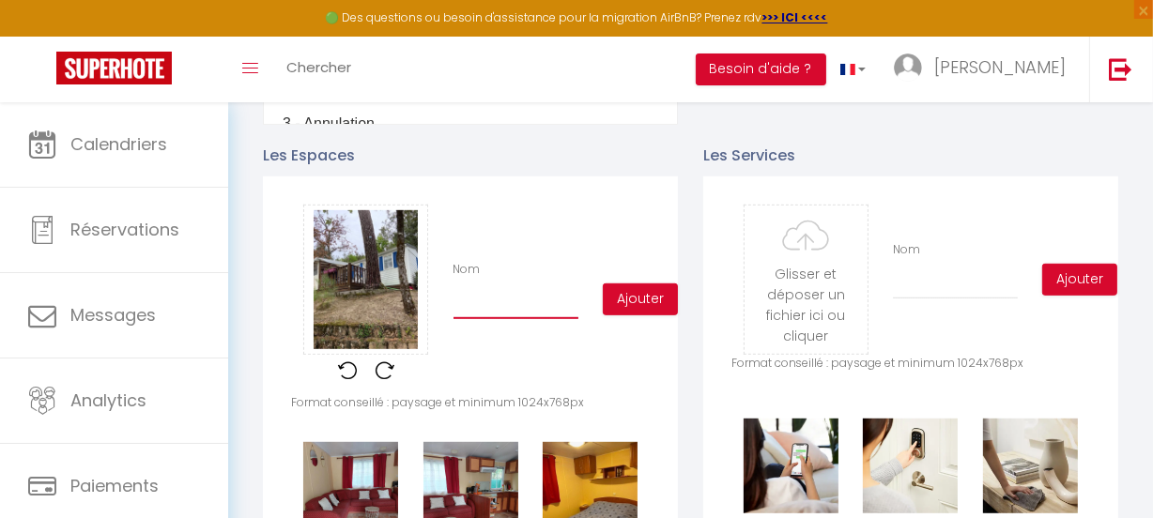
click at [529, 319] on input "Nom" at bounding box center [515, 302] width 125 height 34
type input "vue extérieure"
click at [634, 310] on button "Ajouter" at bounding box center [640, 299] width 75 height 32
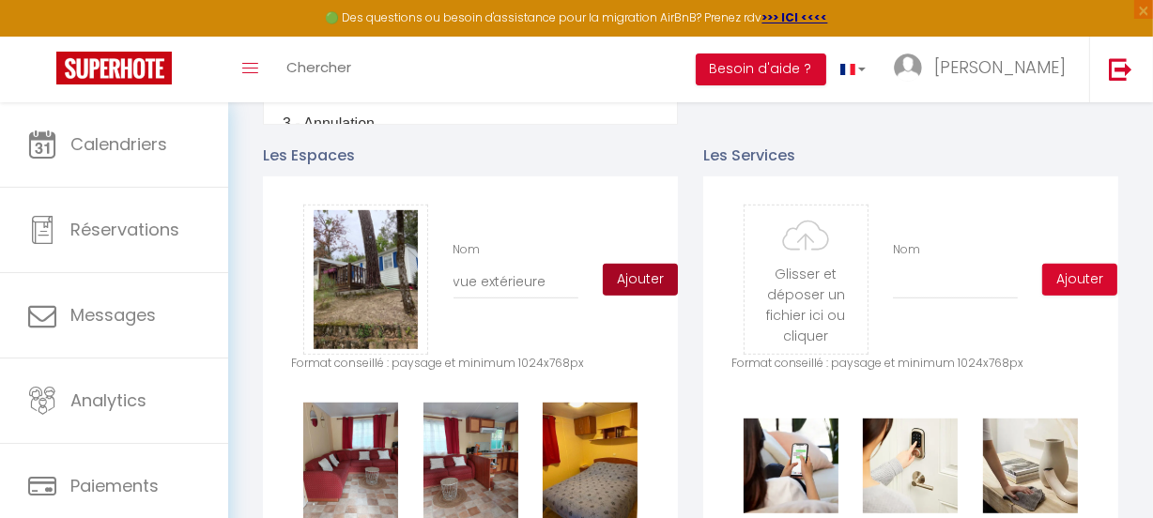
click at [630, 284] on button "Ajouter" at bounding box center [640, 280] width 75 height 32
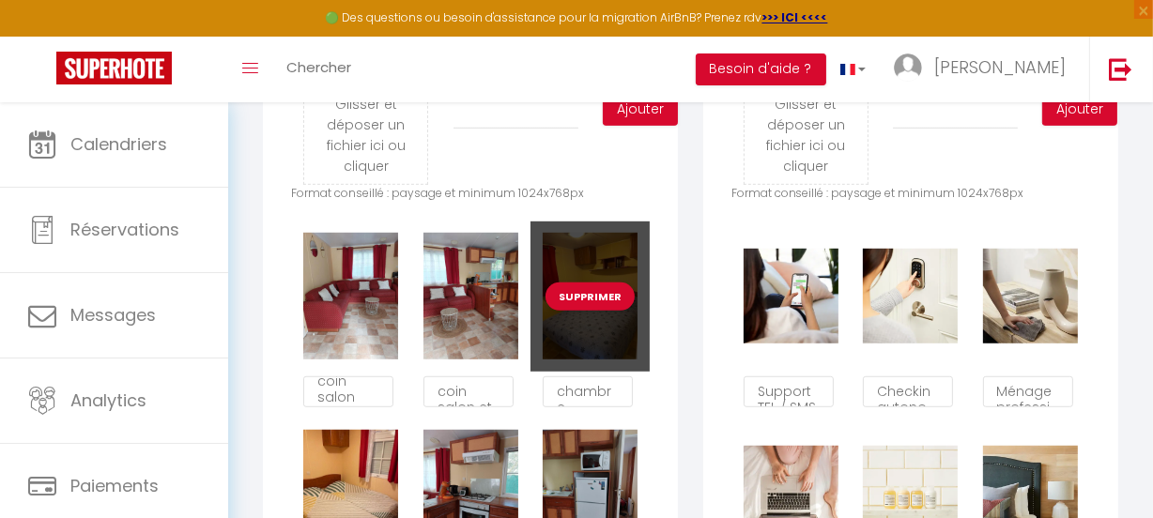
scroll to position [929, 0]
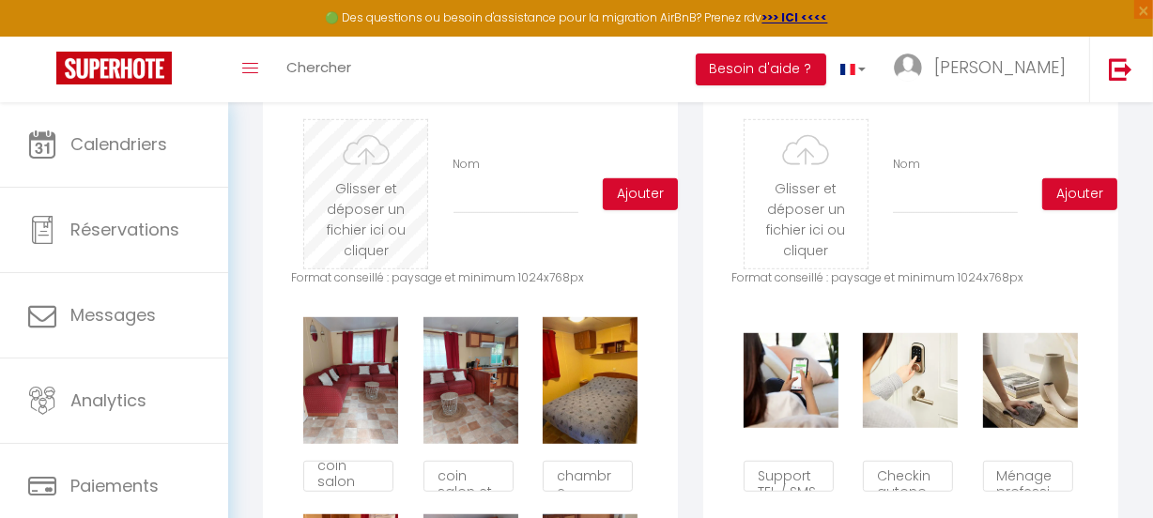
click at [365, 220] on input "file" at bounding box center [365, 194] width 123 height 148
type input "C:\fakepath\Cabanon et Plancha.jpg"
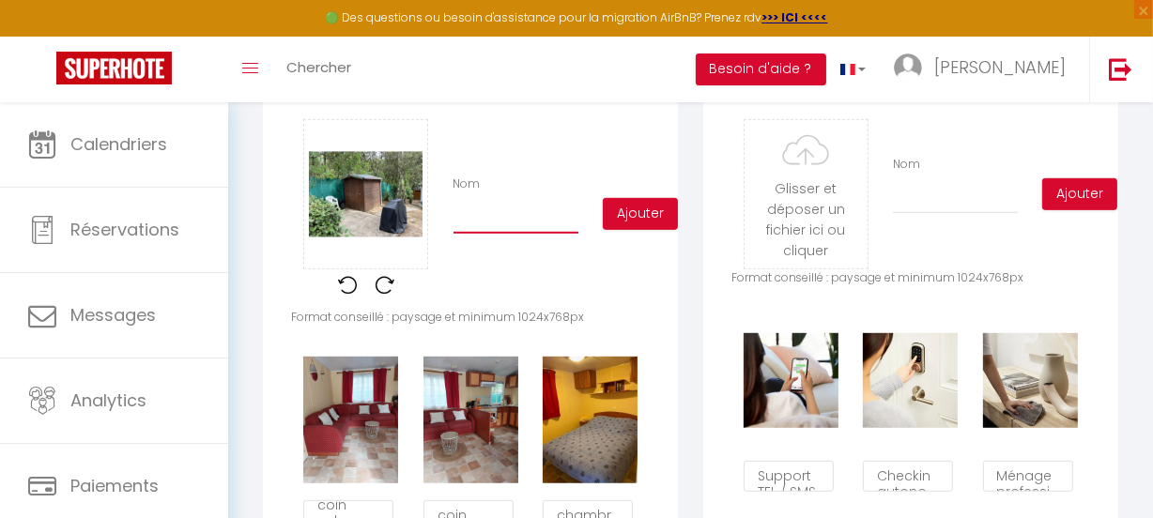
click at [504, 232] on input "Nom" at bounding box center [515, 217] width 125 height 34
click at [556, 224] on input "cabanon et placha" at bounding box center [515, 217] width 125 height 34
type input "cabanon et plancha"
click at [629, 226] on button "Ajouter" at bounding box center [640, 214] width 75 height 32
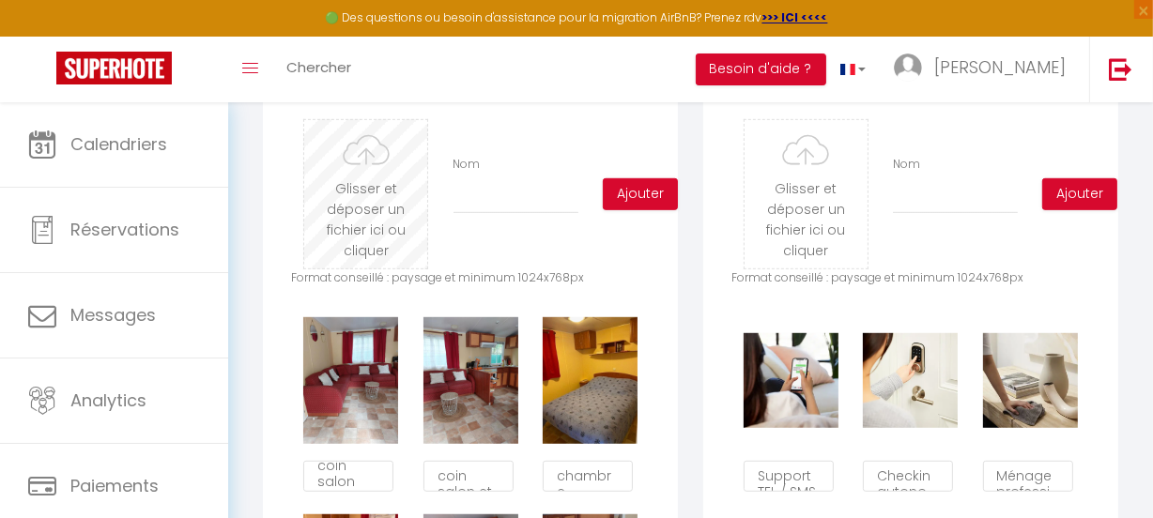
click at [365, 202] on input "file" at bounding box center [365, 194] width 123 height 148
type input "C:\fakepath\COIN REPAS.jpg"
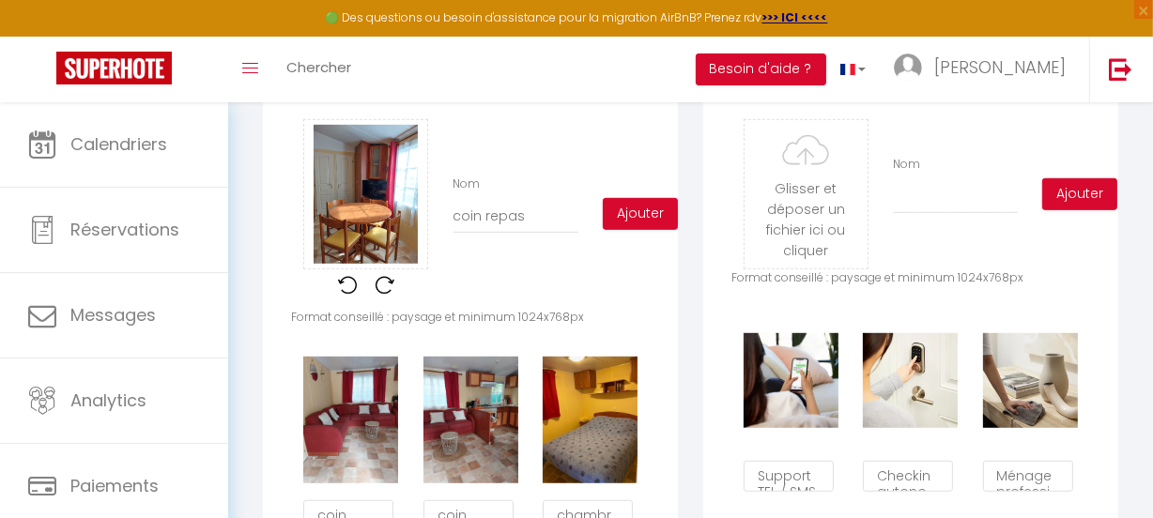
scroll to position [10, 0]
type input "coin repas"
click at [631, 218] on button "Ajouter" at bounding box center [640, 214] width 75 height 32
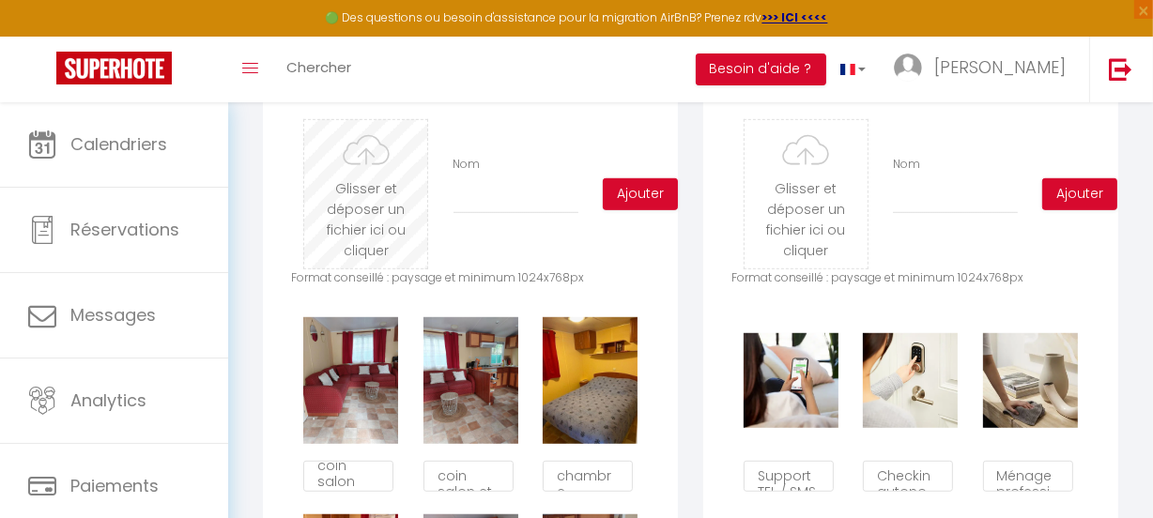
click at [346, 188] on input "file" at bounding box center [365, 194] width 123 height 148
type input "C:\fakepath\DRESSING.jpg"
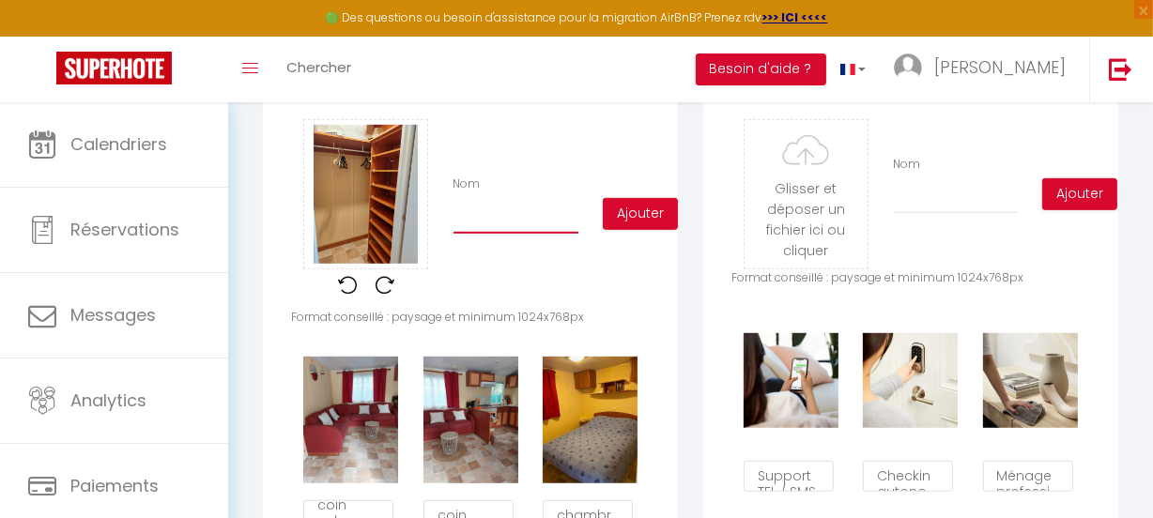
click at [486, 229] on input "Nom" at bounding box center [515, 217] width 125 height 34
type input "dressing"
click at [626, 221] on button "Ajouter" at bounding box center [640, 214] width 75 height 32
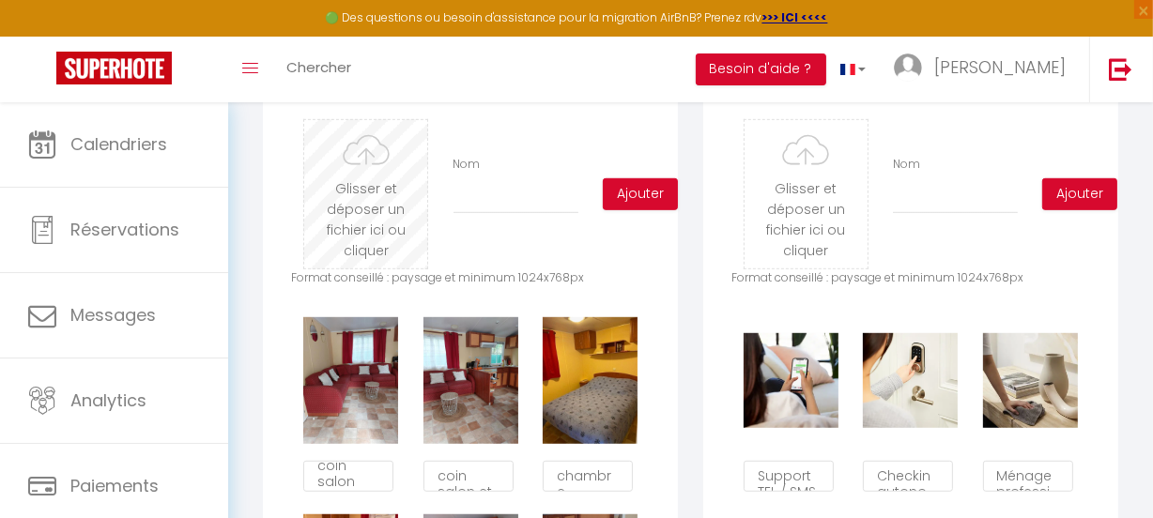
click at [375, 208] on input "file" at bounding box center [365, 194] width 123 height 148
type input "C:\fakepath\COIFFEUSE CHAMBRE PARENTS.jpg"
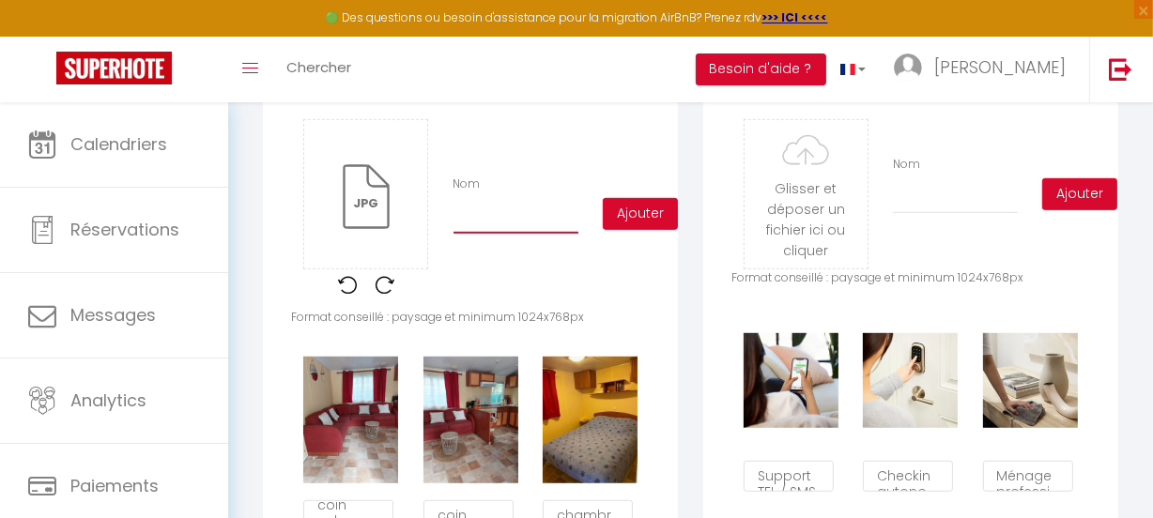
click at [503, 229] on input "Nom" at bounding box center [515, 217] width 125 height 34
type input "coiffeuse"
click at [667, 230] on button "Ajouter" at bounding box center [640, 214] width 75 height 32
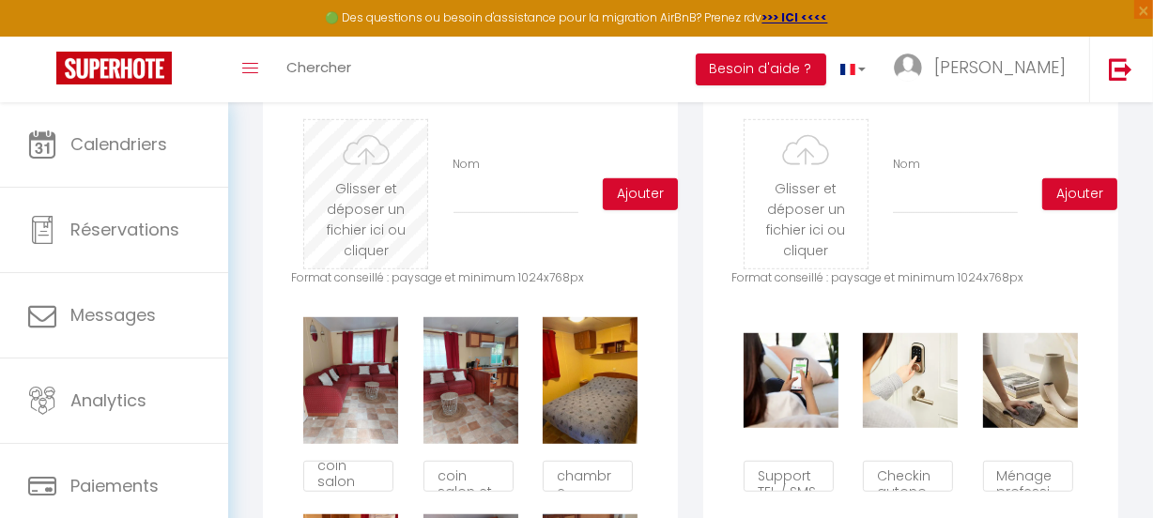
click at [346, 195] on input "file" at bounding box center [365, 194] width 123 height 148
type input "C:\fakepath\Salle d'Eau.jpg"
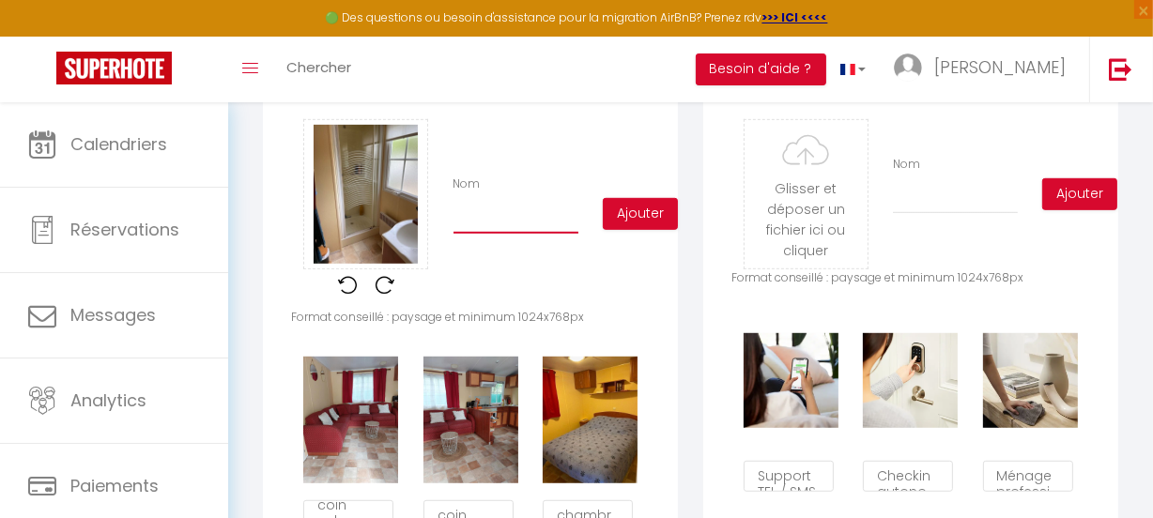
click at [508, 222] on input "Nom" at bounding box center [515, 217] width 125 height 34
type input "salle d'eau"
click at [632, 223] on button "Ajouter" at bounding box center [640, 214] width 75 height 32
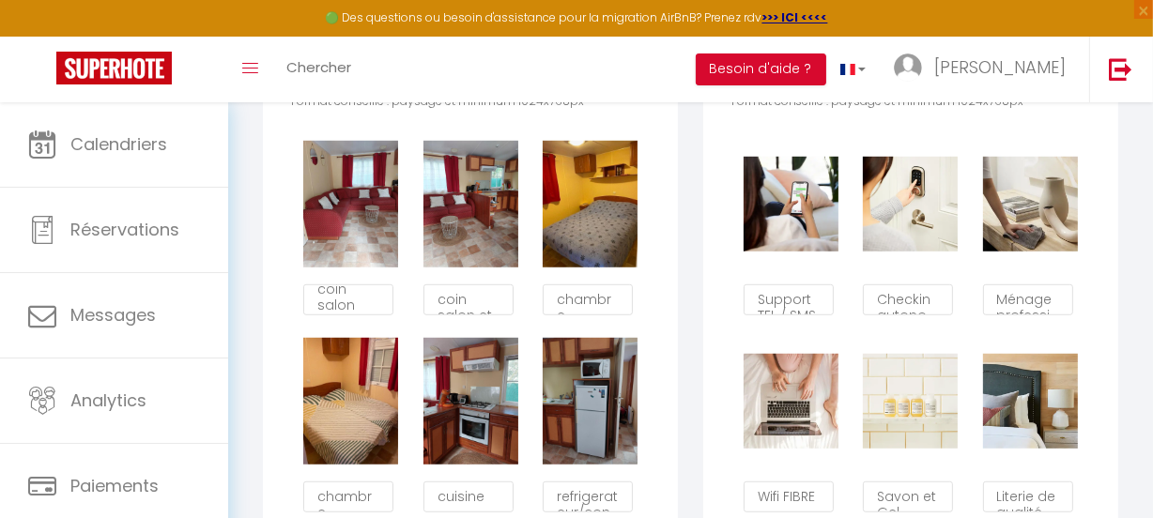
scroll to position [1095, 0]
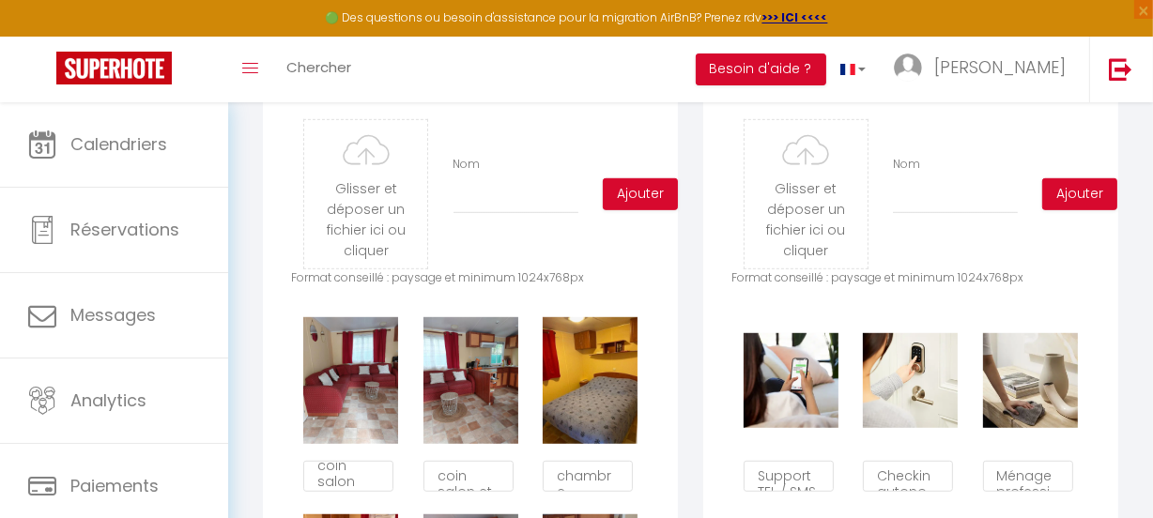
scroll to position [844, 0]
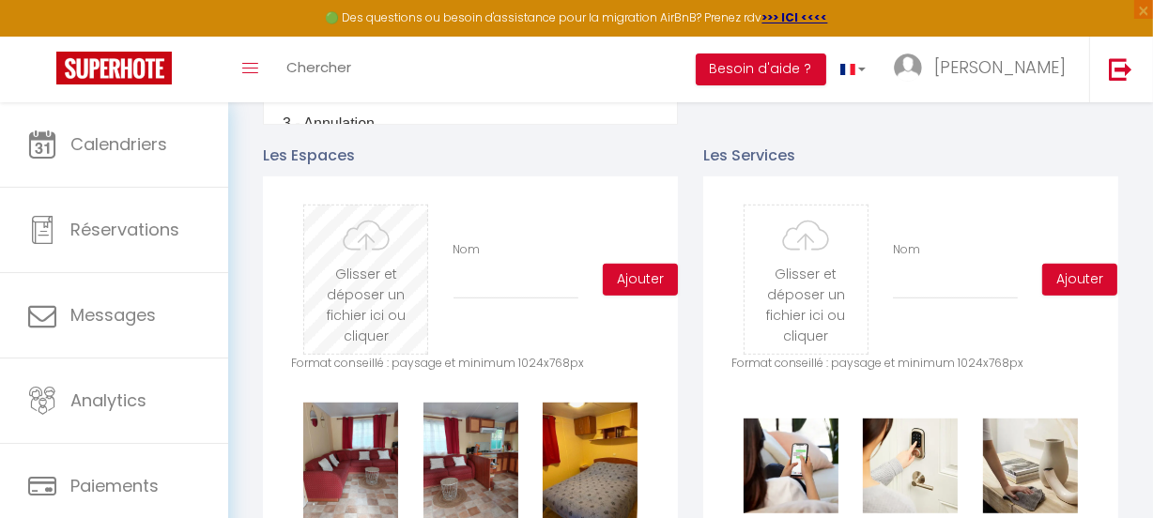
click at [364, 290] on input "file" at bounding box center [365, 280] width 123 height 148
type input "C:\fakepath\piscine ideal camping.jpg"
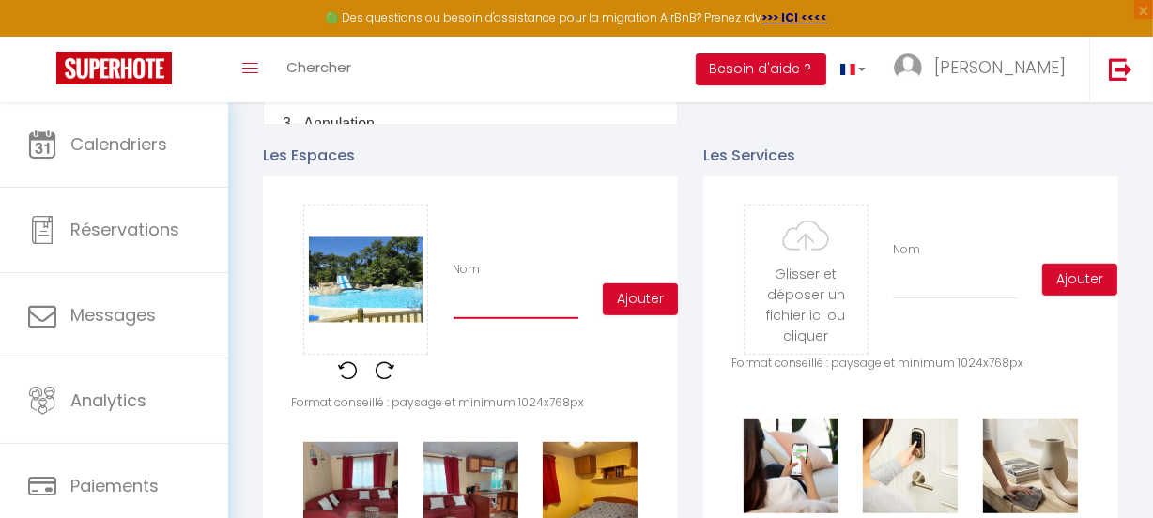
click at [497, 319] on input "Nom" at bounding box center [515, 302] width 125 height 34
type input "piscine"
click at [635, 298] on button "Ajouter" at bounding box center [640, 299] width 75 height 32
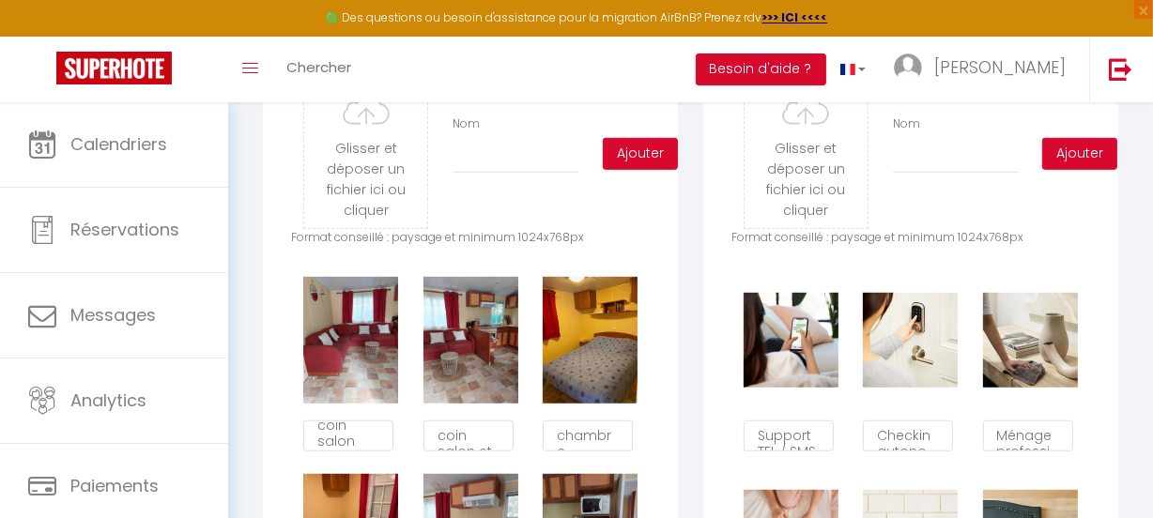
scroll to position [929, 0]
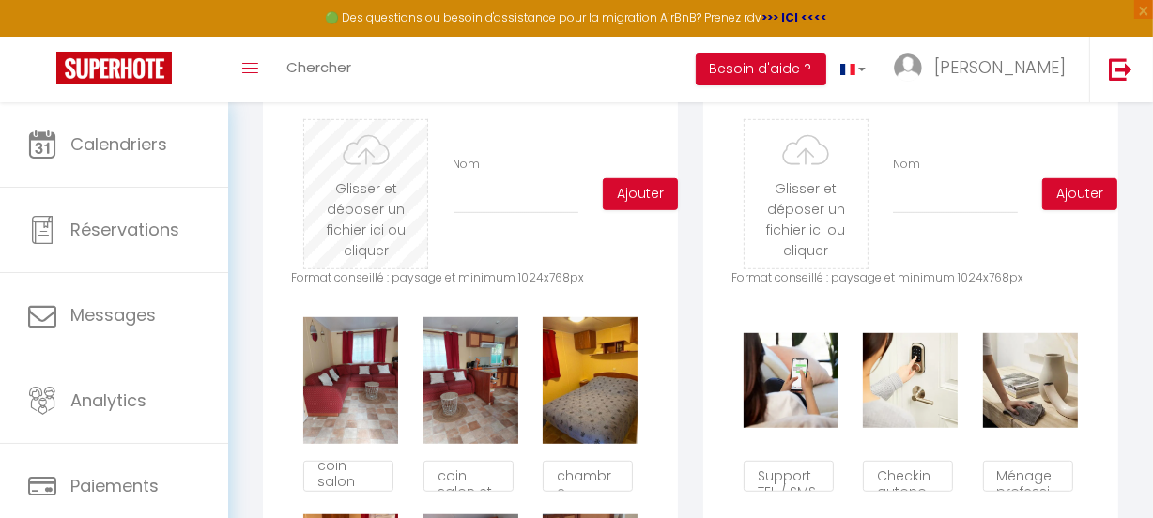
click at [351, 192] on input "file" at bounding box center [365, 194] width 123 height 148
type input "C:\fakepath\entrée ideal camping.jpg"
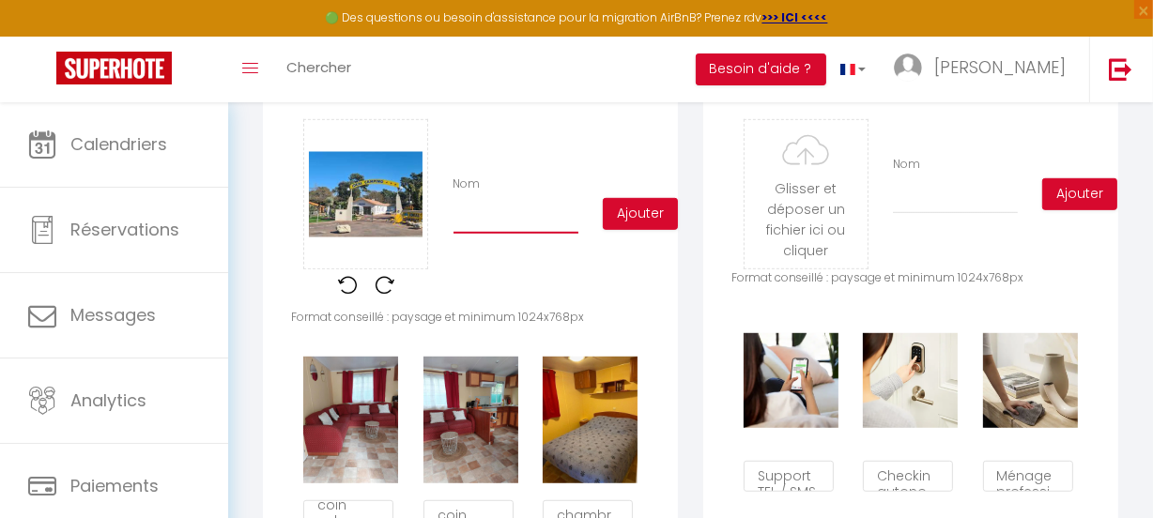
click at [509, 226] on input "Nom" at bounding box center [515, 217] width 125 height 34
type input "entrée du camping"
click at [640, 224] on button "Ajouter" at bounding box center [640, 214] width 75 height 32
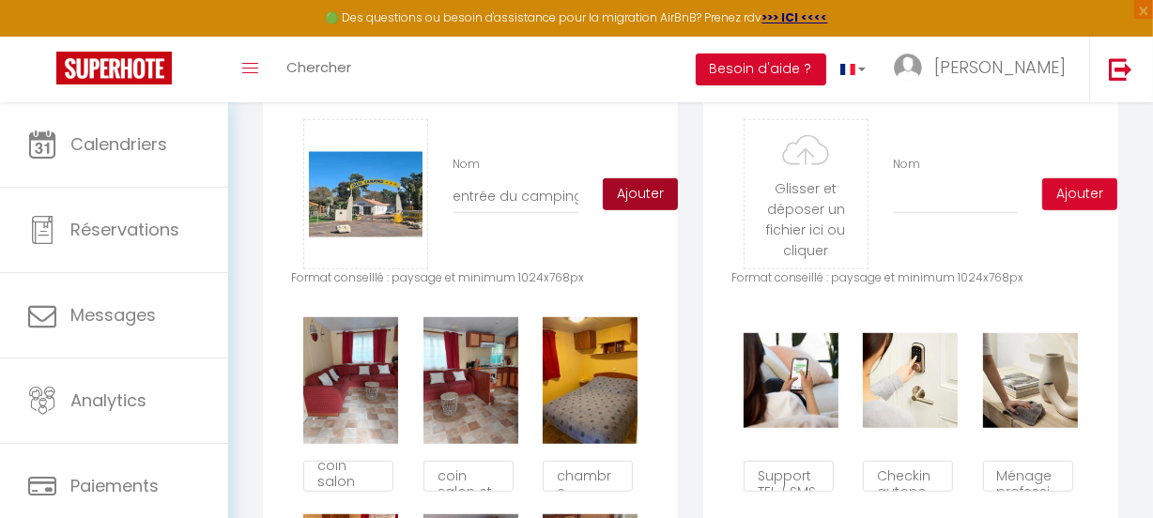
click at [636, 207] on button "Ajouter" at bounding box center [640, 194] width 75 height 32
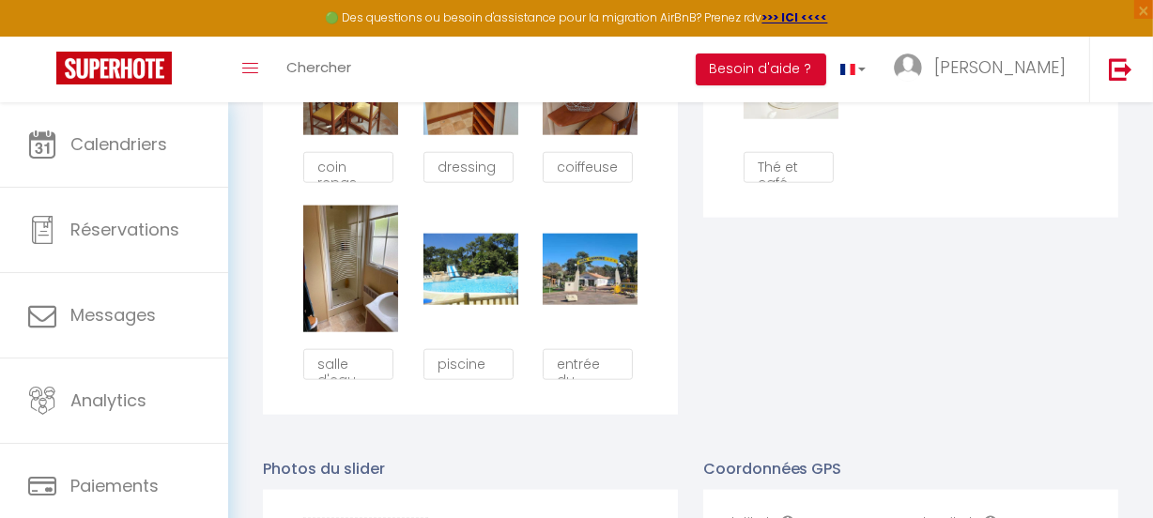
scroll to position [1868, 0]
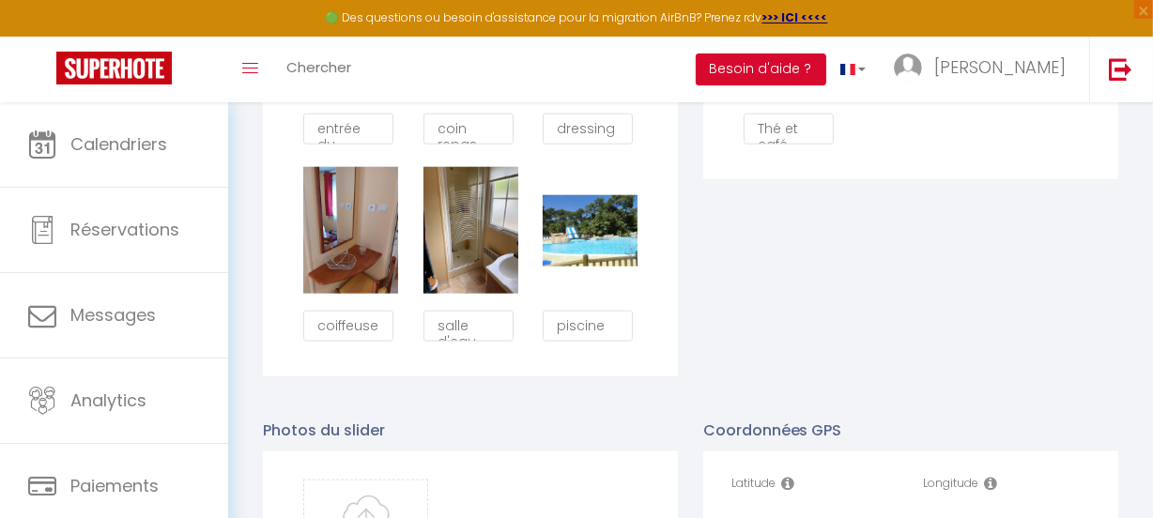
type textarea "entrée du camping"
type textarea "coin repas"
type textarea "dressing"
type textarea "coiffeuse"
type textarea "salle d'eau"
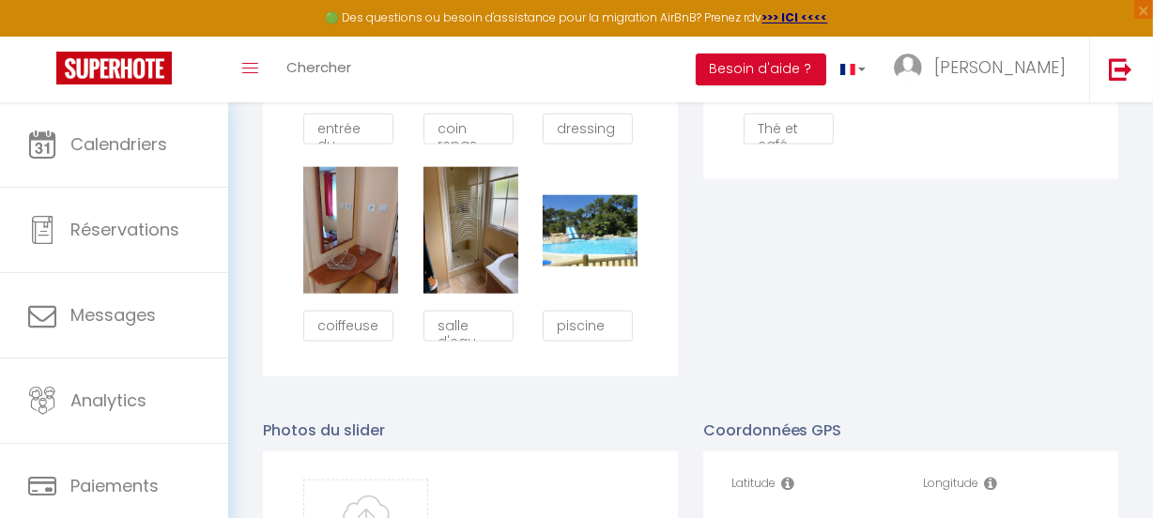
type textarea "piscine"
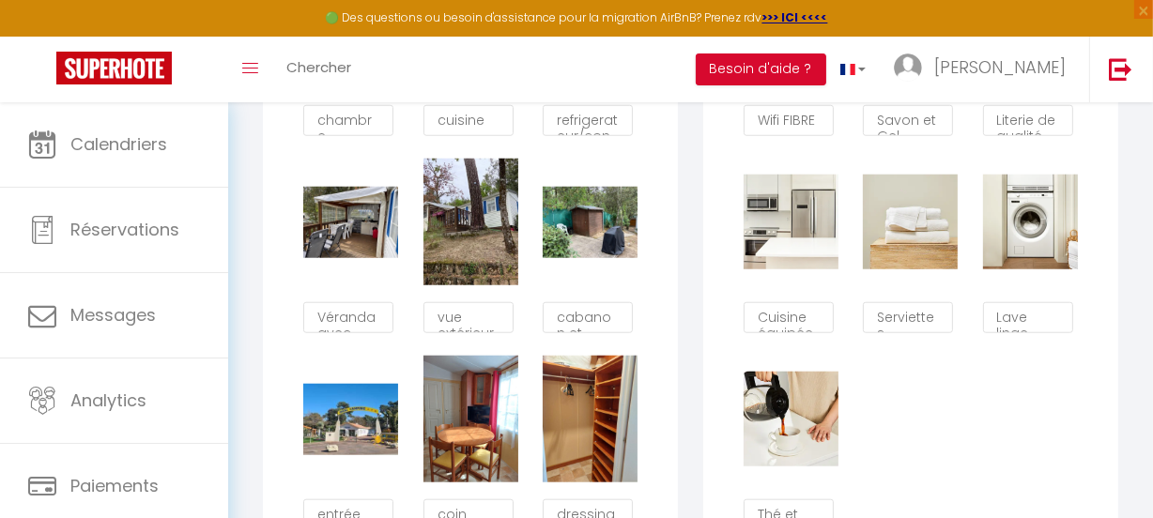
scroll to position [1441, 0]
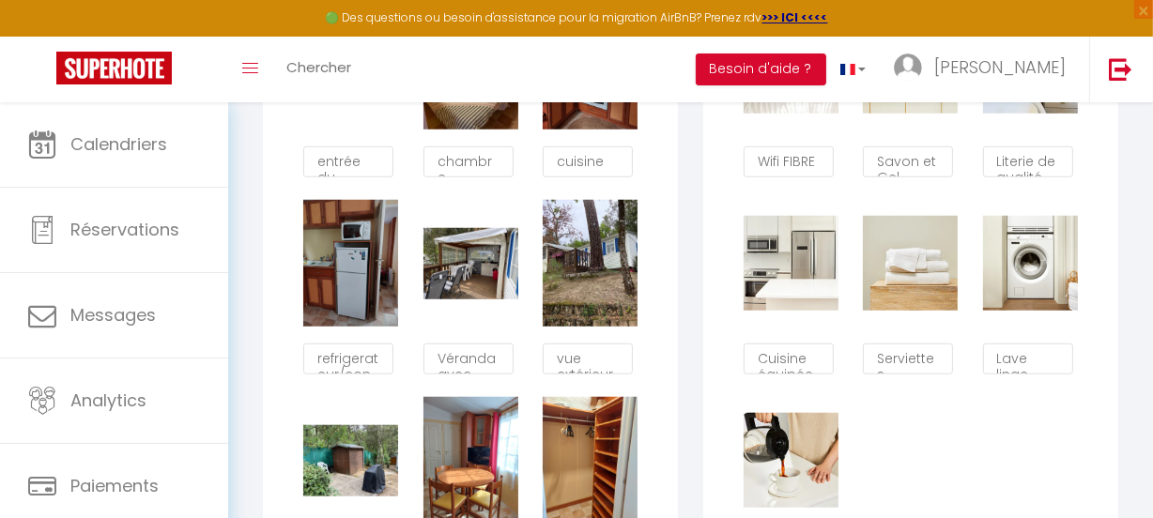
type textarea "entrée du camping"
type textarea "chambre enfants"
type textarea "cuisine"
type textarea "refrigerateur/congélateur / micro onde"
type textarea "Véranda avec machine à laver et lave vaisselle"
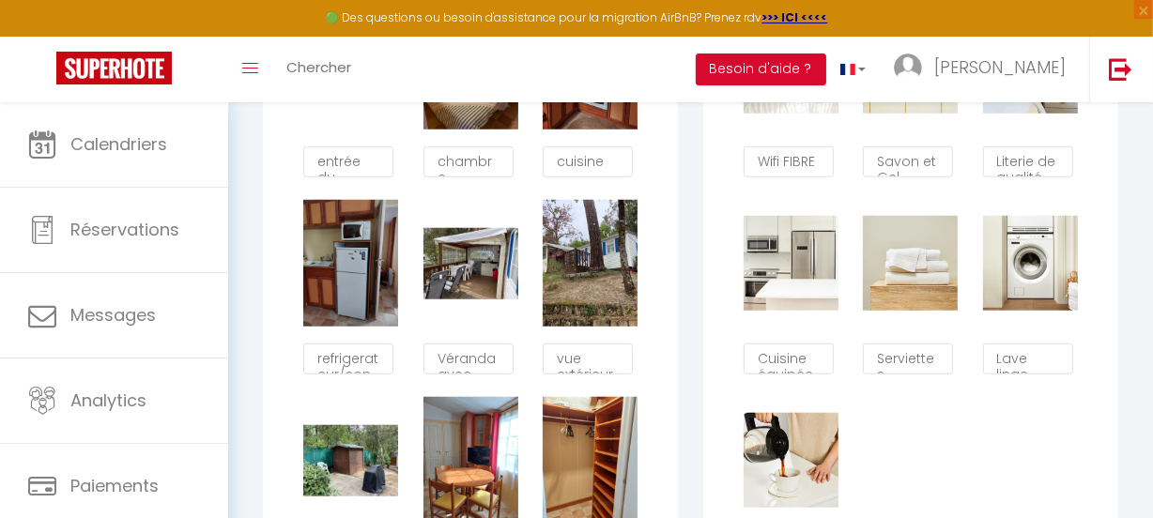
type textarea "vue extérieure"
type textarea "cabanon et plancha"
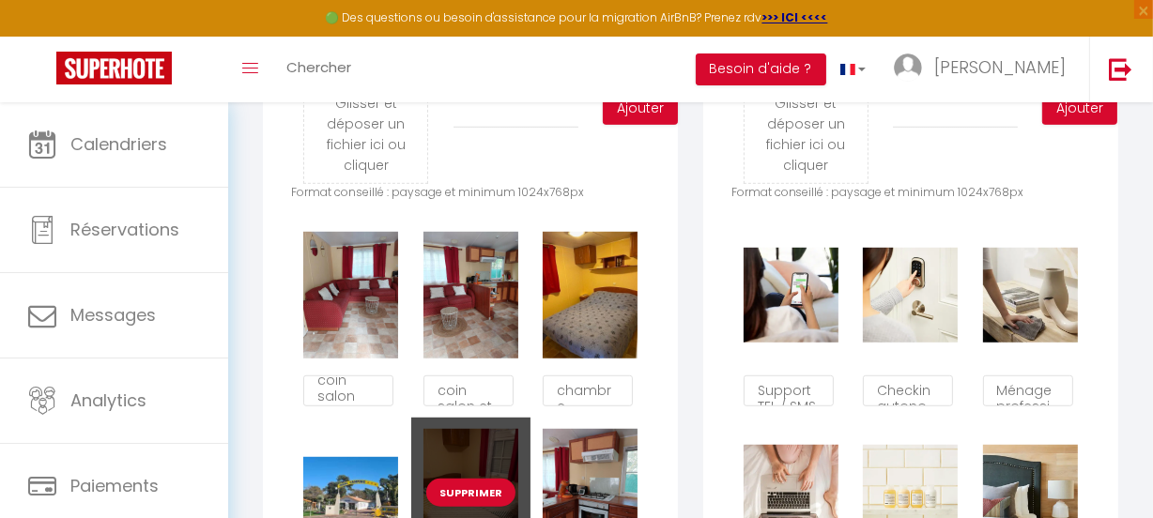
scroll to position [1014, 0]
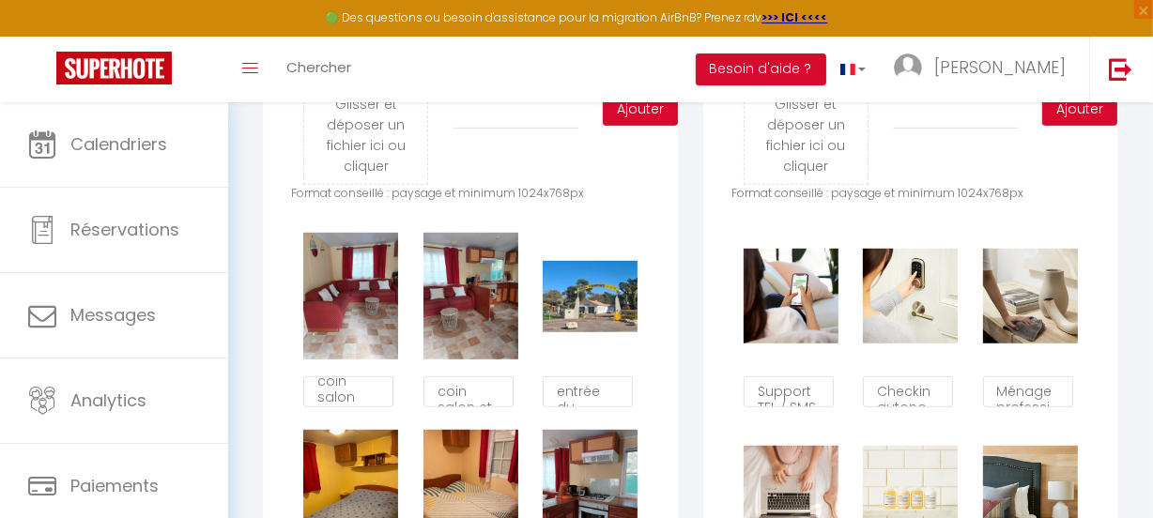
type textarea "entrée du camping"
type textarea "chambre parents"
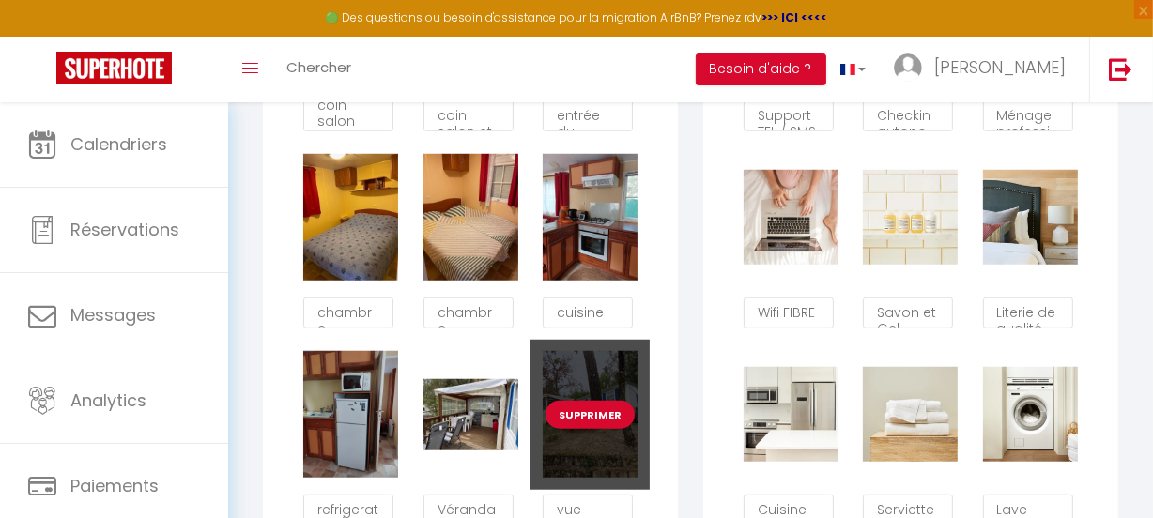
scroll to position [1270, 0]
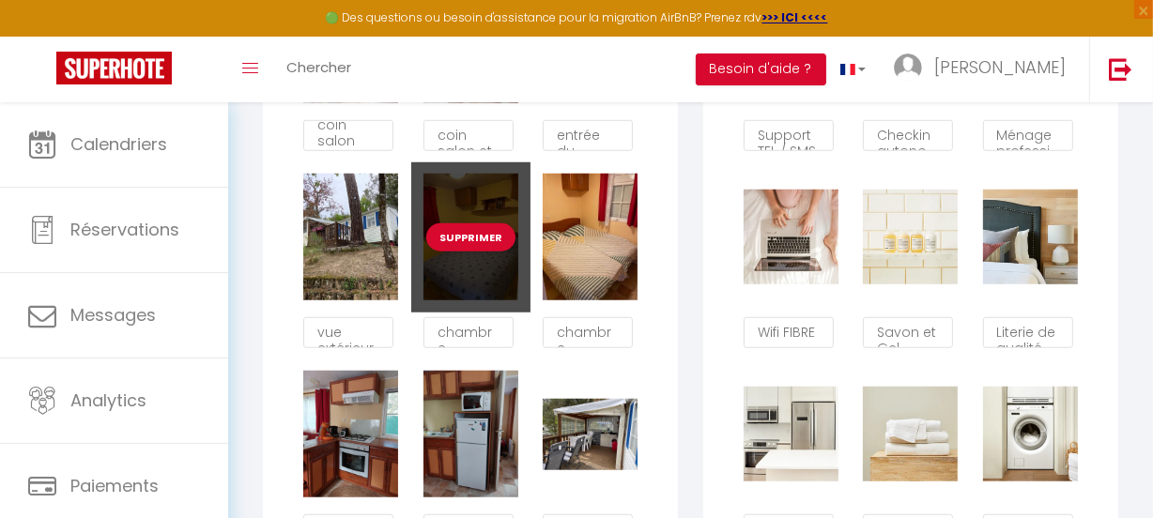
type textarea "chambre parents"
type textarea "chambre enfants"
type textarea "cuisine"
type textarea "refrigerateur/congélateur / micro onde"
type textarea "vue extérieure"
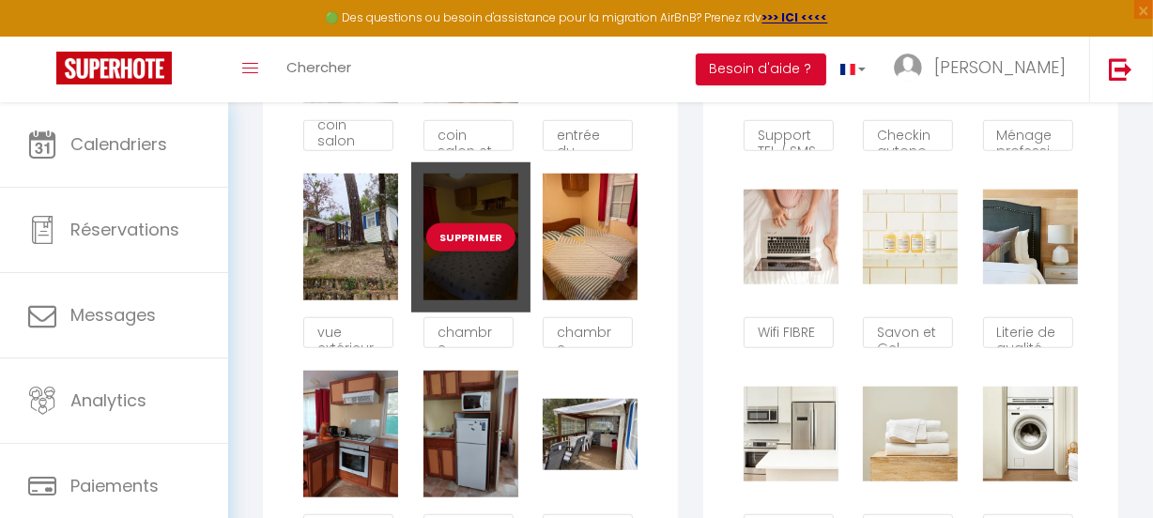
type textarea "Véranda avec machine à laver et lave vaisselle"
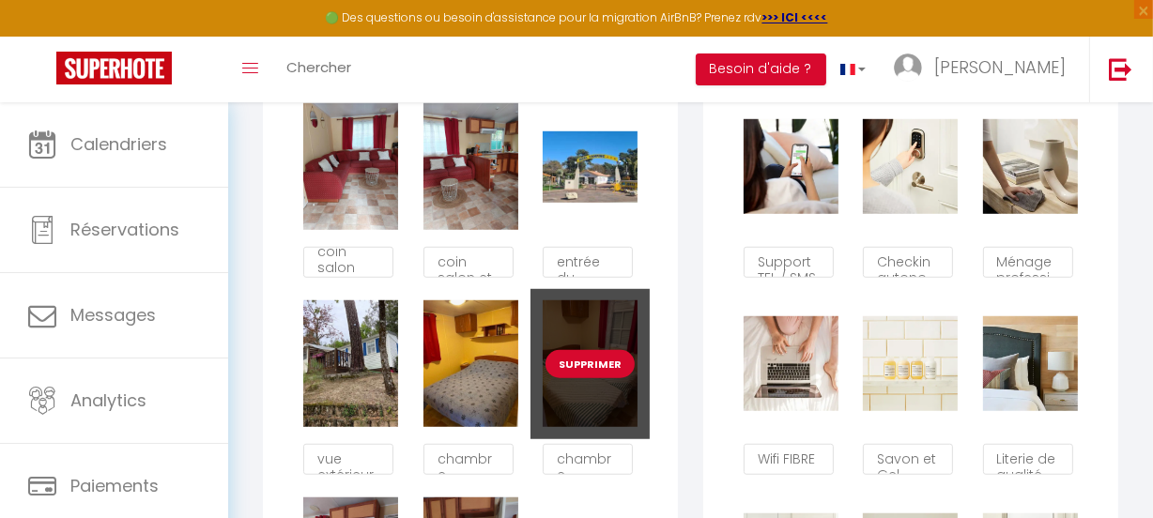
scroll to position [1099, 0]
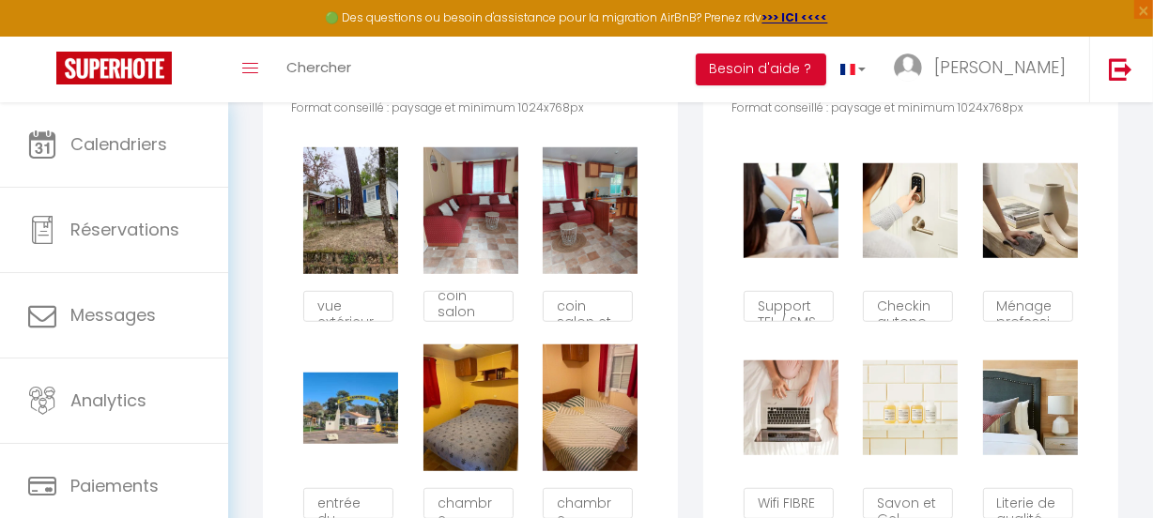
type textarea "vue extérieure"
type textarea "coin salon"
type textarea "coin salon et cuisine"
type textarea "entrée du camping"
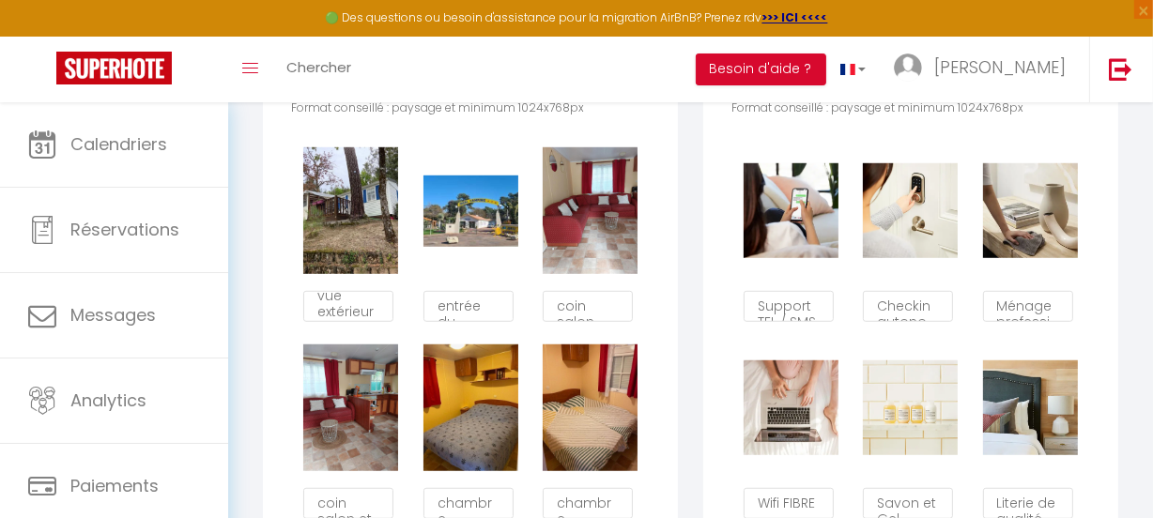
type textarea "entrée du camping"
type textarea "coin salon"
type textarea "coin salon et cuisine"
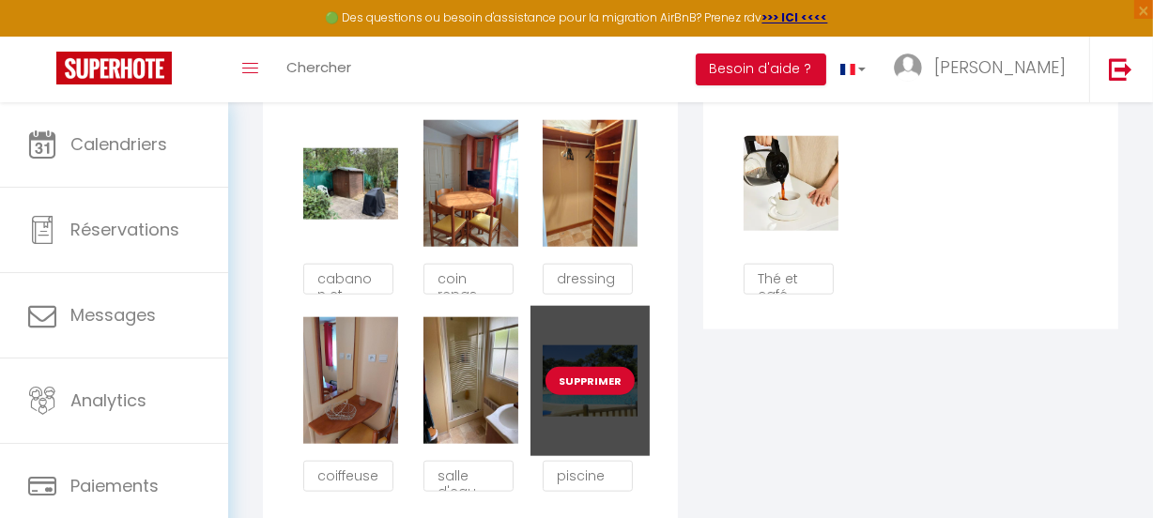
scroll to position [1697, 0]
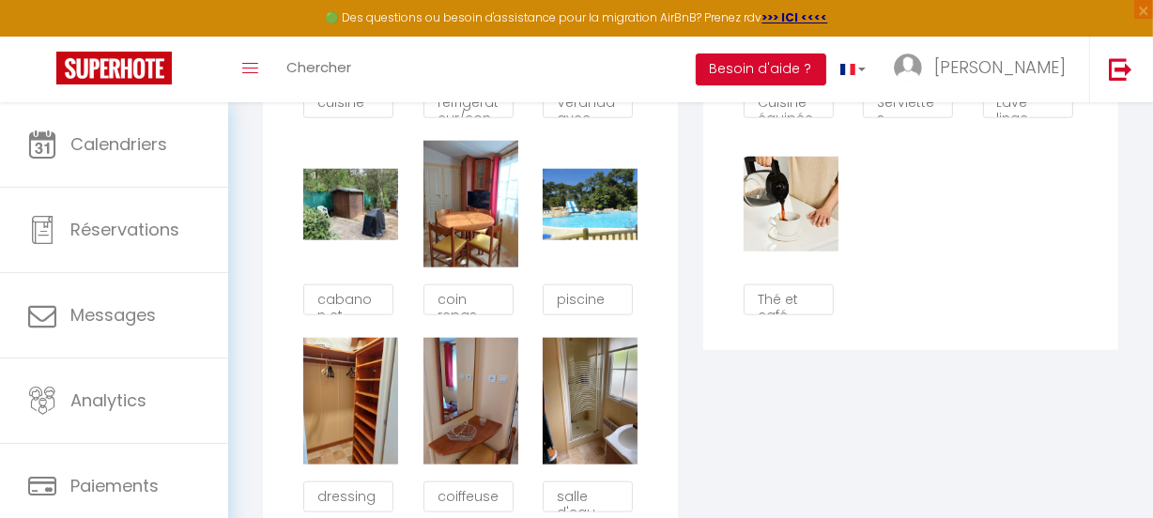
type textarea "piscine"
type textarea "dressing"
type textarea "coiffeuse"
type textarea "salle d'eau"
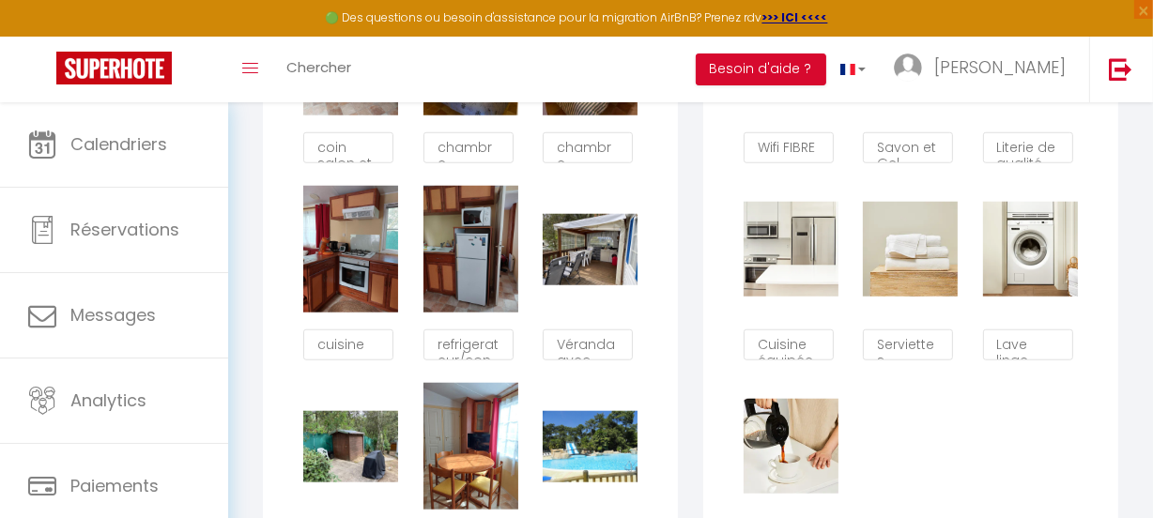
scroll to position [1441, 0]
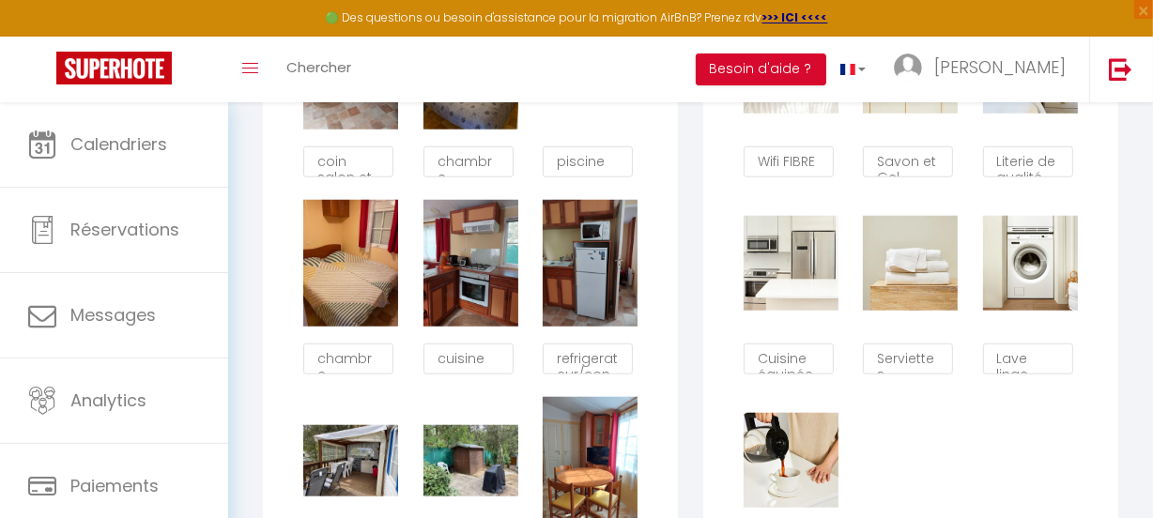
type textarea "piscine"
type textarea "chambre enfants"
type textarea "cuisine"
type textarea "cabanon et plancha"
type textarea "Véranda avec machine à laver et lave vaisselle"
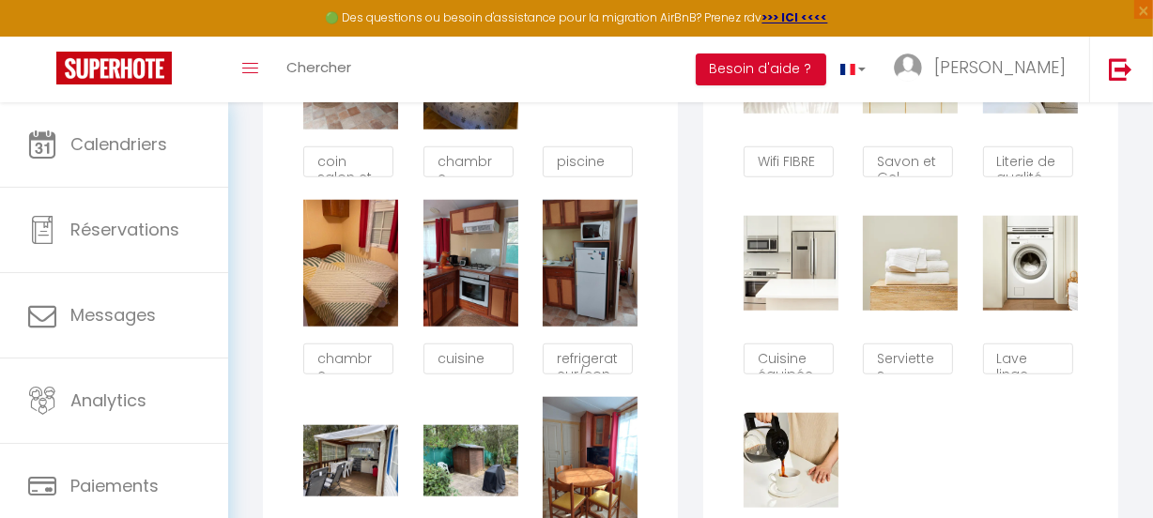
type textarea "refrigerateur/congélateur / micro onde"
type textarea "coin repas"
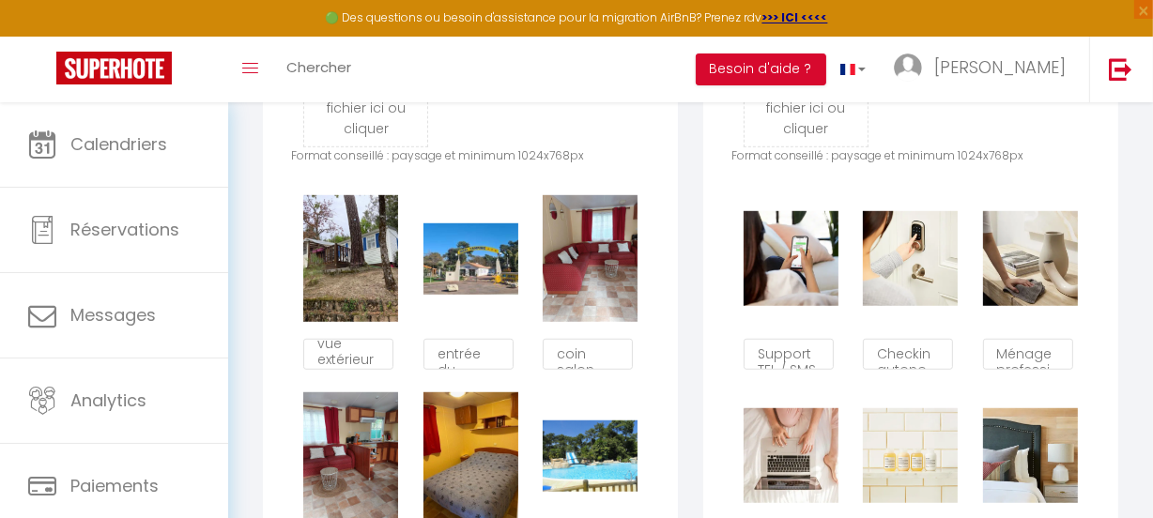
scroll to position [1014, 0]
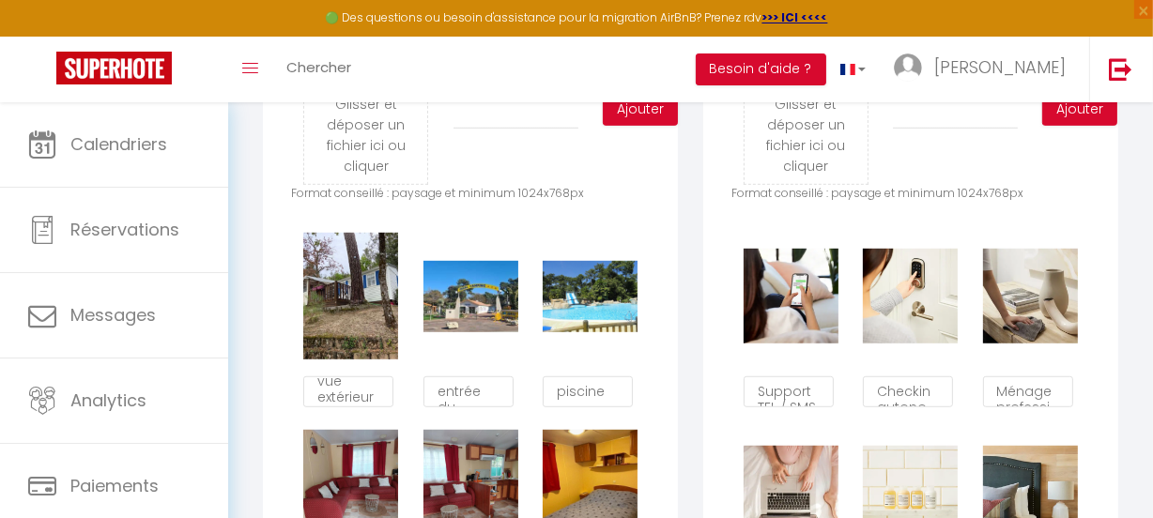
type textarea "piscine"
type textarea "coin salon et cuisine"
type textarea "coin salon"
type textarea "chambre parents"
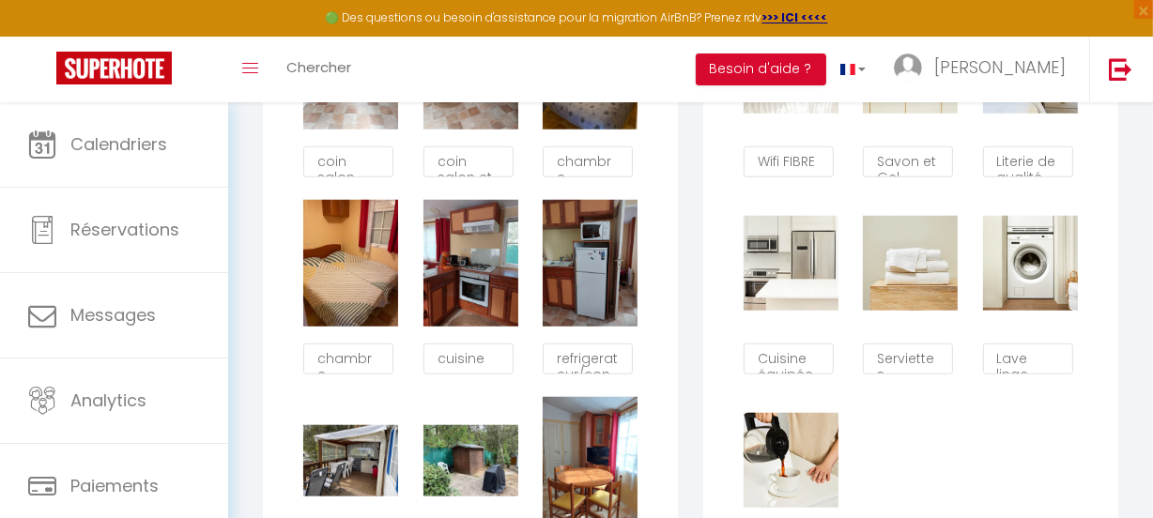
scroll to position [1526, 0]
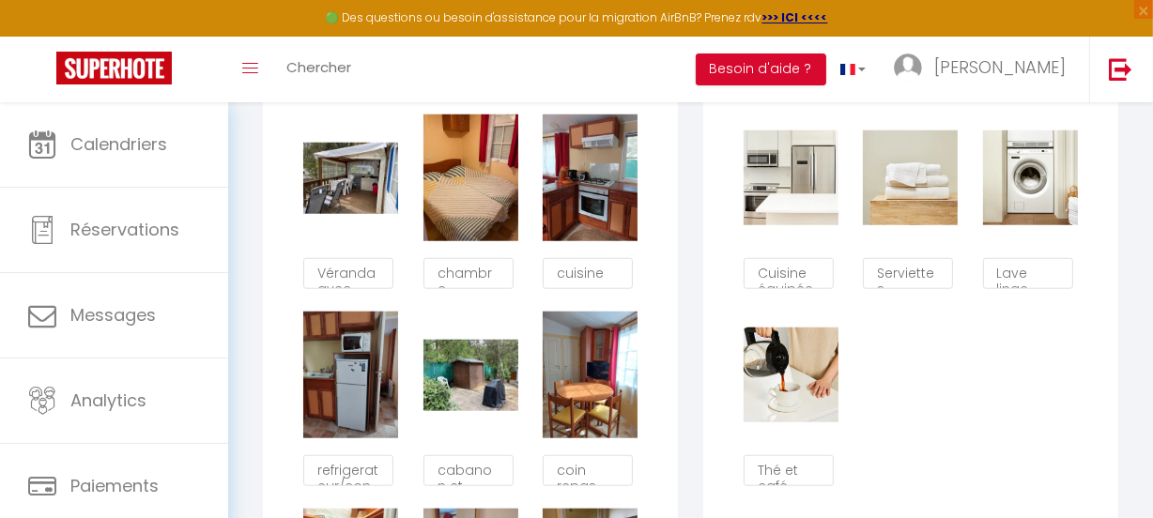
type textarea "Véranda avec machine à laver et lave vaisselle"
type textarea "chambre enfants"
type textarea "cuisine"
type textarea "refrigerateur/congélateur / micro onde"
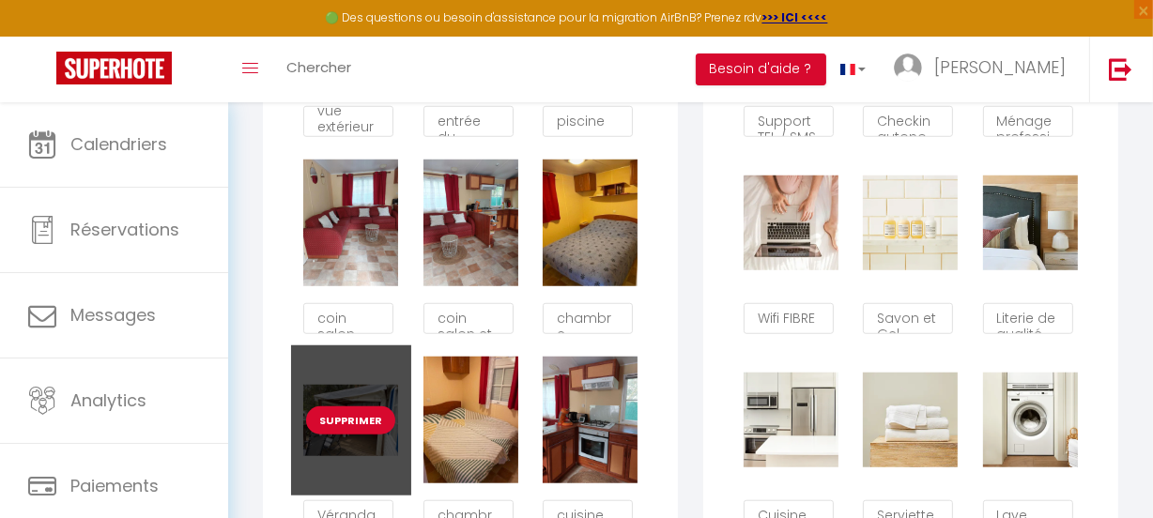
scroll to position [1270, 0]
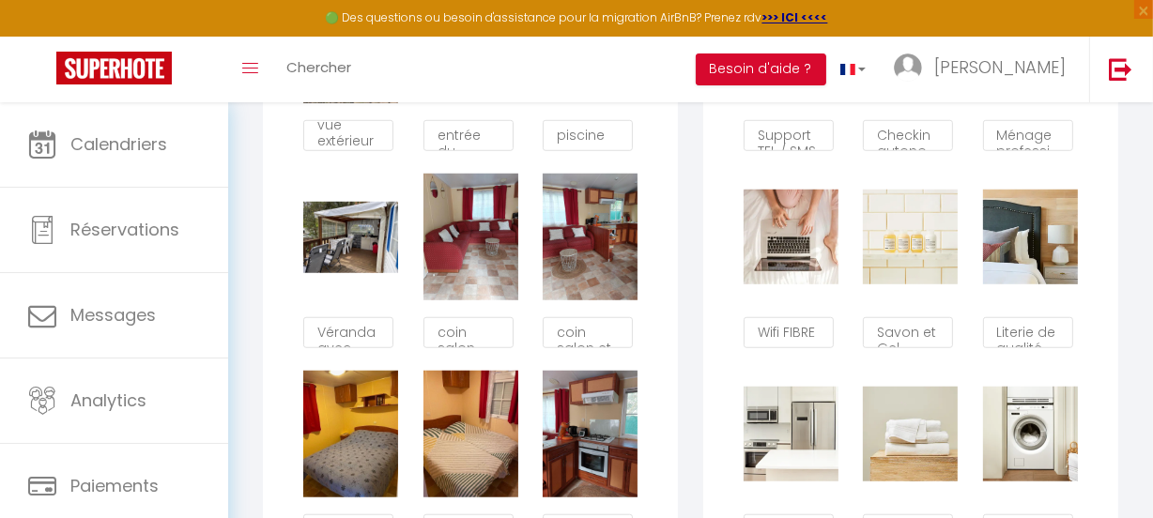
type textarea "coin salon"
type textarea "Véranda avec machine à laver et lave vaisselle"
type textarea "coin salon et cuisine"
type textarea "chambre parents"
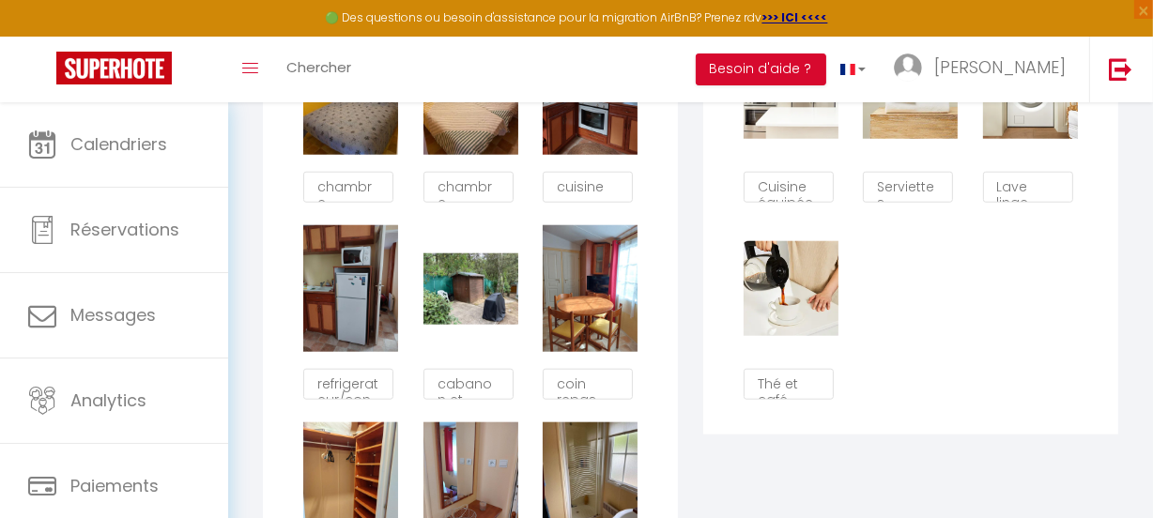
scroll to position [1612, 0]
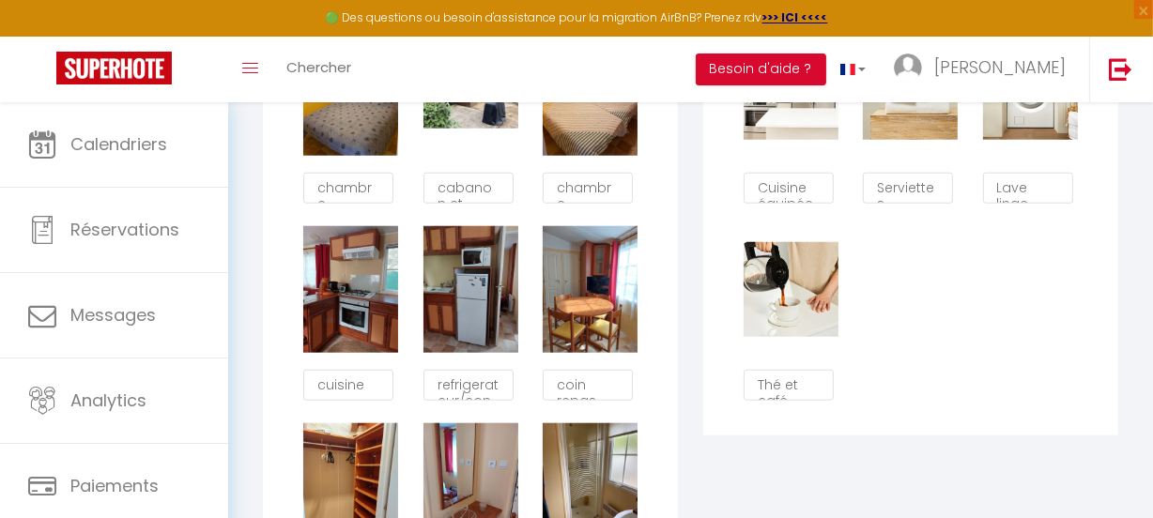
type textarea "cabanon et plancha"
type textarea "chambre enfants"
type textarea "cuisine"
type textarea "refrigerateur/congélateur / micro onde"
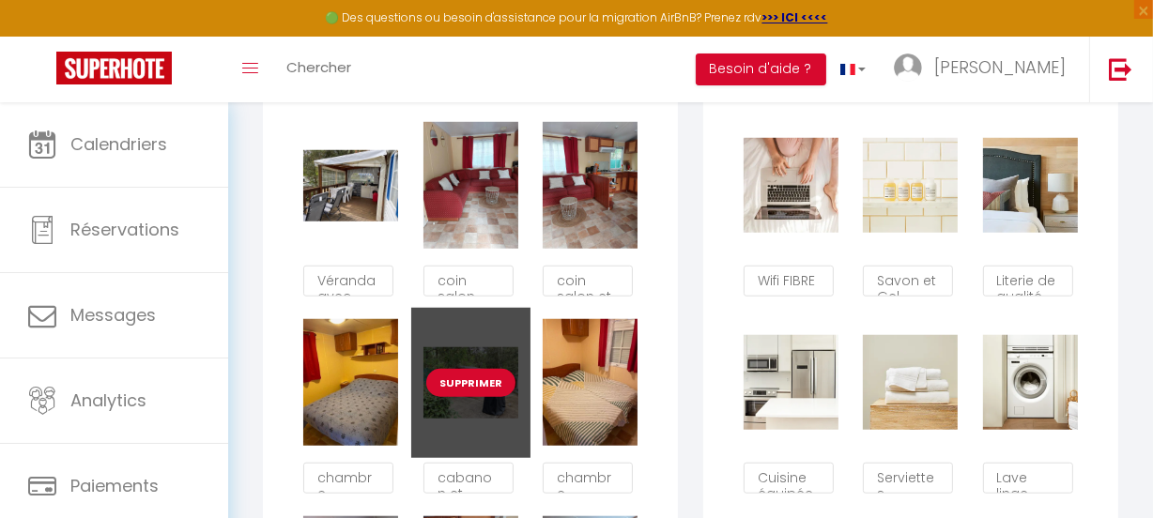
scroll to position [1270, 0]
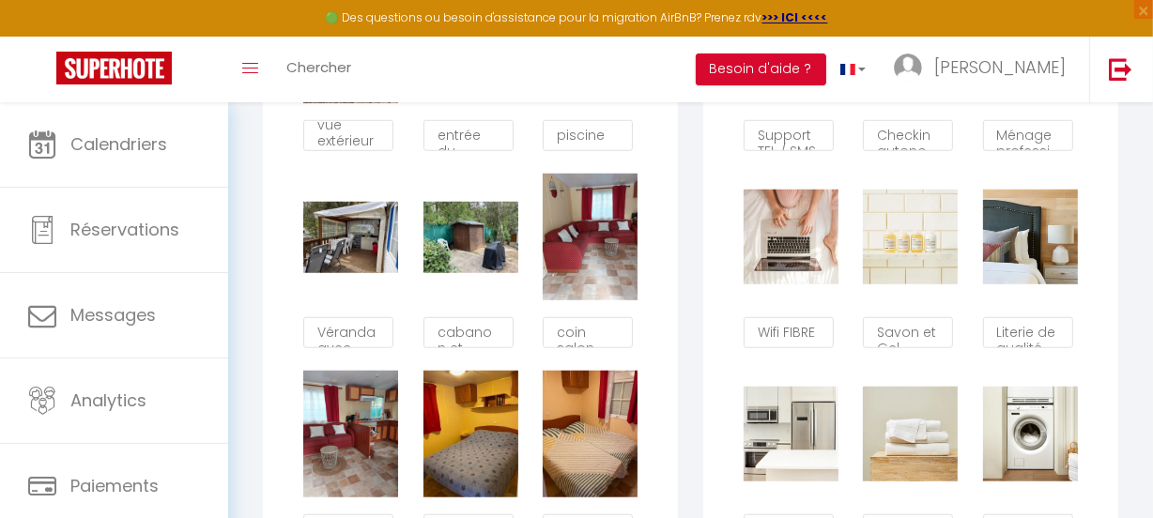
type textarea "cabanon et plancha"
type textarea "coin salon"
type textarea "coin salon et cuisine"
type textarea "chambre parents"
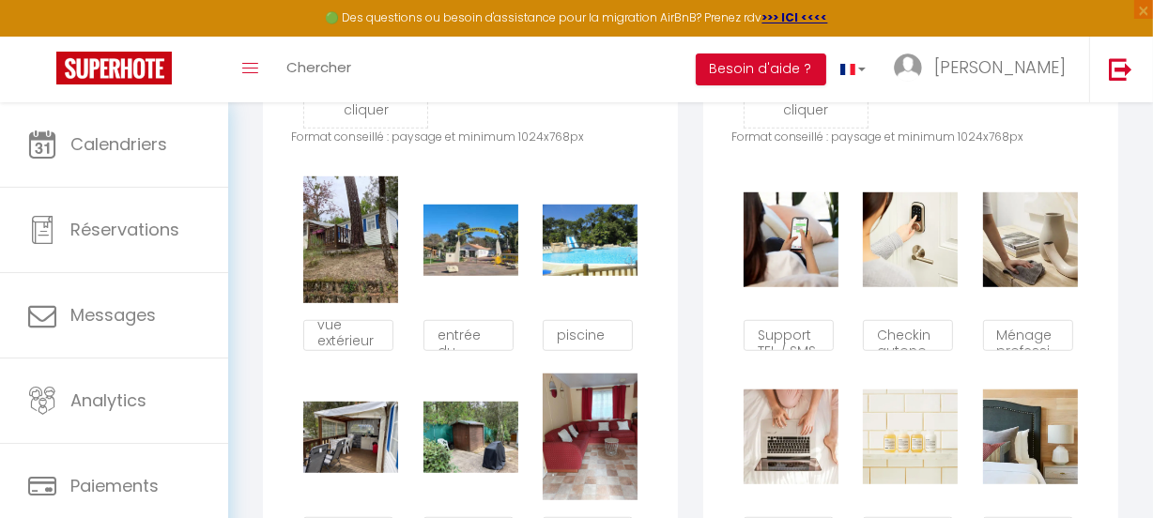
scroll to position [1099, 0]
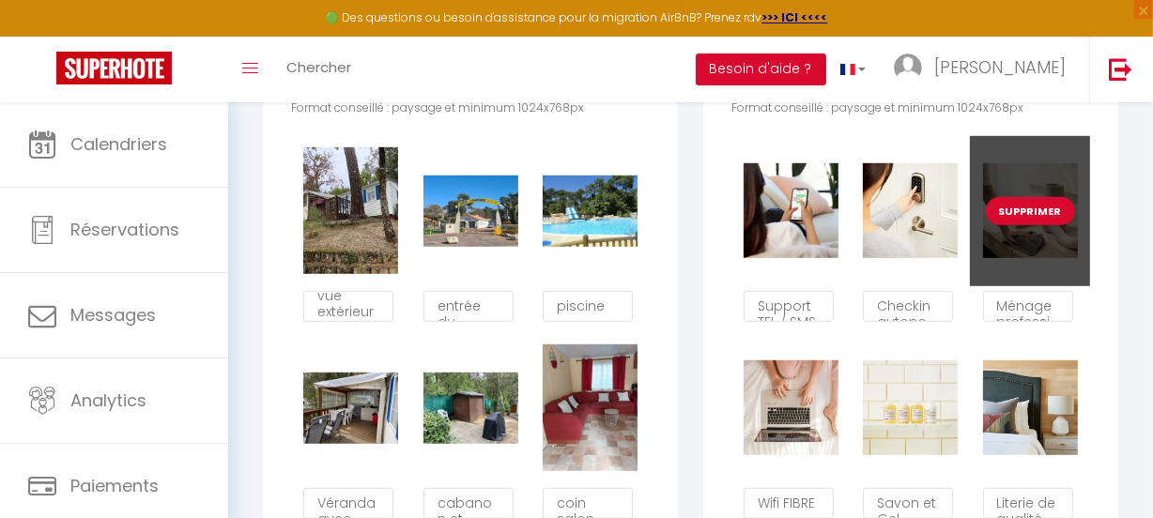
click at [1025, 218] on button "Supprimer" at bounding box center [1029, 211] width 89 height 28
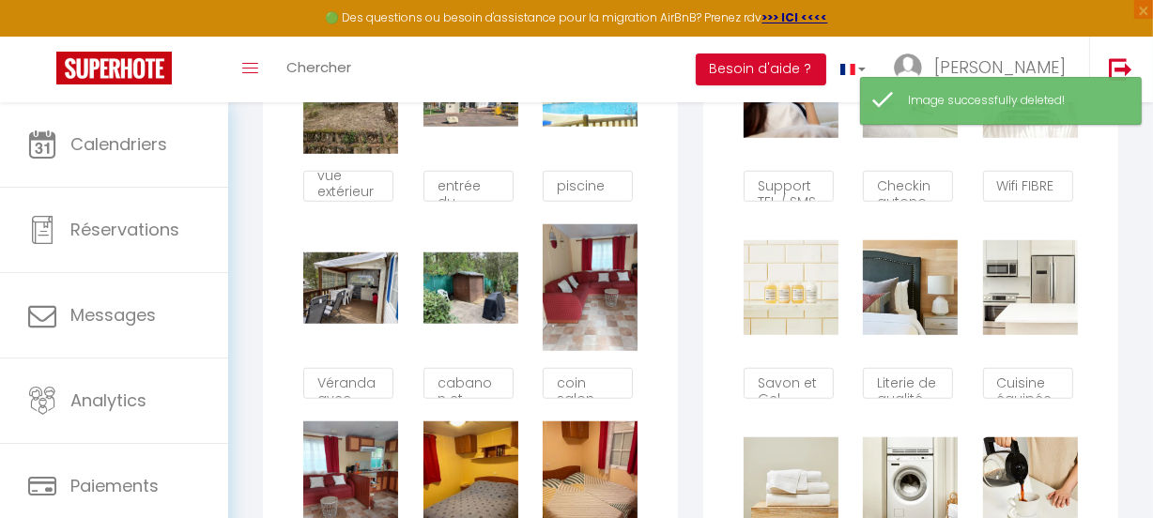
scroll to position [1270, 0]
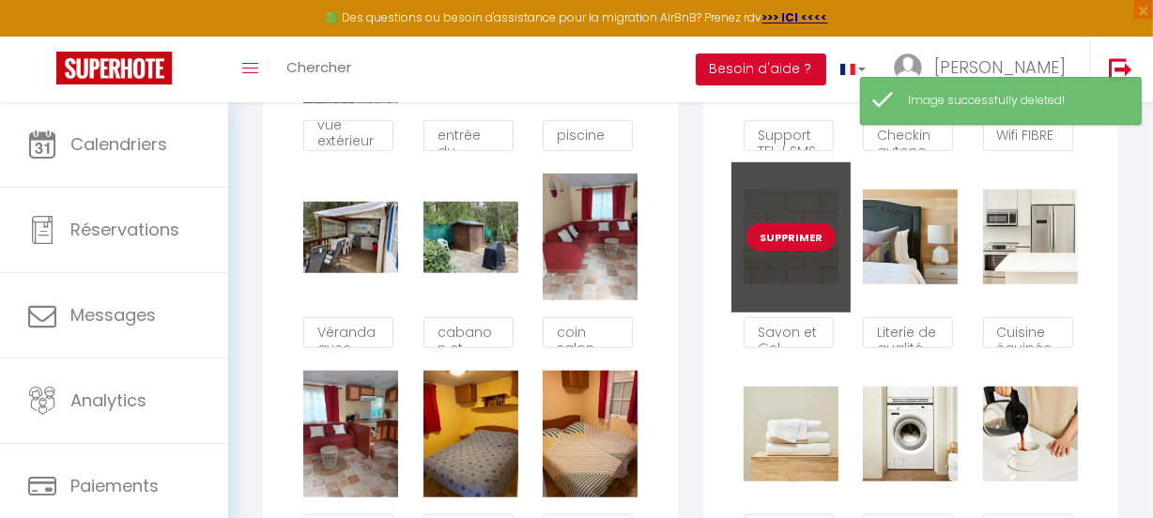
click at [787, 246] on button "Supprimer" at bounding box center [790, 237] width 89 height 28
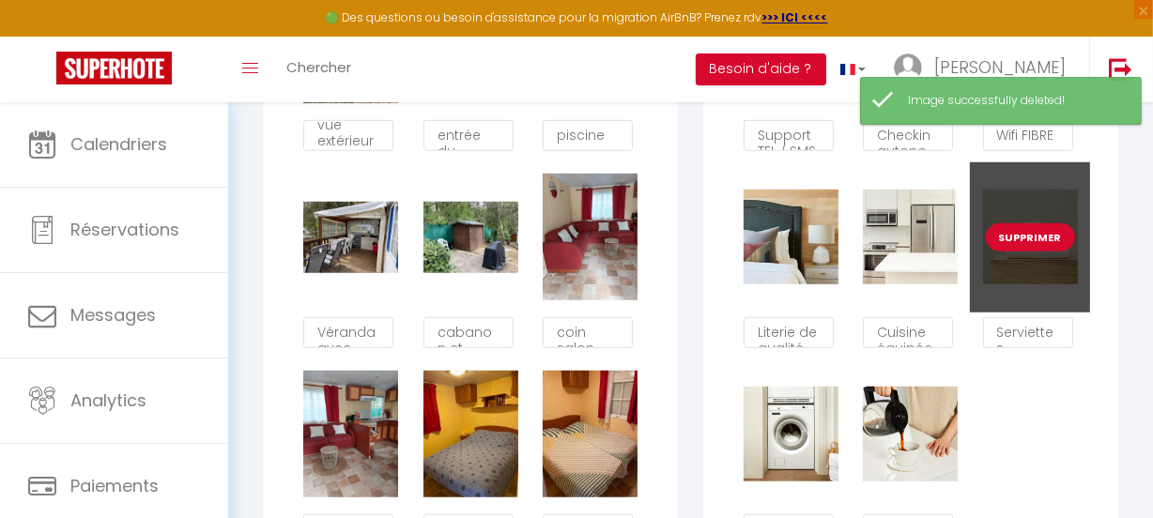
click at [1036, 241] on button "Supprimer" at bounding box center [1029, 237] width 89 height 28
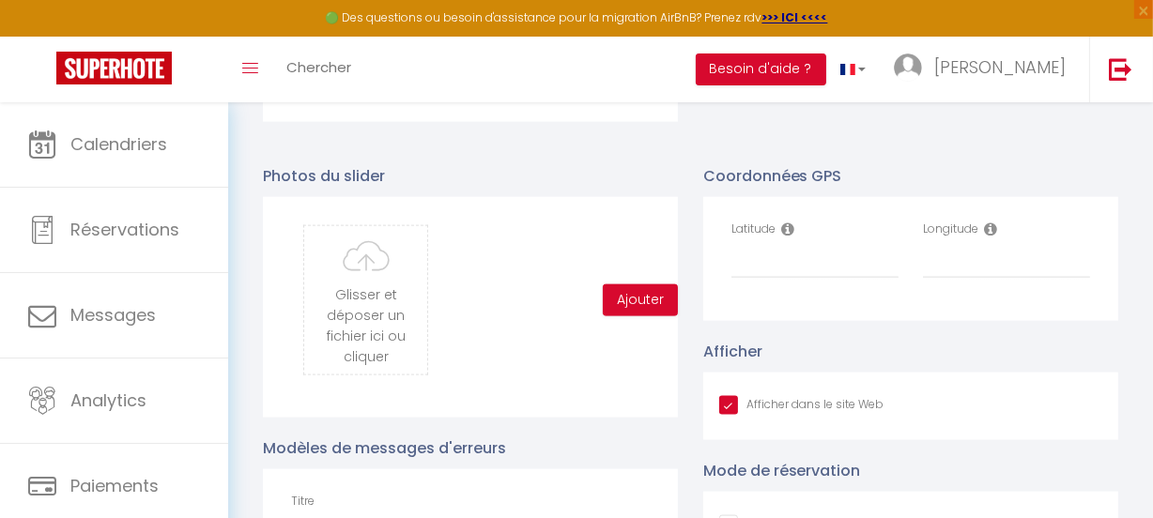
scroll to position [2123, 0]
paste input "45.585195"
type input "45.585195"
paste input "-0.985578"
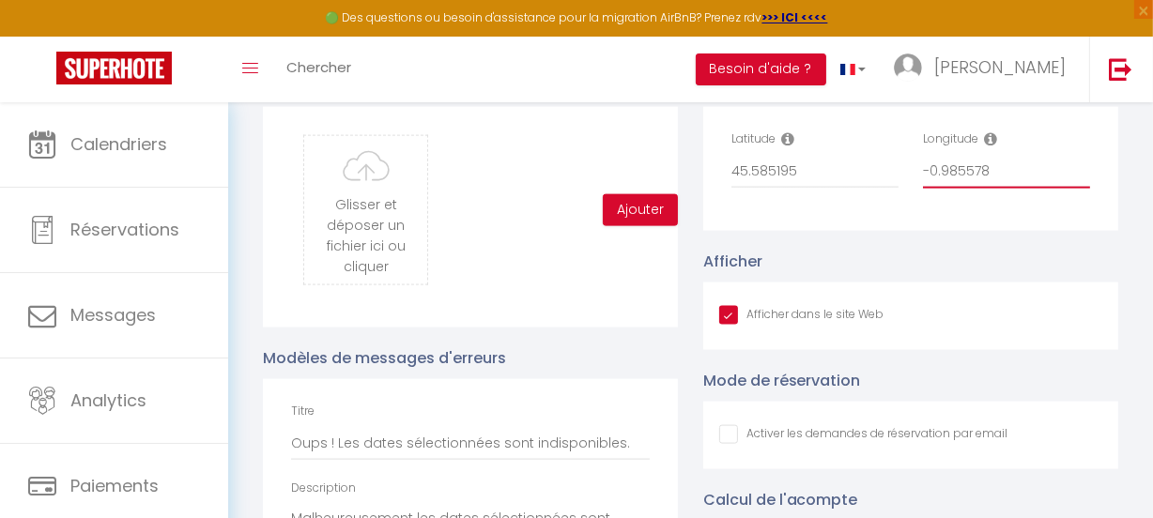
scroll to position [2294, 0]
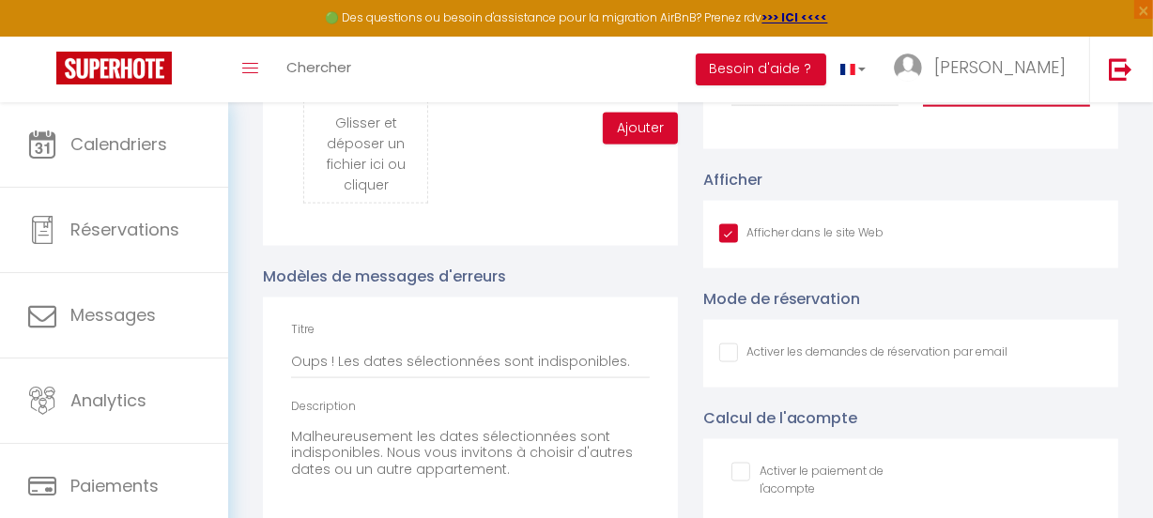
type input "-0.985578"
click at [723, 362] on input "Afficher dans le site Web" at bounding box center [863, 353] width 289 height 19
checkbox input "true"
click at [741, 481] on input "checkbox" at bounding box center [814, 472] width 167 height 19
checkbox input "true"
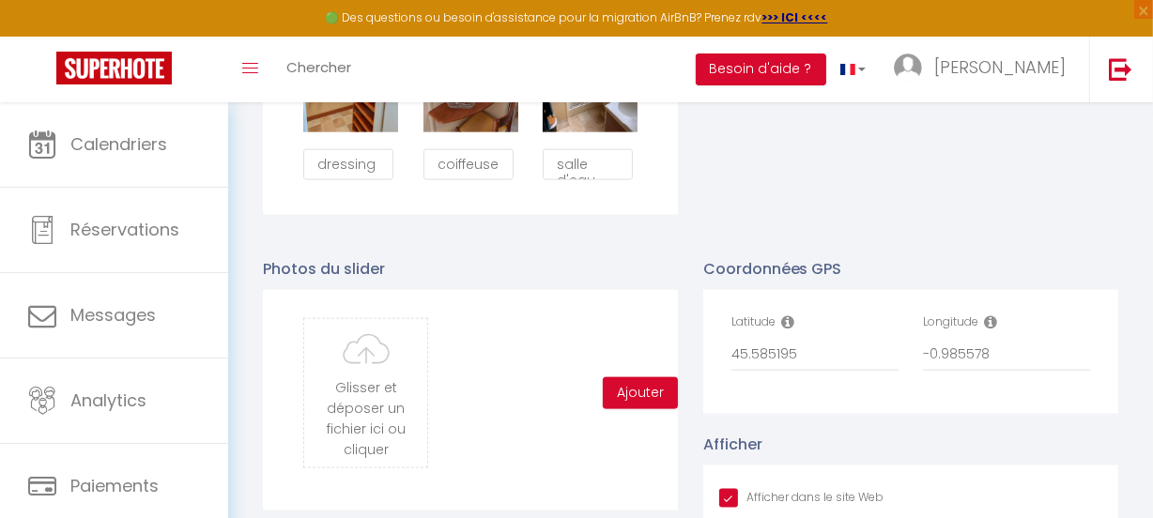
scroll to position [2024, 0]
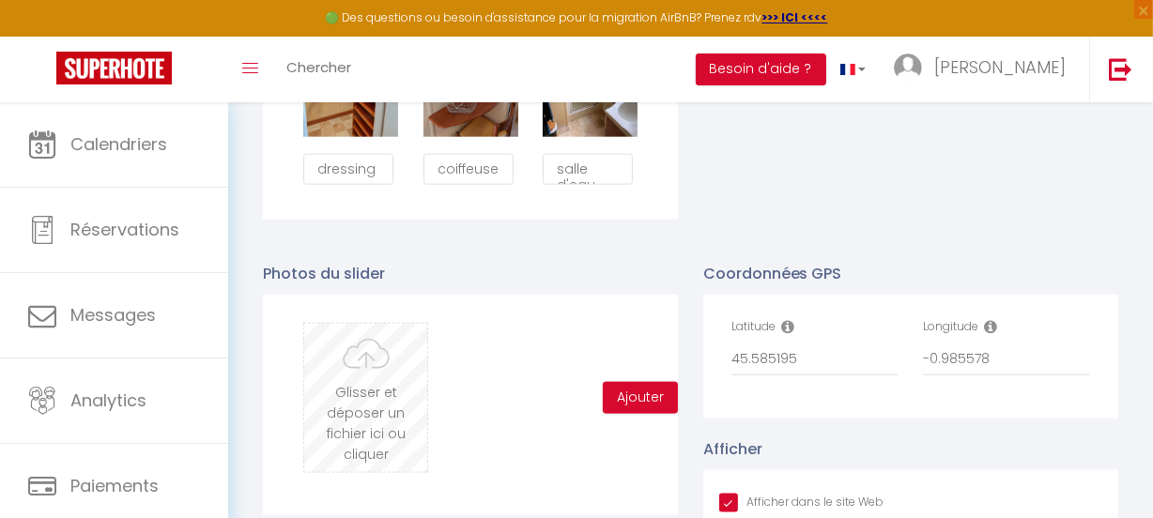
click at [374, 383] on input "file" at bounding box center [365, 398] width 123 height 148
type input "C:\fakepath\vue exterieur 2.jpg"
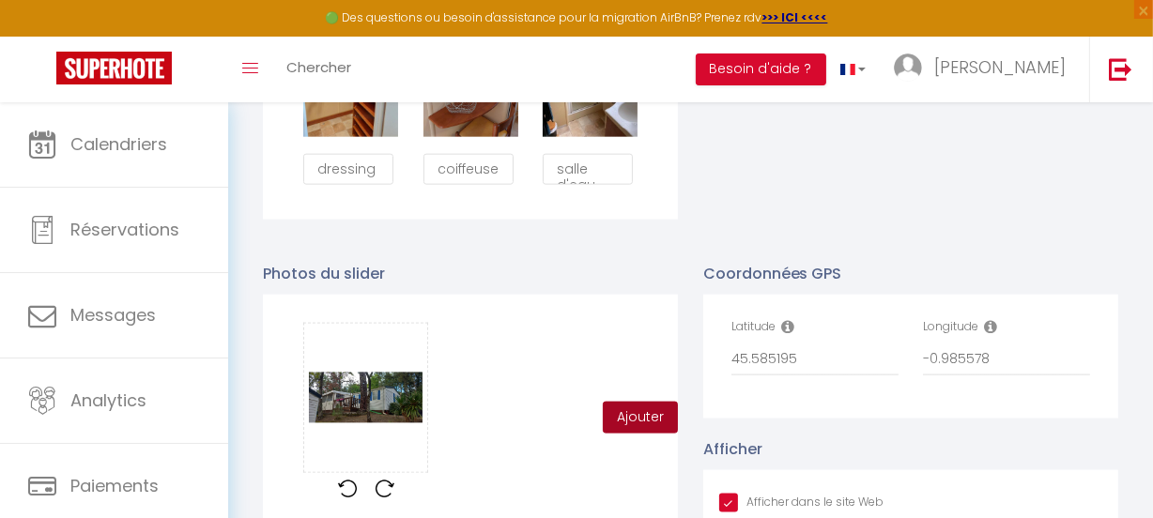
click at [634, 421] on button "Ajouter" at bounding box center [640, 418] width 75 height 32
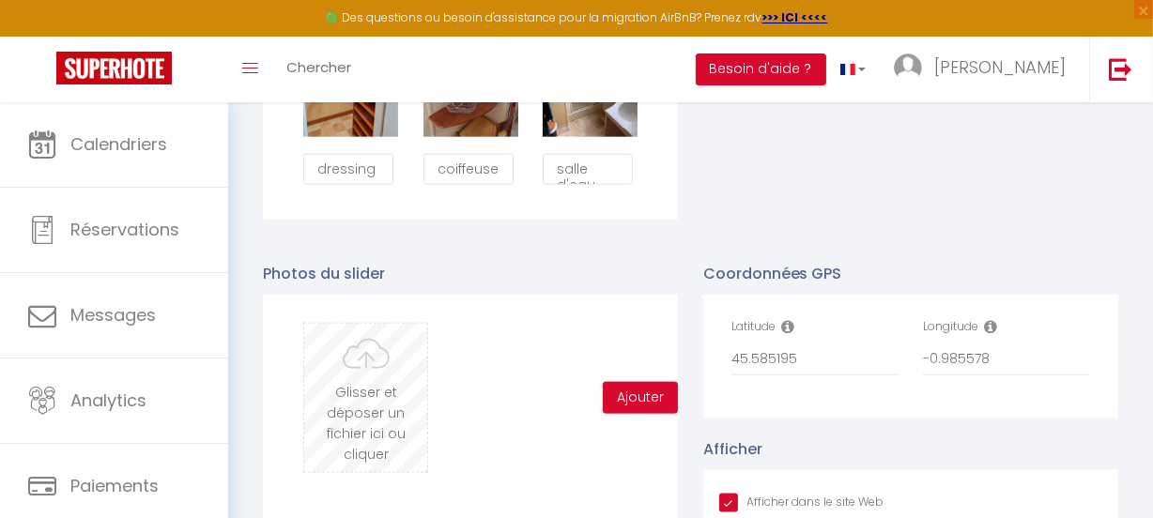
click at [362, 403] on input "file" at bounding box center [365, 398] width 123 height 148
type input "C:\fakepath\vue exterieur .jpg"
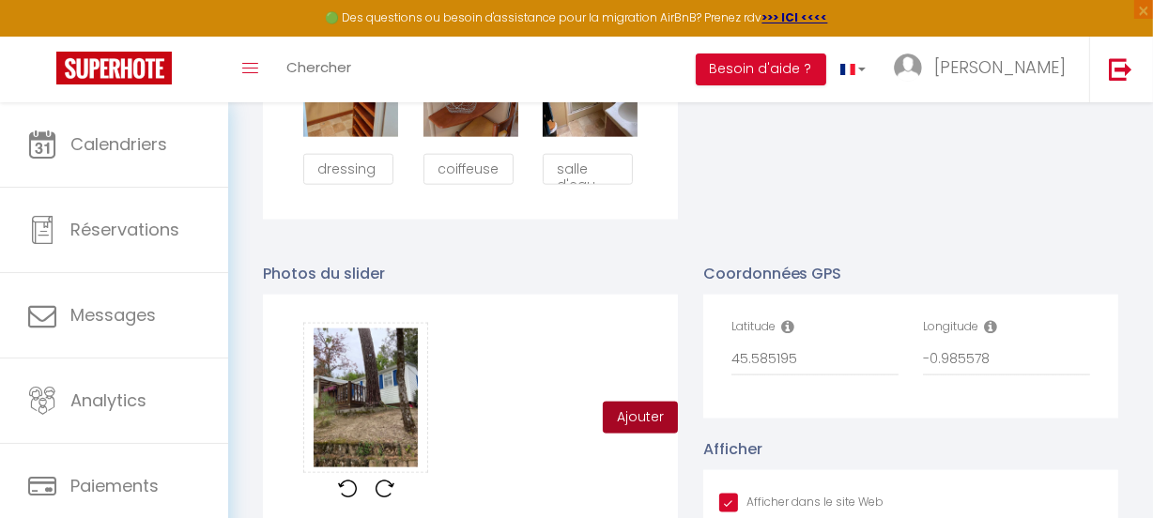
drag, startPoint x: 650, startPoint y: 429, endPoint x: 657, endPoint y: 421, distance: 10.0
click at [650, 428] on button "Ajouter" at bounding box center [640, 418] width 75 height 32
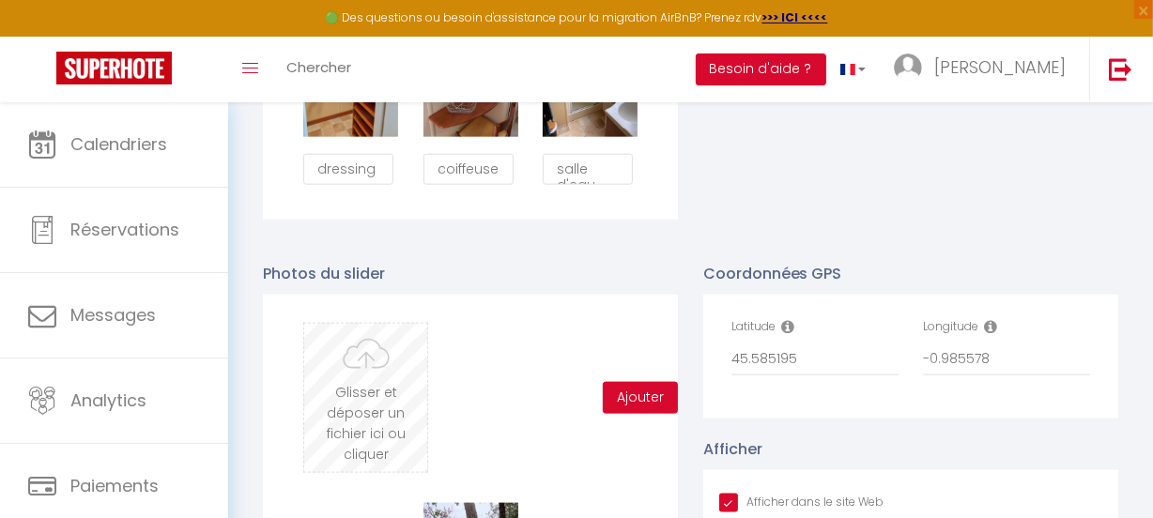
click at [351, 431] on input "file" at bounding box center [365, 398] width 123 height 148
type input "C:\fakepath\Véranda.jpg"
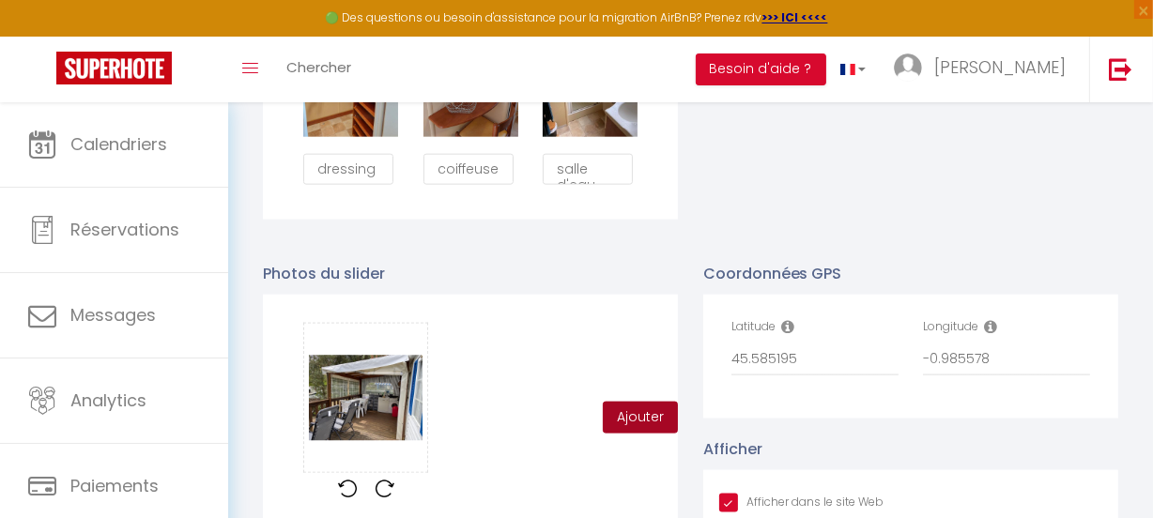
click at [633, 421] on button "Ajouter" at bounding box center [640, 418] width 75 height 32
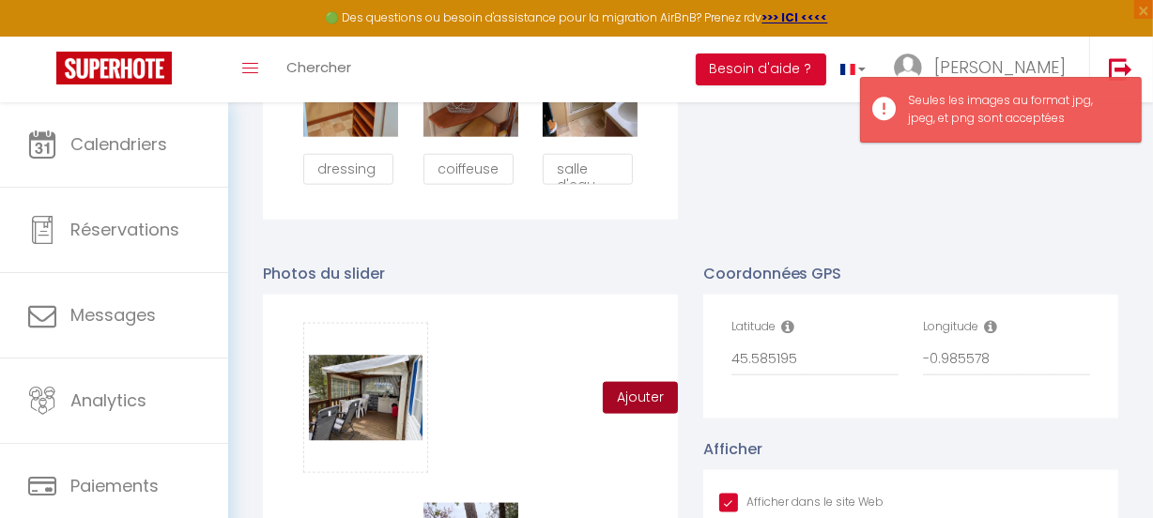
click at [631, 404] on button "Ajouter" at bounding box center [640, 398] width 75 height 32
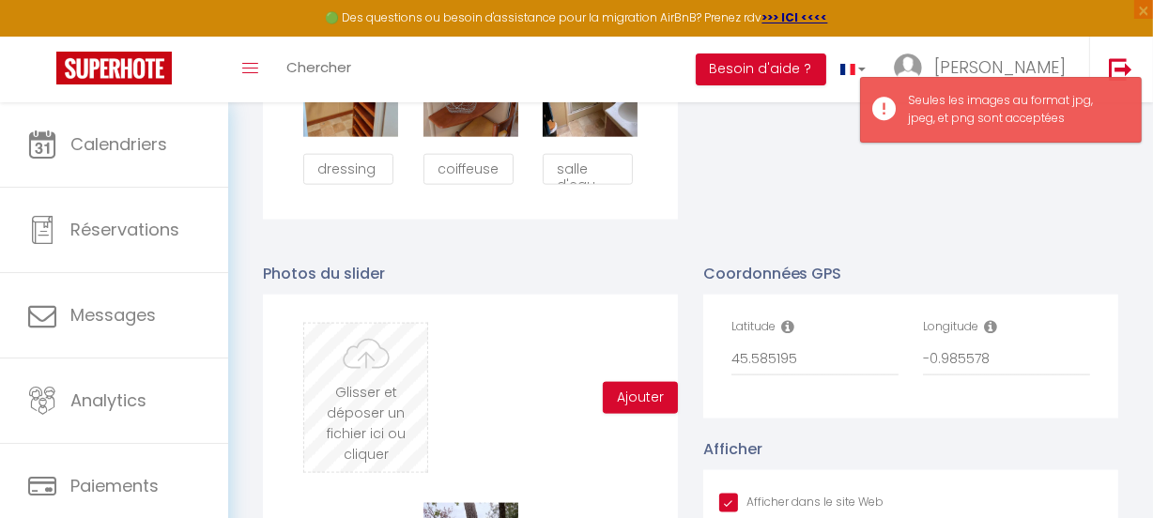
click at [369, 404] on input "file" at bounding box center [365, 398] width 123 height 148
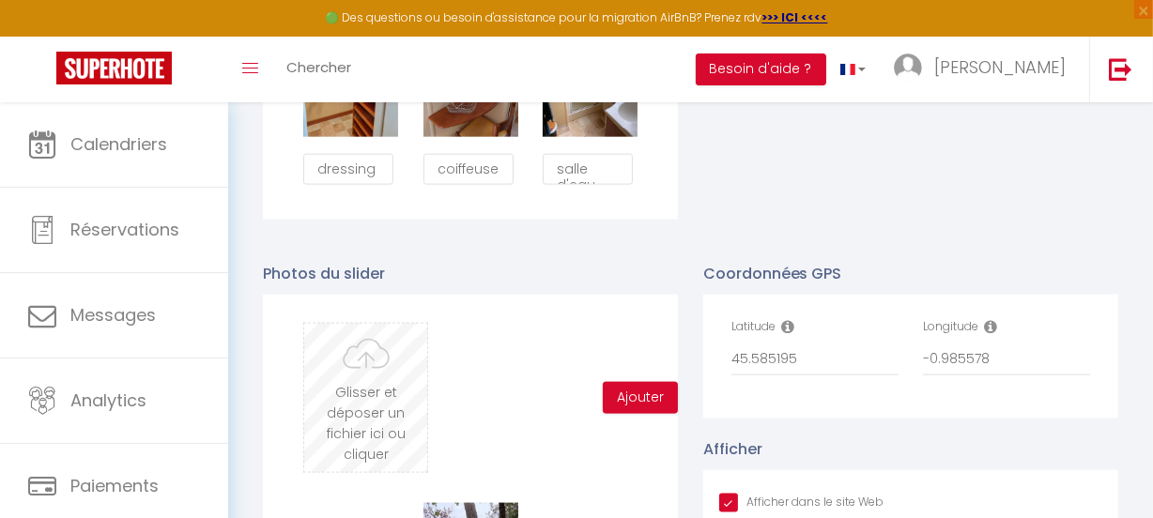
type input "C:\fakepath\Cabanon et Plancha.jpg"
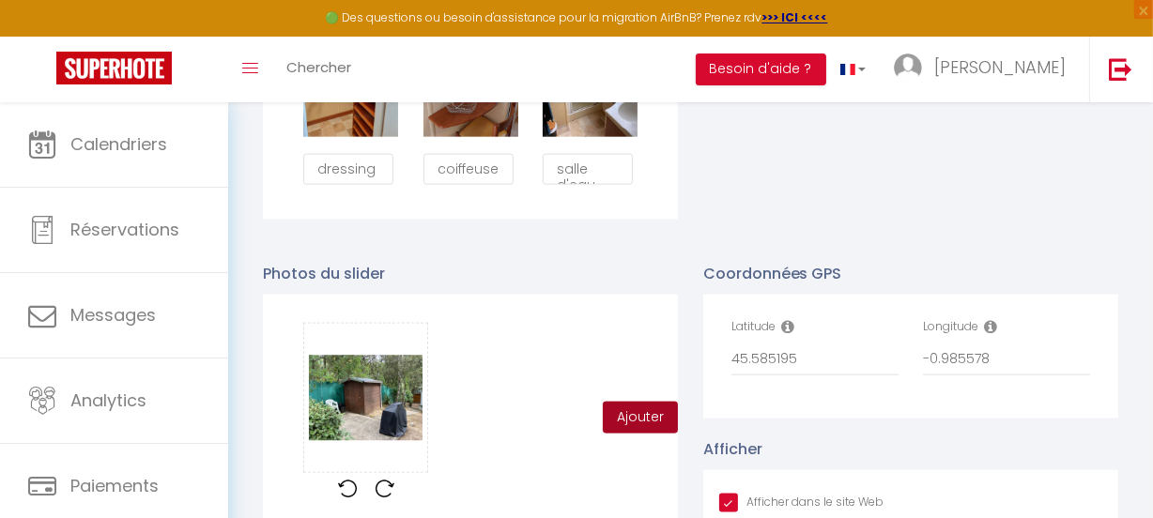
click at [652, 420] on button "Ajouter" at bounding box center [640, 418] width 75 height 32
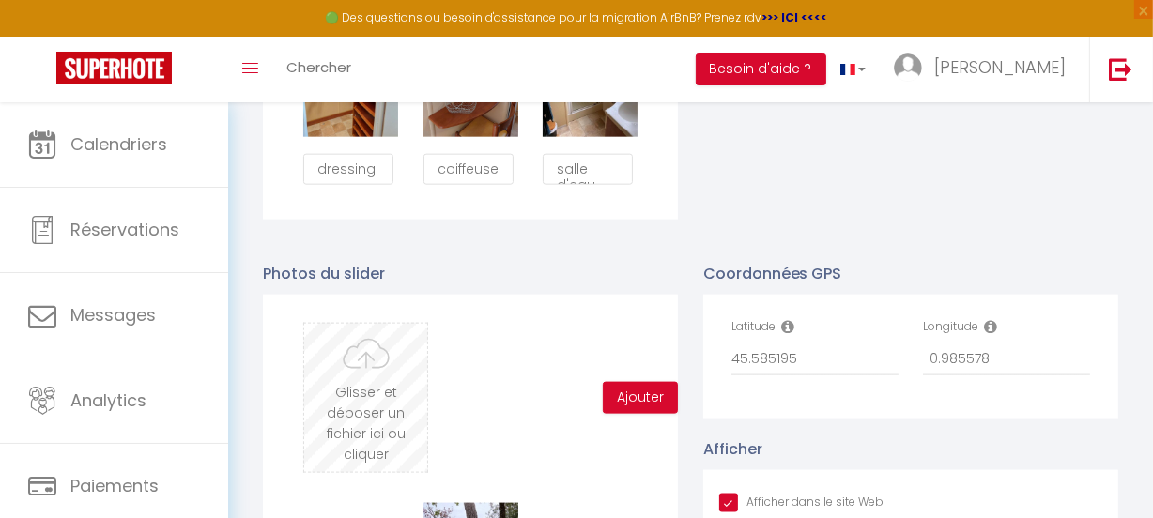
click at [371, 402] on input "file" at bounding box center [365, 398] width 123 height 148
type input "C:\fakepath\COIN SALON ET CUISINE.jpg"
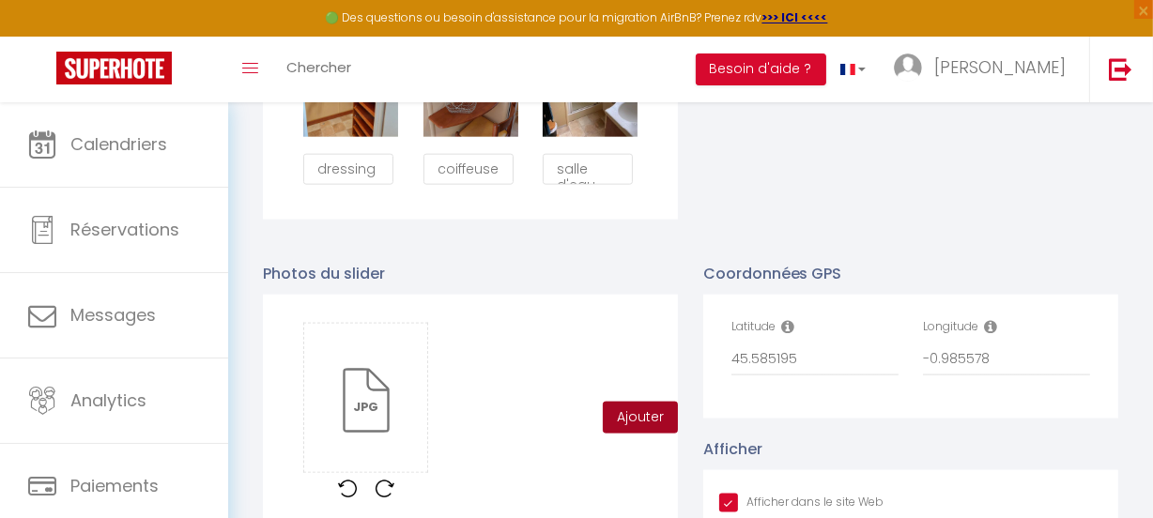
click at [633, 427] on button "Ajouter" at bounding box center [640, 418] width 75 height 32
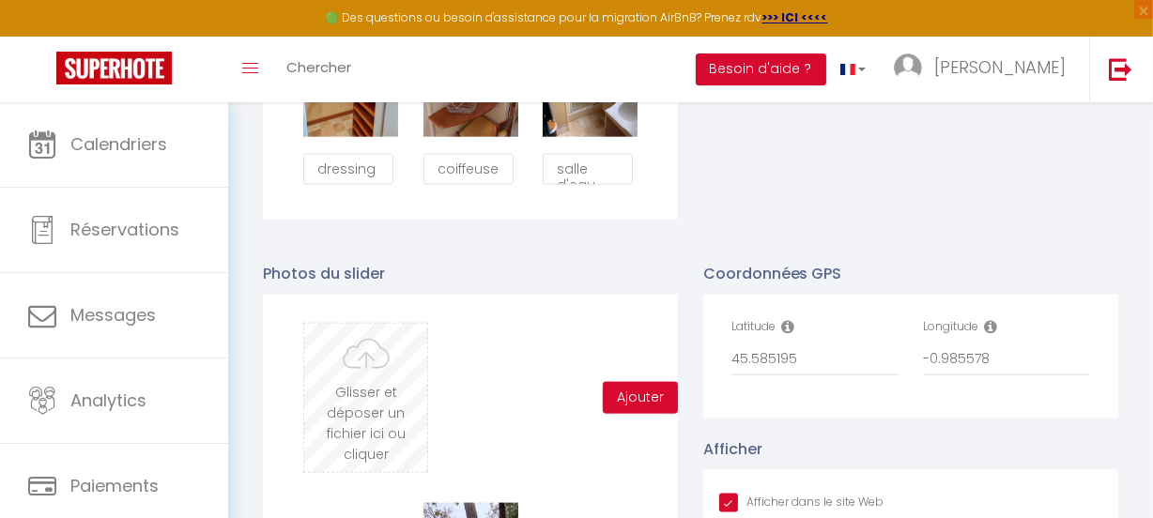
click at [366, 412] on input "file" at bounding box center [365, 398] width 123 height 148
type input "C:\fakepath\COIN REPAS.jpg"
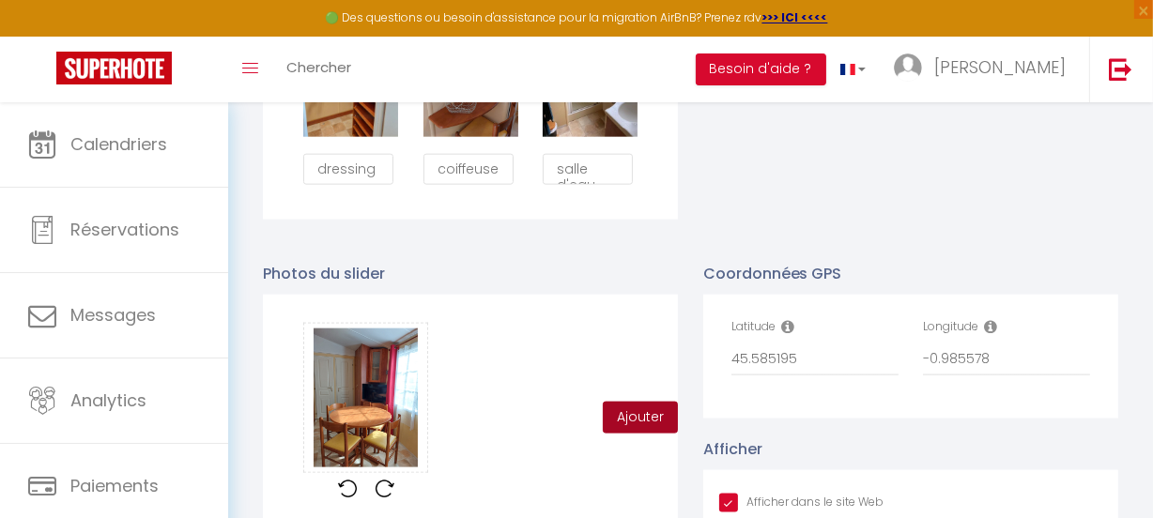
click at [645, 427] on button "Ajouter" at bounding box center [640, 418] width 75 height 32
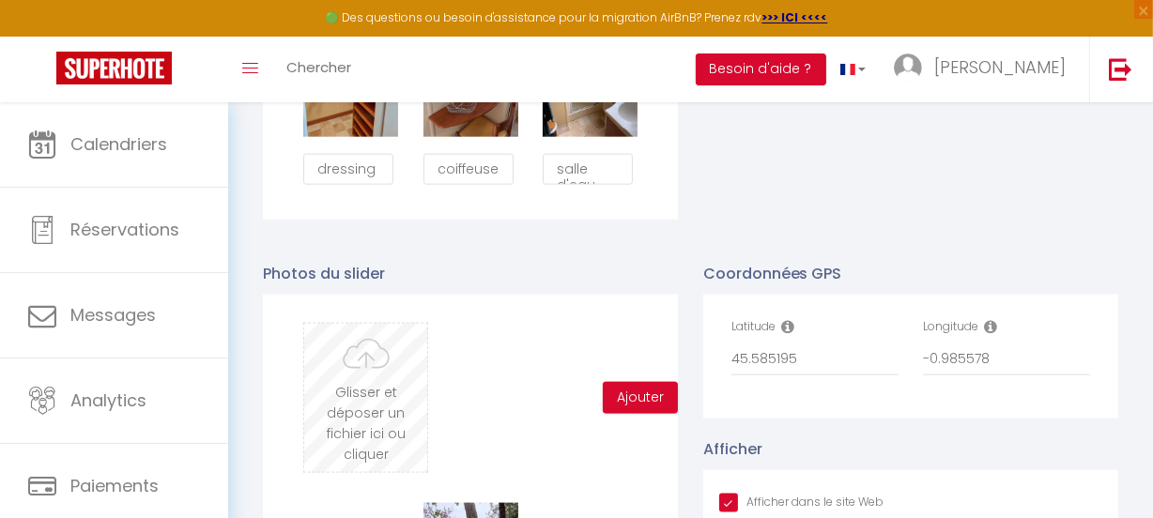
click at [366, 414] on input "file" at bounding box center [365, 398] width 123 height 148
type input "C:\fakepath\Chambre parents.jpg"
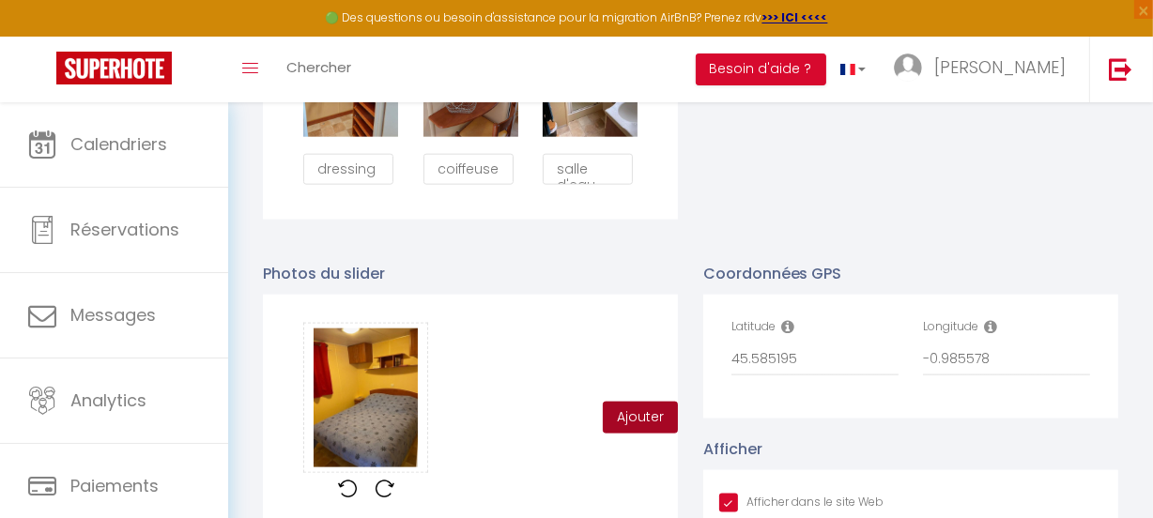
click at [634, 423] on button "Ajouter" at bounding box center [640, 418] width 75 height 32
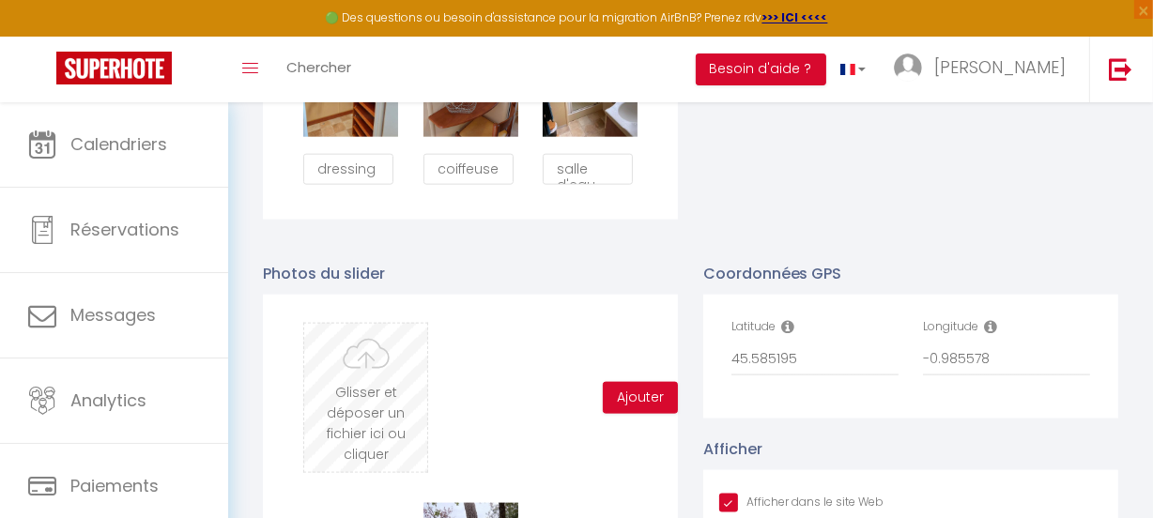
click at [359, 394] on input "file" at bounding box center [365, 398] width 123 height 148
type input "C:\fakepath\DRESSING.jpg"
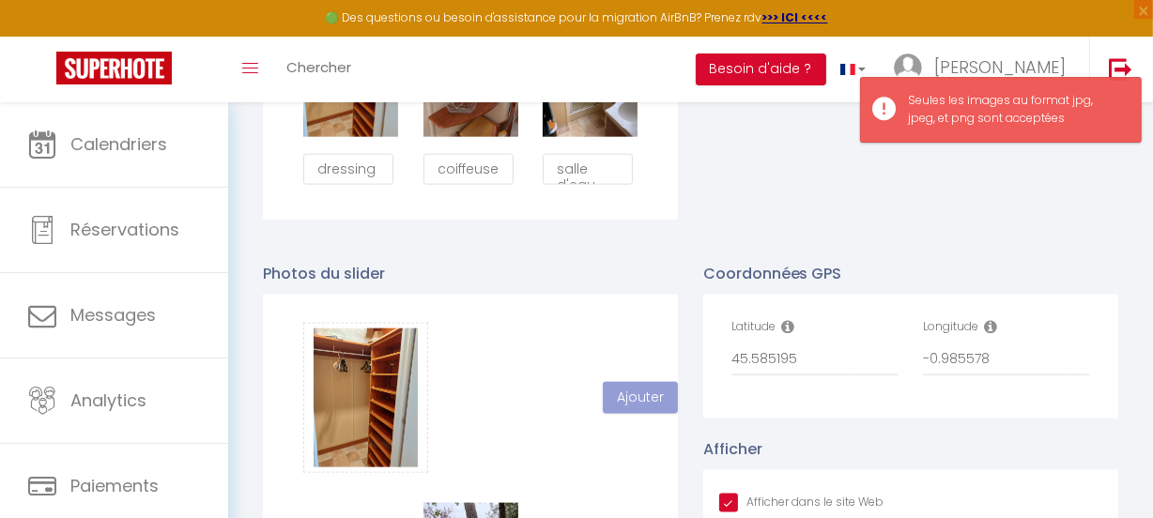
scroll to position [10, 0]
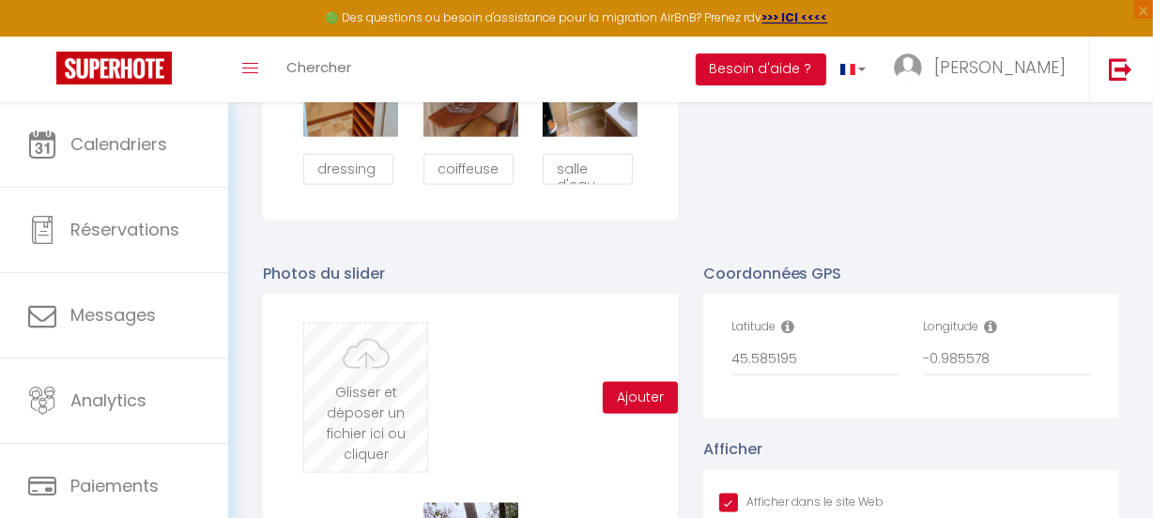
click at [365, 394] on input "file" at bounding box center [365, 398] width 123 height 148
type input "C:\fakepath\COIFFEUSE CHAMBRE PARENTS.jpg"
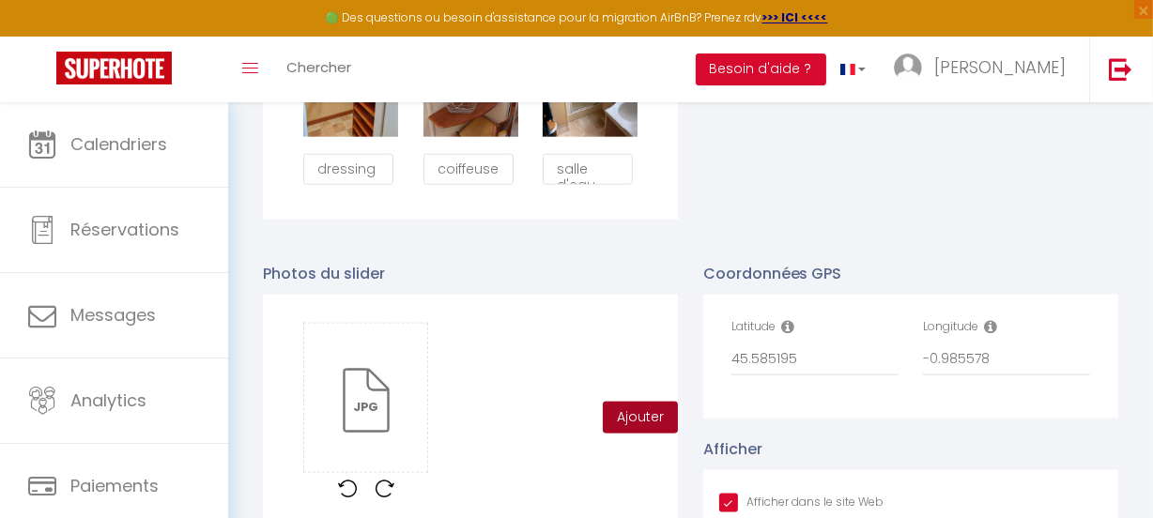
click at [634, 423] on button "Ajouter" at bounding box center [640, 418] width 75 height 32
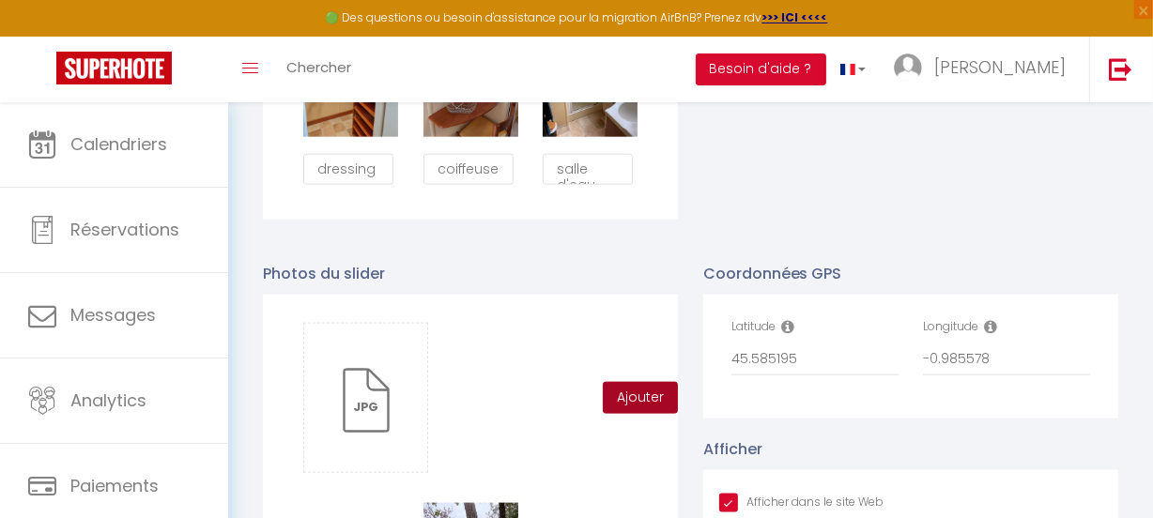
click at [640, 404] on button "Ajouter" at bounding box center [640, 398] width 75 height 32
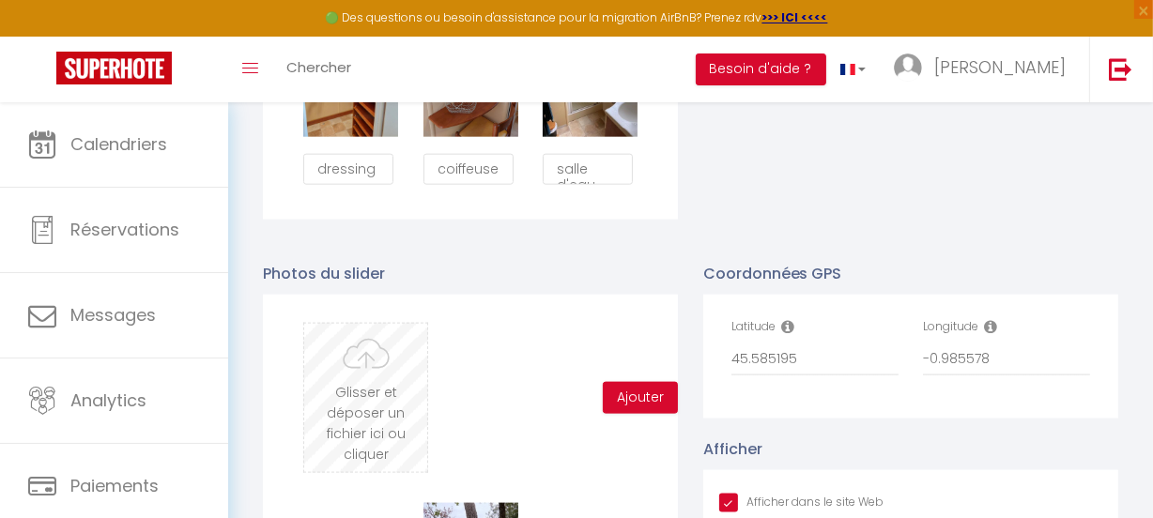
click at [359, 407] on input "file" at bounding box center [365, 398] width 123 height 148
type input "C:\fakepath\Chambe enfants.jpg"
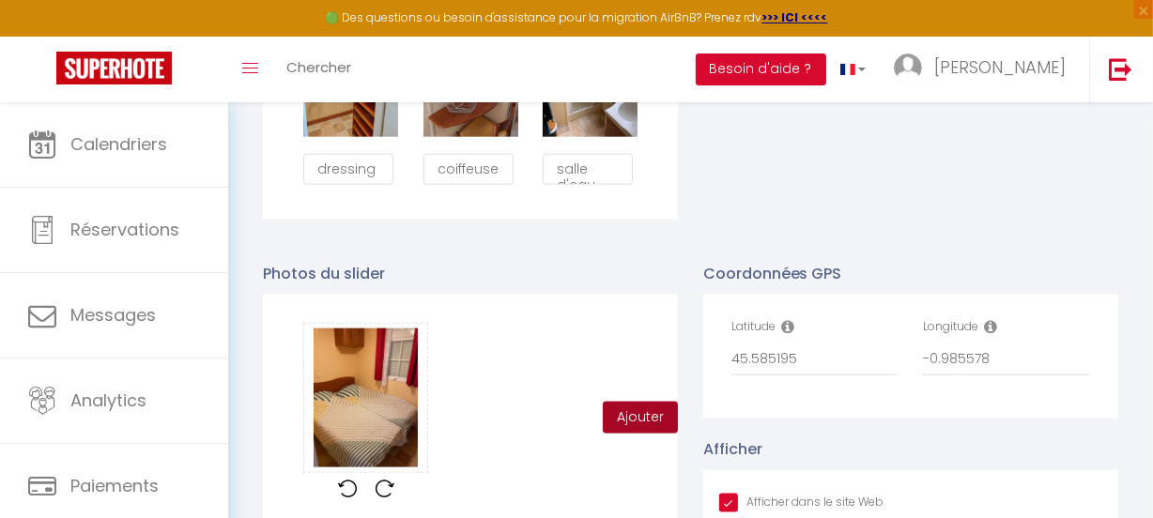
click at [630, 421] on button "Ajouter" at bounding box center [640, 418] width 75 height 32
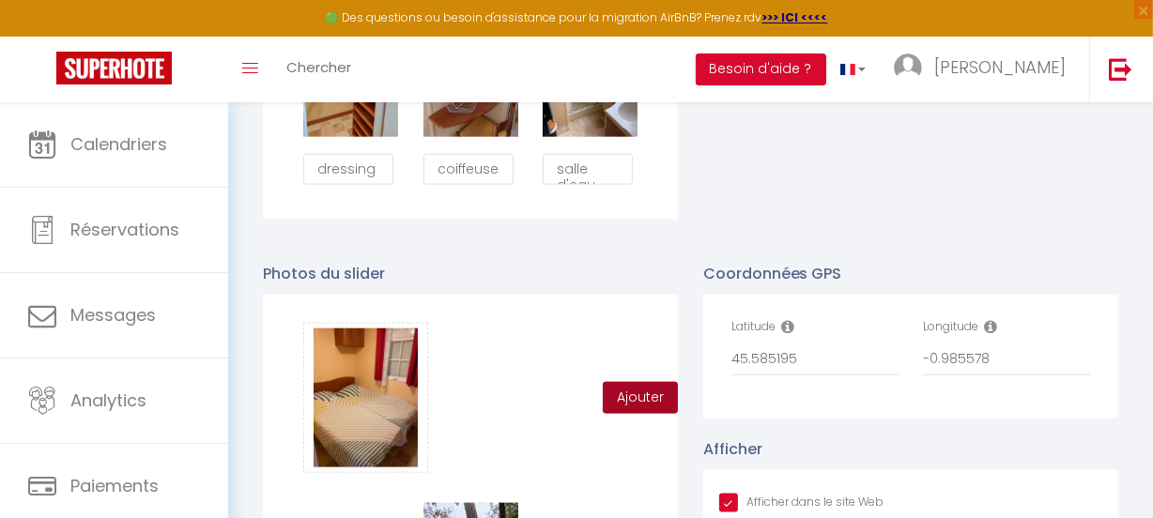
click at [626, 407] on button "Ajouter" at bounding box center [640, 398] width 75 height 32
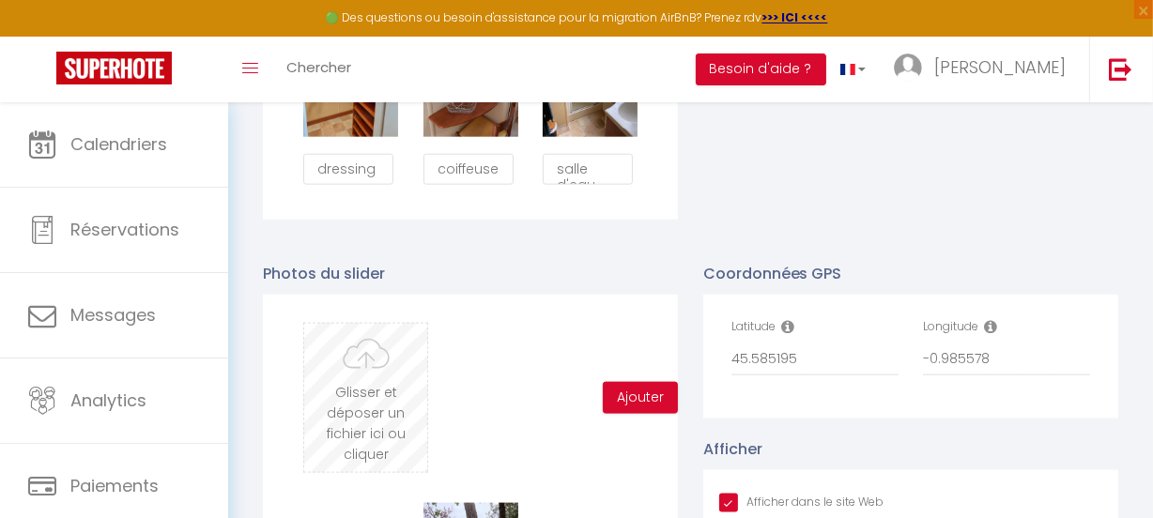
click at [346, 407] on input "file" at bounding box center [365, 398] width 123 height 148
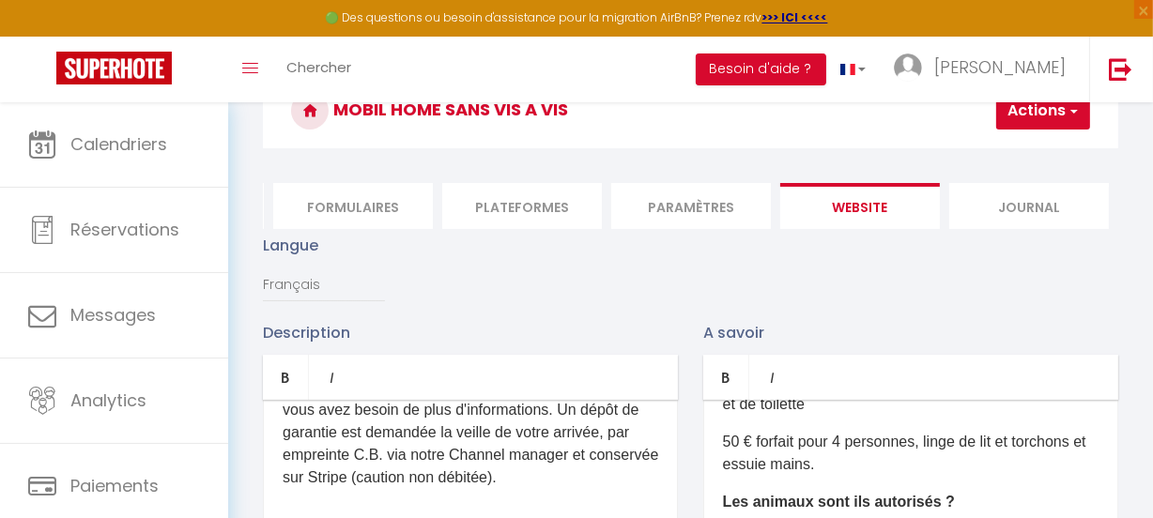
scroll to position [0, 0]
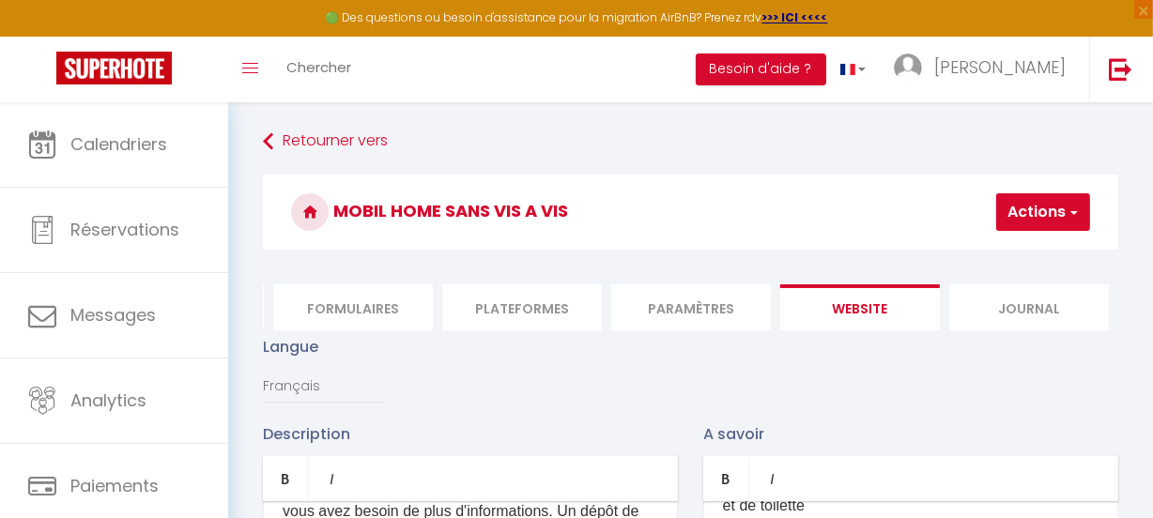
click at [1084, 216] on button "Actions" at bounding box center [1043, 212] width 94 height 38
click at [988, 249] on input "Enregistrer" at bounding box center [993, 253] width 69 height 19
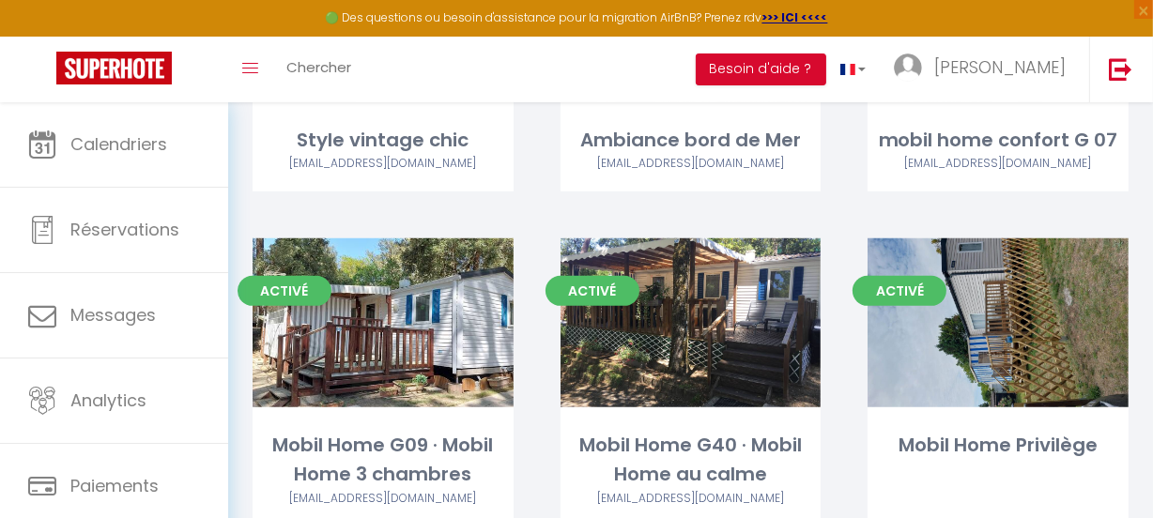
scroll to position [682, 0]
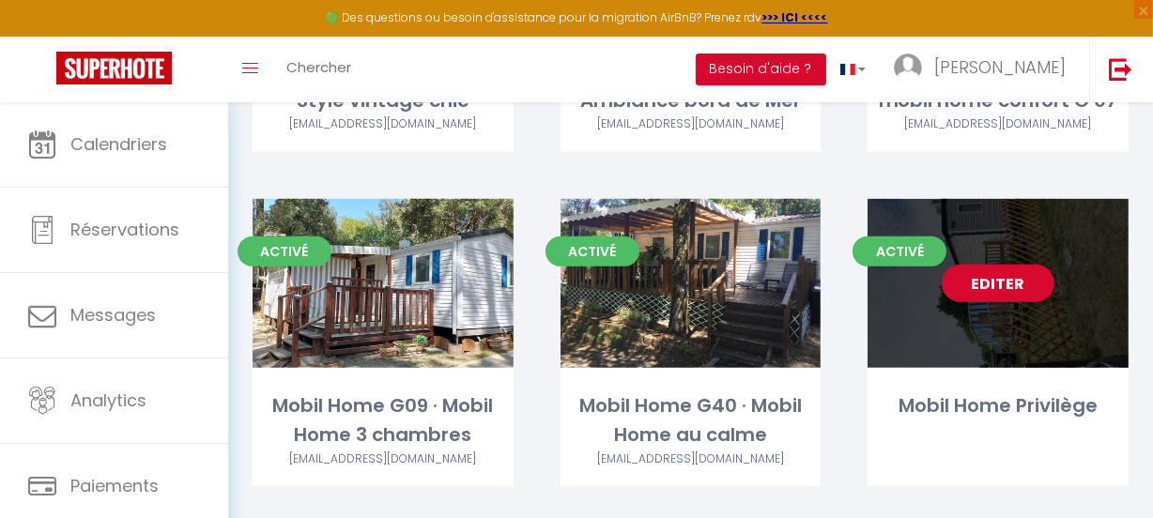
click at [994, 280] on link "Editer" at bounding box center [997, 284] width 113 height 38
select select "3"
select select "2"
select select "1"
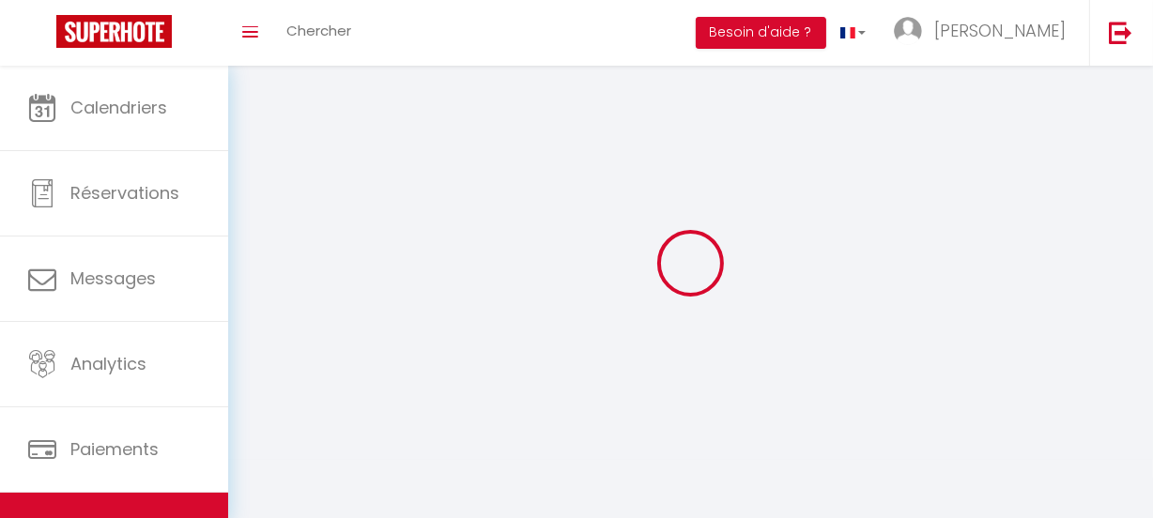
select select
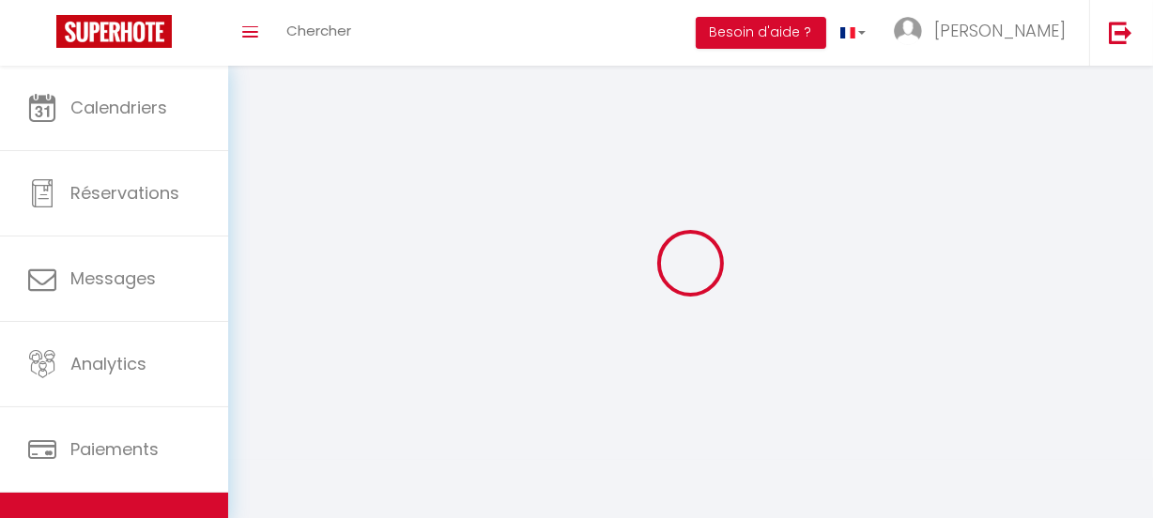
checkbox input "false"
select select
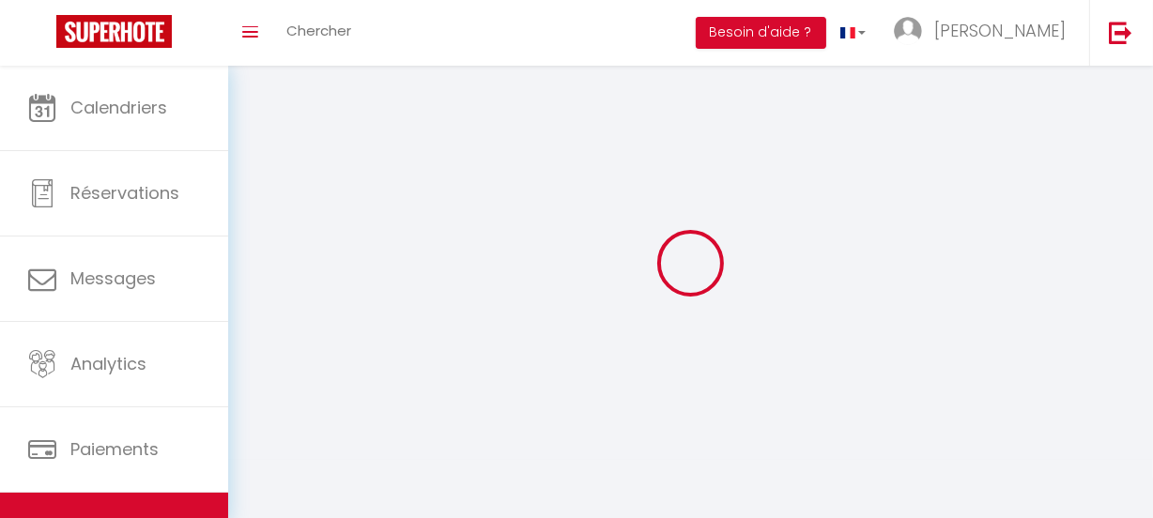
select select
select select "1"
select select
select select "28"
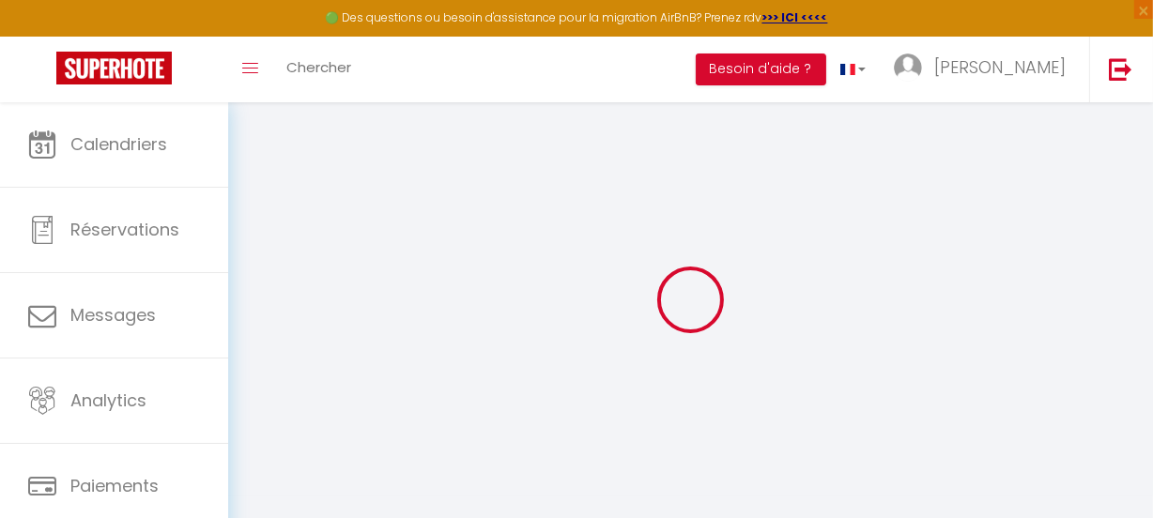
select select
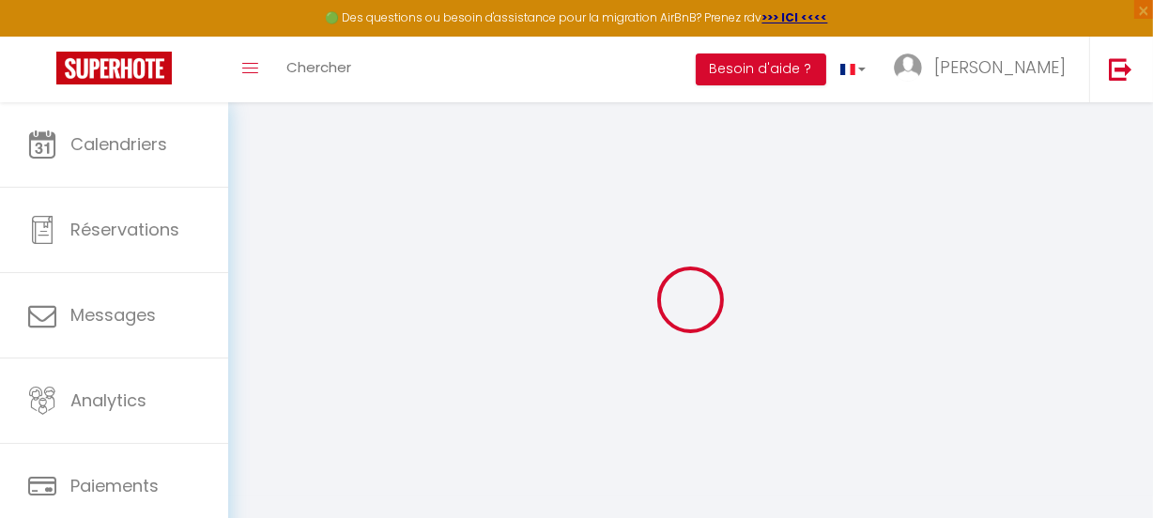
select select
checkbox input "false"
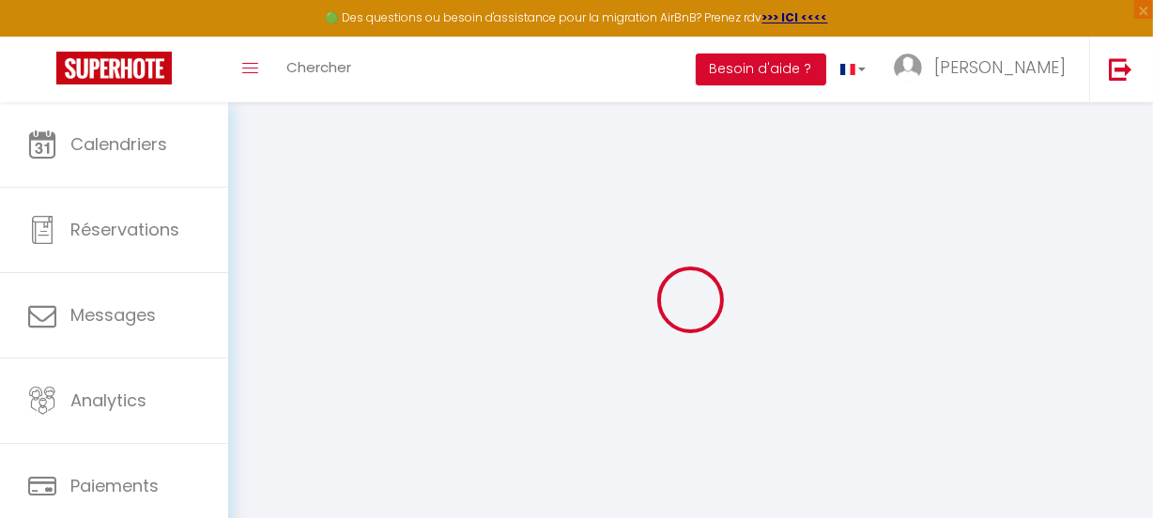
select select
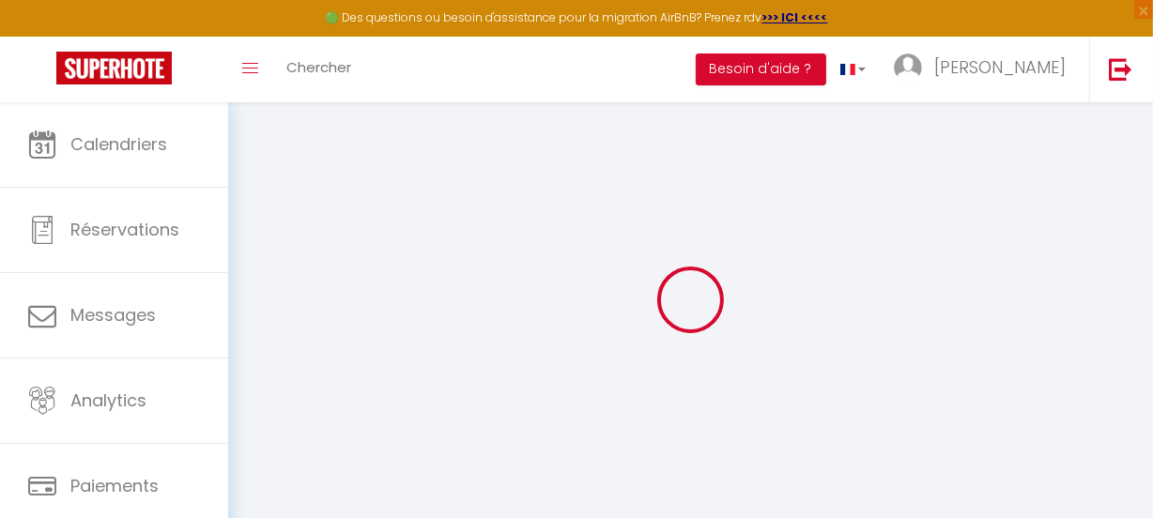
select select
checkbox input "false"
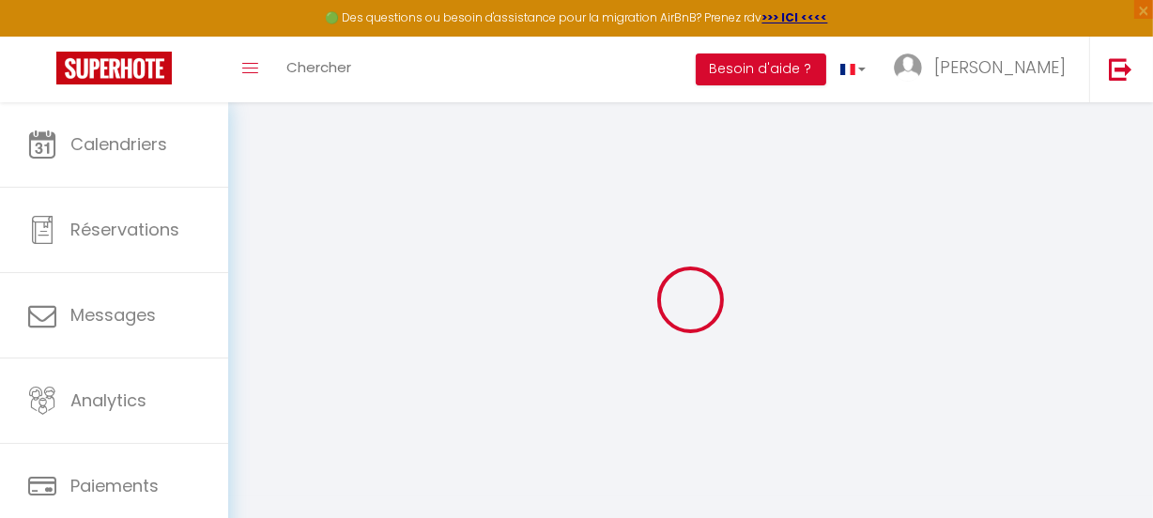
checkbox input "false"
select select
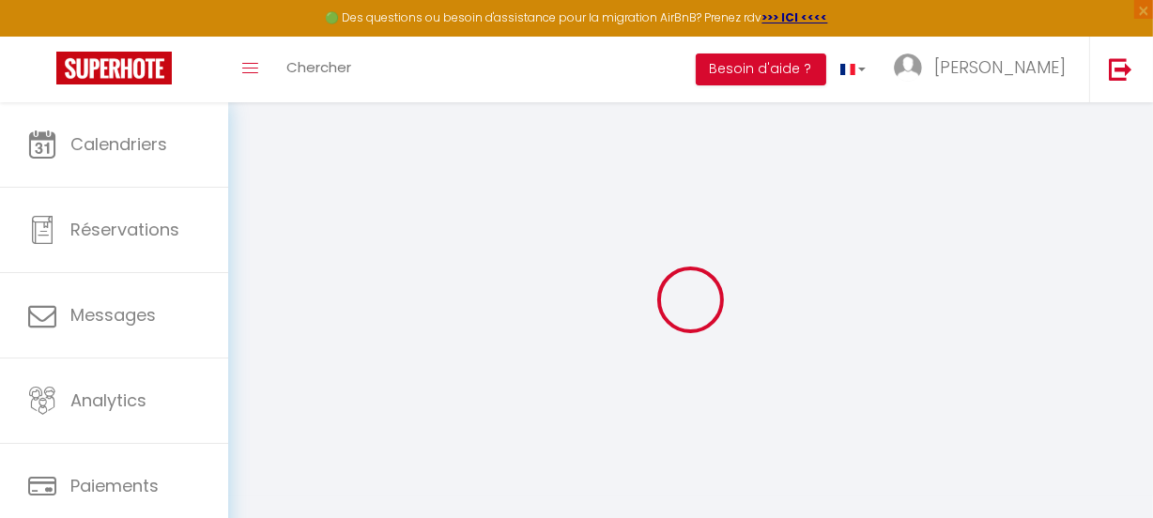
select select
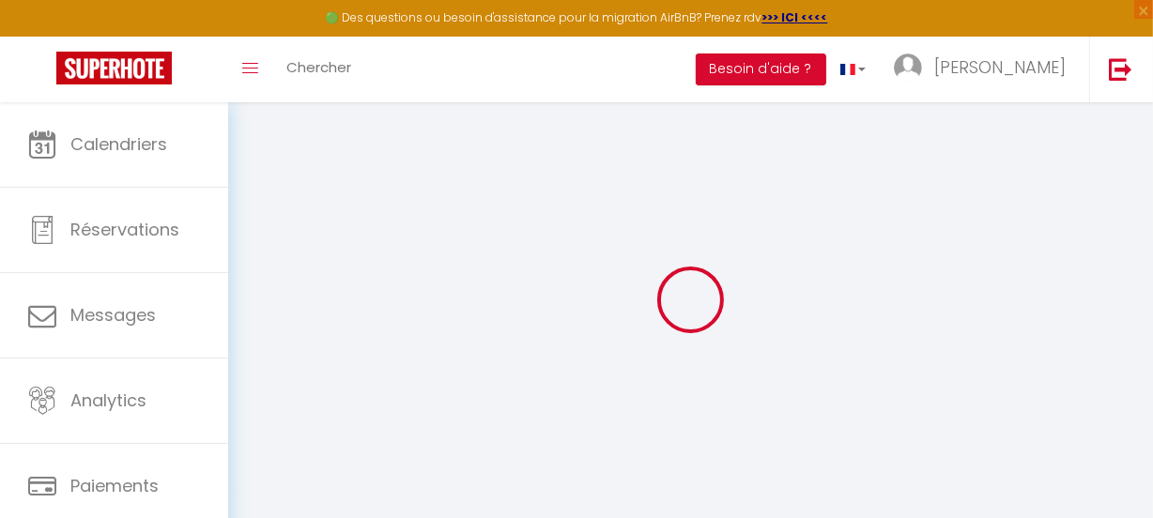
checkbox input "false"
select select
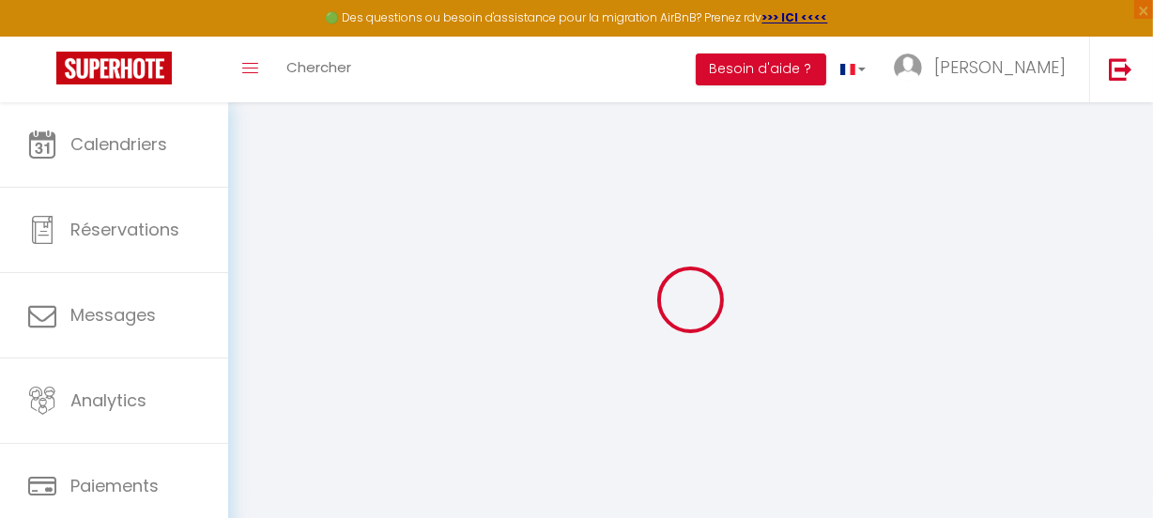
select select
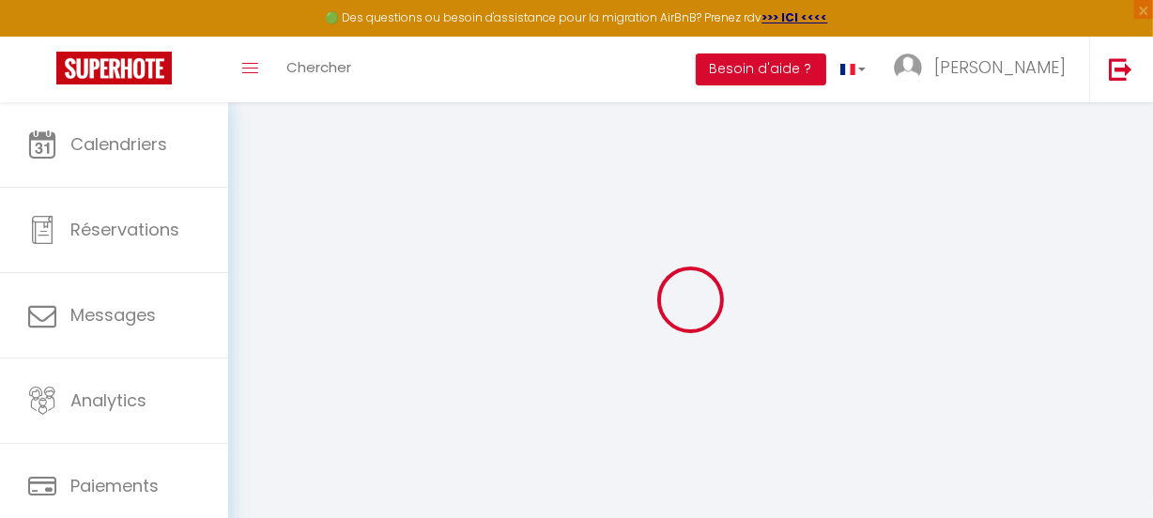
select select
checkbox input "false"
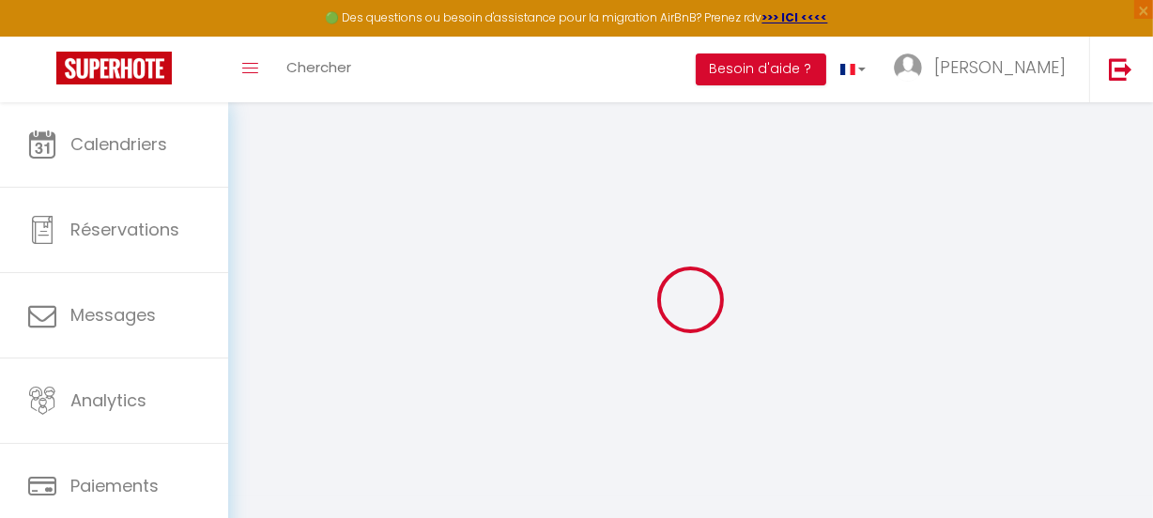
checkbox input "false"
select select
type input "Mobil Home Privilège"
type input "[PERSON_NAME]"
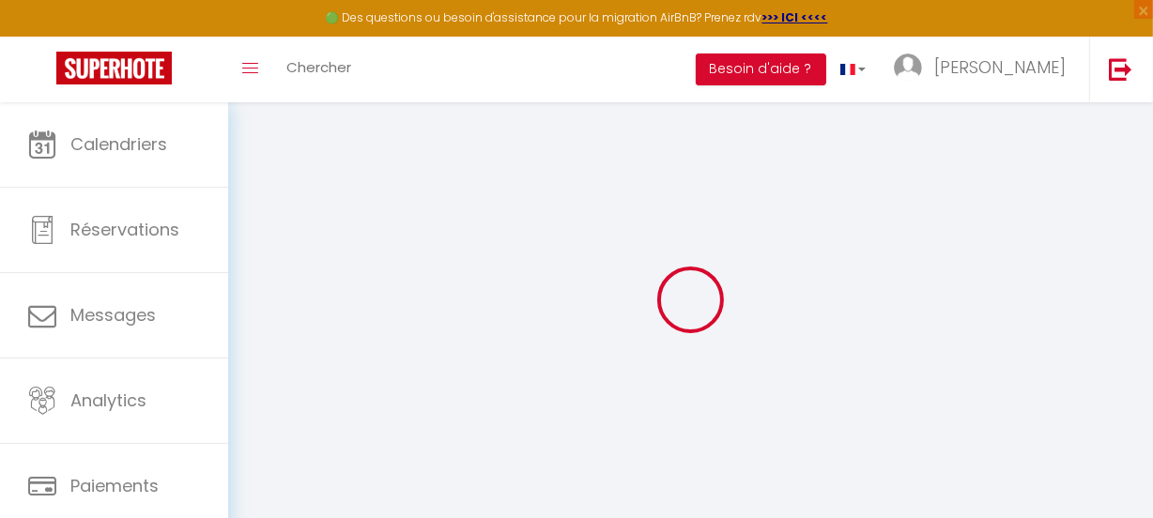
type input "STUM"
type input "[STREET_ADDRESS][PERSON_NAME]"
type input "95600"
type input "EAUBONNE"
select select "2"
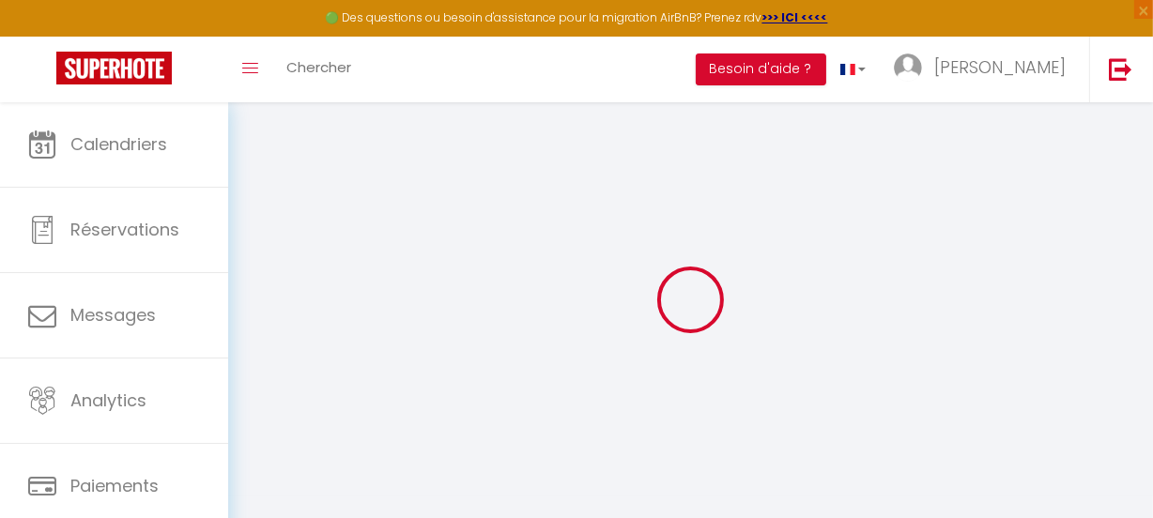
type input "55"
type input "30"
type input "0.66"
type input "300"
select select
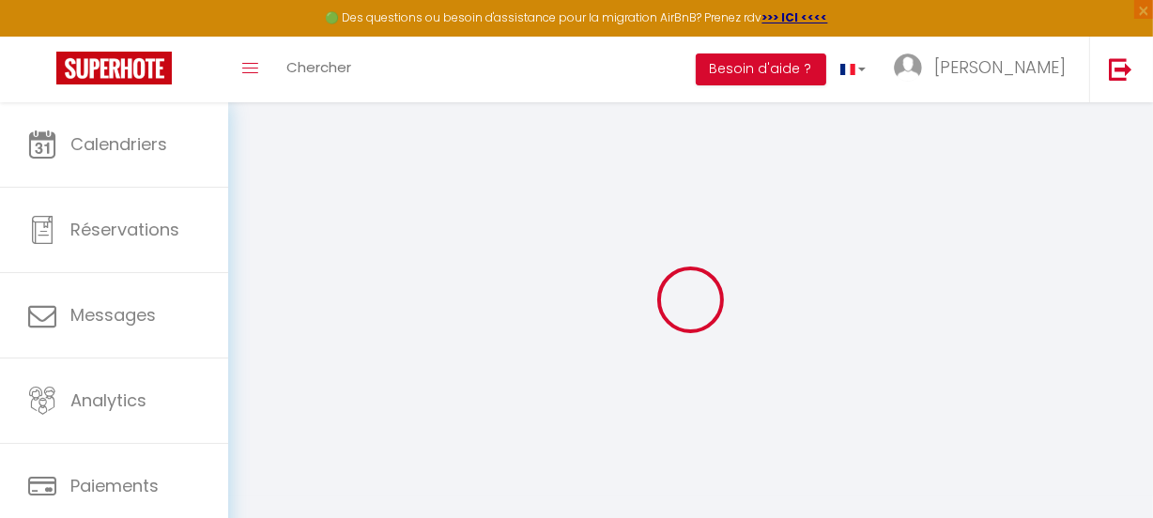
select select
type input "[STREET_ADDRESS]"
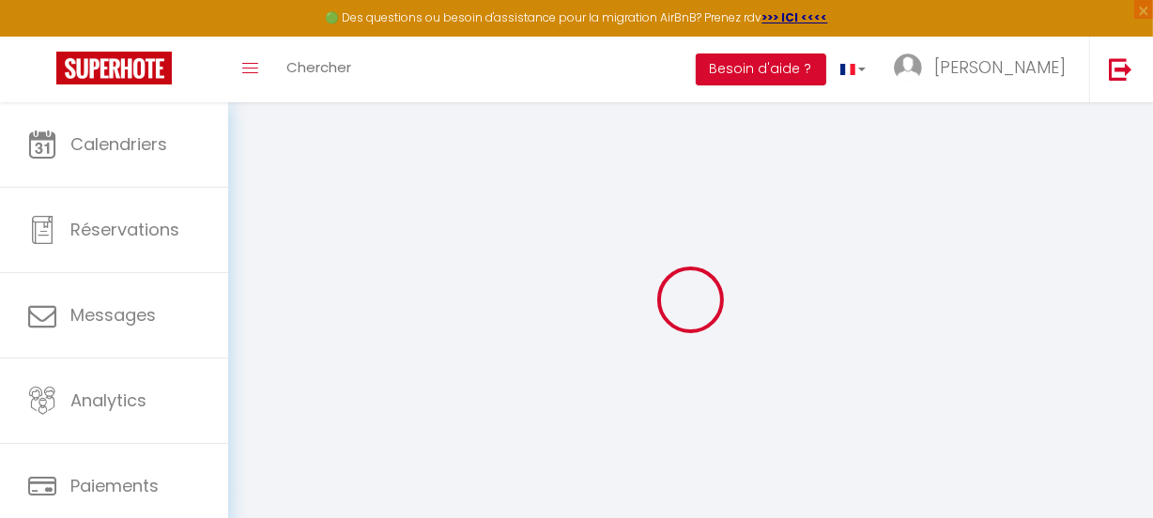
type input "17640"
type input "VAUX SUR MER"
type input "[EMAIL_ADDRESS][DOMAIN_NAME]"
select select "6822"
checkbox input "false"
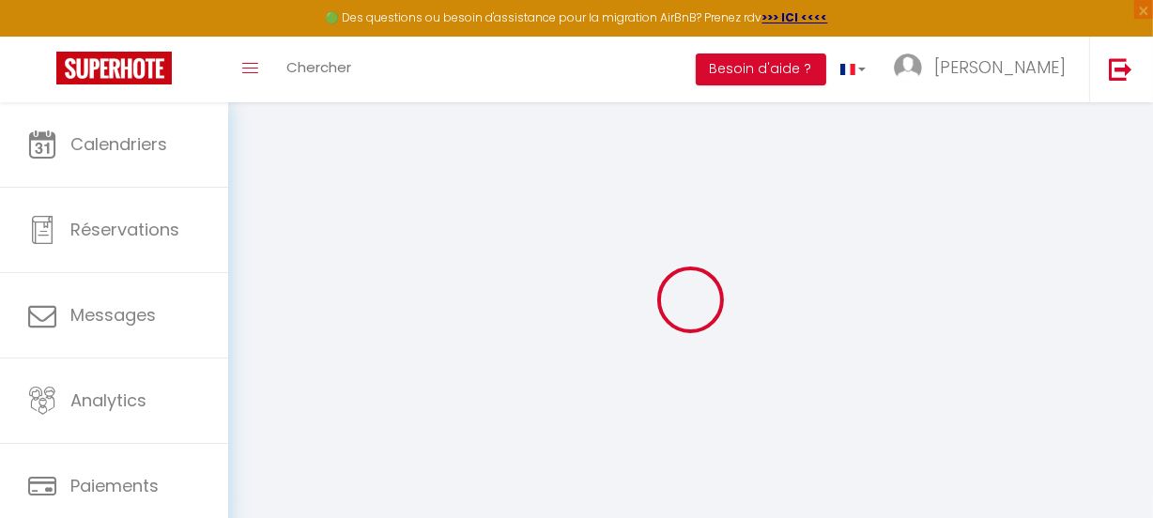
checkbox input "false"
checkbox input "true"
checkbox input "false"
type input "15"
type input "30"
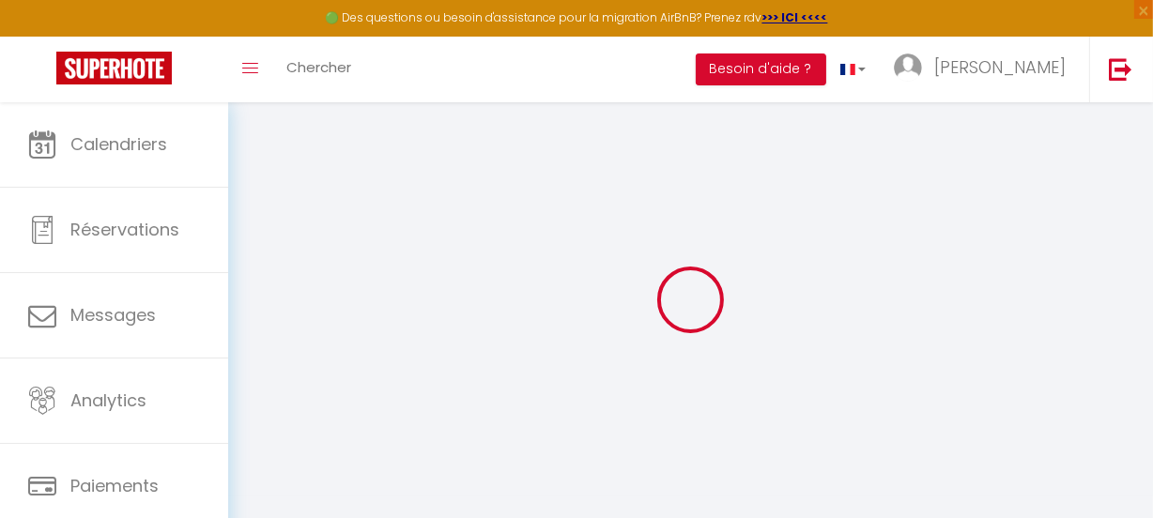
type input "0"
checkbox input "false"
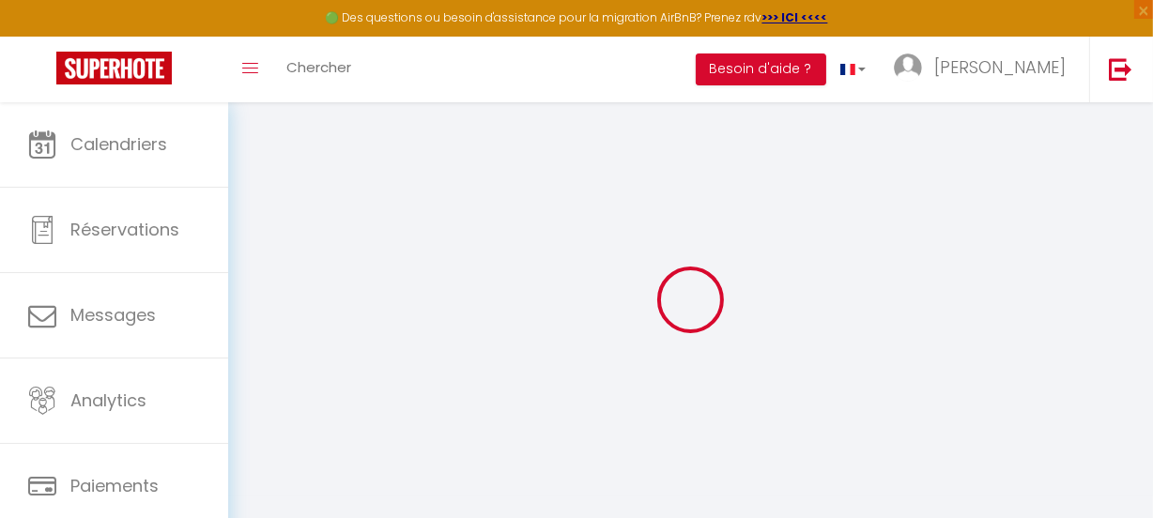
checkbox input "true"
checkbox input "false"
select select "15:00"
select select "00:00"
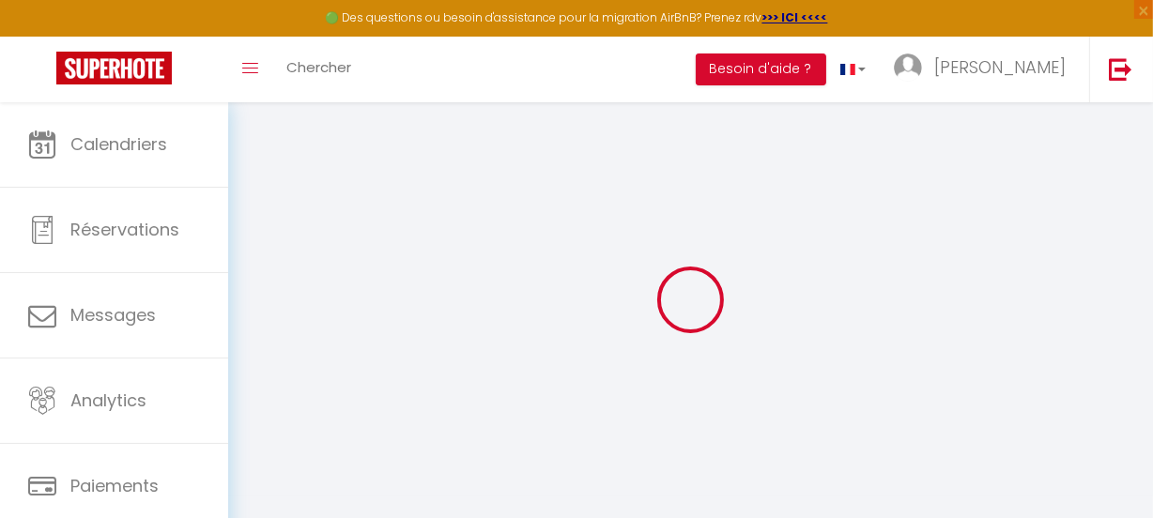
select select "12:00"
select select "30"
select select "120"
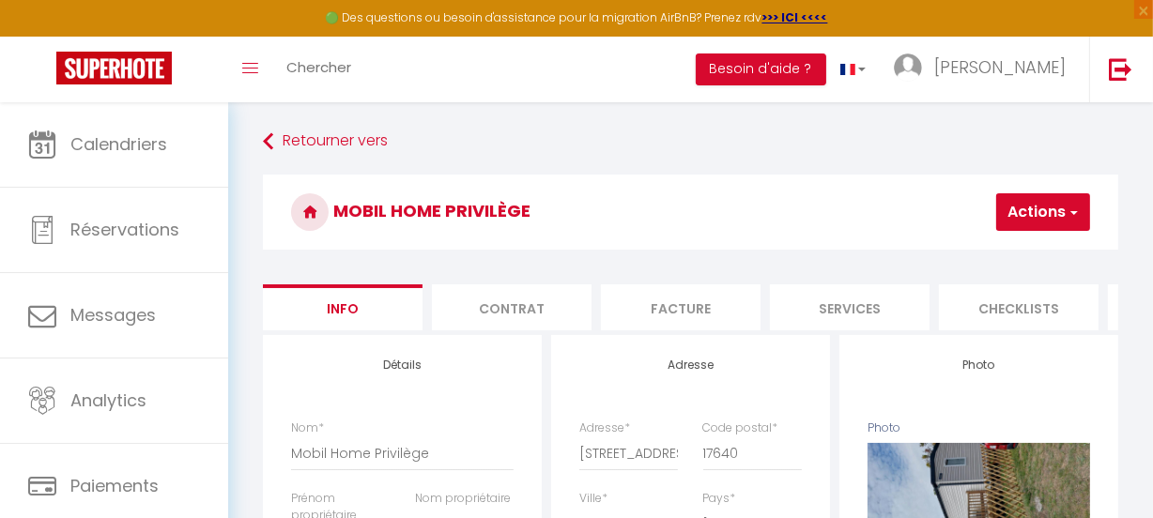
checkbox input "false"
checkbox input "true"
checkbox input "false"
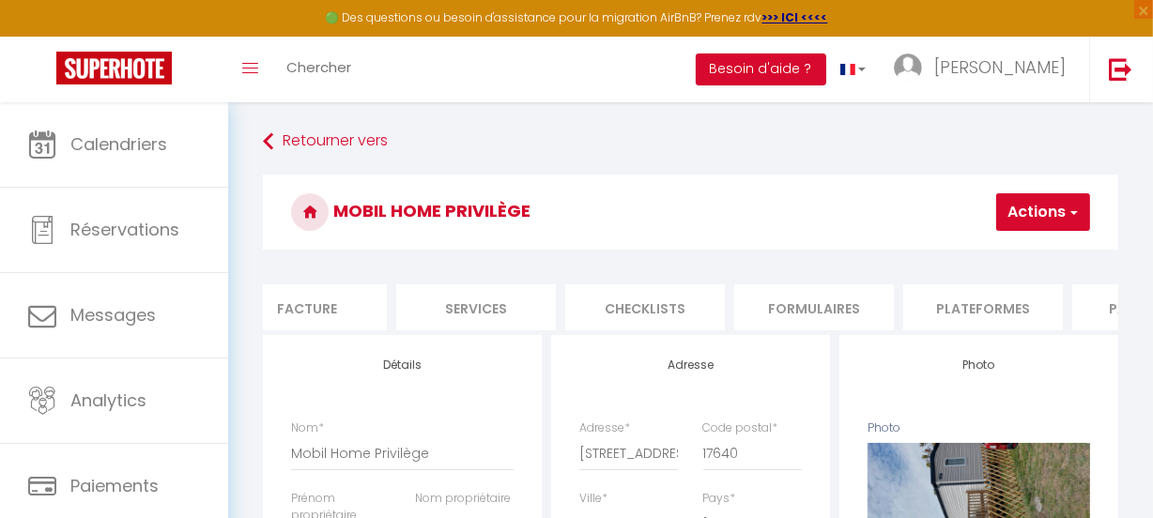
scroll to position [0, 375]
click at [1114, 328] on li "Paramètres" at bounding box center [1150, 307] width 160 height 46
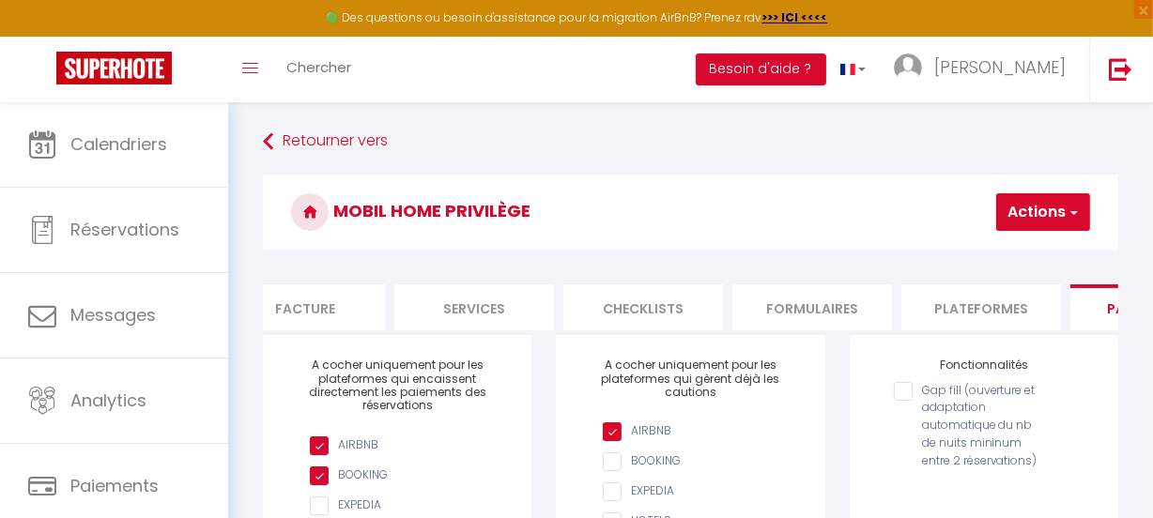
click at [1114, 328] on li "Paramètres" at bounding box center [1150, 307] width 160 height 46
click at [908, 248] on h3 "Mobil Home Privilège" at bounding box center [690, 212] width 855 height 75
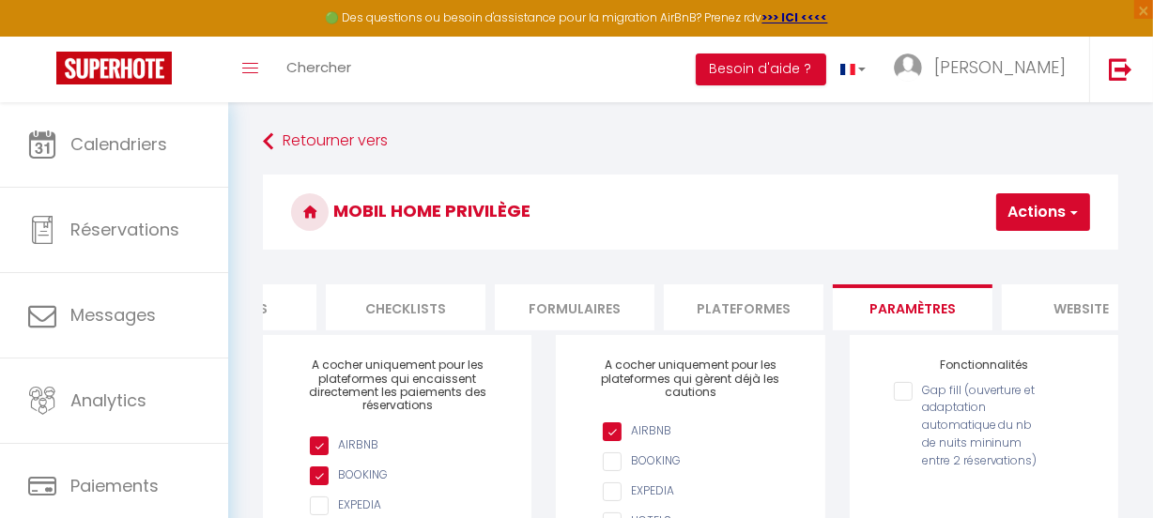
scroll to position [0, 614]
click at [903, 401] on input "Gap fill (ouverture et adaptation automatique du nb de nuits mininum entre 2 ré…" at bounding box center [966, 391] width 144 height 19
checkbox input "true"
click at [1070, 309] on li "website" at bounding box center [1081, 307] width 160 height 46
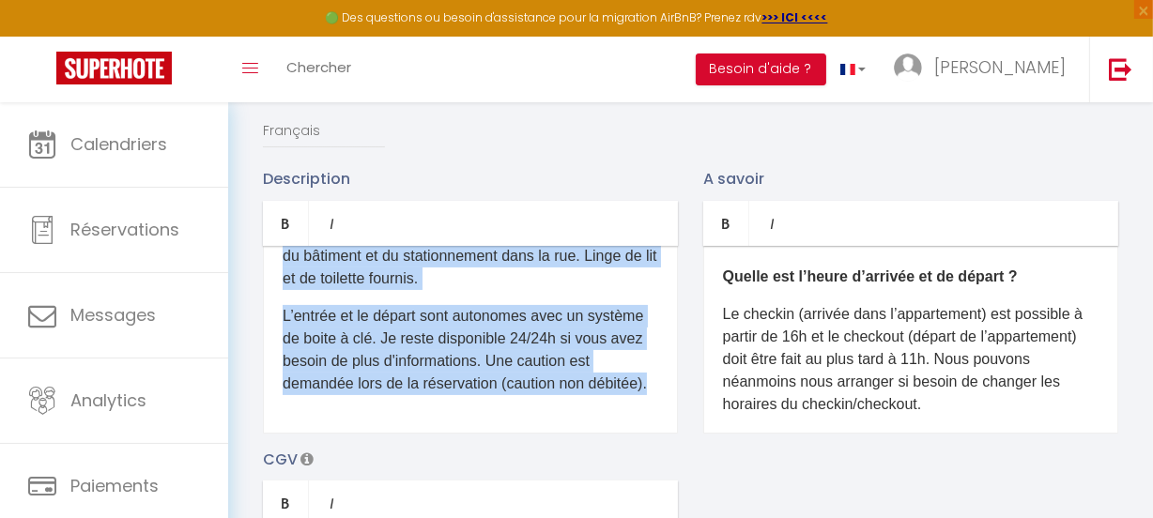
scroll to position [374, 0]
drag, startPoint x: 276, startPoint y: 279, endPoint x: 649, endPoint y: 457, distance: 413.1
click at [649, 457] on div "Description Bold Italic Rich text editor D'un accès aisé depuis les autoroutes,…" at bounding box center [690, 439] width 879 height 545
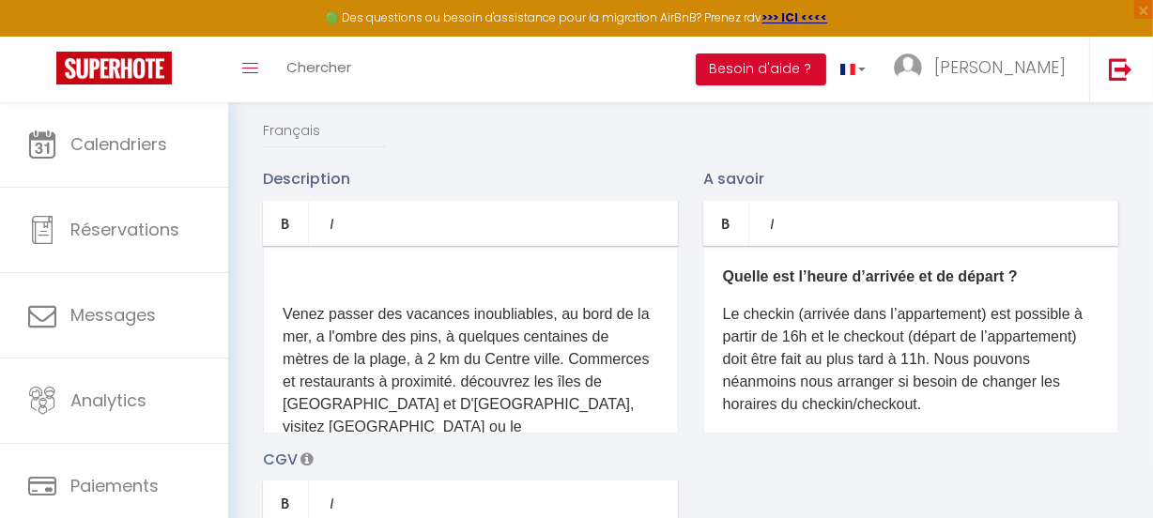
scroll to position [84, 0]
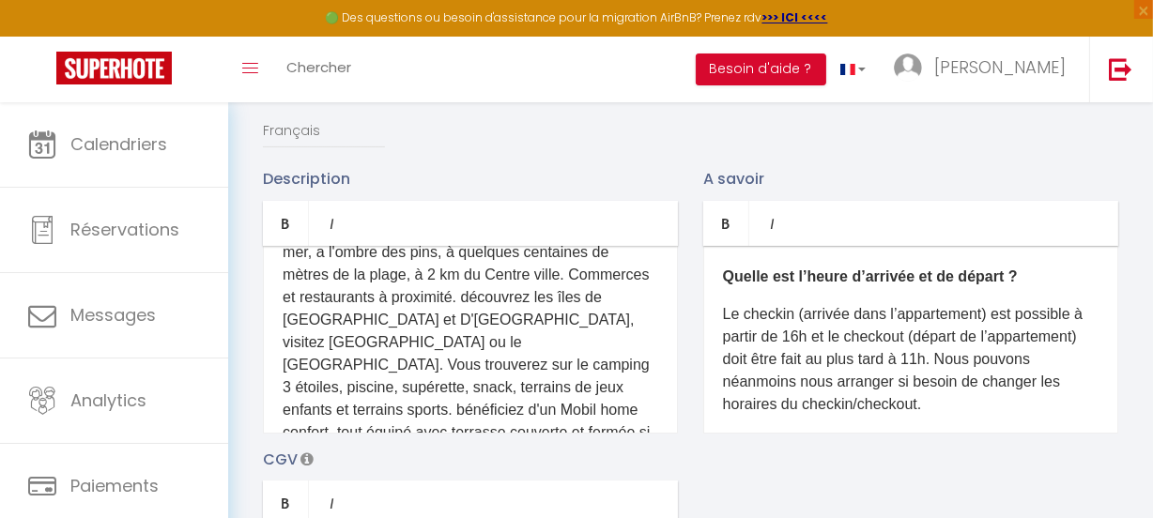
click at [436, 285] on p "Venez passer des vacances inoubliables, au bord de la mer, a l'ombre des pins, …" at bounding box center [470, 343] width 375 height 248
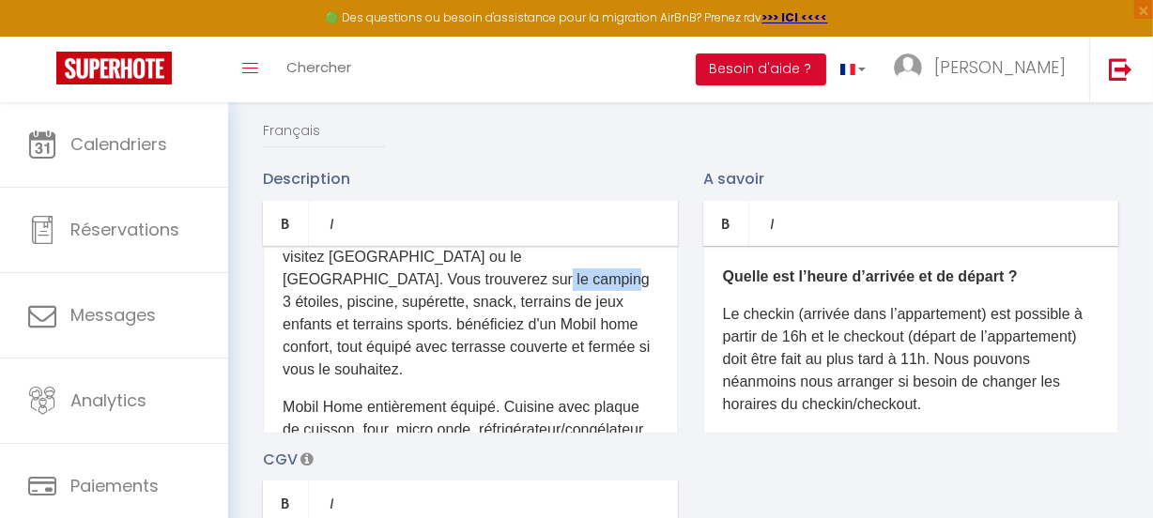
drag, startPoint x: 463, startPoint y: 291, endPoint x: 394, endPoint y: 290, distance: 68.5
click at [394, 290] on p "Venez passer des vacances inoubliables, au bord de la mer, a l'ombre des pins, …" at bounding box center [470, 257] width 375 height 248
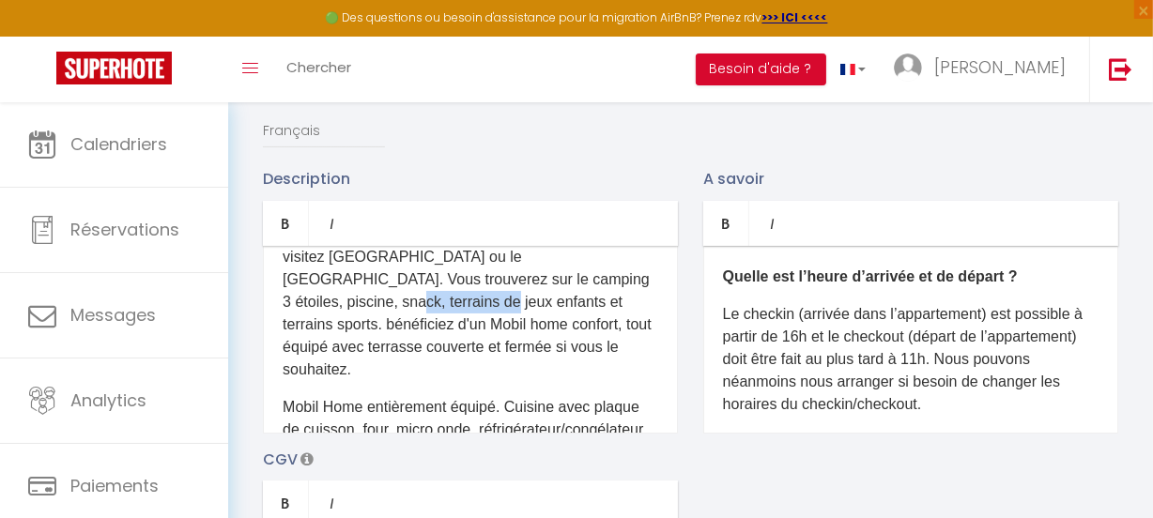
drag, startPoint x: 377, startPoint y: 312, endPoint x: 281, endPoint y: 311, distance: 96.7
click at [281, 311] on div "Venez passer des vacances inoubliables, au bord de la mer, a l'ombre des pins, …" at bounding box center [470, 340] width 415 height 188
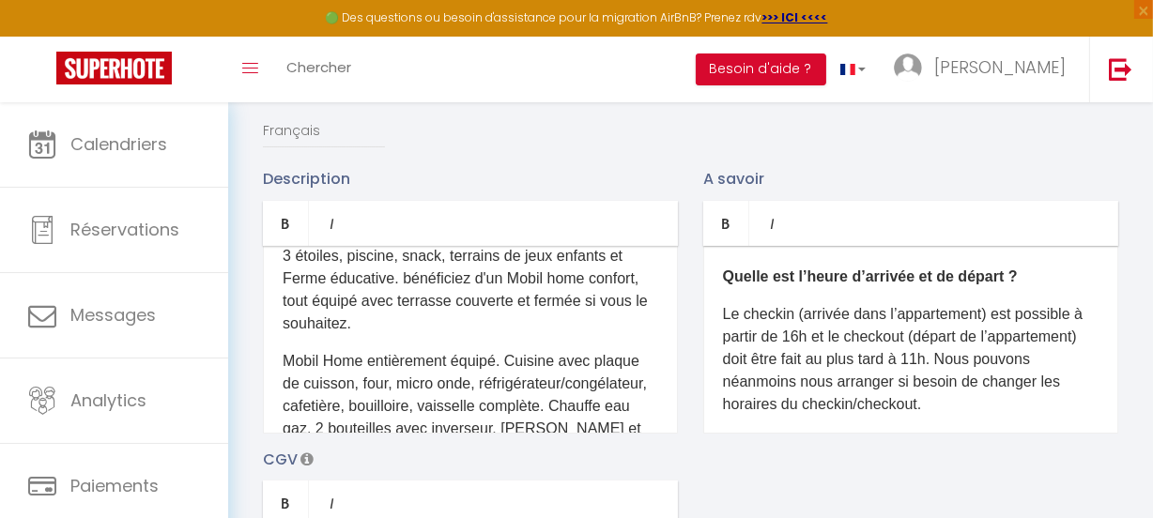
scroll to position [255, 0]
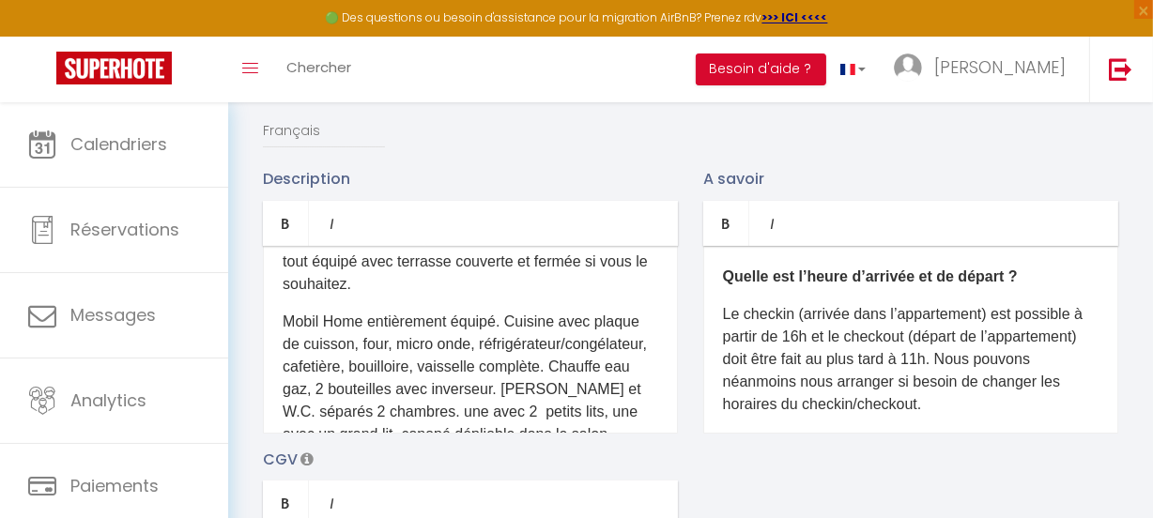
click at [526, 379] on p "Mobil Home entièrement équipé. Cuisine avec plaque de cuisson, four, micro onde…" at bounding box center [470, 435] width 375 height 248
click at [583, 377] on p "Mobil Home entièrement équipé. Cuisine avec plaque de cuisson, four, micro onde…" at bounding box center [470, 435] width 375 height 248
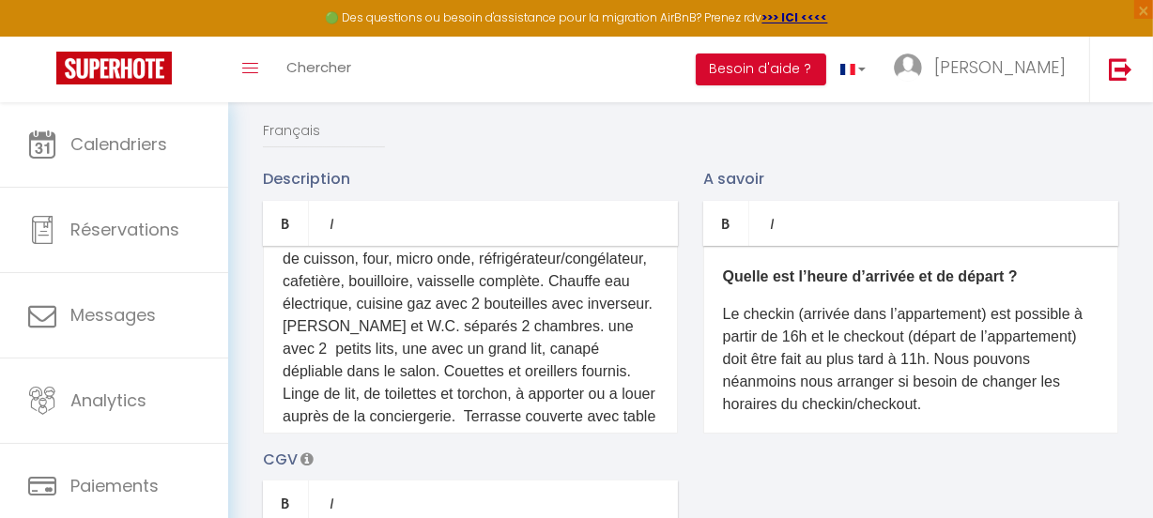
scroll to position [426, 0]
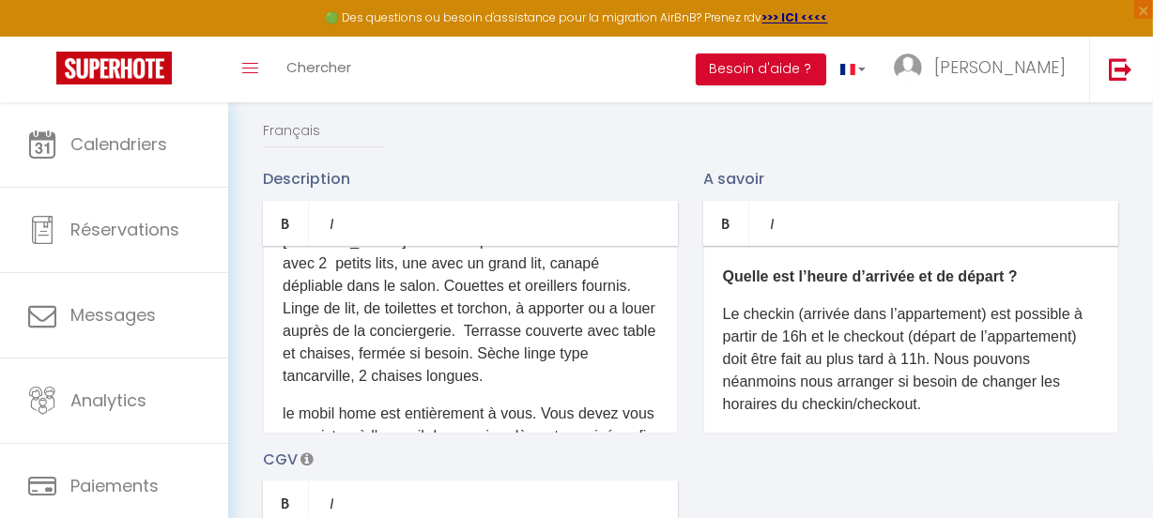
click at [457, 366] on p "Mobil Home entièrement équipé. Cuisine avec plaque de cuisson, four, micro onde…" at bounding box center [470, 264] width 375 height 248
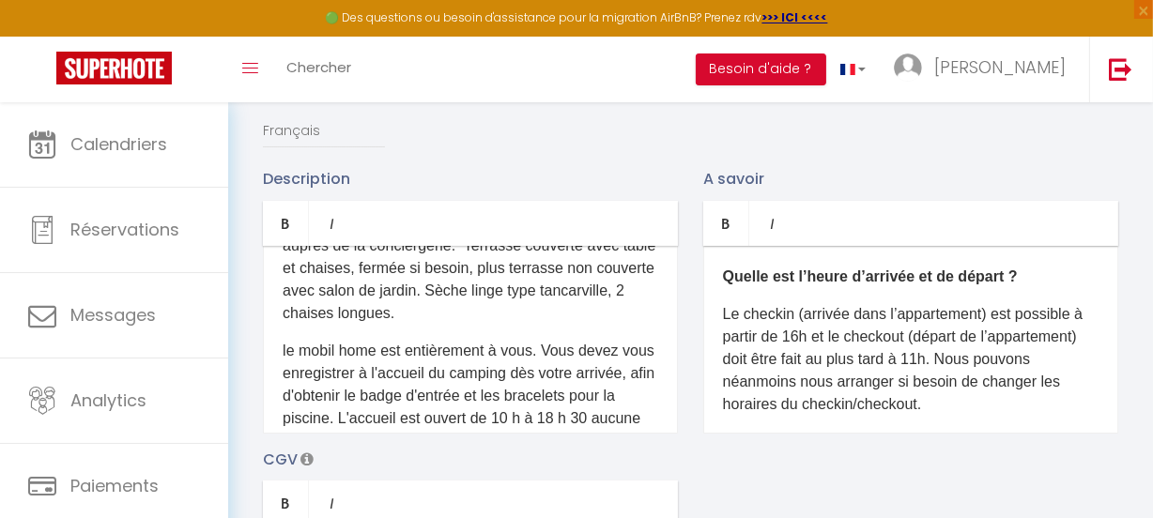
scroll to position [597, 0]
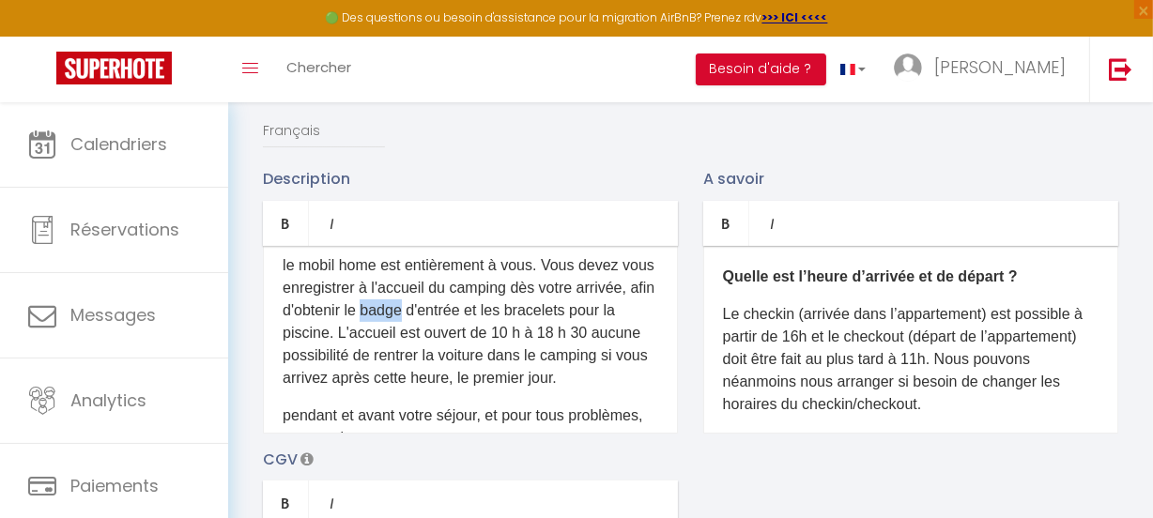
drag, startPoint x: 491, startPoint y: 322, endPoint x: 453, endPoint y: 321, distance: 37.6
click at [453, 321] on p "le mobil home est entièrement à vous. Vous devez vous enregistrer à l'accueil d…" at bounding box center [470, 321] width 375 height 135
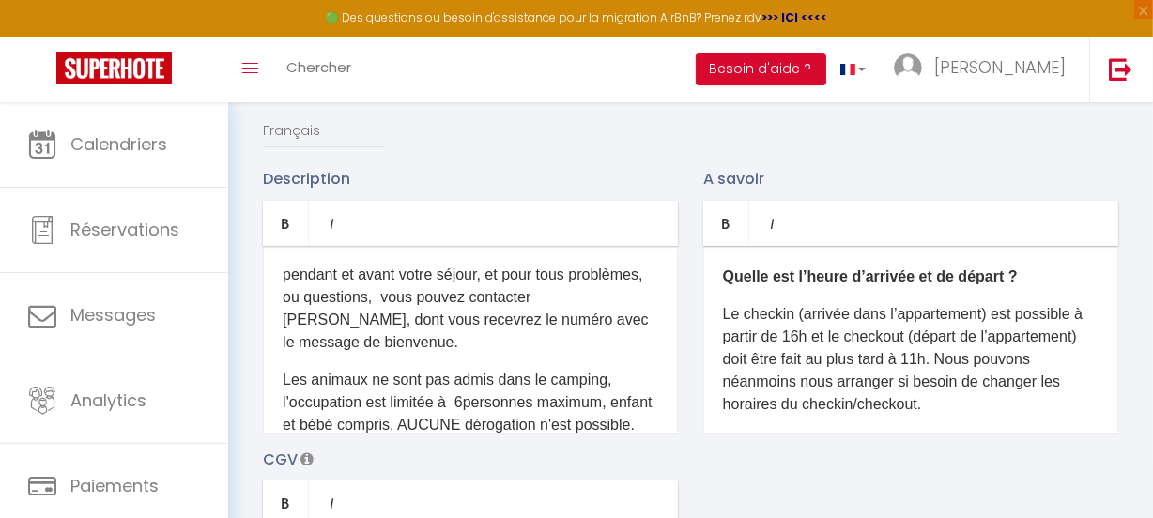
scroll to position [768, 0]
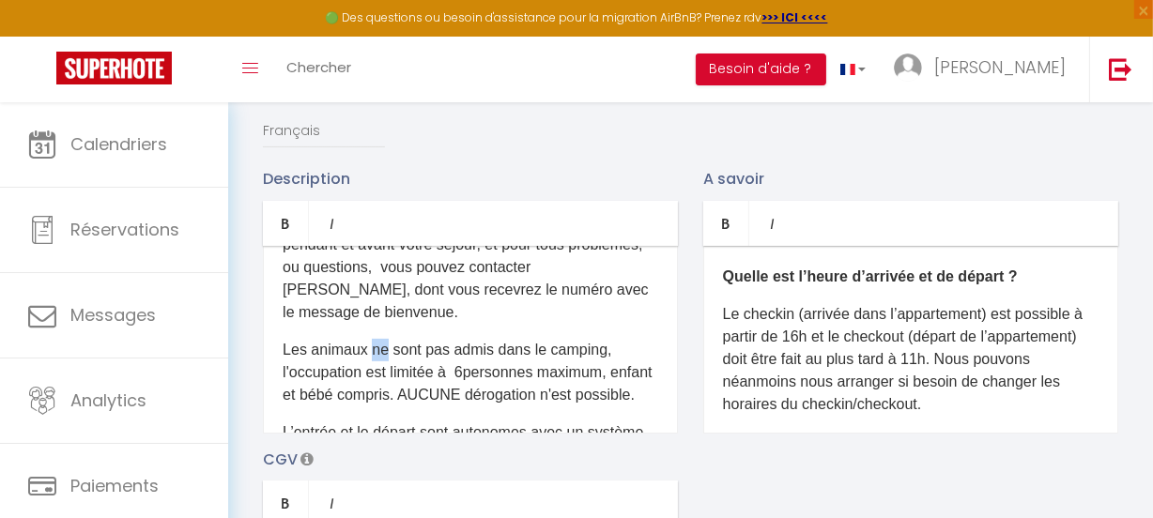
drag, startPoint x: 385, startPoint y: 382, endPoint x: 369, endPoint y: 381, distance: 16.0
click at [369, 381] on p "​Les animaux ne sont pas admis dans le camping, l'occupation est limitée à 6per…" at bounding box center [470, 373] width 375 height 68
click at [593, 387] on p "​Les animaux sont pas admis dans le camping, l'occupation est limitée à 6person…" at bounding box center [470, 373] width 375 height 68
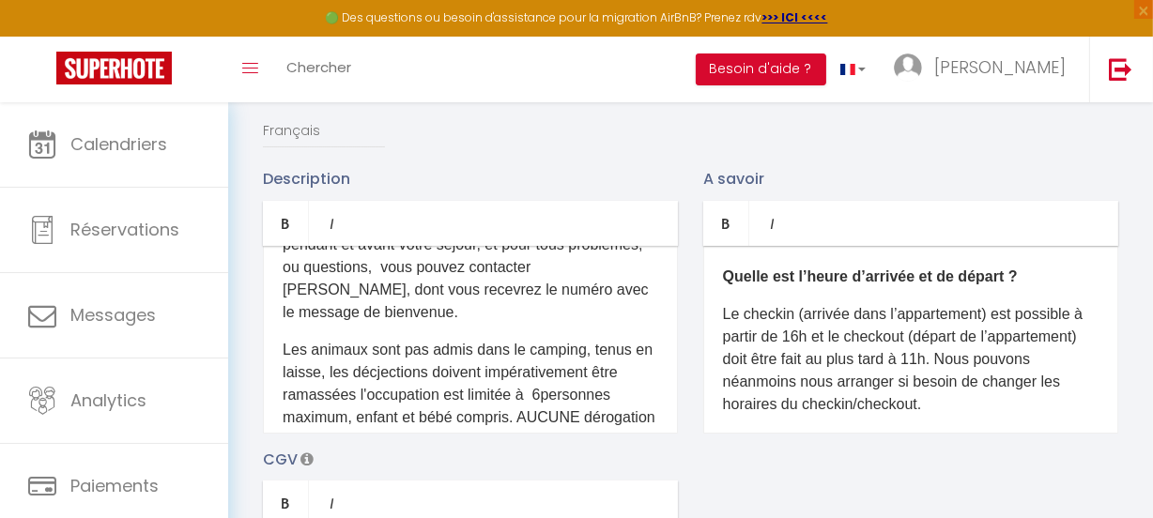
click at [394, 407] on p "​Les animaux sont pas admis dans le camping, tenus en laisse, les décjections d…" at bounding box center [470, 395] width 375 height 113
click at [349, 429] on p "​Les animaux sont pas admis dans le camping, tenus en laisse, les déjections do…" at bounding box center [470, 395] width 375 height 113
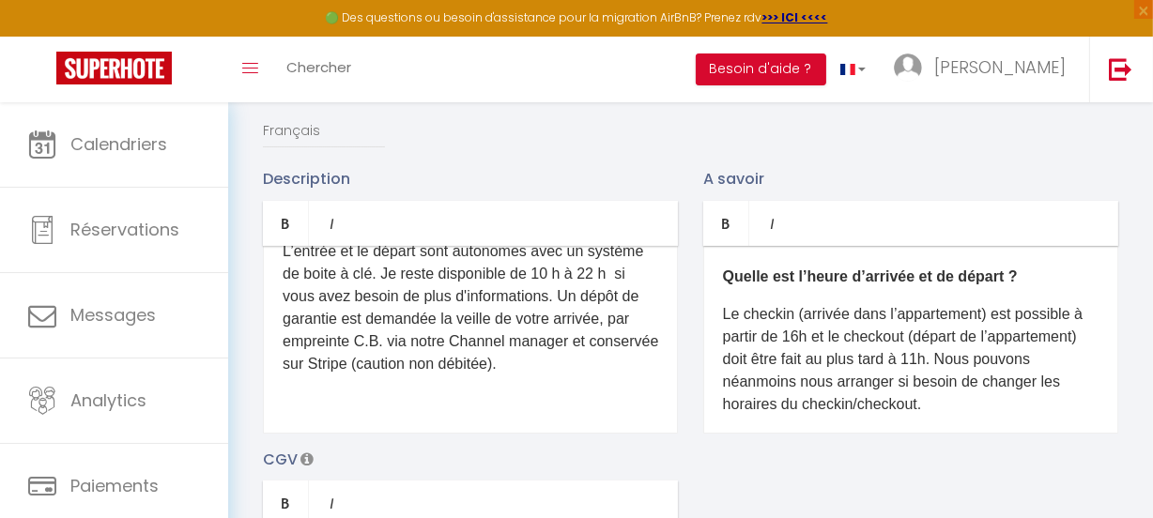
scroll to position [909, 0]
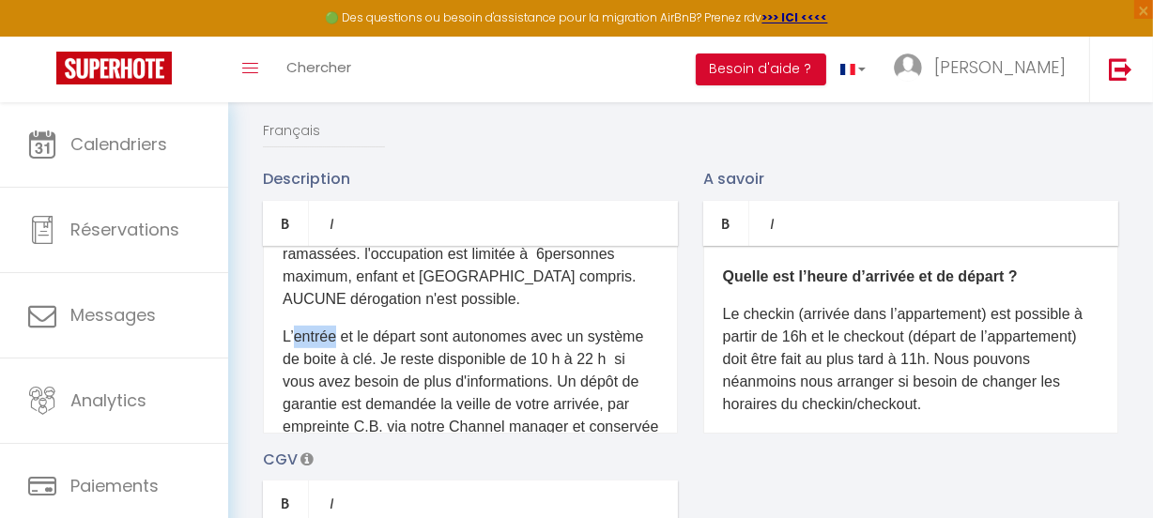
drag, startPoint x: 337, startPoint y: 371, endPoint x: 296, endPoint y: 371, distance: 41.3
click at [296, 371] on p "L’entrée et le départ sont autonomes avec un système de boite à clé. Je reste d…" at bounding box center [470, 393] width 375 height 135
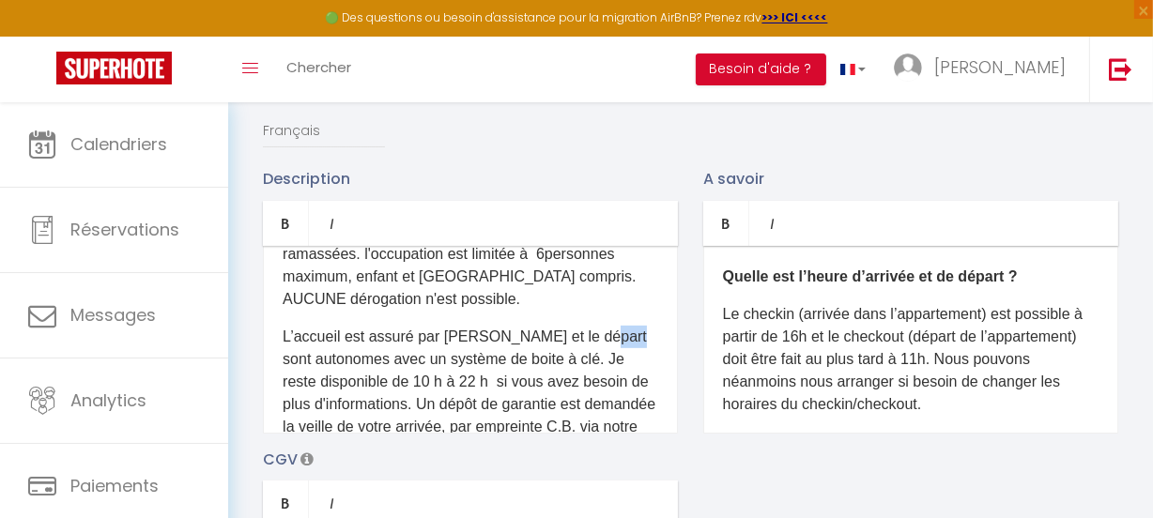
drag, startPoint x: 626, startPoint y: 372, endPoint x: 592, endPoint y: 368, distance: 34.0
click at [592, 368] on p "L’accueil est assuré par Marylène et le départ sont autonomes avec un système d…" at bounding box center [470, 405] width 375 height 158
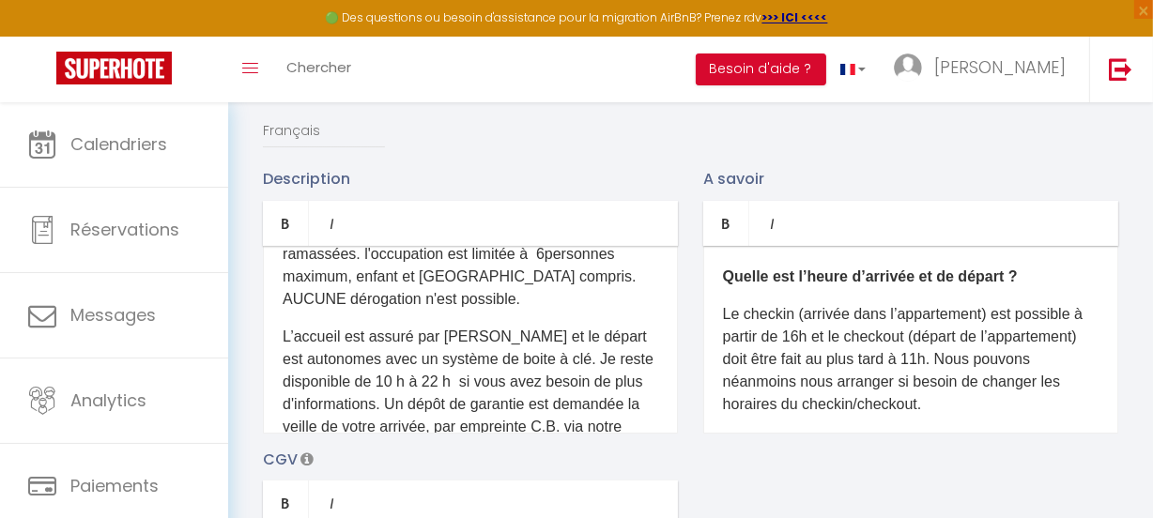
click at [508, 368] on p "L’accueil est assuré par Marylène et le départ est autonomes avec un système de…" at bounding box center [470, 405] width 375 height 158
click at [525, 371] on p "L’accueil est assuré par Marylène ( l'appeler dès votre arrivé au camping) et l…" at bounding box center [470, 405] width 375 height 158
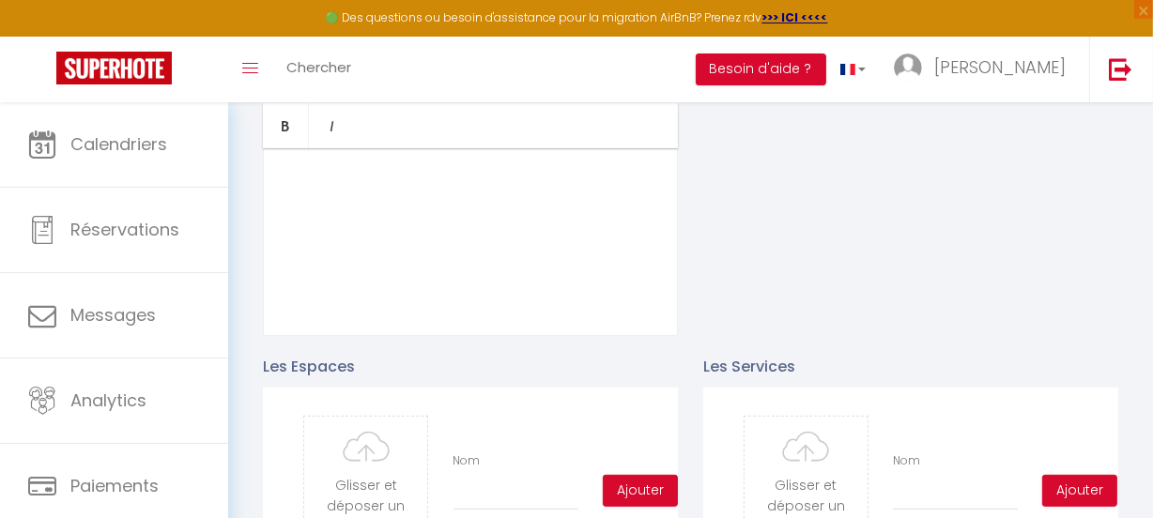
scroll to position [649, 0]
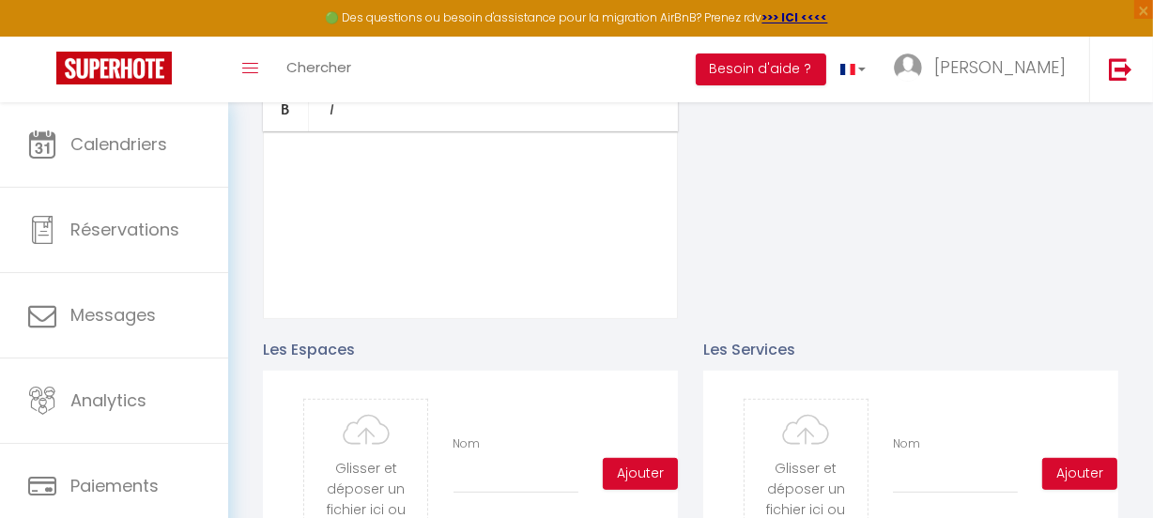
drag, startPoint x: 721, startPoint y: 368, endPoint x: 1078, endPoint y: 309, distance: 362.5
click at [1078, 309] on div "Description Bold Italic Rich text editor Venez passer des vacances inoubliables…" at bounding box center [690, 45] width 879 height 545
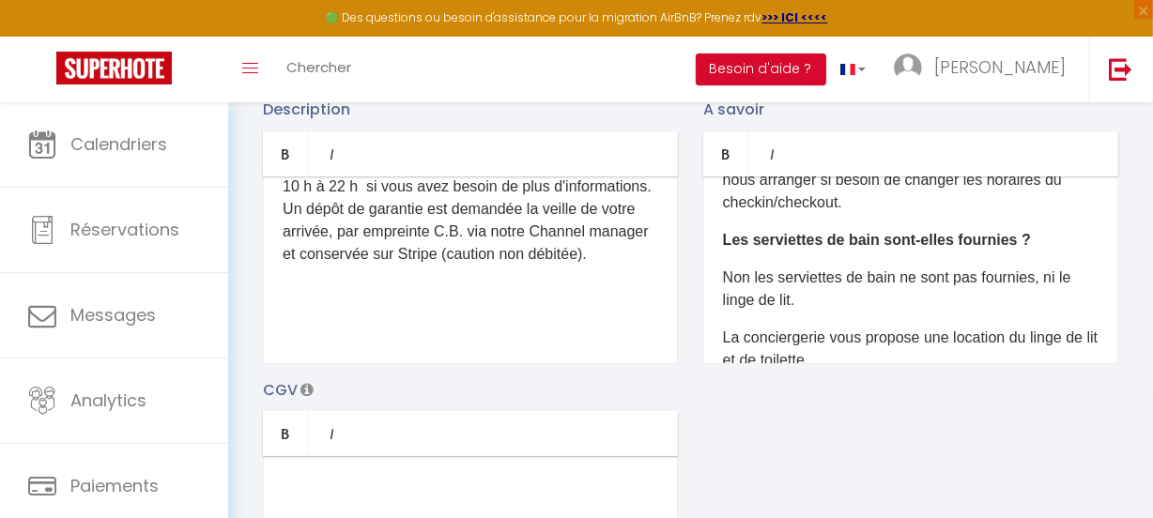
scroll to position [84, 0]
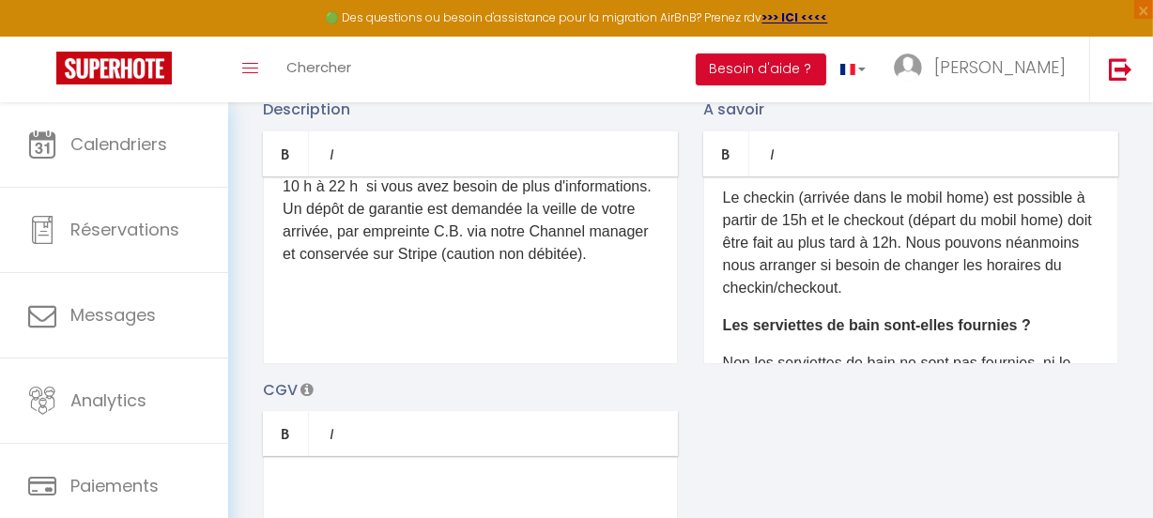
click at [926, 298] on p "Le checkin (arrivée dans le mobil home) est possible à partir de 15h et le chec…" at bounding box center [910, 243] width 375 height 113
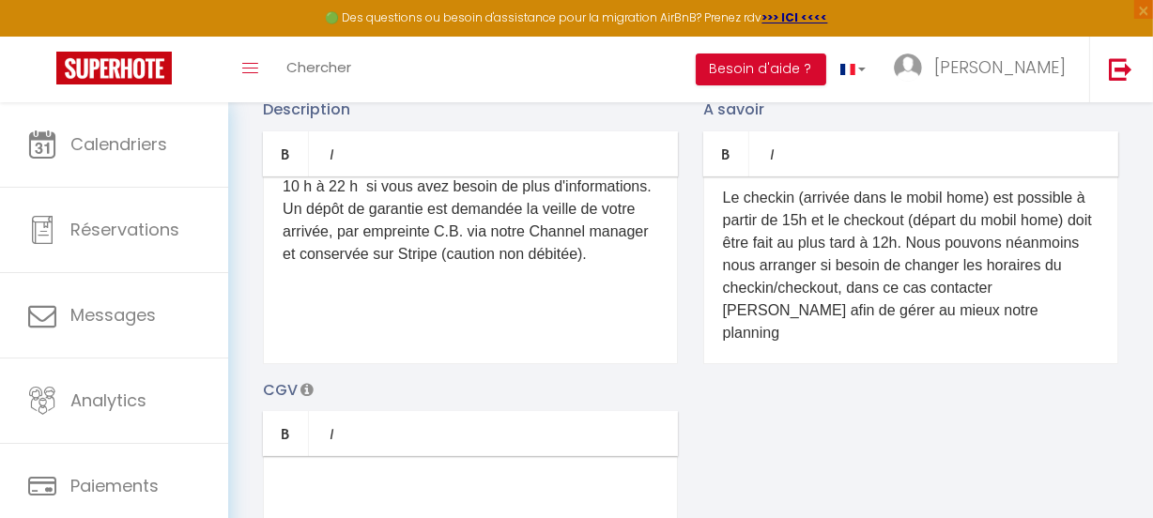
click at [1043, 319] on p "Le checkin (arrivée dans le mobil home) est possible à partir de 15h et le chec…" at bounding box center [910, 266] width 375 height 158
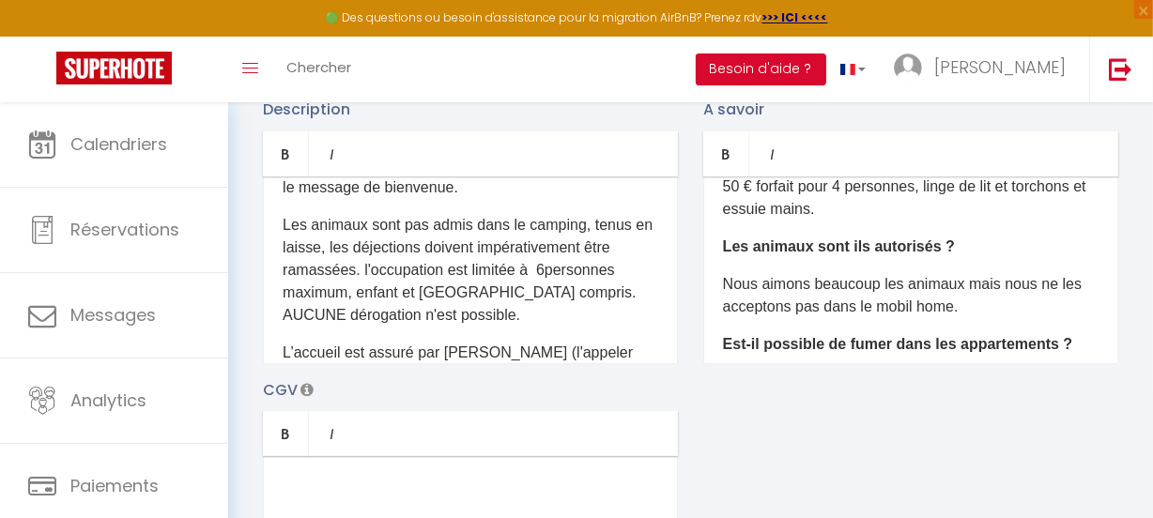
scroll to position [853, 0]
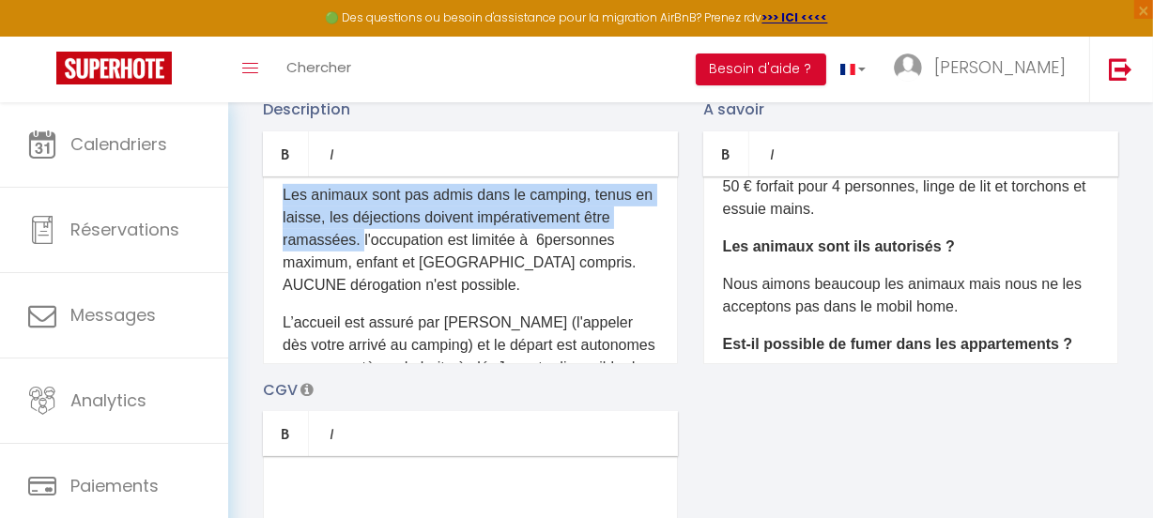
drag, startPoint x: 357, startPoint y: 273, endPoint x: 283, endPoint y: 230, distance: 85.8
click at [283, 230] on p "​Les animaux sont pas admis dans le camping, tenus en laisse, les déjections do…" at bounding box center [470, 240] width 375 height 113
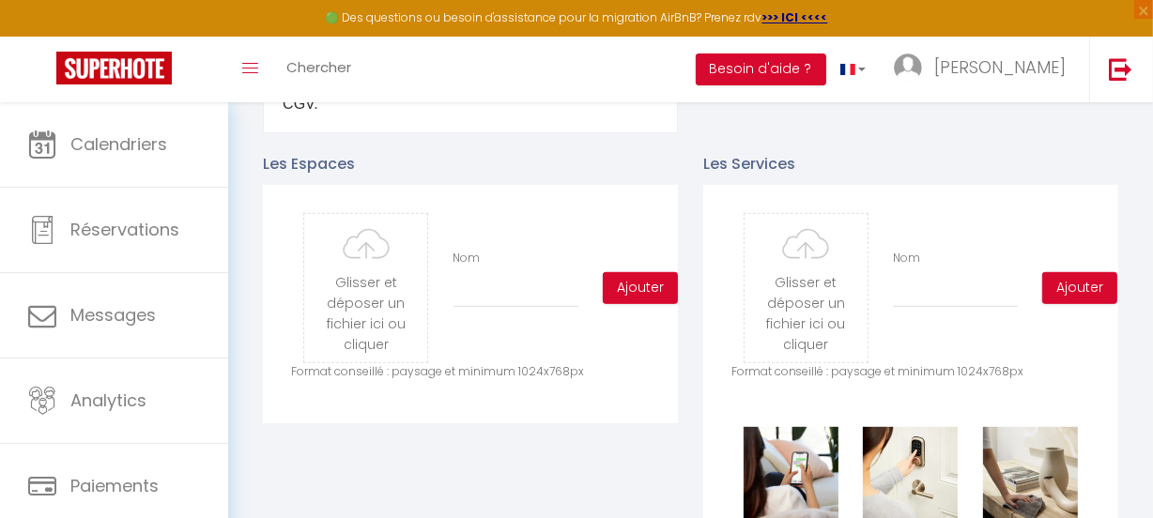
scroll to position [836, 0]
click at [369, 282] on input "file" at bounding box center [365, 287] width 123 height 148
type input "C:\fakepath\20250725_165833.jpg"
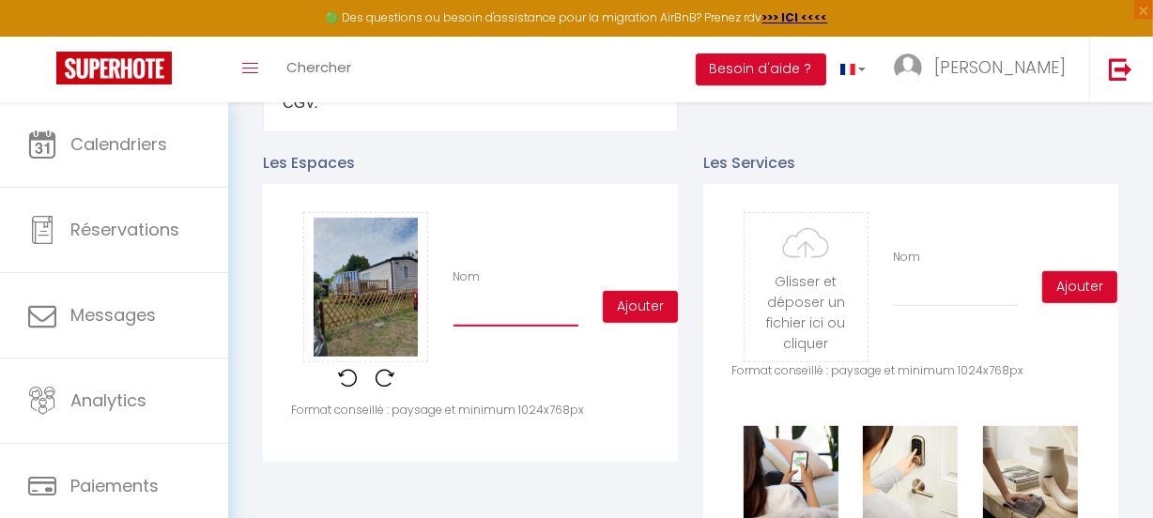
click at [493, 327] on input "Nom" at bounding box center [515, 310] width 125 height 34
type input "vue extérieure"
click at [637, 316] on button "Ajouter" at bounding box center [640, 307] width 75 height 32
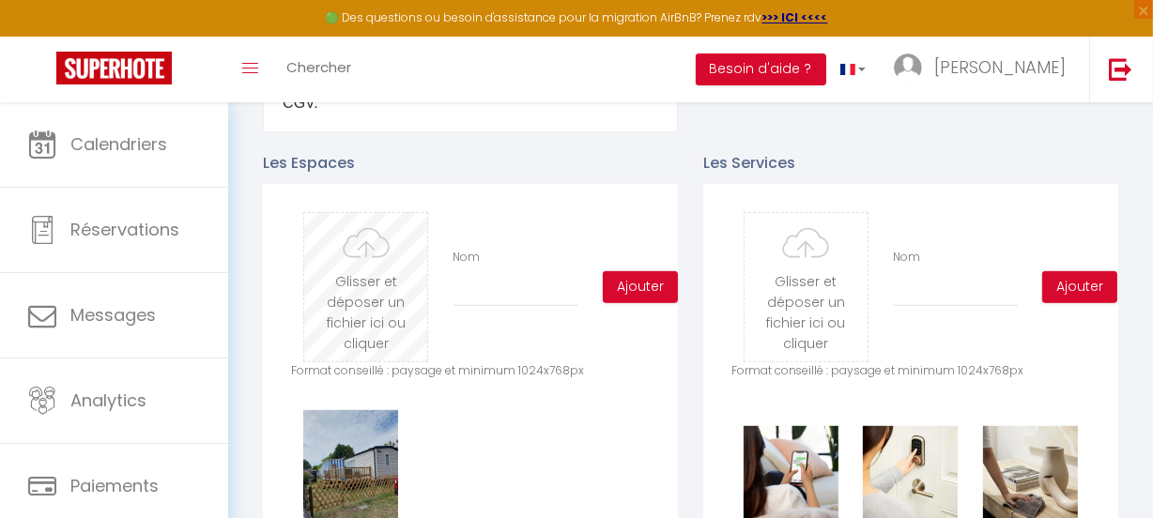
click at [357, 297] on input "file" at bounding box center [365, 287] width 123 height 148
type input "C:\fakepath\20250725_165859.jpg"
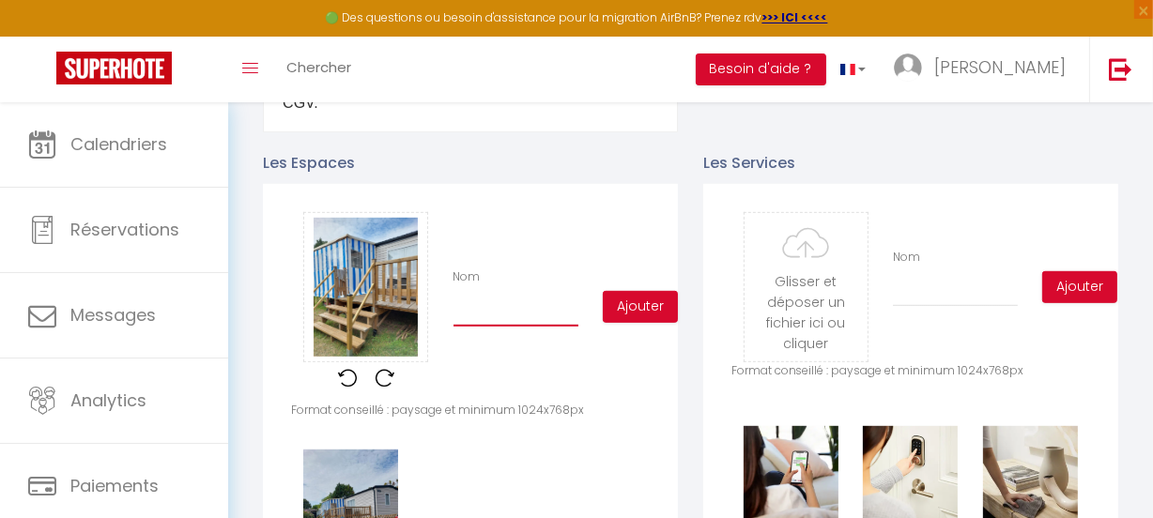
click at [489, 327] on input "Nom" at bounding box center [515, 310] width 125 height 34
type input "accès"
click at [639, 311] on button "Ajouter" at bounding box center [640, 307] width 75 height 32
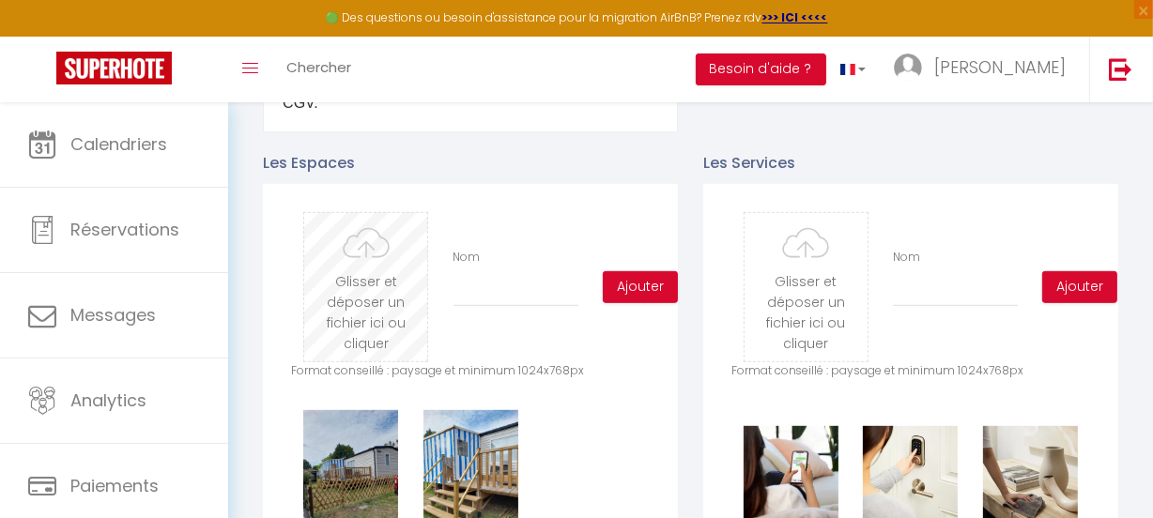
click at [353, 300] on input "file" at bounding box center [365, 287] width 123 height 148
type input "C:\fakepath\20250725_165908.jpg"
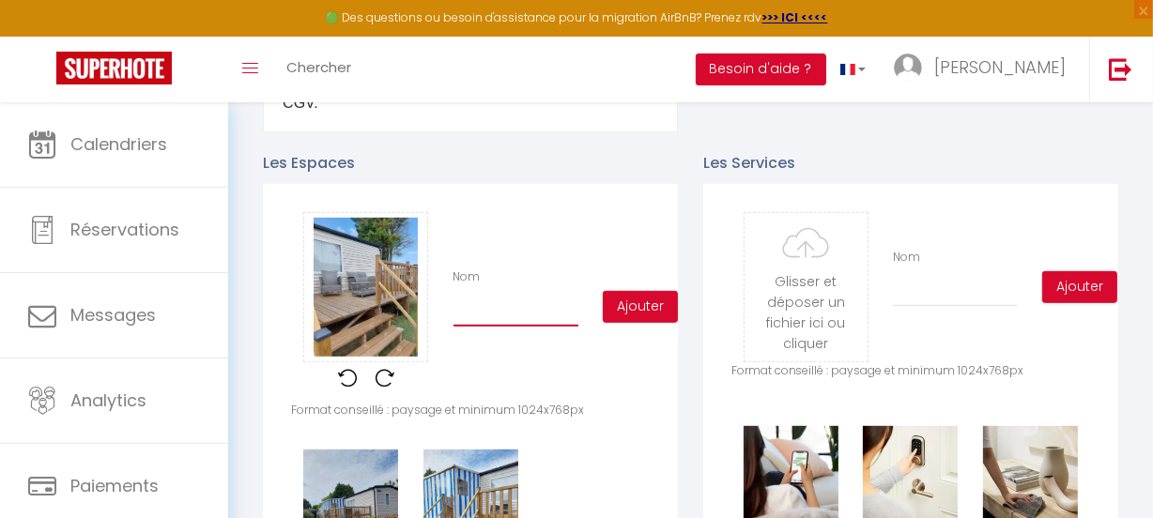
click at [493, 324] on input "Nom" at bounding box center [515, 310] width 125 height 34
type input "salon de jardin"
click at [619, 317] on button "Ajouter" at bounding box center [640, 307] width 75 height 32
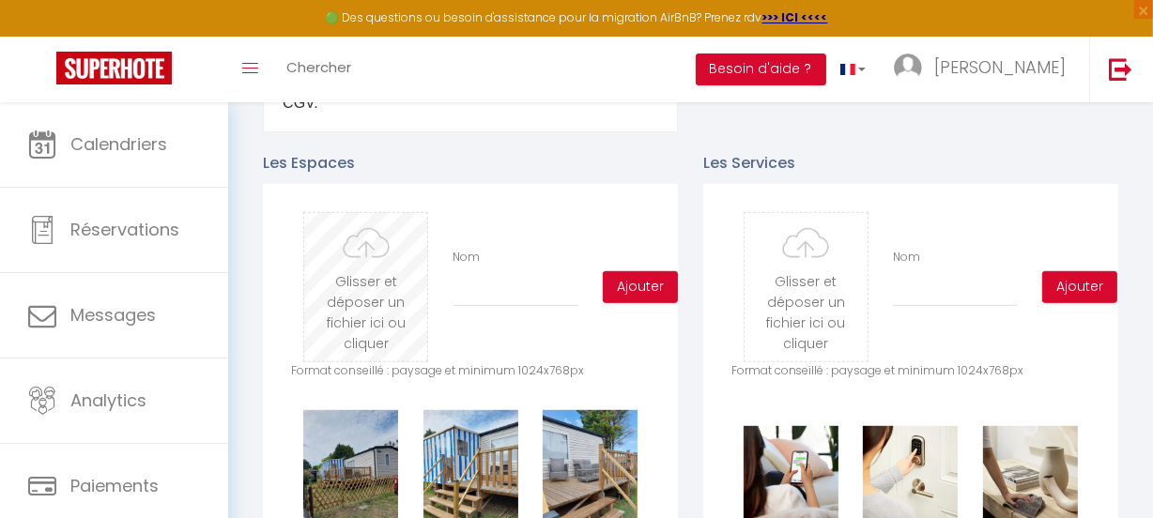
click at [347, 284] on input "file" at bounding box center [365, 287] width 123 height 148
type input "C:\fakepath\20250725_170731.jpg"
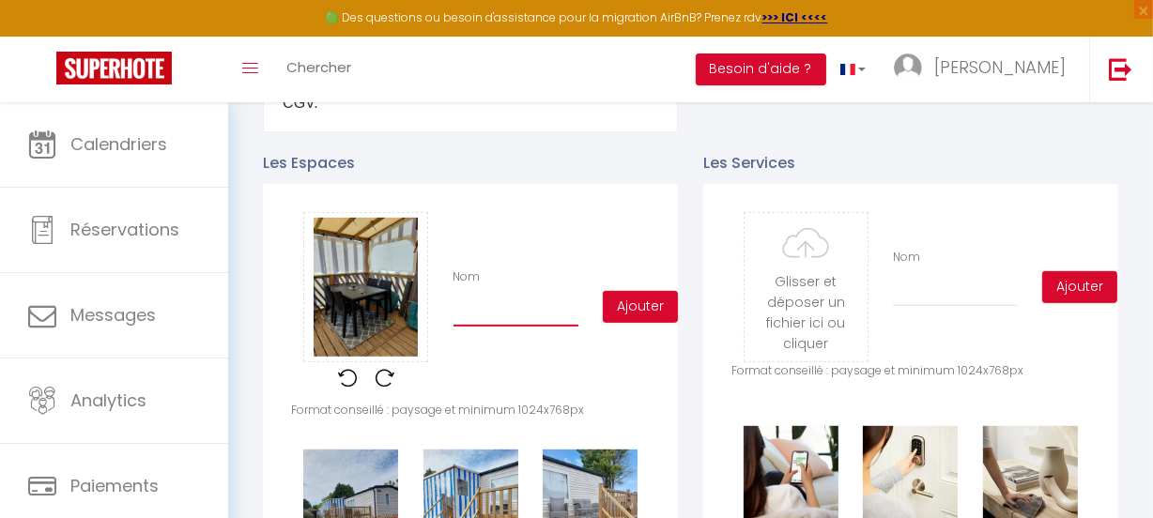
click at [515, 319] on input "Nom" at bounding box center [515, 310] width 125 height 34
type input "terrasse couverte"
click at [627, 311] on button "Ajouter" at bounding box center [640, 307] width 75 height 32
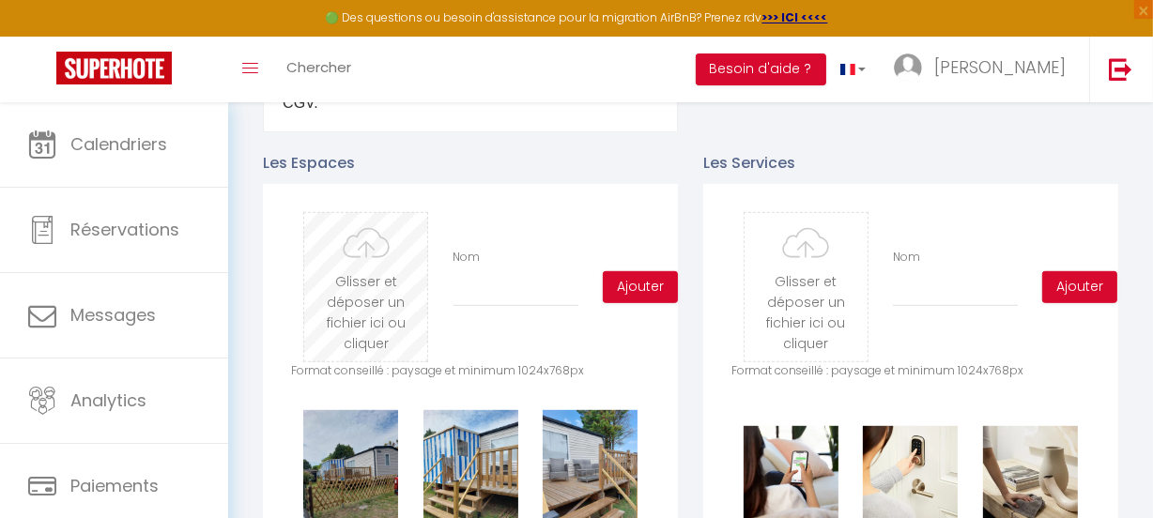
click at [354, 280] on input "file" at bounding box center [365, 287] width 123 height 148
type input "C:\fakepath\20250725_170842.jpg"
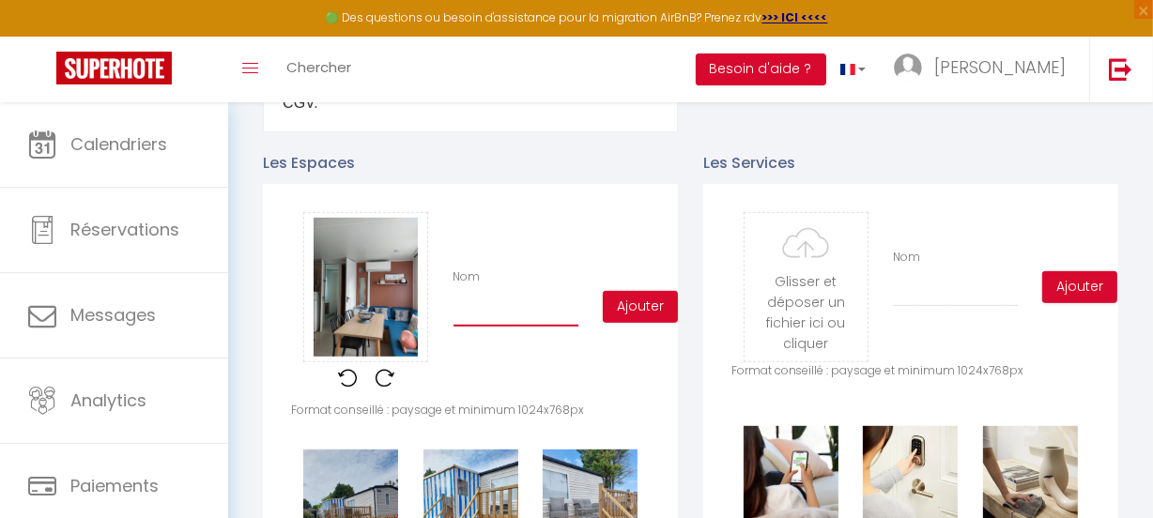
click at [473, 315] on input "Nom" at bounding box center [515, 310] width 125 height 34
type input "coin repas"
click at [639, 308] on button "Ajouter" at bounding box center [640, 307] width 75 height 32
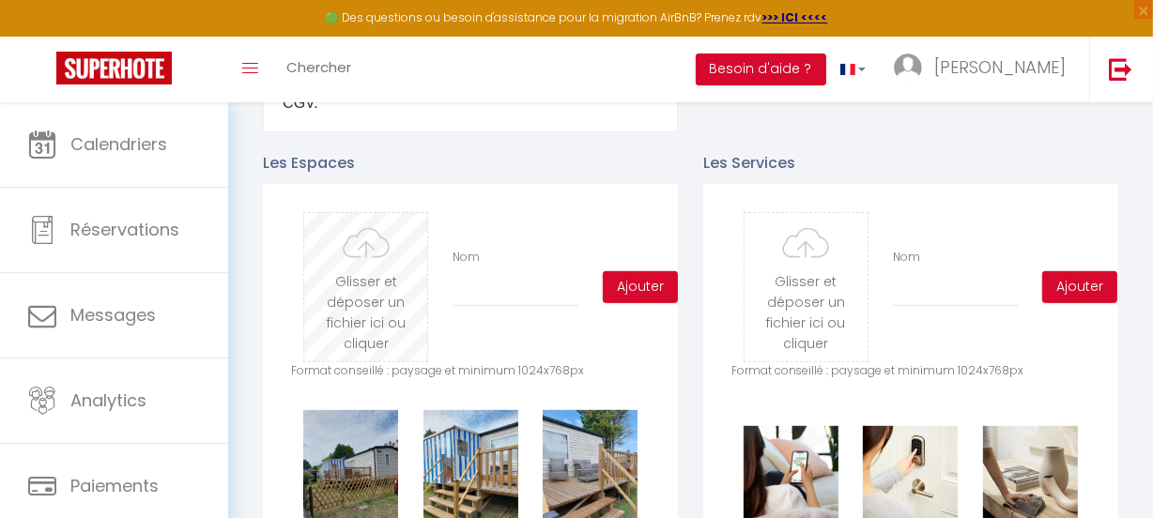
click at [333, 292] on input "file" at bounding box center [365, 287] width 123 height 148
type input "C:\fakepath\20250725_170856.jpg"
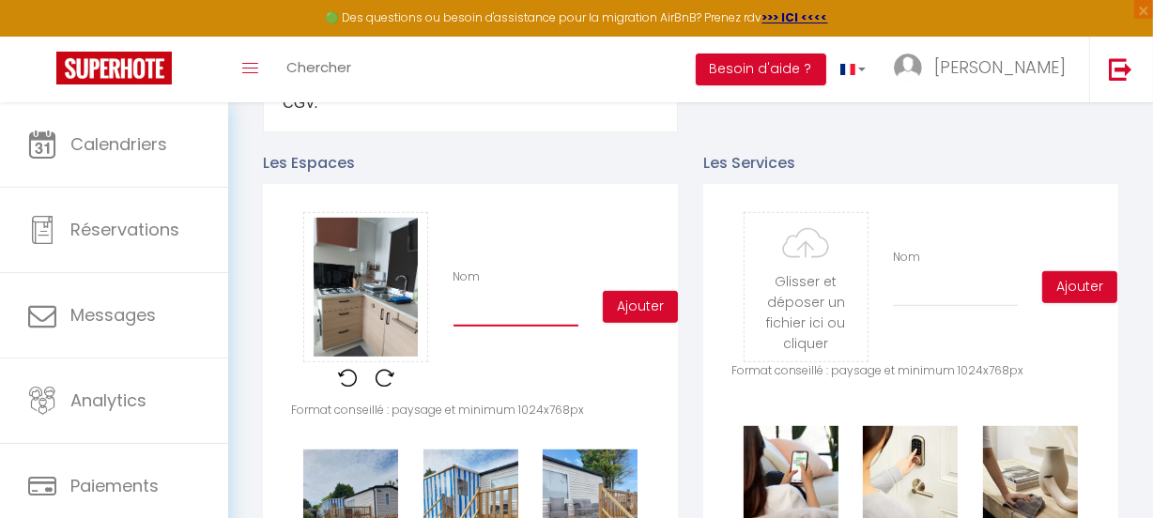
click at [490, 327] on input "Nom" at bounding box center [515, 310] width 125 height 34
type input "cuisine"
click at [646, 307] on button "Ajouter" at bounding box center [640, 307] width 75 height 32
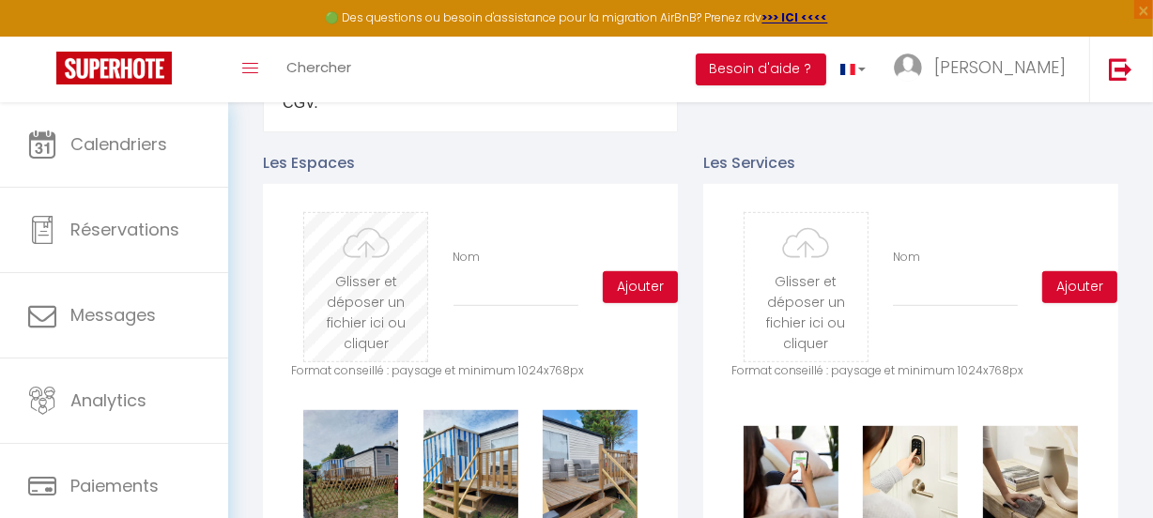
click at [363, 315] on input "file" at bounding box center [365, 287] width 123 height 148
type input "C:\fakepath\20250725_171237.jpg"
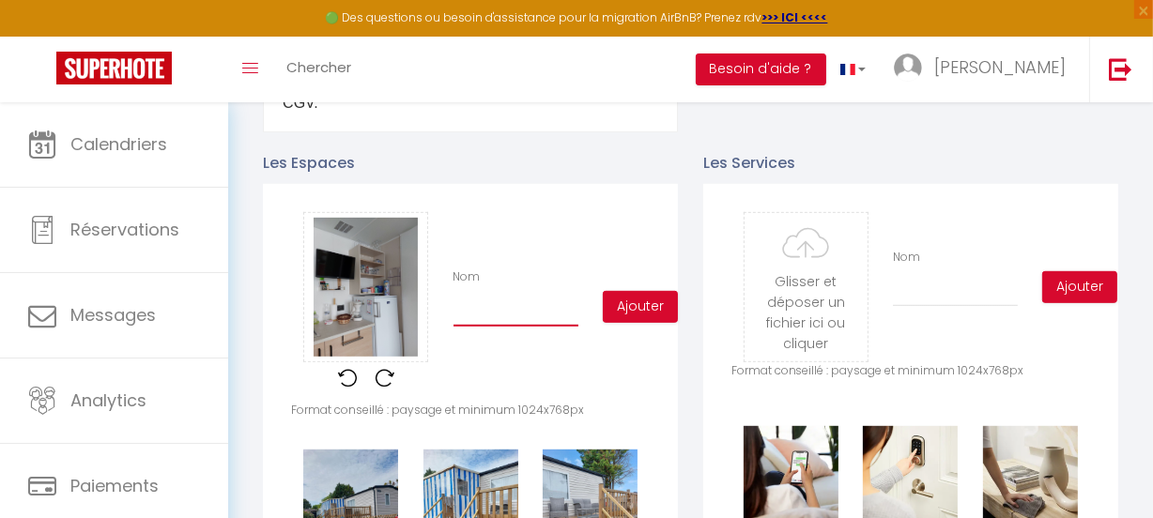
click at [507, 324] on input "Nom" at bounding box center [515, 310] width 125 height 34
type input "réfrigérateur /télé"
click at [645, 313] on button "Ajouter" at bounding box center [640, 307] width 75 height 32
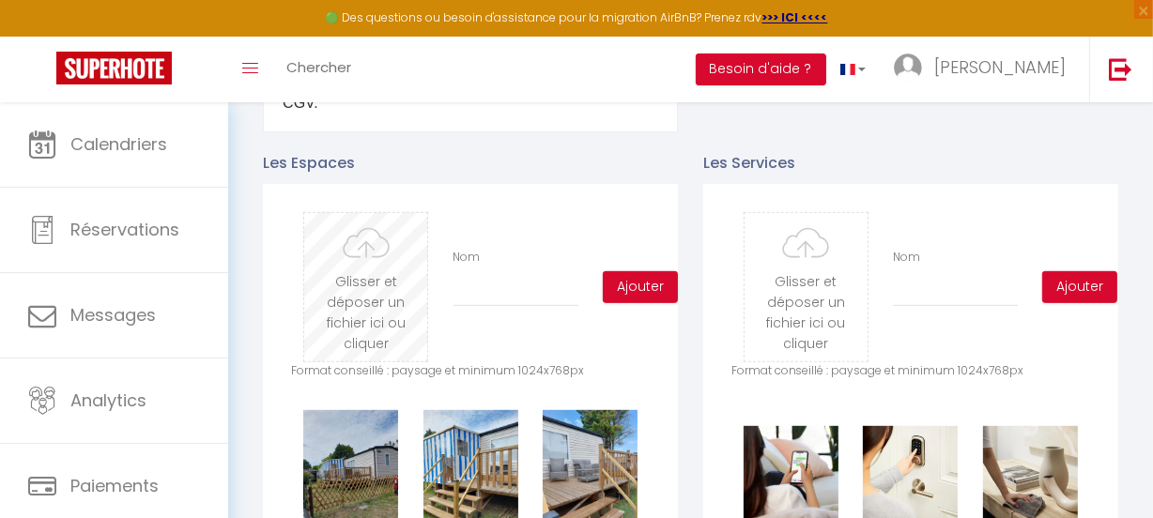
click at [354, 294] on input "file" at bounding box center [365, 287] width 123 height 148
type input "C:\fakepath\20250725_171248.jpg"
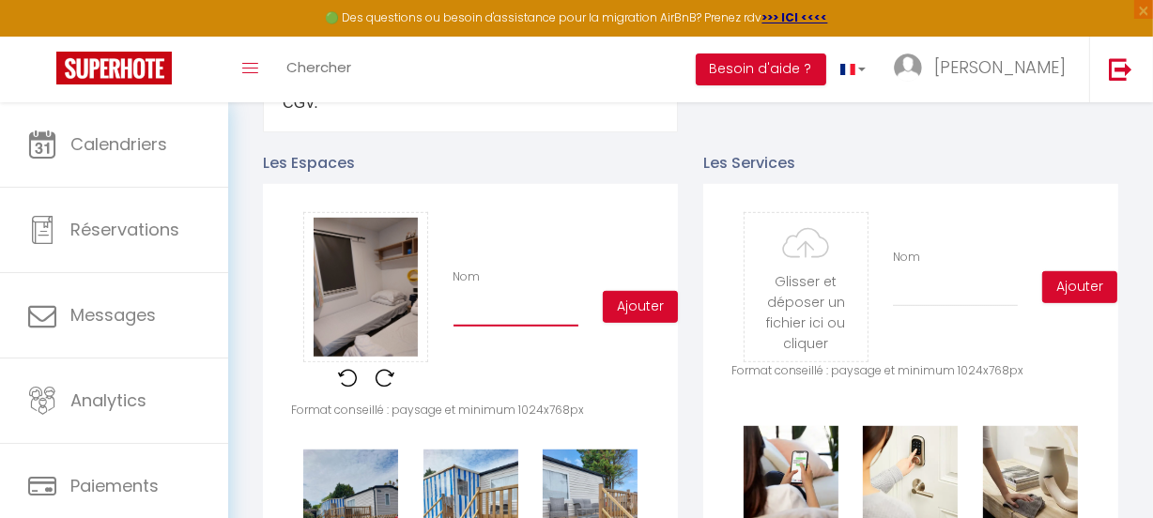
click at [485, 327] on input "Nom" at bounding box center [515, 310] width 125 height 34
type input "chambre enfants"
click at [633, 313] on button "Ajouter" at bounding box center [640, 307] width 75 height 32
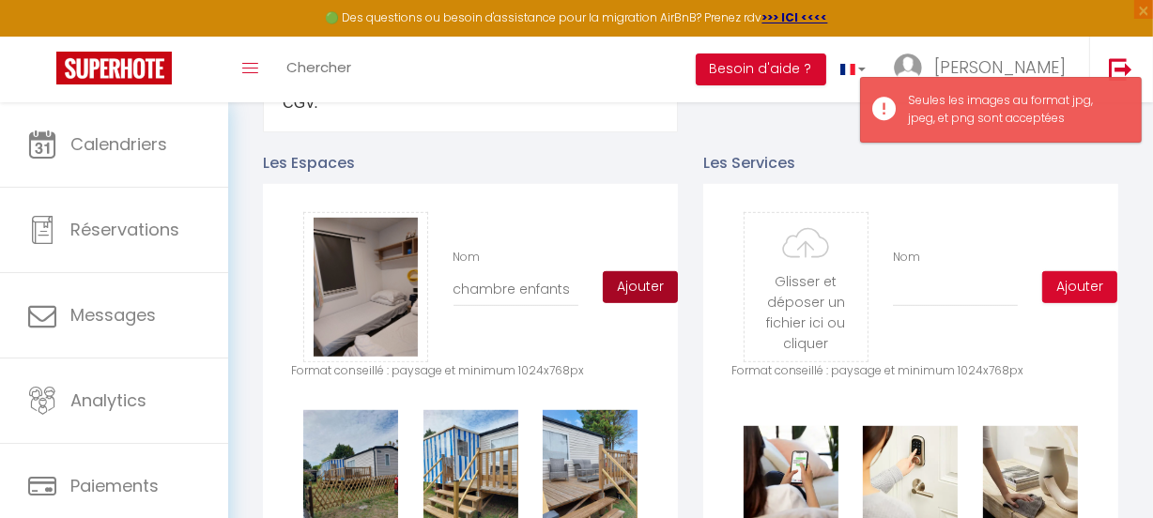
click at [626, 298] on button "Ajouter" at bounding box center [640, 287] width 75 height 32
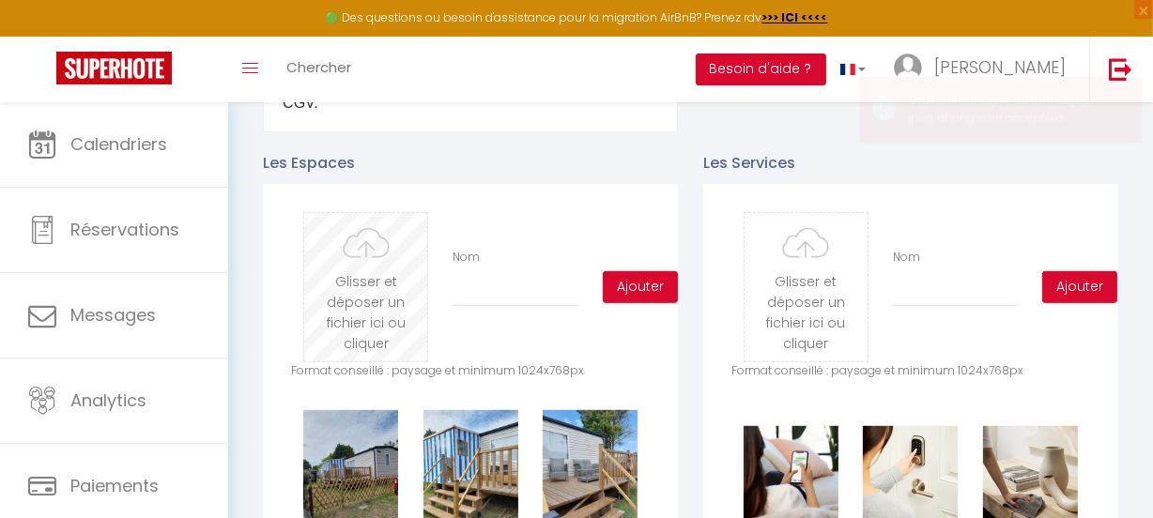
click at [384, 294] on input "file" at bounding box center [365, 287] width 123 height 148
type input "C:\fakepath\20250725_171440.jpg"
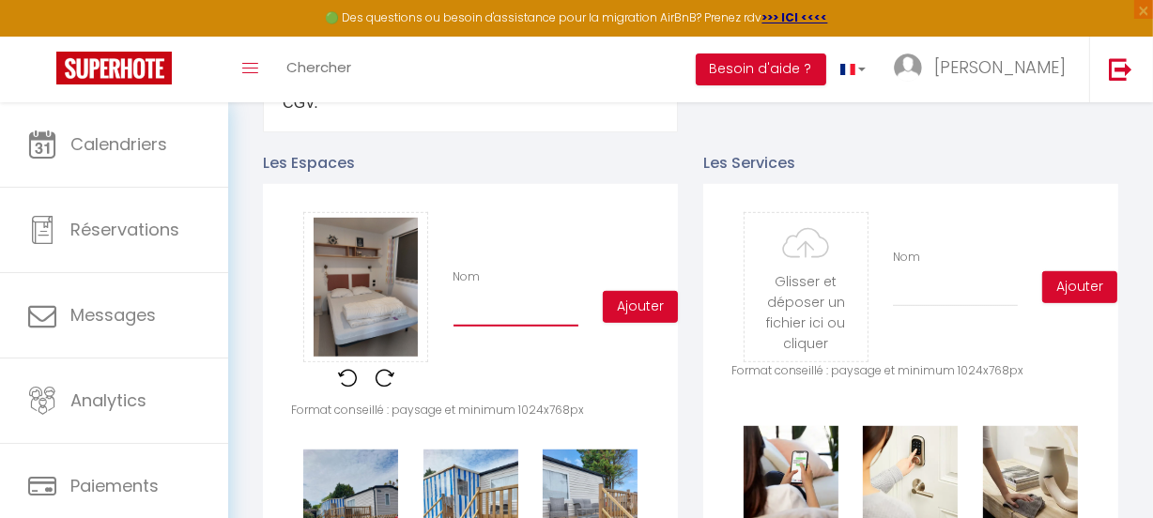
click at [526, 316] on input "Nom" at bounding box center [515, 310] width 125 height 34
type input "chambre parents"
click at [646, 310] on button "Ajouter" at bounding box center [640, 307] width 75 height 32
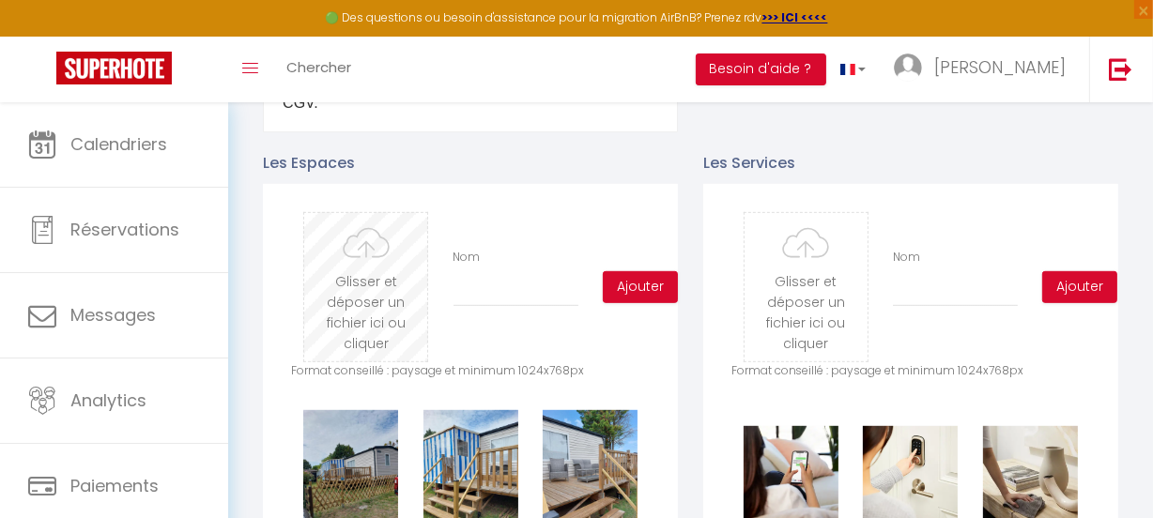
click at [360, 310] on input "file" at bounding box center [365, 287] width 123 height 148
type input "C:\fakepath\20250725_171404.jpg"
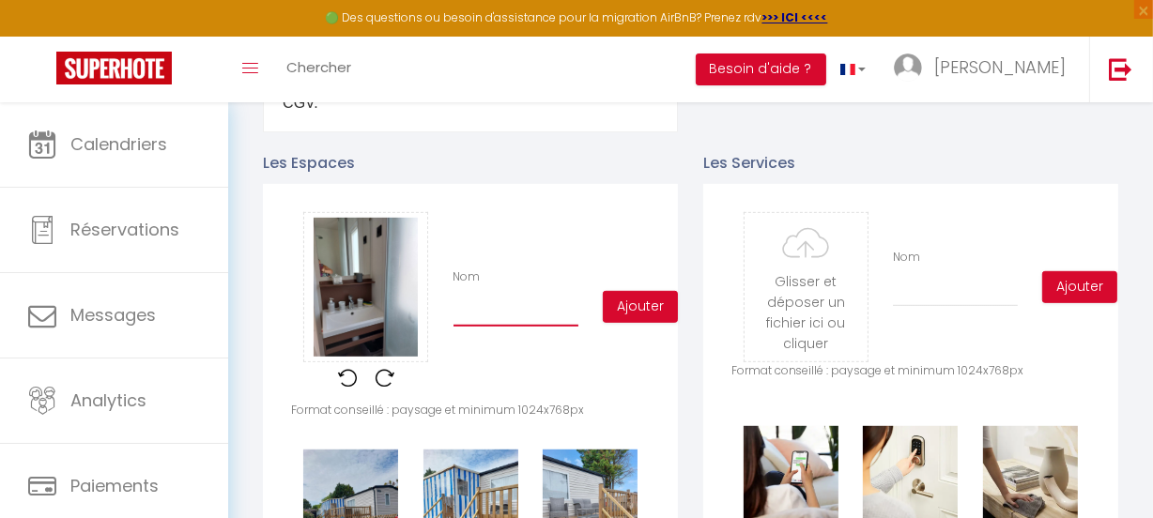
click at [481, 320] on input "Nom" at bounding box center [515, 310] width 125 height 34
type input "lavabo"
click at [634, 311] on button "Ajouter" at bounding box center [640, 307] width 75 height 32
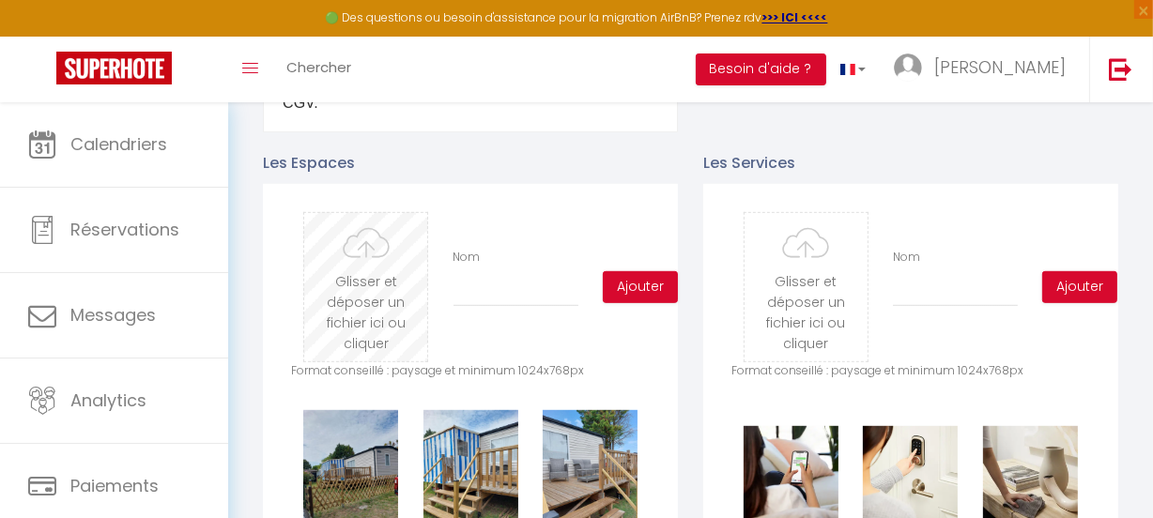
click at [330, 300] on input "file" at bounding box center [365, 287] width 123 height 148
type input "C:\fakepath\20250725_171344.jpg"
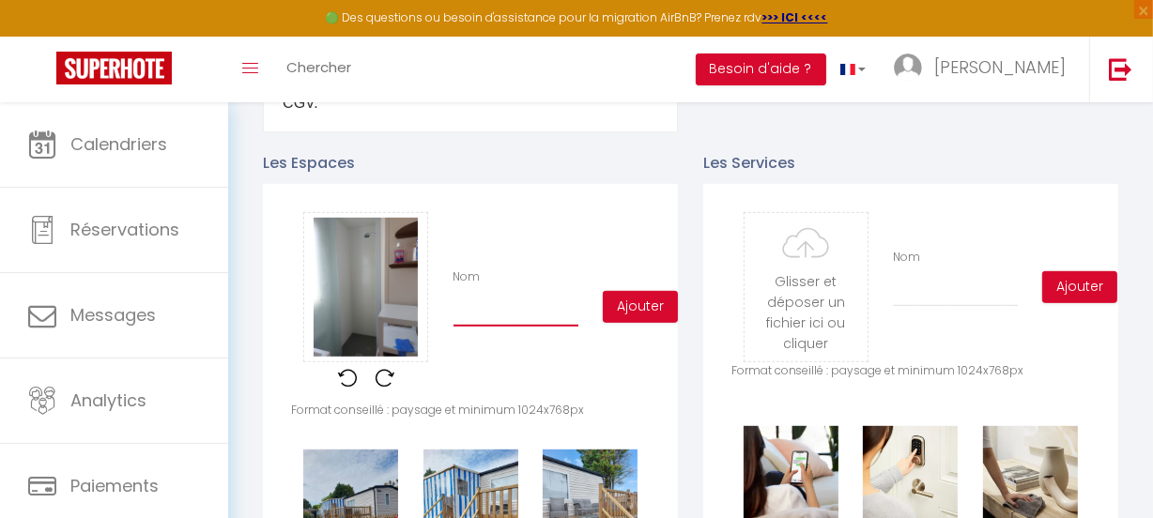
click at [512, 327] on input "Nom" at bounding box center [515, 310] width 125 height 34
type input "douche"
click at [629, 304] on button "Ajouter" at bounding box center [640, 307] width 75 height 32
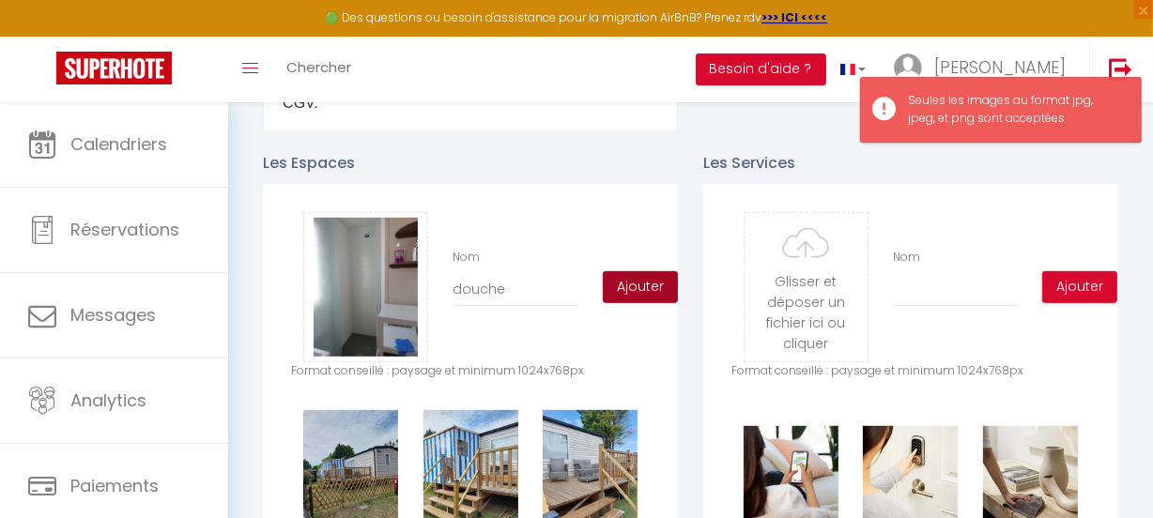
click at [626, 298] on button "Ajouter" at bounding box center [640, 287] width 75 height 32
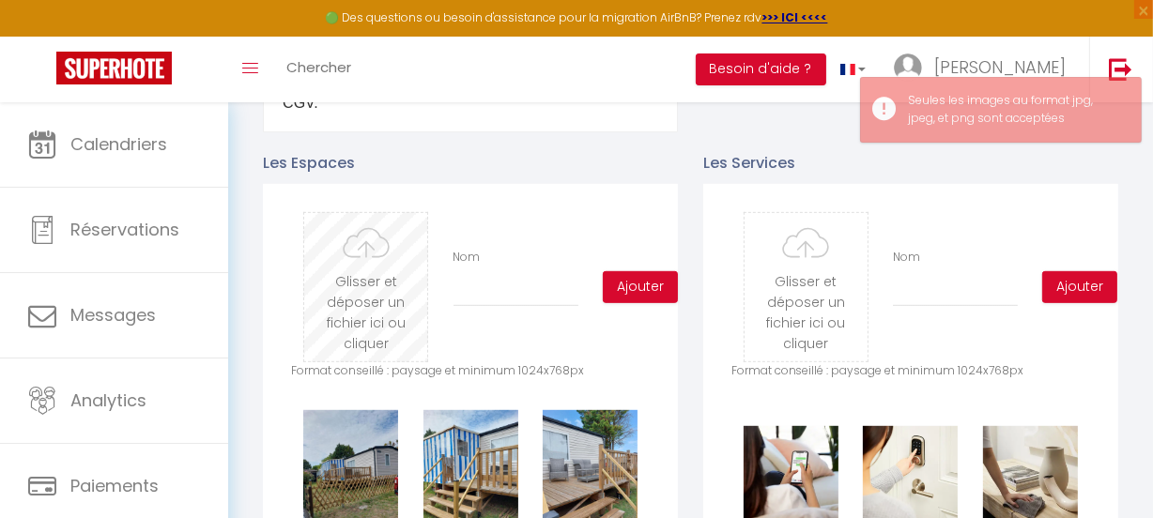
click at [351, 284] on input "file" at bounding box center [365, 287] width 123 height 148
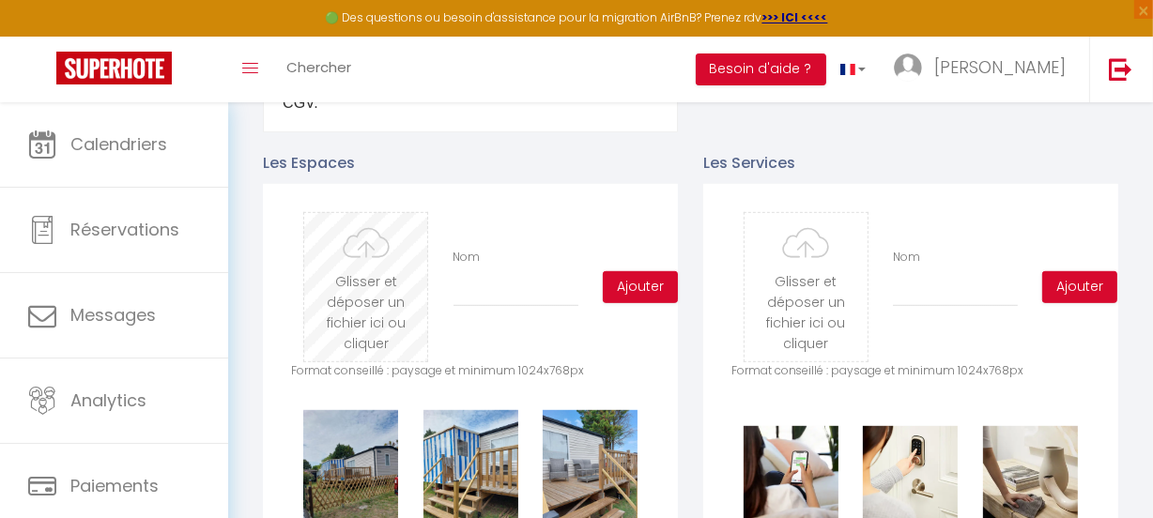
type input "C:\fakepath\20250725_171518.jpg"
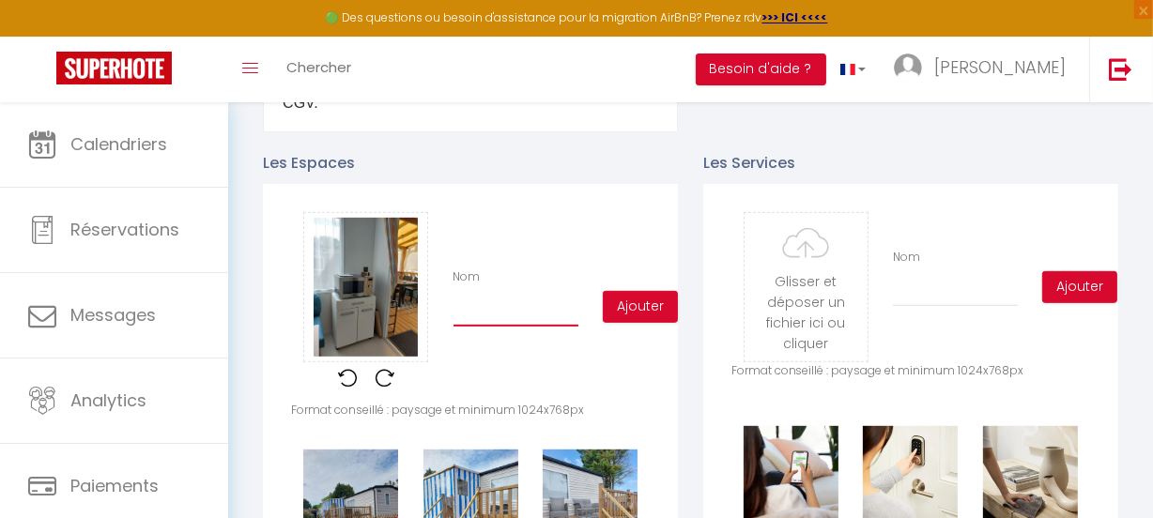
click at [483, 324] on input "Nom" at bounding box center [515, 310] width 125 height 34
type input "four/micro onde"
click at [649, 319] on button "Ajouter" at bounding box center [640, 307] width 75 height 32
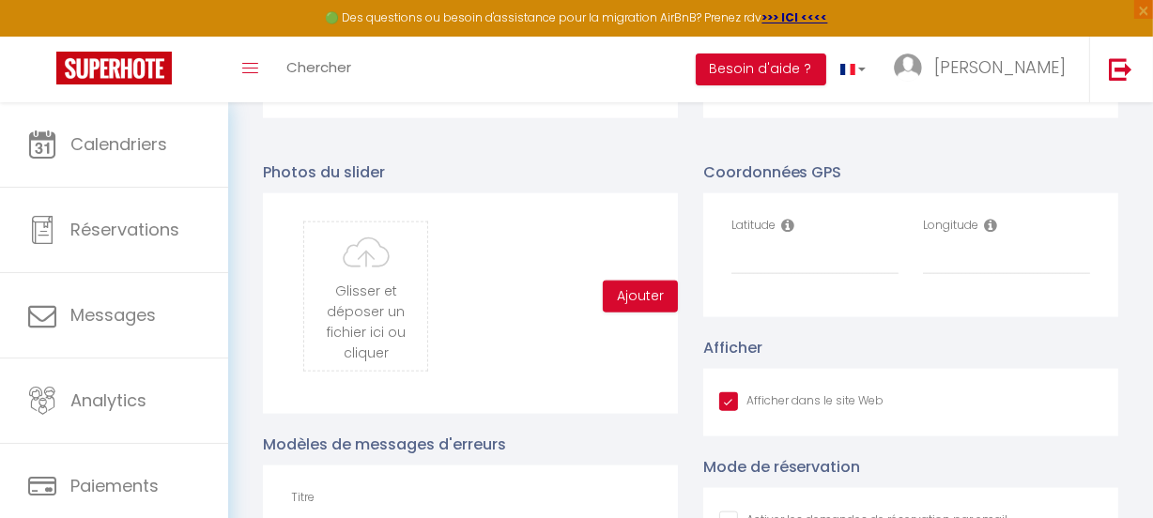
scroll to position [1946, 0]
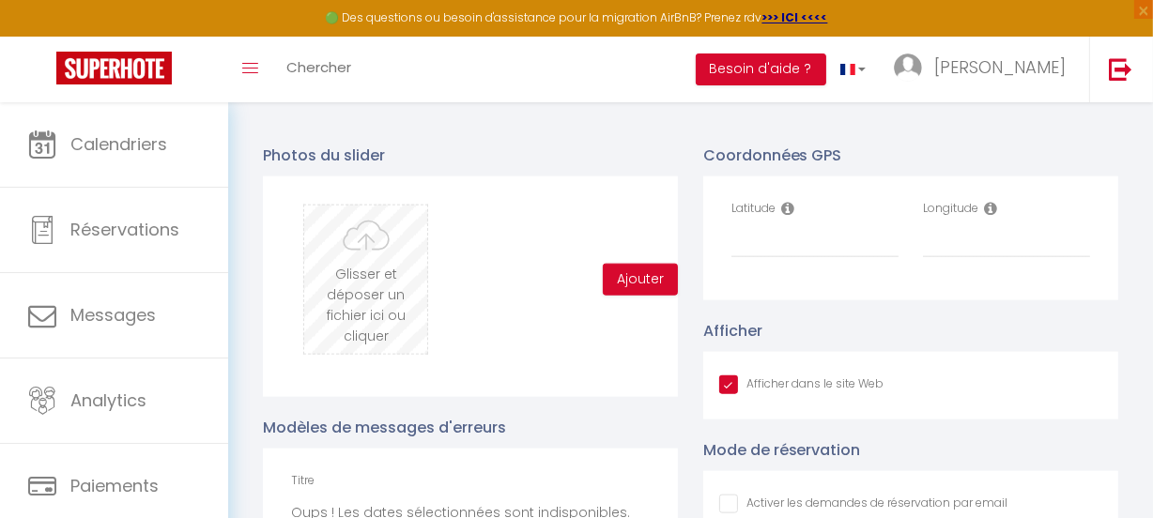
click at [358, 308] on input "file" at bounding box center [365, 280] width 123 height 148
type input "C:\fakepath\20250725_165833.jpg"
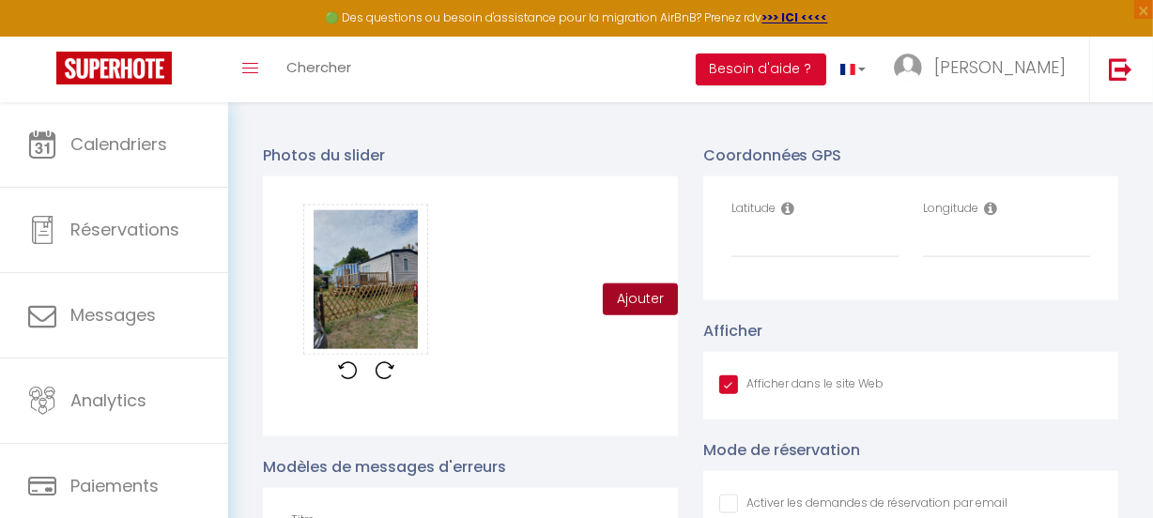
click at [647, 311] on button "Ajouter" at bounding box center [640, 299] width 75 height 32
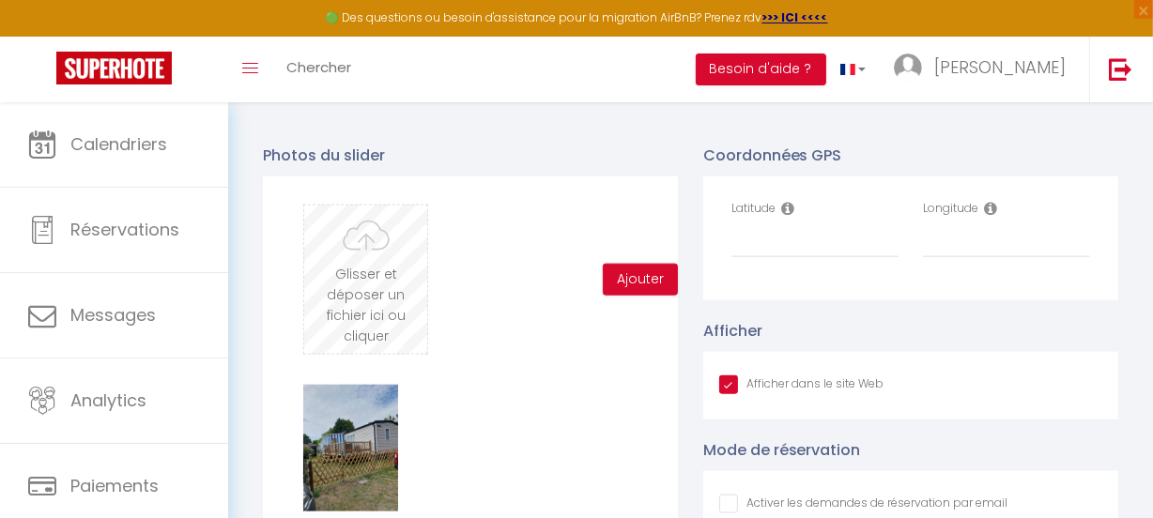
click at [360, 283] on input "file" at bounding box center [365, 280] width 123 height 148
type input "C:\fakepath\20250725_165859.jpg"
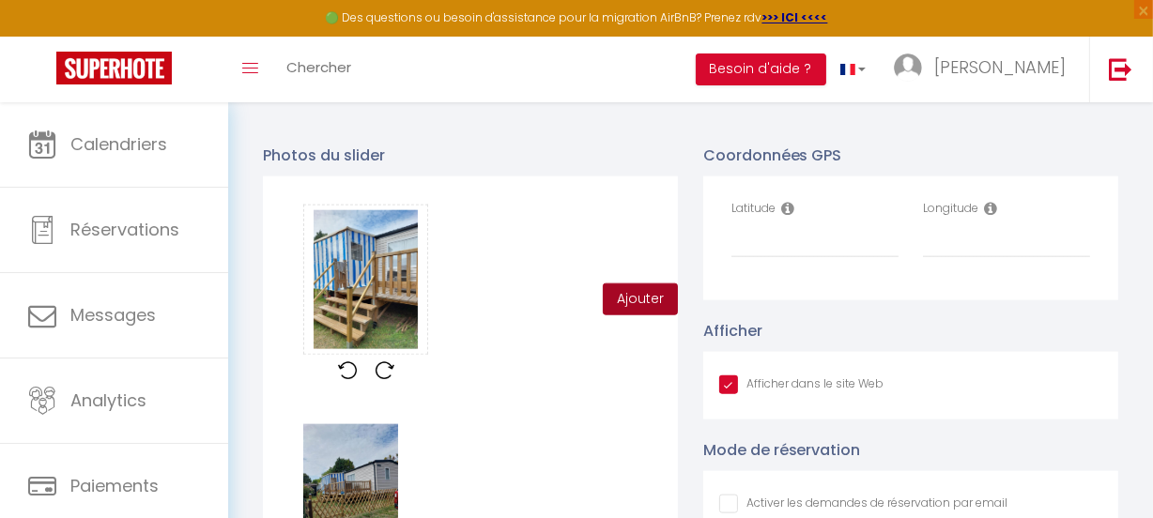
click at [643, 310] on button "Ajouter" at bounding box center [640, 299] width 75 height 32
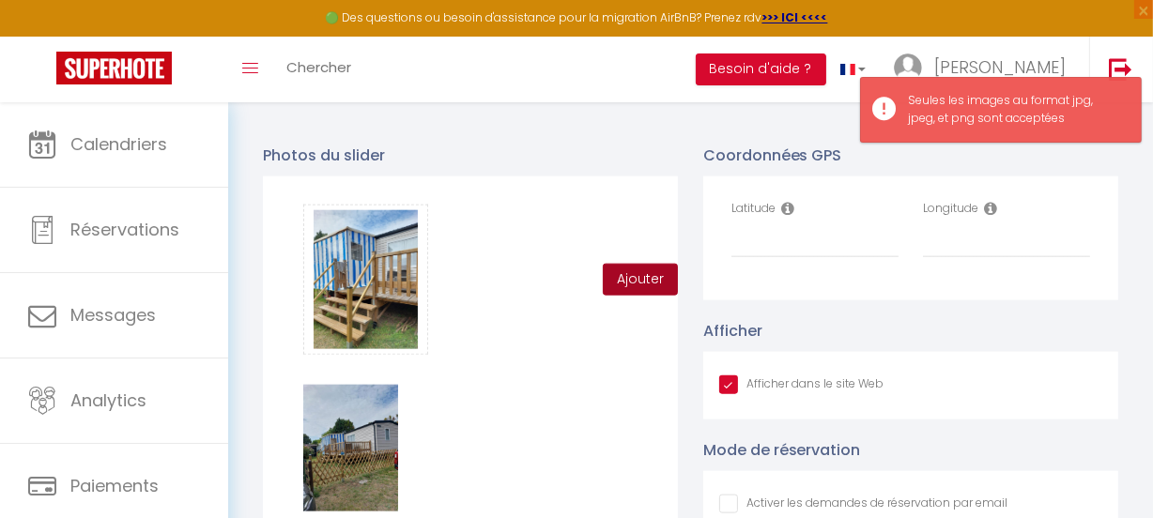
click at [638, 286] on button "Ajouter" at bounding box center [640, 280] width 75 height 32
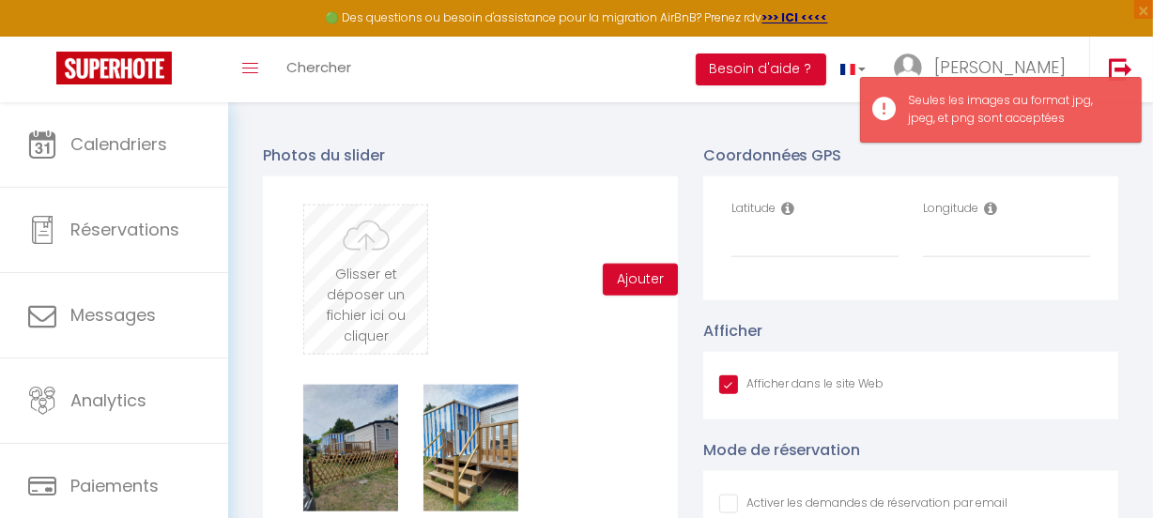
click at [342, 272] on input "file" at bounding box center [365, 280] width 123 height 148
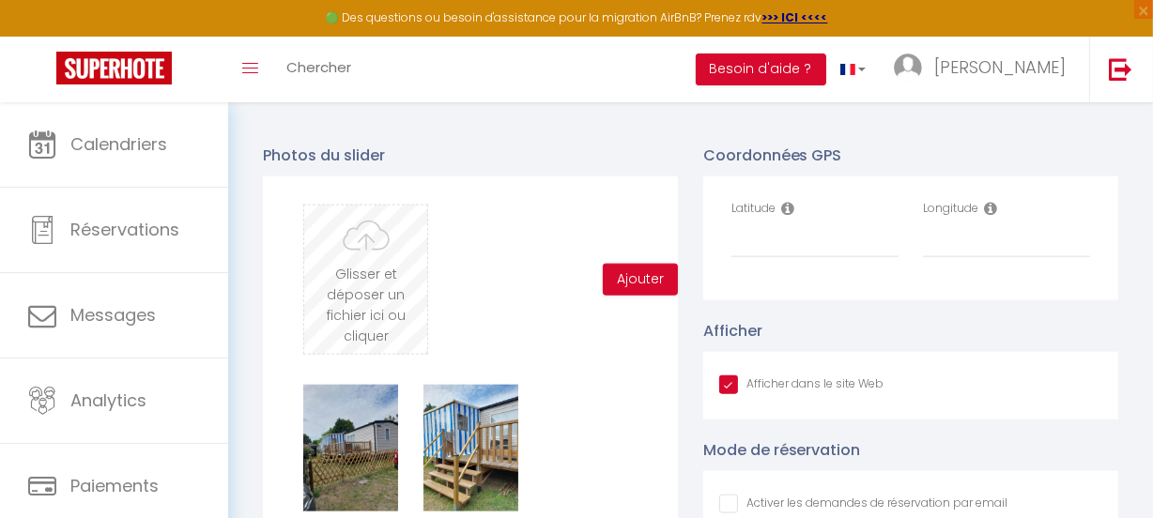
type input "C:\fakepath\20250725_165908.jpg"
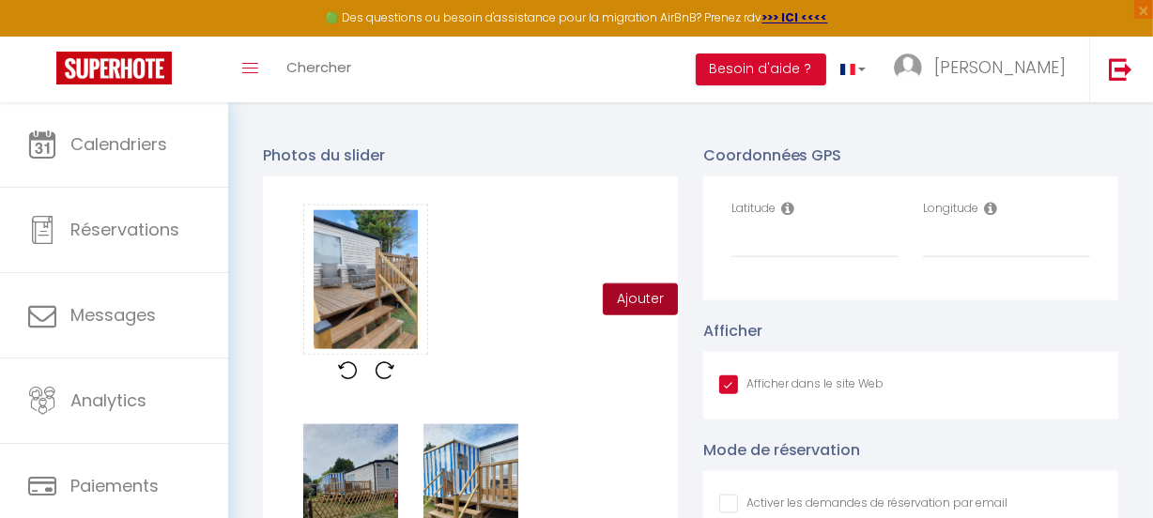
click at [640, 306] on button "Ajouter" at bounding box center [640, 299] width 75 height 32
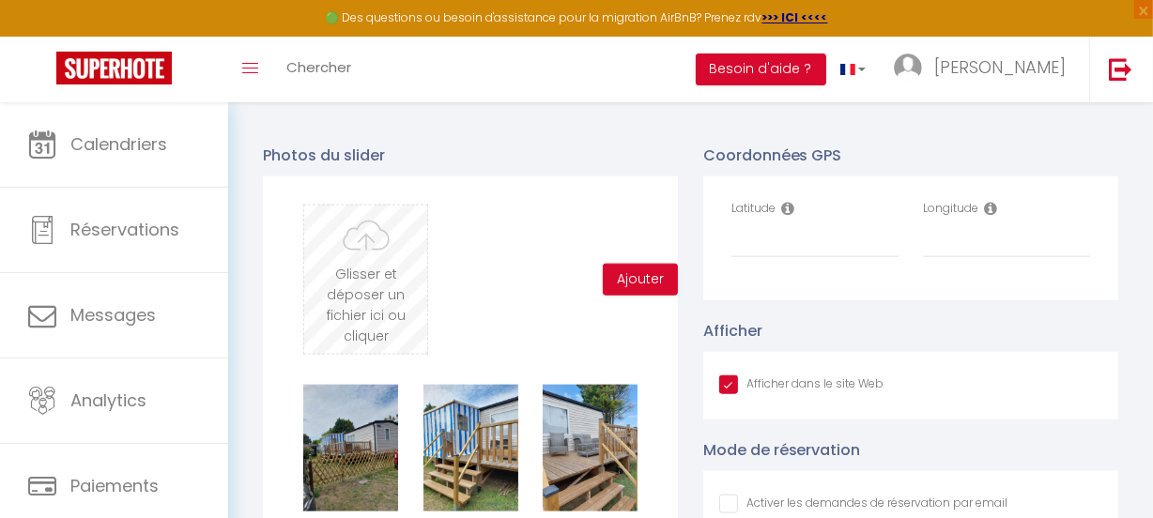
click at [359, 275] on input "file" at bounding box center [365, 280] width 123 height 148
type input "C:\fakepath\20250725_170731.jpg"
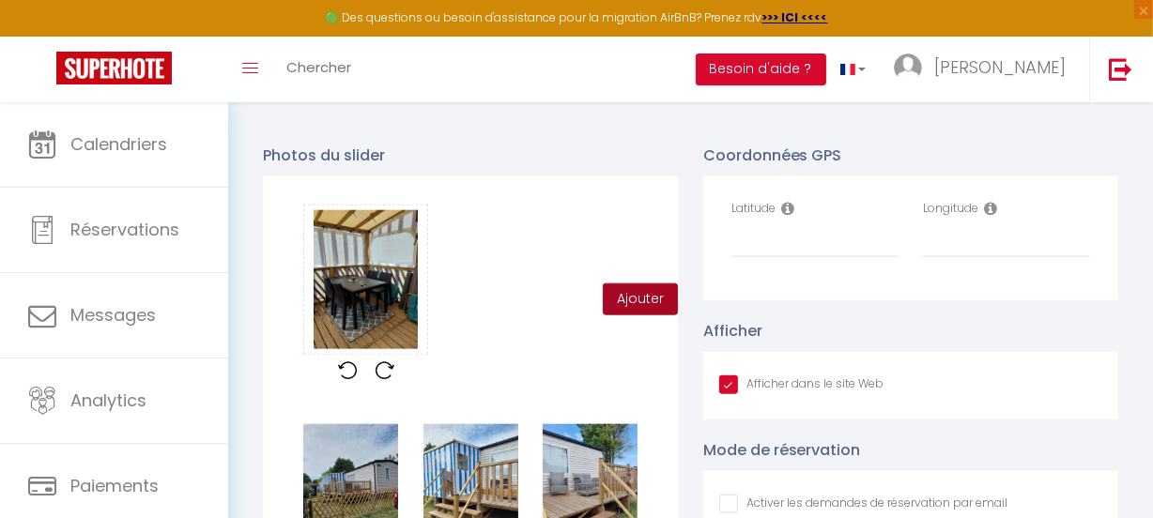
click at [635, 300] on button "Ajouter" at bounding box center [640, 299] width 75 height 32
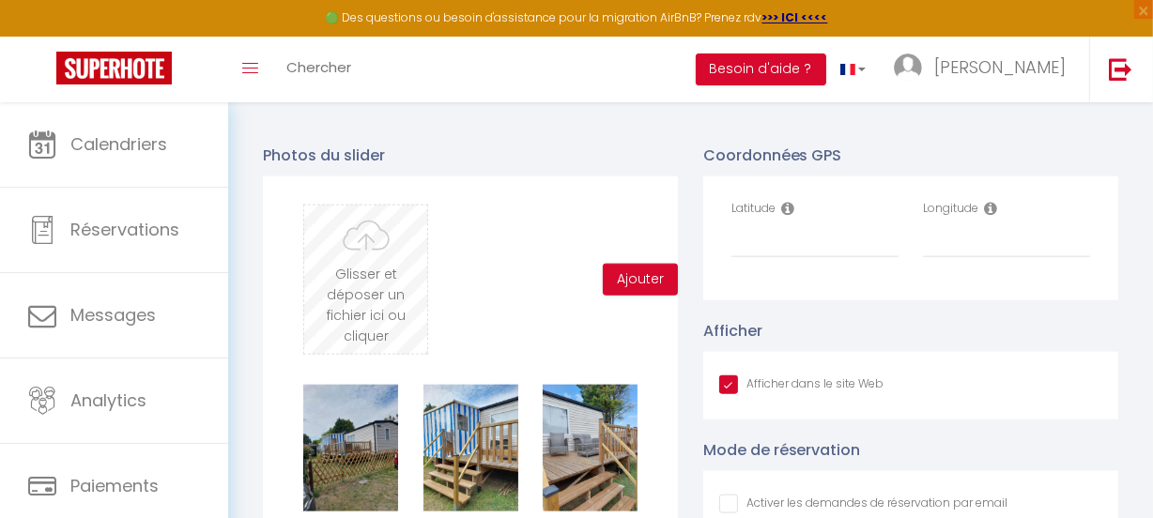
click at [359, 272] on input "file" at bounding box center [365, 280] width 123 height 148
type input "C:\fakepath\20250725_170842.jpg"
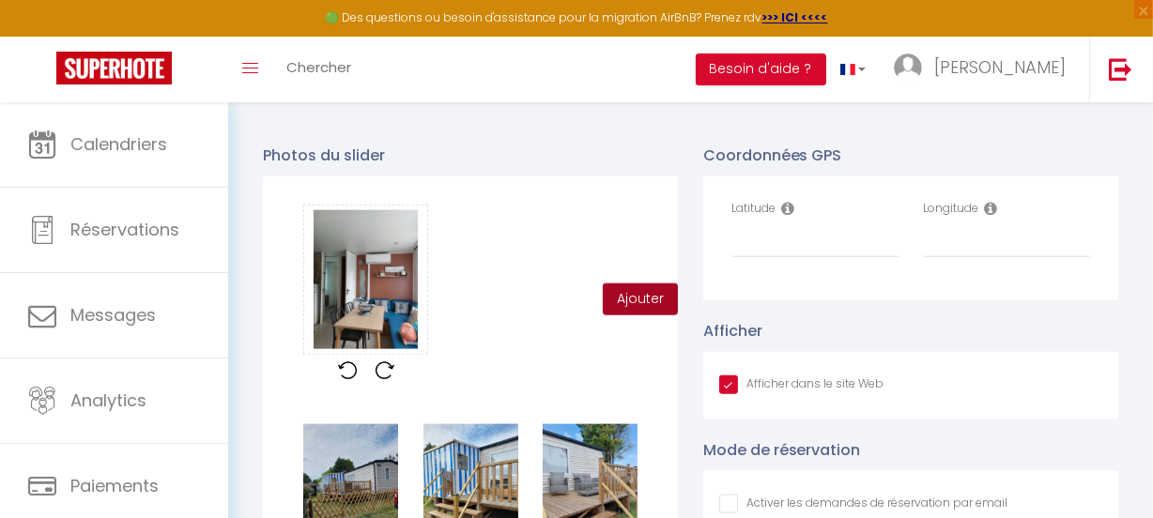
click at [638, 304] on button "Ajouter" at bounding box center [640, 299] width 75 height 32
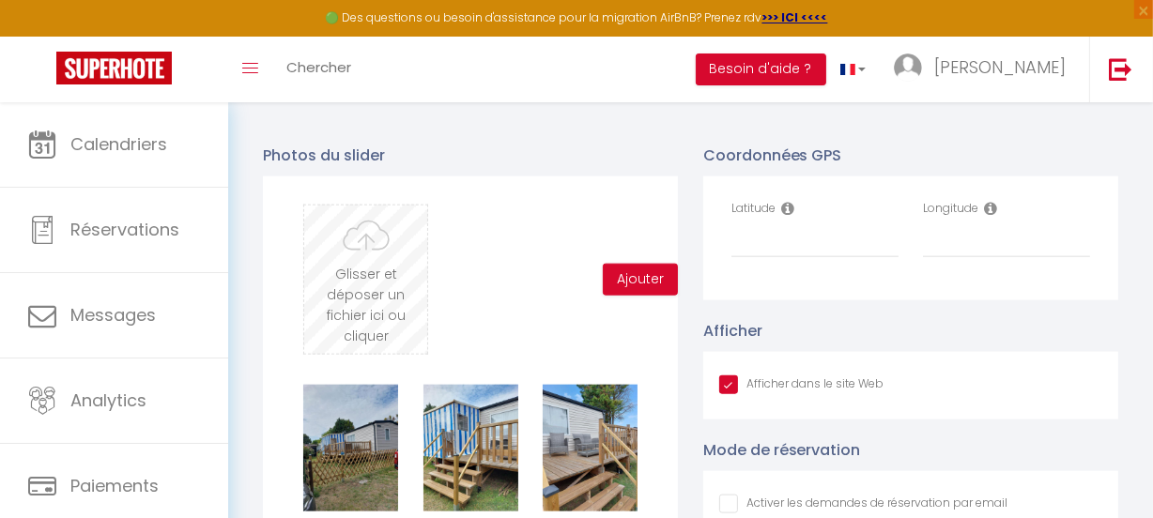
click at [357, 280] on input "file" at bounding box center [365, 280] width 123 height 148
type input "C:\fakepath\20250725_170856.jpg"
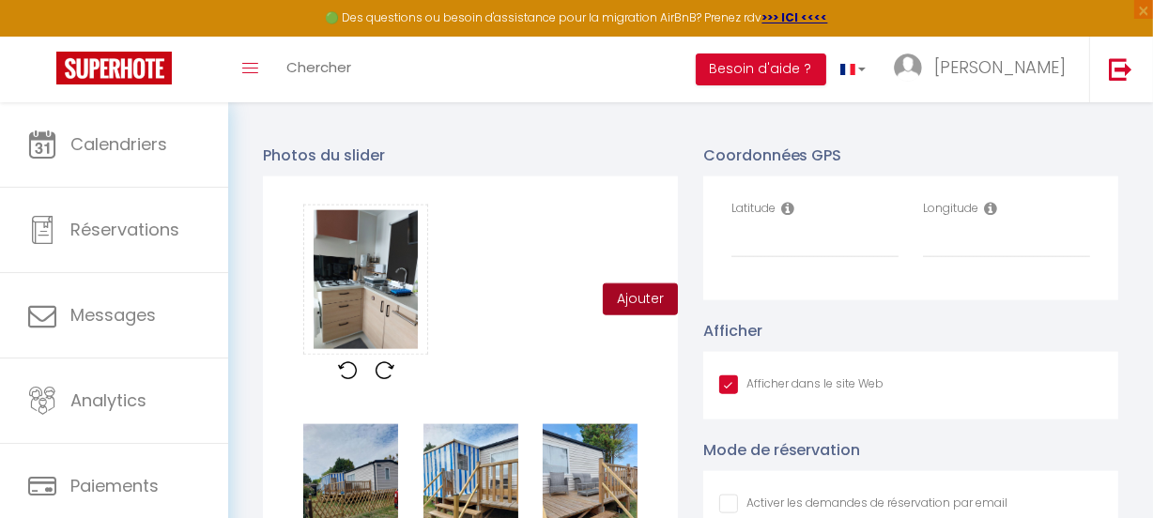
click at [636, 300] on button "Ajouter" at bounding box center [640, 299] width 75 height 32
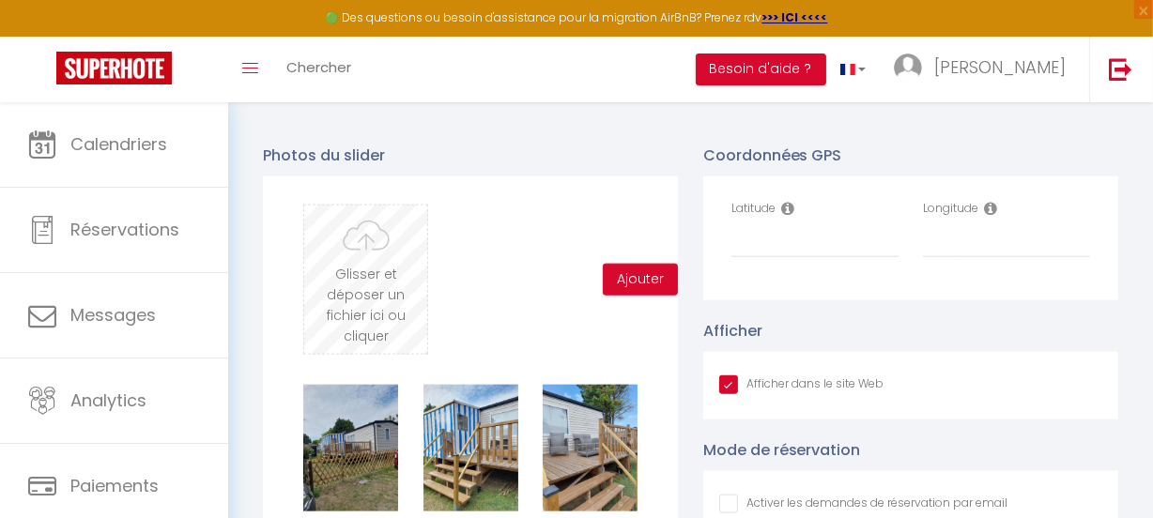
click at [360, 280] on input "file" at bounding box center [365, 280] width 123 height 148
type input "C:\fakepath\20250725_171237.jpg"
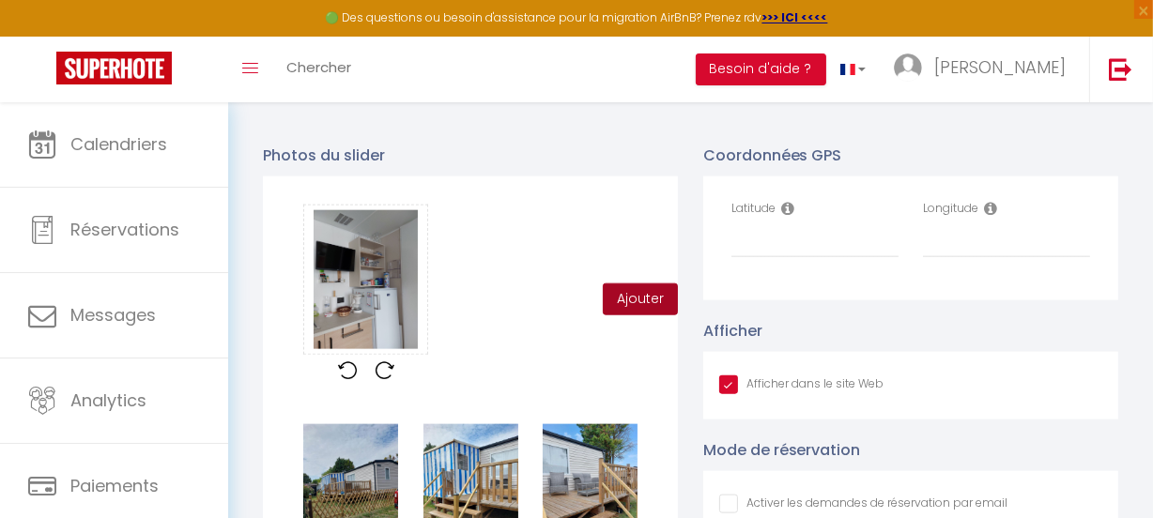
click at [644, 303] on button "Ajouter" at bounding box center [640, 299] width 75 height 32
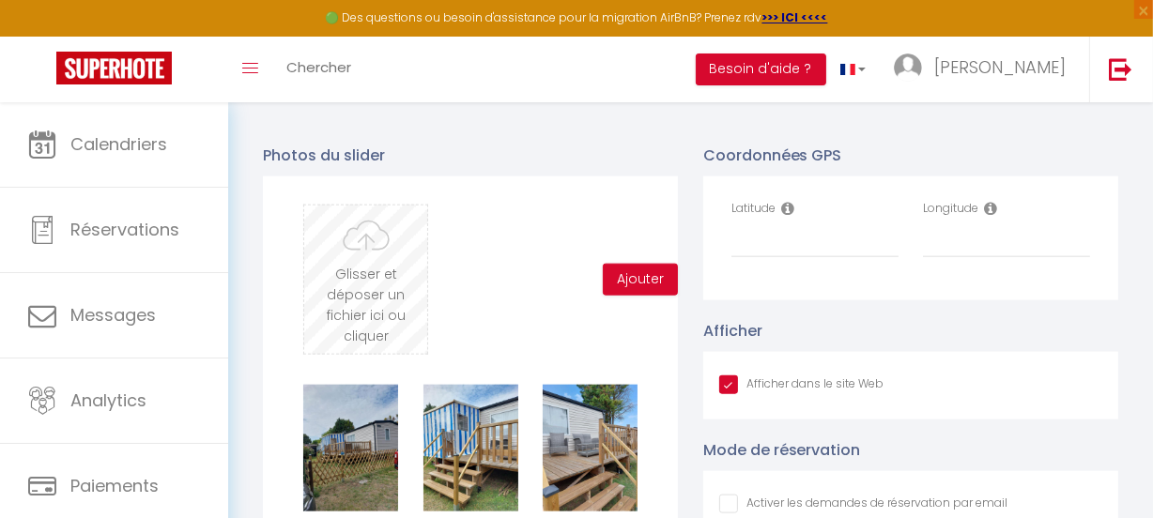
click at [367, 291] on input "file" at bounding box center [365, 280] width 123 height 148
type input "C:\fakepath\20250725_171248.jpg"
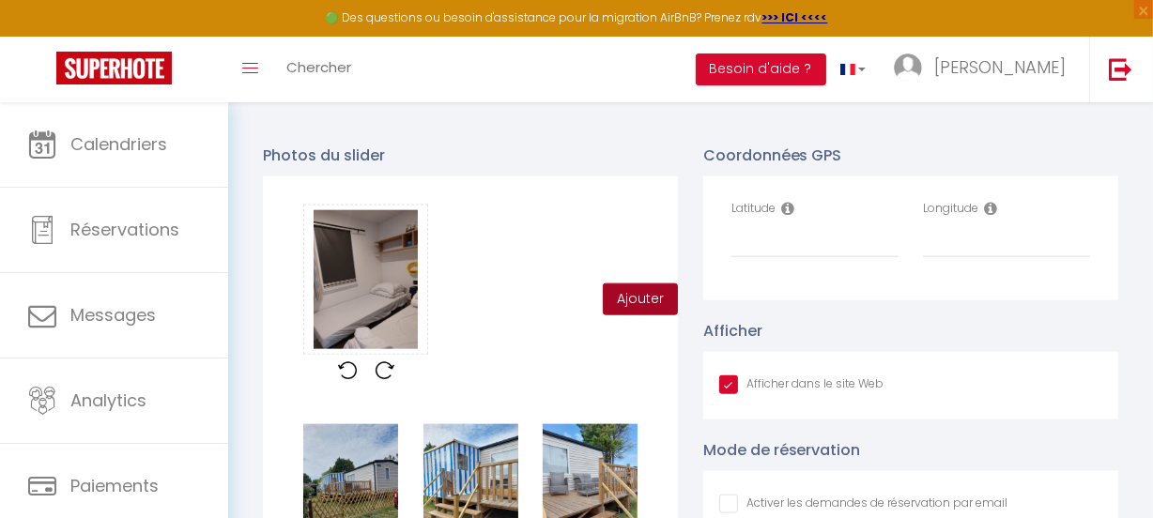
click at [644, 310] on button "Ajouter" at bounding box center [640, 299] width 75 height 32
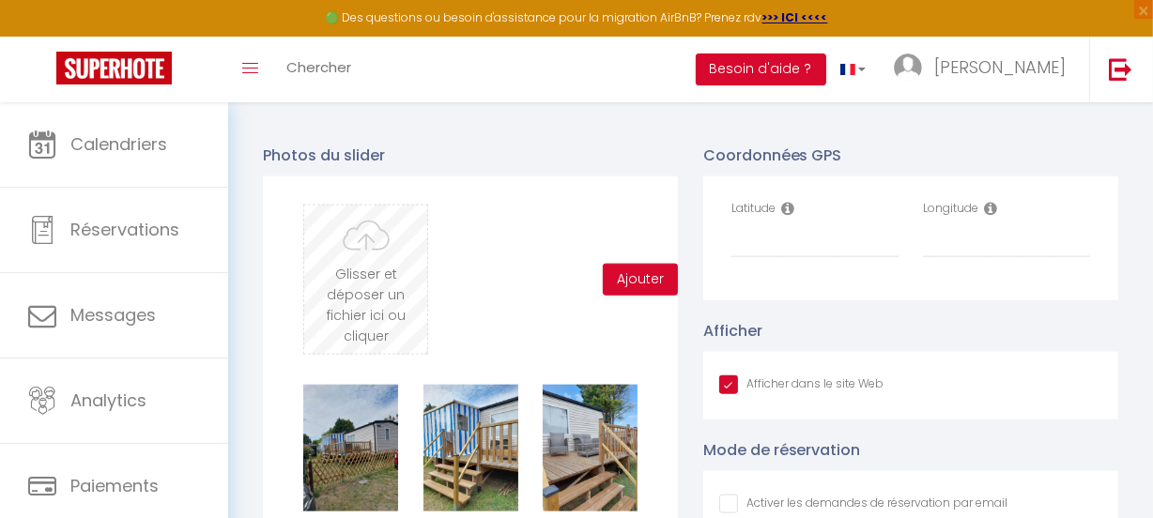
click at [346, 288] on input "file" at bounding box center [365, 280] width 123 height 148
type input "C:\fakepath\20250725_171440.jpg"
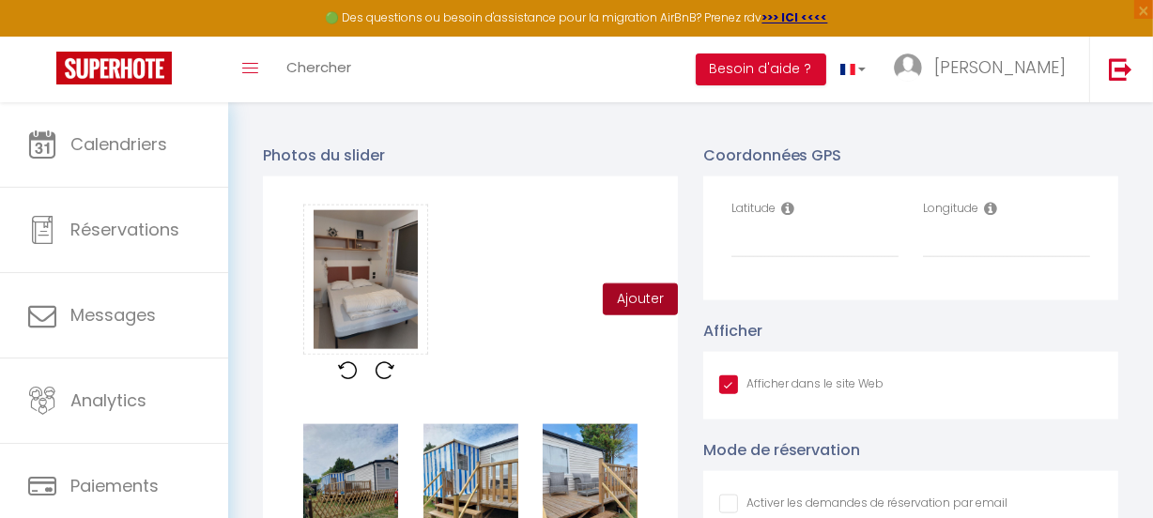
click at [629, 308] on button "Ajouter" at bounding box center [640, 299] width 75 height 32
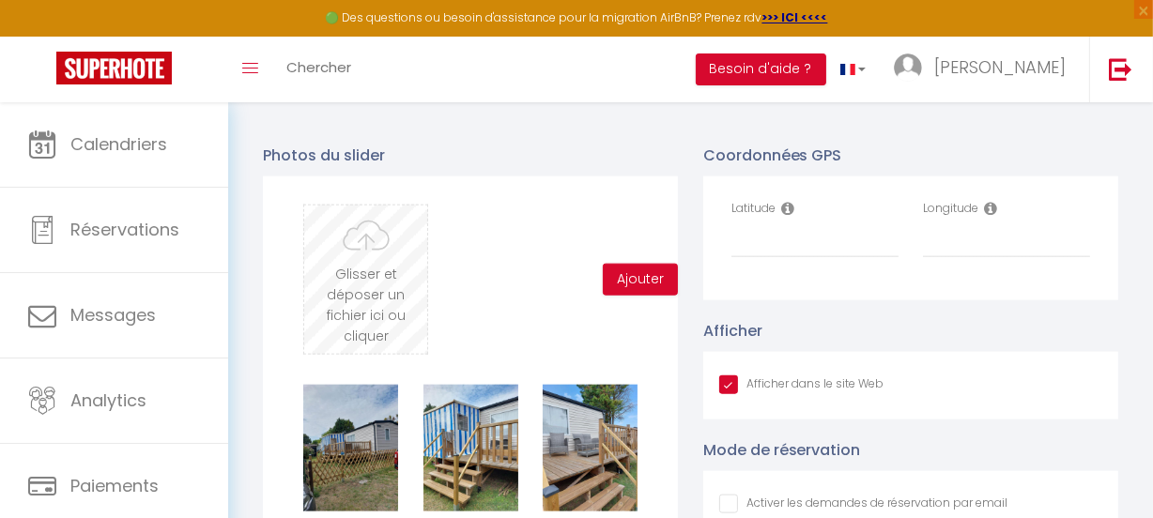
click at [385, 274] on input "file" at bounding box center [365, 280] width 123 height 148
type input "C:\fakepath\20250725_171404.jpg"
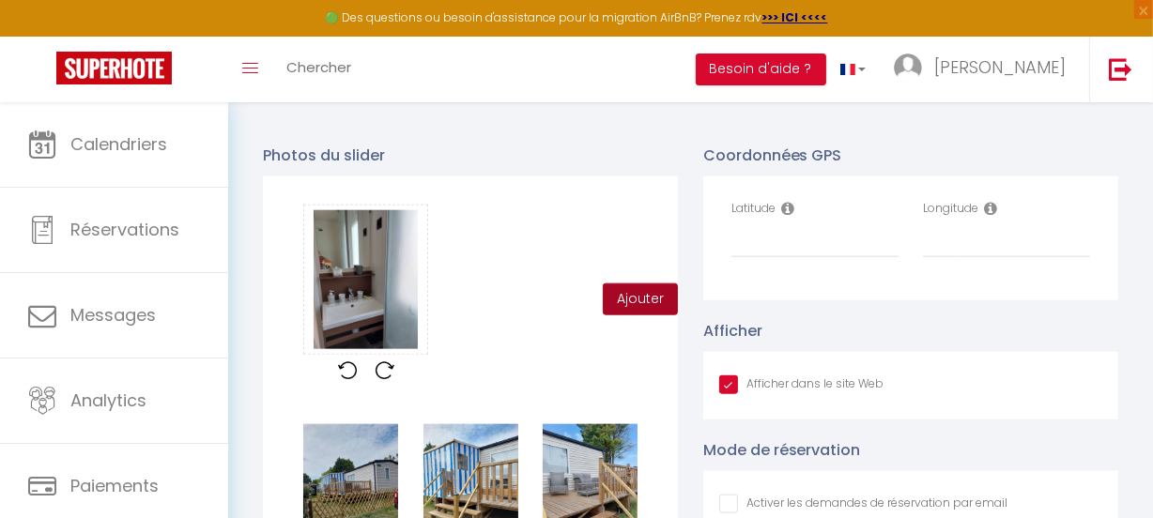
click at [640, 301] on button "Ajouter" at bounding box center [640, 299] width 75 height 32
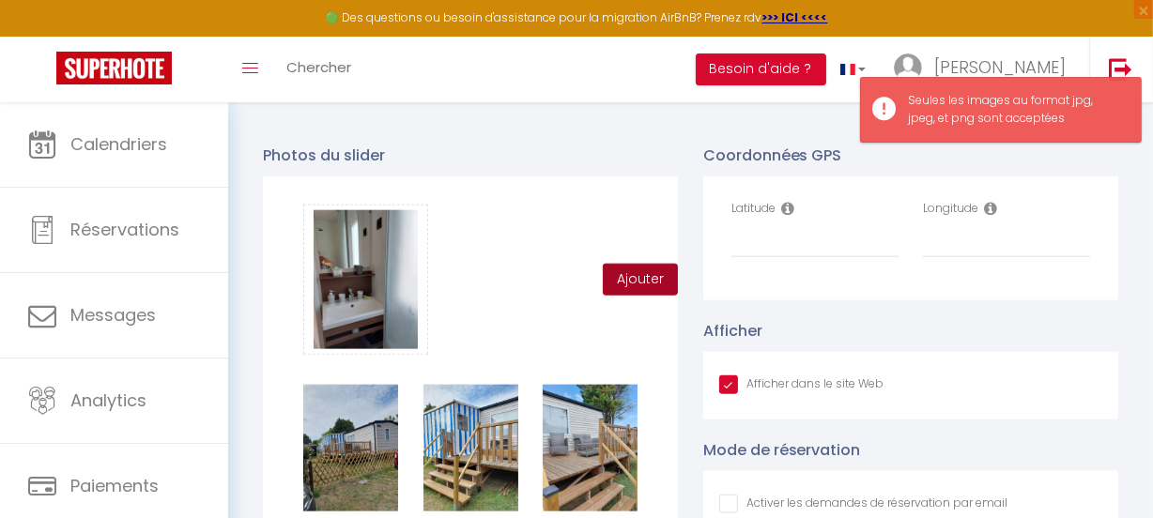
click at [643, 296] on button "Ajouter" at bounding box center [640, 280] width 75 height 32
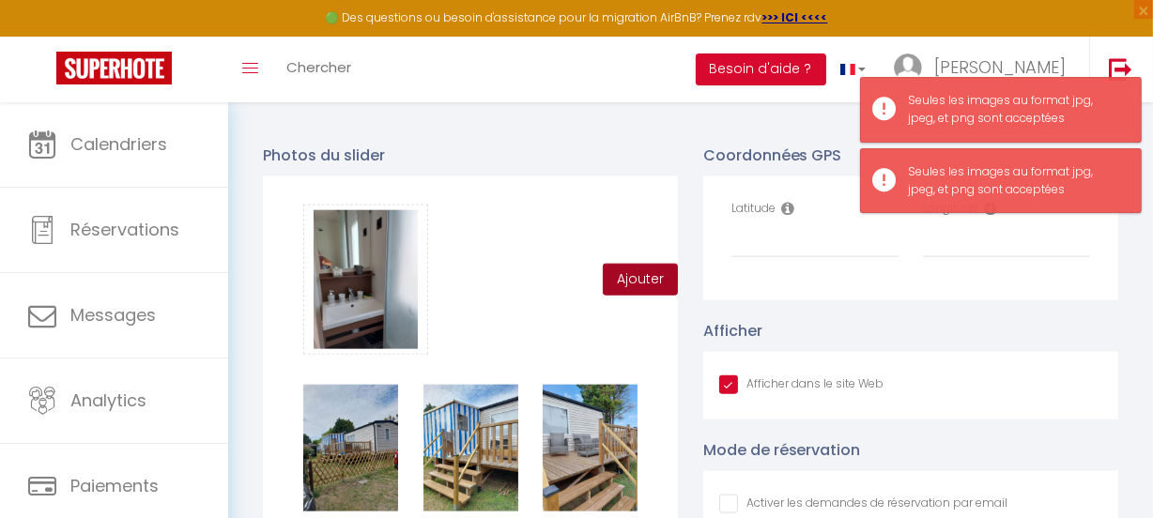
click at [631, 291] on button "Ajouter" at bounding box center [640, 280] width 75 height 32
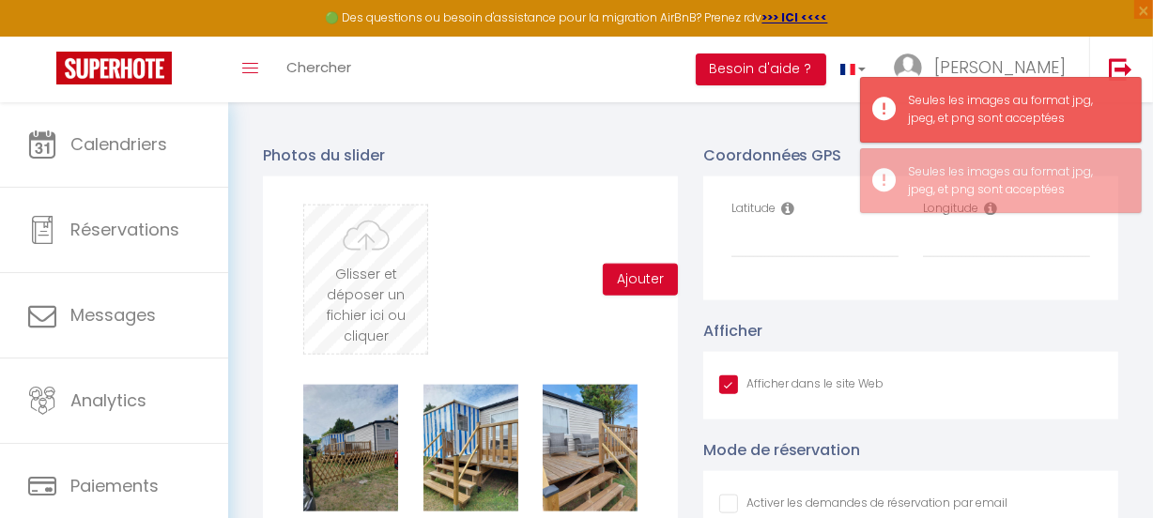
click at [380, 285] on input "file" at bounding box center [365, 280] width 123 height 148
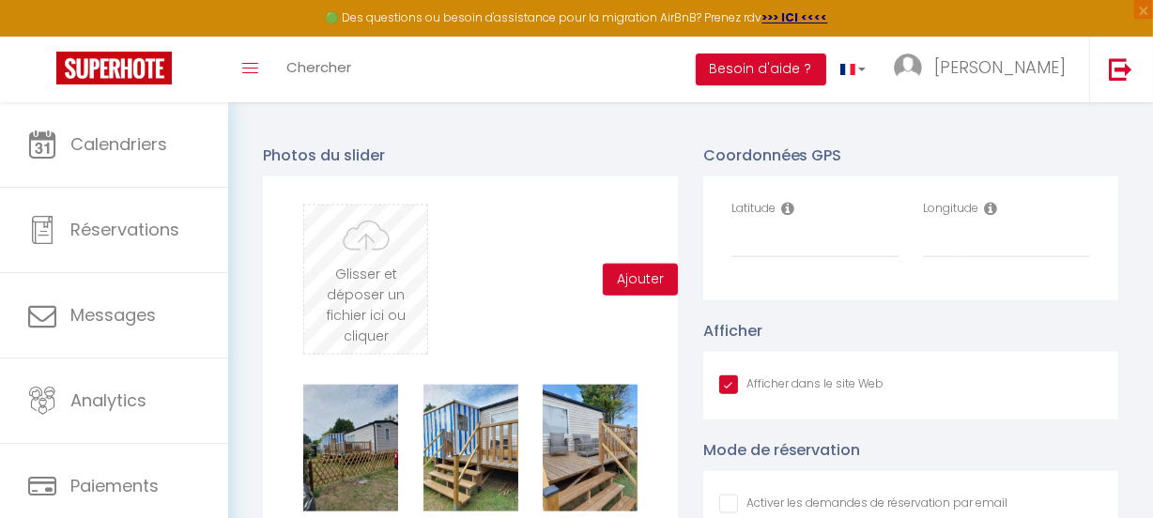
type input "C:\fakepath\20250725_171344.jpg"
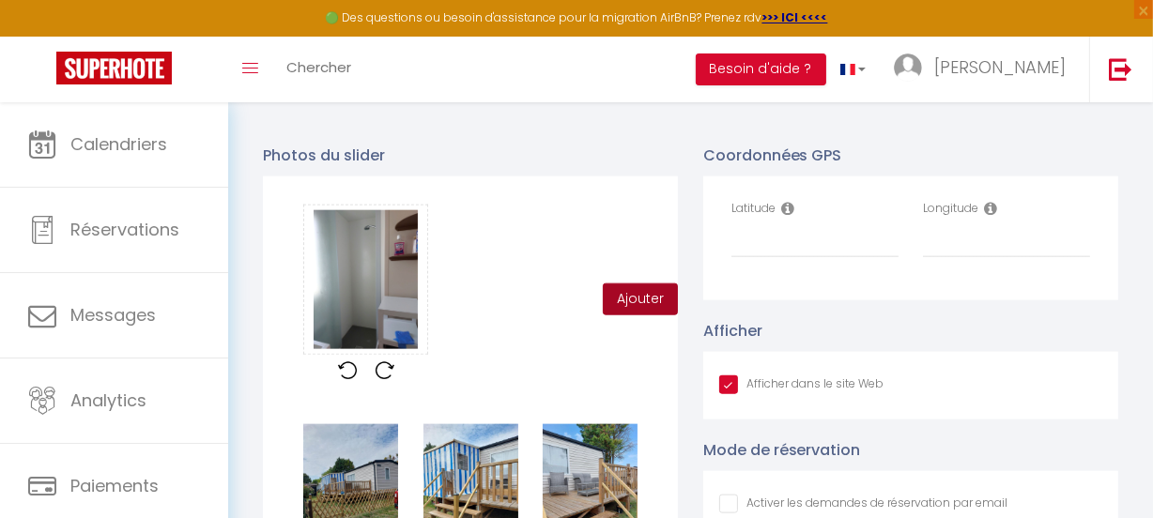
click at [631, 307] on button "Ajouter" at bounding box center [640, 299] width 75 height 32
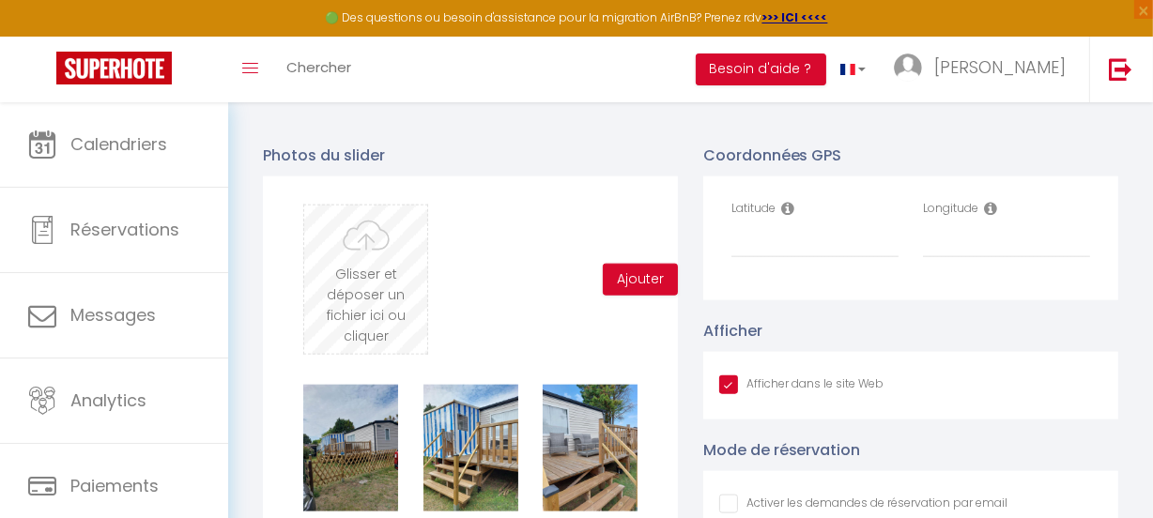
click at [347, 296] on input "file" at bounding box center [365, 280] width 123 height 148
type input "C:\fakepath\20250725_171518.jpg"
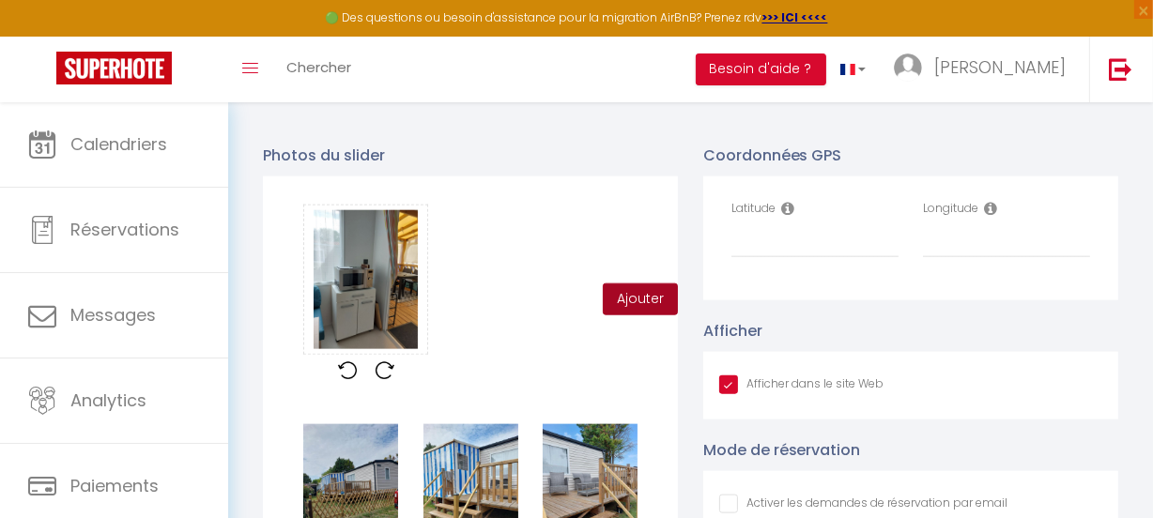
click at [645, 305] on button "Ajouter" at bounding box center [640, 299] width 75 height 32
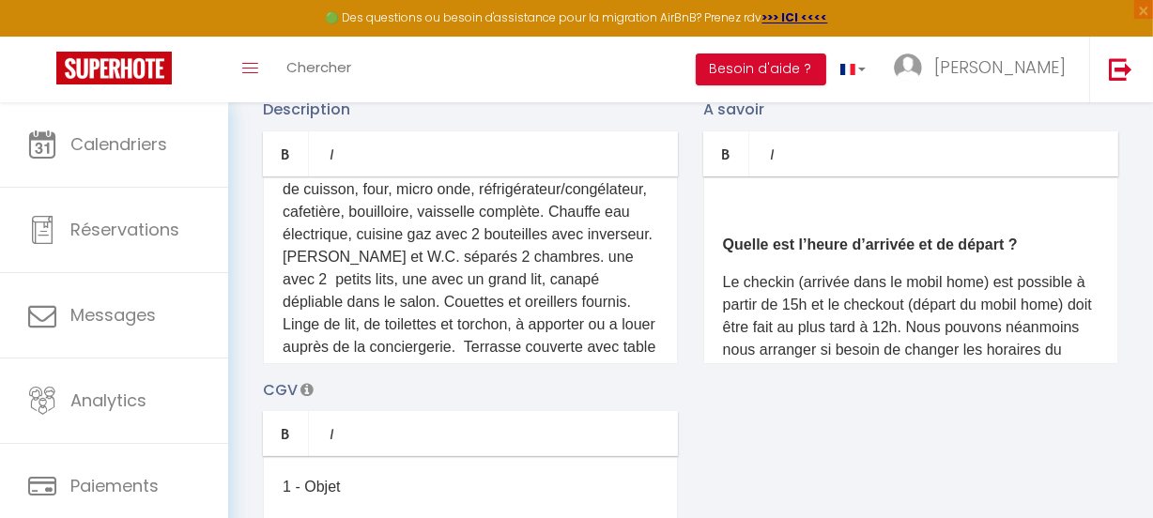
scroll to position [255, 0]
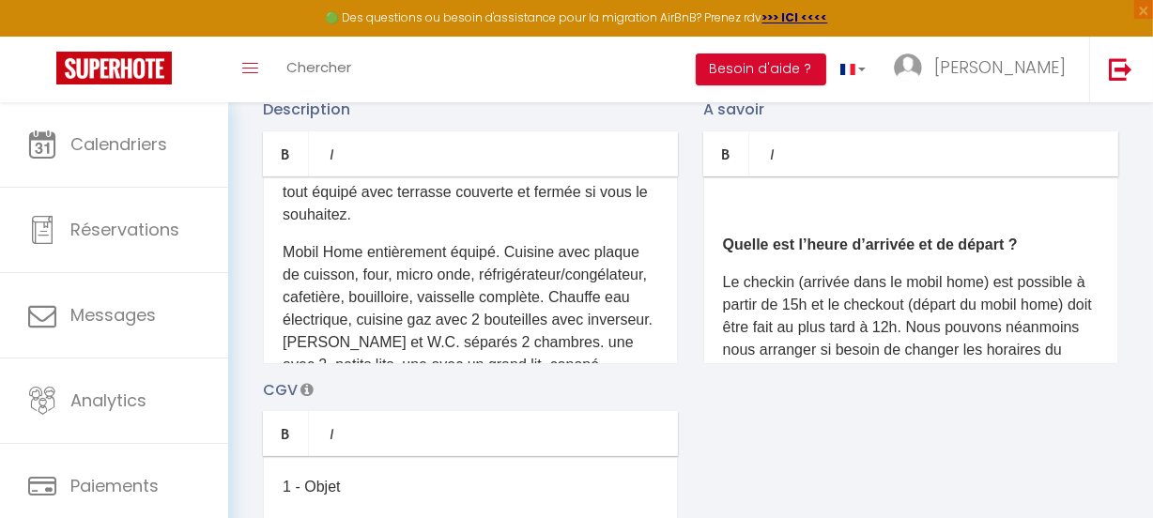
click at [508, 241] on p "Mobil Home entièrement équipé. Cuisine avec plaque de cuisson, four, micro onde…" at bounding box center [470, 376] width 375 height 270
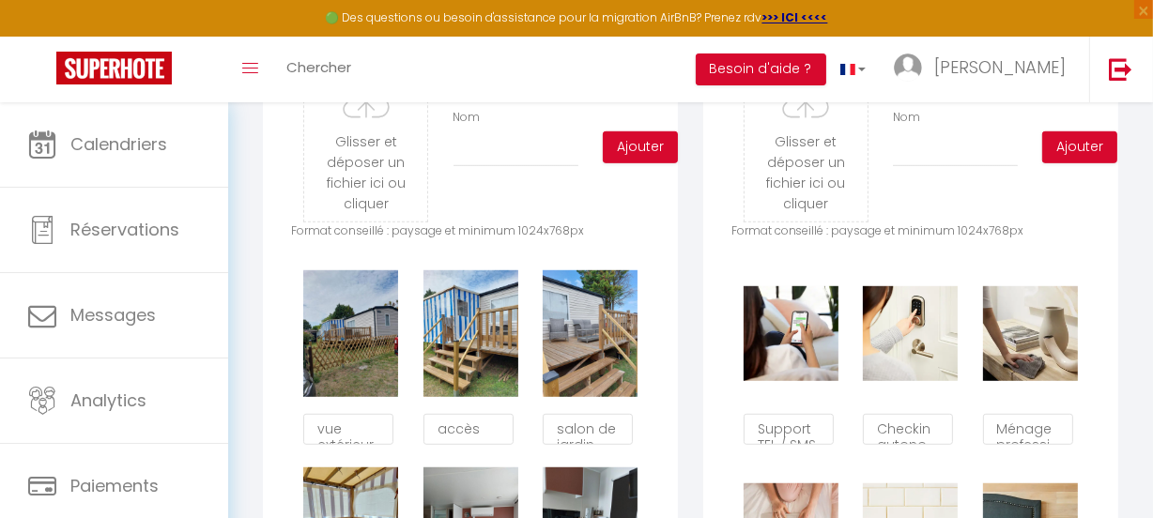
scroll to position [1007, 0]
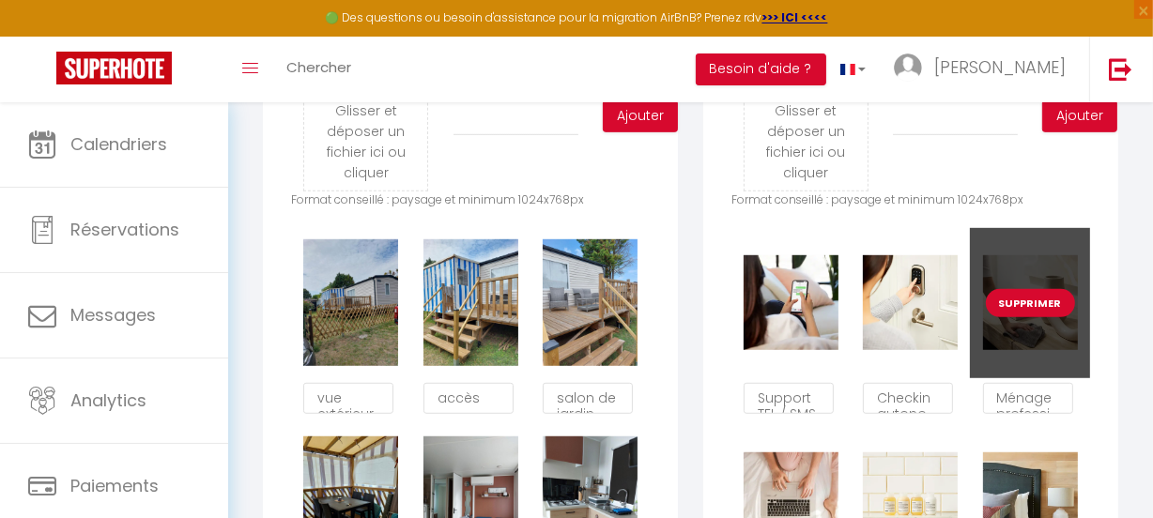
click at [1031, 314] on button "Supprimer" at bounding box center [1029, 303] width 89 height 28
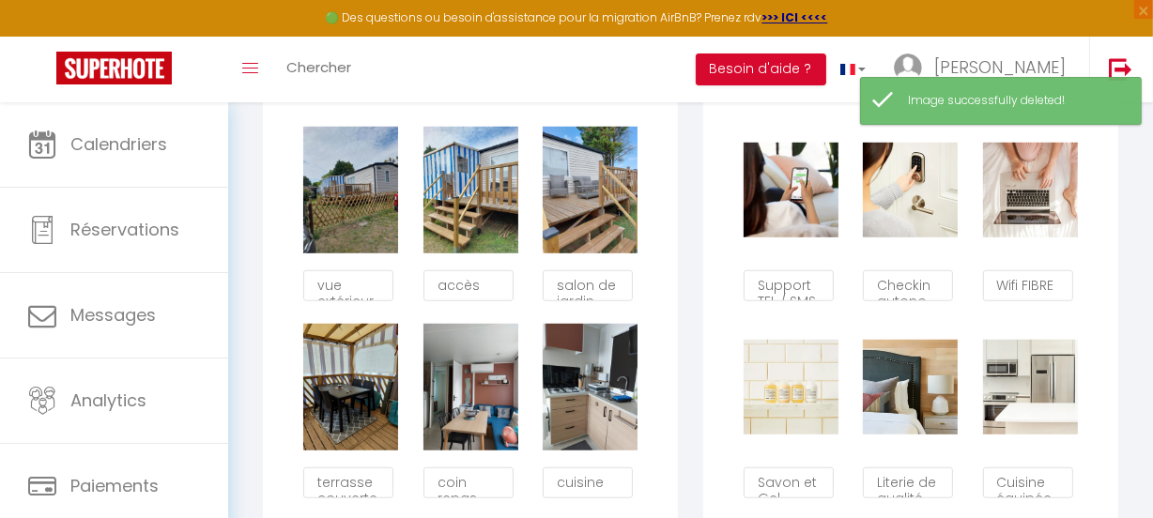
scroll to position [1178, 0]
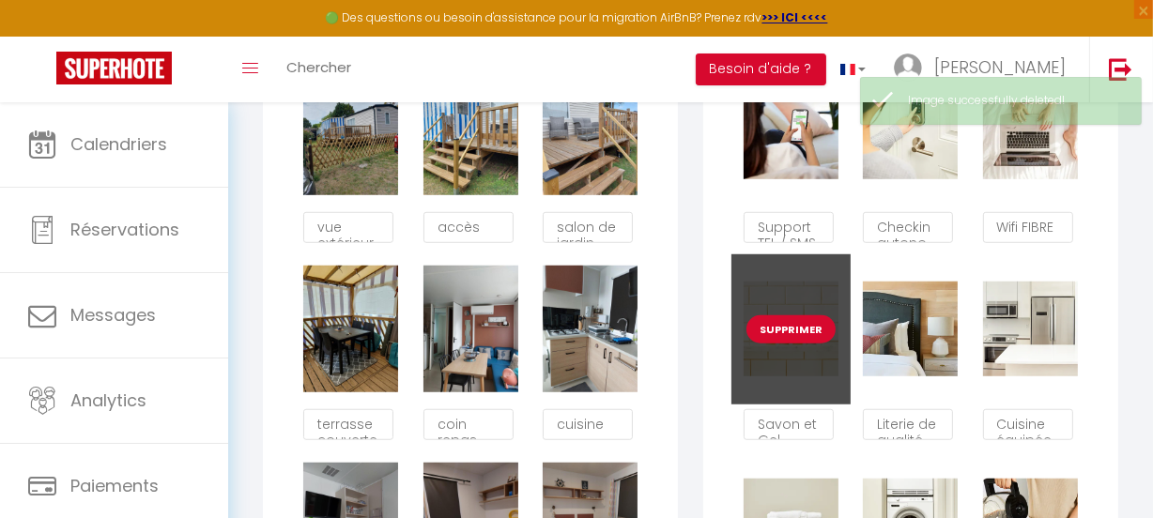
click at [789, 338] on button "Supprimer" at bounding box center [790, 329] width 89 height 28
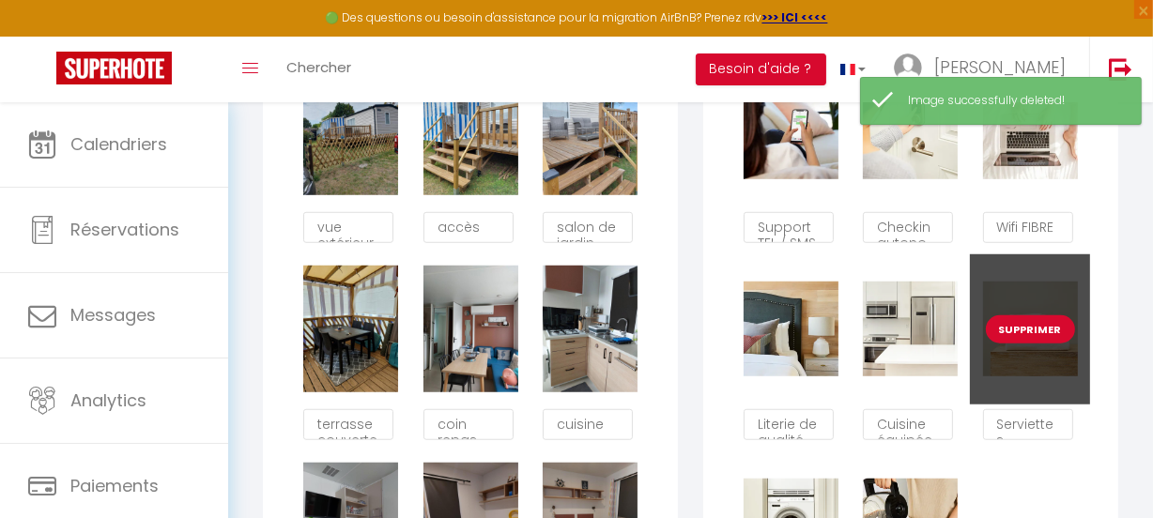
click at [1030, 338] on button "Supprimer" at bounding box center [1029, 329] width 89 height 28
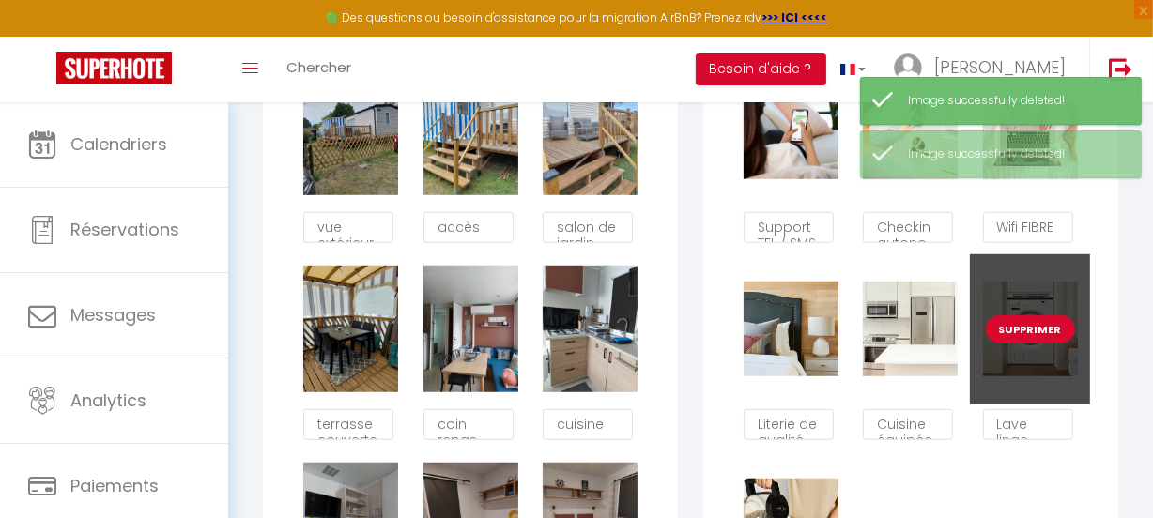
click at [1024, 336] on button "Supprimer" at bounding box center [1029, 329] width 89 height 28
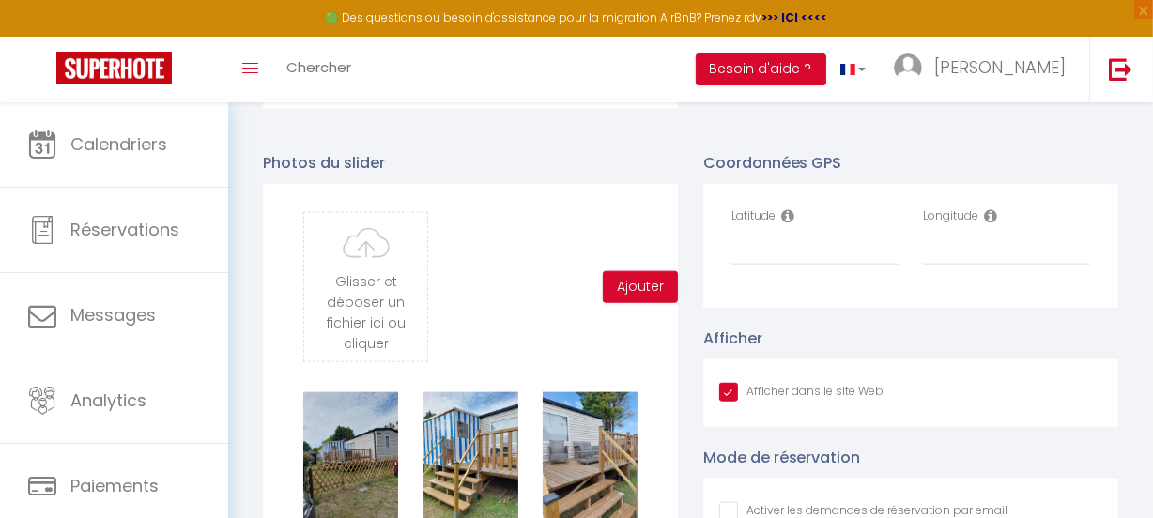
scroll to position [1946, 0]
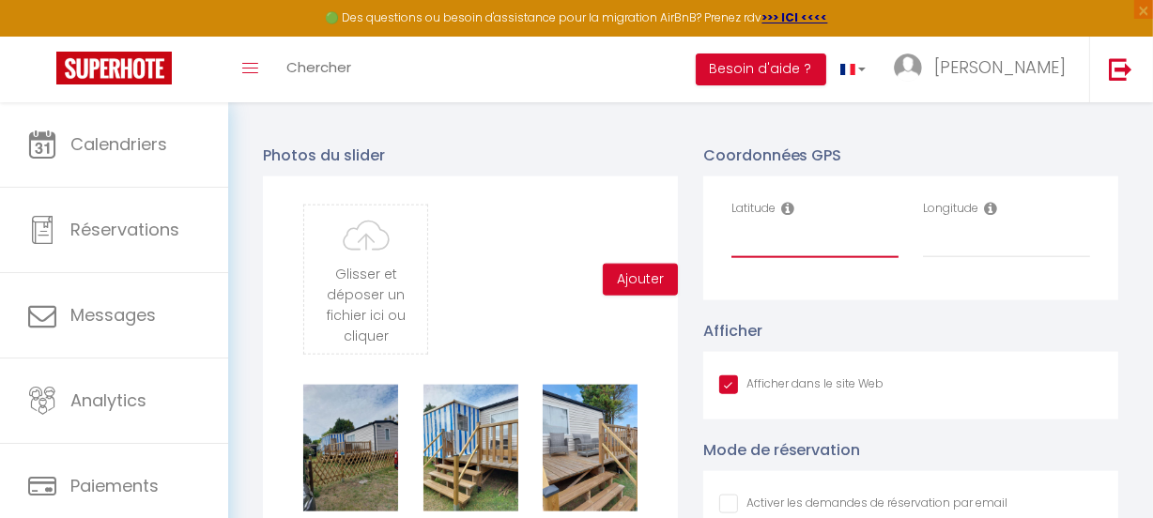
click at [760, 256] on input "Latitude" at bounding box center [814, 241] width 167 height 34
paste input "45.649971"
type input "45.649971"
paste input "-1.061403"
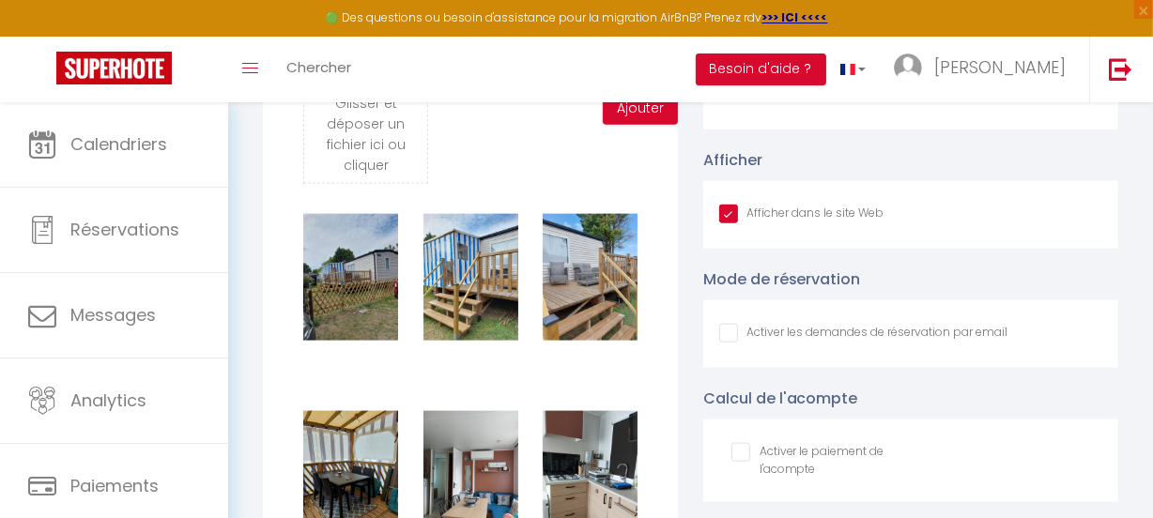
scroll to position [2202, 0]
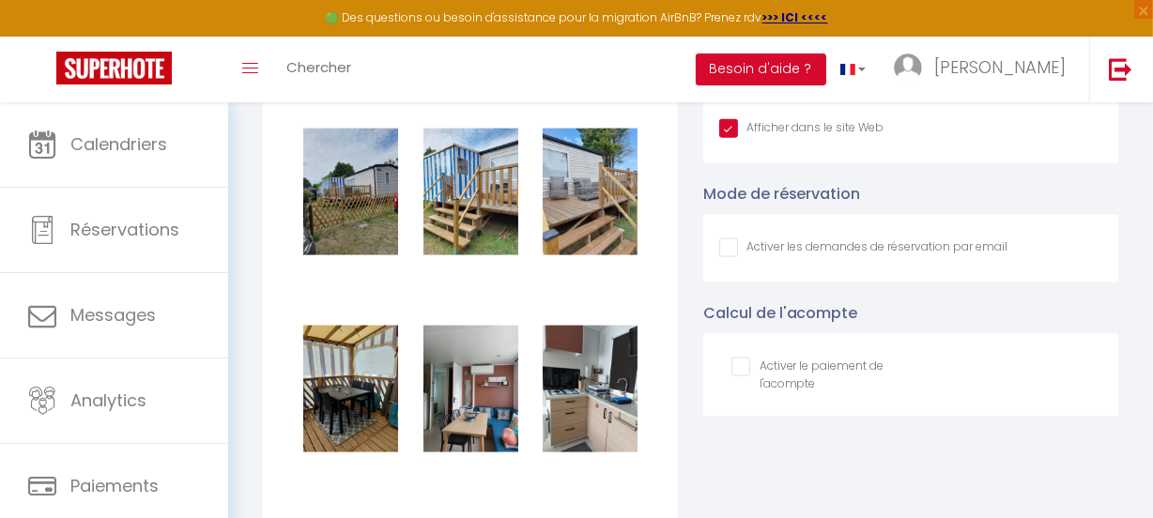
type input "-1.061403"
click at [723, 252] on input "Afficher dans le site Web" at bounding box center [863, 247] width 289 height 19
checkbox input "true"
click at [741, 376] on input "checkbox" at bounding box center [814, 367] width 167 height 19
checkbox input "true"
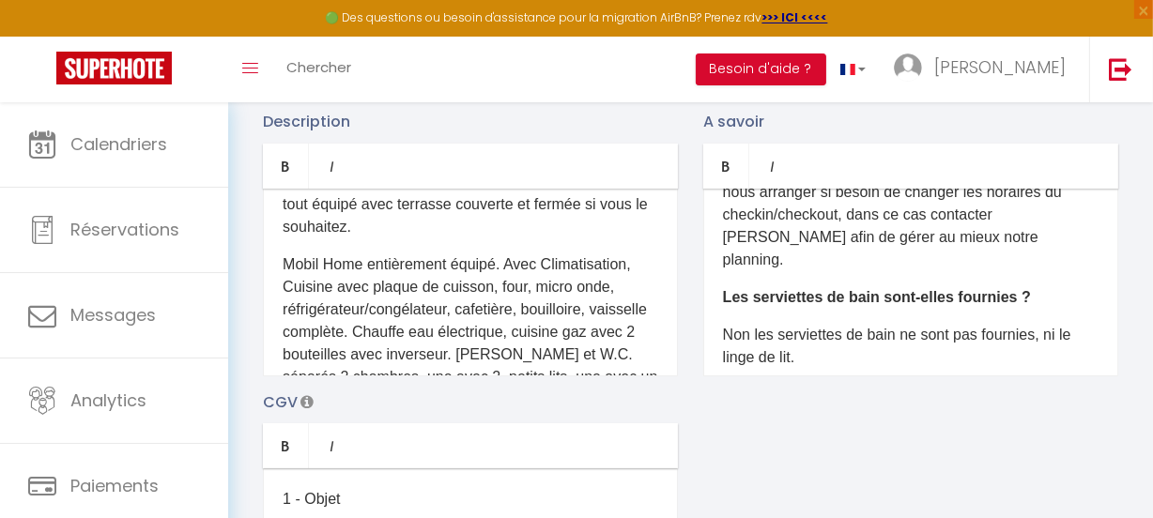
scroll to position [0, 0]
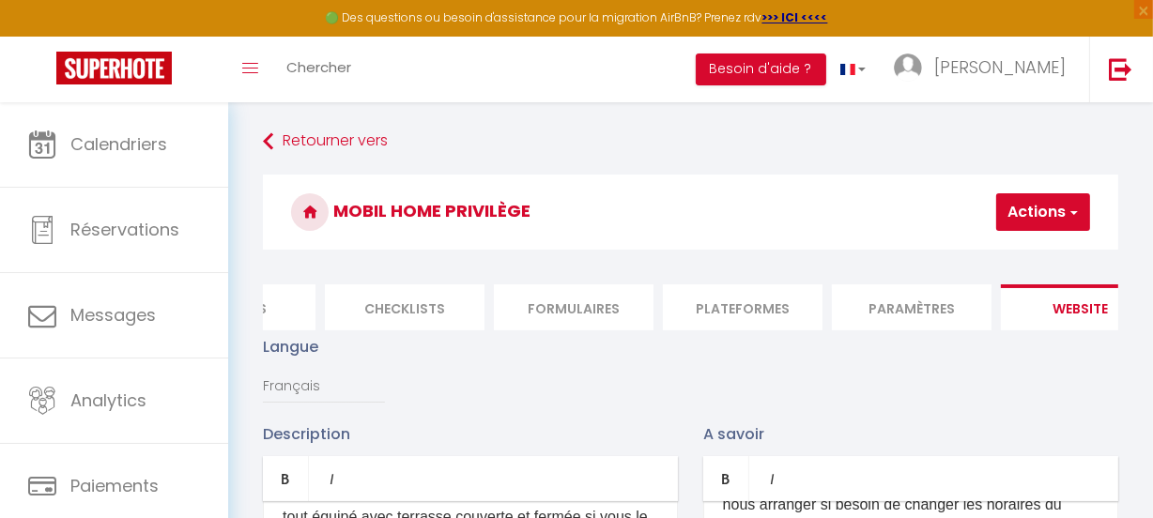
click at [1077, 206] on span "button" at bounding box center [1072, 212] width 12 height 19
click at [994, 254] on input "Enregistrer" at bounding box center [993, 253] width 69 height 19
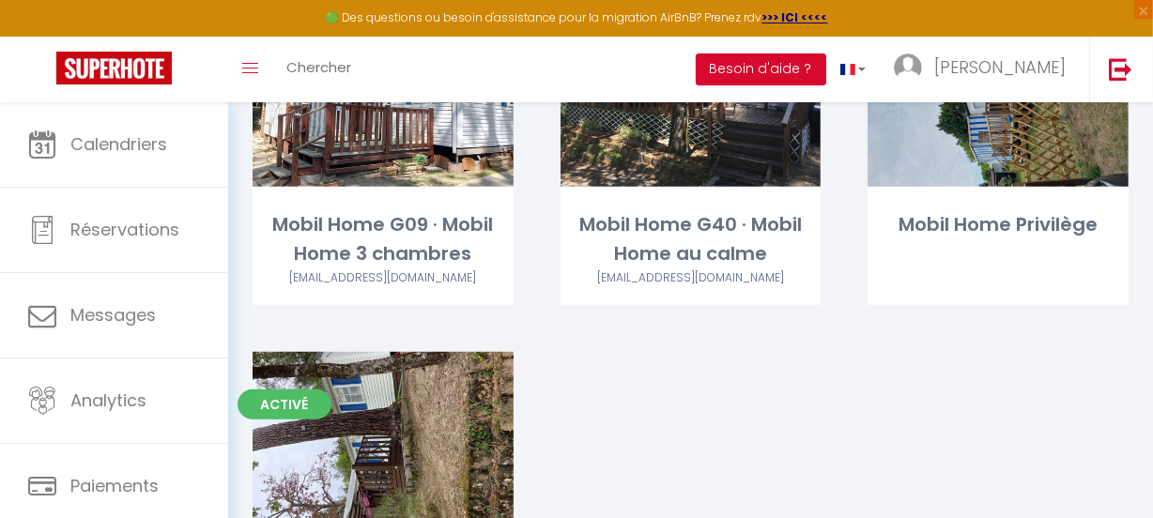
scroll to position [682, 0]
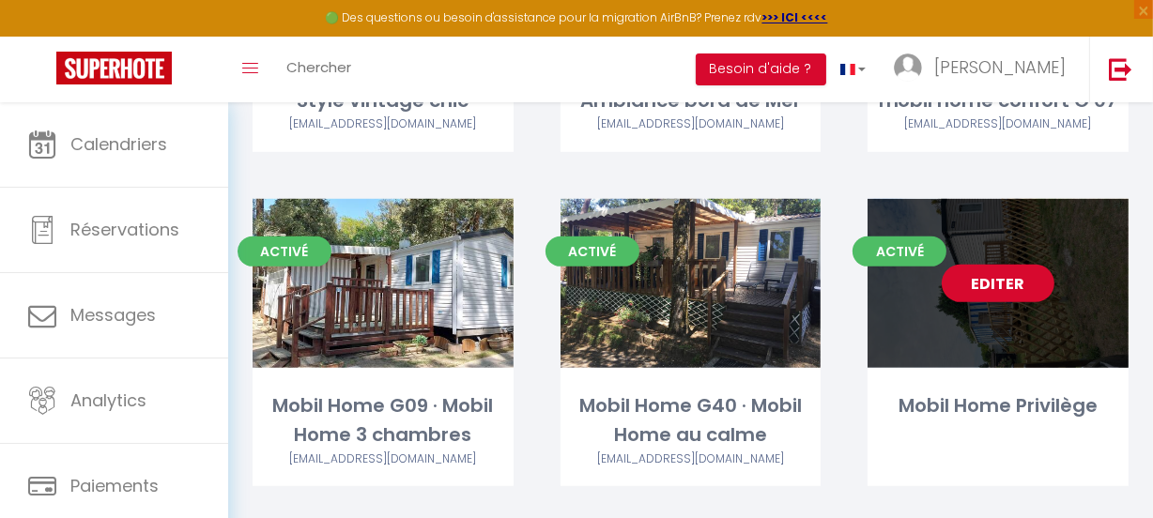
click at [1009, 275] on link "Editer" at bounding box center [997, 284] width 113 height 38
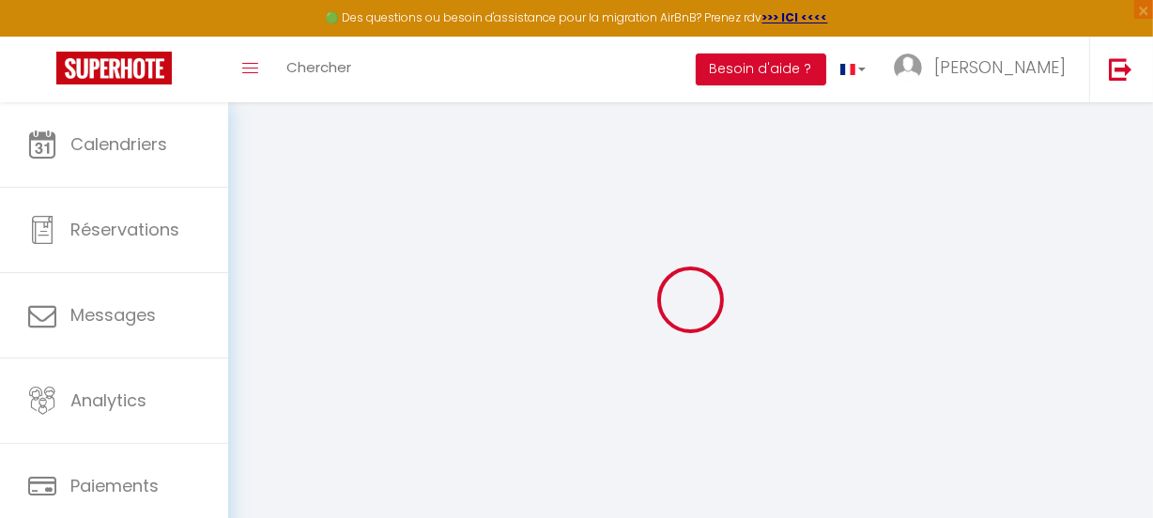
type input "Mobil Home Privilège"
type input "[PERSON_NAME]"
type input "STUM"
type input "[STREET_ADDRESS][PERSON_NAME]"
type input "95600"
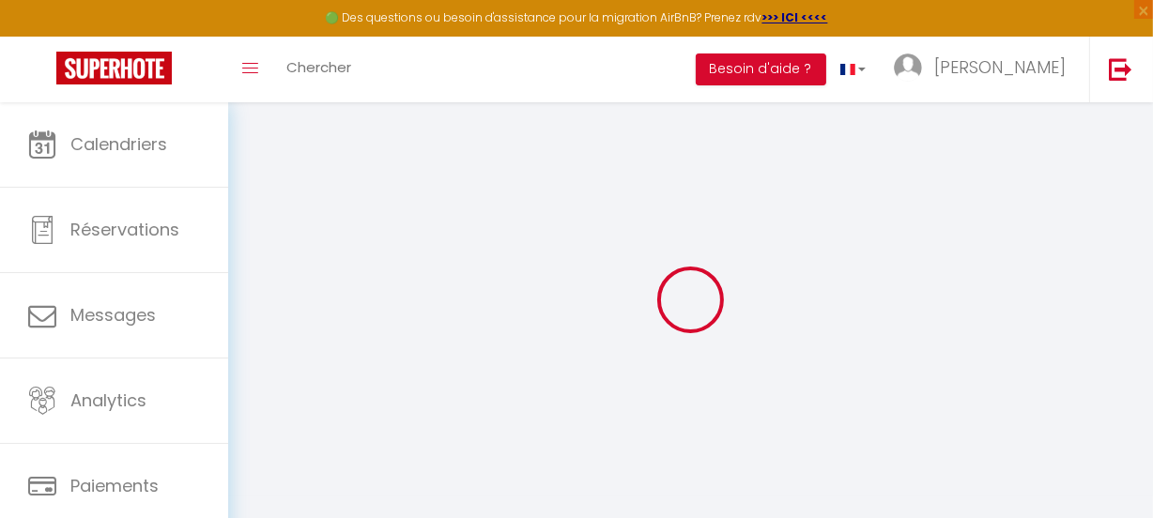
type input "EAUBONNE"
select select "2"
type input "55"
type input "30"
type input "0.66"
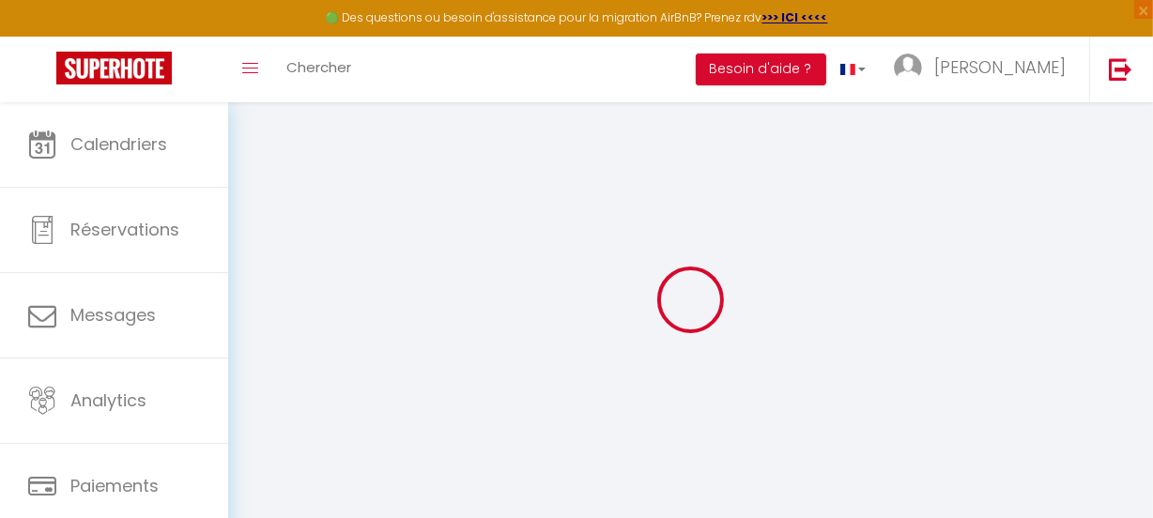
type input "300"
select select
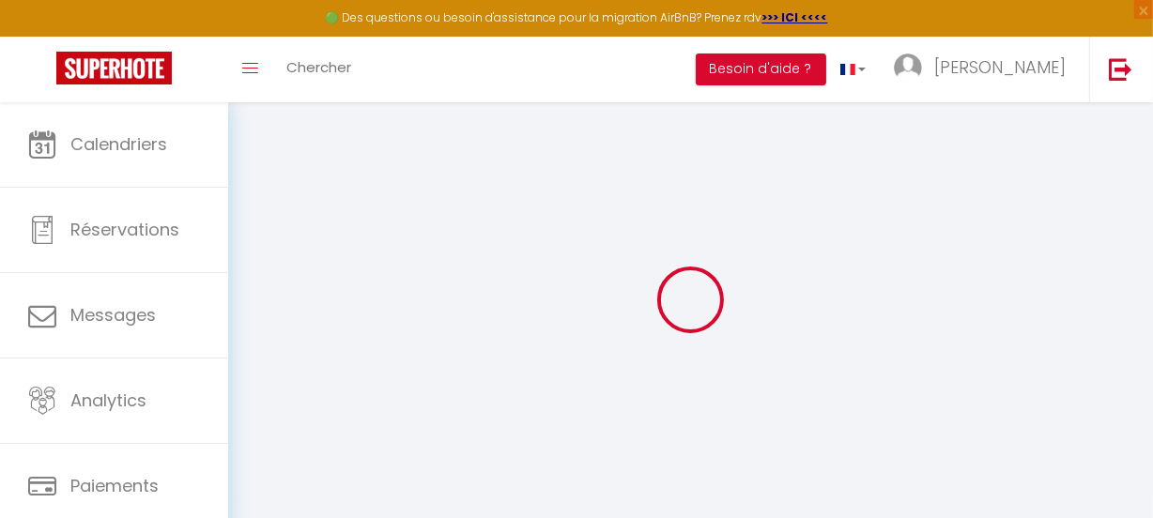
select select
type input "[STREET_ADDRESS]"
type input "17640"
type input "VAUX SUR MER"
type input "[EMAIL_ADDRESS][DOMAIN_NAME]"
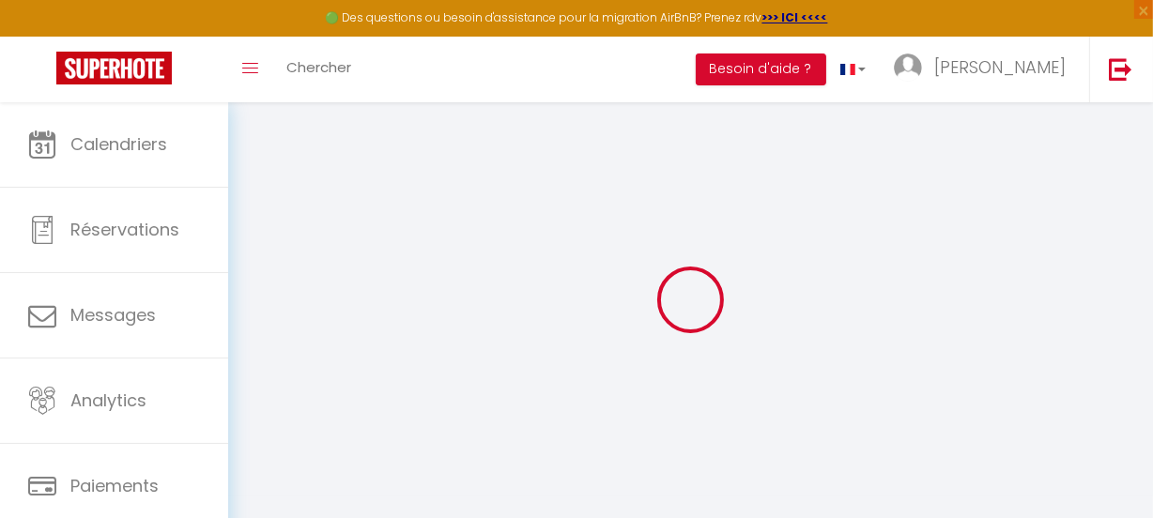
select select "6822"
checkbox input "false"
checkbox input "true"
checkbox input "false"
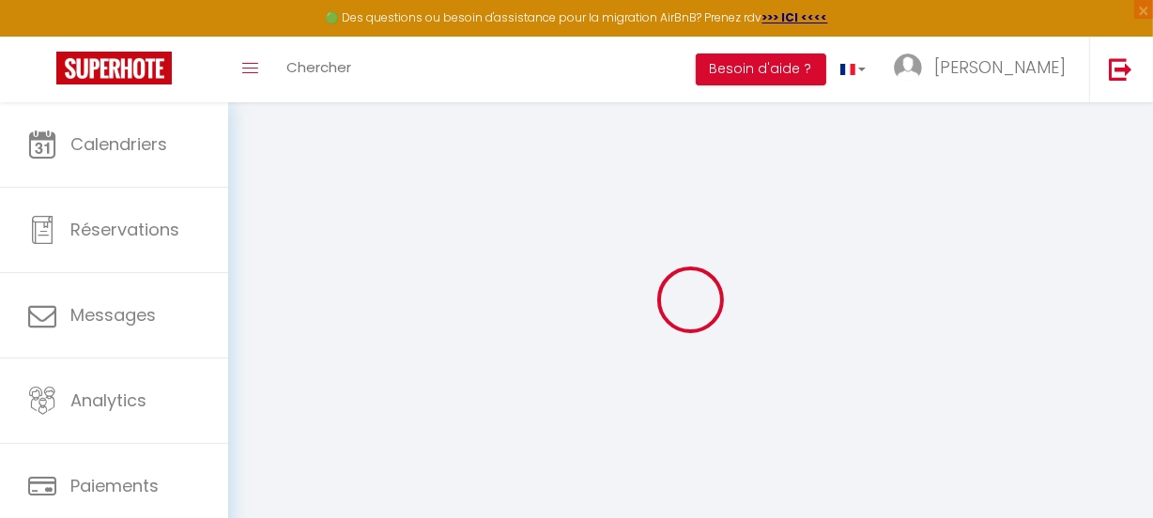
type input "15"
type input "30"
type input "0"
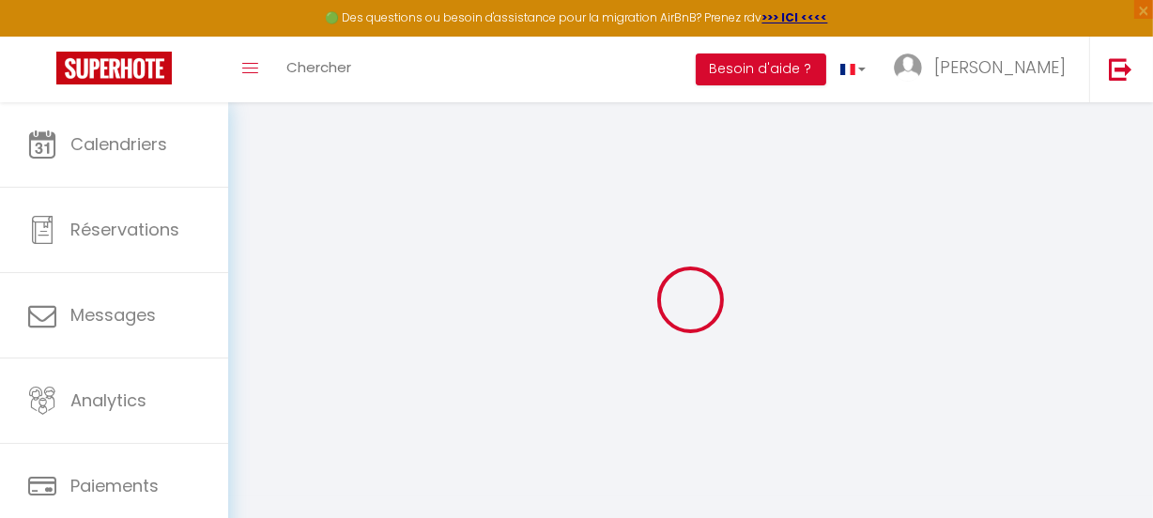
select select
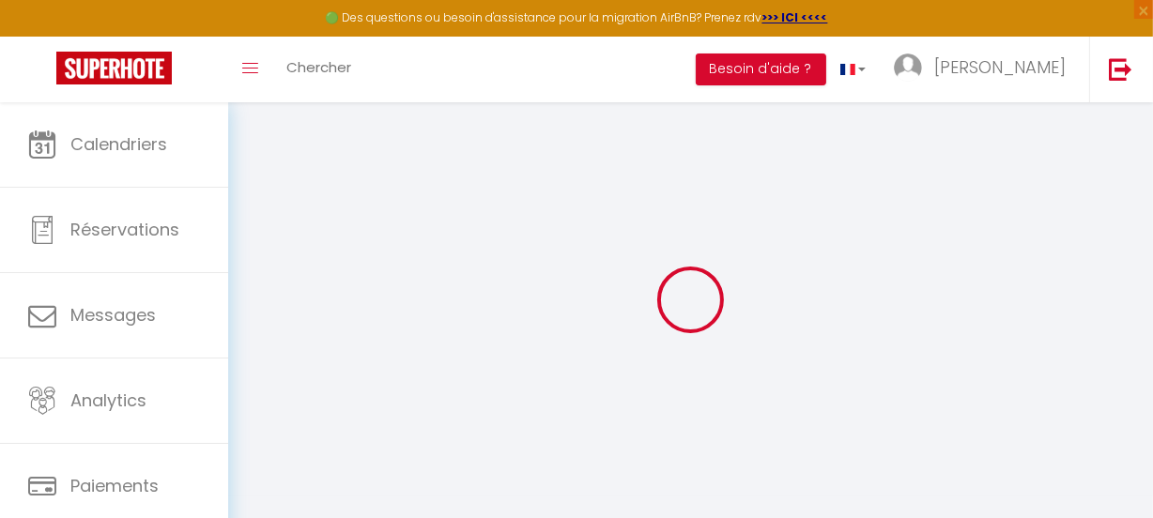
checkbox input "false"
checkbox input "true"
checkbox input "false"
select select
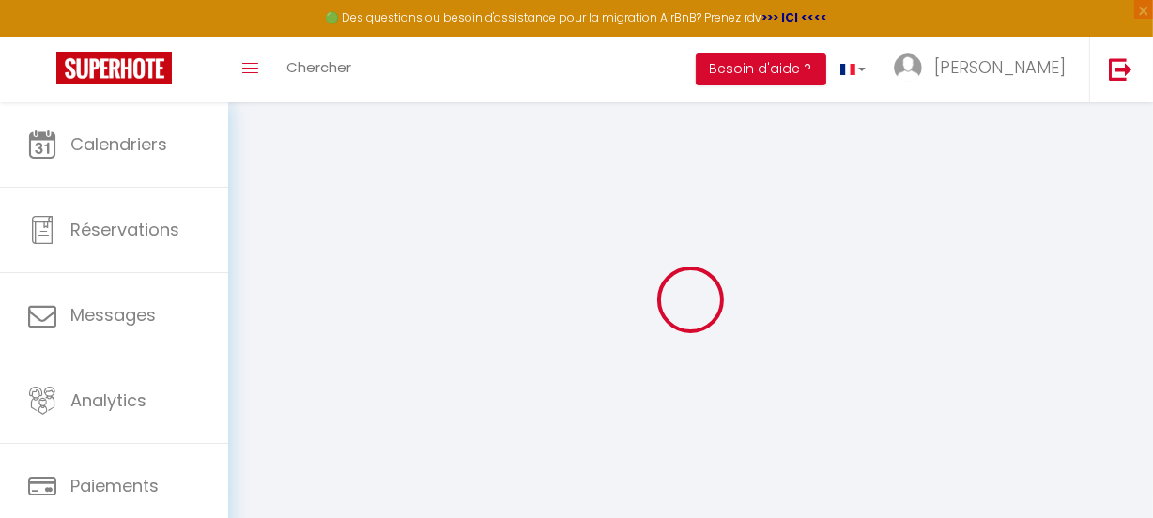
select select
checkbox input "false"
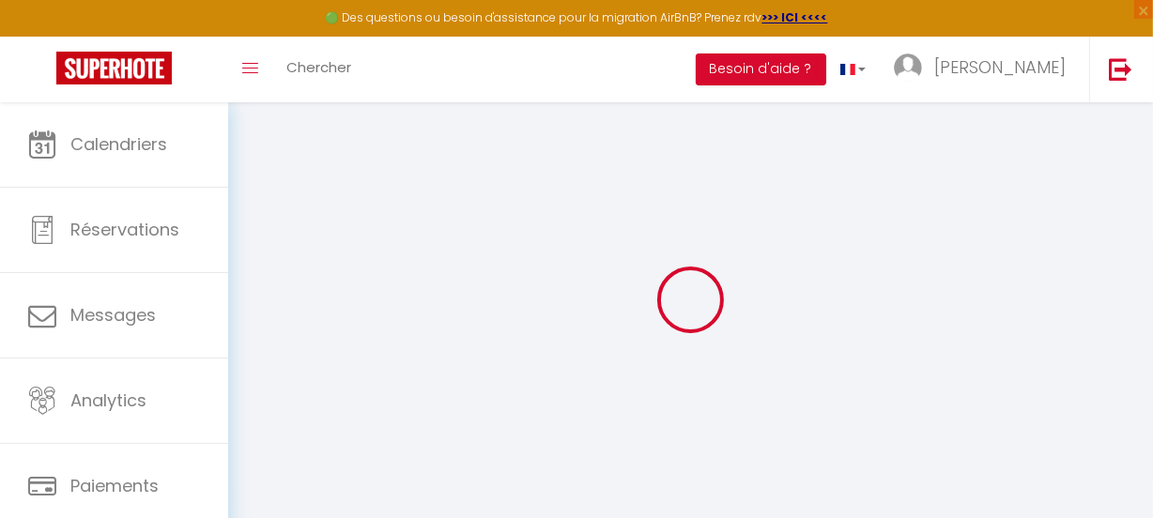
checkbox input "false"
checkbox input "true"
checkbox input "false"
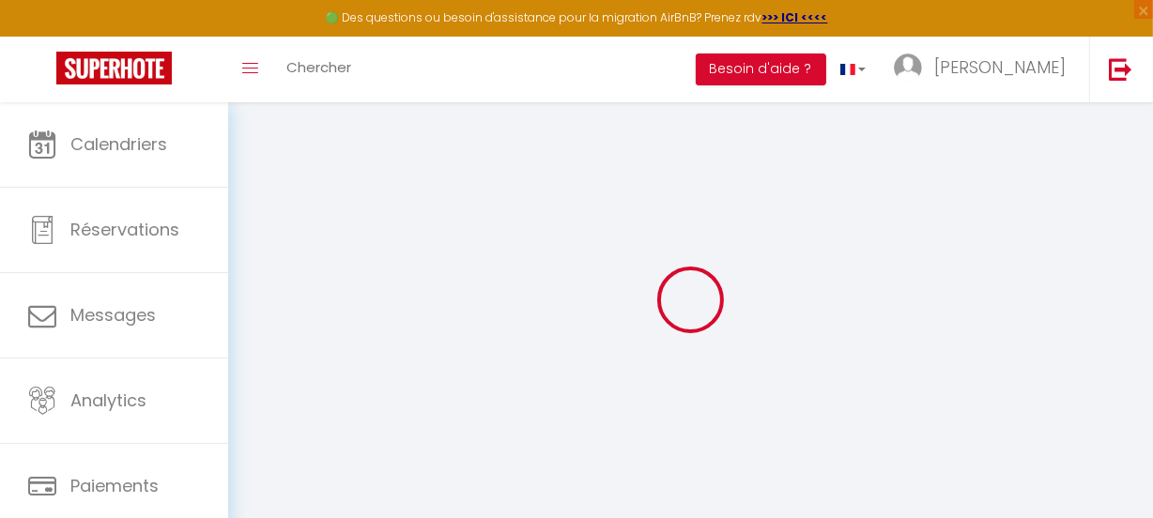
checkbox input "true"
checkbox input "false"
checkbox input "true"
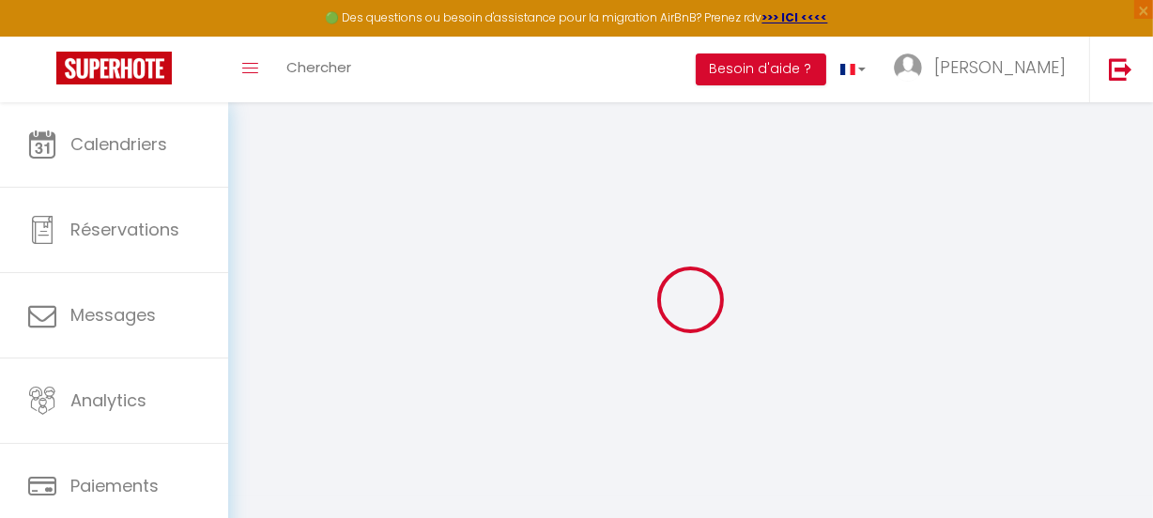
checkbox input "false"
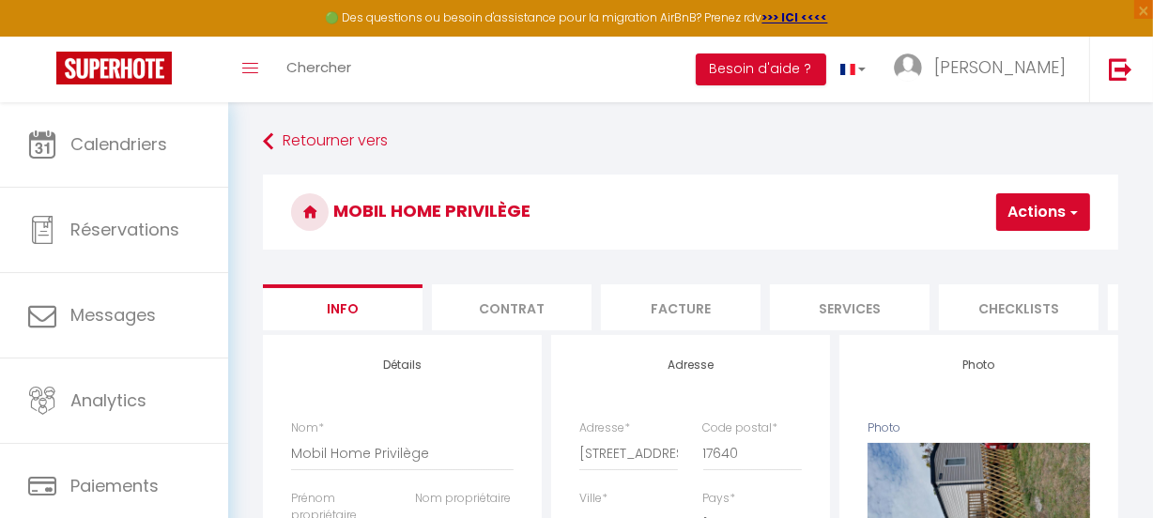
checkbox input "false"
checkbox input "true"
checkbox input "false"
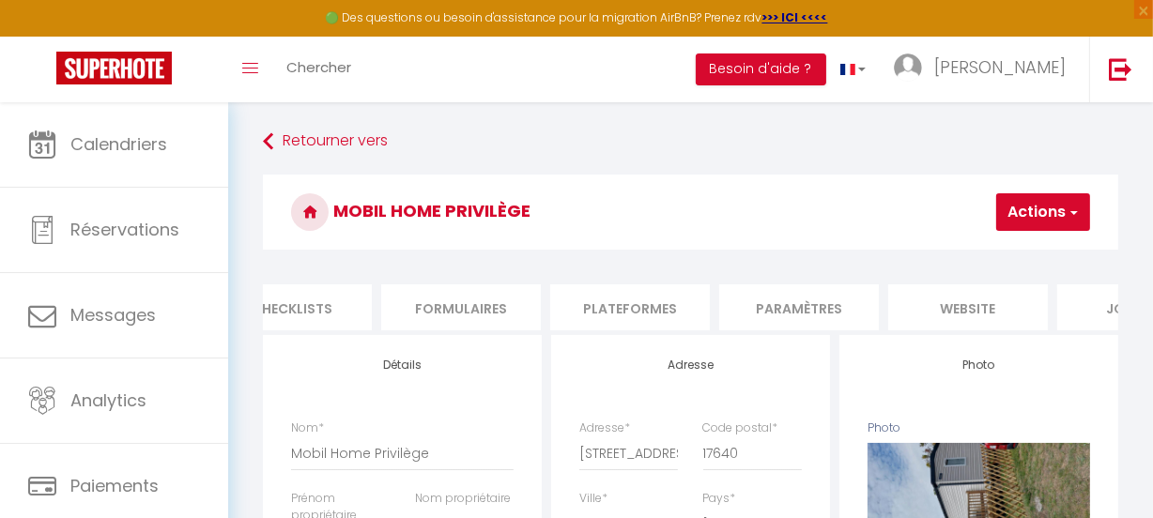
scroll to position [0, 751]
click at [966, 300] on li "website" at bounding box center [943, 307] width 160 height 46
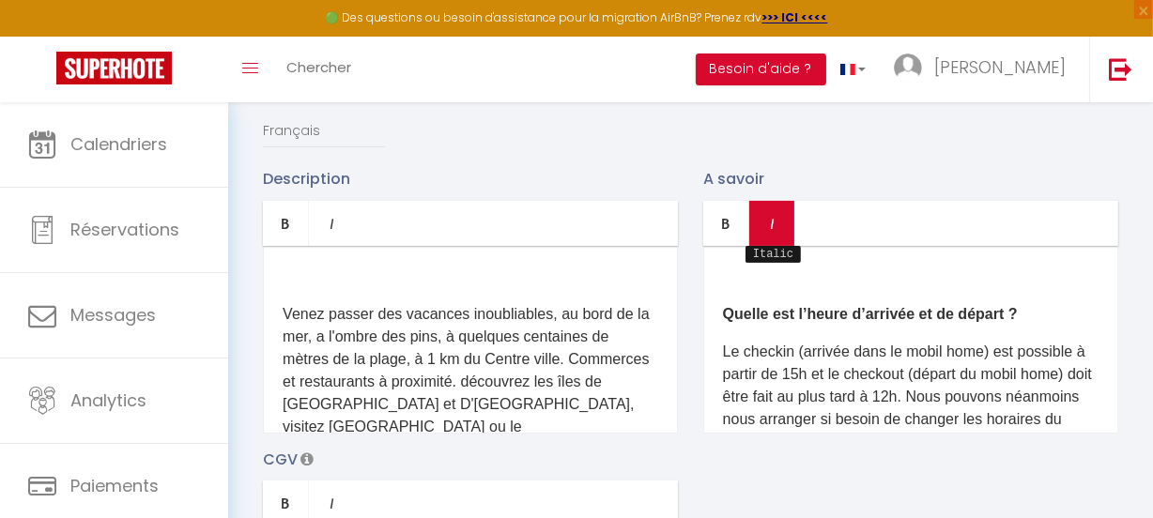
scroll to position [341, 0]
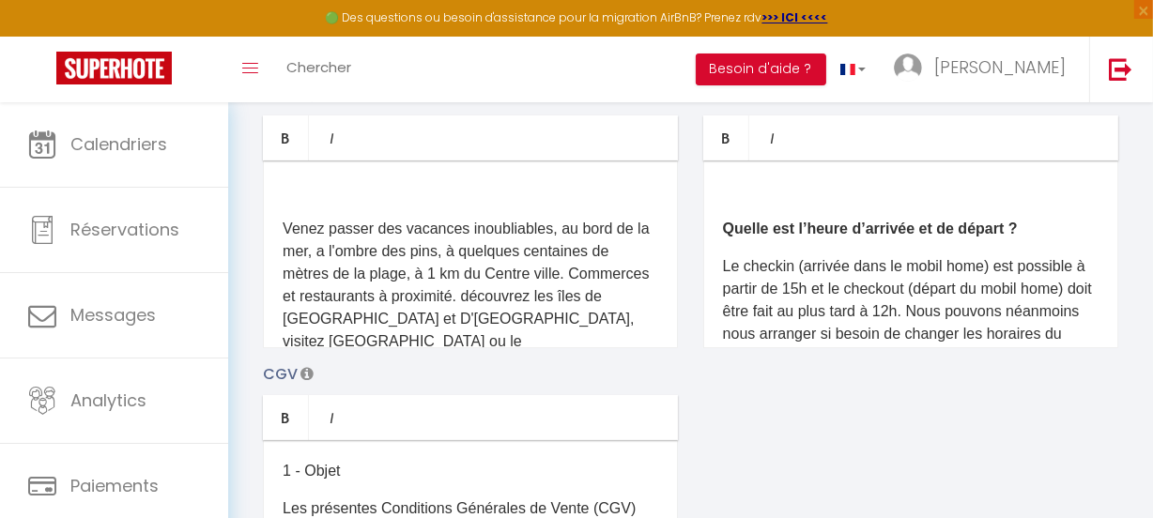
click at [462, 260] on p "Venez passer des vacances inoubliables, au bord de la mer, a l'ombre des pins, …" at bounding box center [470, 342] width 375 height 248
click at [549, 215] on div "Venez passer des vacances inoubliables, au bord de la mer, a l'ombre des pins, …" at bounding box center [470, 254] width 415 height 188
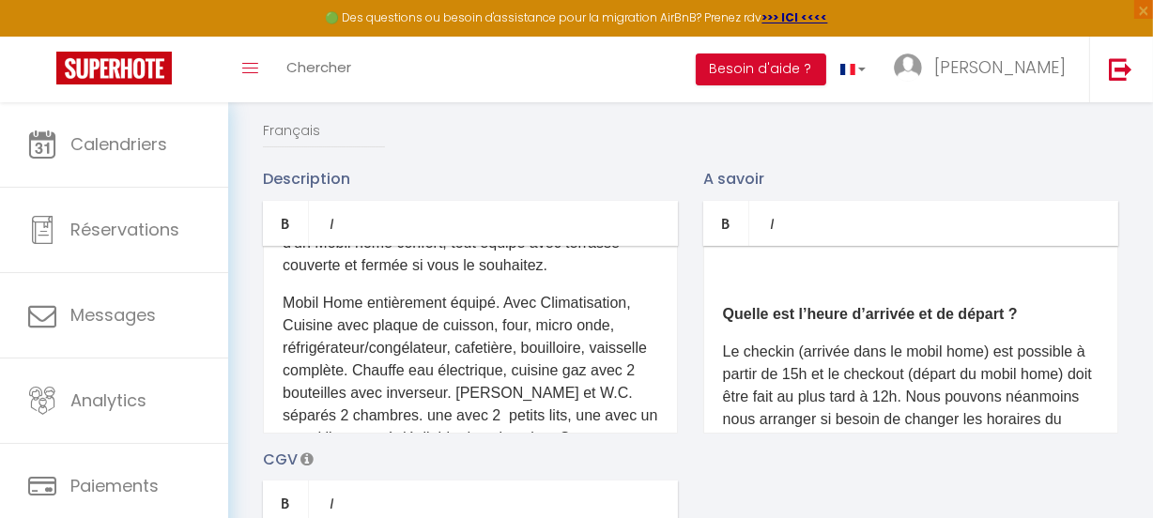
scroll to position [255, 0]
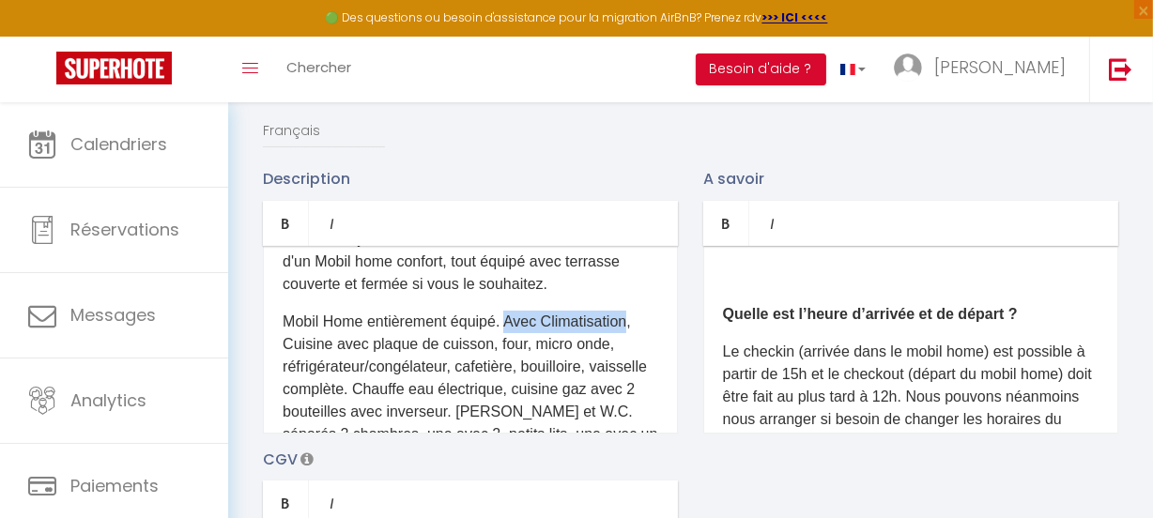
drag, startPoint x: 527, startPoint y: 310, endPoint x: 634, endPoint y: 314, distance: 106.2
click at [634, 314] on p "Mobil Home entièrement équipé. Avec Climatisation, Cuisine avec plaque de cuiss…" at bounding box center [470, 446] width 375 height 270
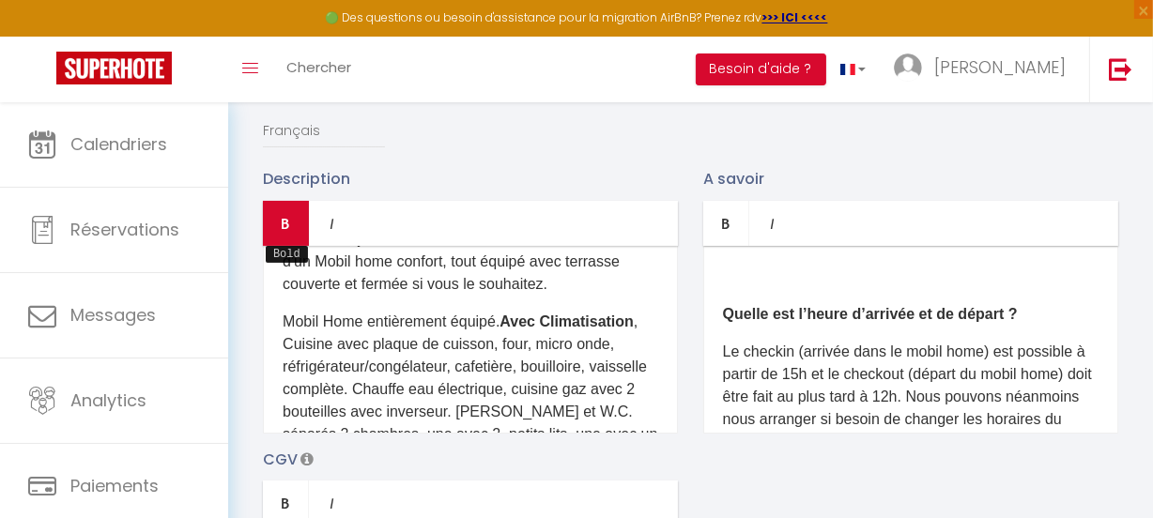
click at [294, 239] on link "Bold" at bounding box center [286, 223] width 46 height 45
click at [555, 278] on p "Venez passer des vacances inoubliables, au bord de la mer, a l'ombre des pins, …" at bounding box center [470, 172] width 375 height 248
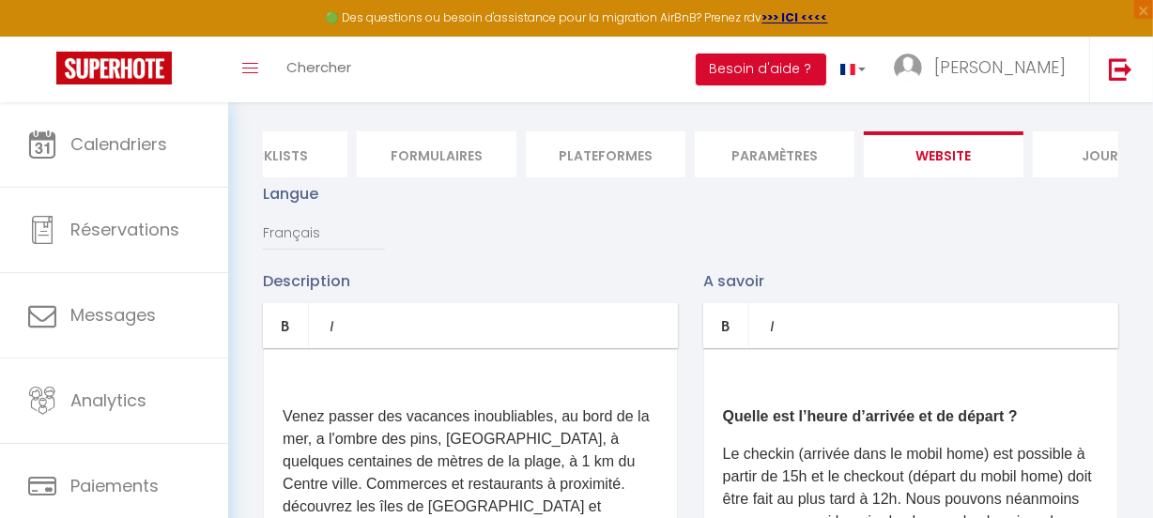
scroll to position [0, 0]
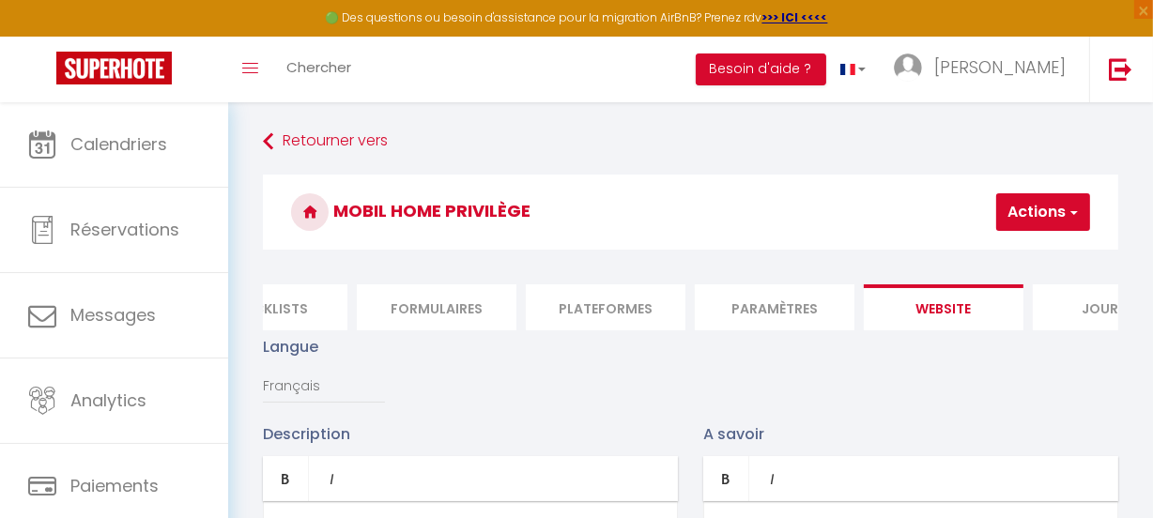
click at [1035, 211] on button "Actions" at bounding box center [1043, 212] width 94 height 38
click at [1020, 255] on input "Enregistrer" at bounding box center [993, 253] width 69 height 19
checkbox input "true"
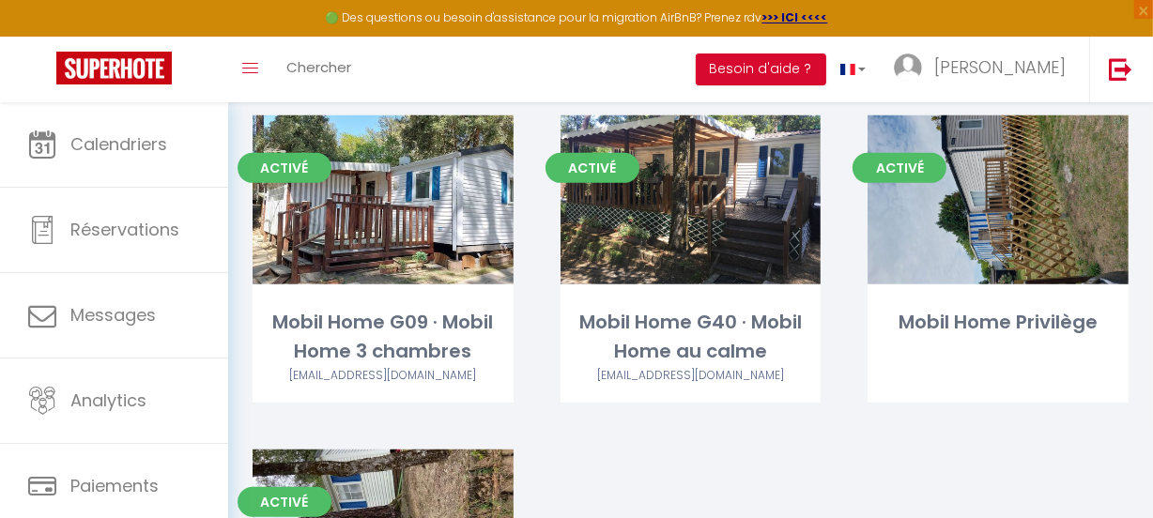
scroll to position [768, 0]
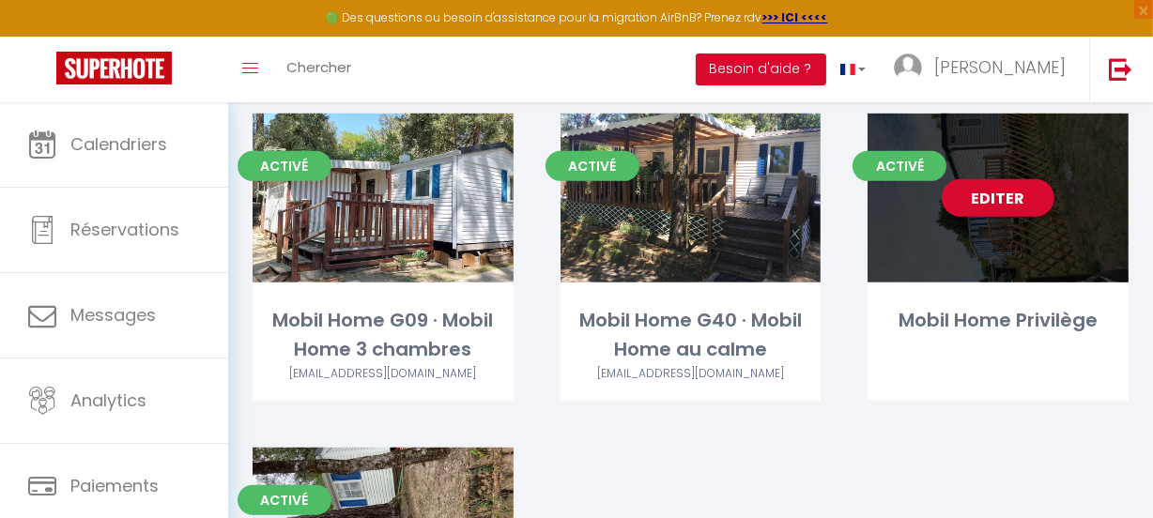
click at [1100, 230] on div "Editer" at bounding box center [997, 198] width 261 height 169
select select "3"
select select "2"
select select "1"
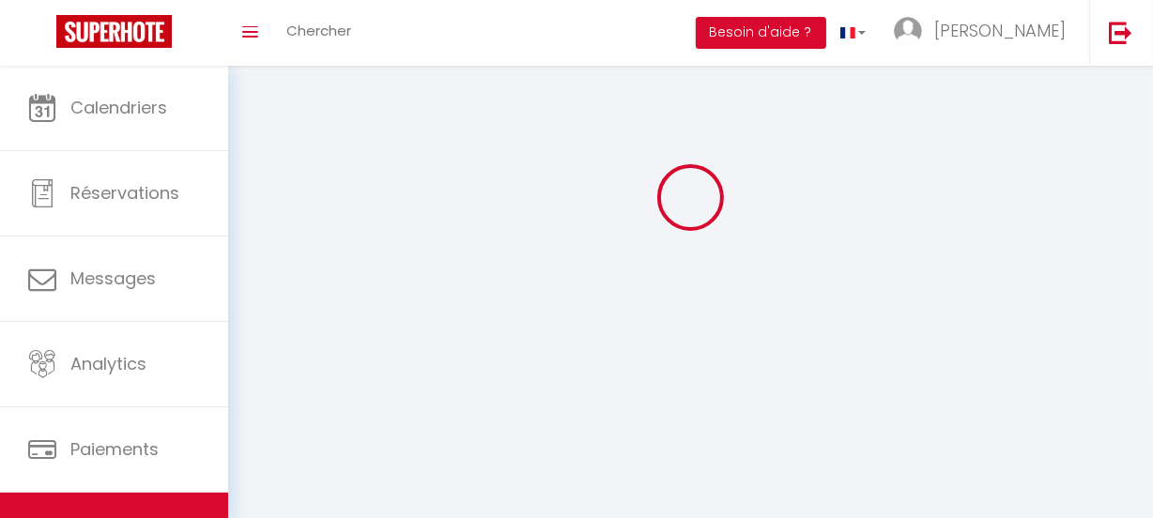
select select
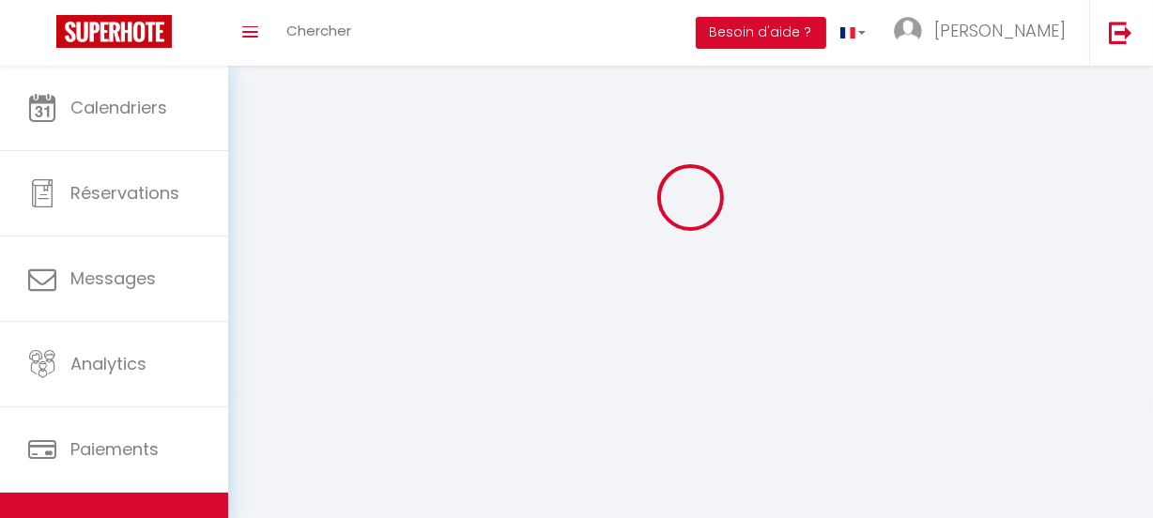
checkbox input "false"
select select
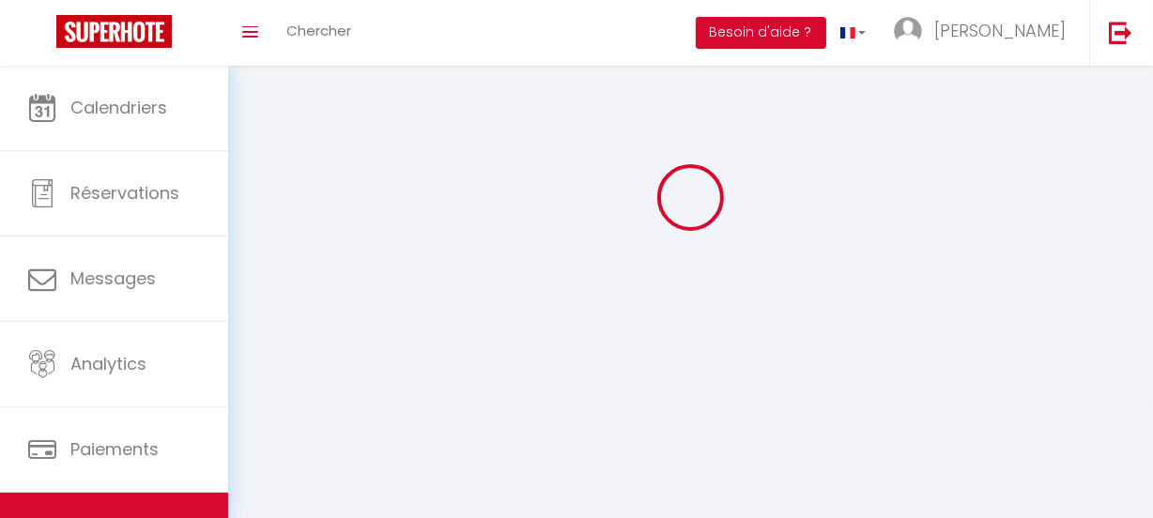
select select
select select "1"
select select
select select "28"
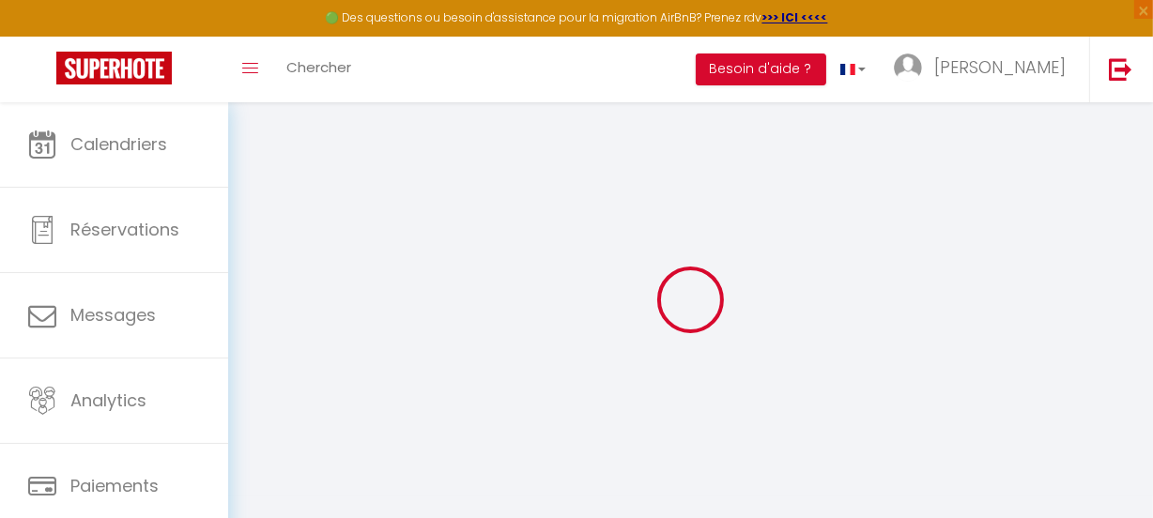
select select
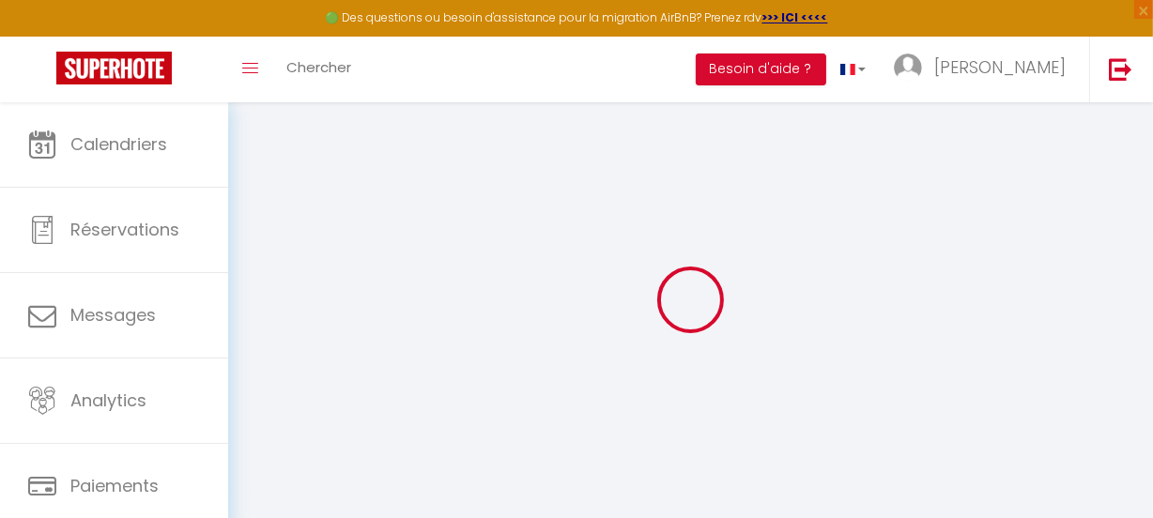
select select
checkbox input "false"
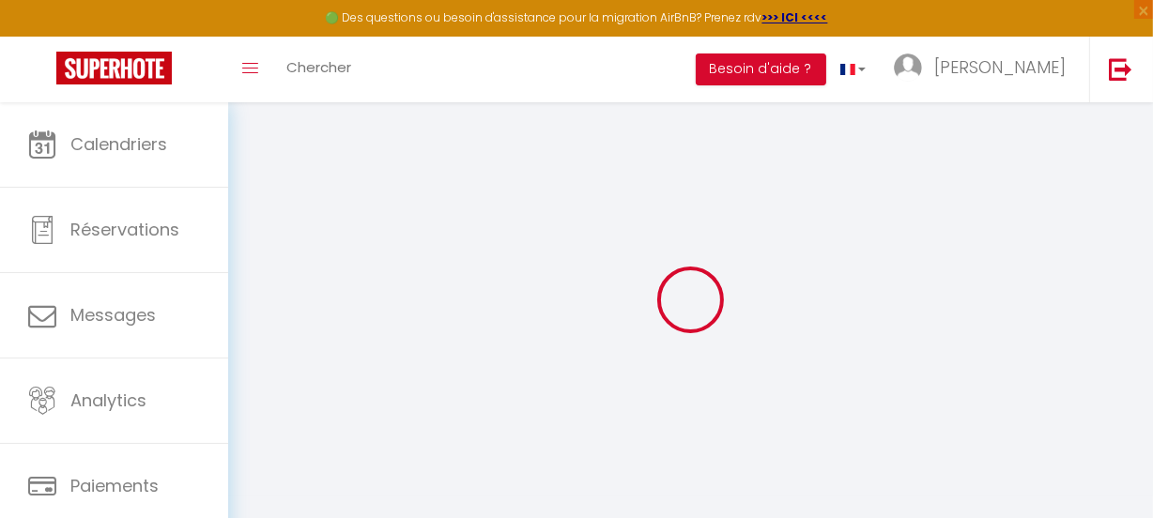
select select
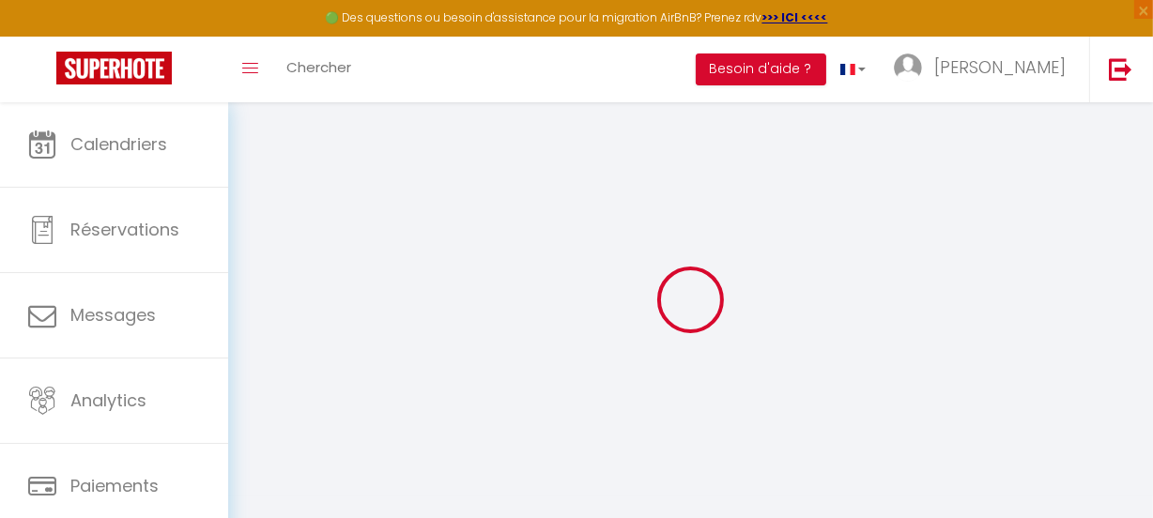
select select
checkbox input "false"
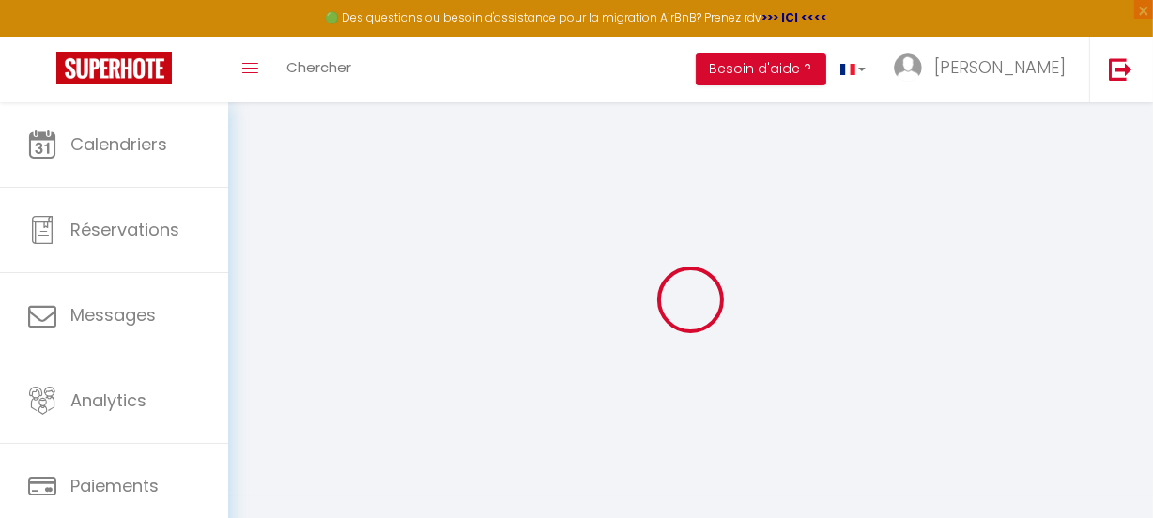
checkbox input "false"
select select
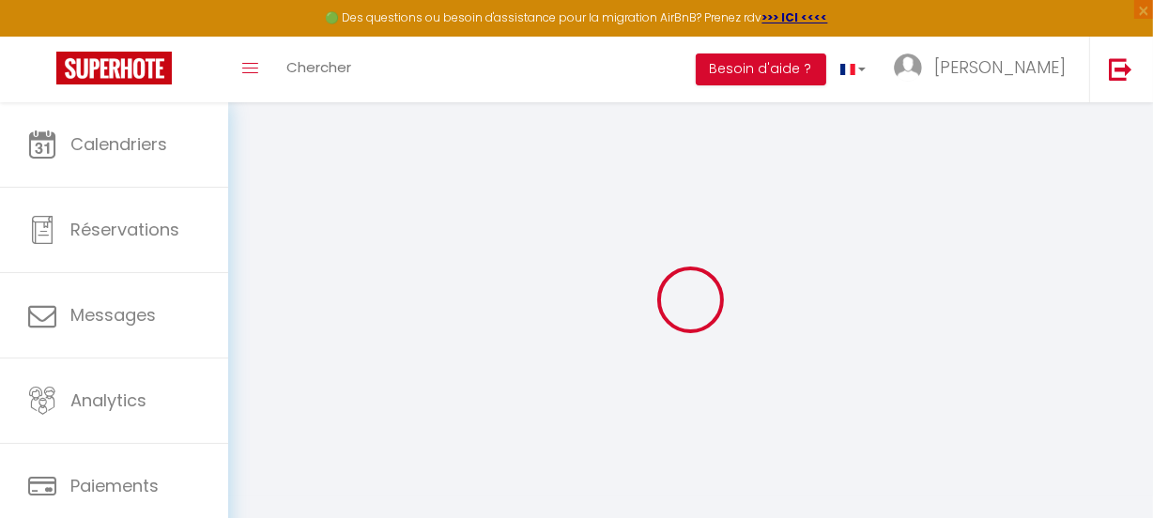
select select
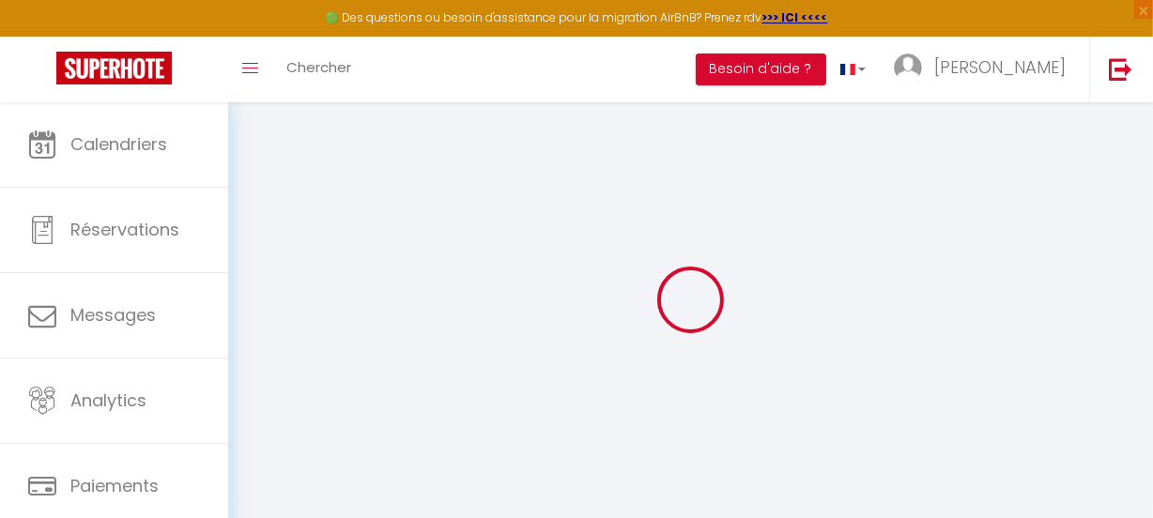
checkbox input "false"
select select
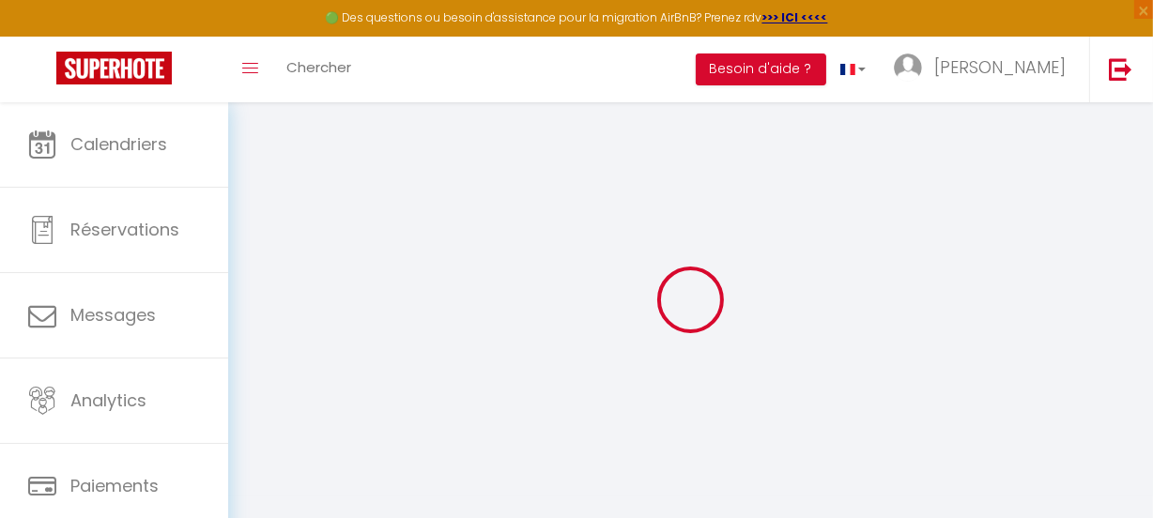
select select
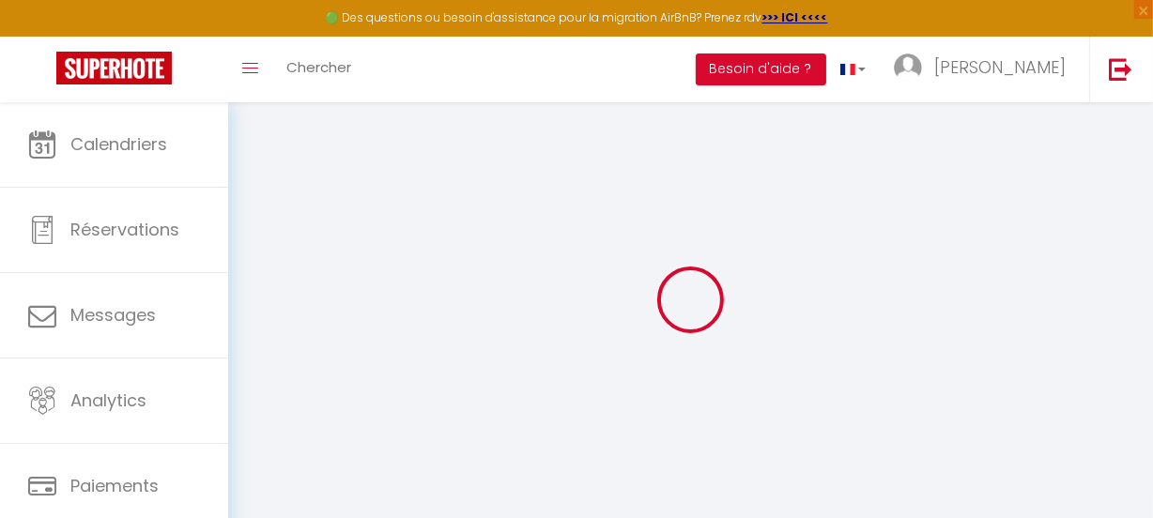
select select
checkbox input "false"
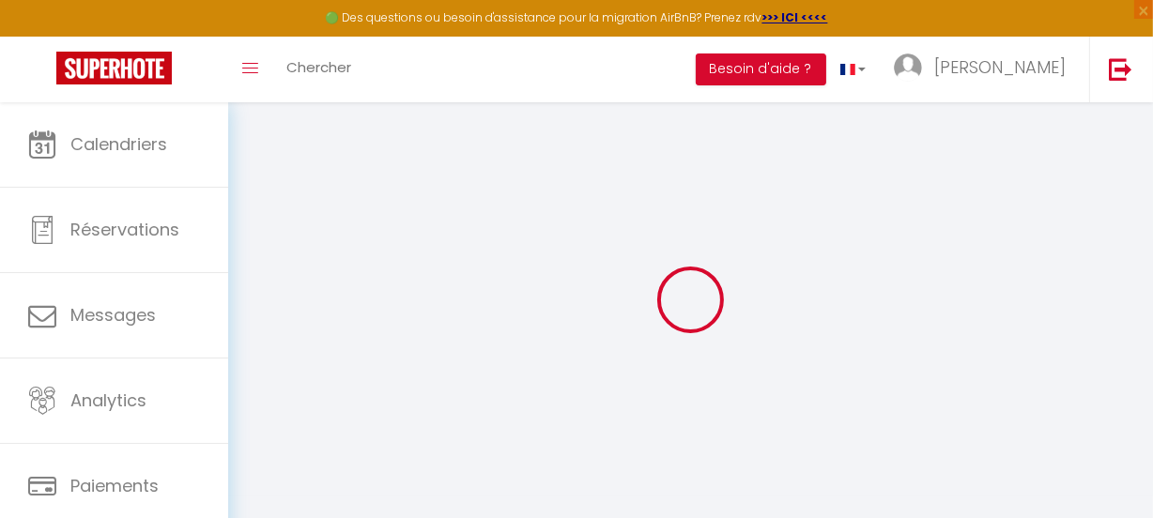
checkbox input "false"
select select
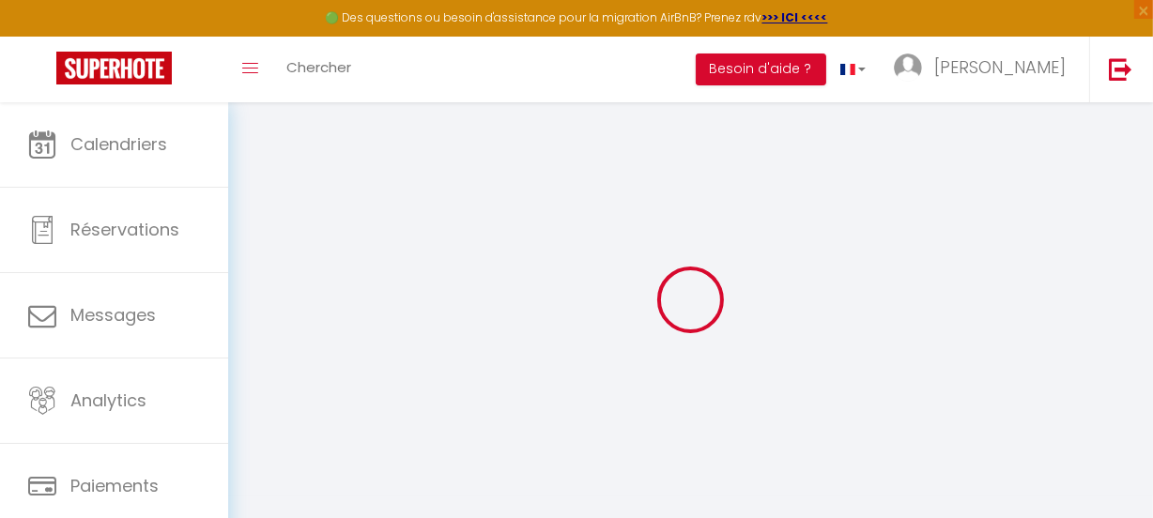
select select
checkbox input "false"
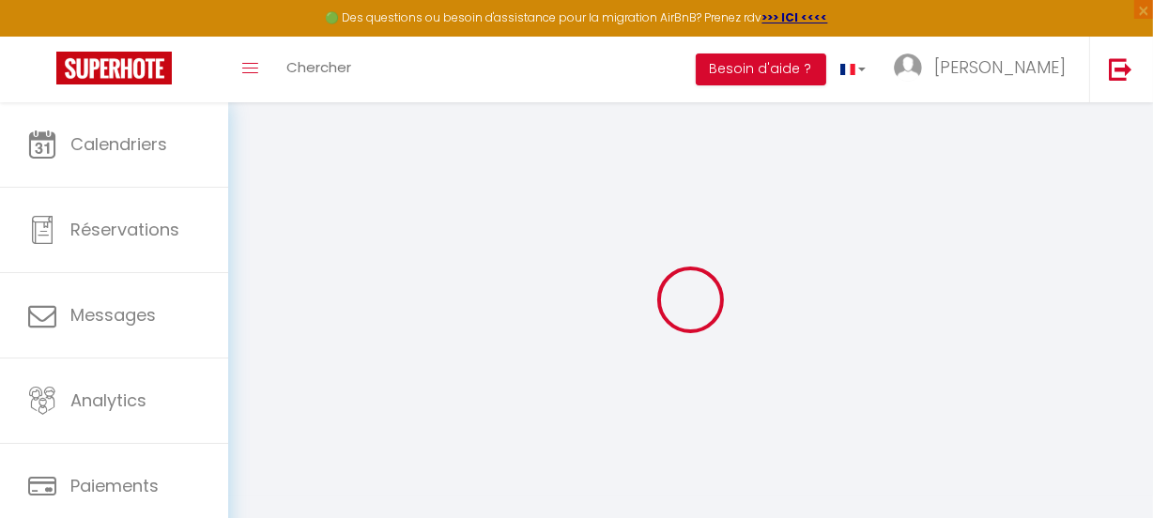
checkbox input "false"
select select
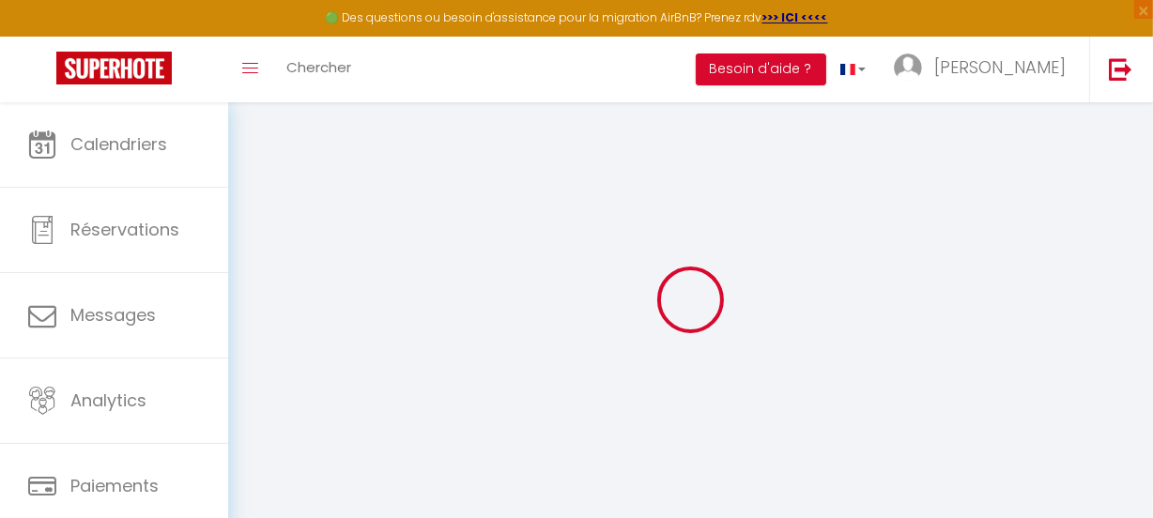
type input "Mobil Home Privilège"
type input "[PERSON_NAME]"
type input "STUM"
type input "[STREET_ADDRESS][PERSON_NAME]"
type input "95600"
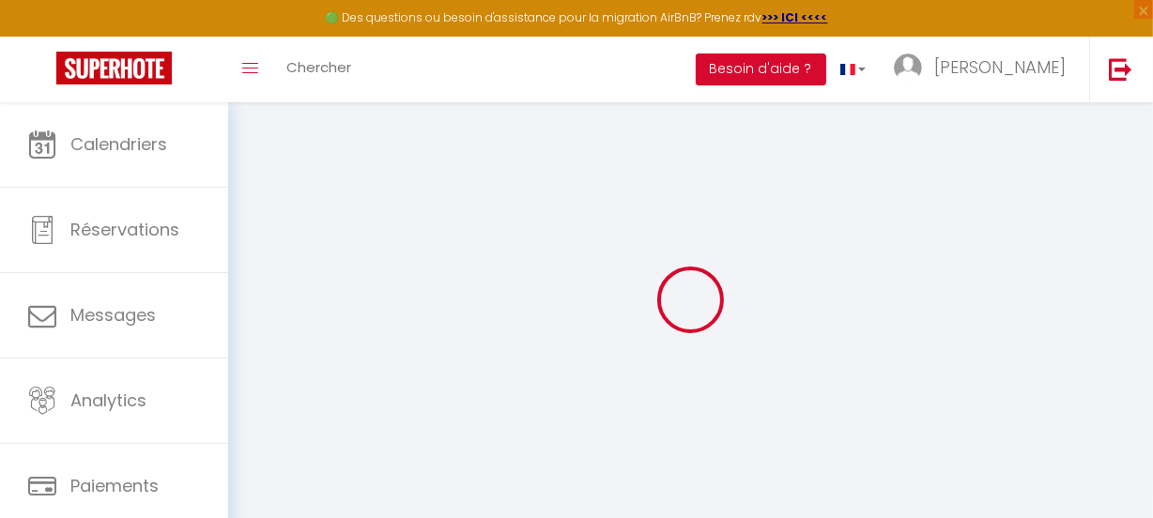
type input "EAUBONNE"
select select "2"
type input "55"
type input "30"
type input "0.66"
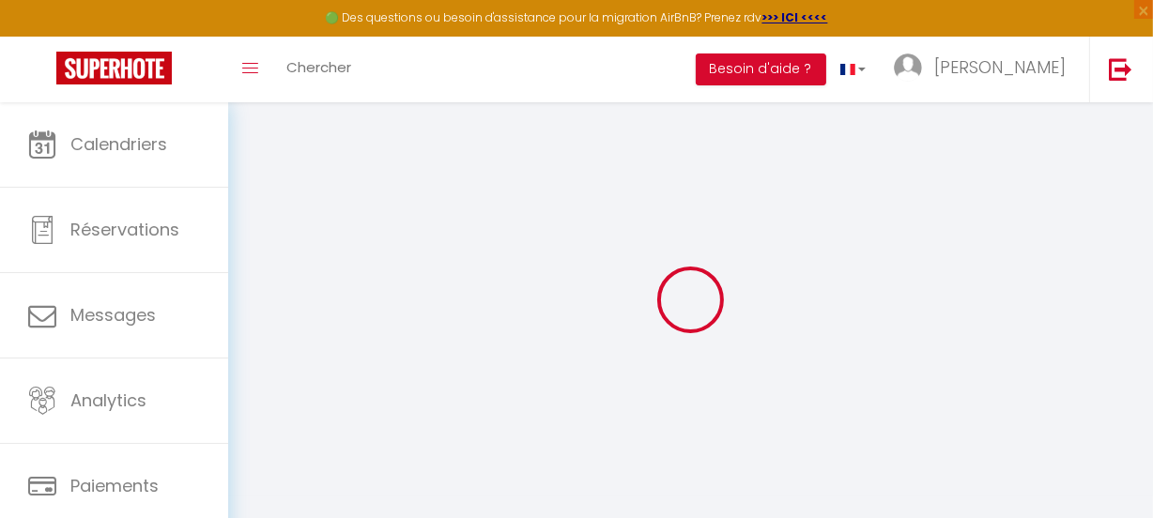
type input "300"
select select
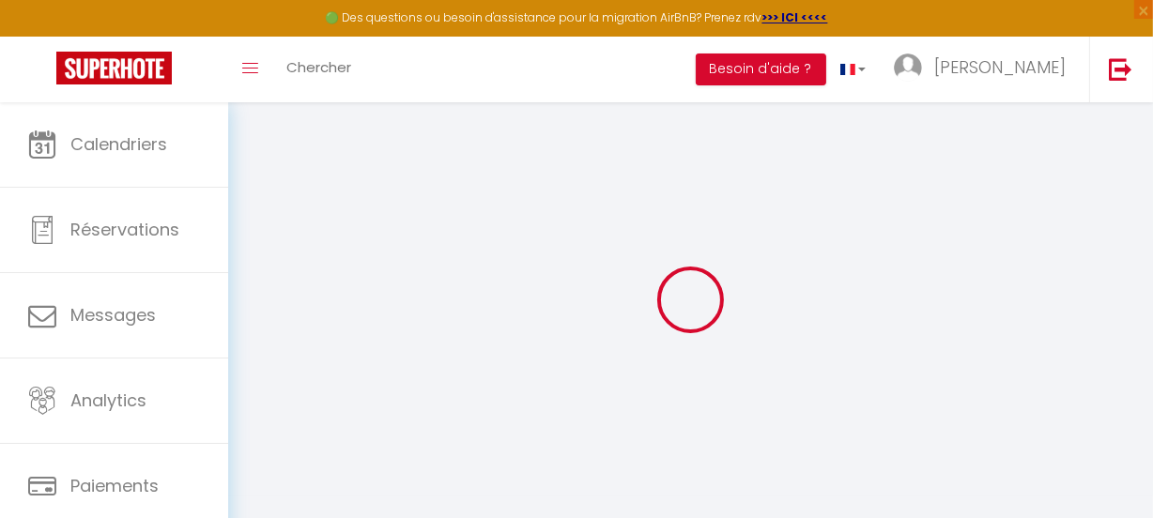
select select
type input "[STREET_ADDRESS]"
type input "17640"
type input "VAUX SUR MER"
type input "[EMAIL_ADDRESS][DOMAIN_NAME]"
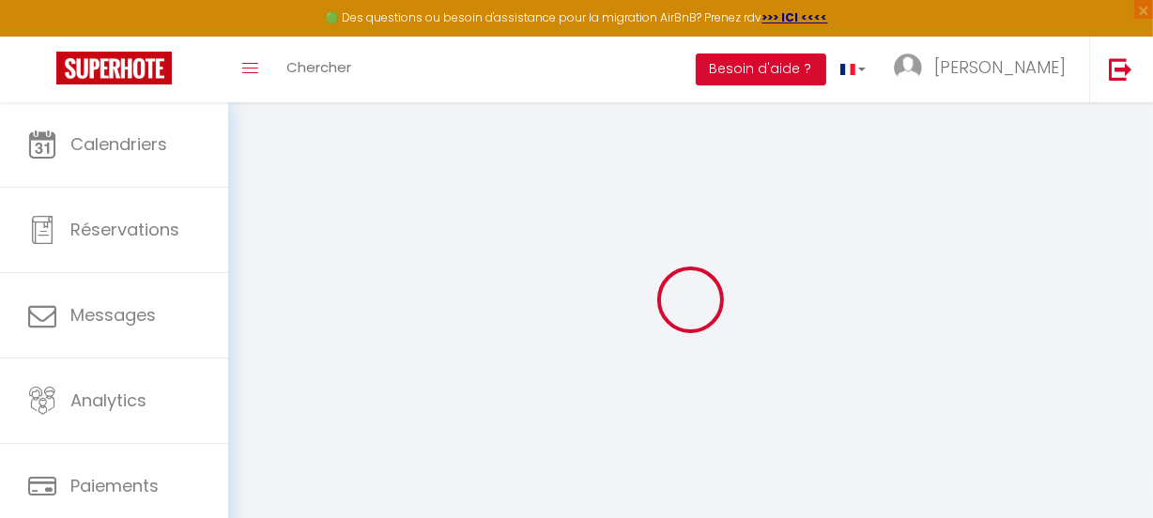
select select "6822"
checkbox input "false"
checkbox input "true"
checkbox input "false"
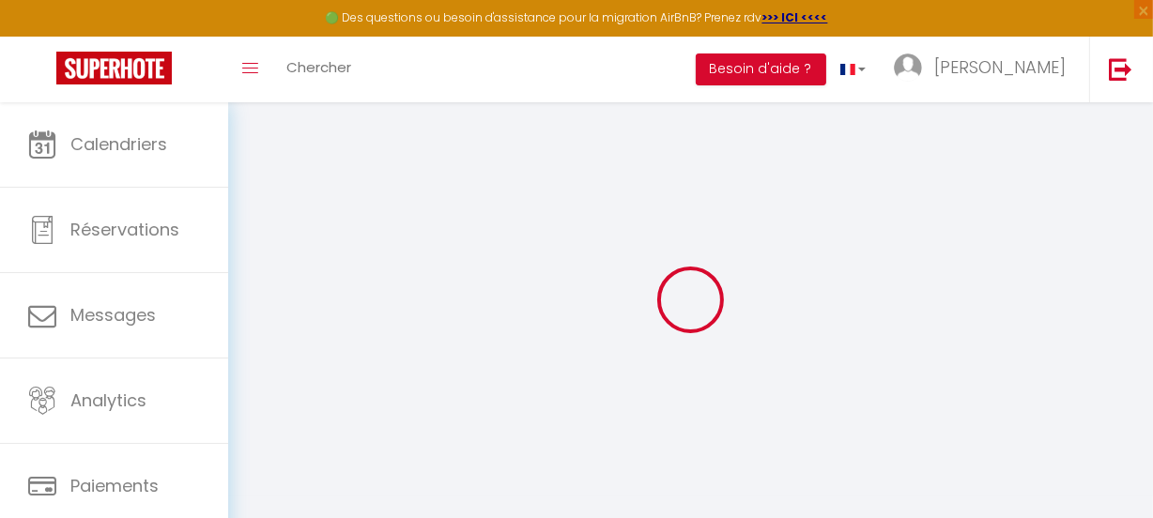
type input "15"
type input "30"
type input "0"
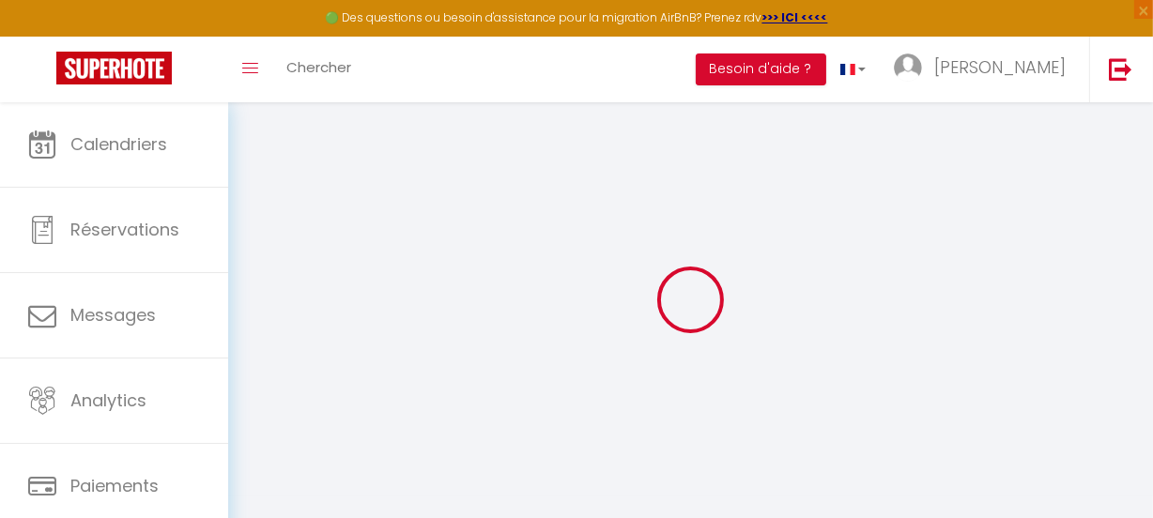
select select
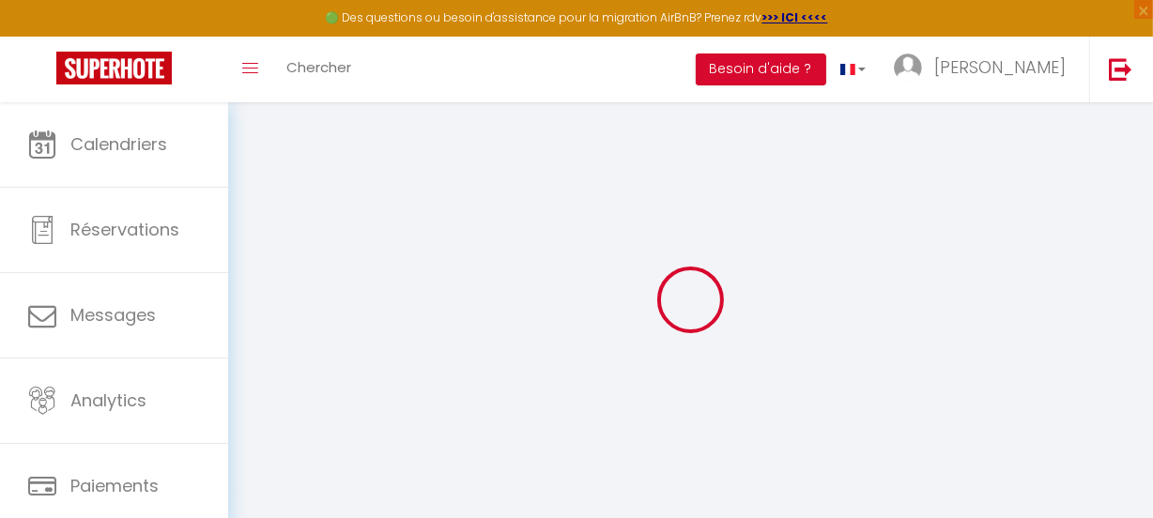
checkbox input "false"
checkbox input "true"
checkbox input "false"
select select
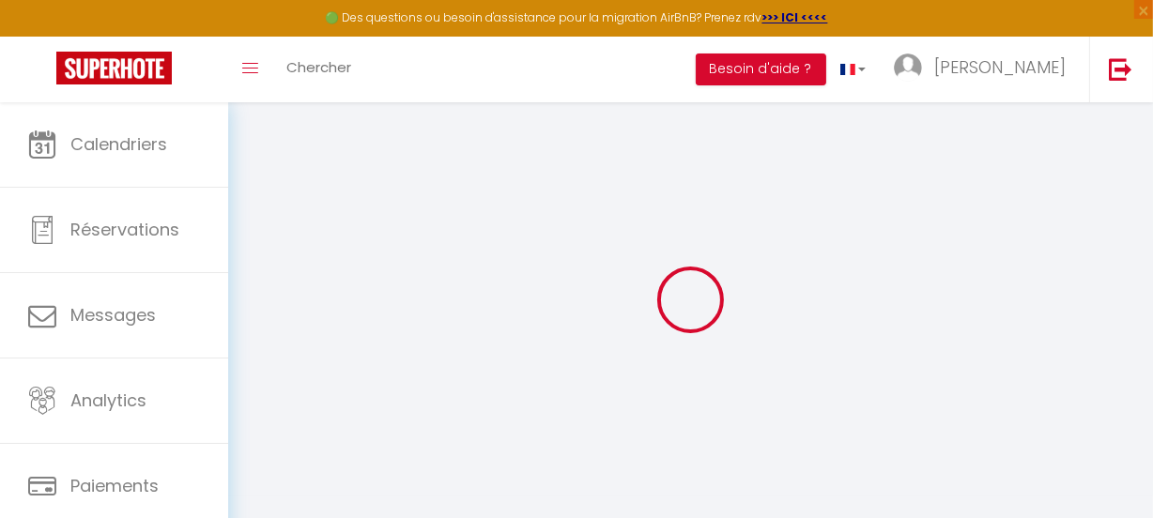
select select
checkbox input "false"
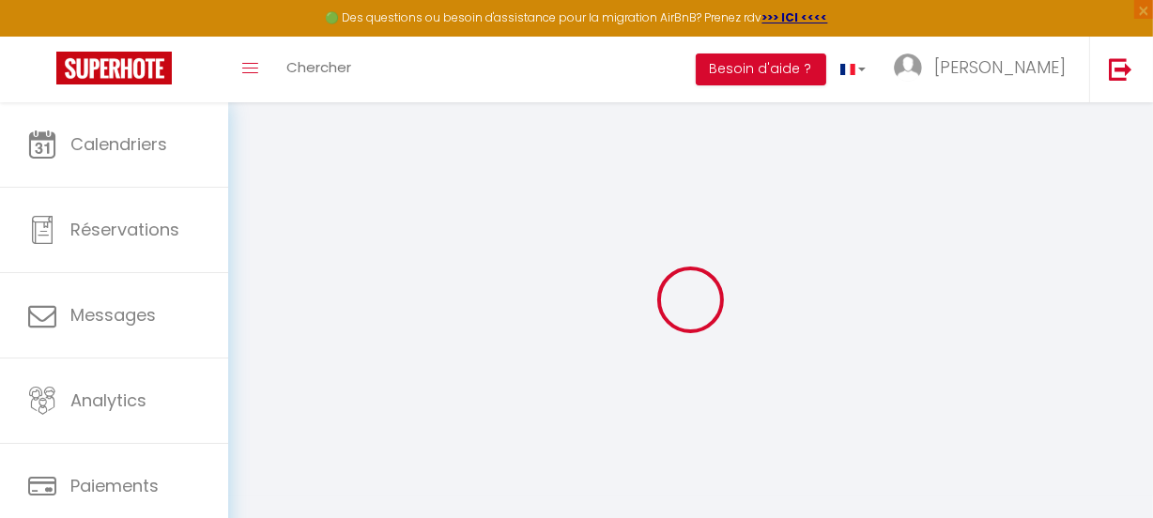
checkbox input "false"
checkbox input "true"
checkbox input "false"
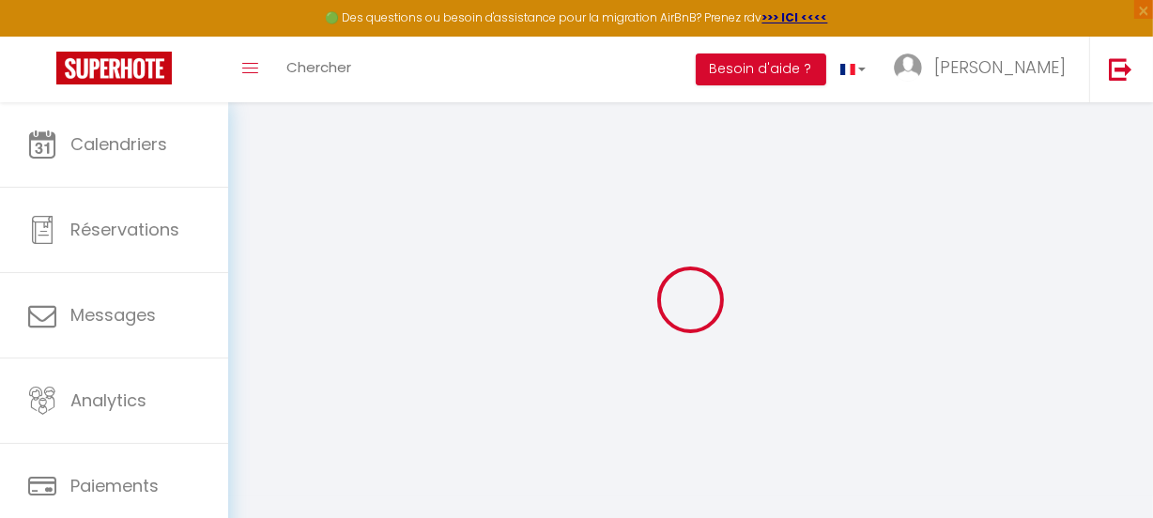
checkbox input "true"
checkbox input "false"
select select "15:00"
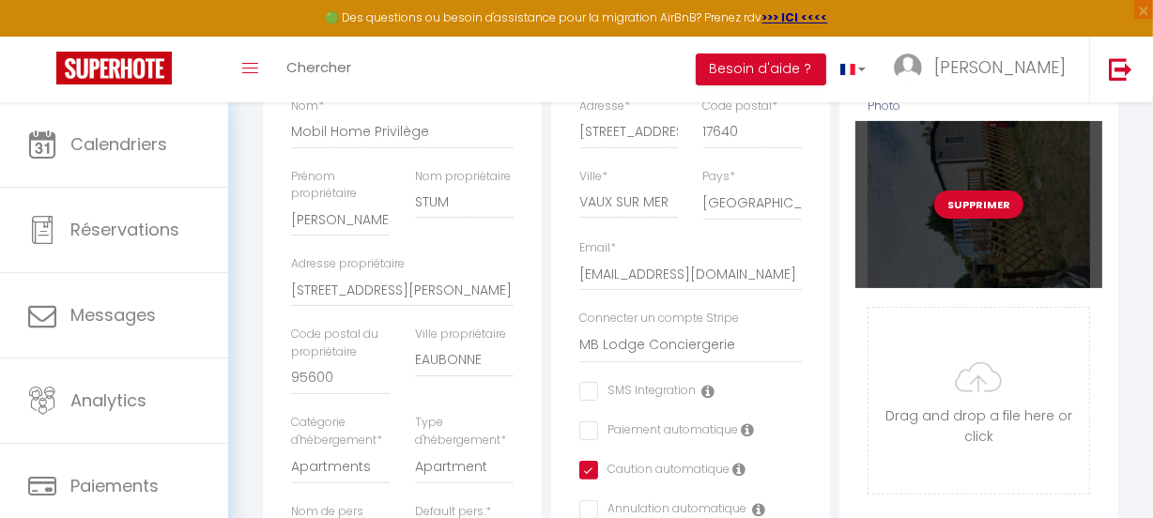
scroll to position [341, 0]
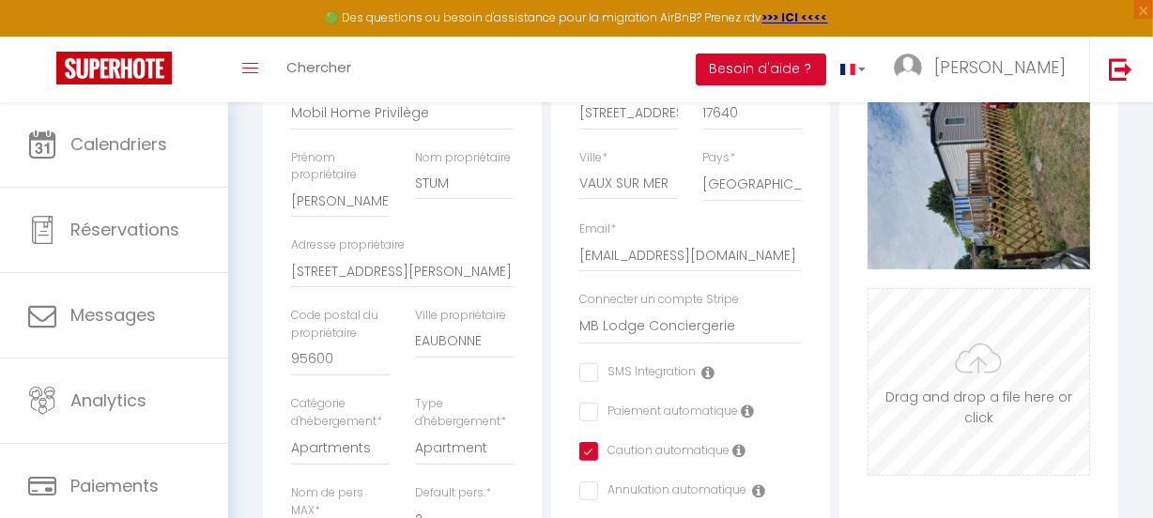
click at [976, 367] on input "Photo" at bounding box center [978, 382] width 221 height 186
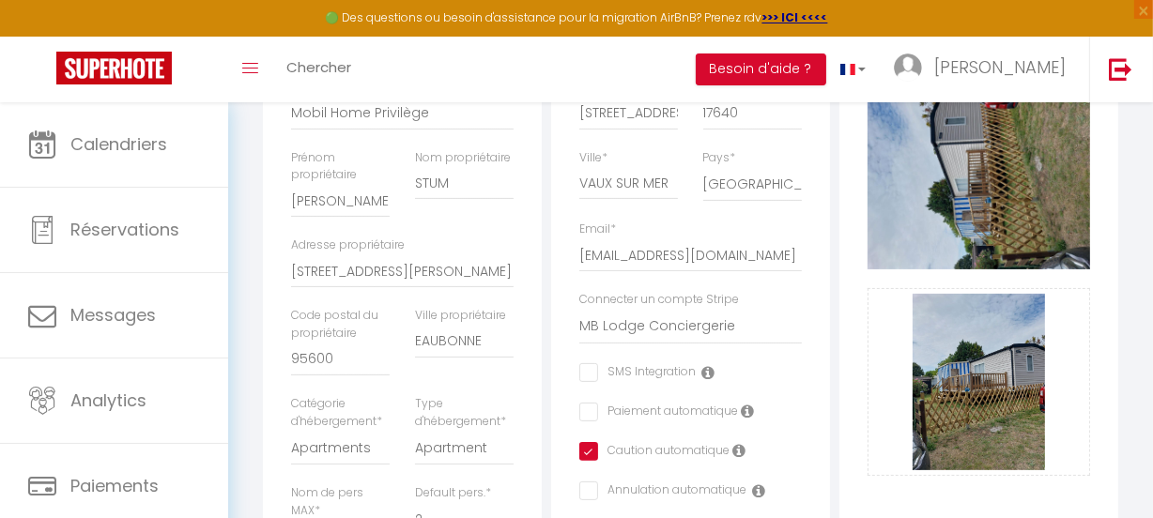
scroll to position [255, 0]
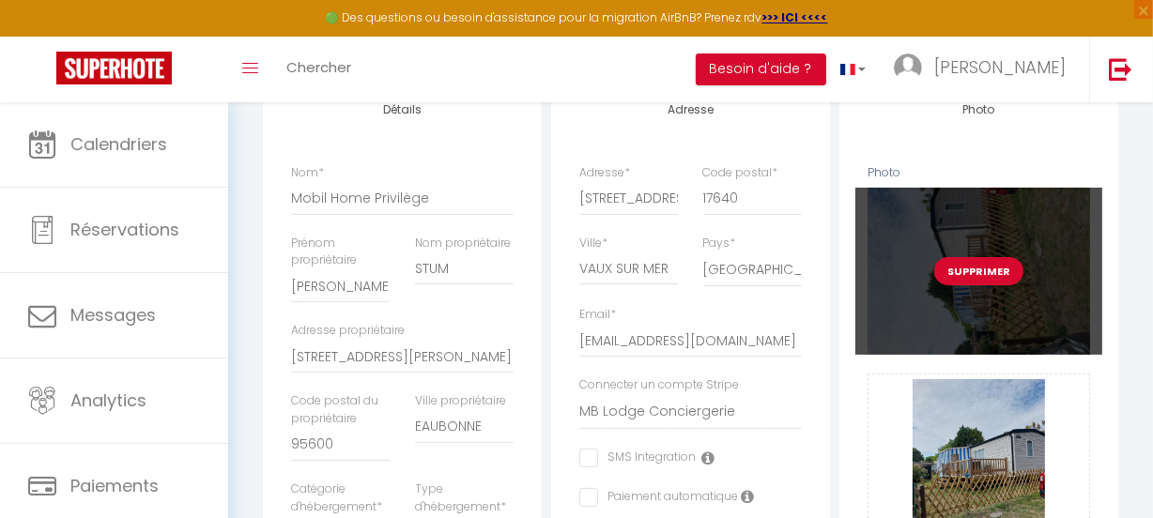
click at [984, 280] on button "Supprimer" at bounding box center [978, 271] width 89 height 28
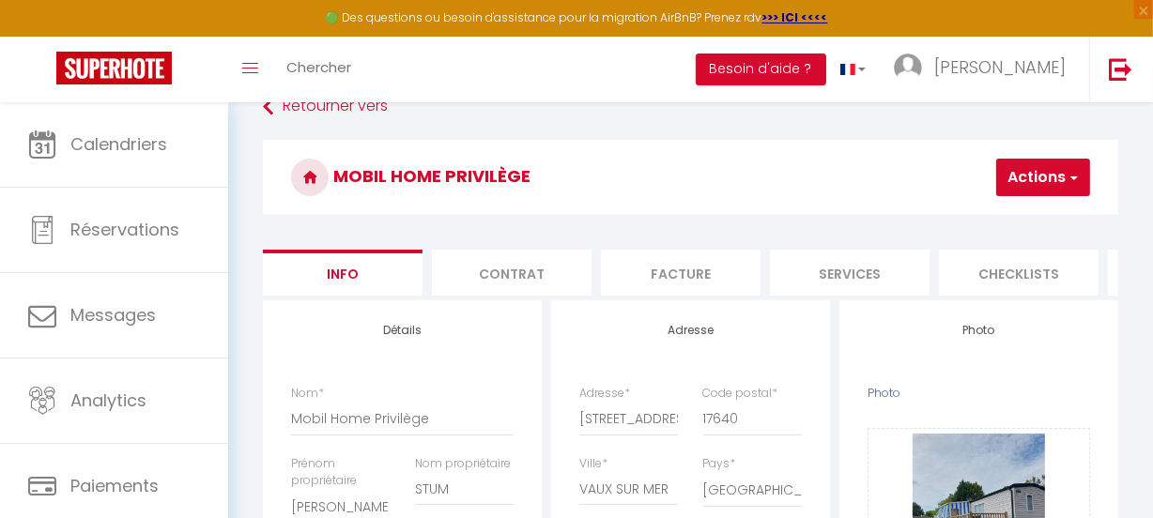
scroll to position [0, 0]
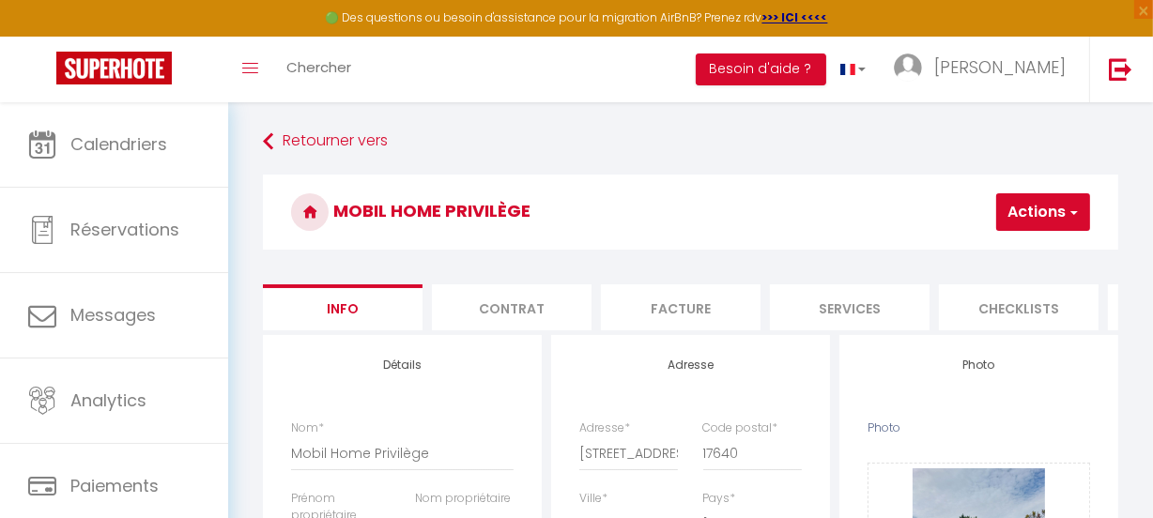
click at [1065, 207] on button "Actions" at bounding box center [1043, 212] width 94 height 38
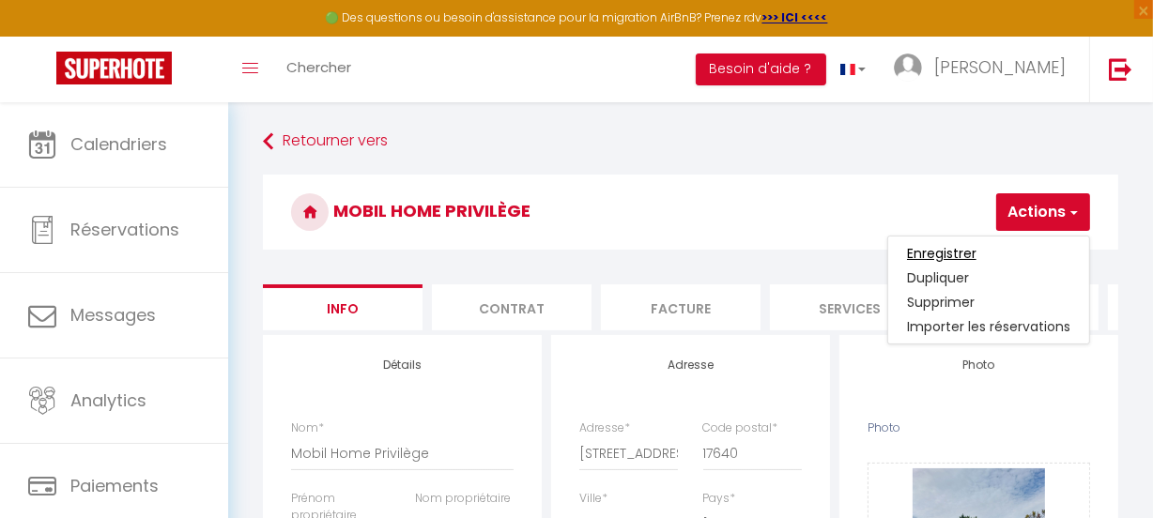
click at [948, 252] on input "Enregistrer" at bounding box center [941, 253] width 69 height 19
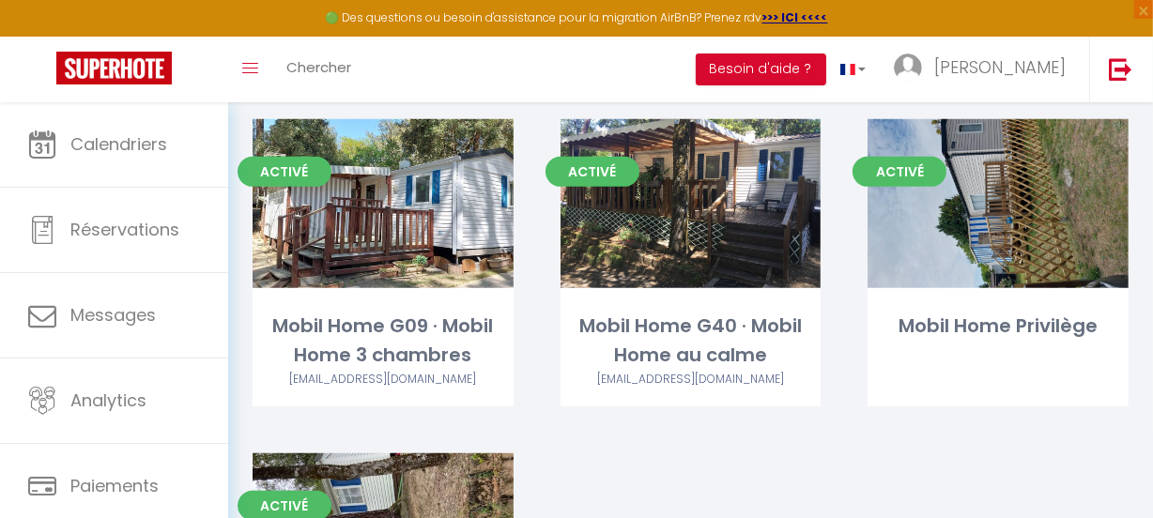
scroll to position [666, 0]
